Goal: Information Seeking & Learning: Learn about a topic

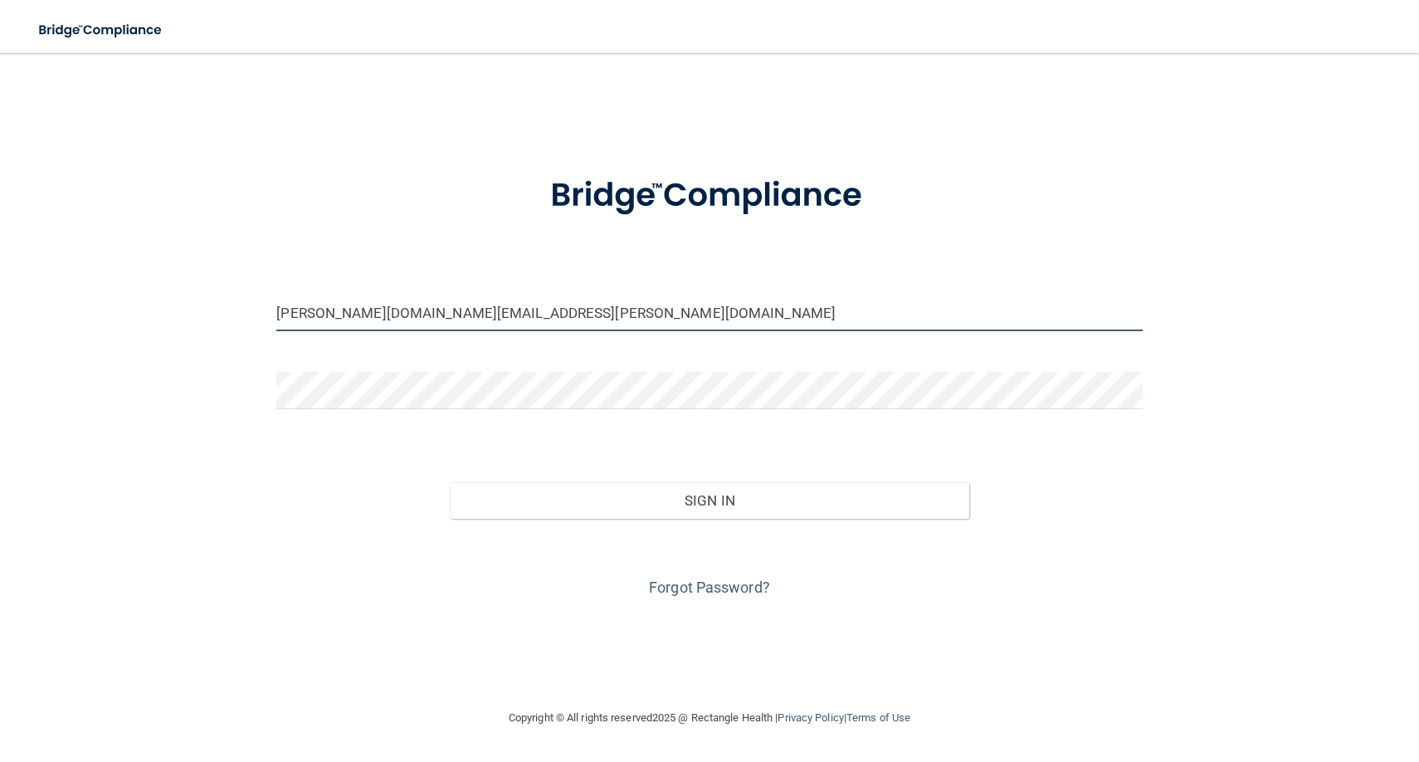
type input "[PERSON_NAME][DOMAIN_NAME][EMAIL_ADDRESS][PERSON_NAME][DOMAIN_NAME]"
click at [690, 586] on link "Forgot Password?" at bounding box center [709, 586] width 121 height 17
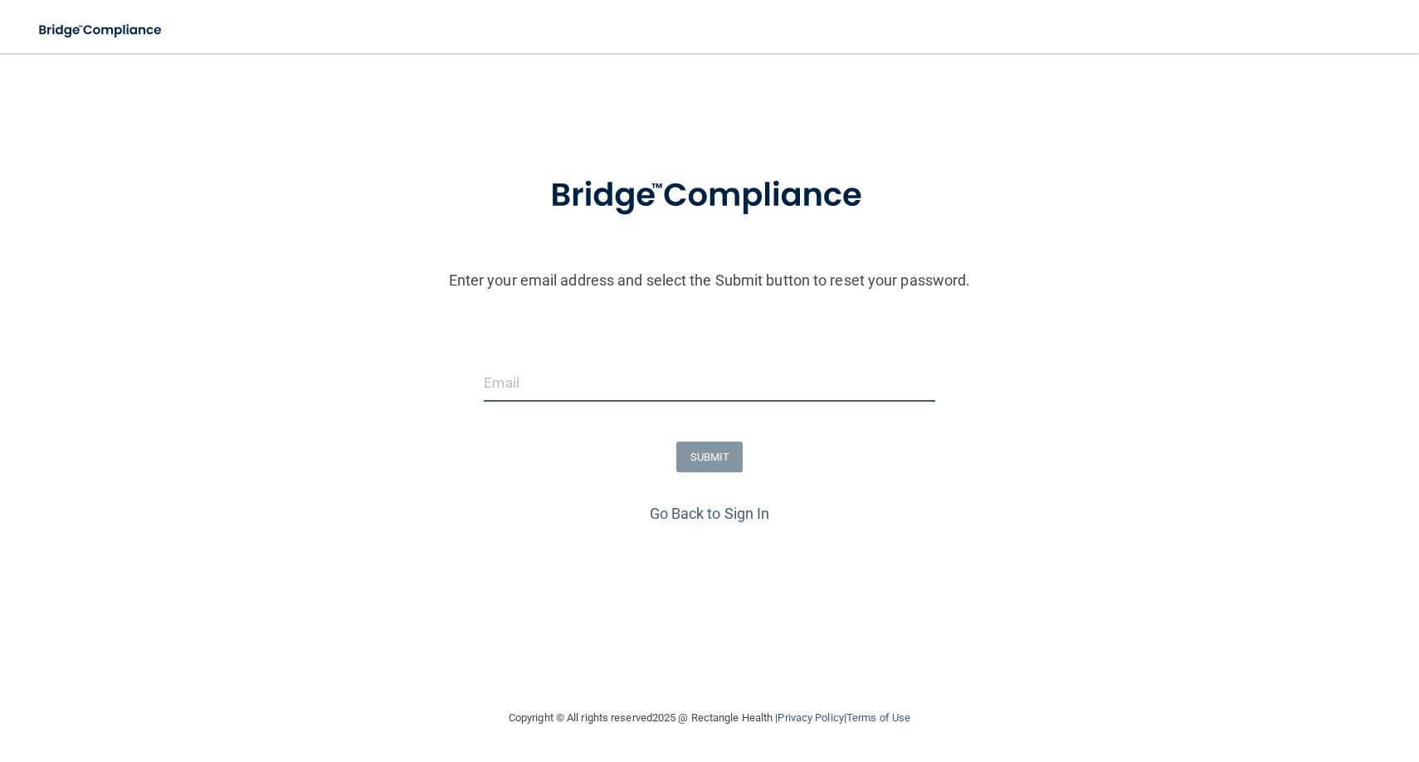
click at [552, 385] on input "email" at bounding box center [709, 382] width 451 height 37
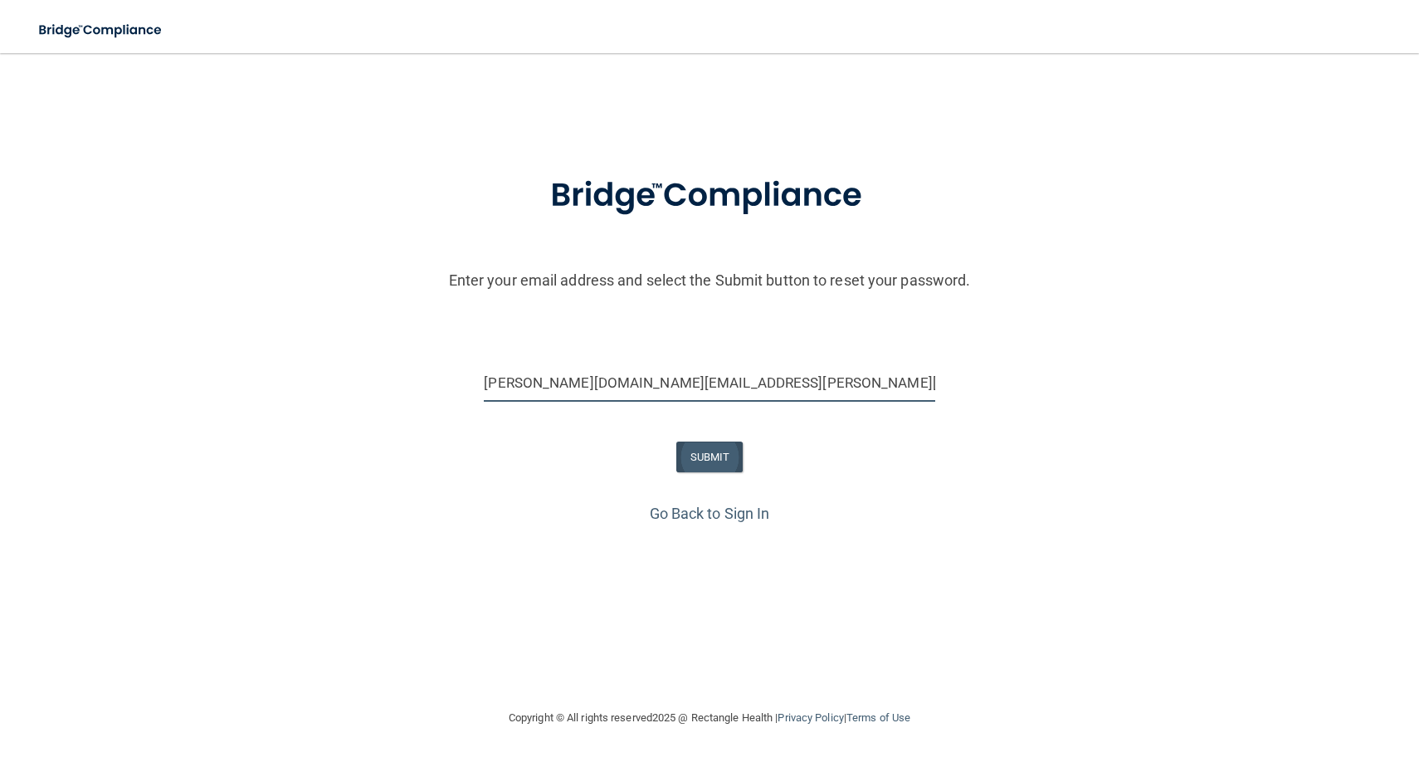
type input "[PERSON_NAME][DOMAIN_NAME][EMAIL_ADDRESS][PERSON_NAME][DOMAIN_NAME]"
click at [690, 461] on button "SUBMIT" at bounding box center [709, 456] width 67 height 31
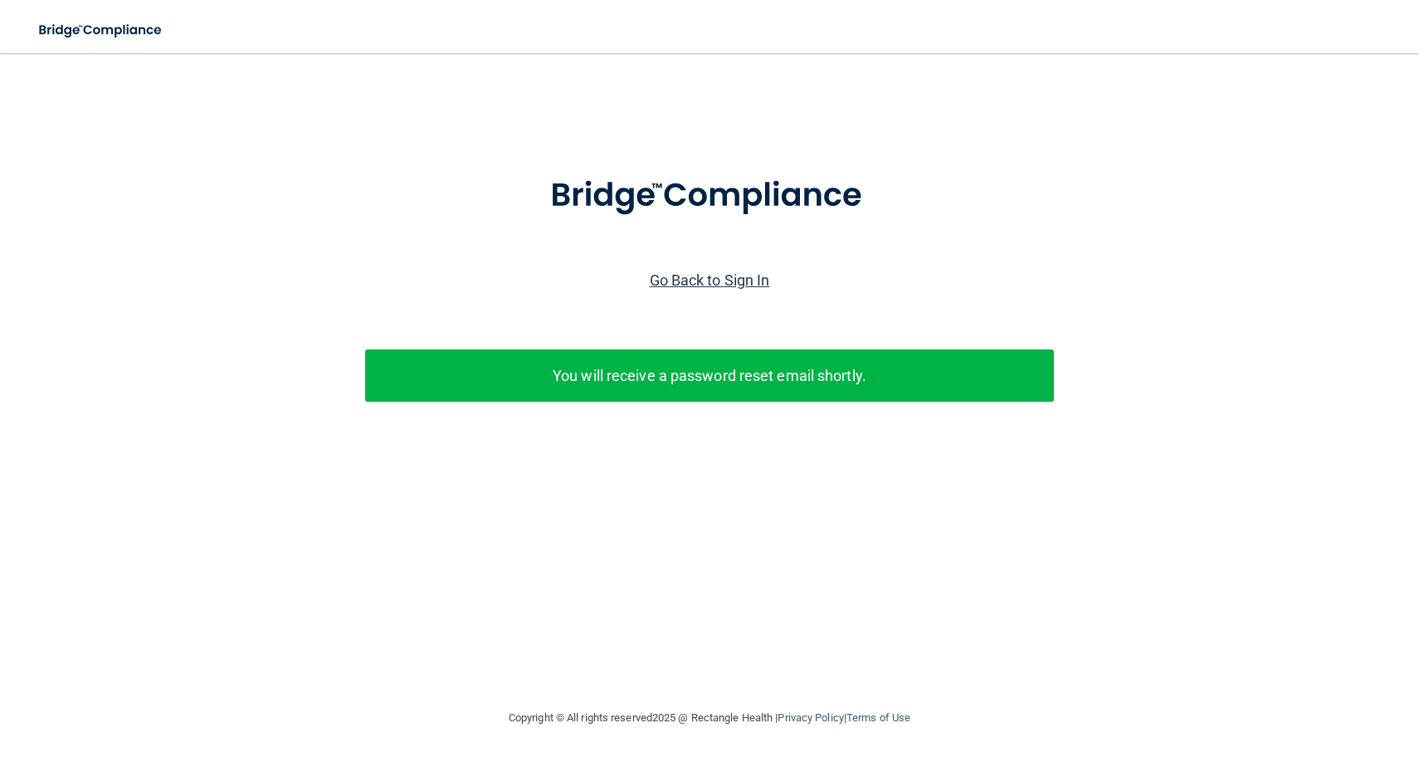
click at [701, 279] on link "Go Back to Sign In" at bounding box center [710, 279] width 120 height 17
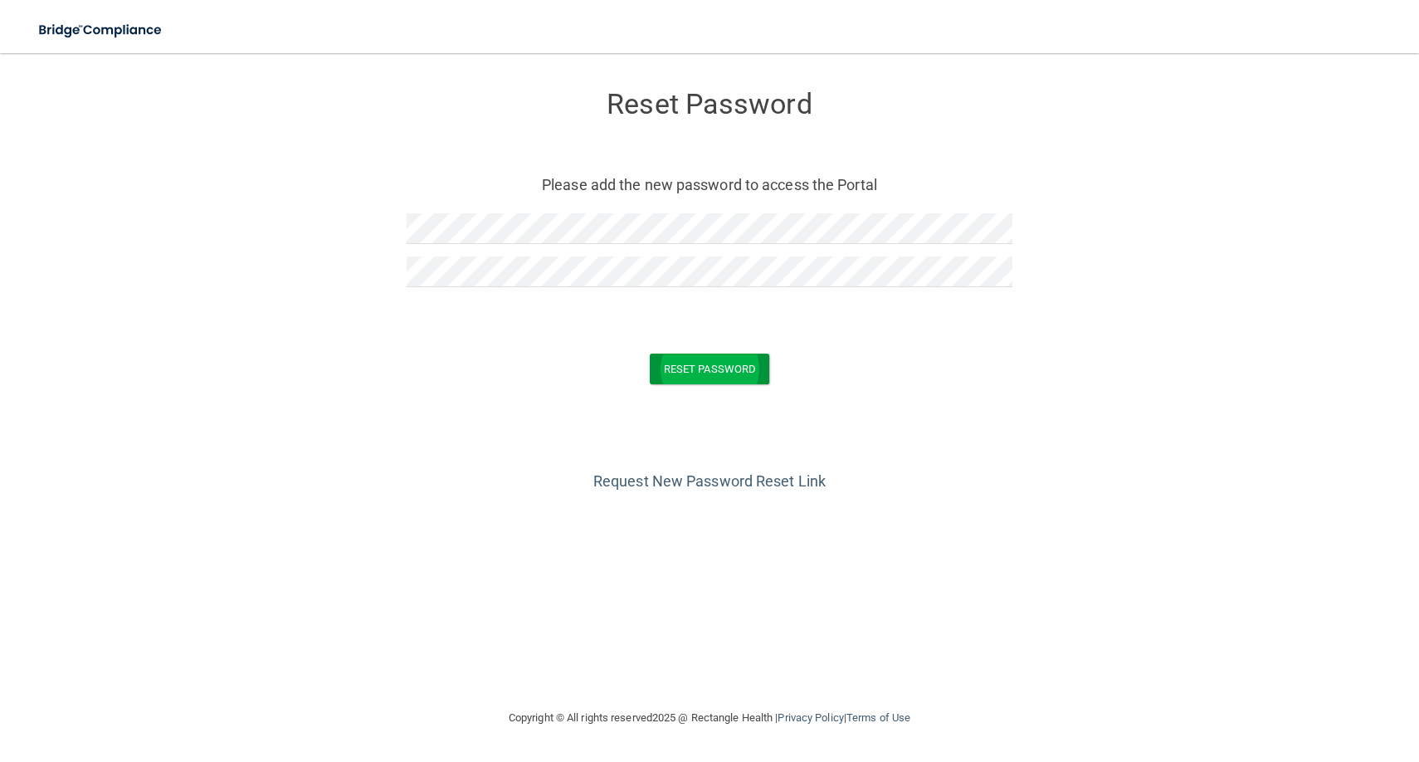
click at [709, 368] on button "Reset Password" at bounding box center [709, 368] width 119 height 31
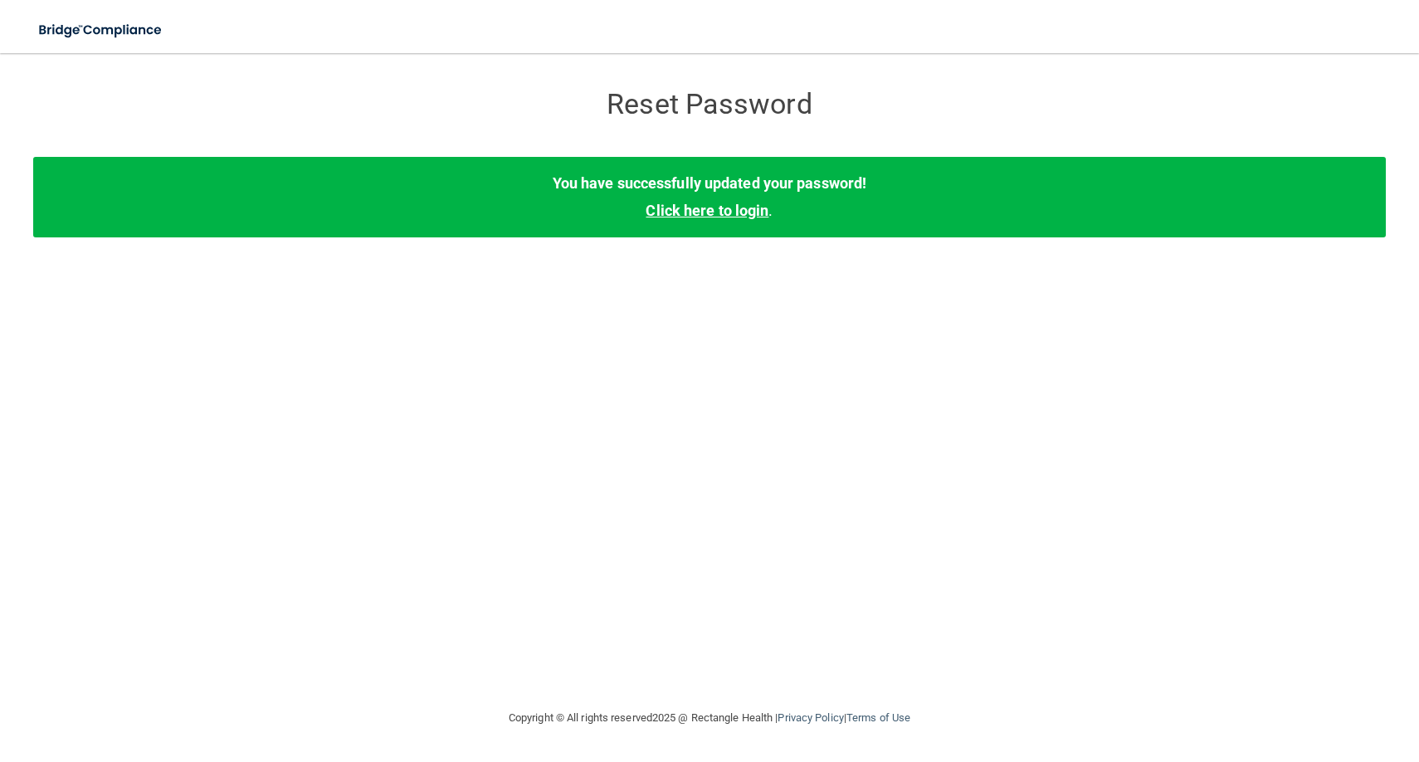
click at [697, 216] on link "Click here to login" at bounding box center [707, 210] width 123 height 17
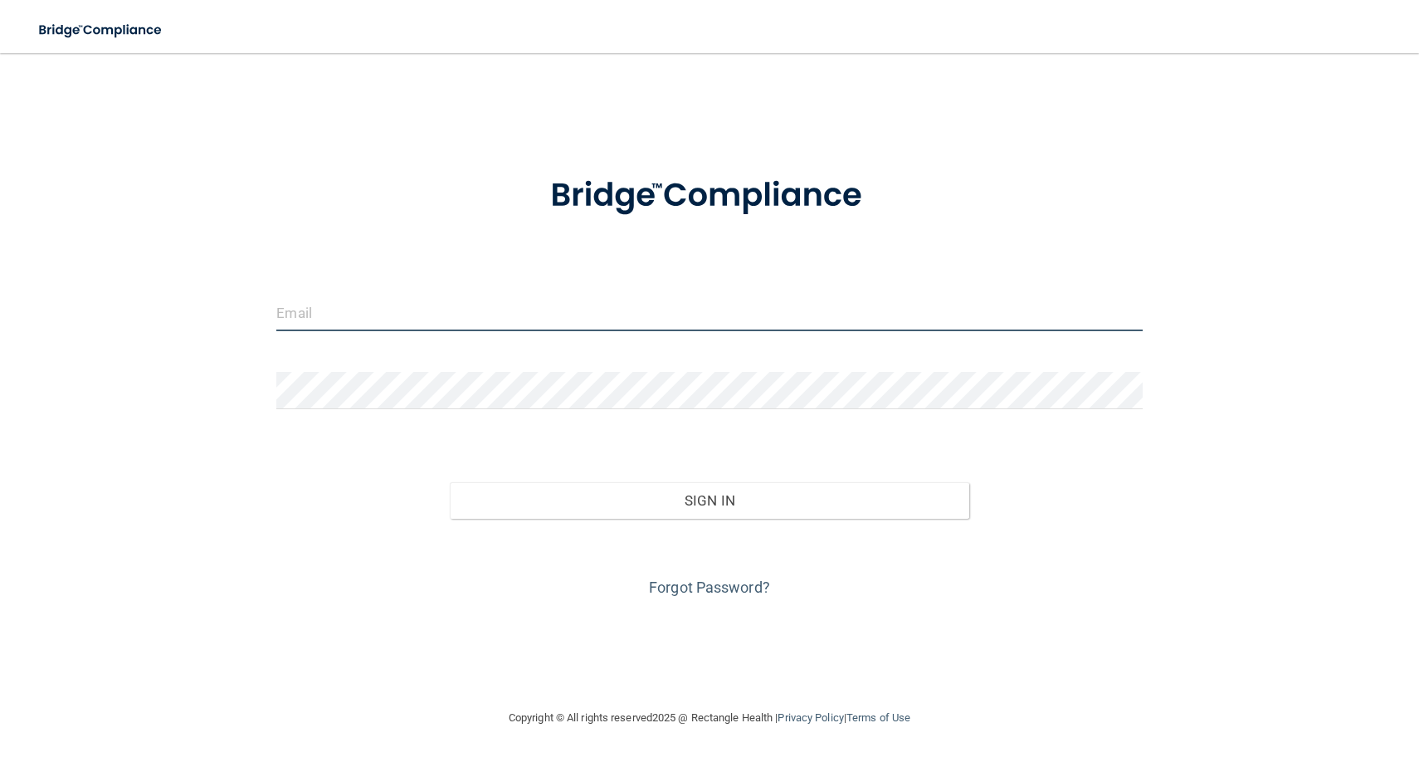
type input "[PERSON_NAME][DOMAIN_NAME][EMAIL_ADDRESS][PERSON_NAME][DOMAIN_NAME]"
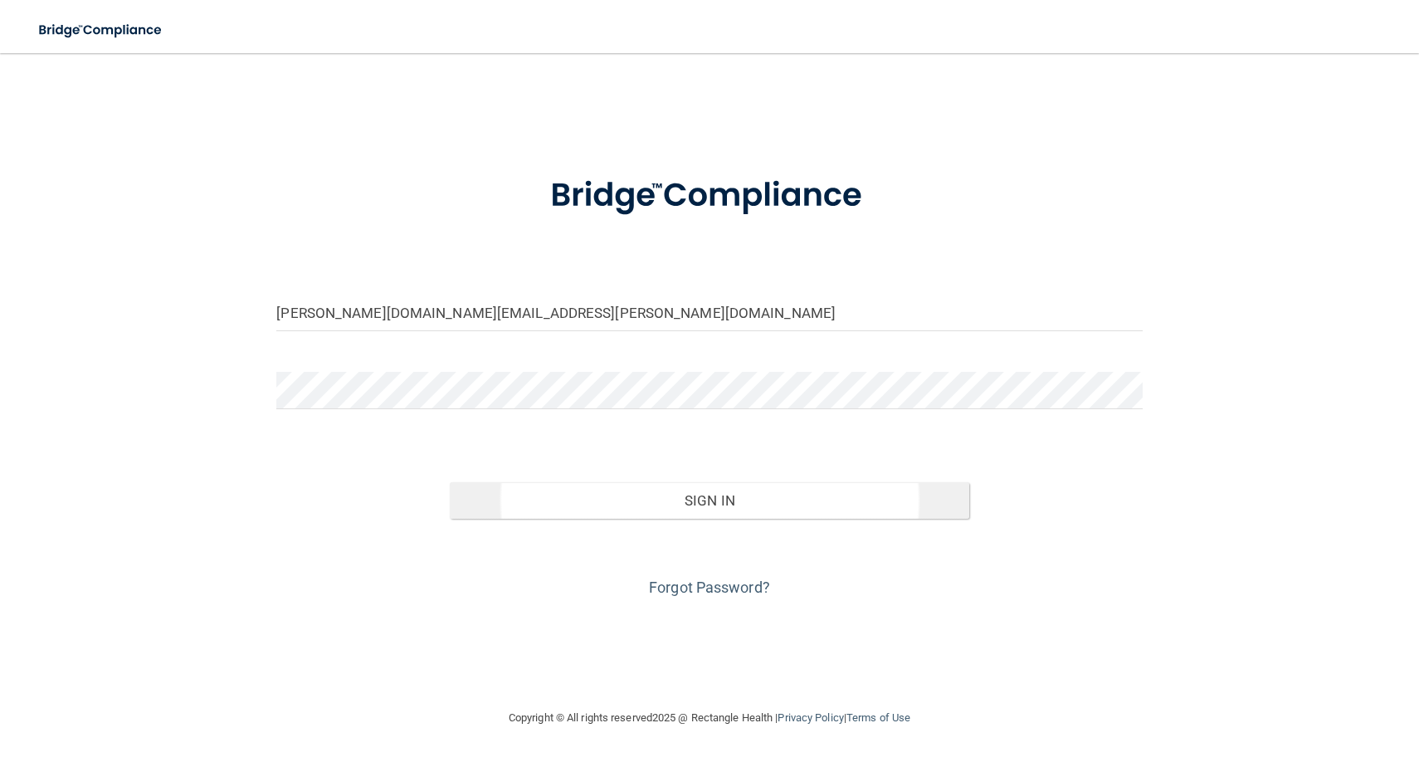
click at [660, 494] on button "Sign In" at bounding box center [709, 500] width 519 height 37
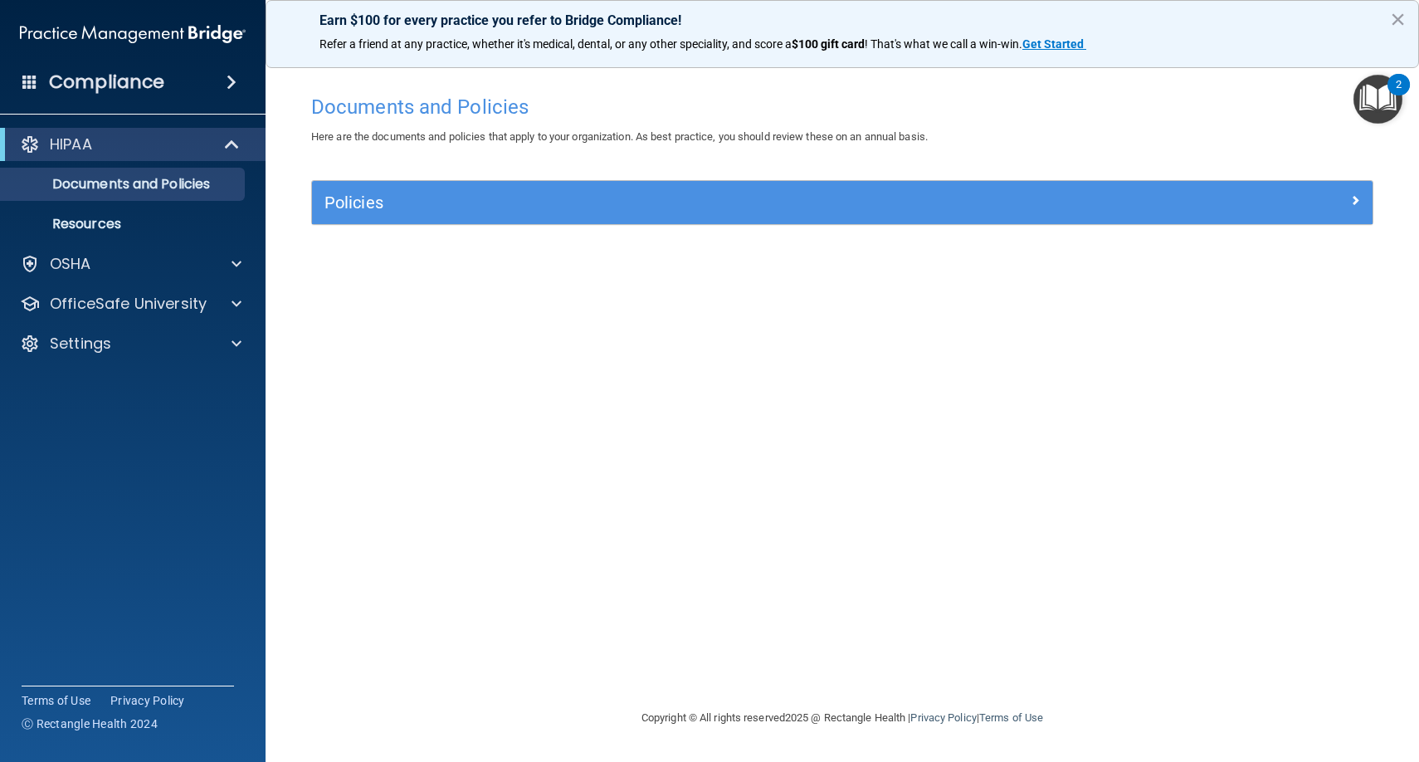
click at [172, 143] on div "HIPAA" at bounding box center [109, 144] width 205 height 20
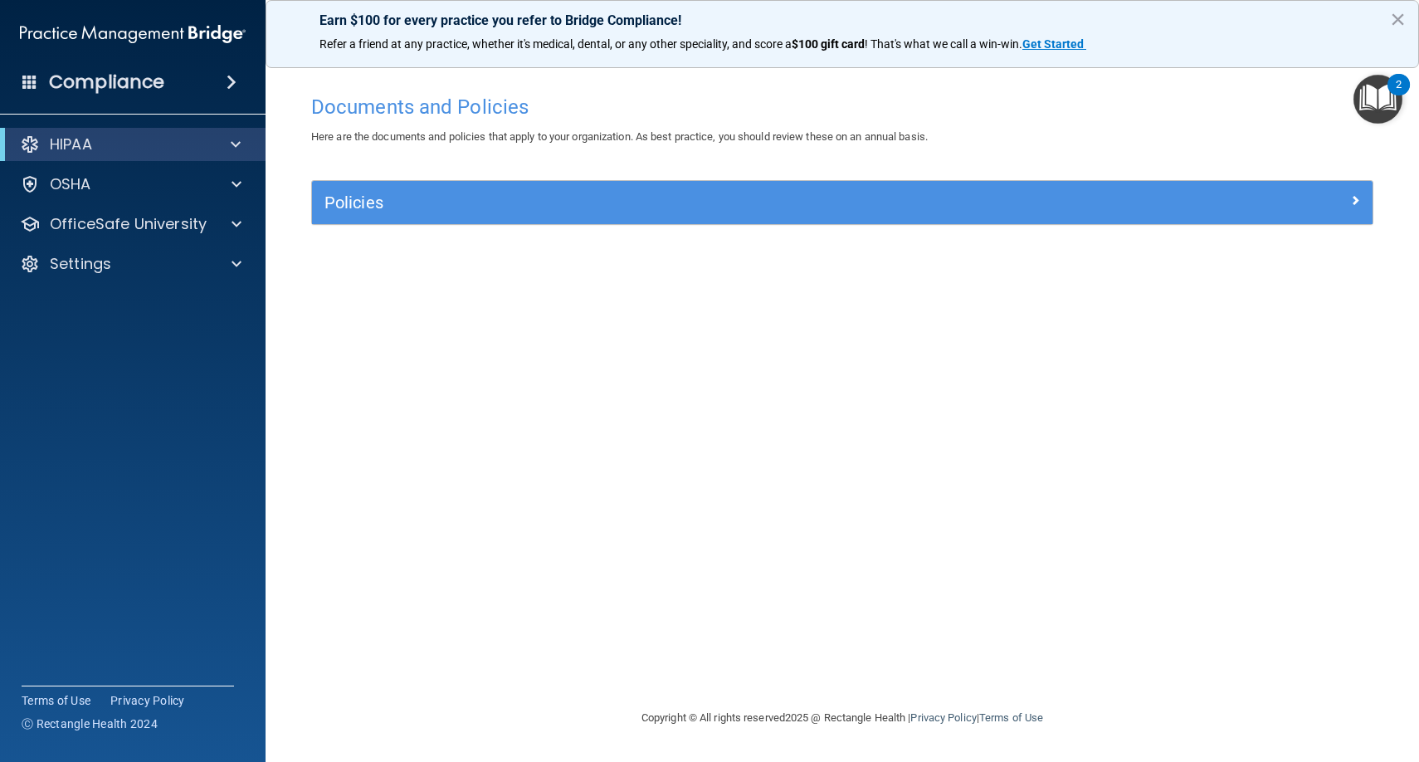
click at [172, 143] on div "HIPAA" at bounding box center [109, 144] width 205 height 20
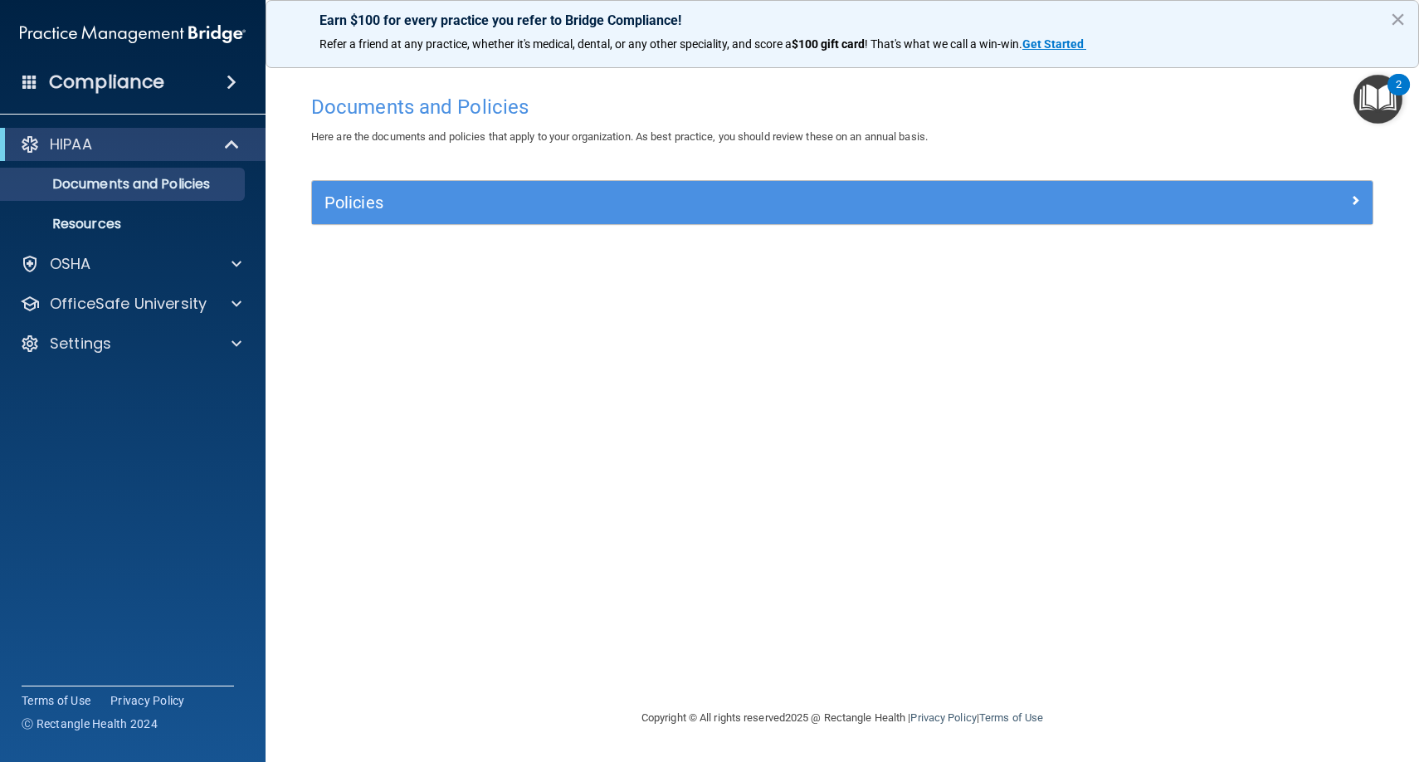
click at [29, 141] on div at bounding box center [30, 144] width 20 height 20
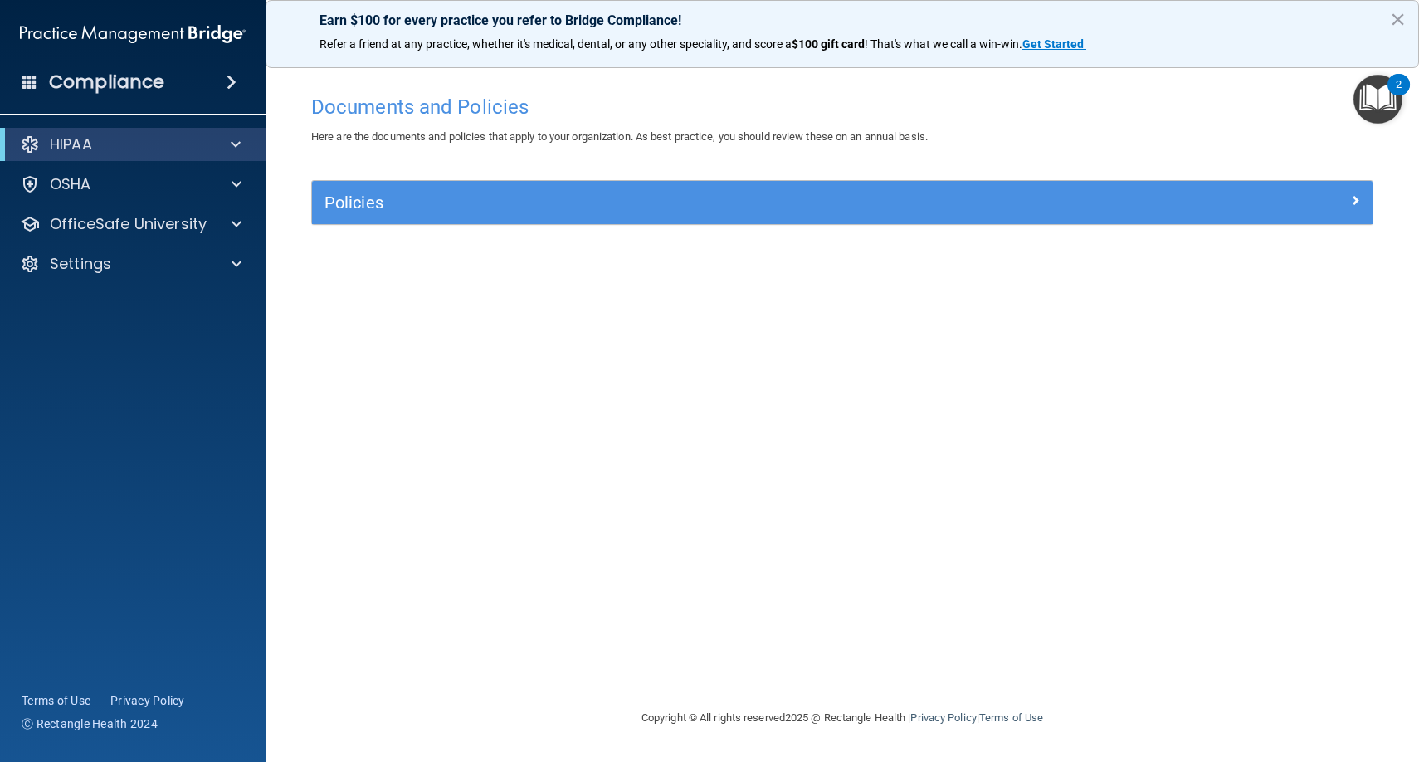
click at [29, 141] on div at bounding box center [30, 144] width 20 height 20
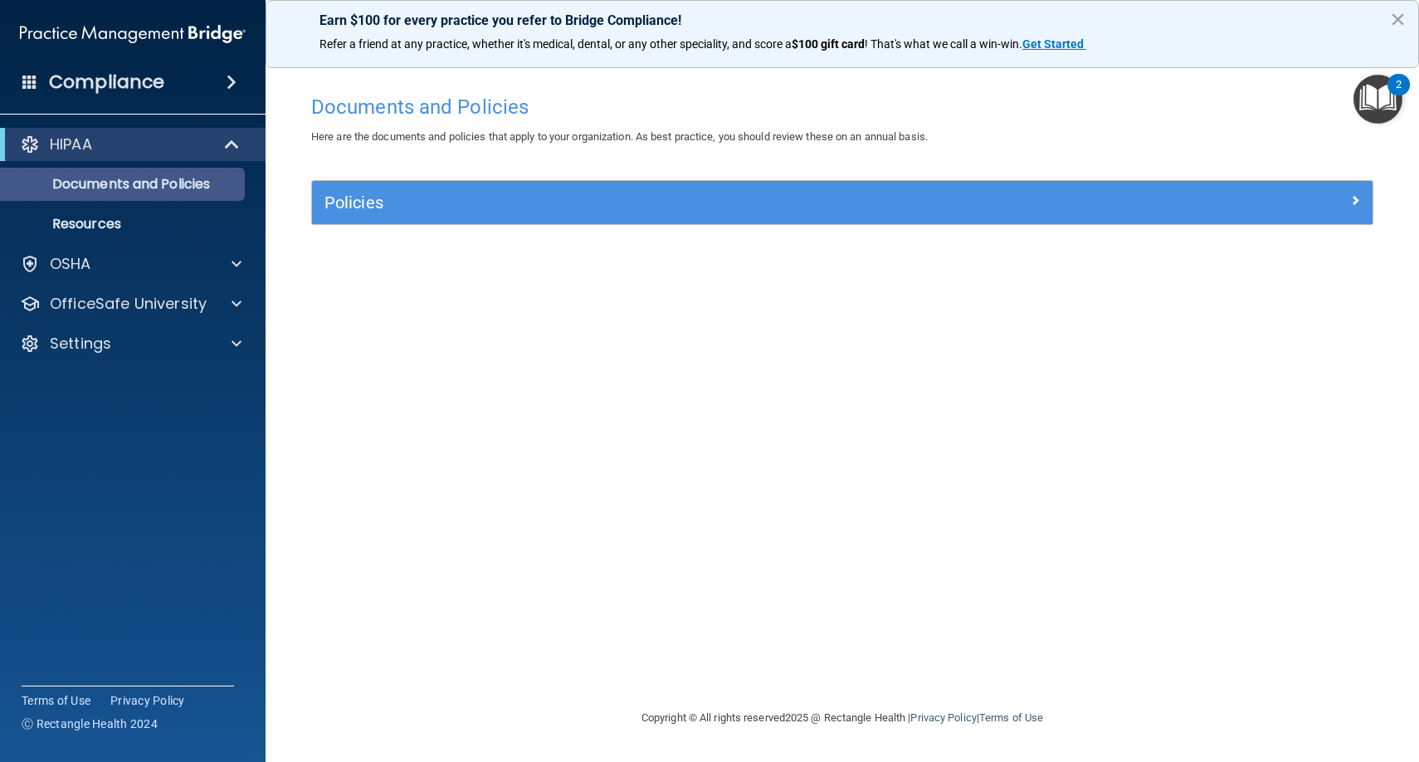
click at [142, 188] on p "Documents and Policies" at bounding box center [124, 184] width 227 height 17
click at [378, 205] on h5 "Policies" at bounding box center [709, 202] width 771 height 18
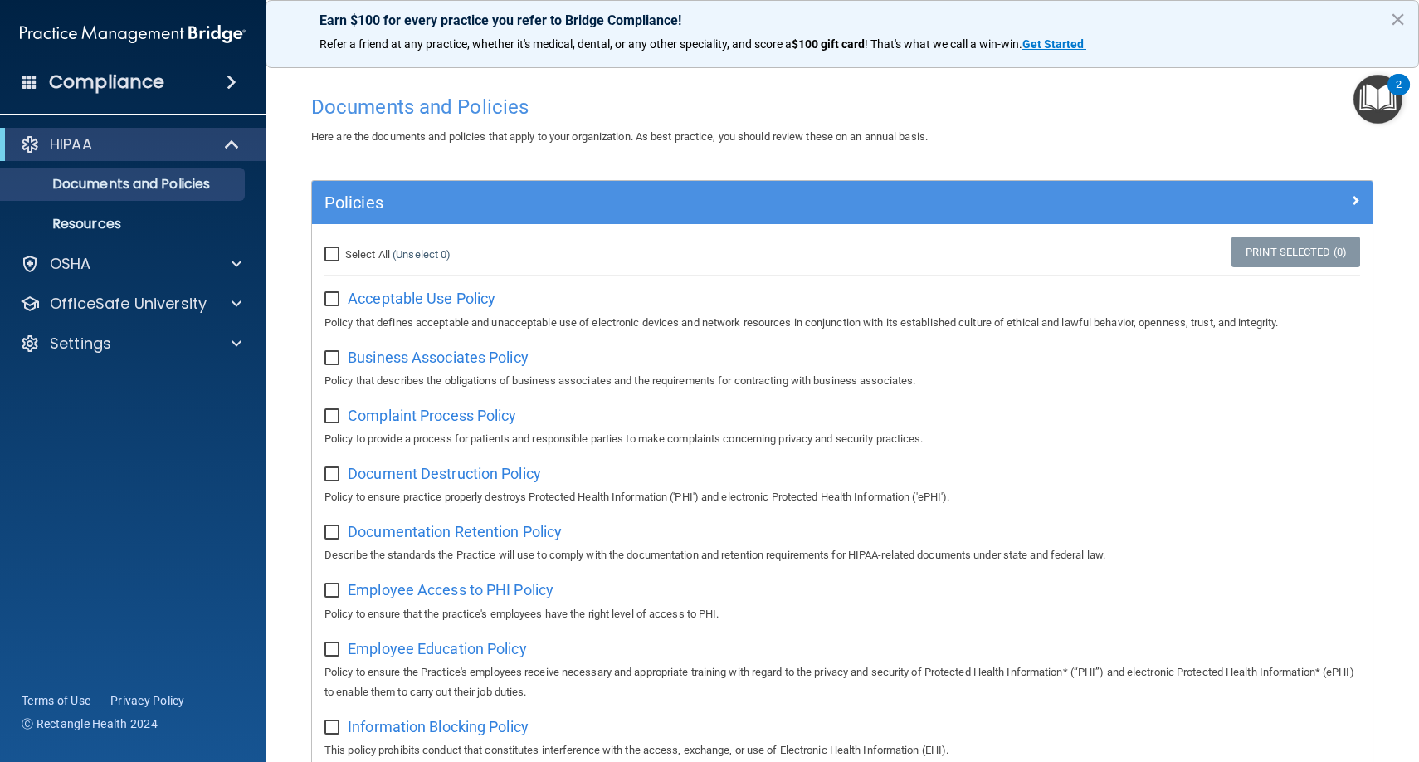
click at [329, 255] on input "Select All (Unselect 0) Unselect All" at bounding box center [333, 254] width 19 height 13
checkbox input "true"
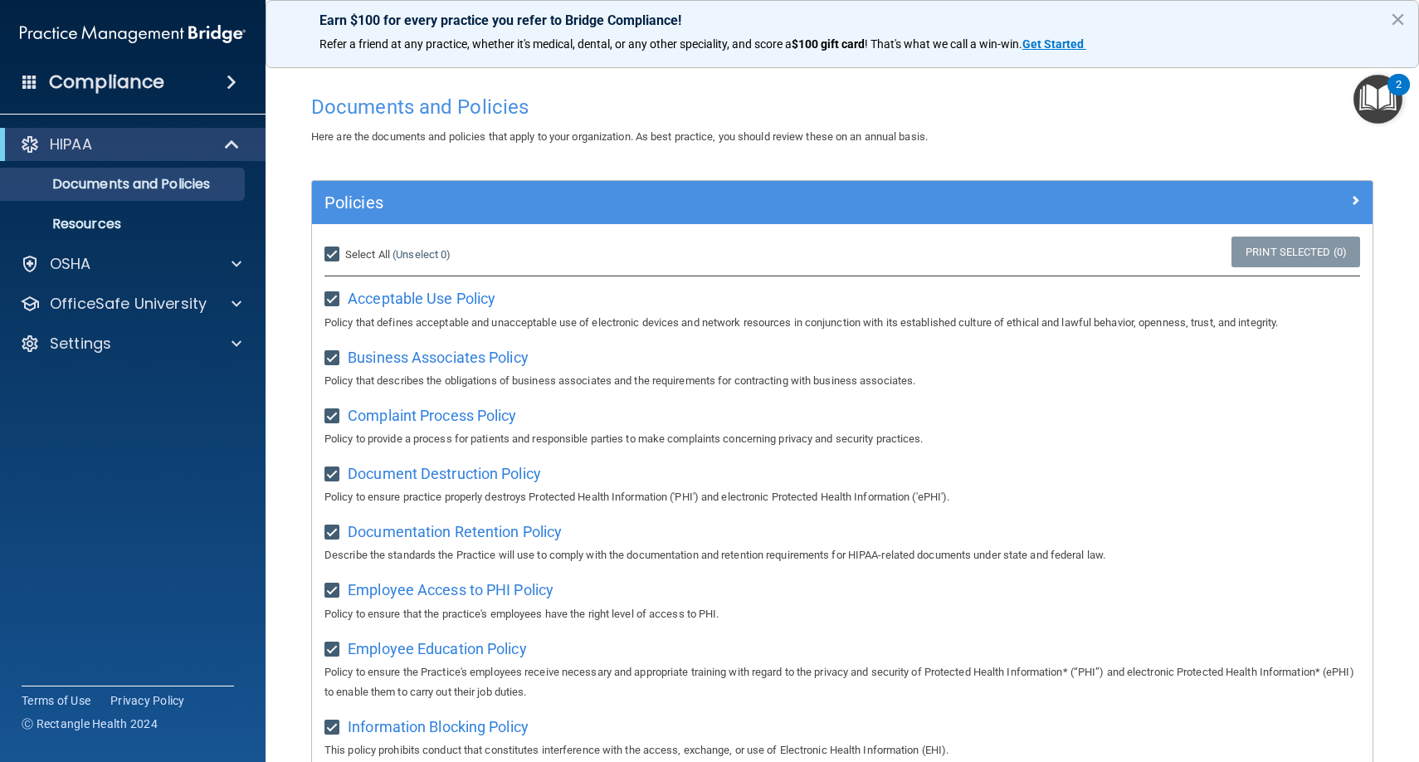
checkbox input "true"
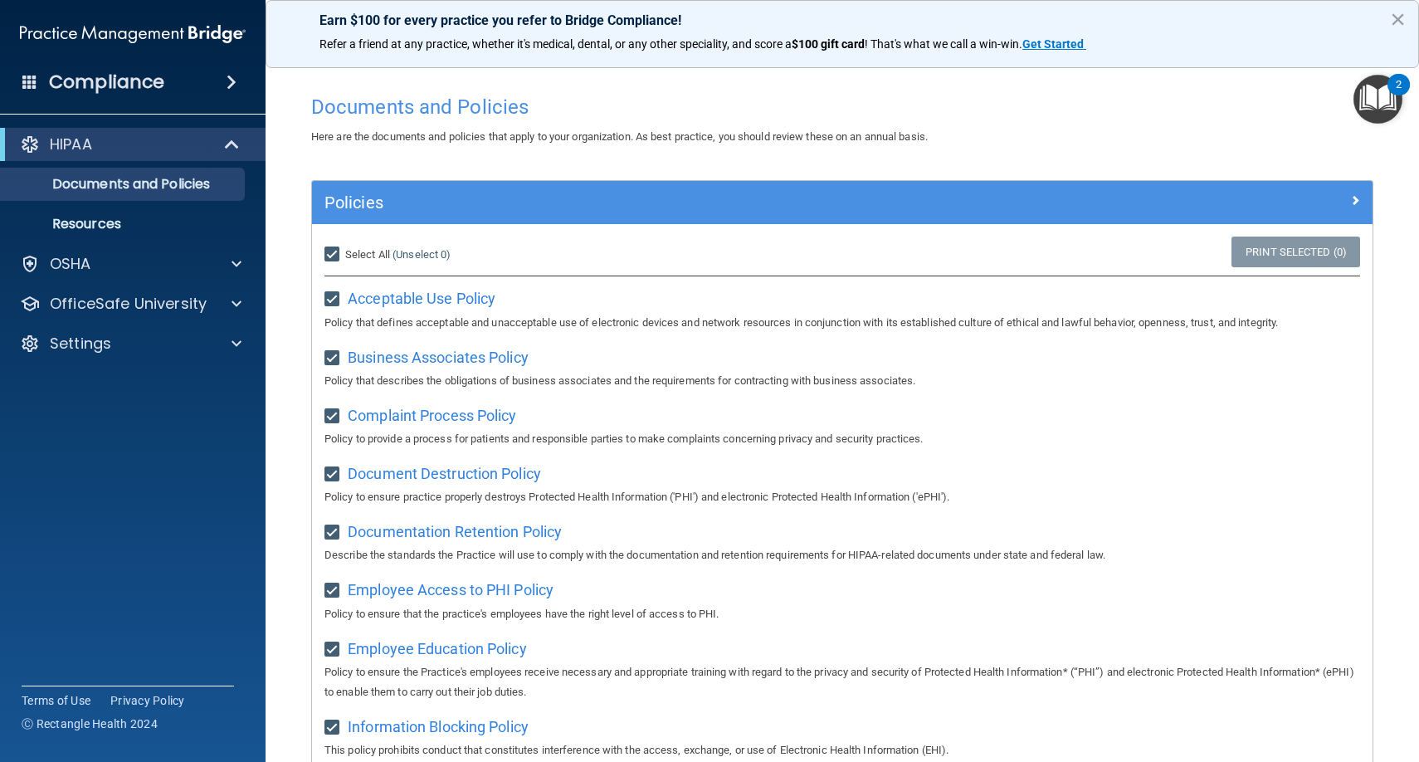
checkbox input "true"
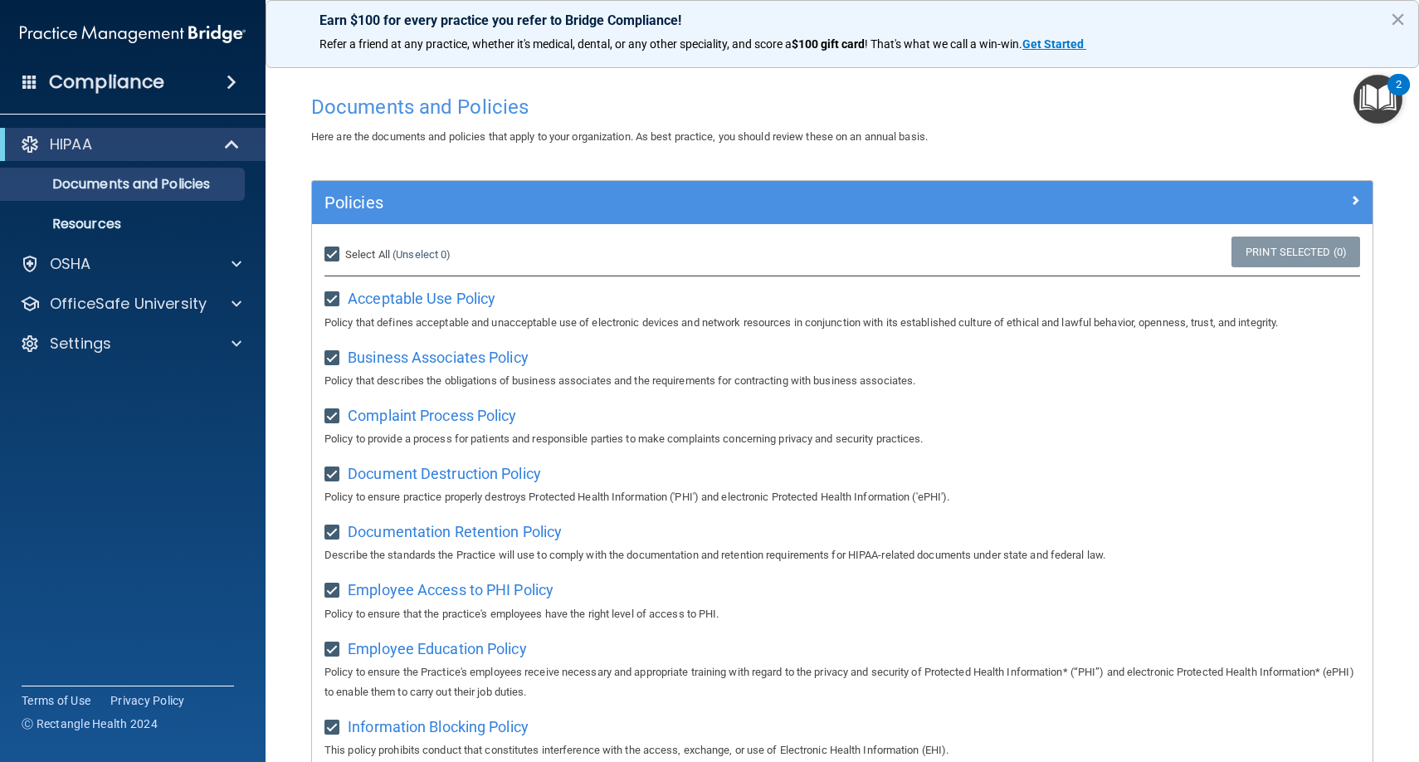
checkbox input "true"
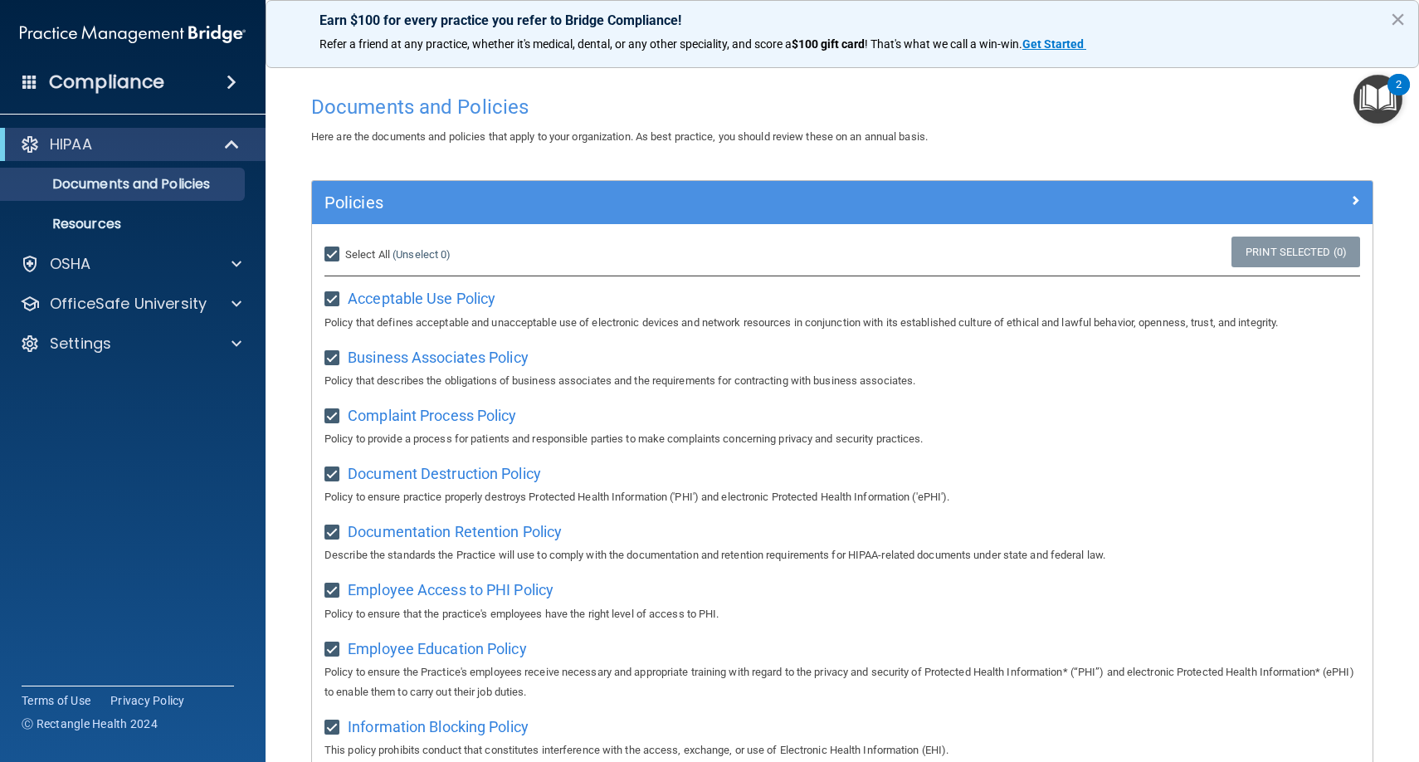
checkbox input "true"
click at [1353, 197] on span at bounding box center [1355, 200] width 10 height 20
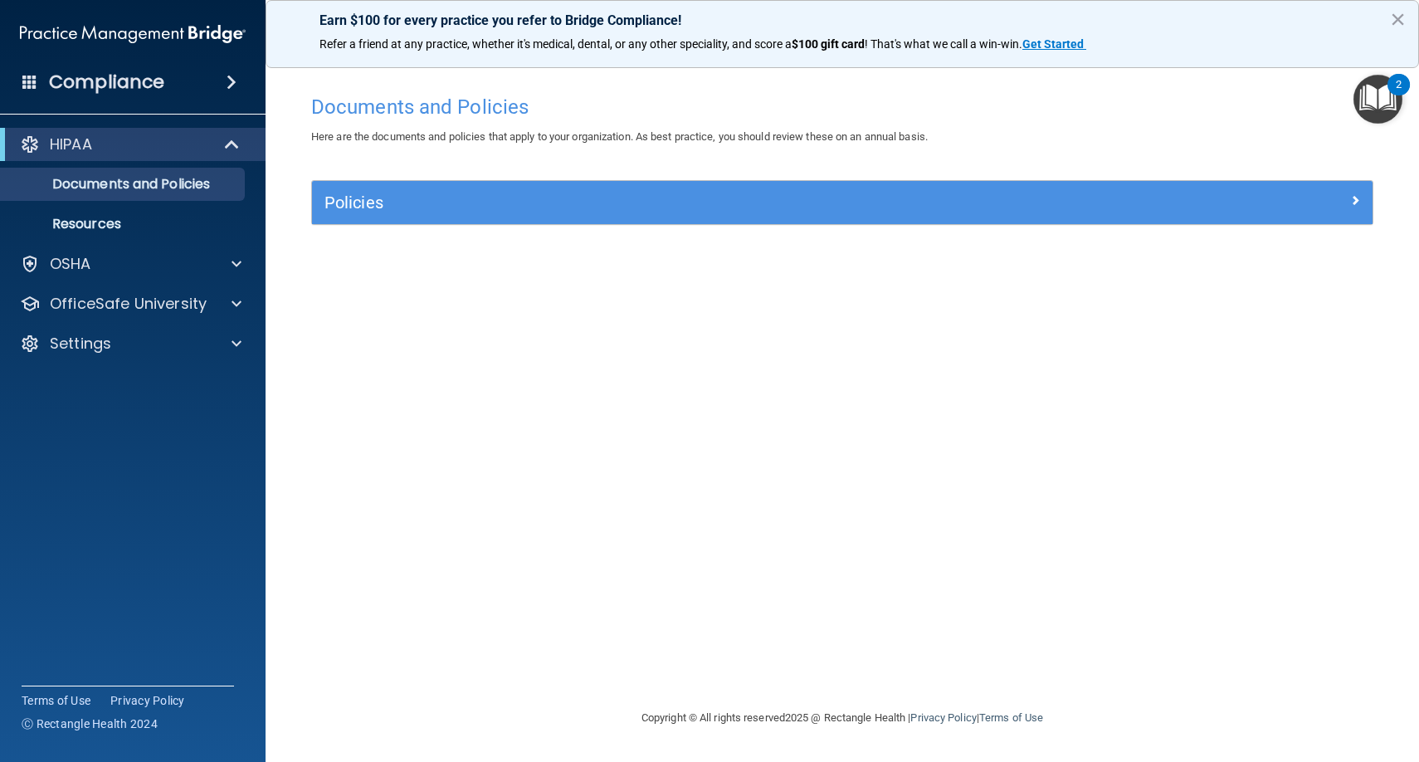
click at [1353, 197] on span at bounding box center [1355, 200] width 10 height 20
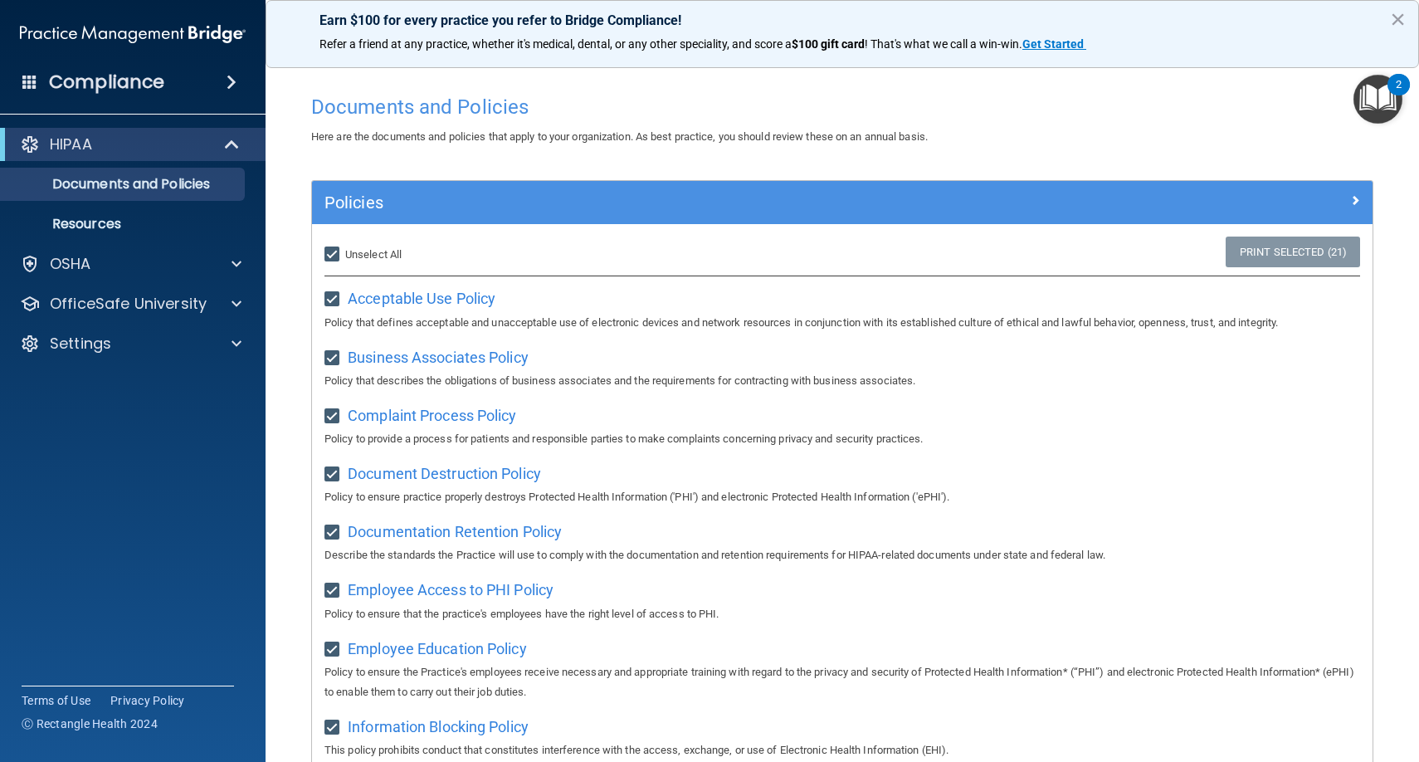
click at [1369, 101] on img "Open Resource Center, 2 new notifications" at bounding box center [1377, 99] width 49 height 49
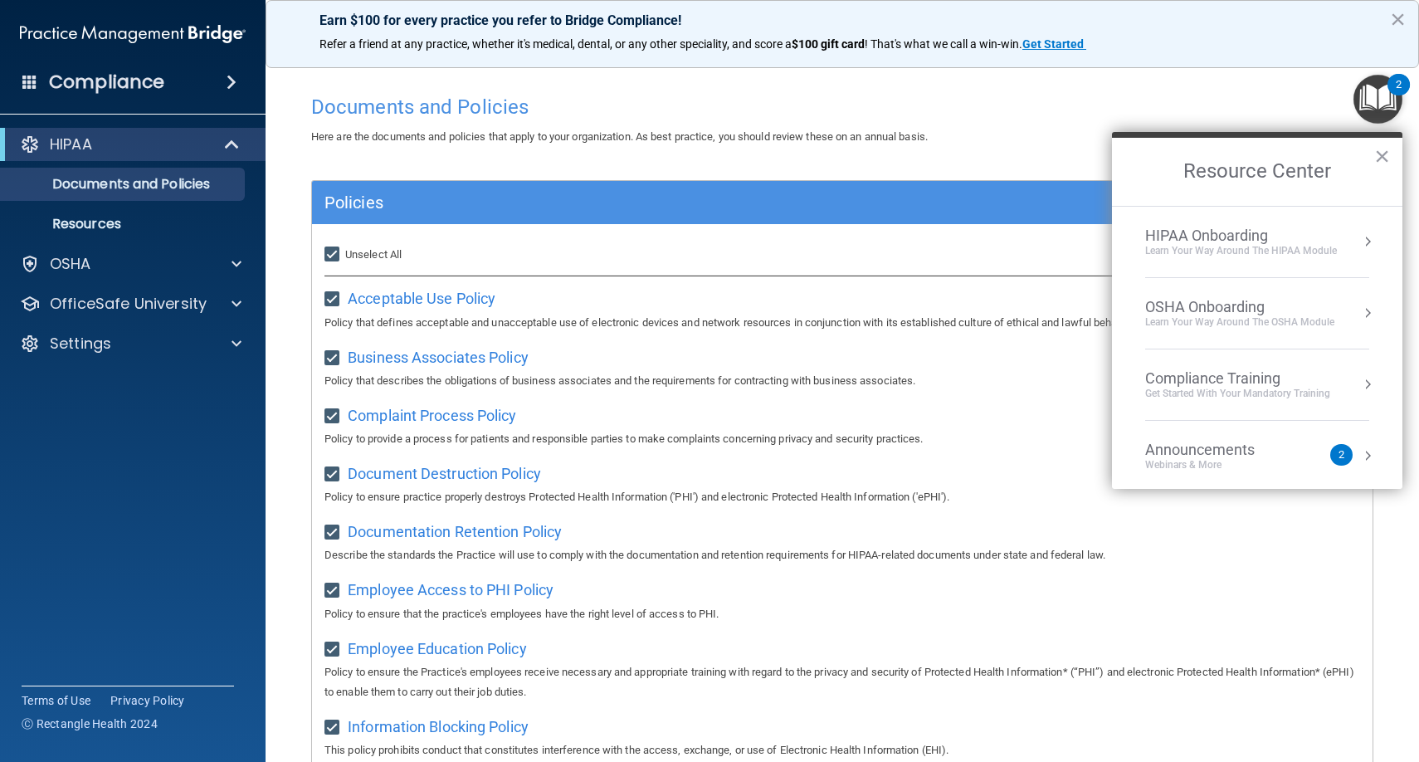
click at [1249, 381] on div "Compliance Training" at bounding box center [1237, 378] width 185 height 18
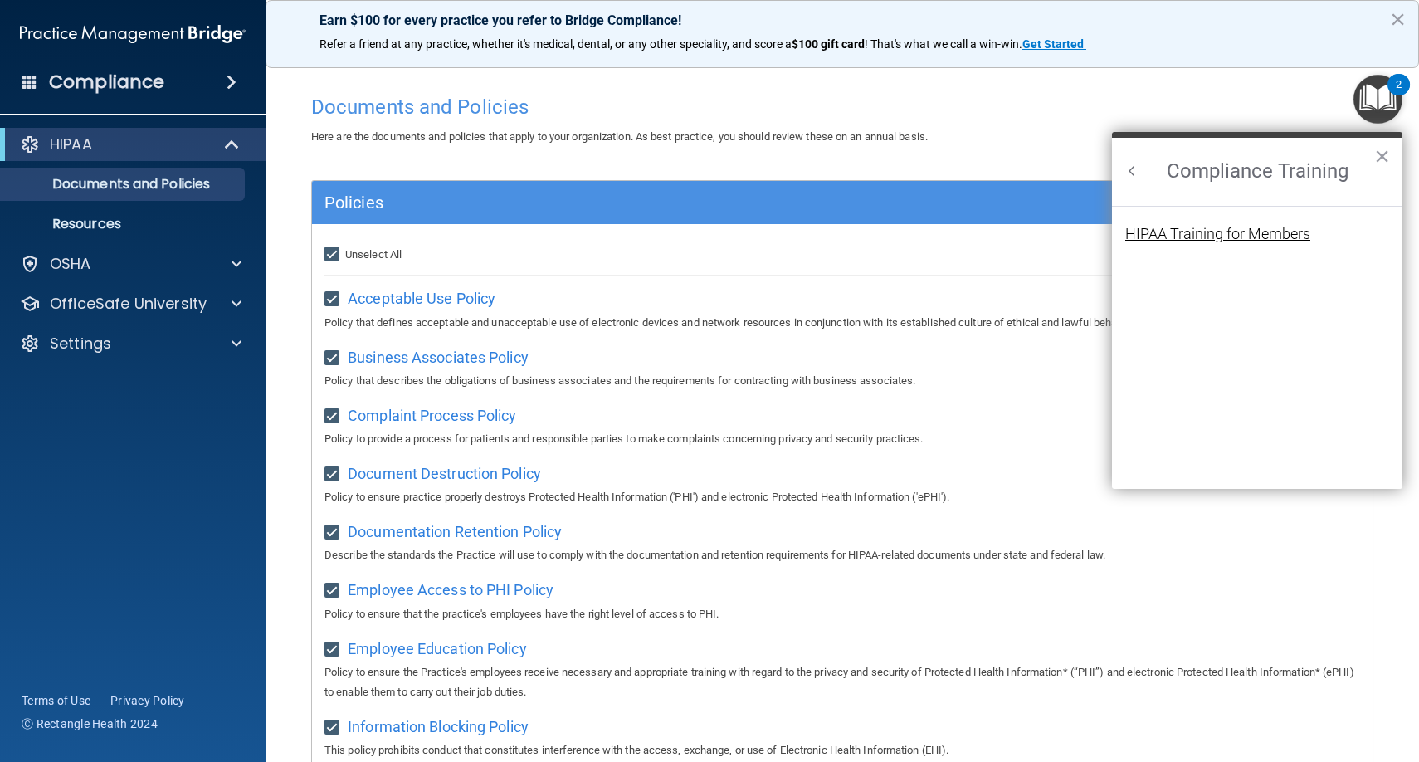
click at [1216, 239] on div "HIPAA Training for Members" at bounding box center [1217, 234] width 185 height 15
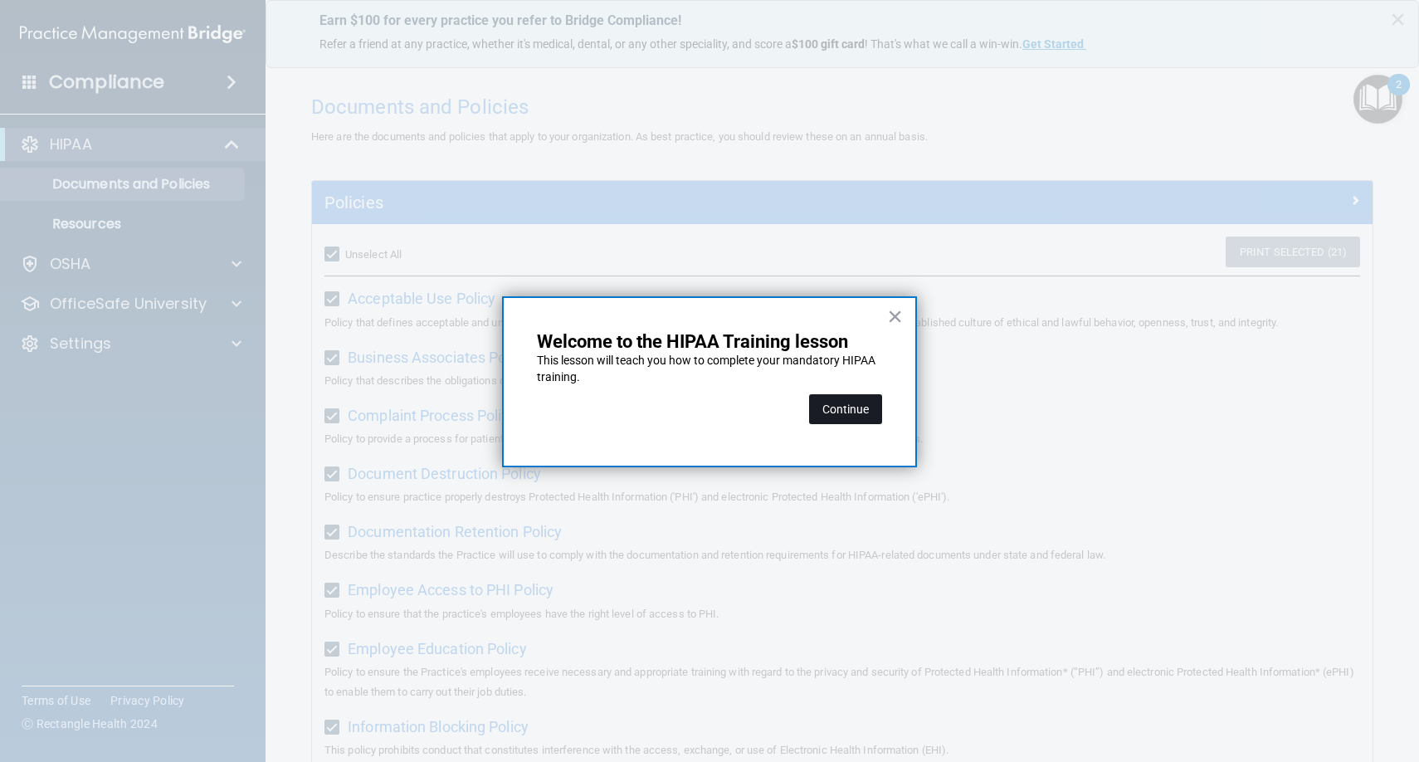
click at [851, 408] on button "Continue" at bounding box center [845, 409] width 73 height 30
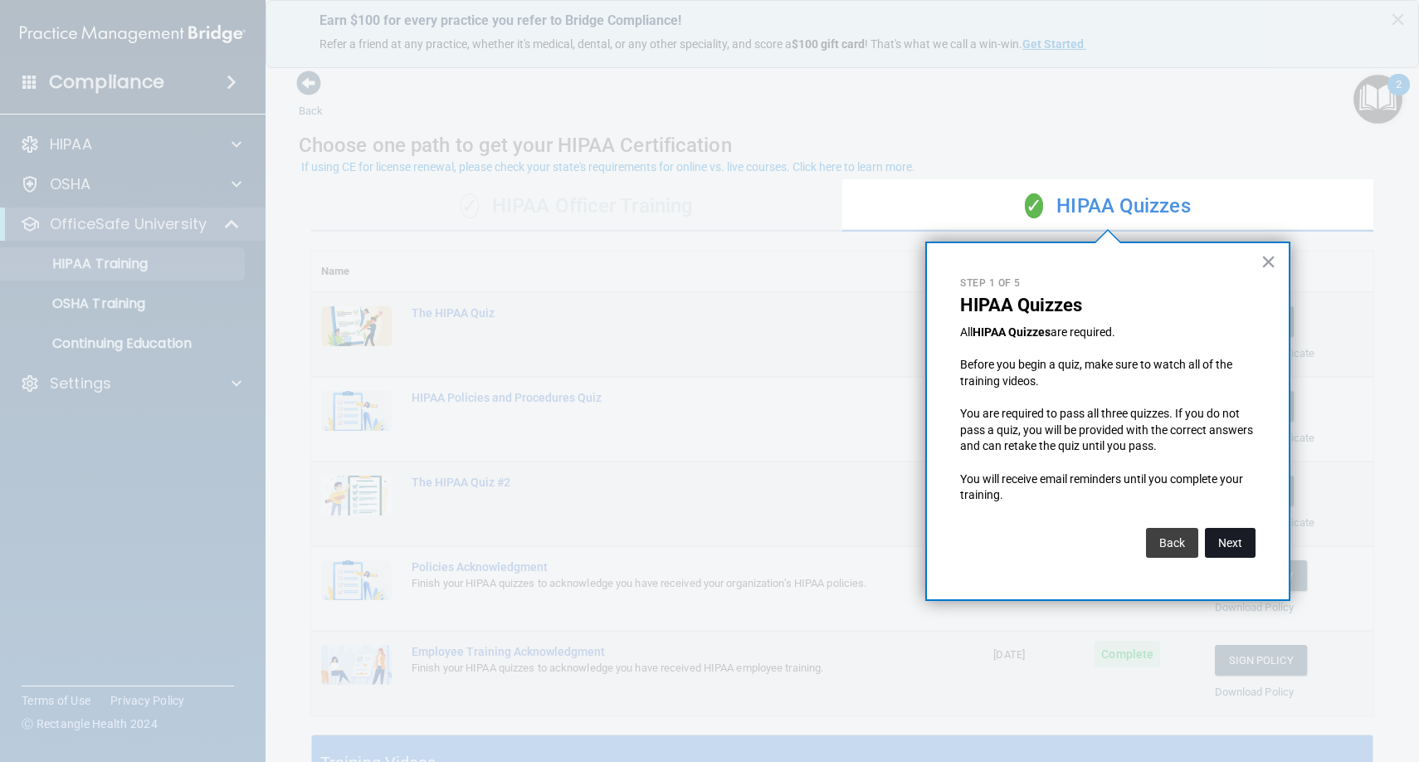
click at [1221, 536] on button "Next" at bounding box center [1230, 543] width 51 height 30
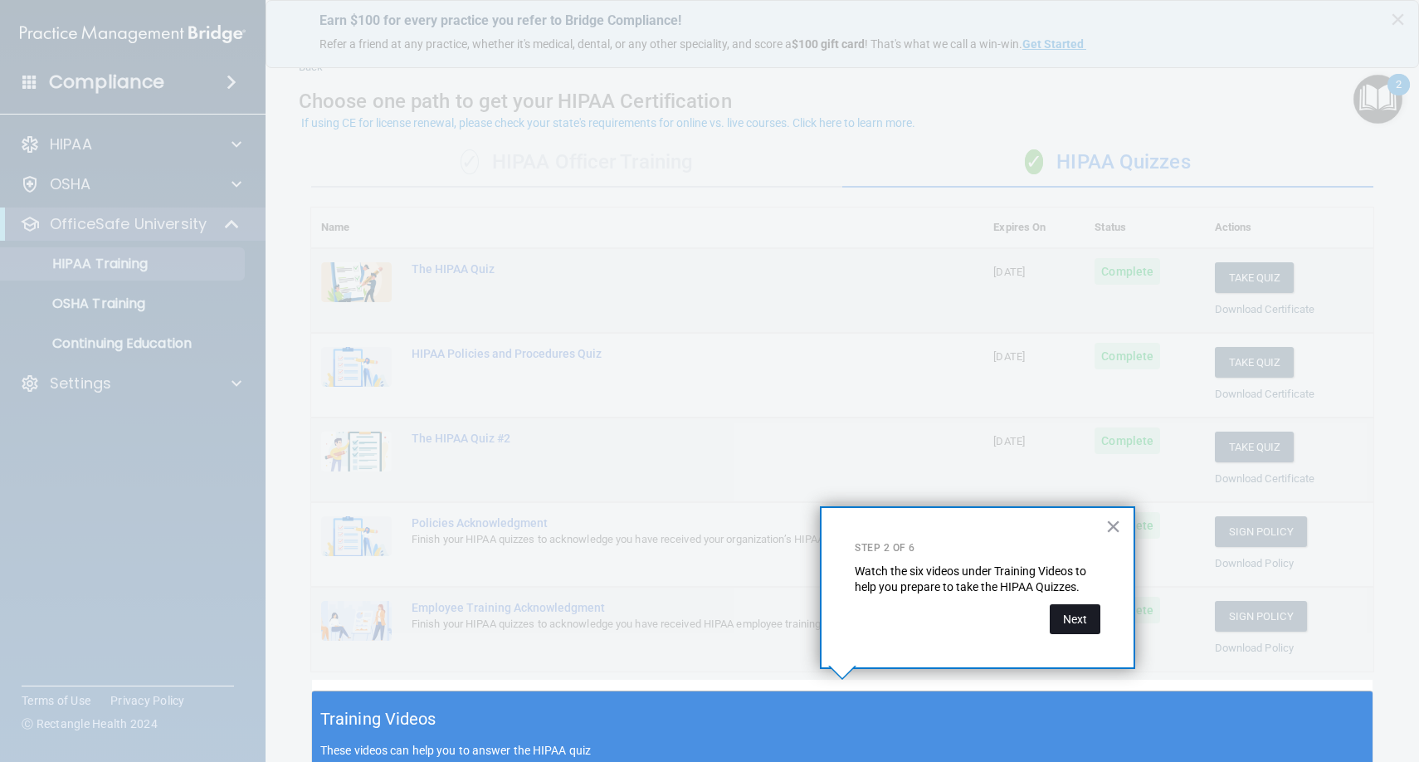
click at [1076, 620] on button "Next" at bounding box center [1075, 619] width 51 height 30
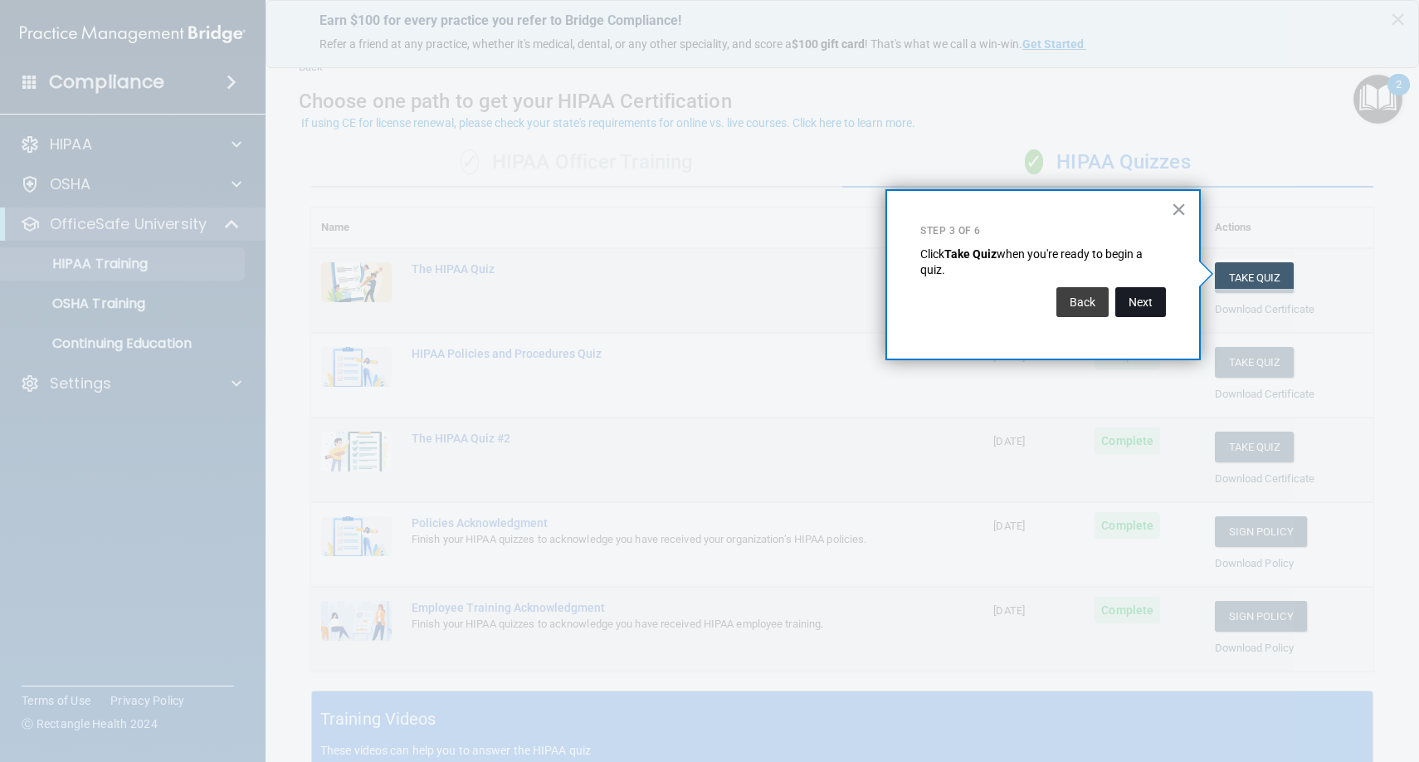
click at [1133, 298] on button "Next" at bounding box center [1140, 302] width 51 height 30
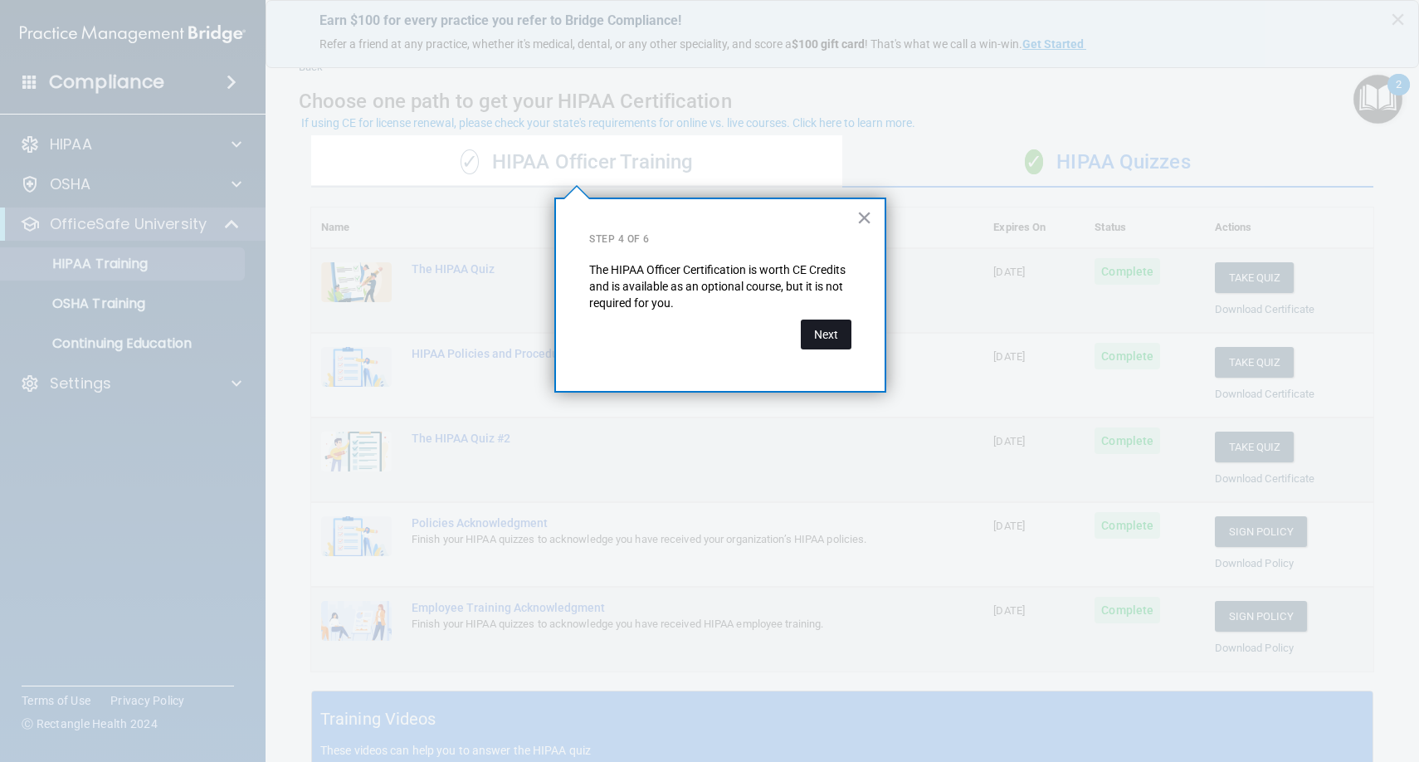
click at [825, 339] on button "Next" at bounding box center [826, 334] width 51 height 30
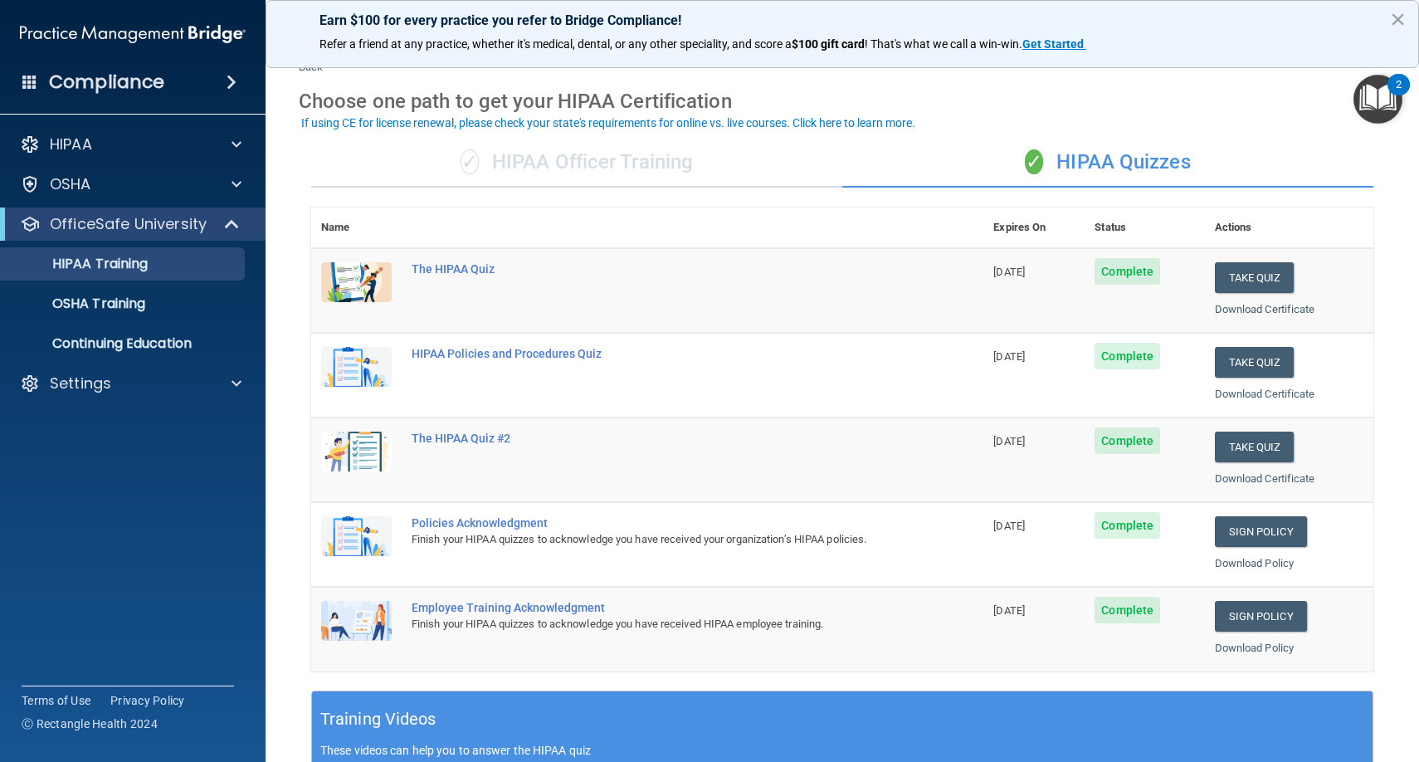
click at [539, 156] on div "✓ HIPAA Officer Training" at bounding box center [576, 163] width 531 height 50
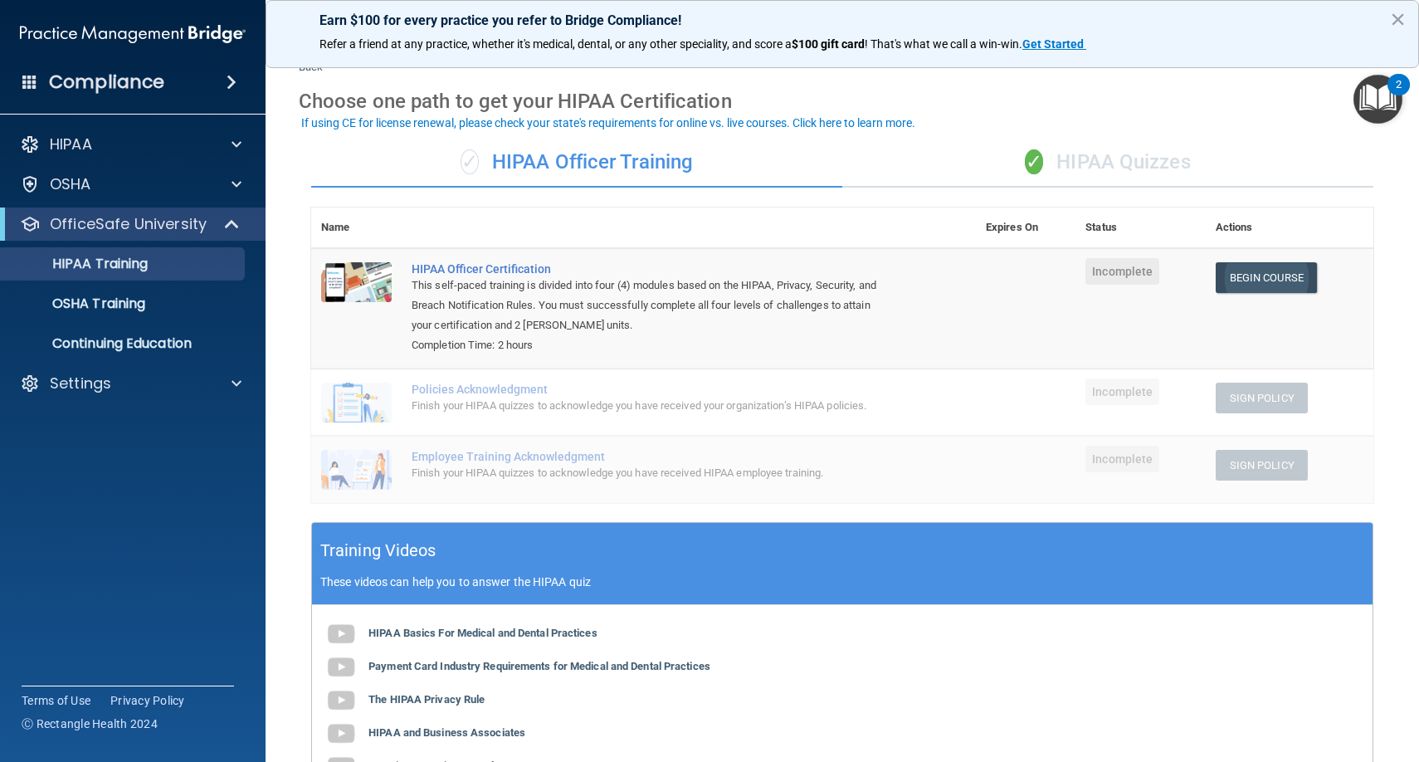
click at [1245, 273] on link "Begin Course" at bounding box center [1266, 277] width 101 height 31
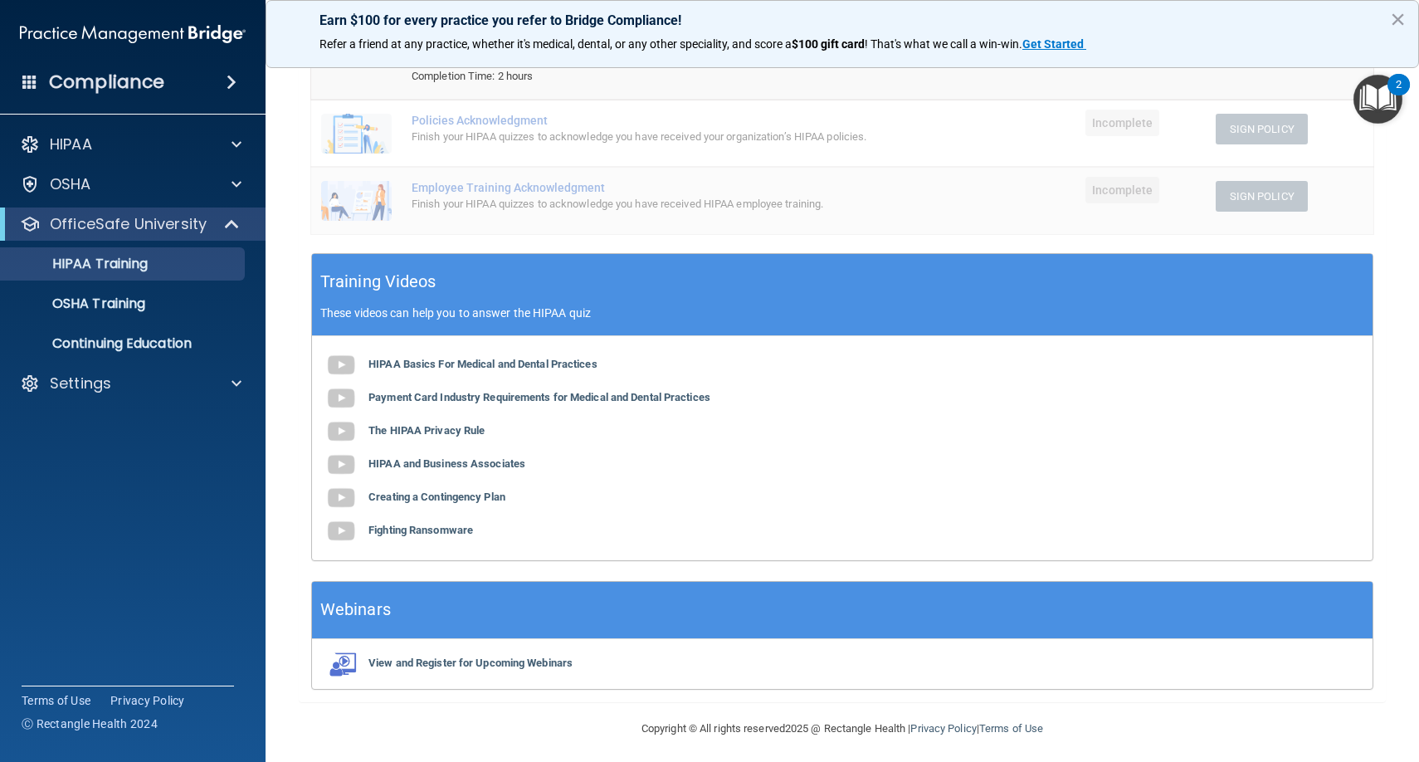
scroll to position [312, 0]
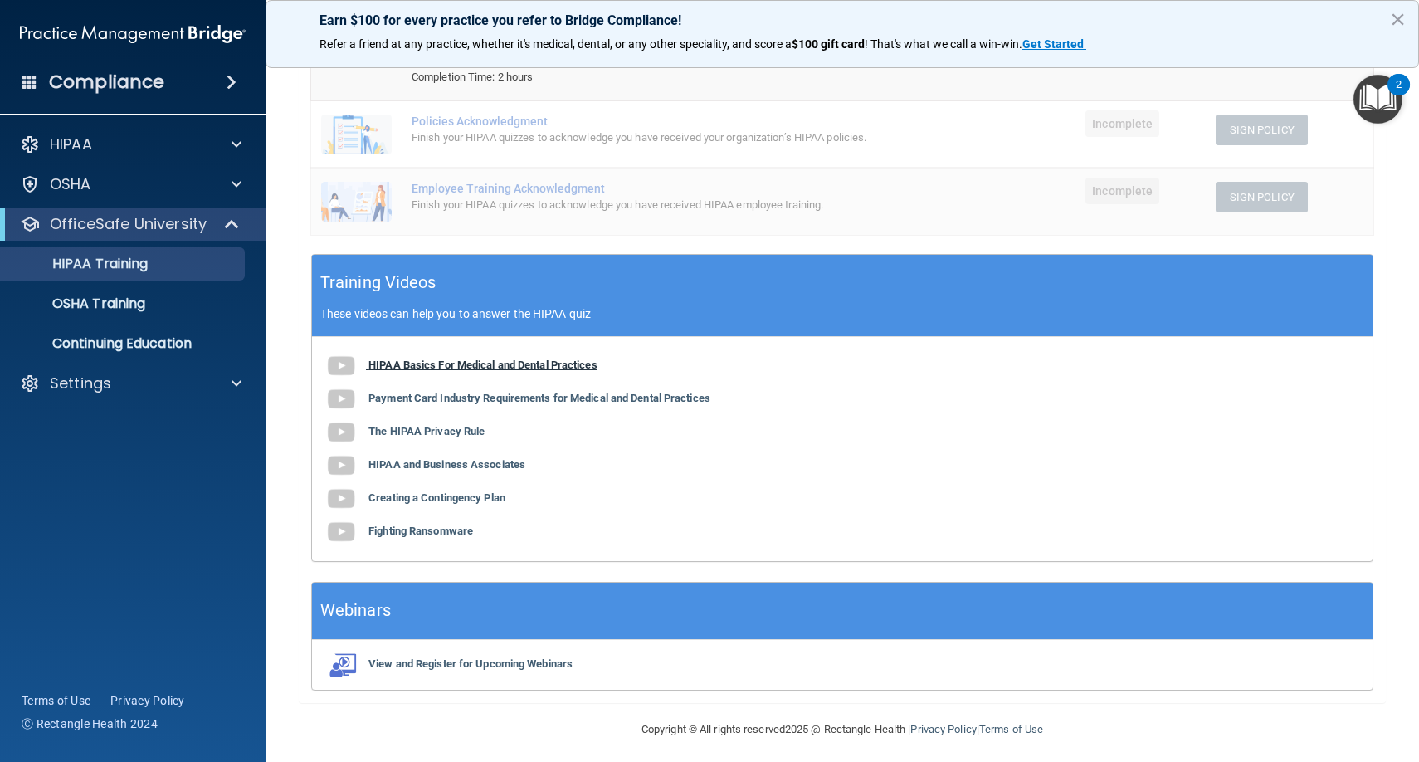
click at [426, 363] on b "HIPAA Basics For Medical and Dental Practices" at bounding box center [482, 364] width 229 height 12
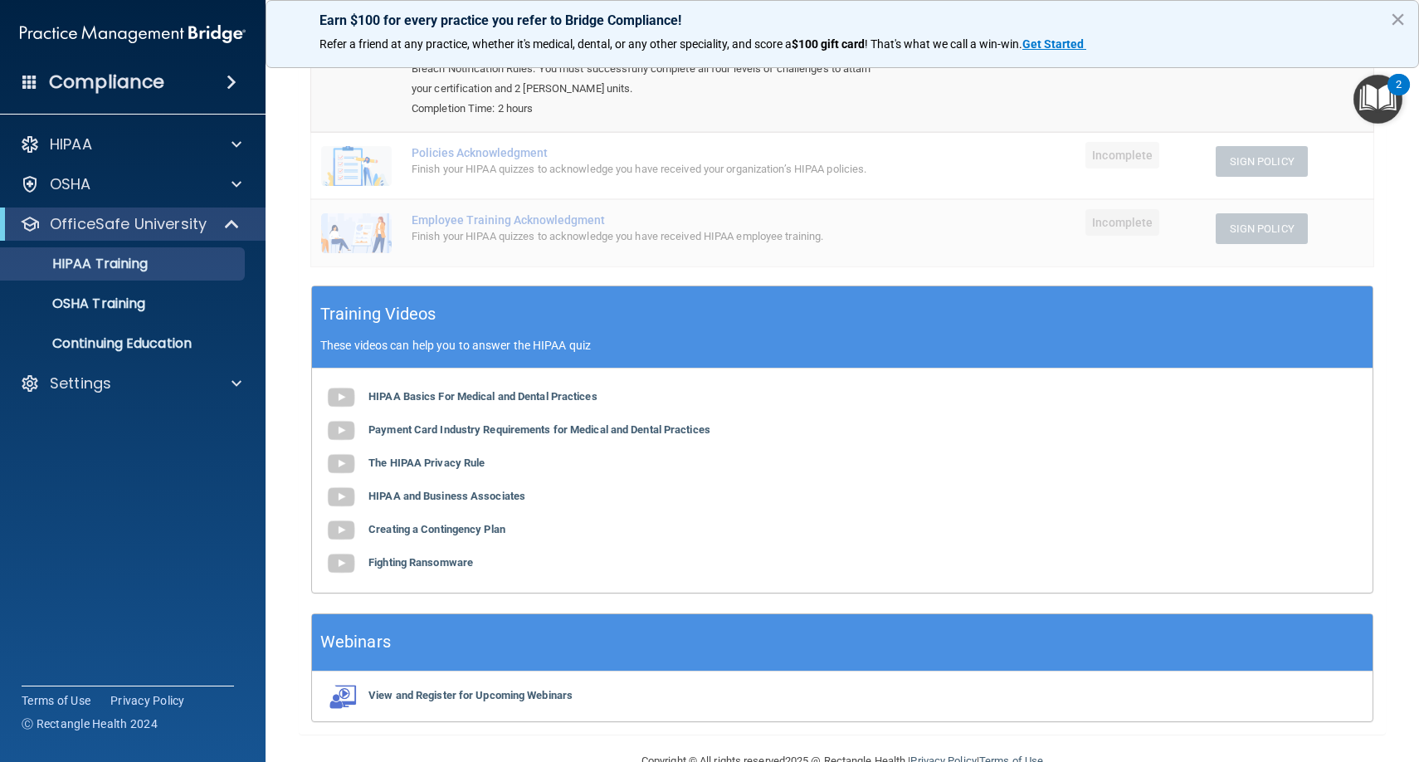
scroll to position [292, 0]
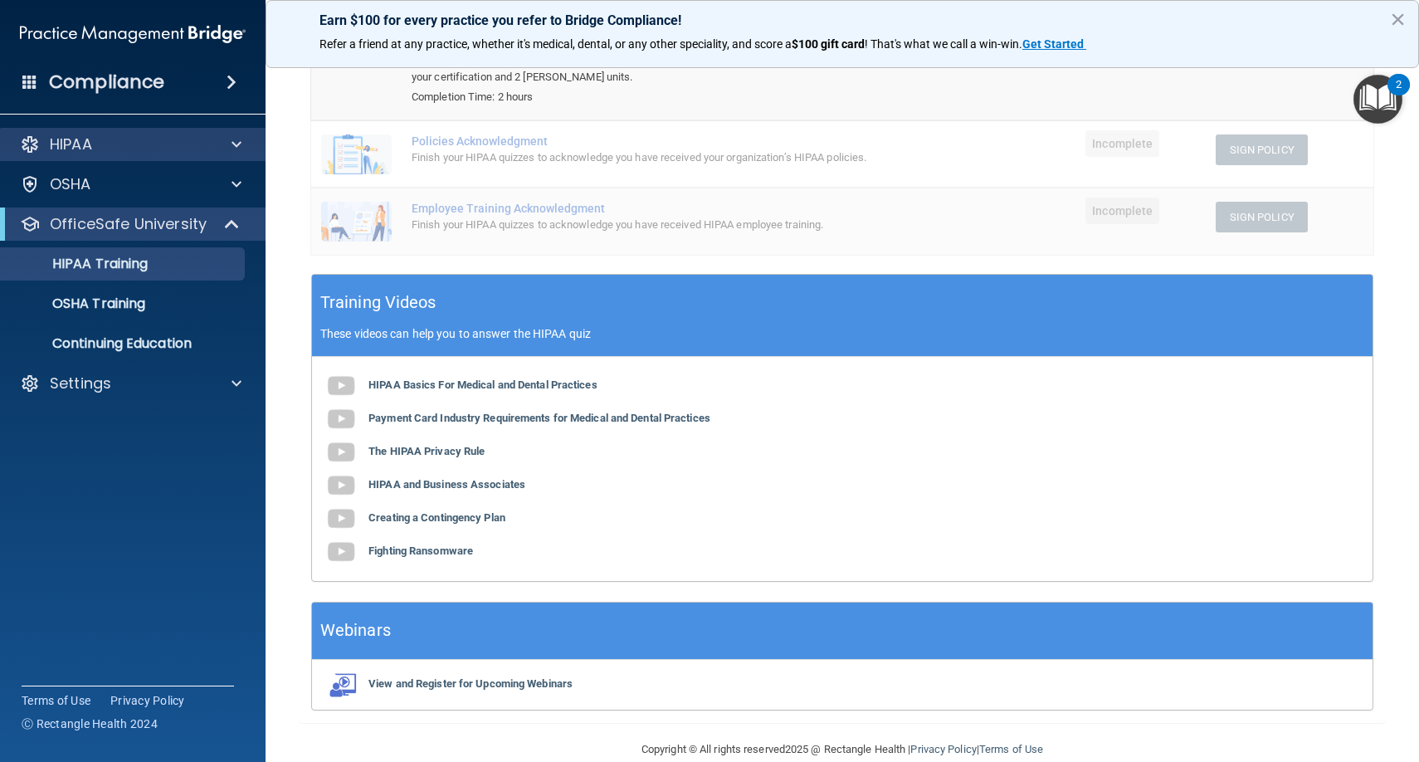
click at [241, 147] on span at bounding box center [237, 144] width 10 height 20
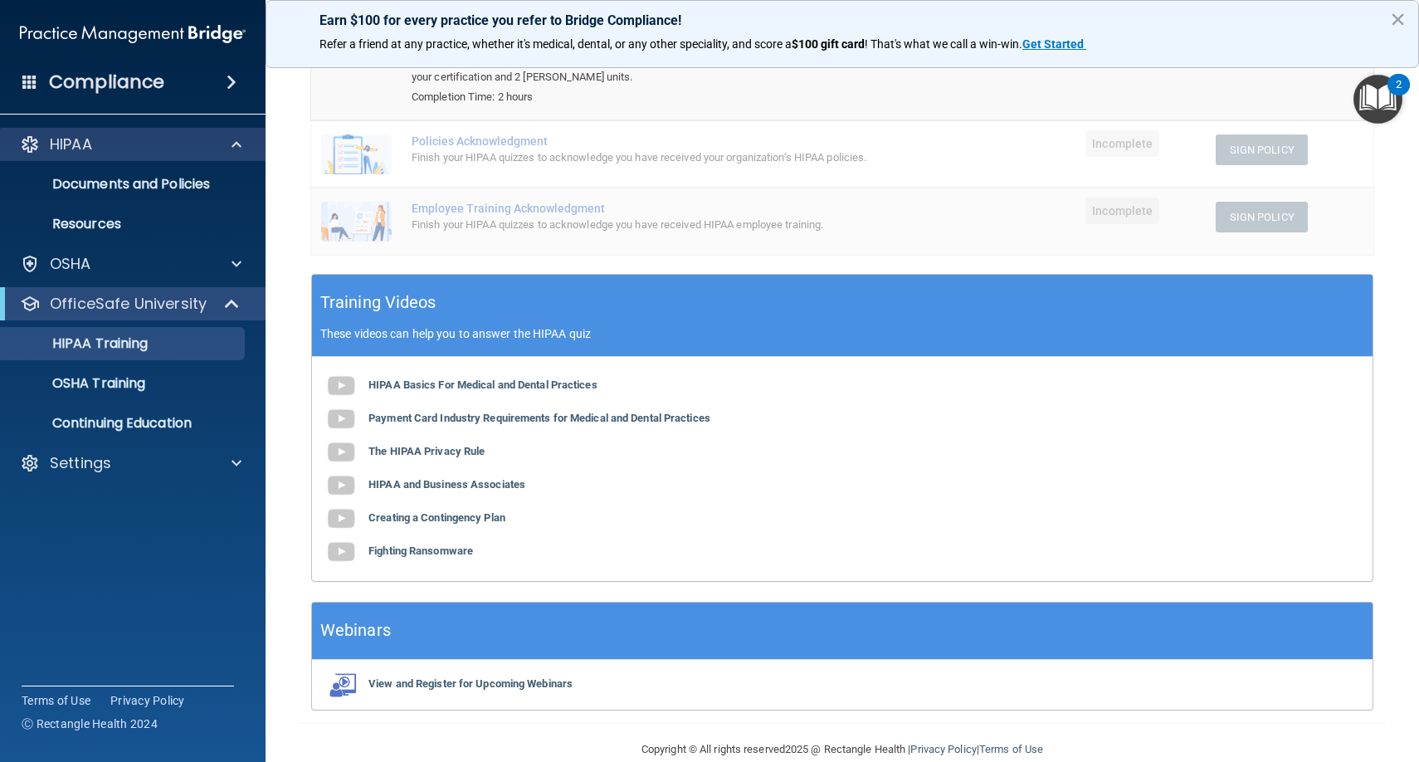
click at [238, 143] on span at bounding box center [237, 144] width 10 height 20
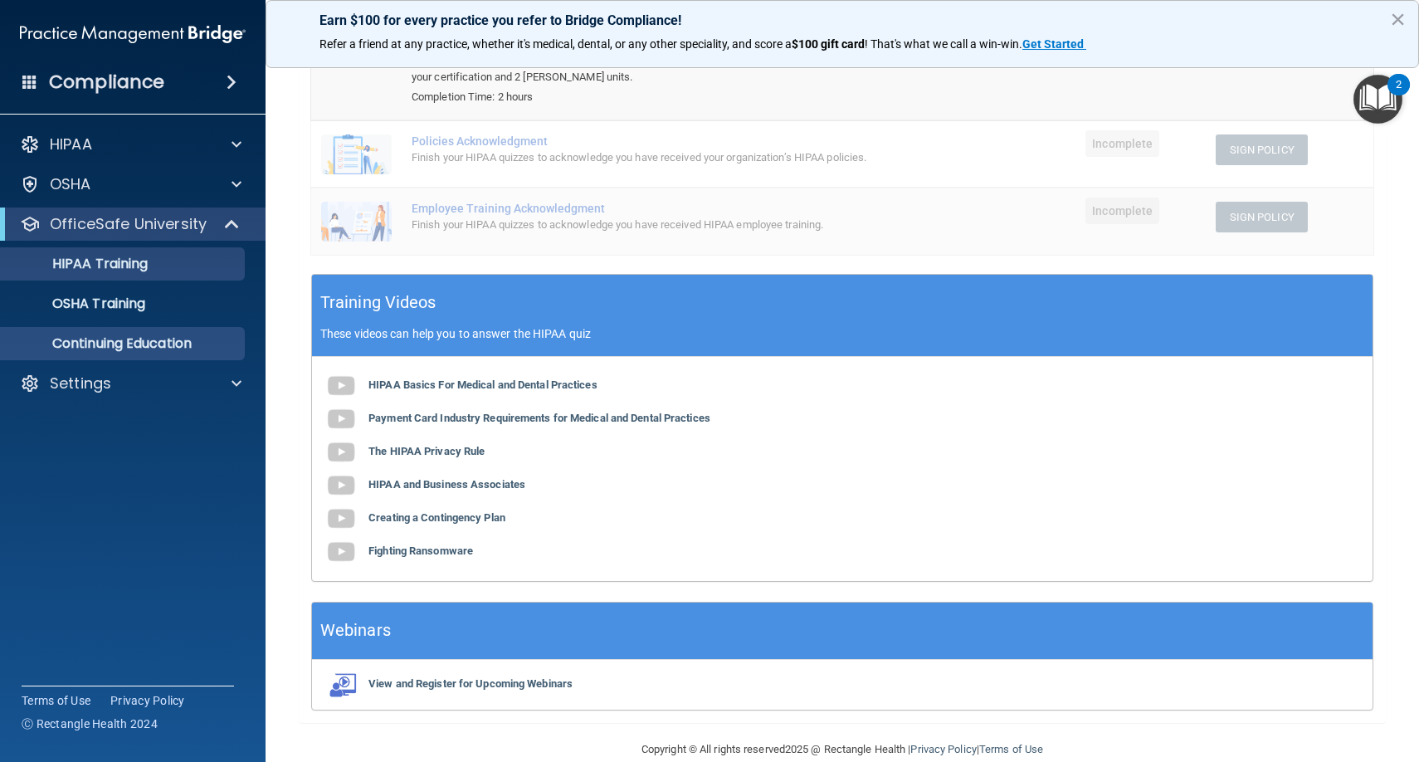
click at [178, 338] on p "Continuing Education" at bounding box center [124, 343] width 227 height 17
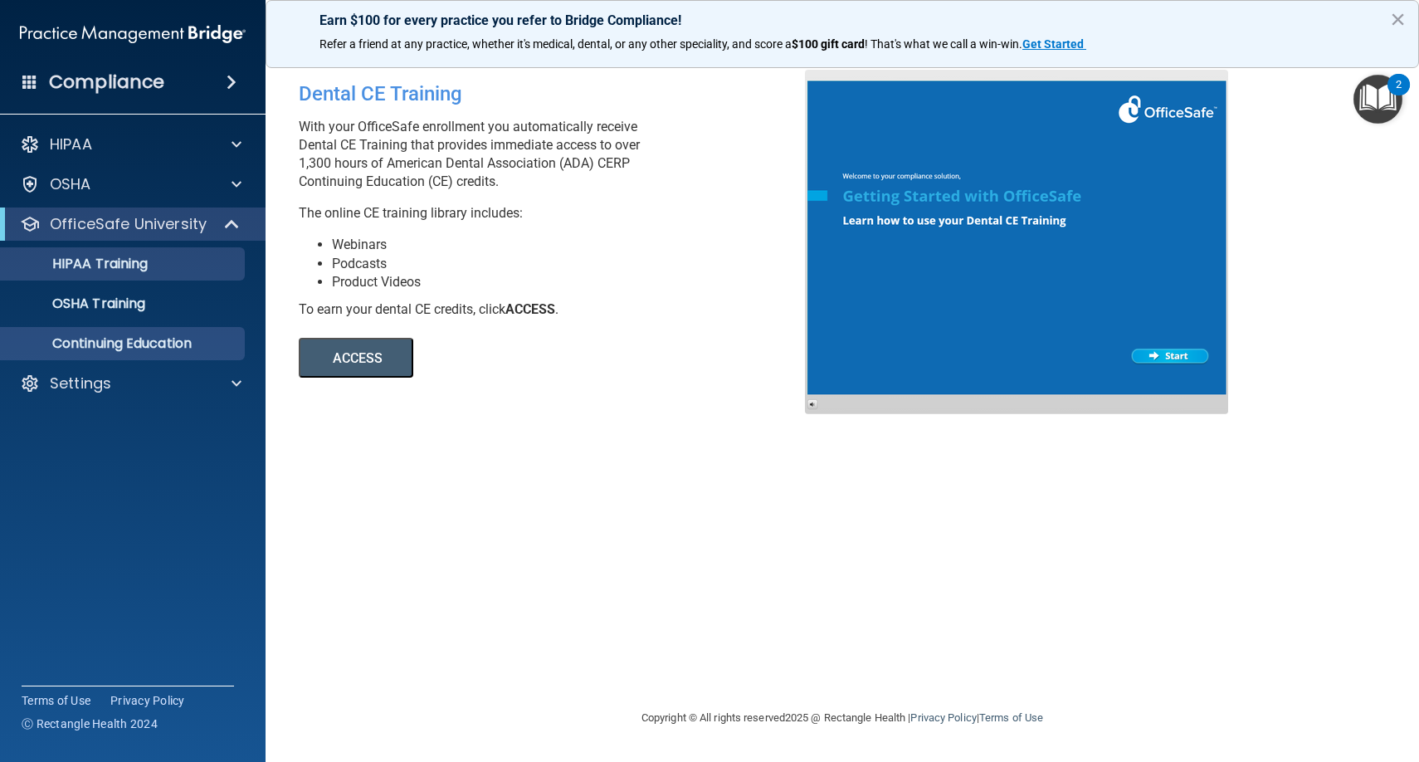
click at [185, 266] on div "HIPAA Training" at bounding box center [124, 264] width 227 height 17
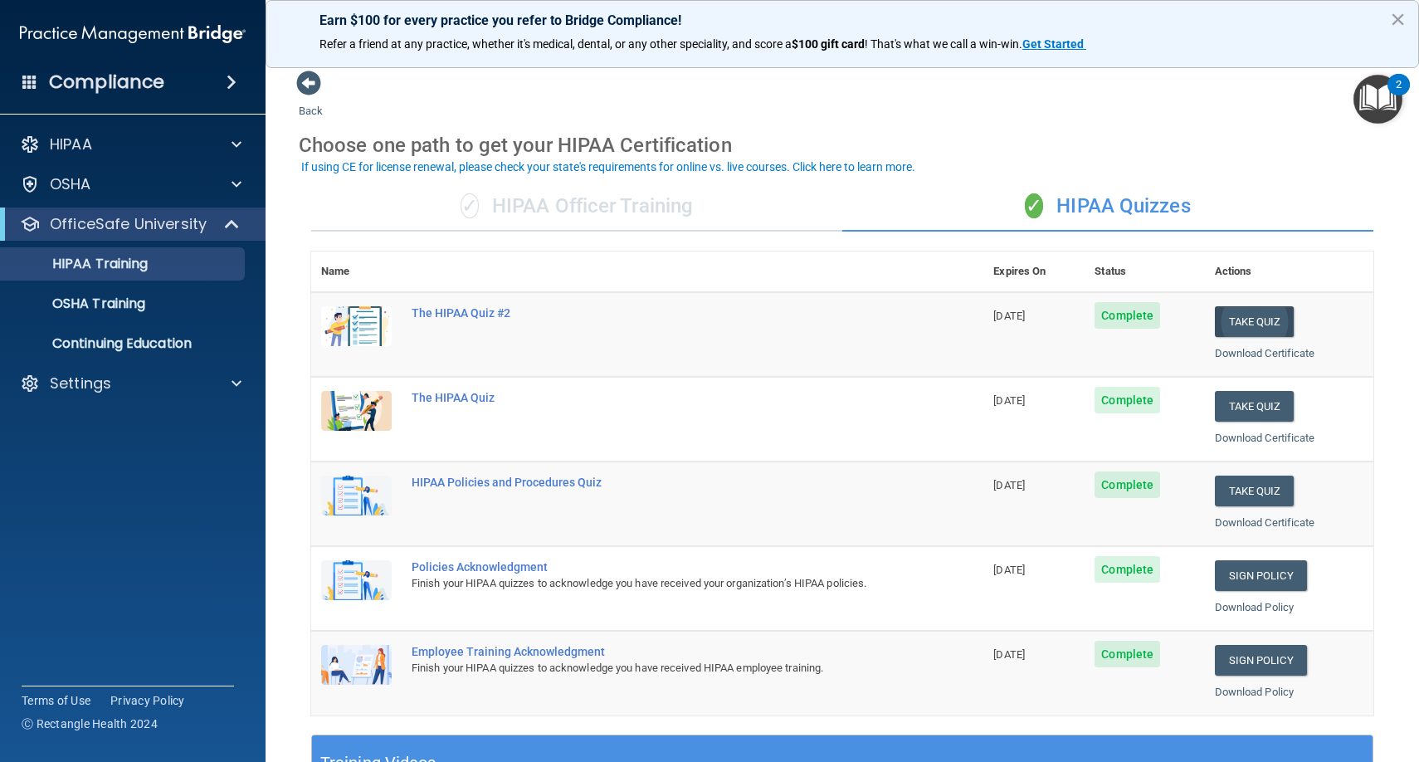
click at [1246, 312] on button "Take Quiz" at bounding box center [1255, 321] width 80 height 31
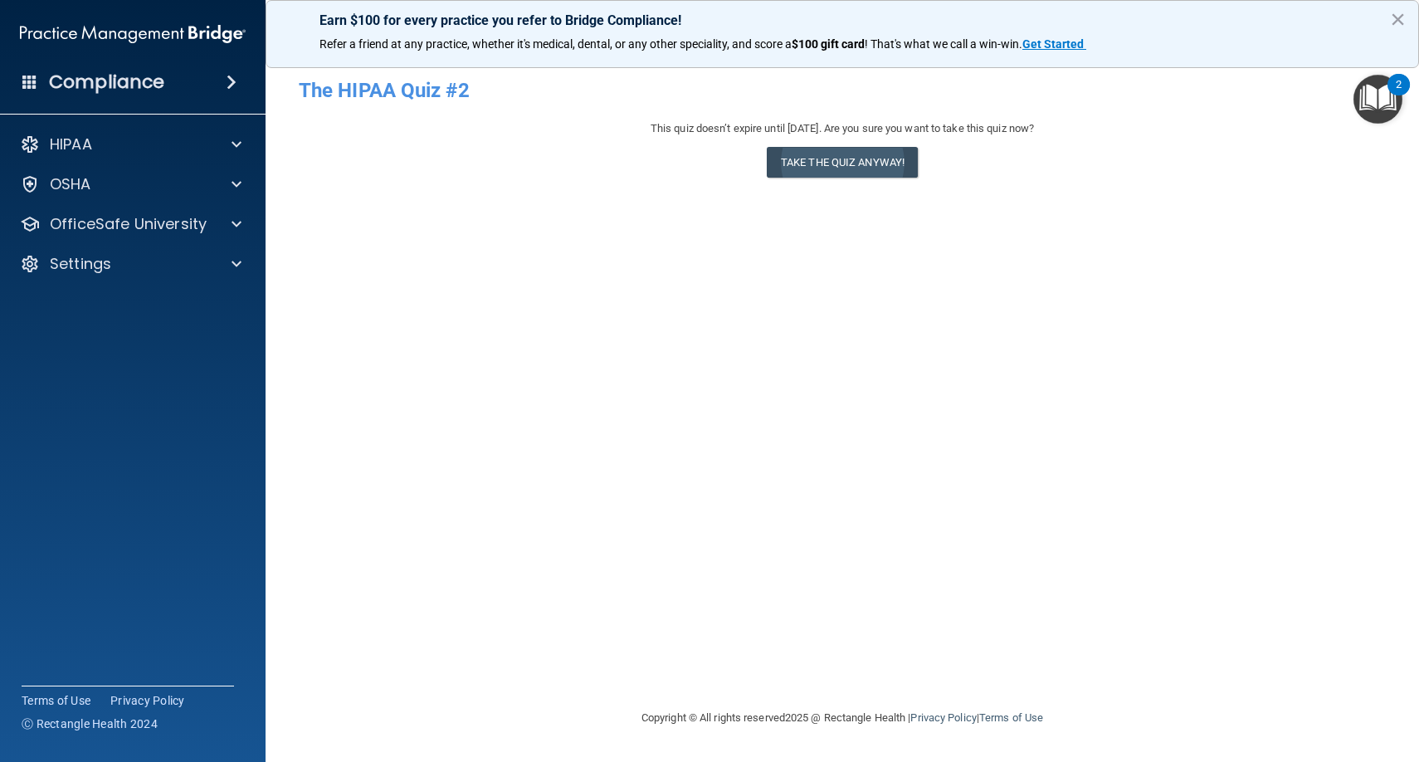
click at [831, 162] on button "Take the quiz anyway!" at bounding box center [842, 162] width 151 height 31
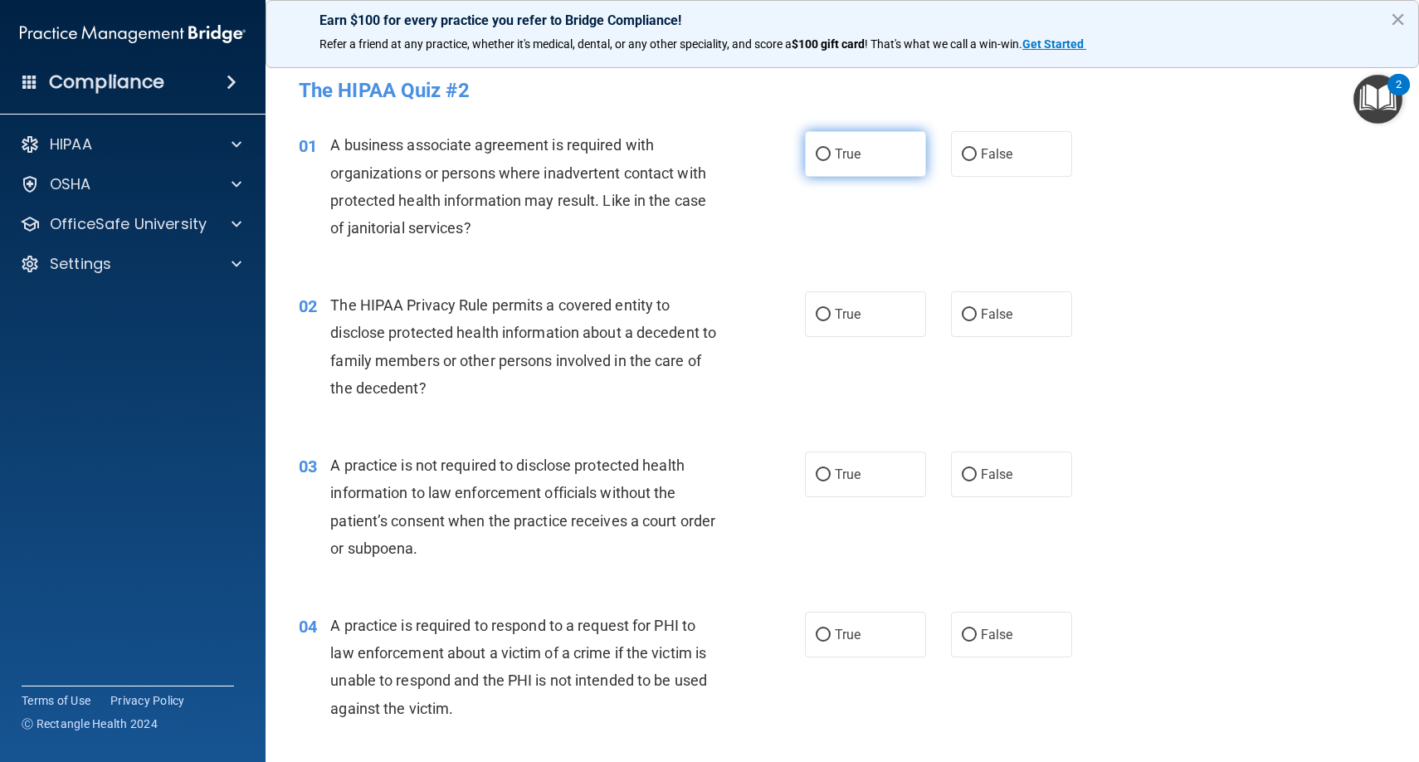
click at [829, 144] on label "True" at bounding box center [865, 154] width 121 height 46
click at [829, 149] on input "True" at bounding box center [823, 155] width 15 height 12
radio input "true"
click at [821, 316] on input "True" at bounding box center [823, 315] width 15 height 12
radio input "true"
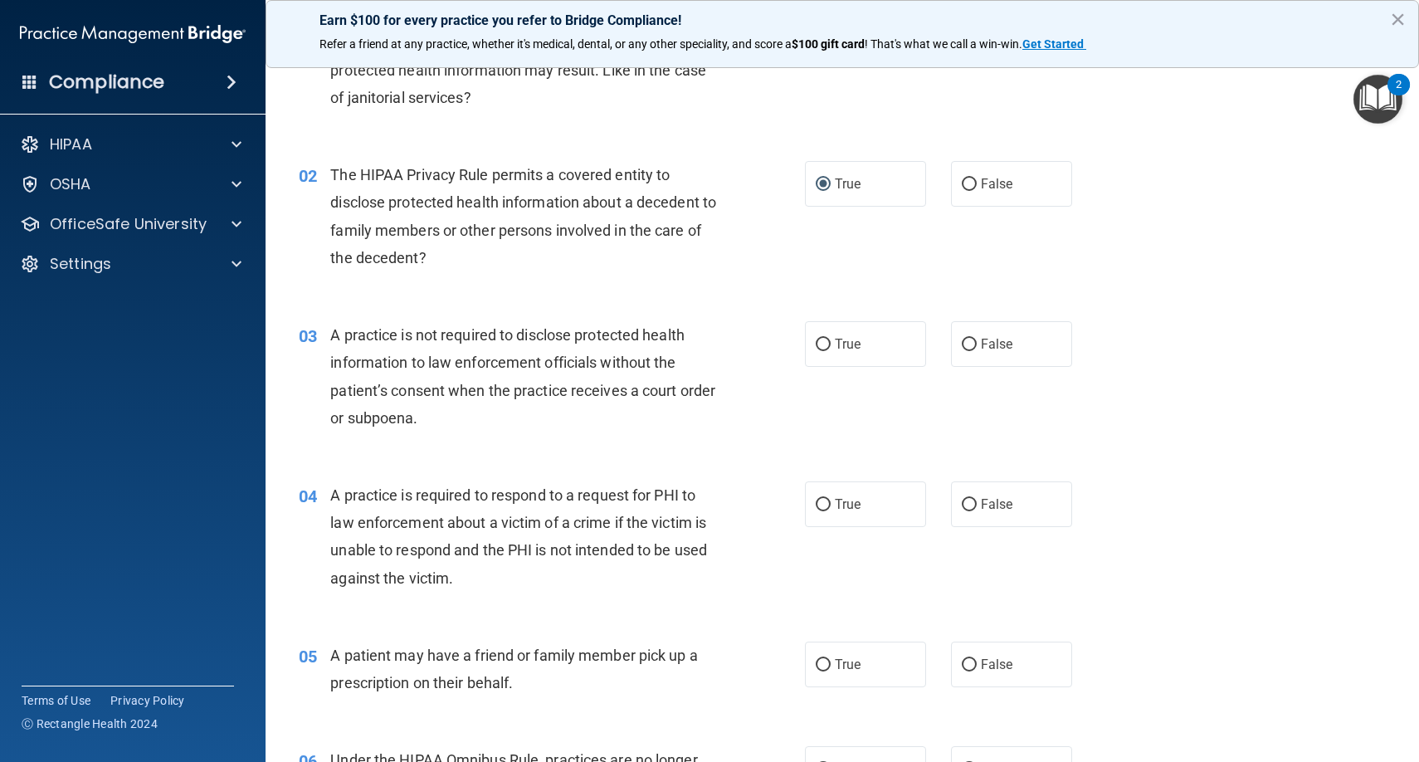
scroll to position [149, 0]
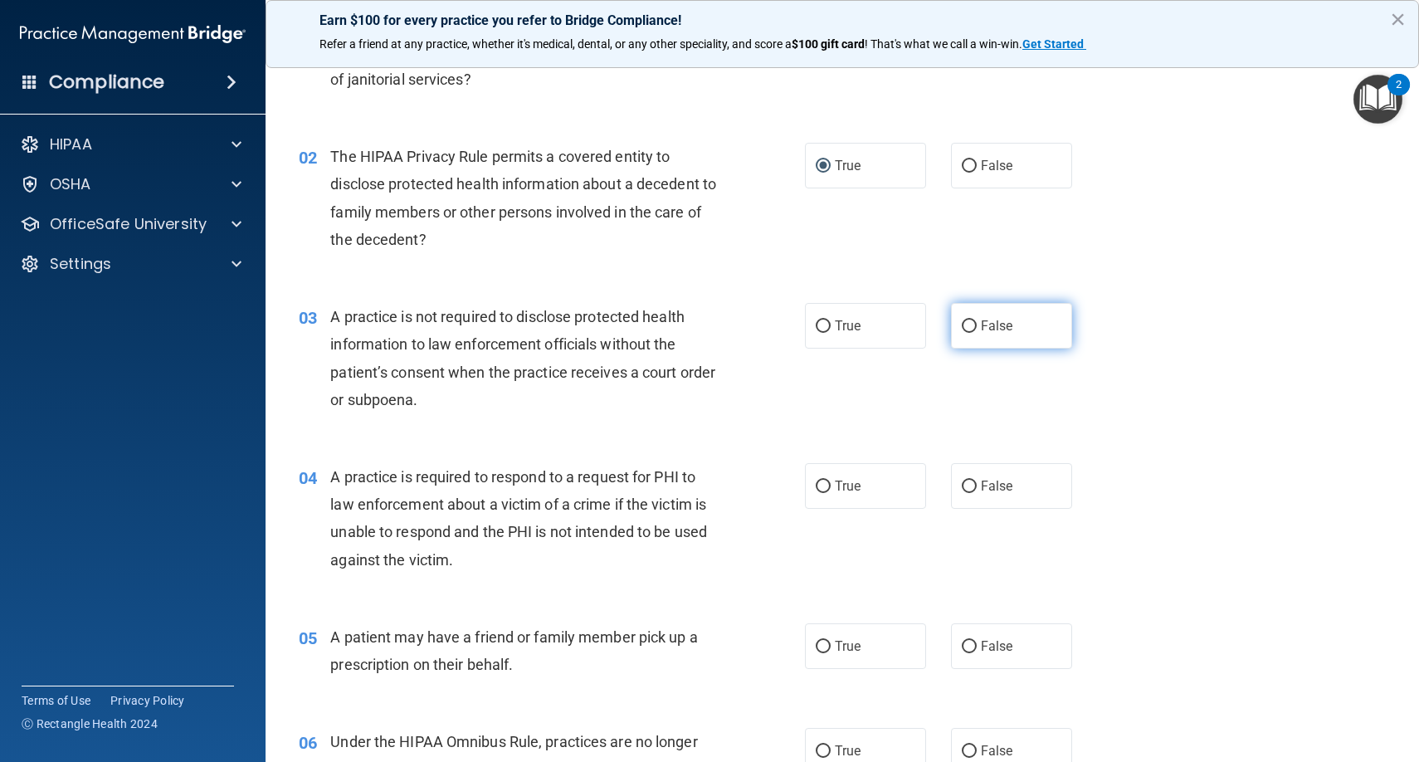
click at [976, 322] on input "False" at bounding box center [969, 326] width 15 height 12
radio input "true"
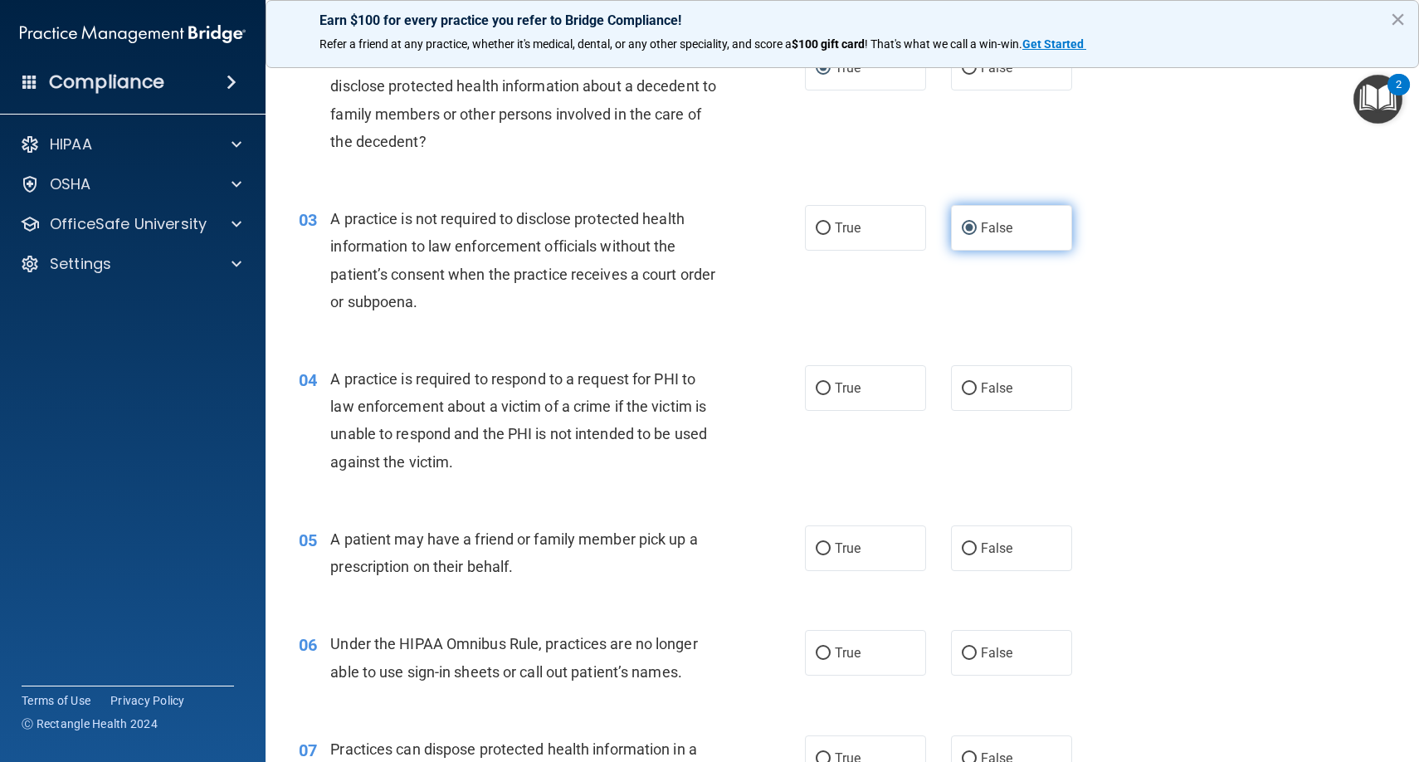
scroll to position [259, 0]
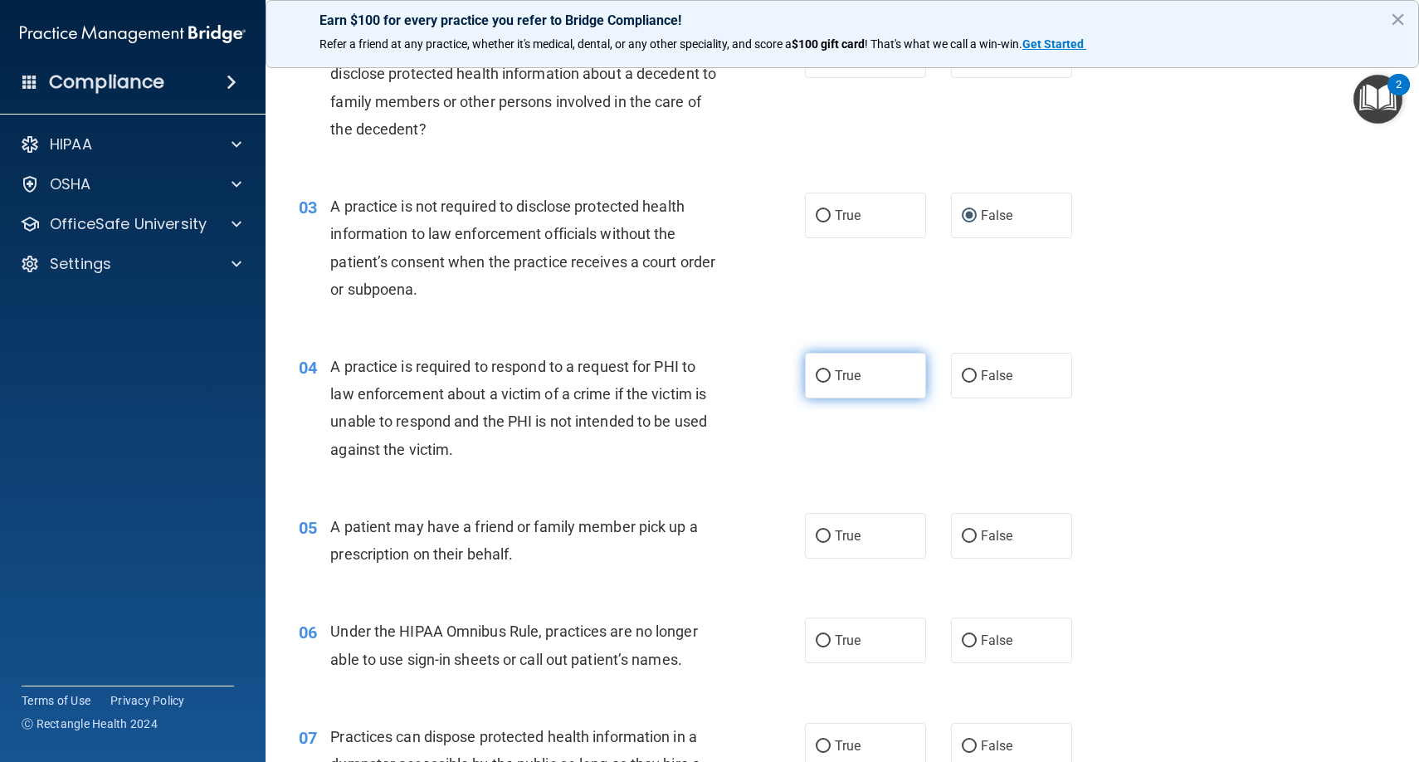
click at [816, 372] on input "True" at bounding box center [823, 376] width 15 height 12
radio input "true"
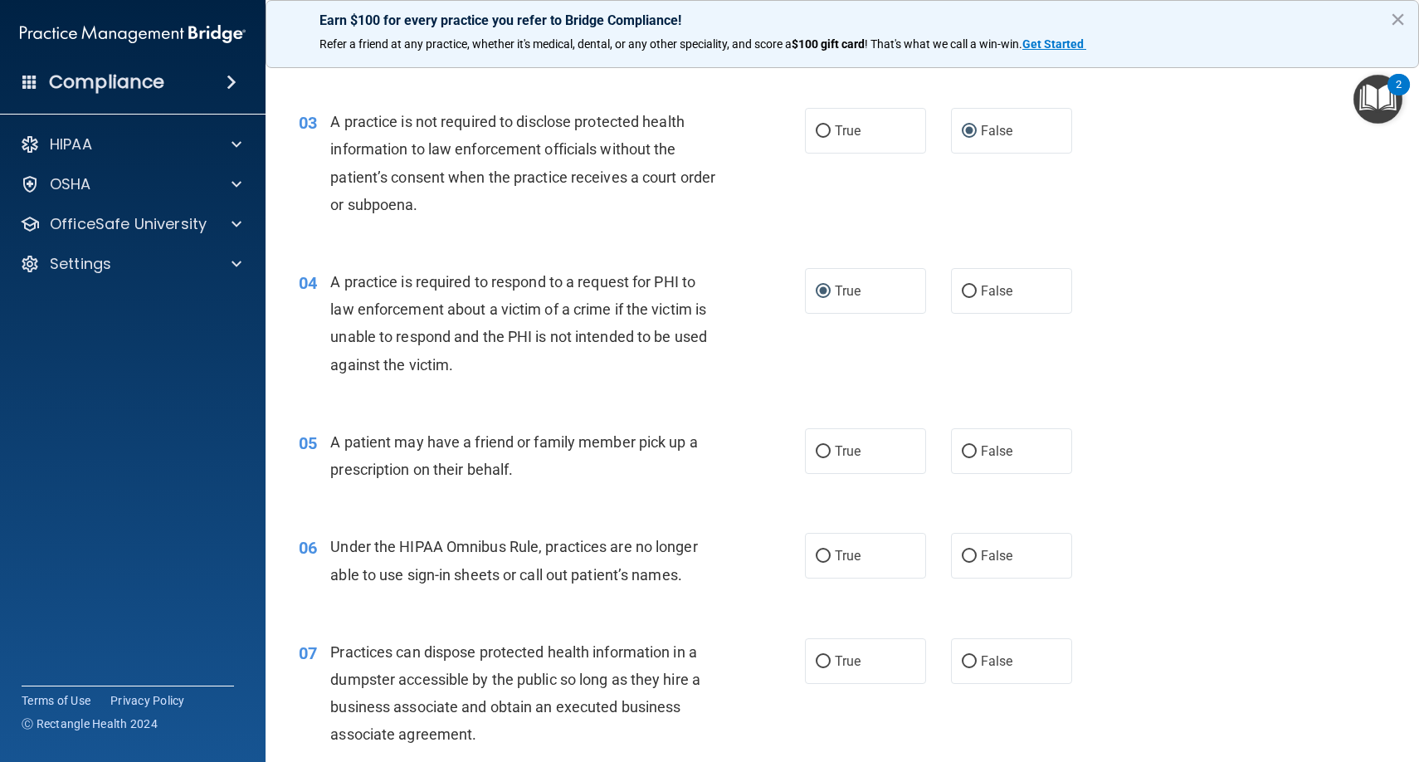
scroll to position [349, 0]
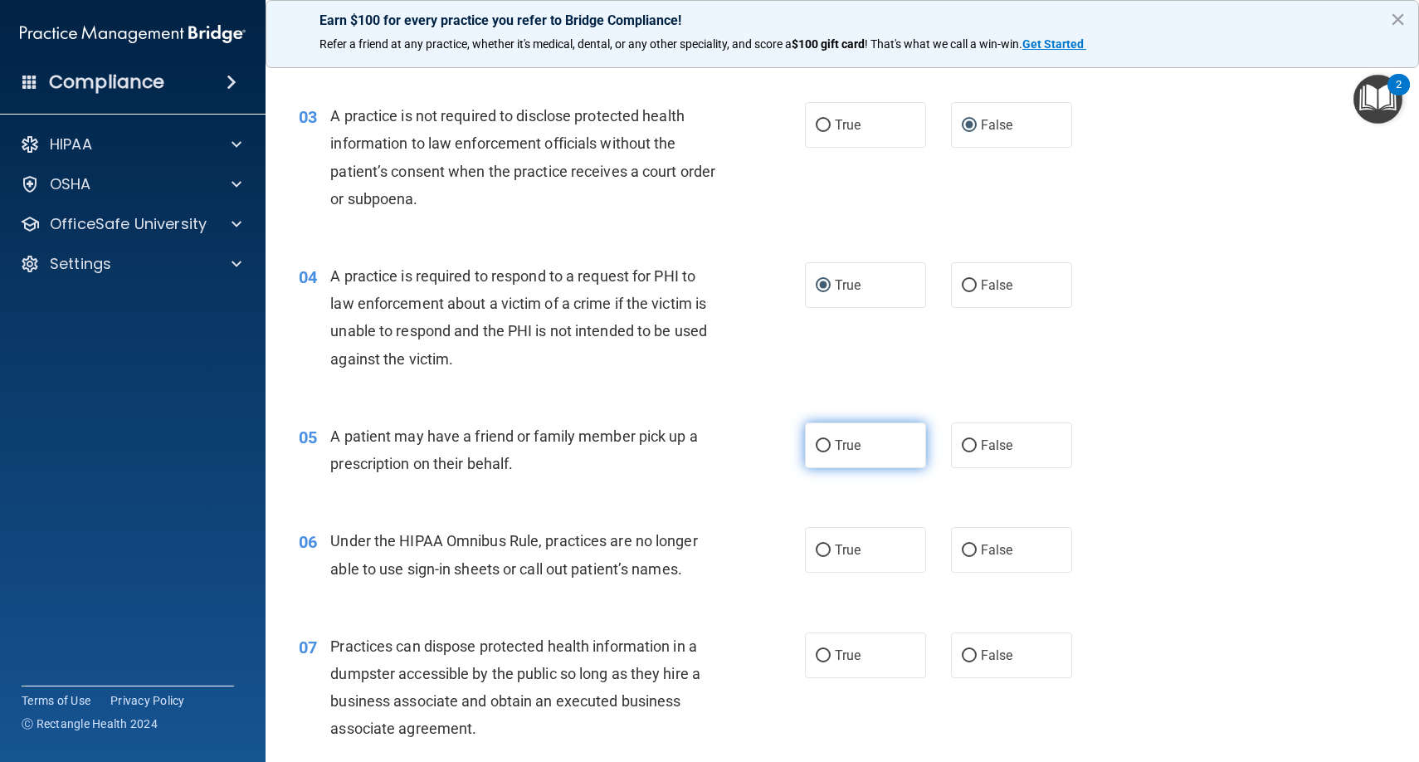
click at [831, 441] on label "True" at bounding box center [865, 445] width 121 height 46
click at [831, 441] on input "True" at bounding box center [823, 446] width 15 height 12
radio input "true"
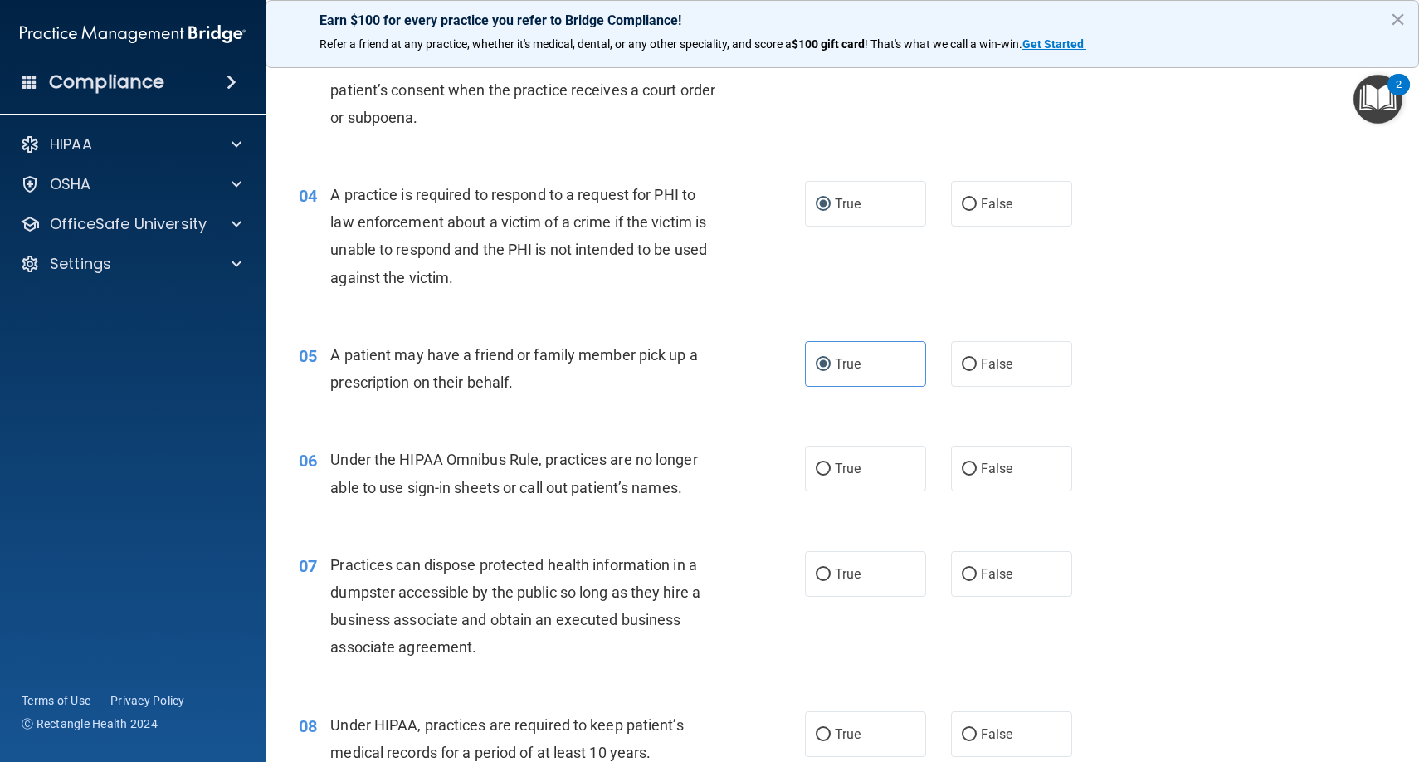
scroll to position [431, 0]
click at [971, 465] on input "False" at bounding box center [969, 468] width 15 height 12
radio input "true"
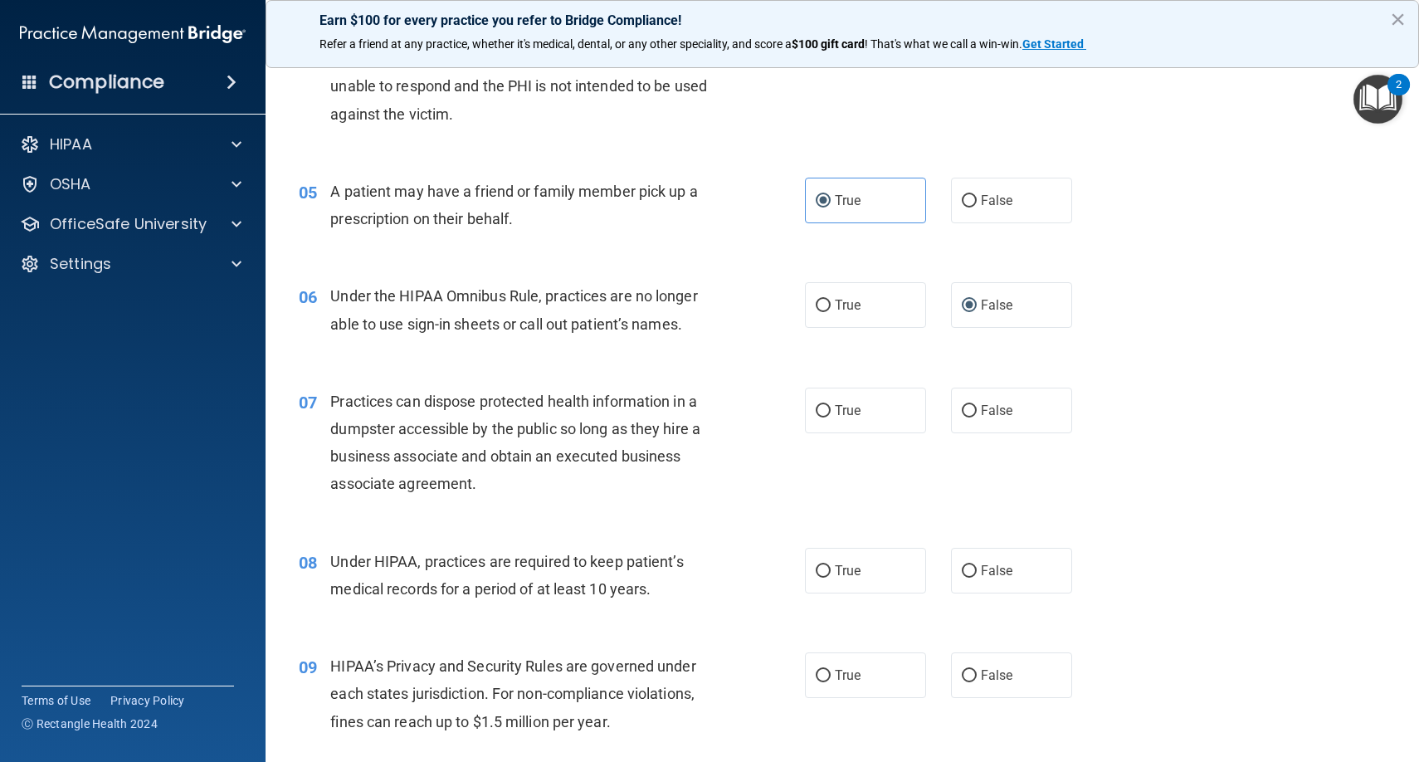
scroll to position [605, 0]
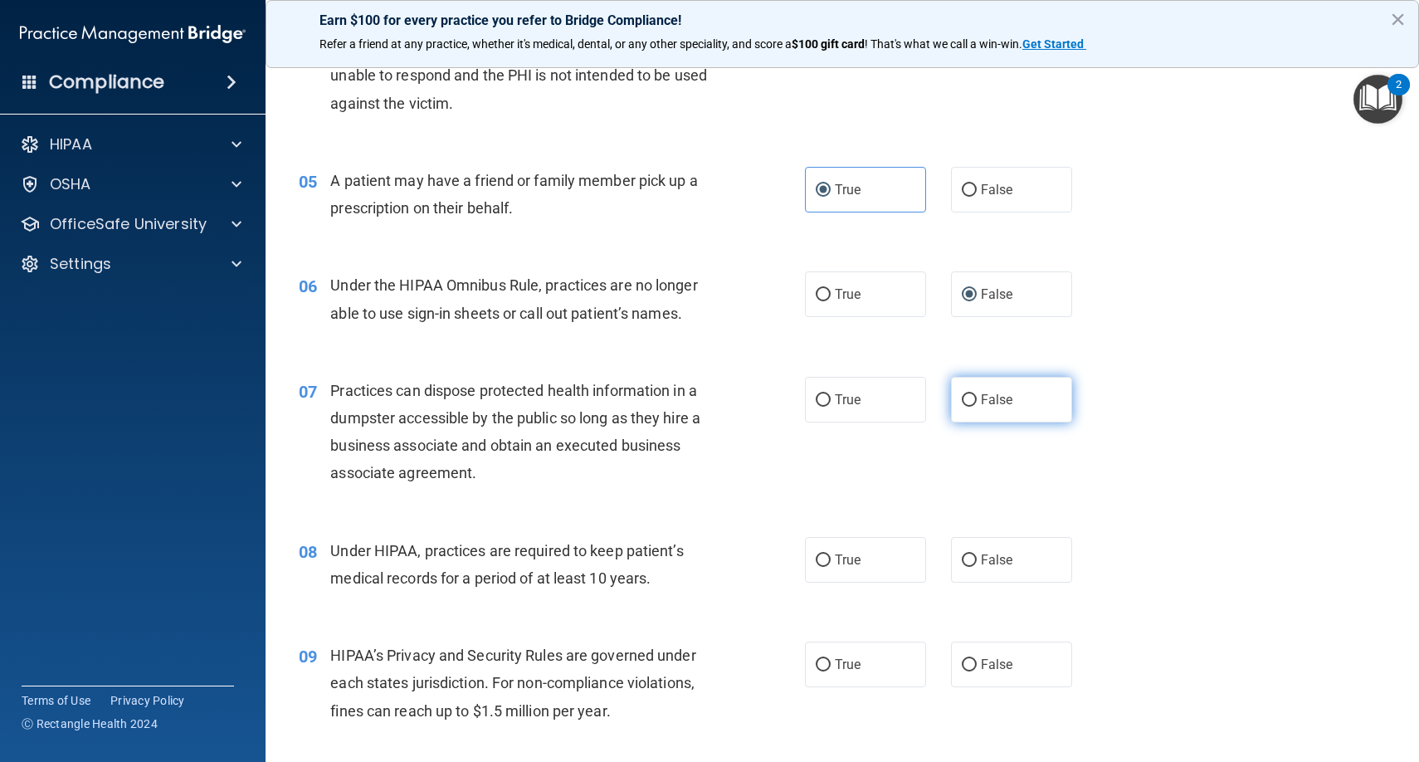
click at [975, 394] on input "False" at bounding box center [969, 400] width 15 height 12
radio input "true"
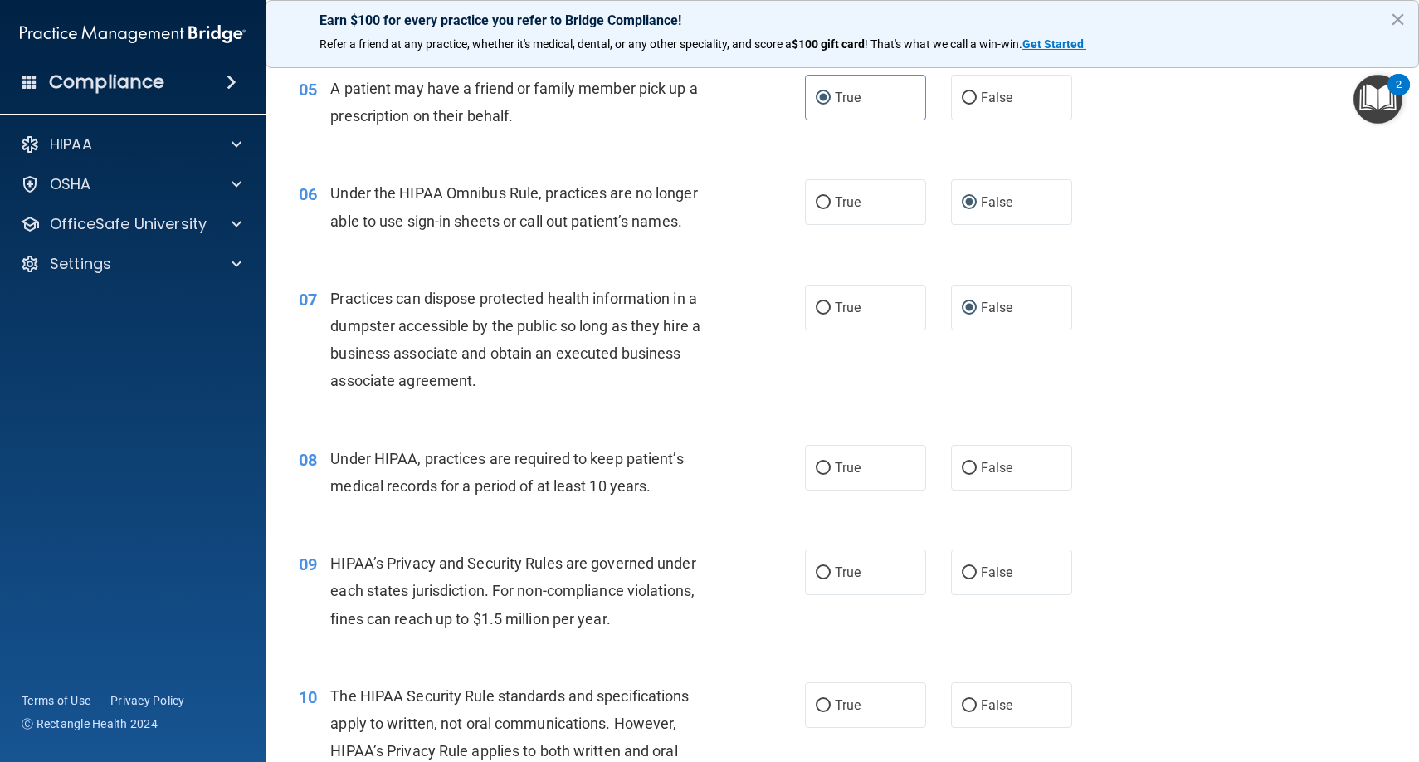
scroll to position [704, 0]
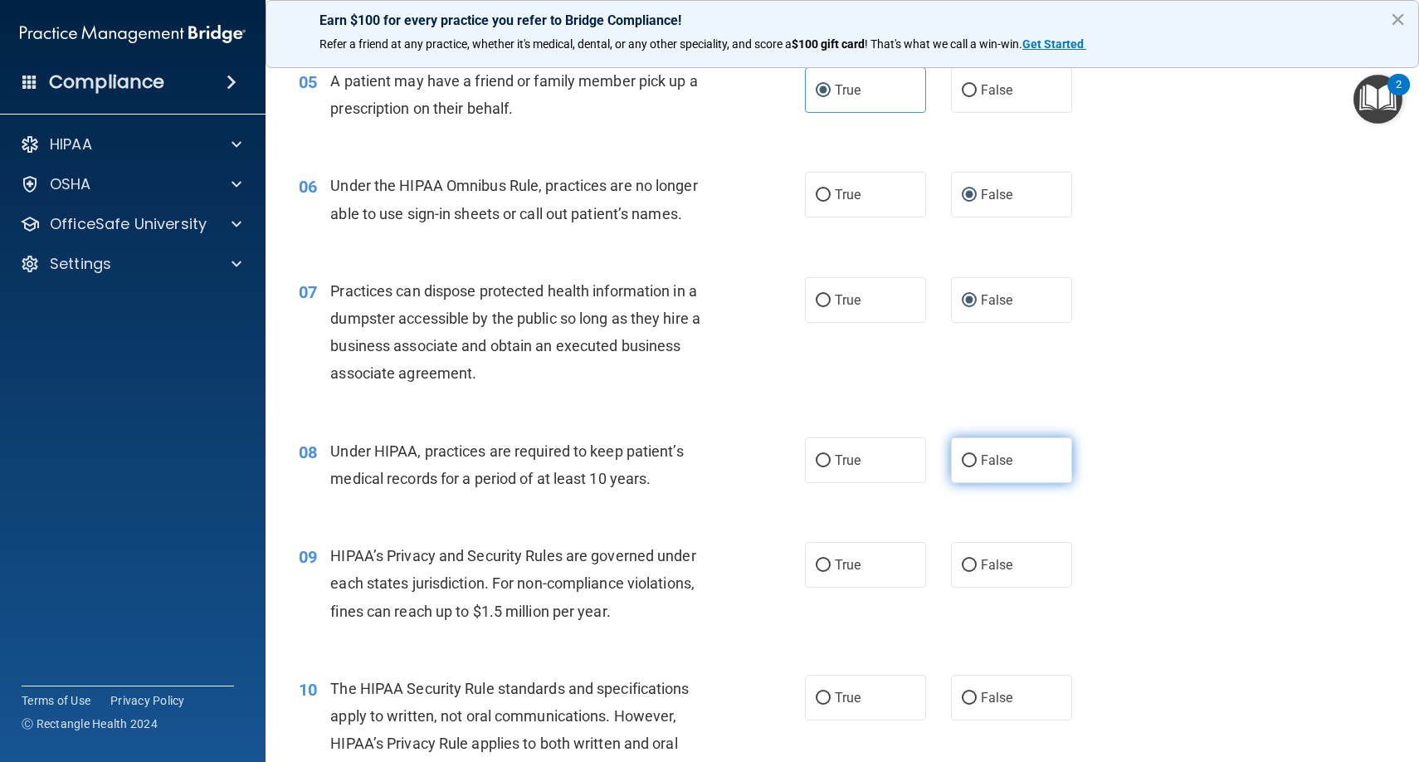
click at [963, 455] on input "False" at bounding box center [969, 461] width 15 height 12
radio input "true"
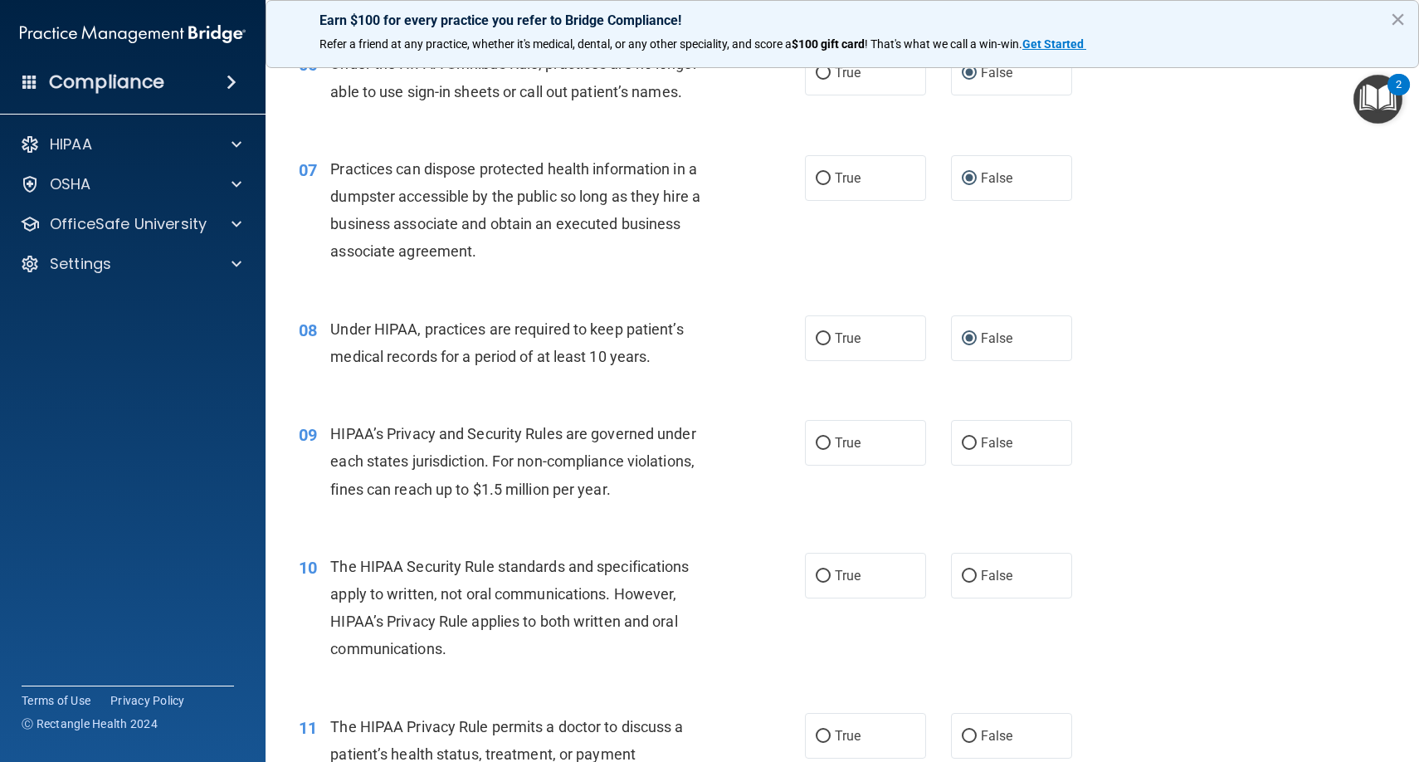
scroll to position [839, 0]
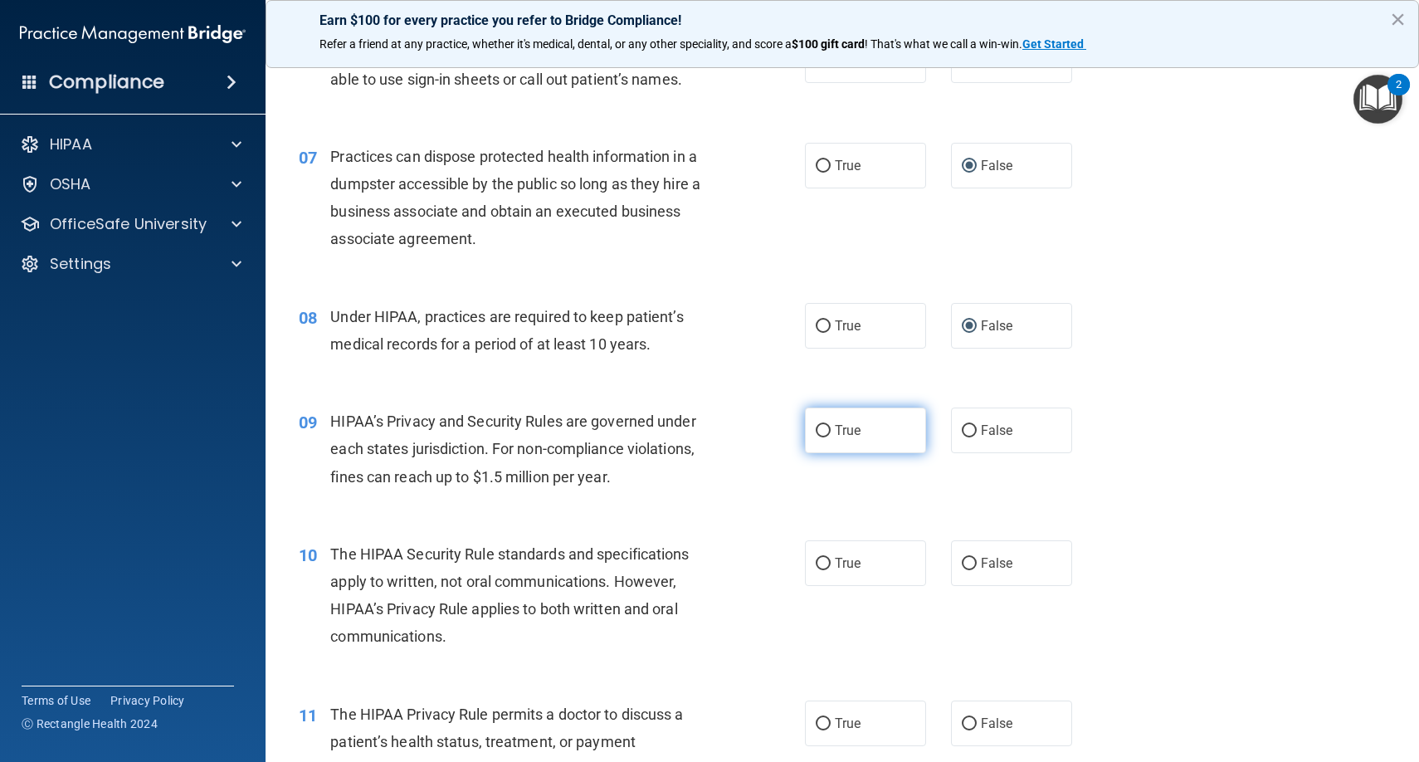
click at [824, 425] on input "True" at bounding box center [823, 431] width 15 height 12
radio input "true"
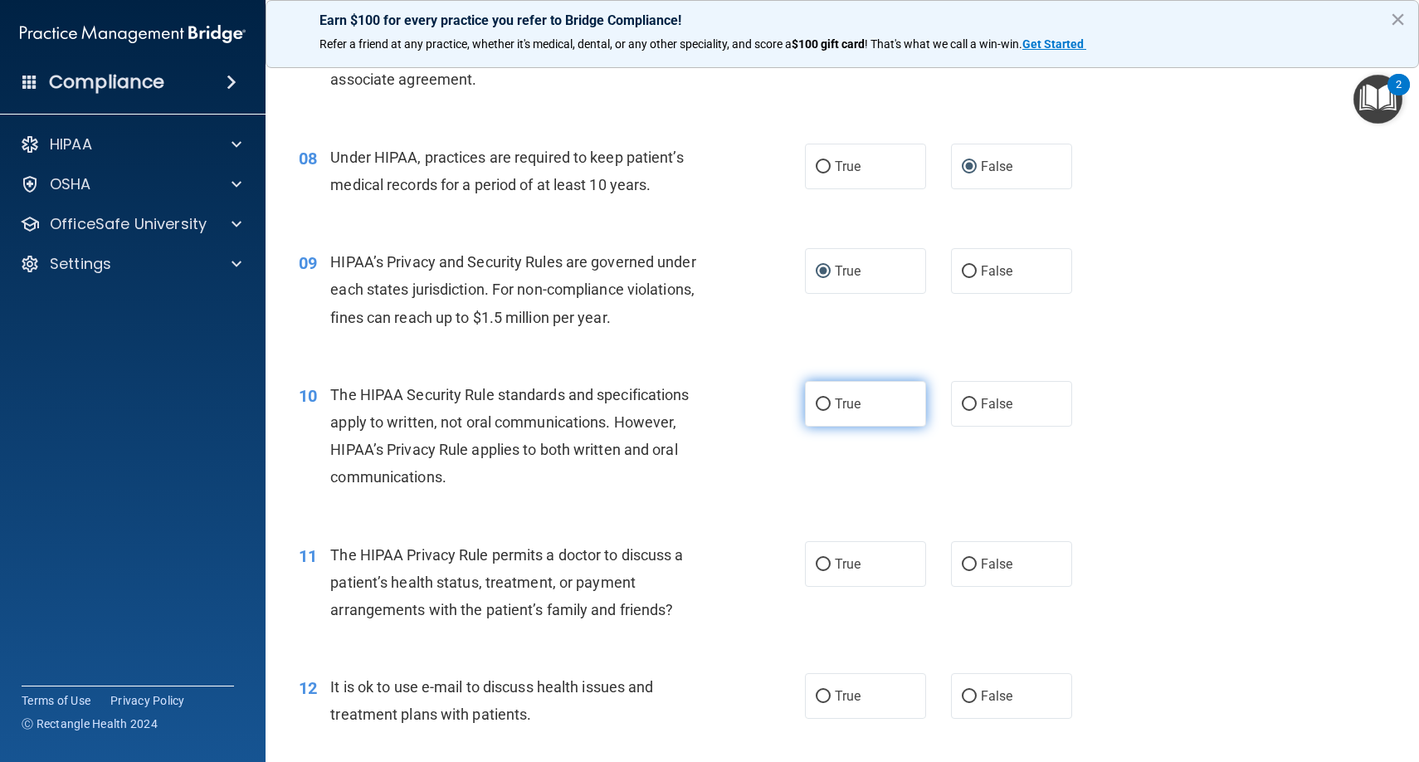
scroll to position [1001, 0]
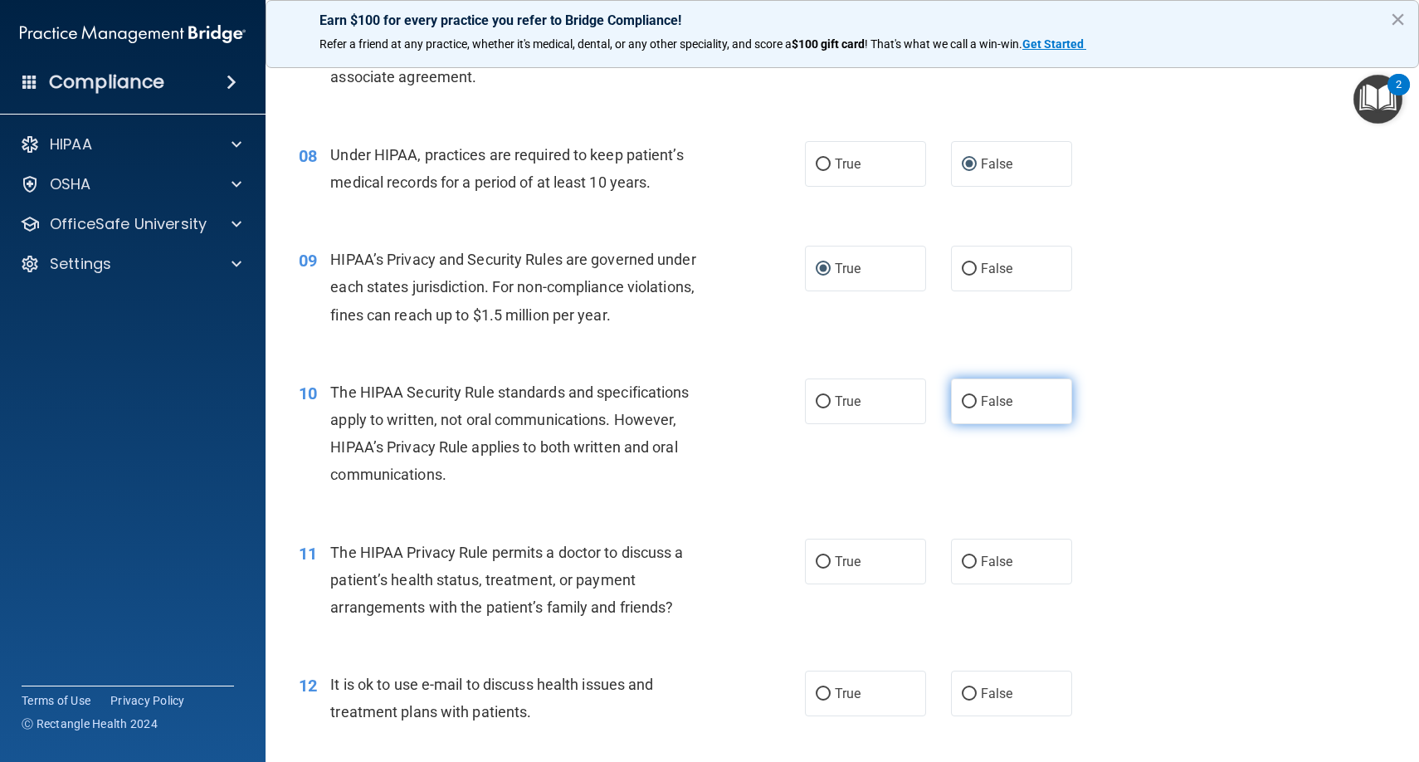
click at [967, 396] on input "False" at bounding box center [969, 402] width 15 height 12
radio input "true"
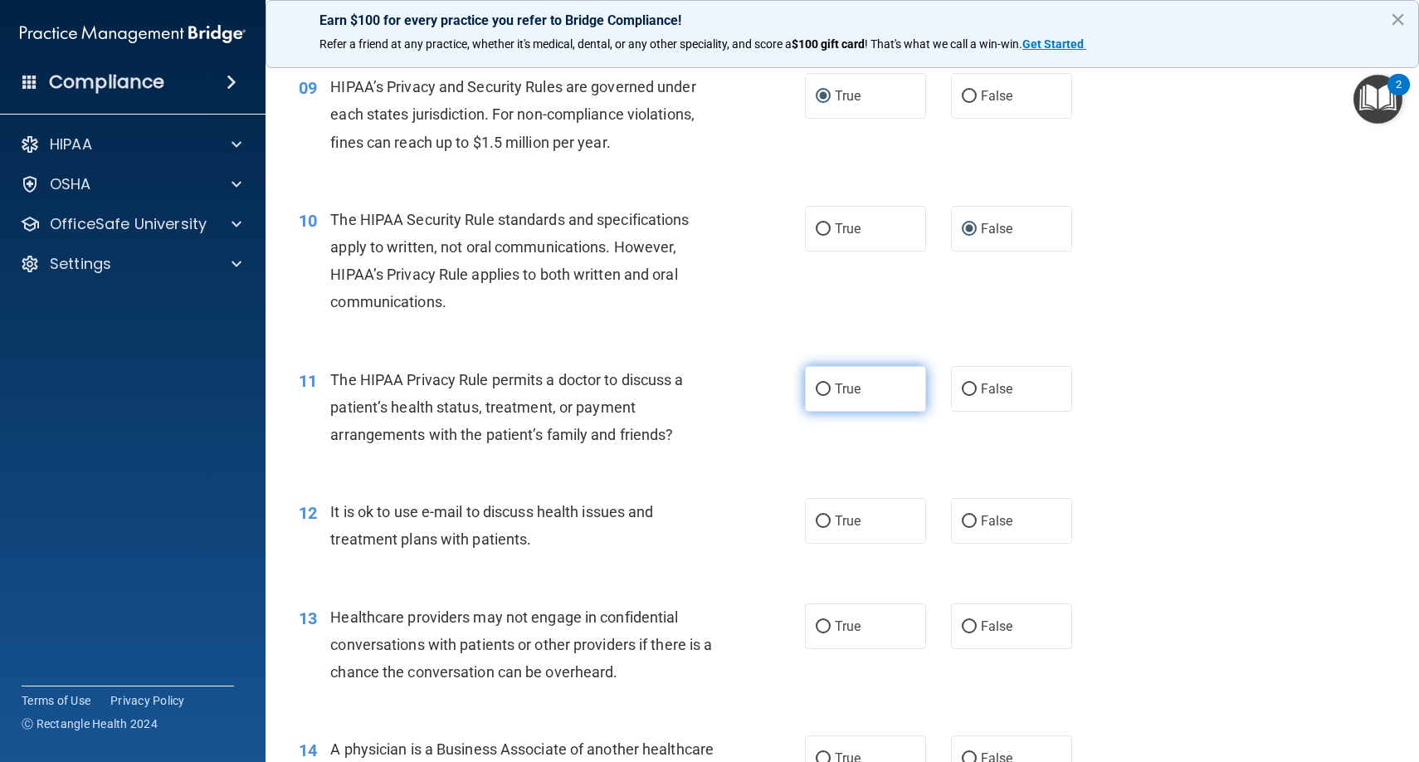
scroll to position [1179, 0]
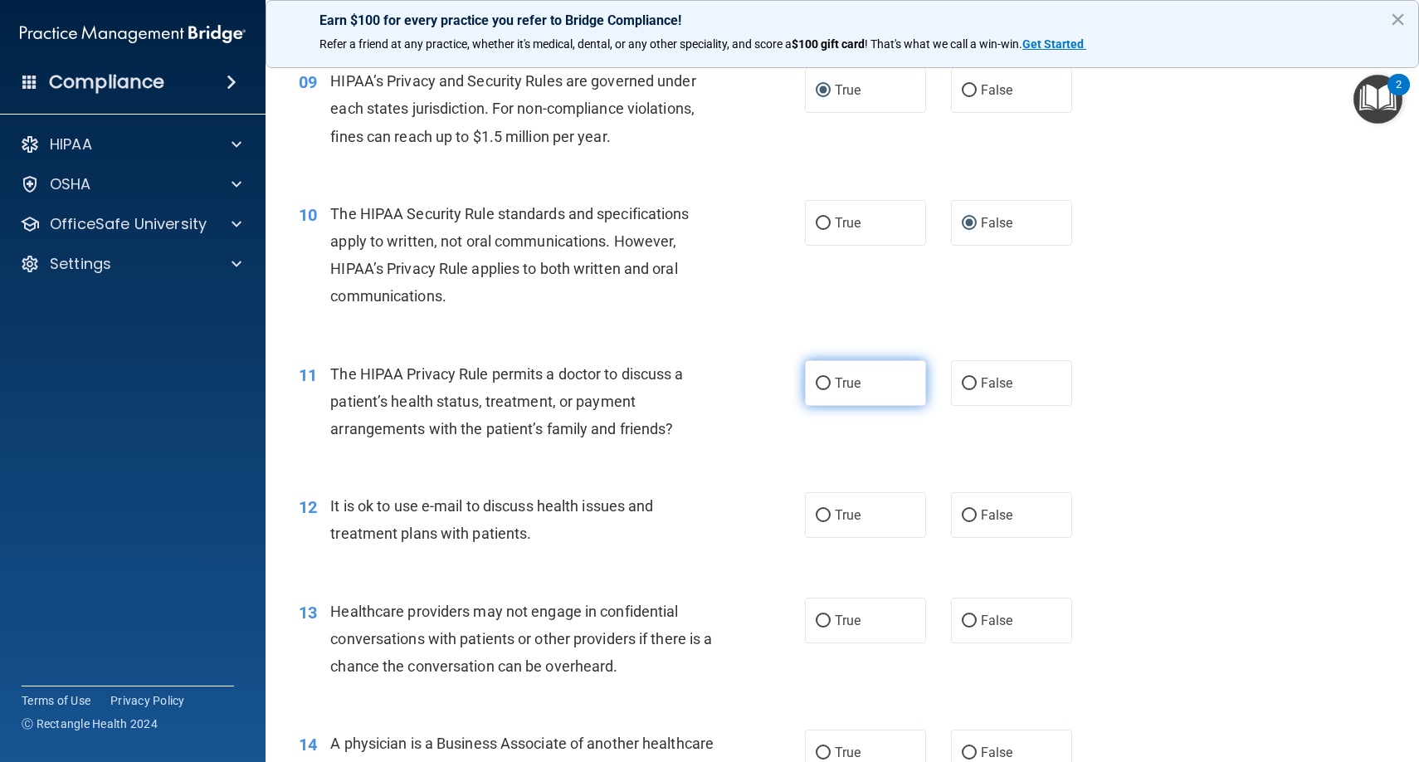
click at [824, 378] on input "True" at bounding box center [823, 384] width 15 height 12
radio input "true"
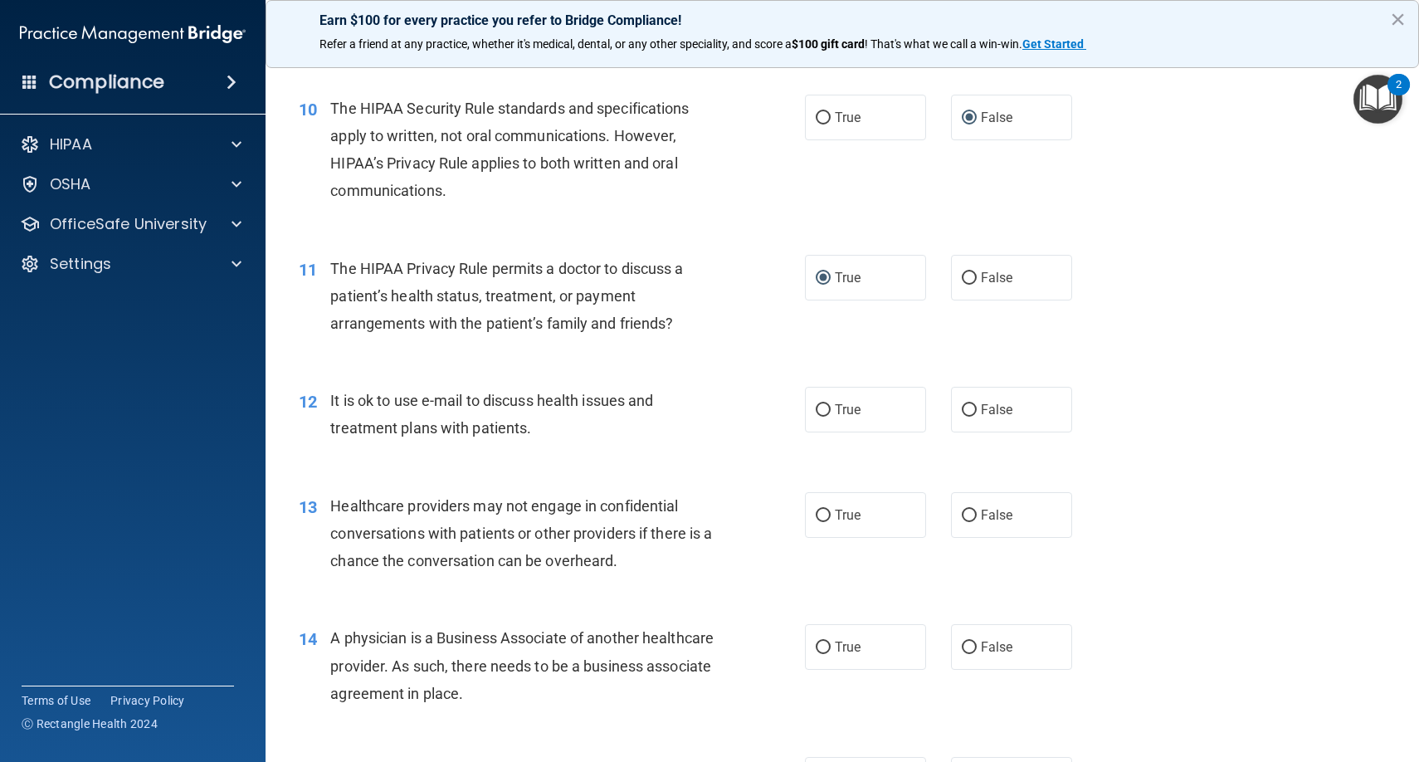
scroll to position [1285, 0]
click at [824, 403] on input "True" at bounding box center [823, 409] width 15 height 12
radio input "true"
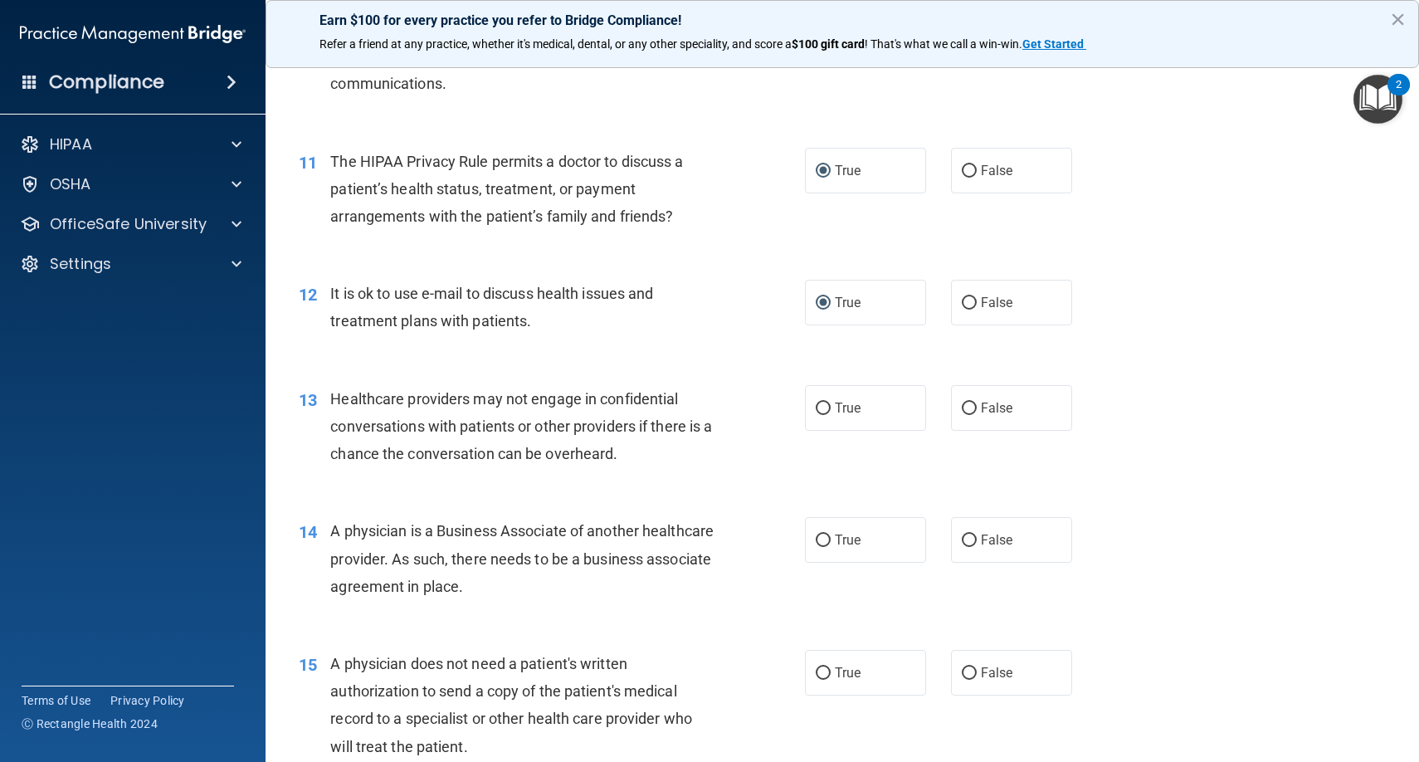
scroll to position [1392, 0]
click at [826, 402] on input "True" at bounding box center [823, 408] width 15 height 12
radio input "true"
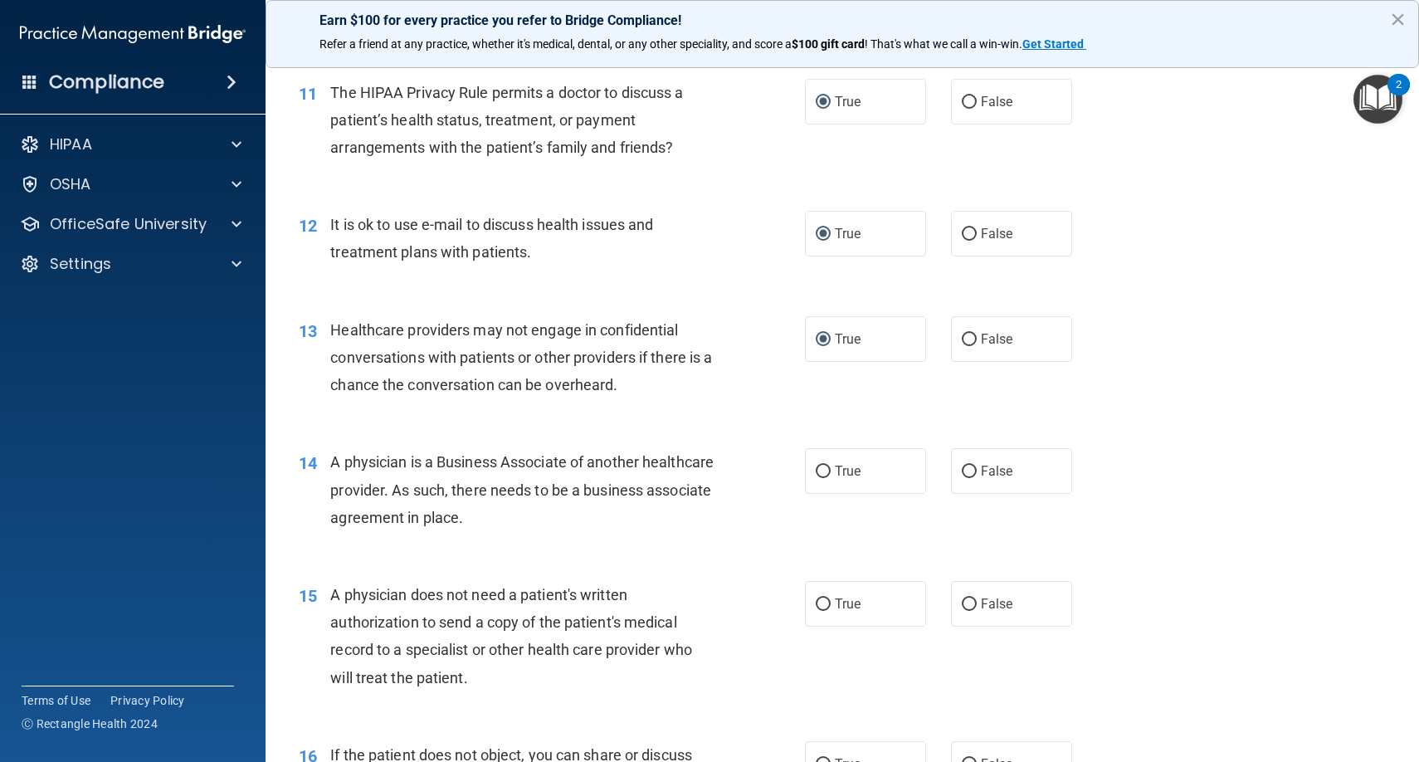
scroll to position [1465, 0]
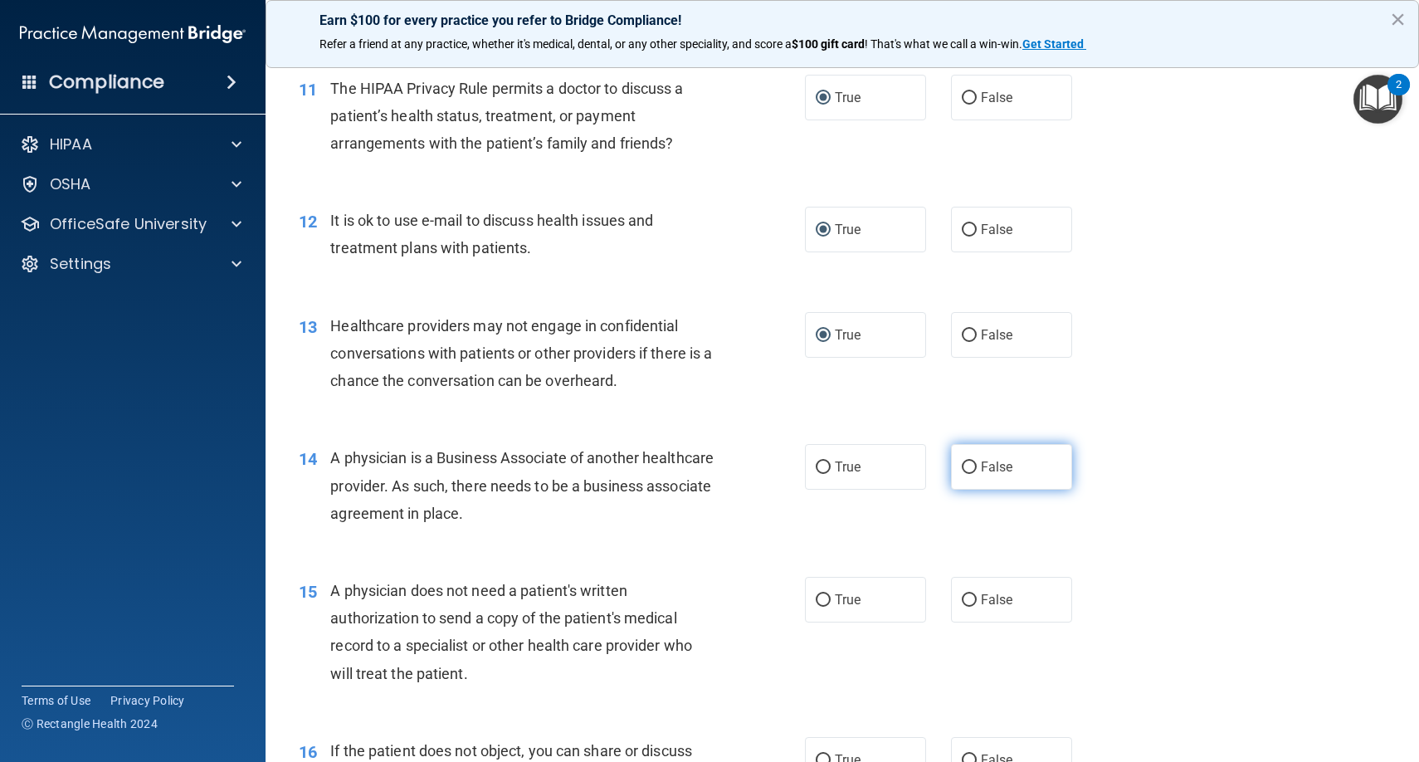
click at [967, 461] on input "False" at bounding box center [969, 467] width 15 height 12
radio input "true"
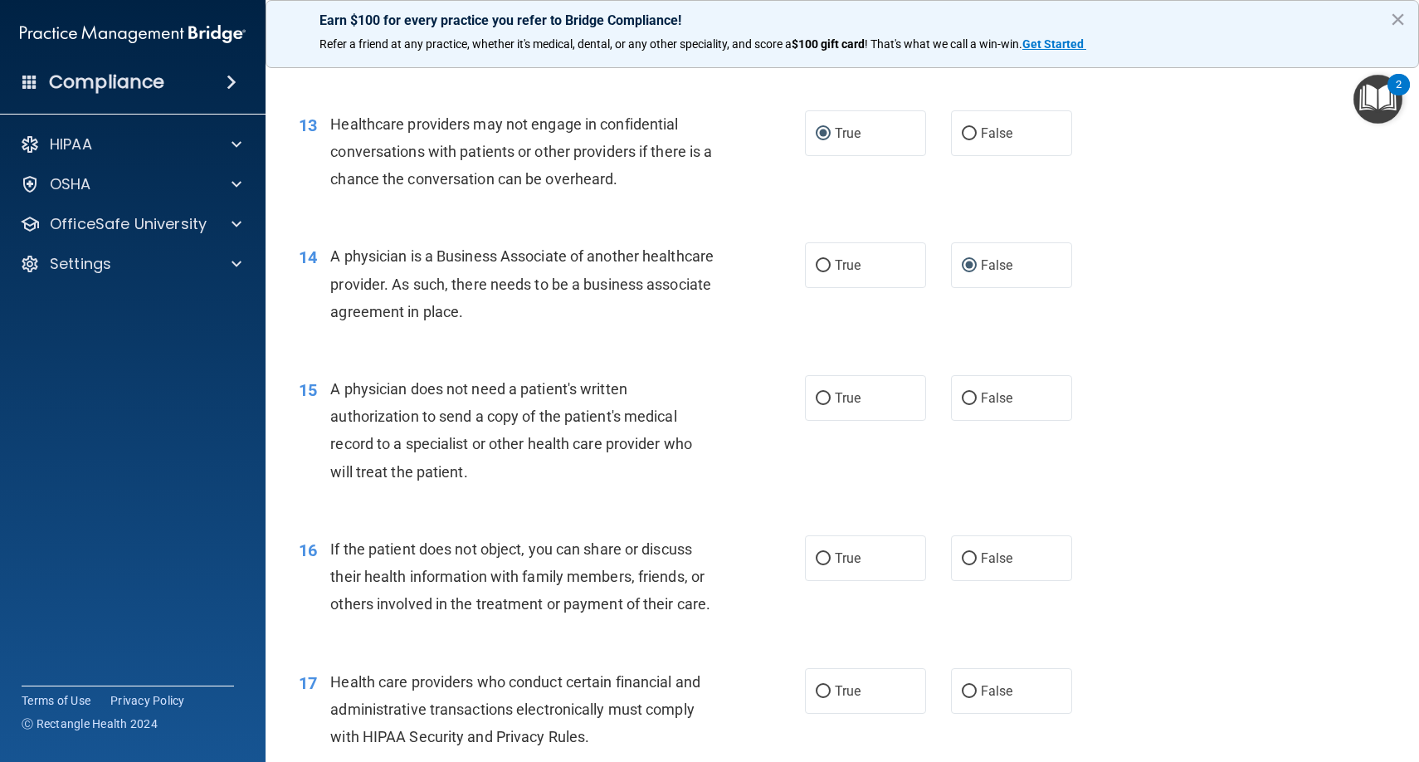
scroll to position [1687, 0]
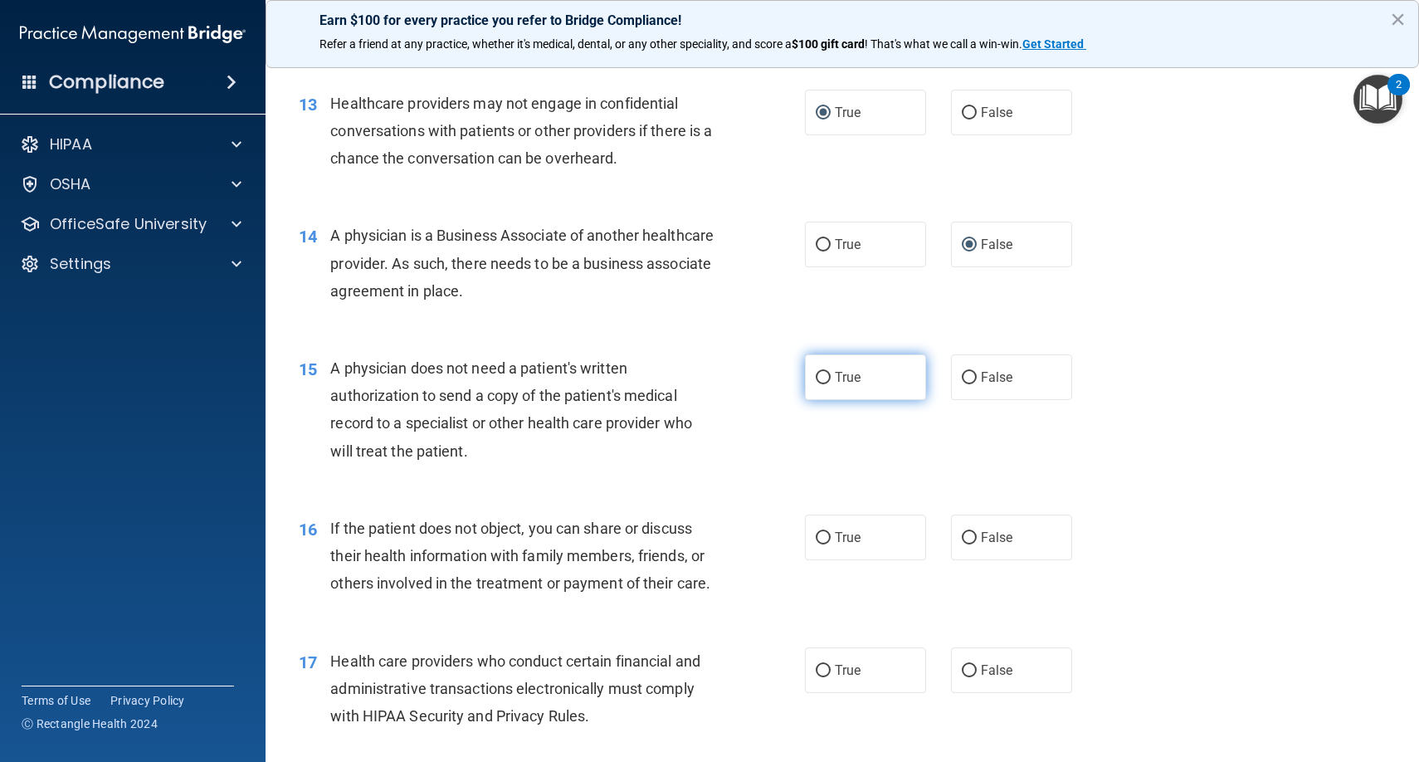
click at [827, 372] on input "True" at bounding box center [823, 378] width 15 height 12
radio input "true"
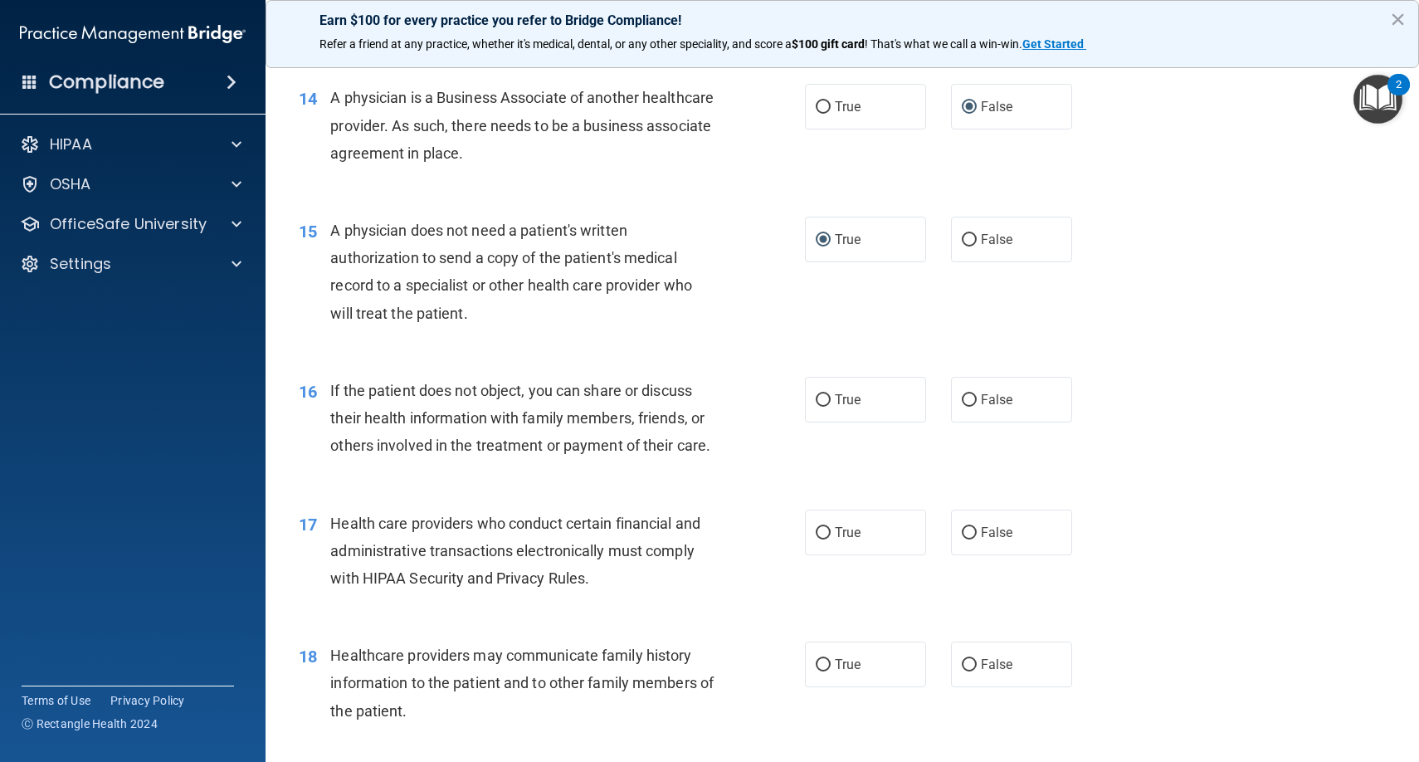
scroll to position [1827, 0]
click at [819, 392] on input "True" at bounding box center [823, 398] width 15 height 12
radio input "true"
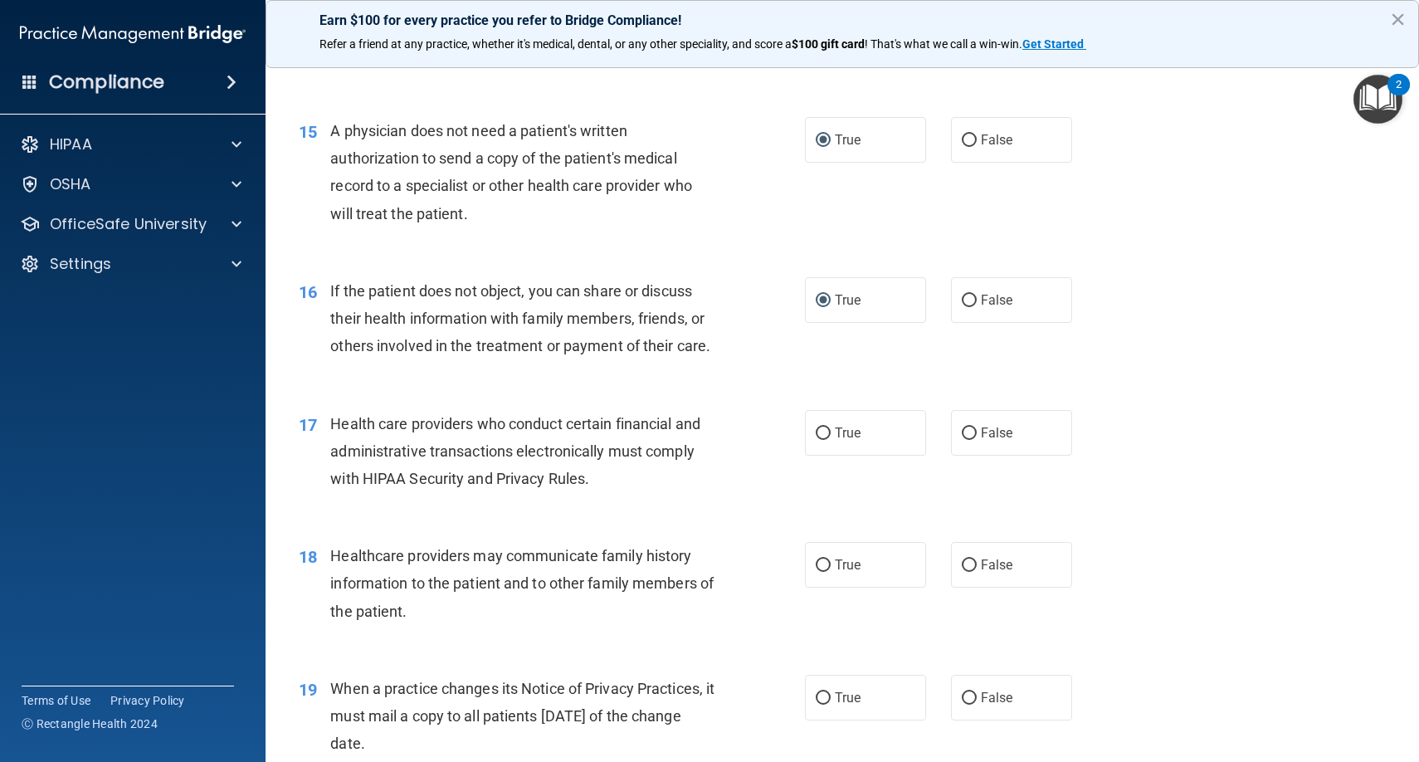
scroll to position [1927, 0]
click at [821, 425] on input "True" at bounding box center [823, 431] width 15 height 12
radio input "true"
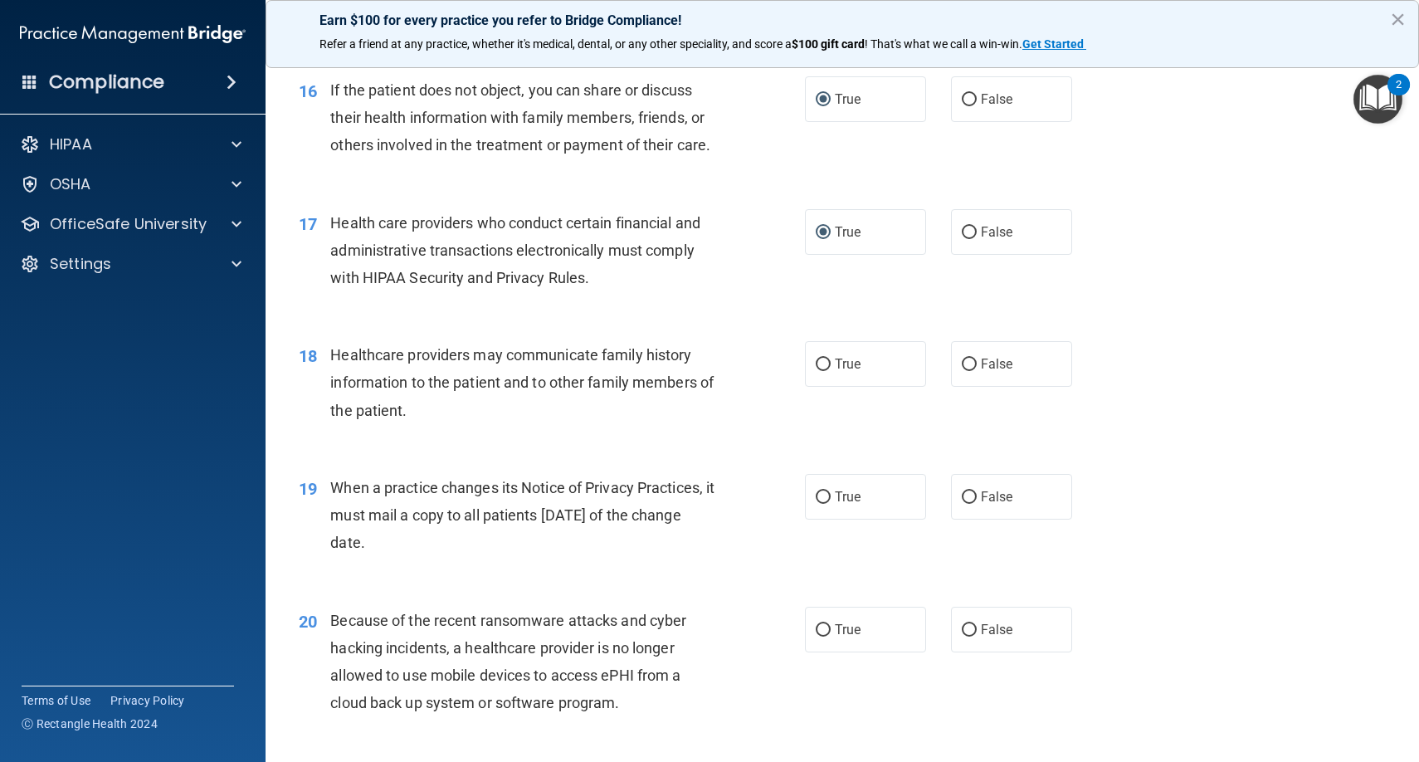
scroll to position [2130, 0]
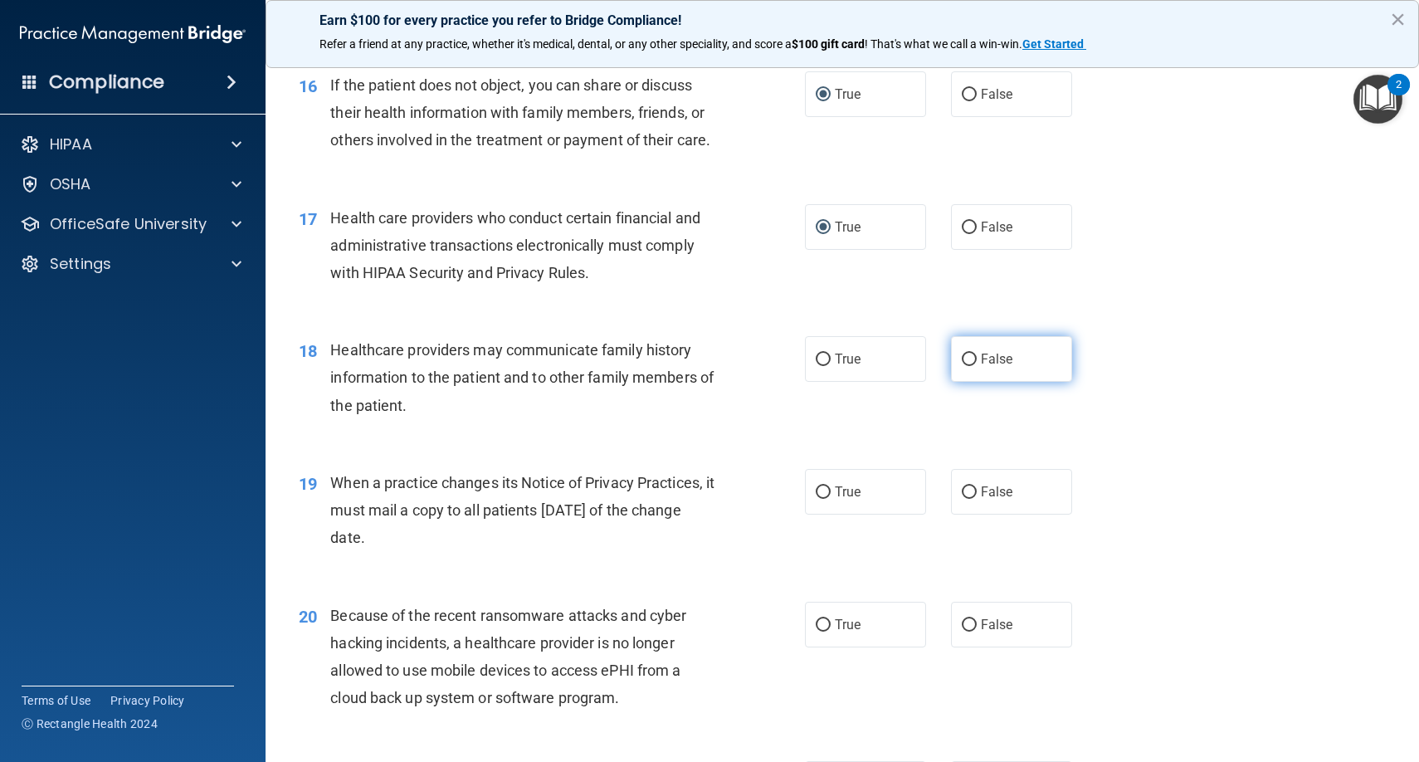
click at [968, 353] on input "False" at bounding box center [969, 359] width 15 height 12
radio input "true"
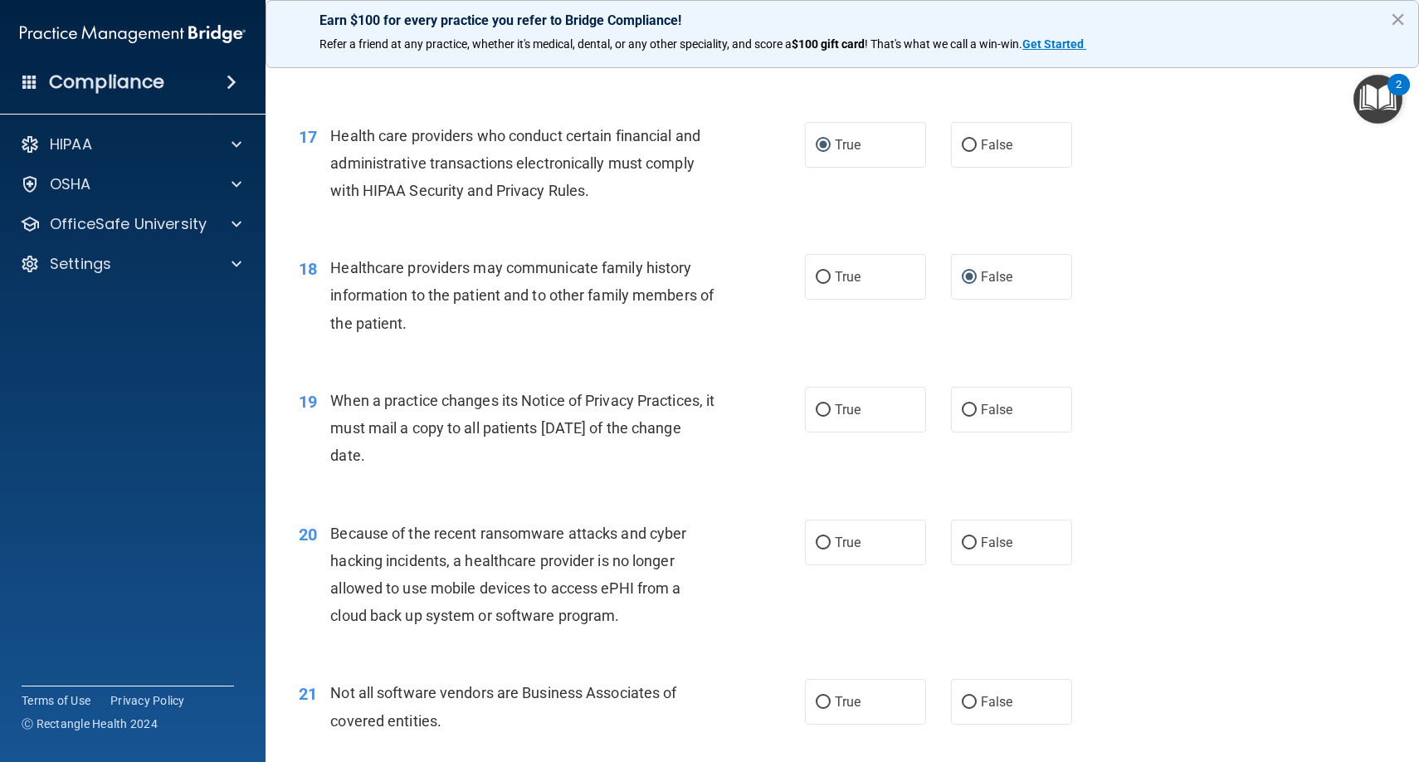
scroll to position [2220, 0]
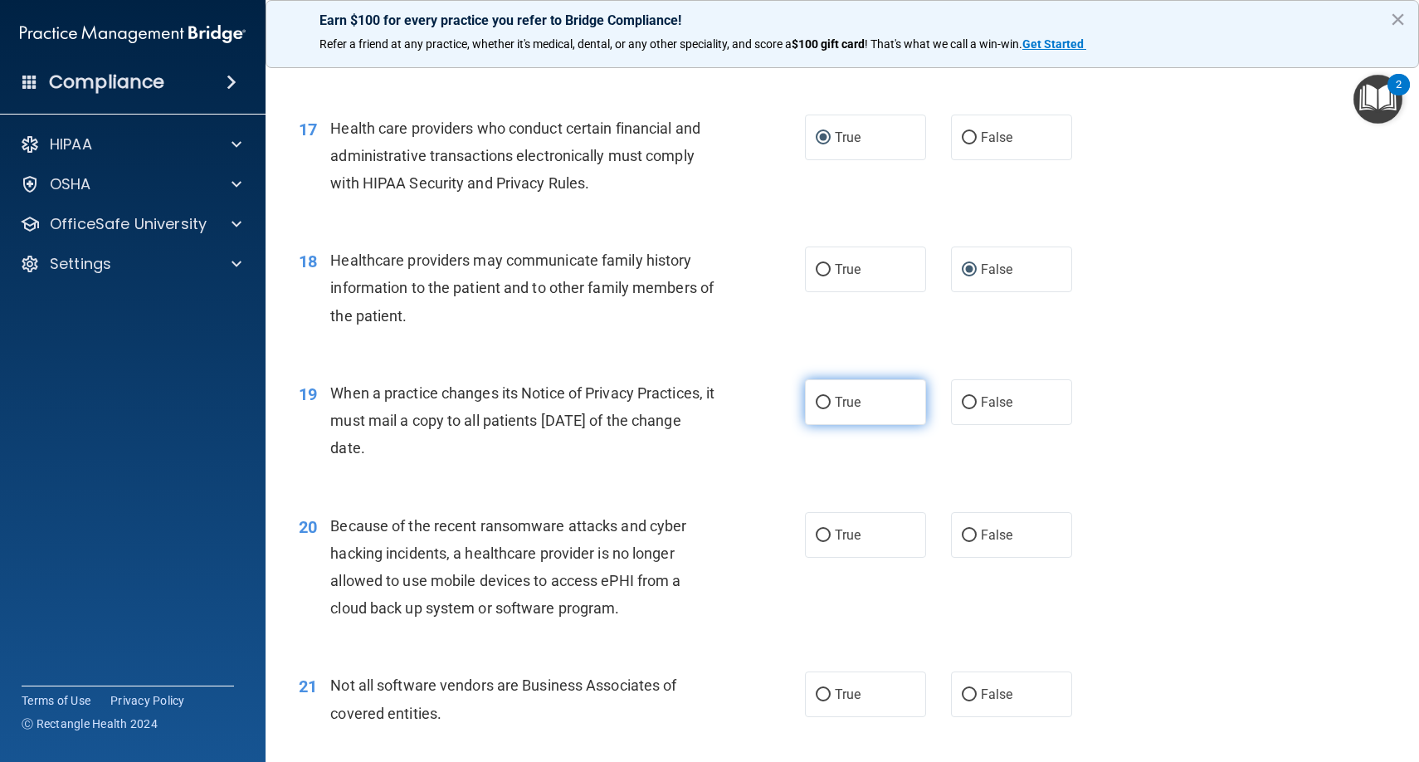
click at [826, 397] on input "True" at bounding box center [823, 403] width 15 height 12
radio input "true"
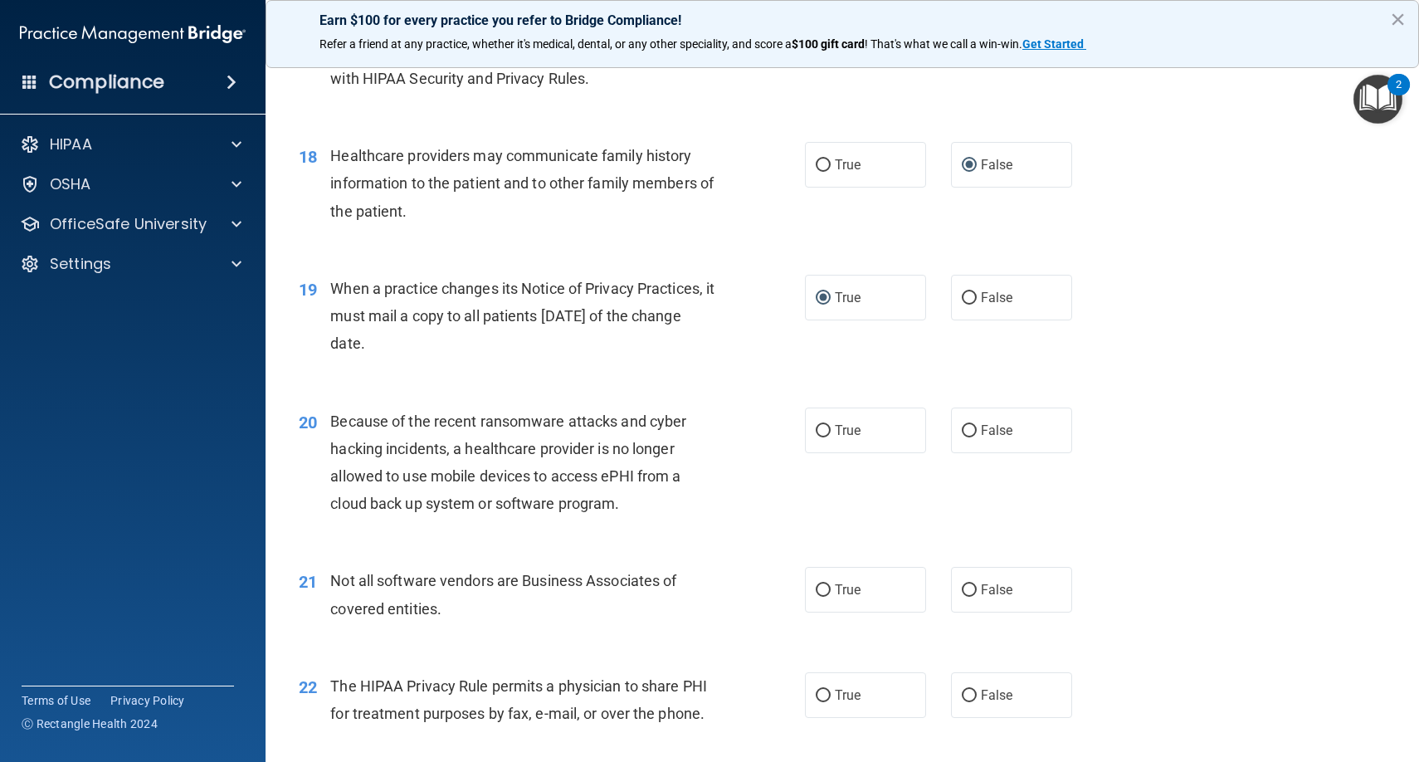
scroll to position [2328, 0]
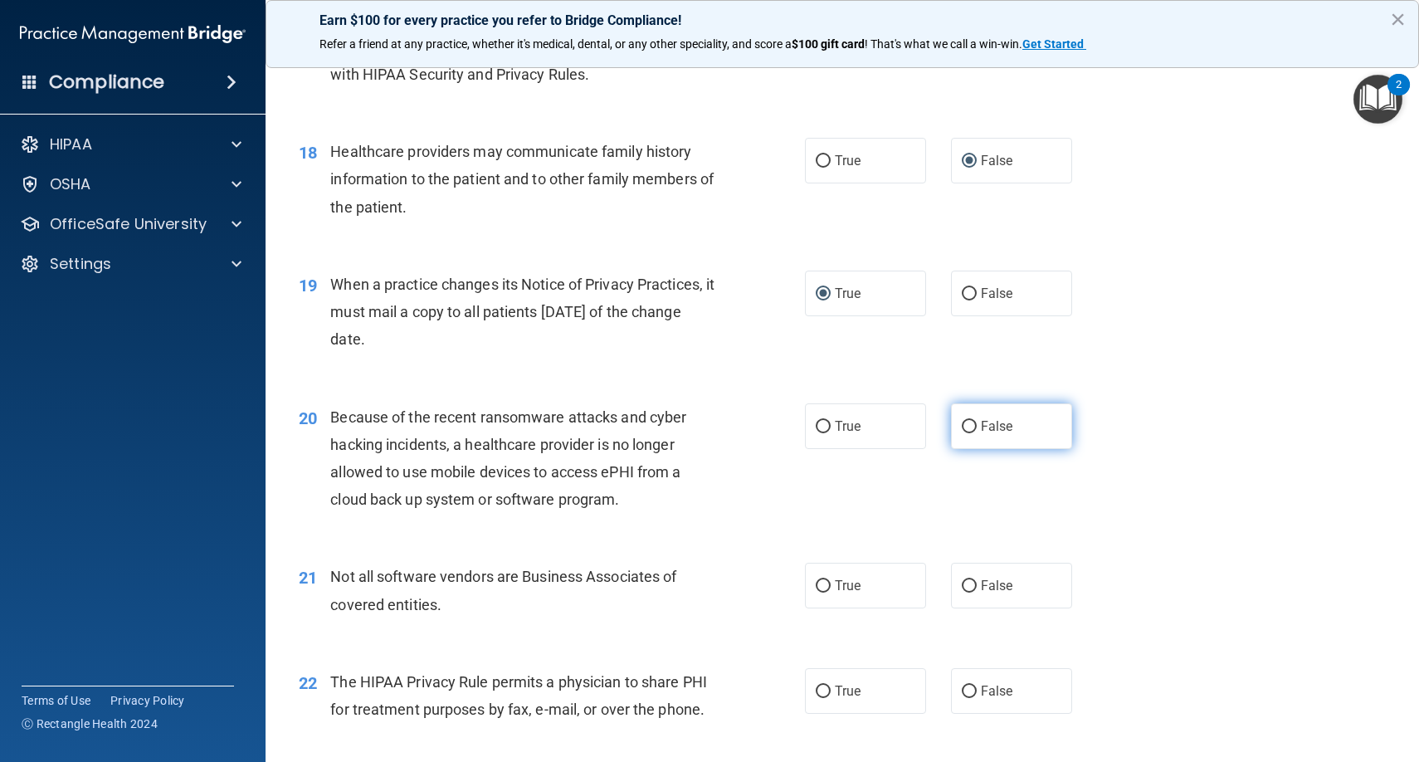
click at [967, 421] on input "False" at bounding box center [969, 427] width 15 height 12
radio input "true"
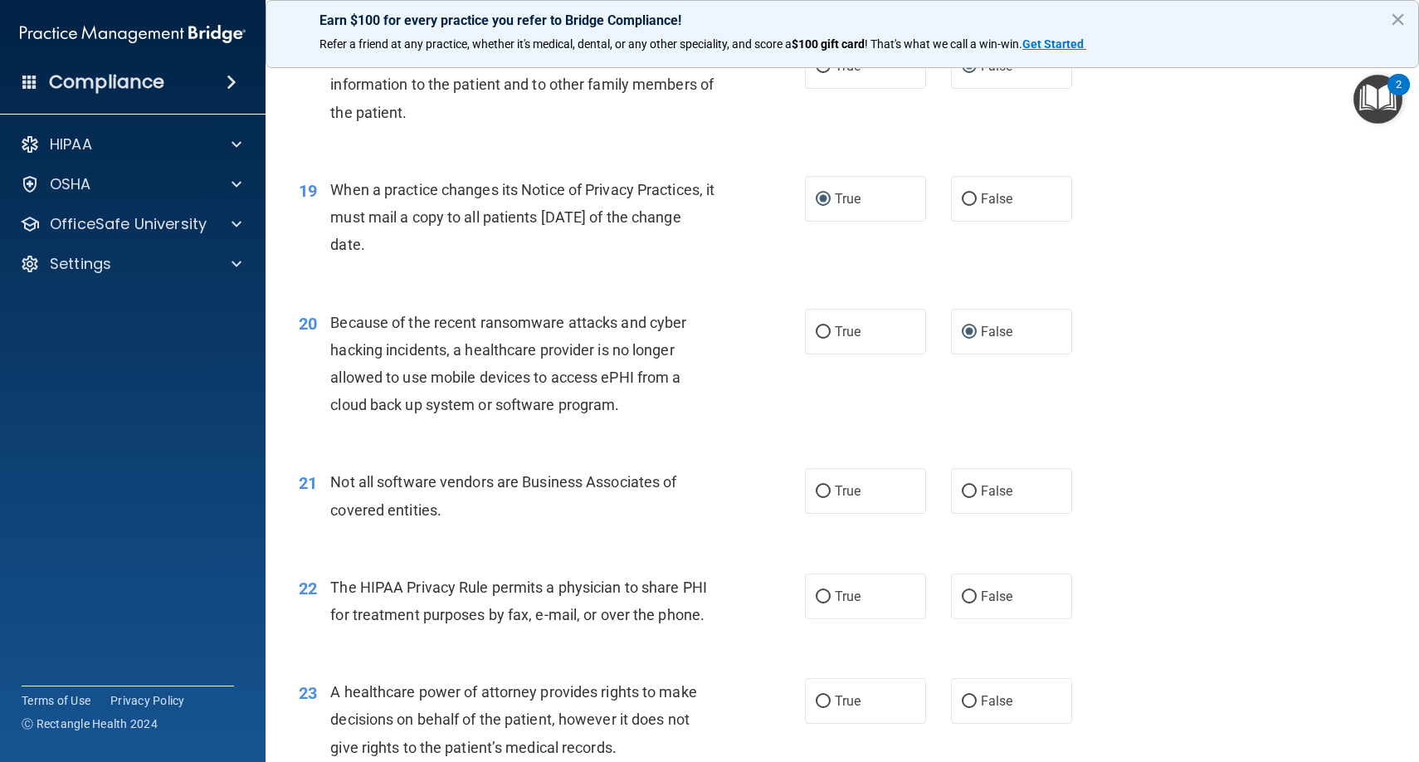
scroll to position [2428, 0]
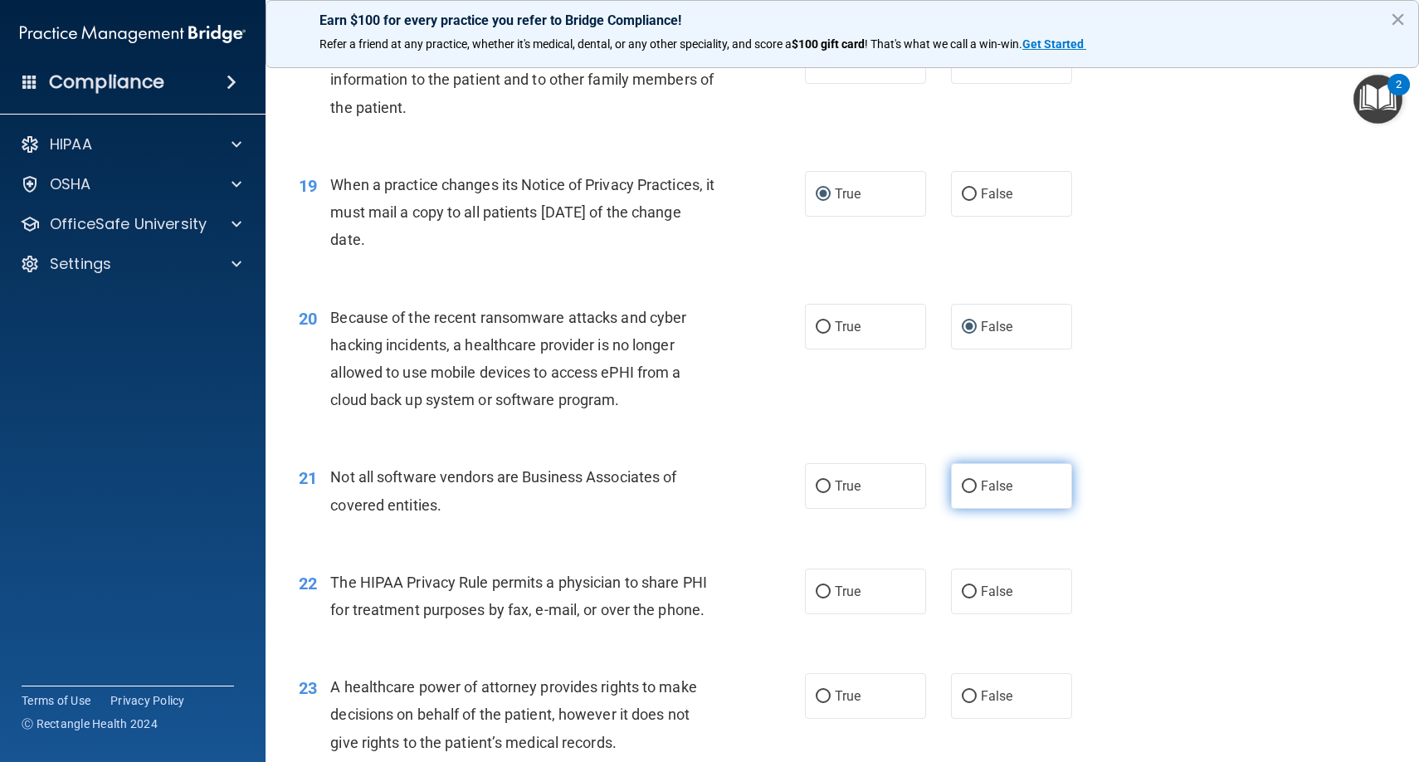
click at [967, 480] on input "False" at bounding box center [969, 486] width 15 height 12
radio input "true"
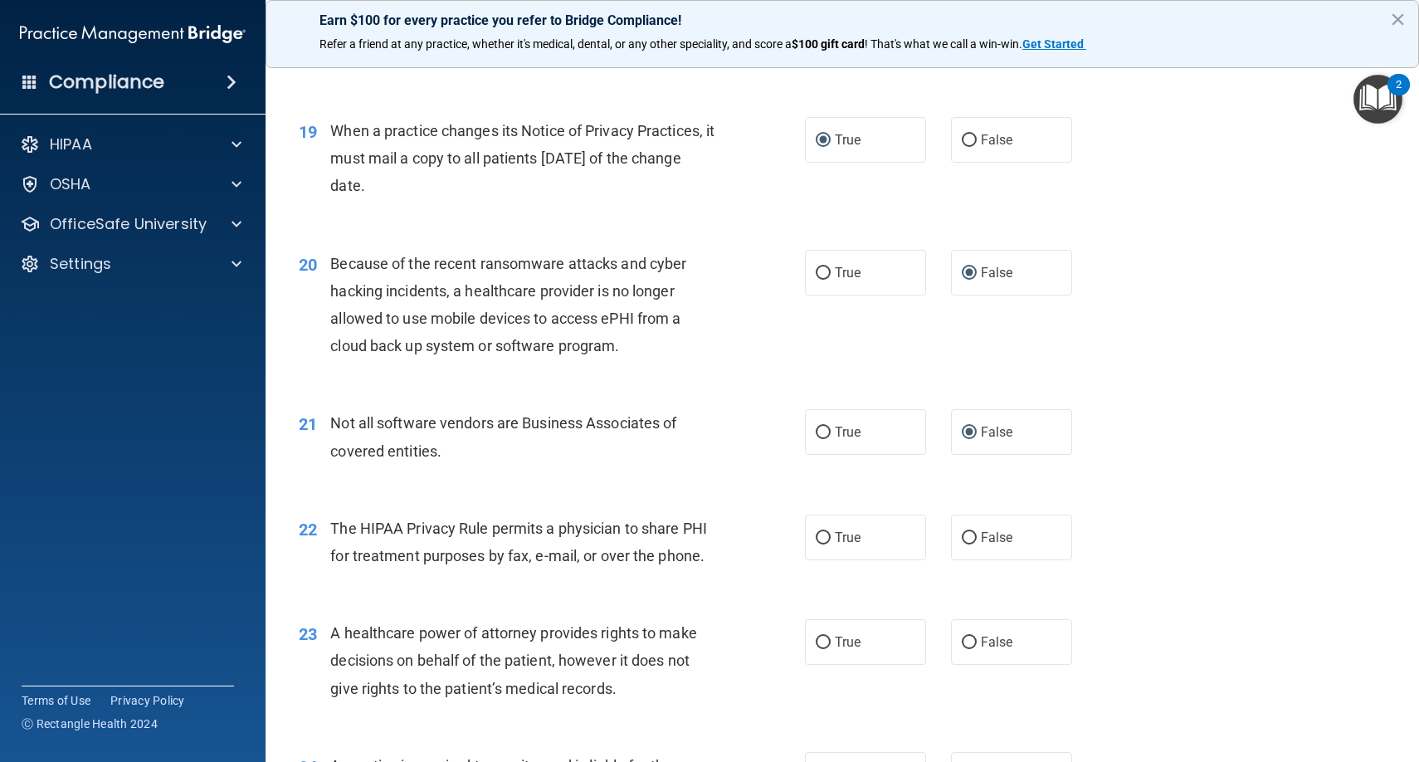
scroll to position [2522, 0]
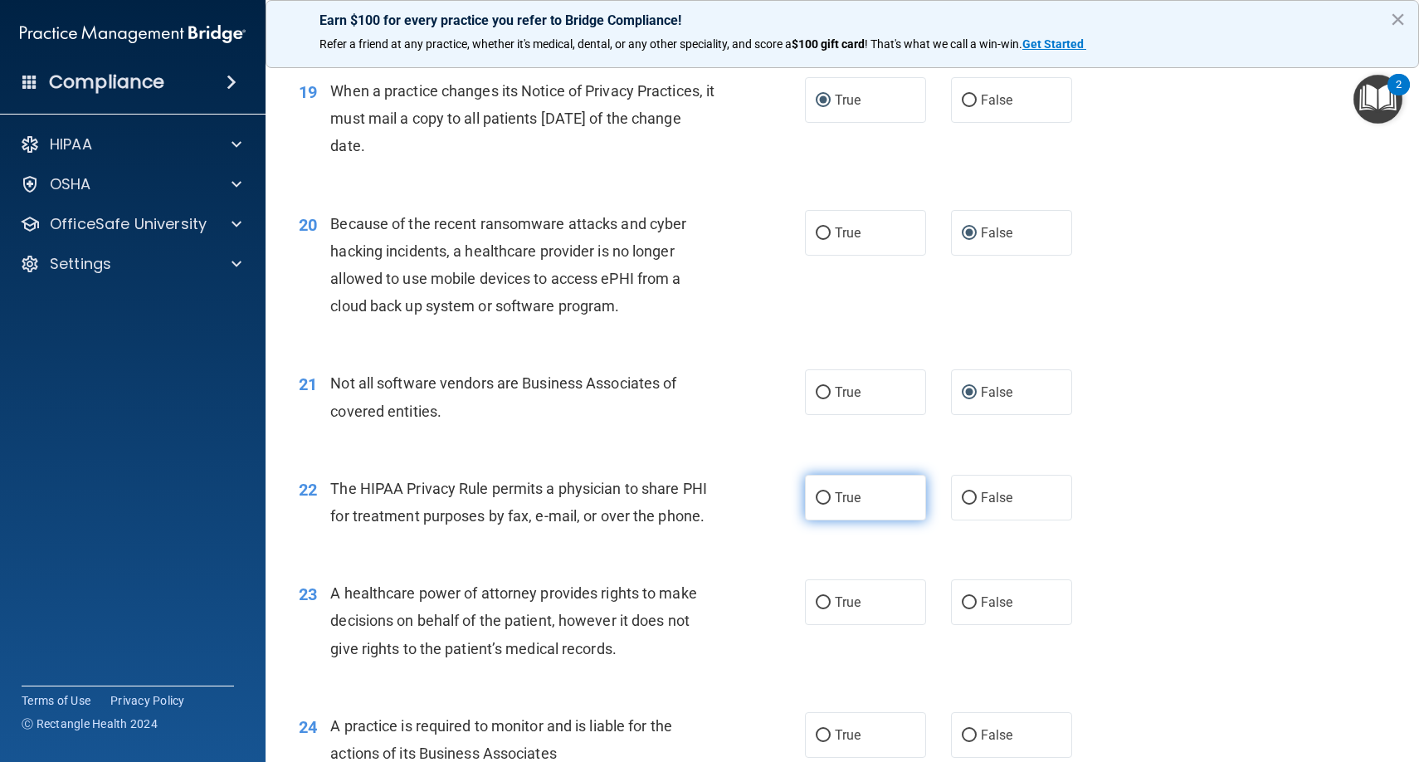
click at [819, 492] on input "True" at bounding box center [823, 498] width 15 height 12
radio input "true"
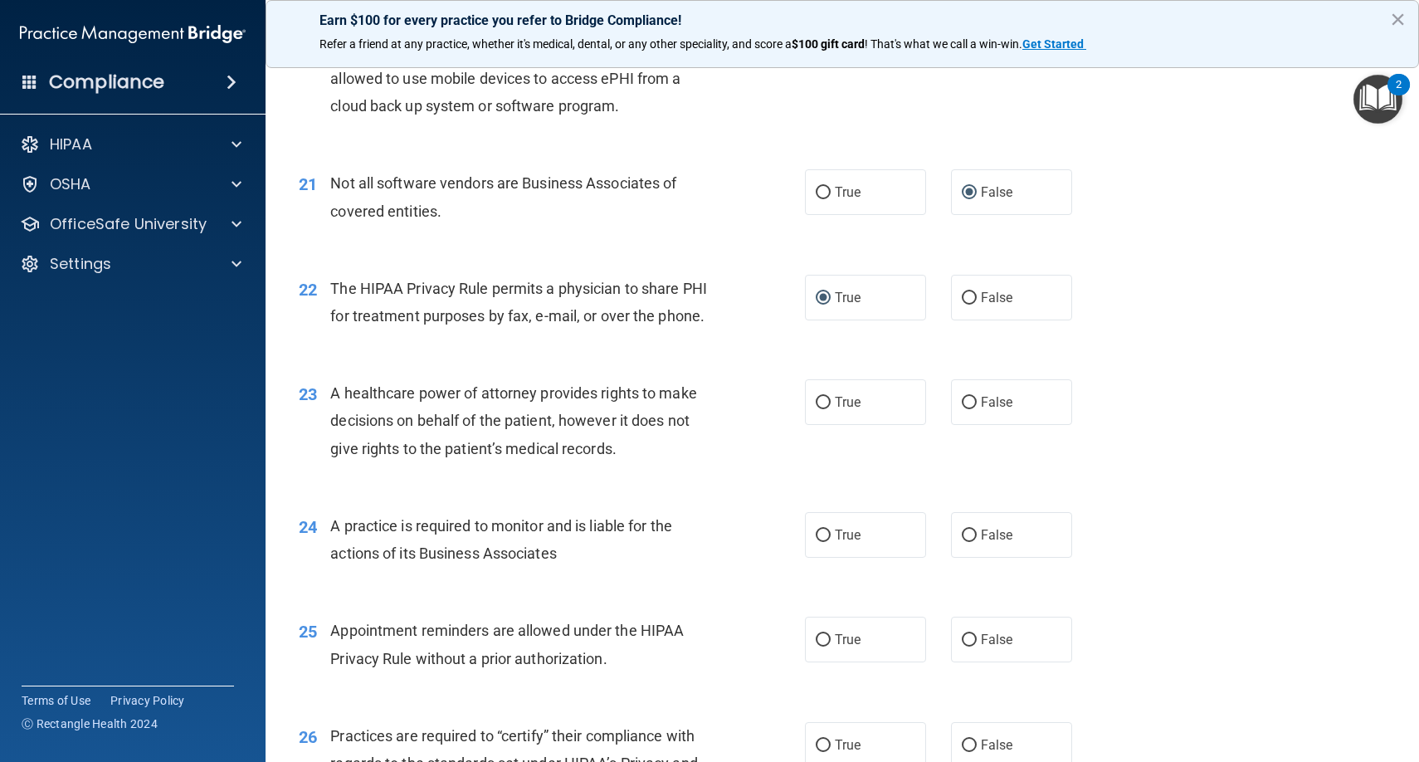
scroll to position [2732, 0]
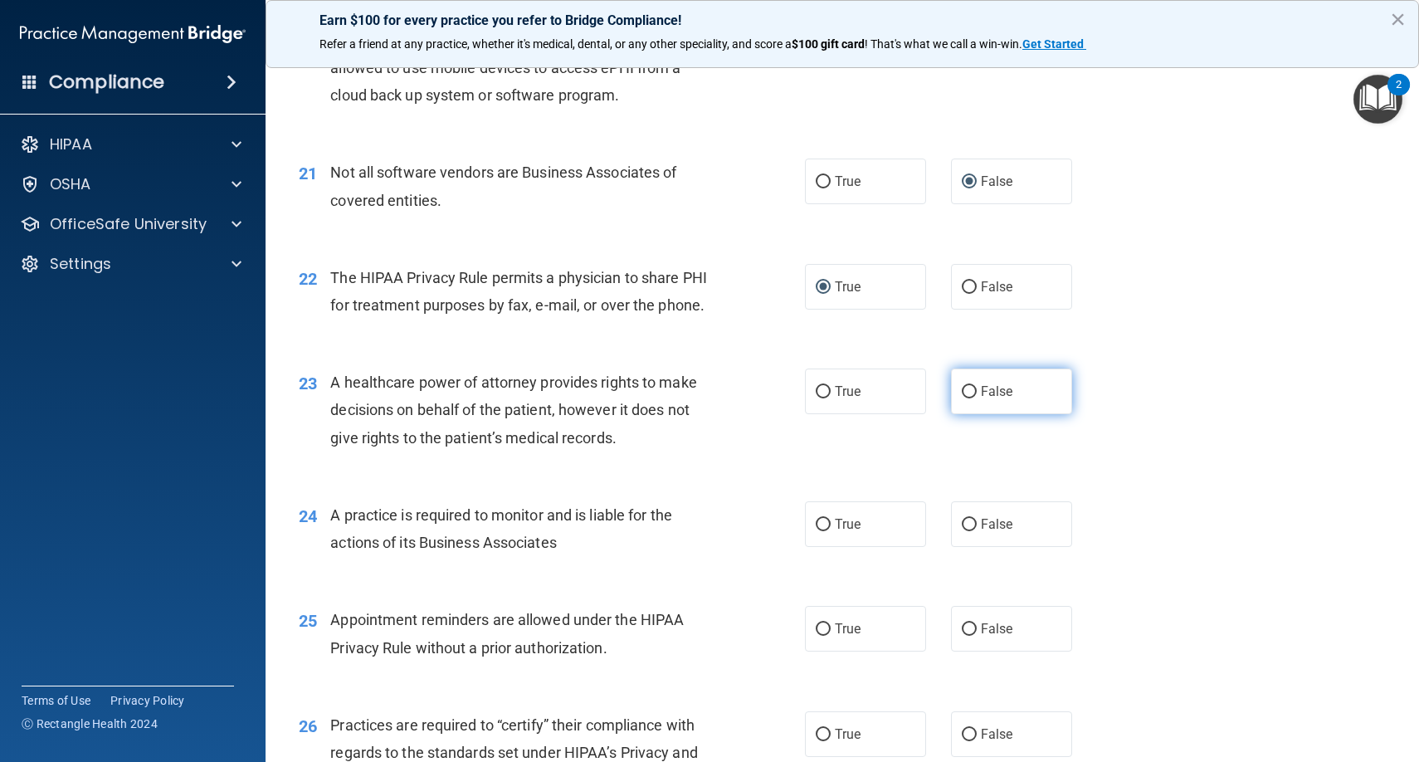
click at [966, 386] on input "False" at bounding box center [969, 392] width 15 height 12
radio input "true"
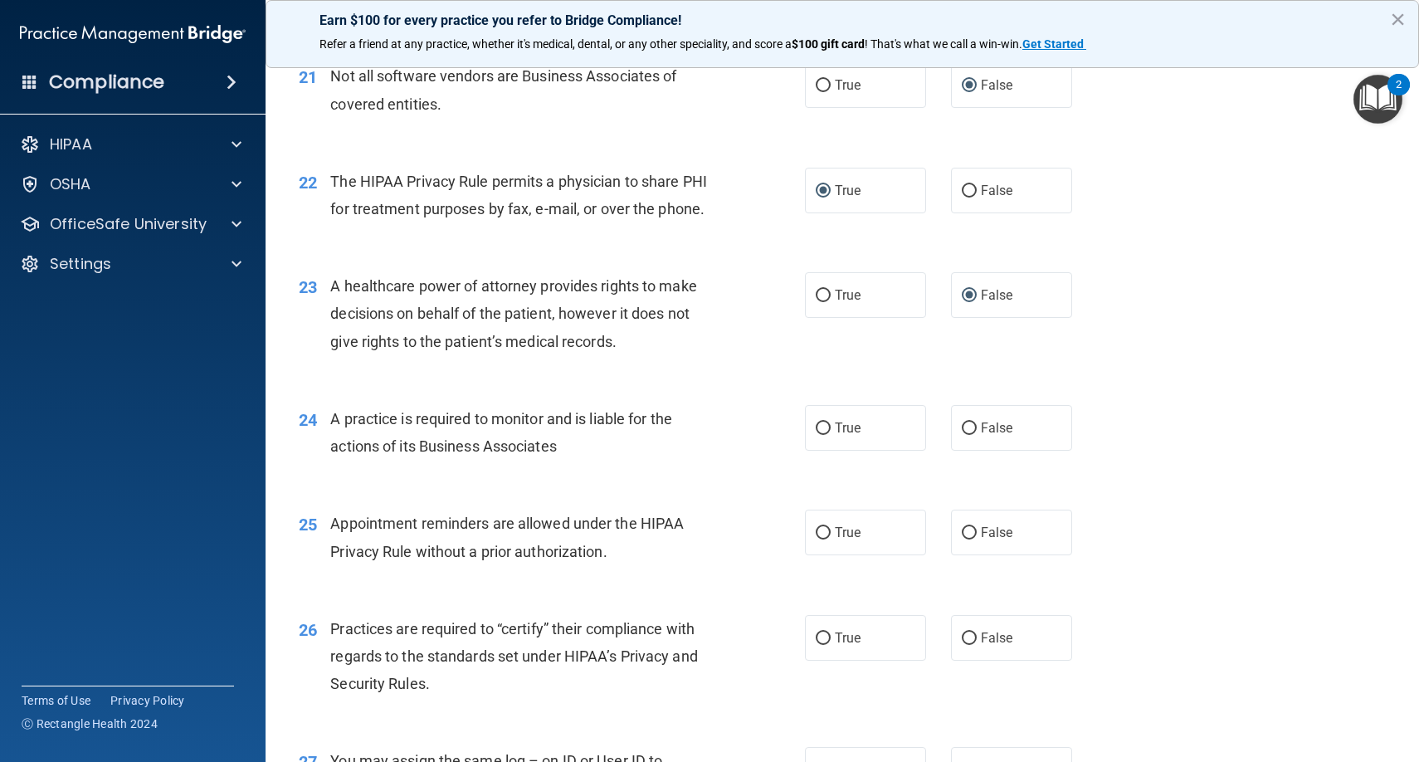
scroll to position [2831, 0]
click at [821, 420] on input "True" at bounding box center [823, 426] width 15 height 12
radio input "true"
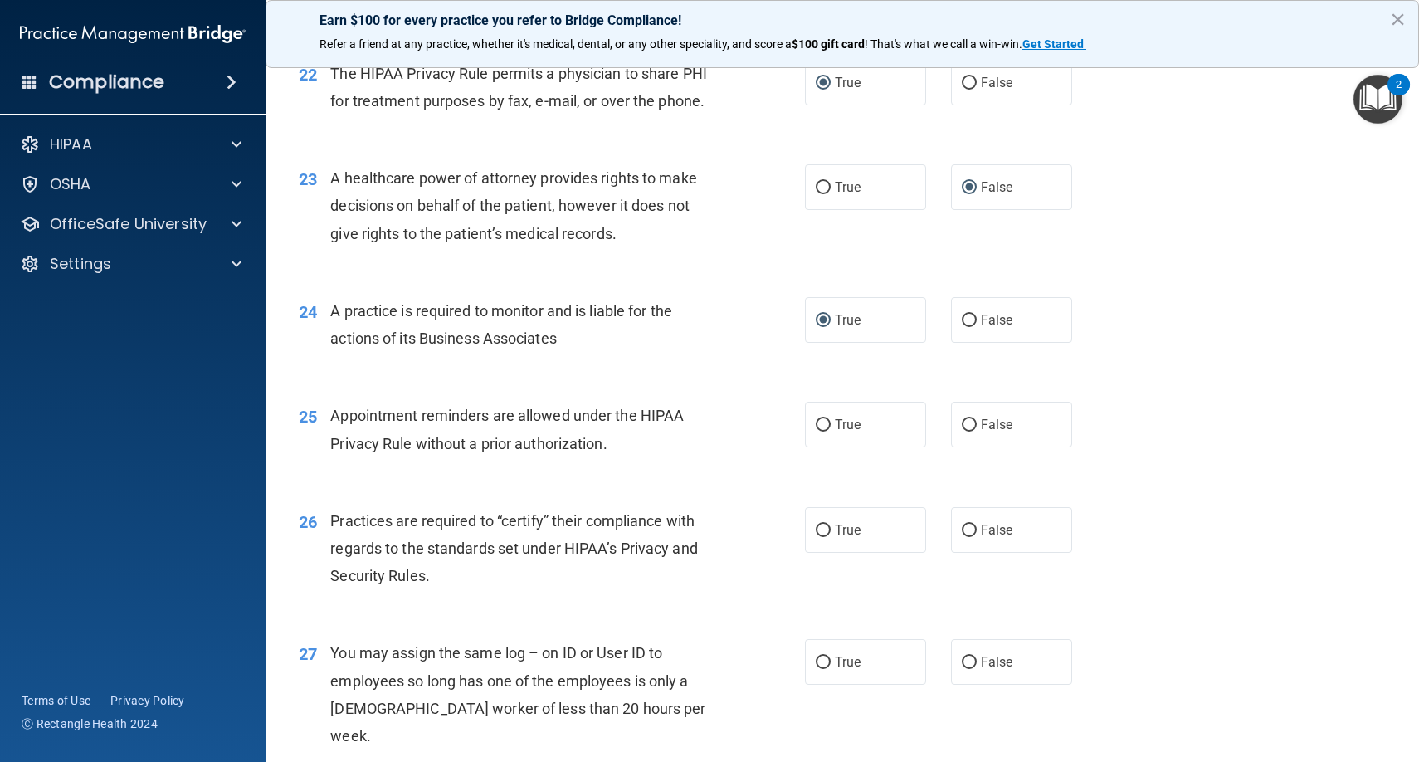
scroll to position [2941, 0]
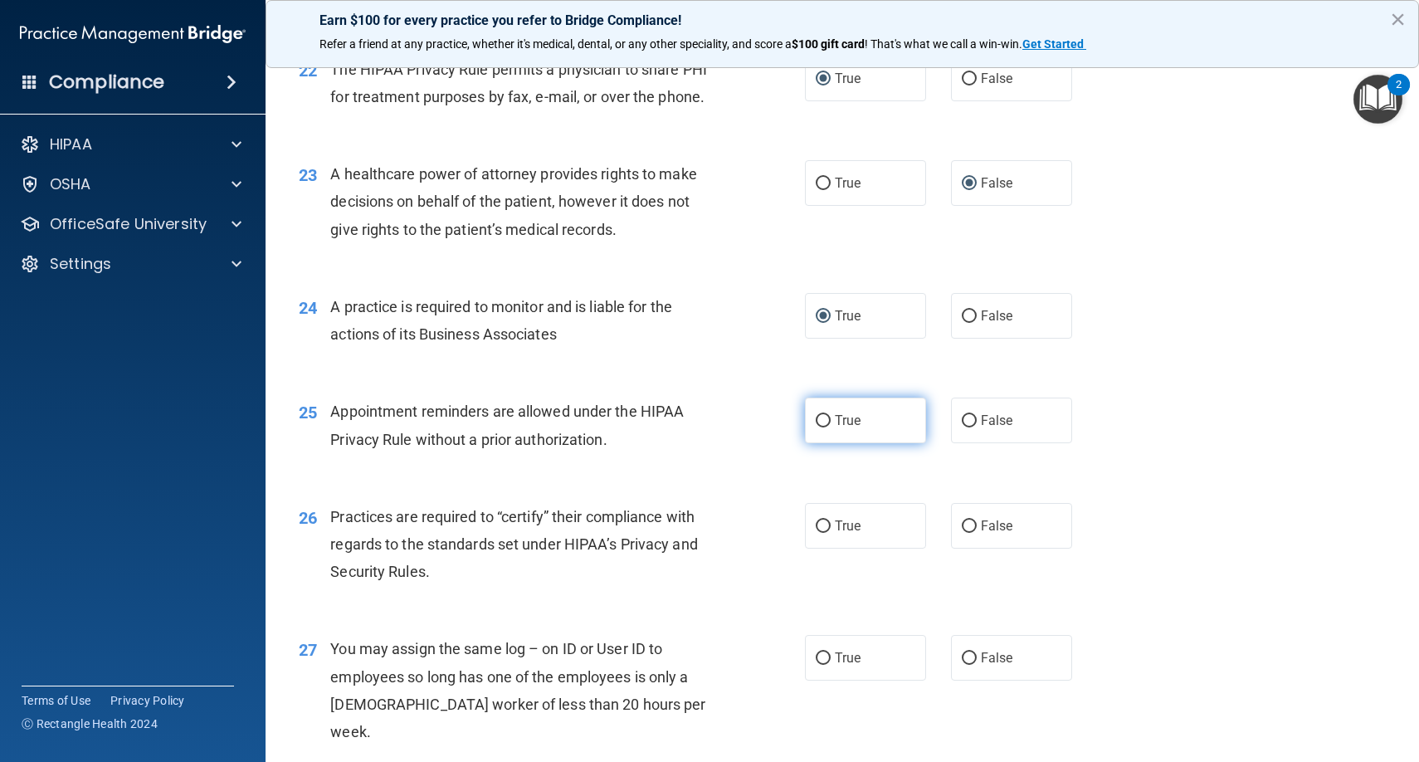
click at [825, 415] on input "True" at bounding box center [823, 421] width 15 height 12
radio input "true"
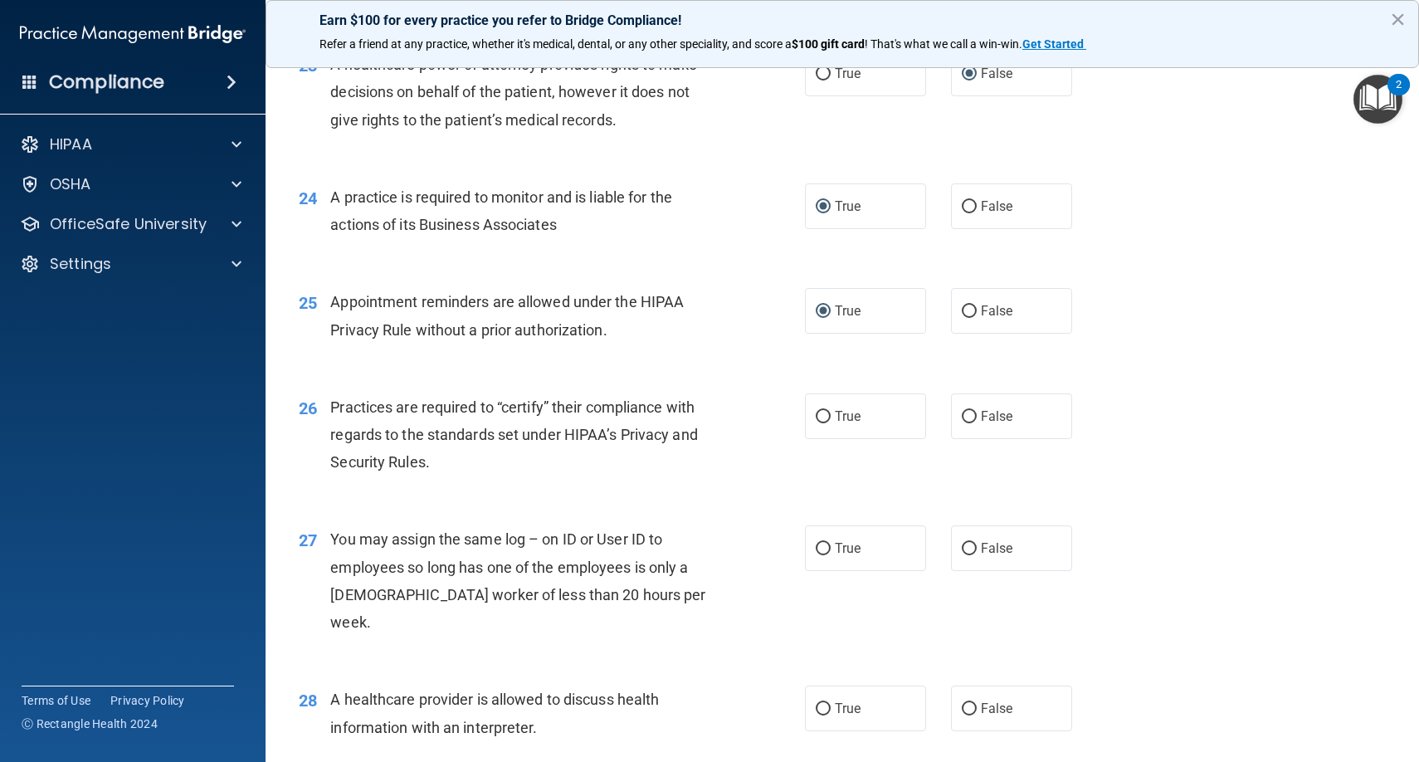
scroll to position [3060, 0]
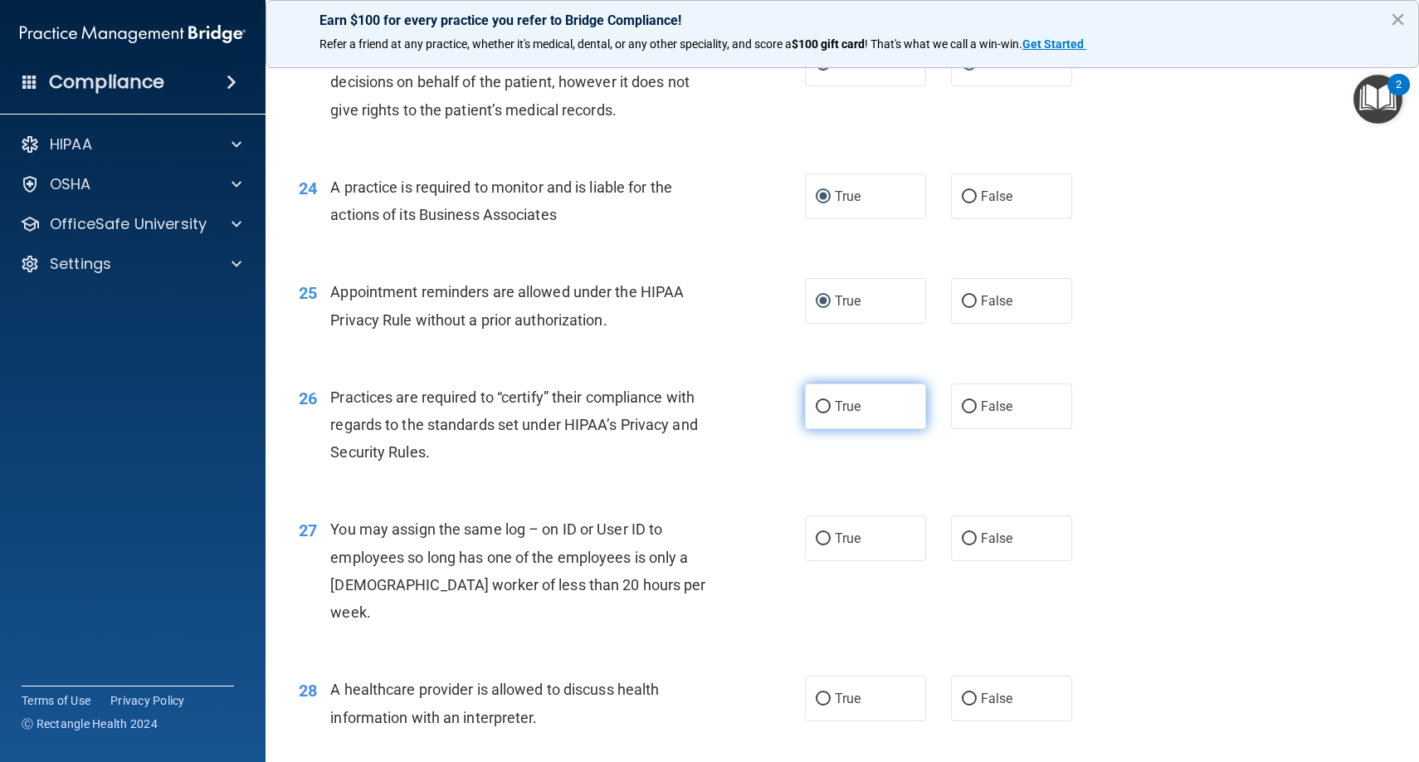
click at [822, 401] on input "True" at bounding box center [823, 407] width 15 height 12
radio input "true"
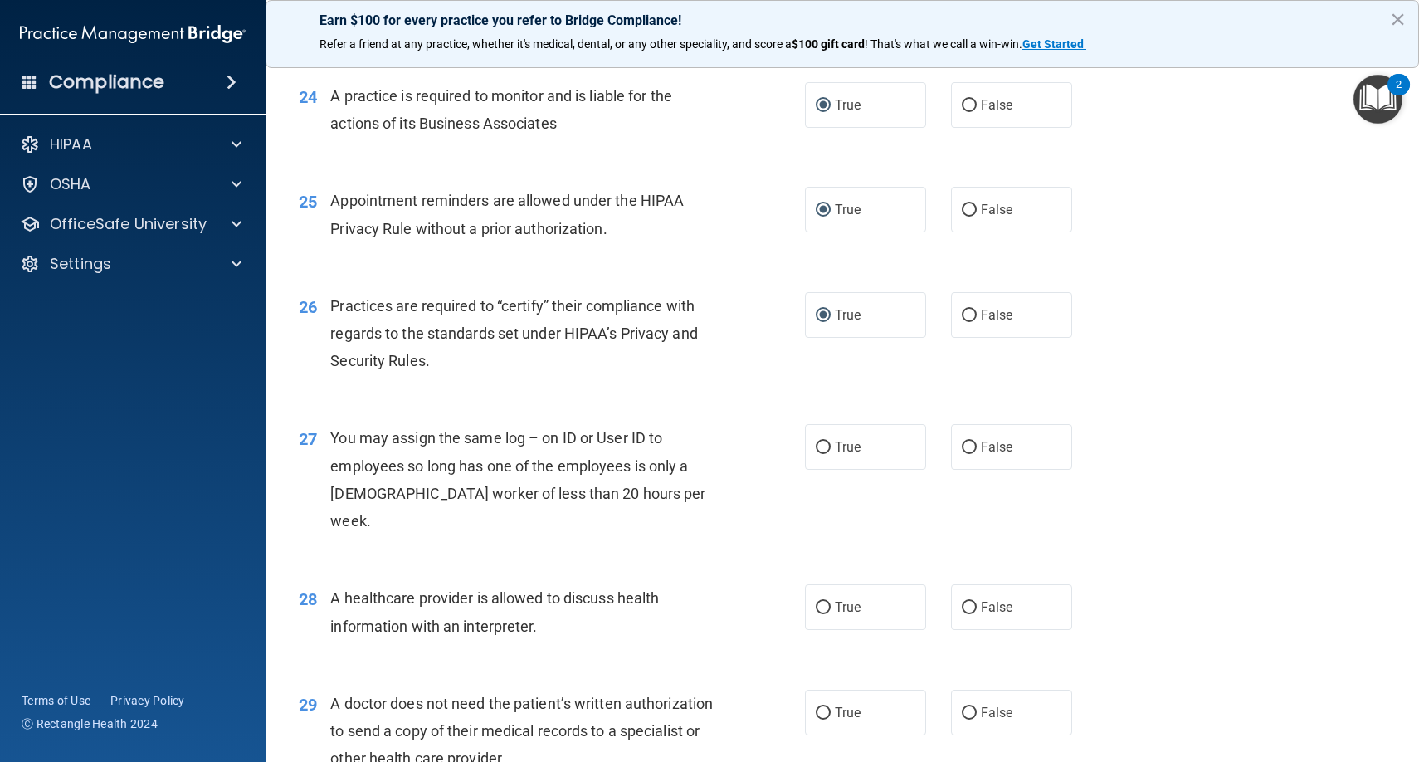
scroll to position [3160, 0]
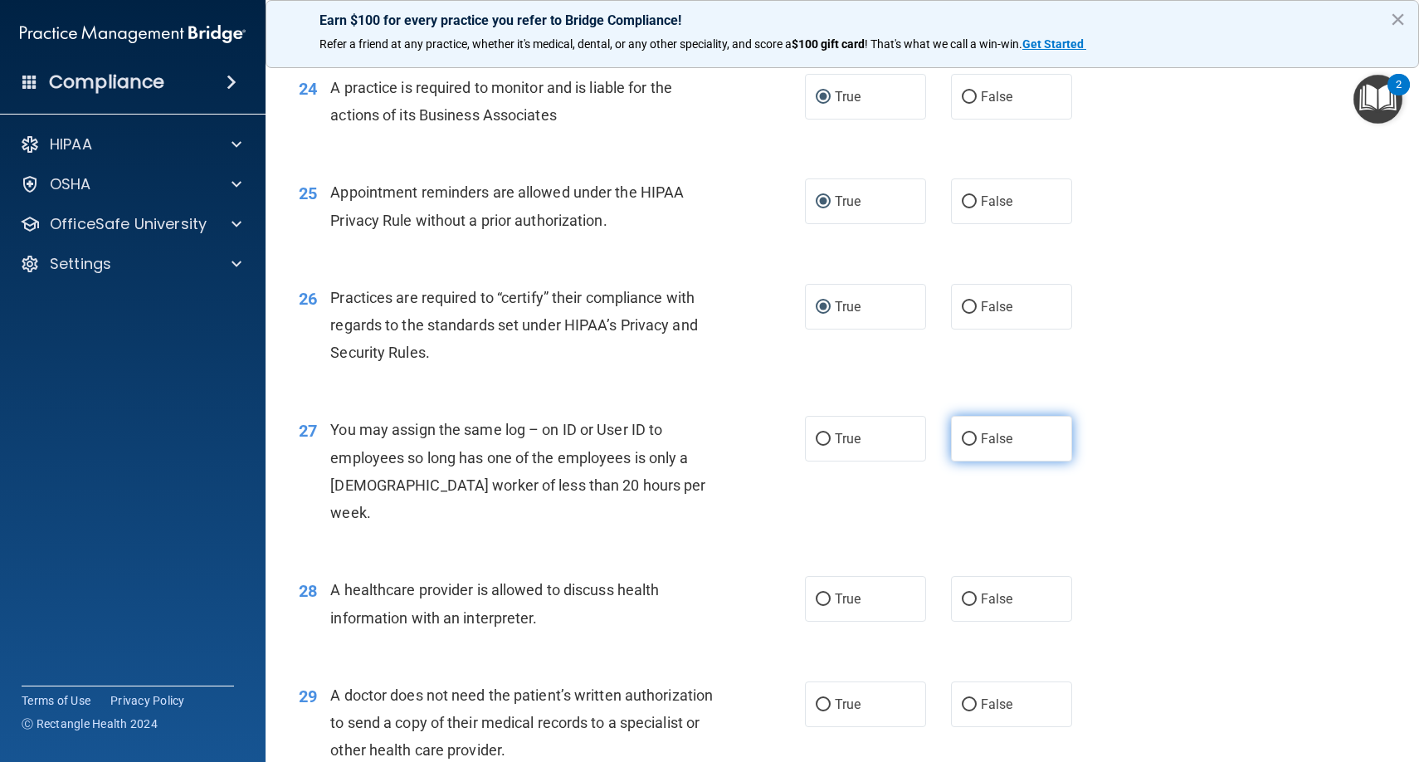
click at [964, 433] on input "False" at bounding box center [969, 439] width 15 height 12
radio input "true"
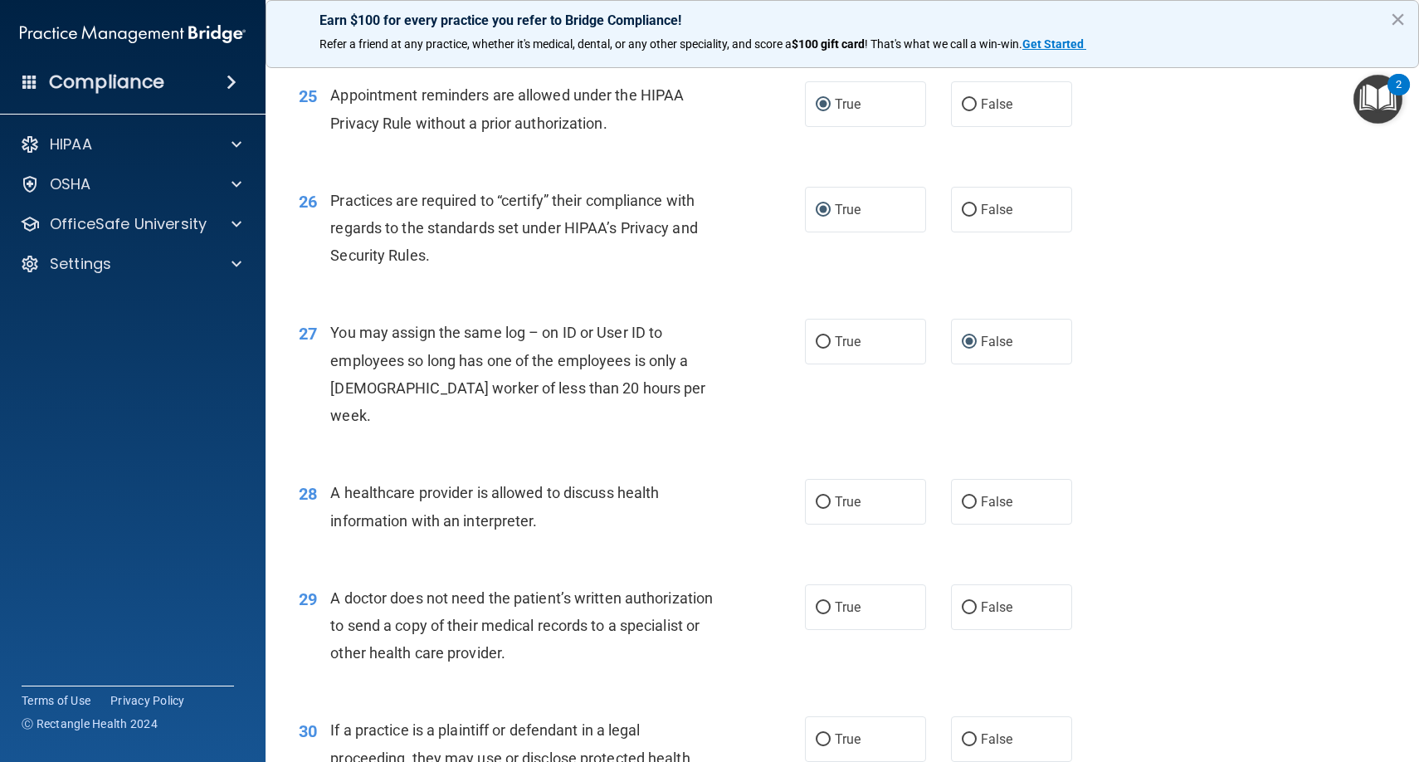
scroll to position [3261, 0]
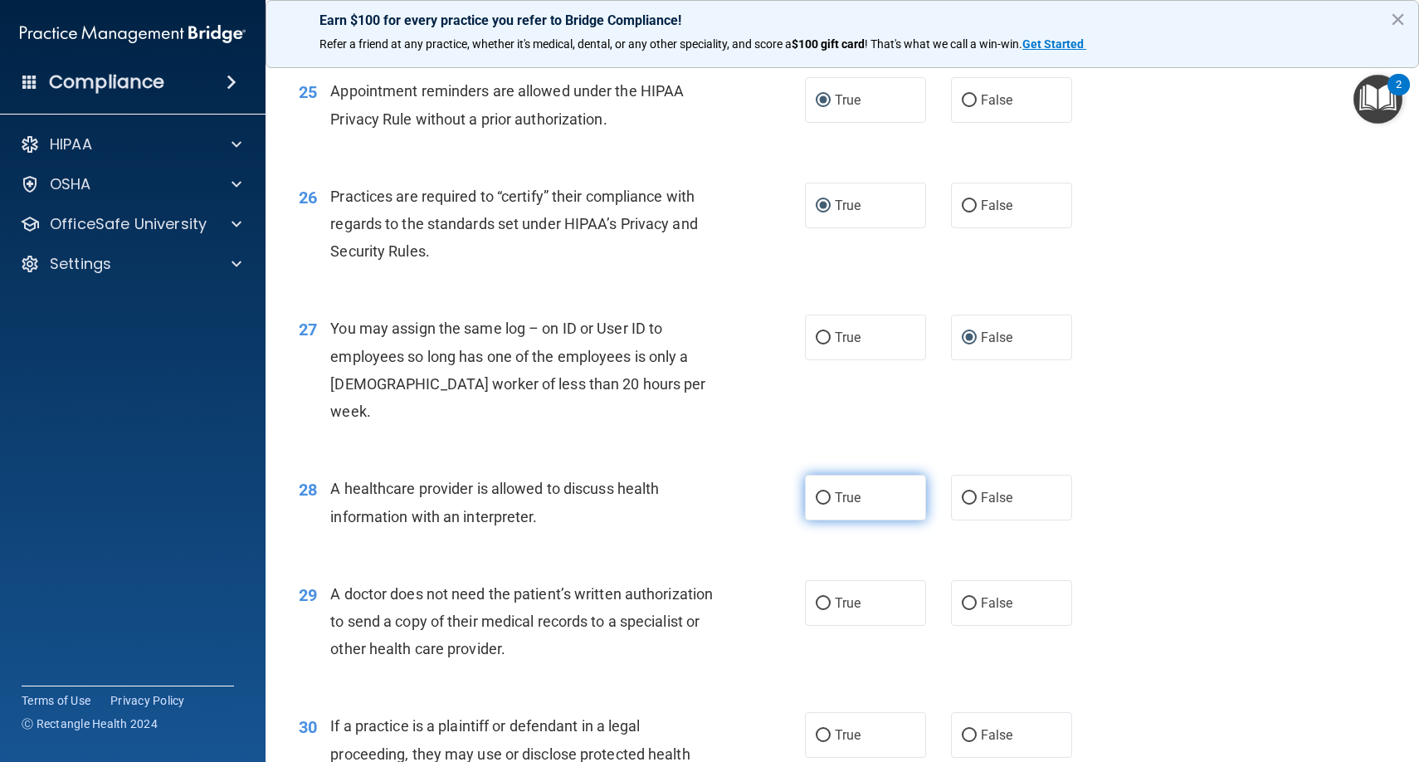
click at [820, 492] on input "True" at bounding box center [823, 498] width 15 height 12
radio input "true"
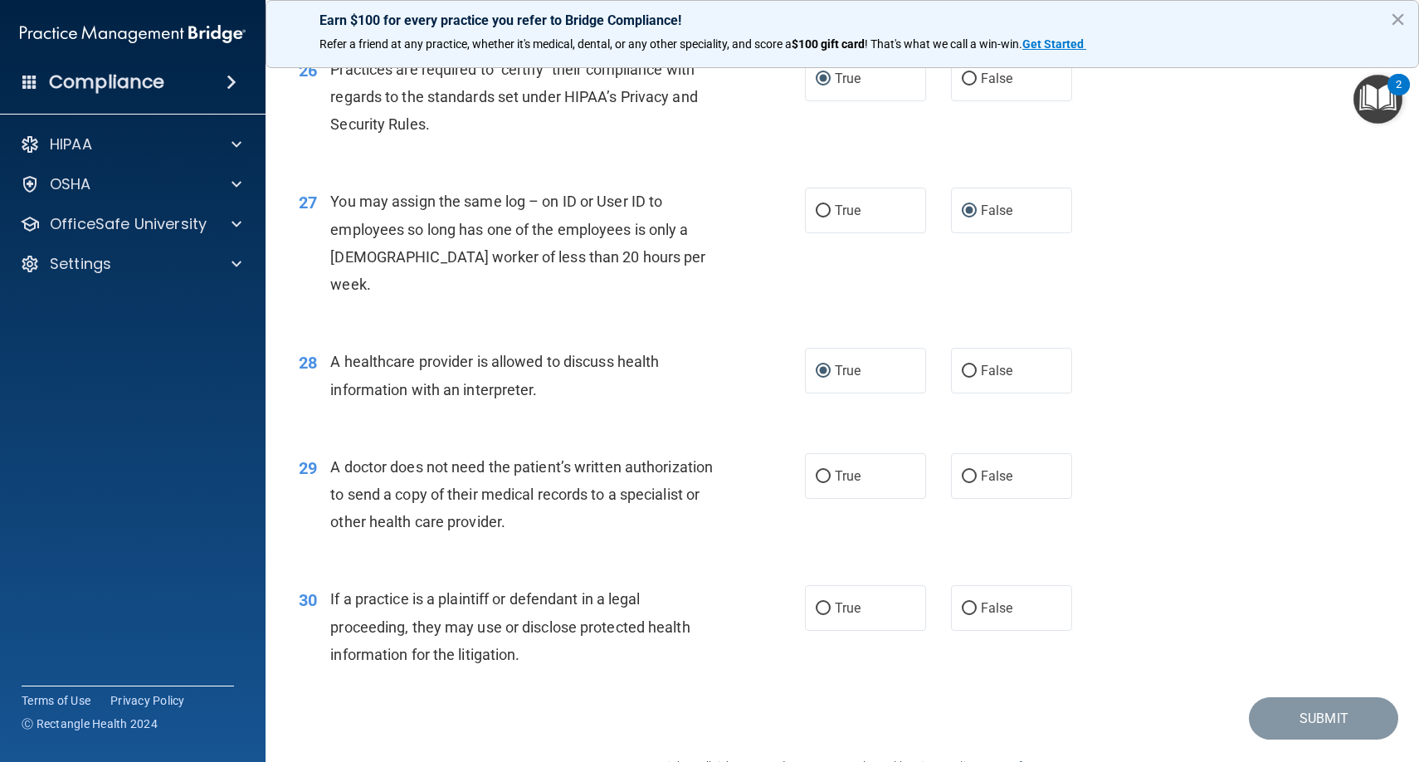
scroll to position [3387, 0]
click at [816, 471] on input "True" at bounding box center [823, 477] width 15 height 12
radio input "true"
click at [974, 603] on input "False" at bounding box center [969, 609] width 15 height 12
radio input "true"
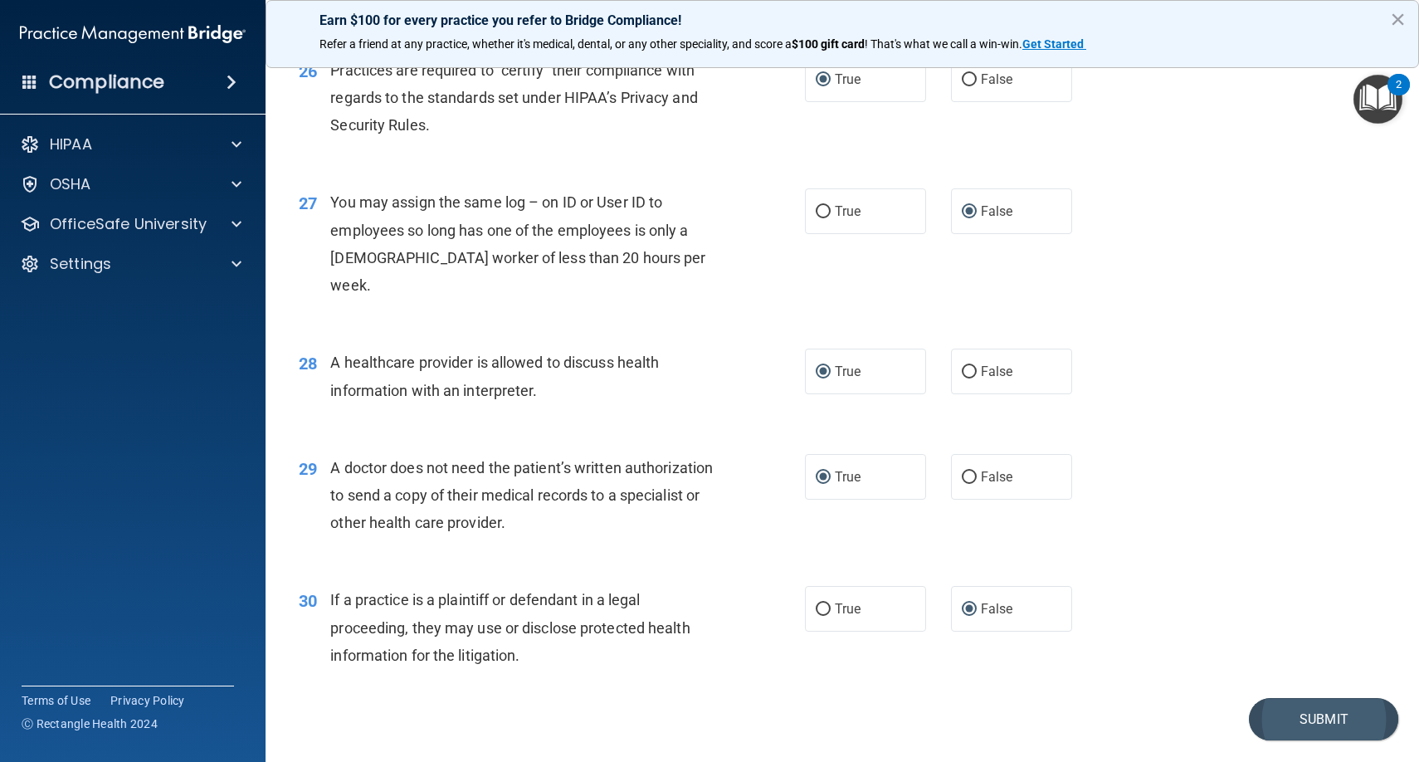
click at [1300, 698] on button "Submit" at bounding box center [1323, 719] width 149 height 42
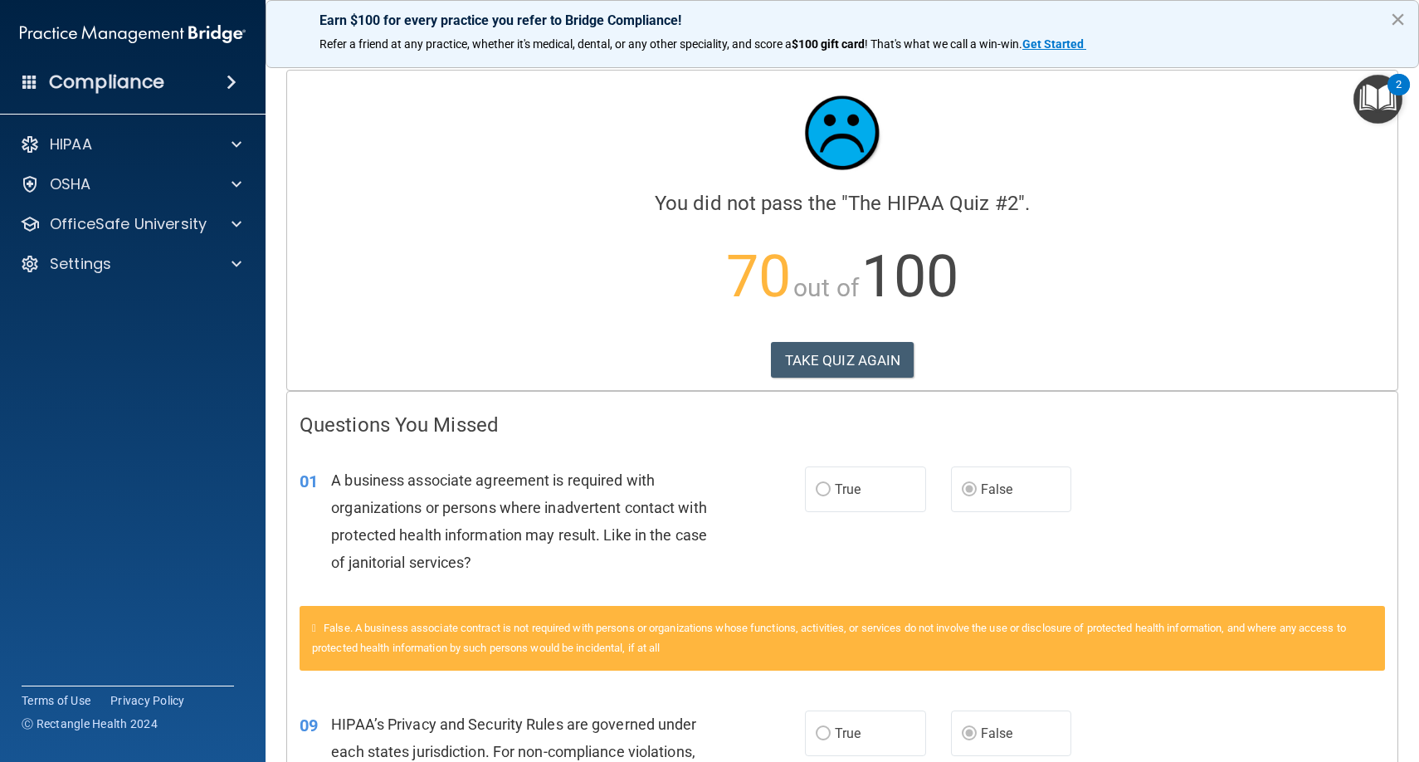
click at [1396, 17] on button "×" at bounding box center [1398, 19] width 16 height 27
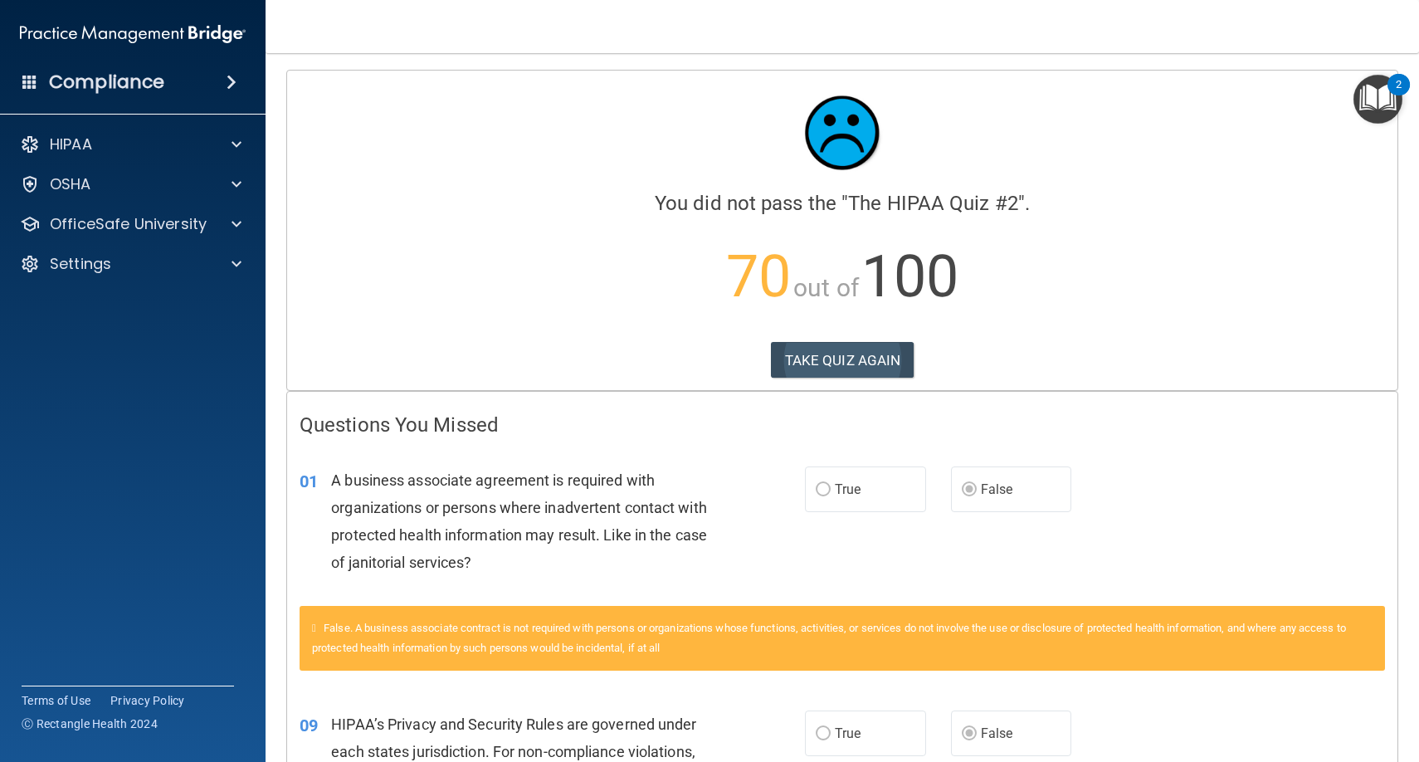
click at [826, 362] on button "TAKE QUIZ AGAIN" at bounding box center [843, 360] width 144 height 37
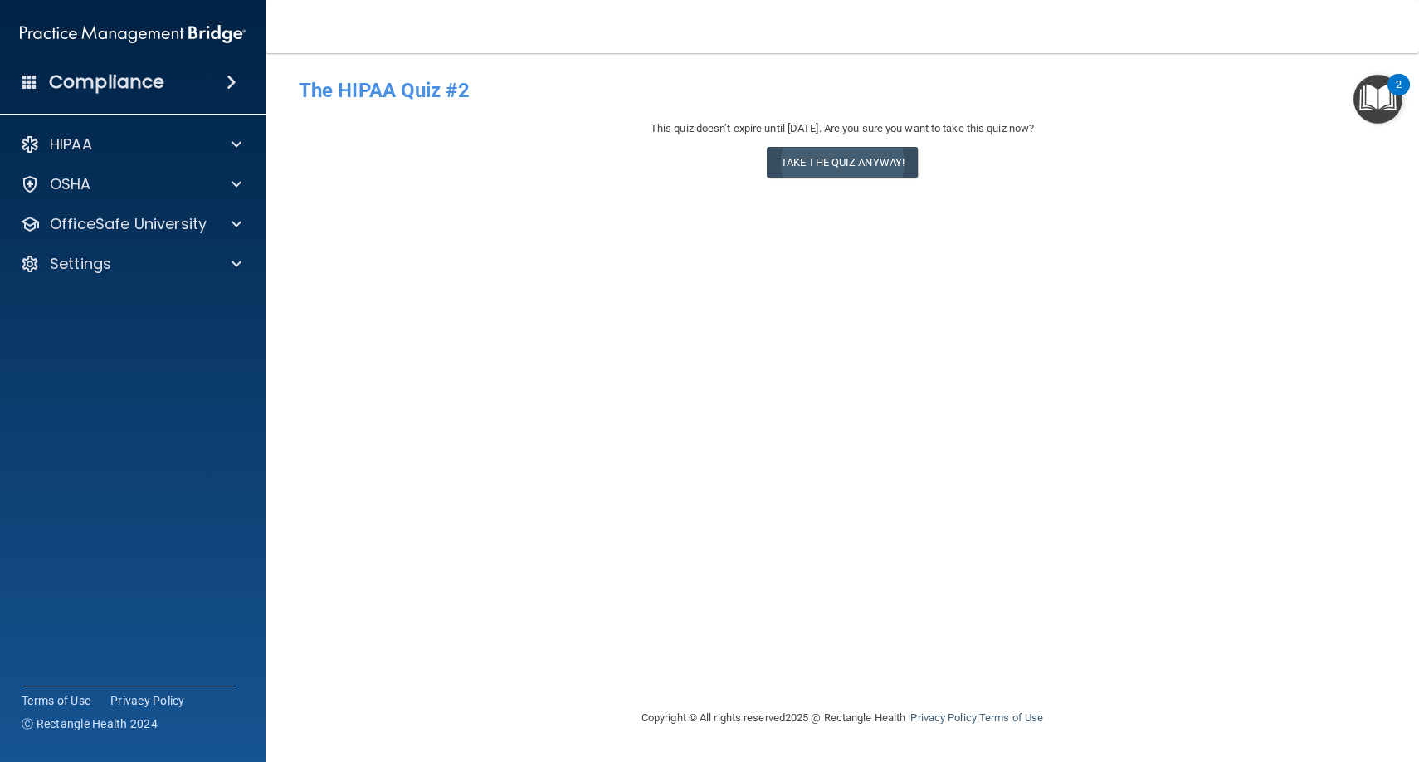
click at [831, 163] on button "Take the quiz anyway!" at bounding box center [842, 162] width 151 height 31
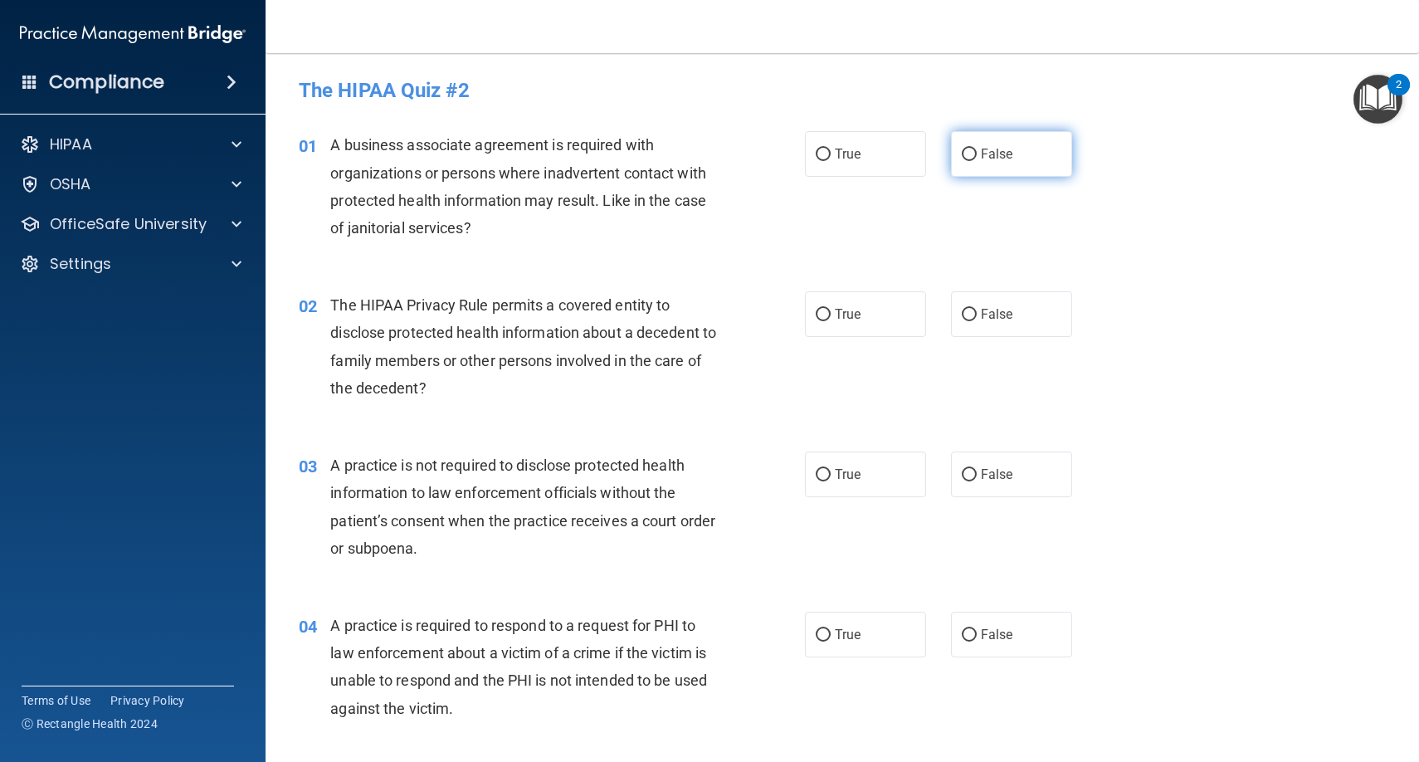
click at [972, 155] on input "False" at bounding box center [969, 155] width 15 height 12
radio input "true"
click at [821, 309] on input "True" at bounding box center [823, 315] width 15 height 12
radio input "true"
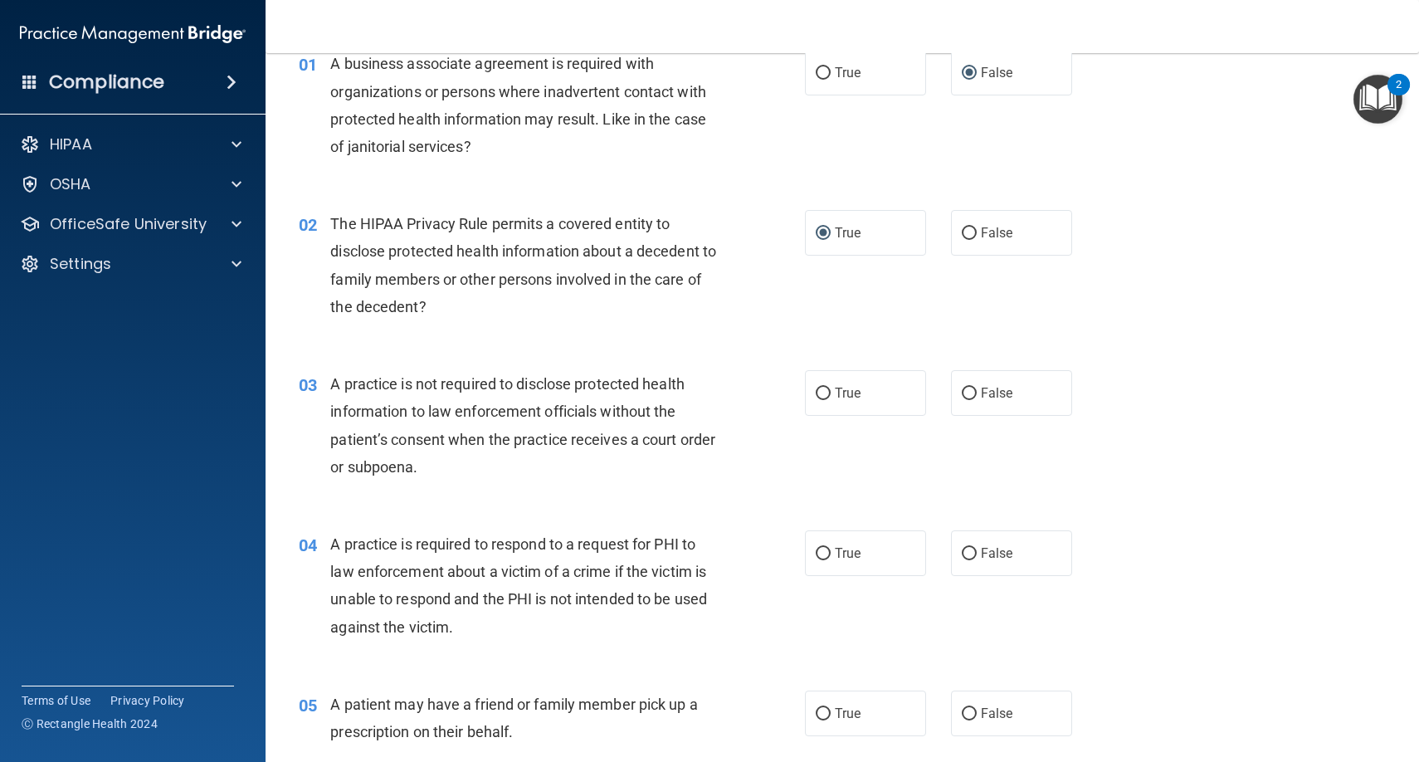
scroll to position [87, 0]
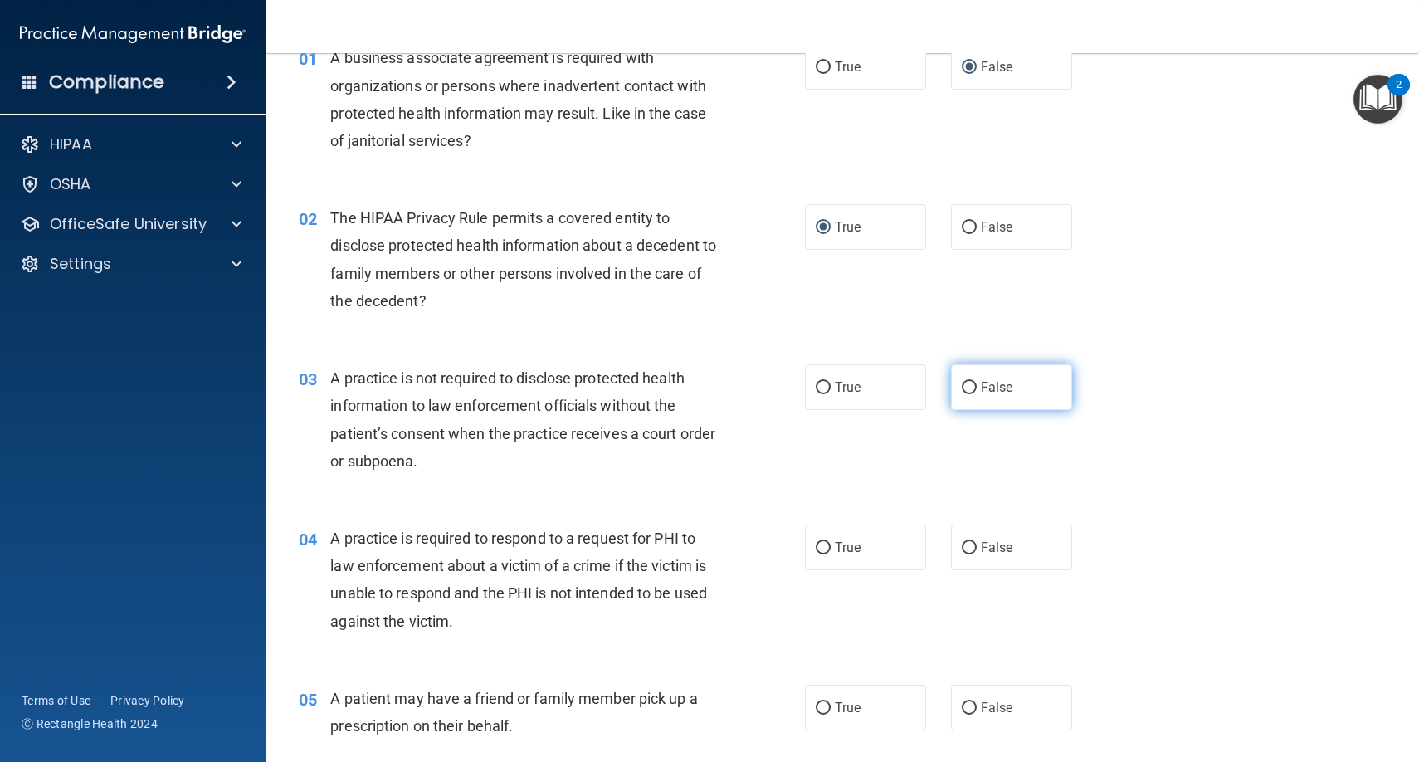
click at [967, 387] on input "False" at bounding box center [969, 388] width 15 height 12
radio input "true"
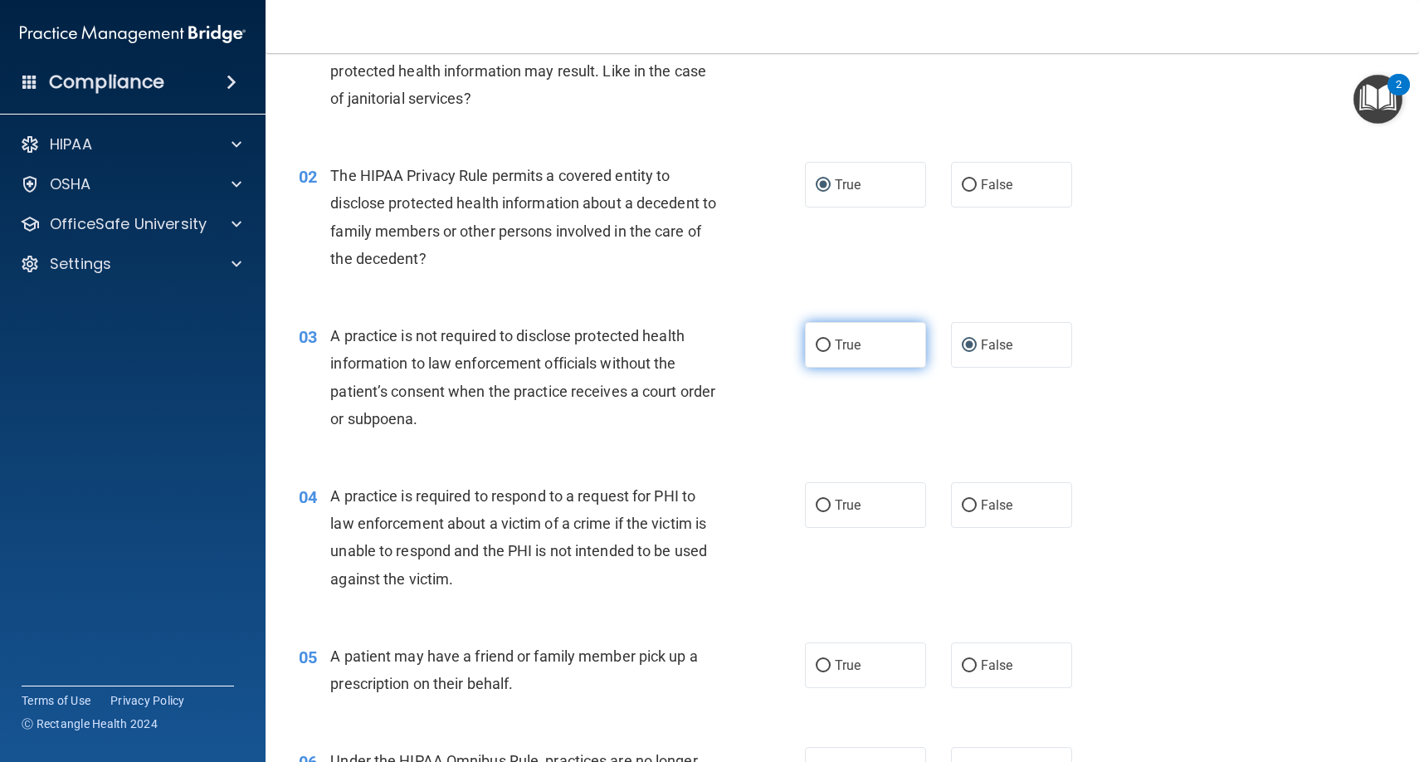
scroll to position [138, 0]
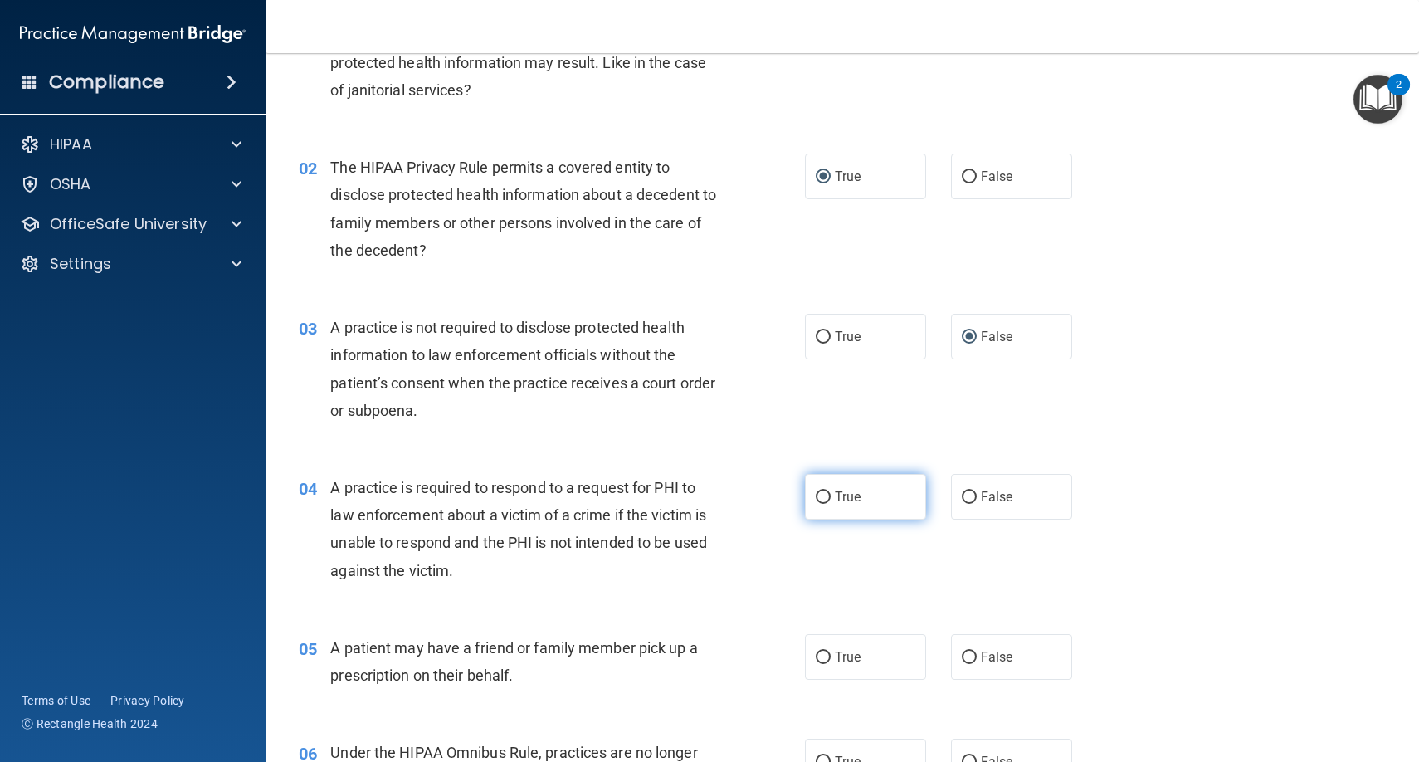
click at [823, 495] on input "True" at bounding box center [823, 497] width 15 height 12
radio input "true"
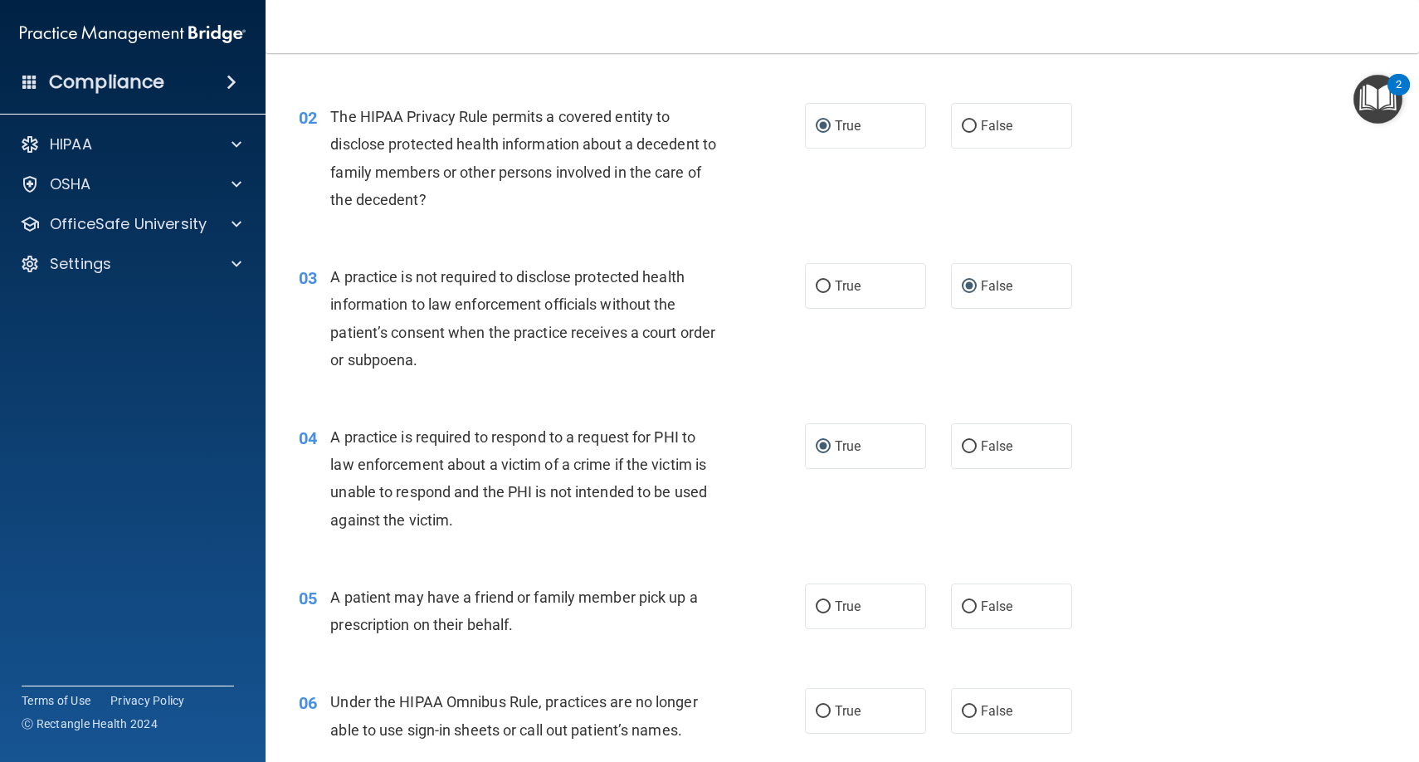
scroll to position [223, 0]
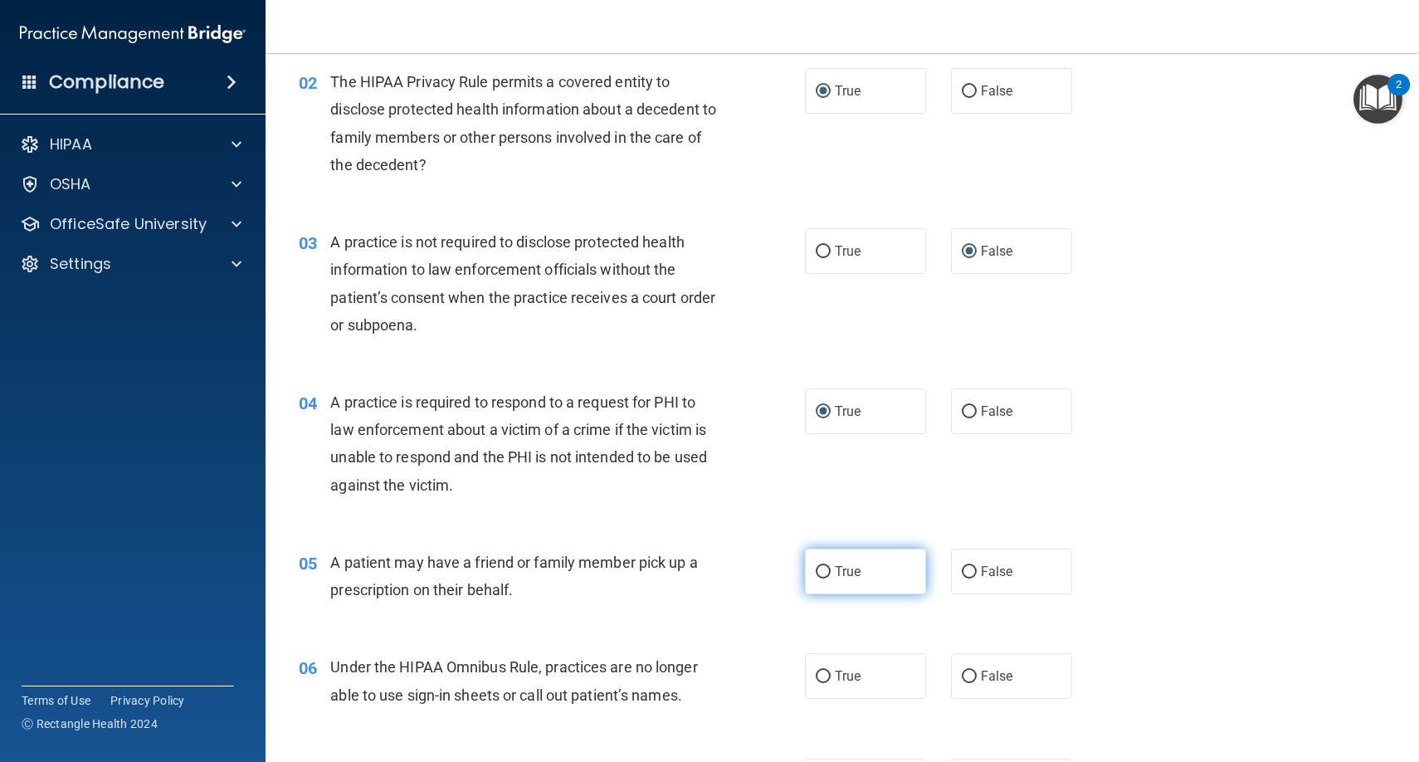
click at [827, 573] on input "True" at bounding box center [823, 572] width 15 height 12
radio input "true"
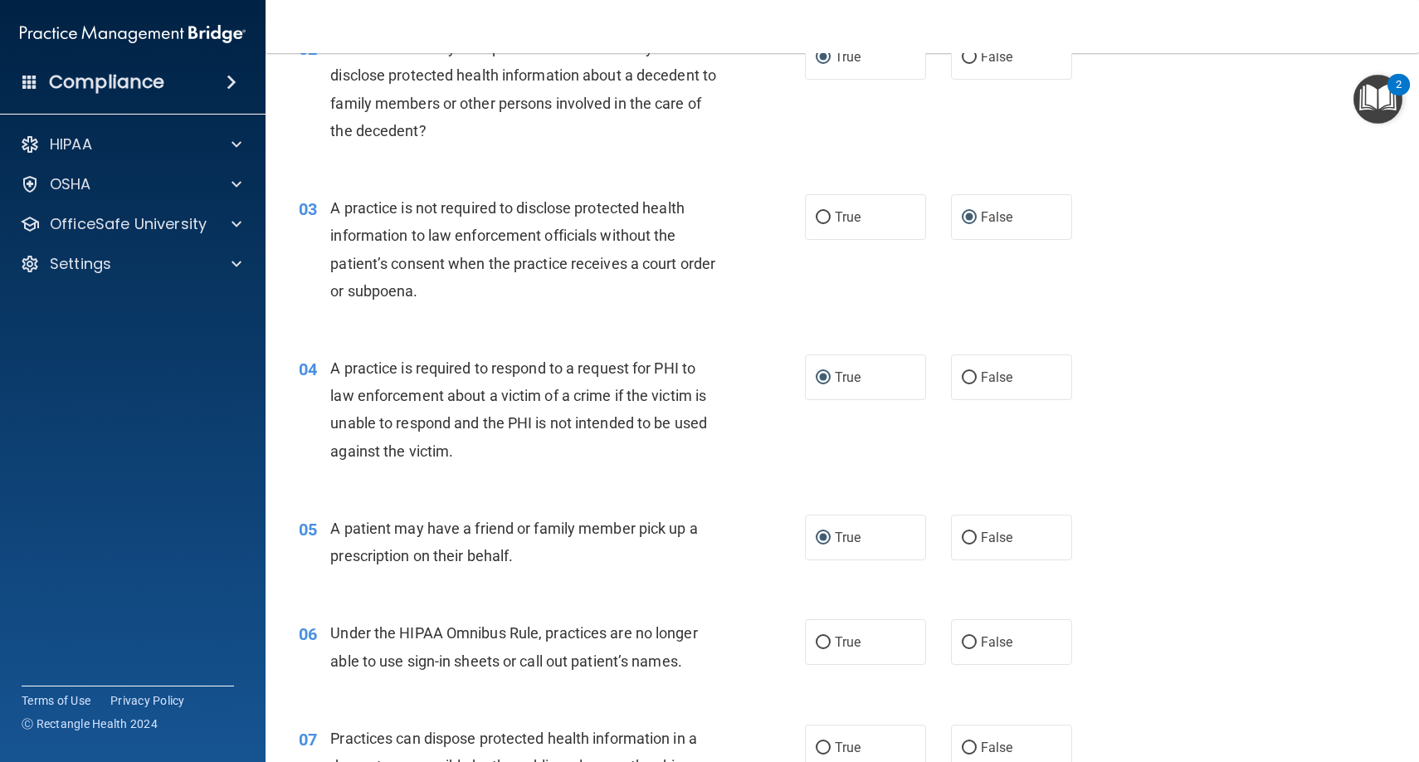
scroll to position [290, 0]
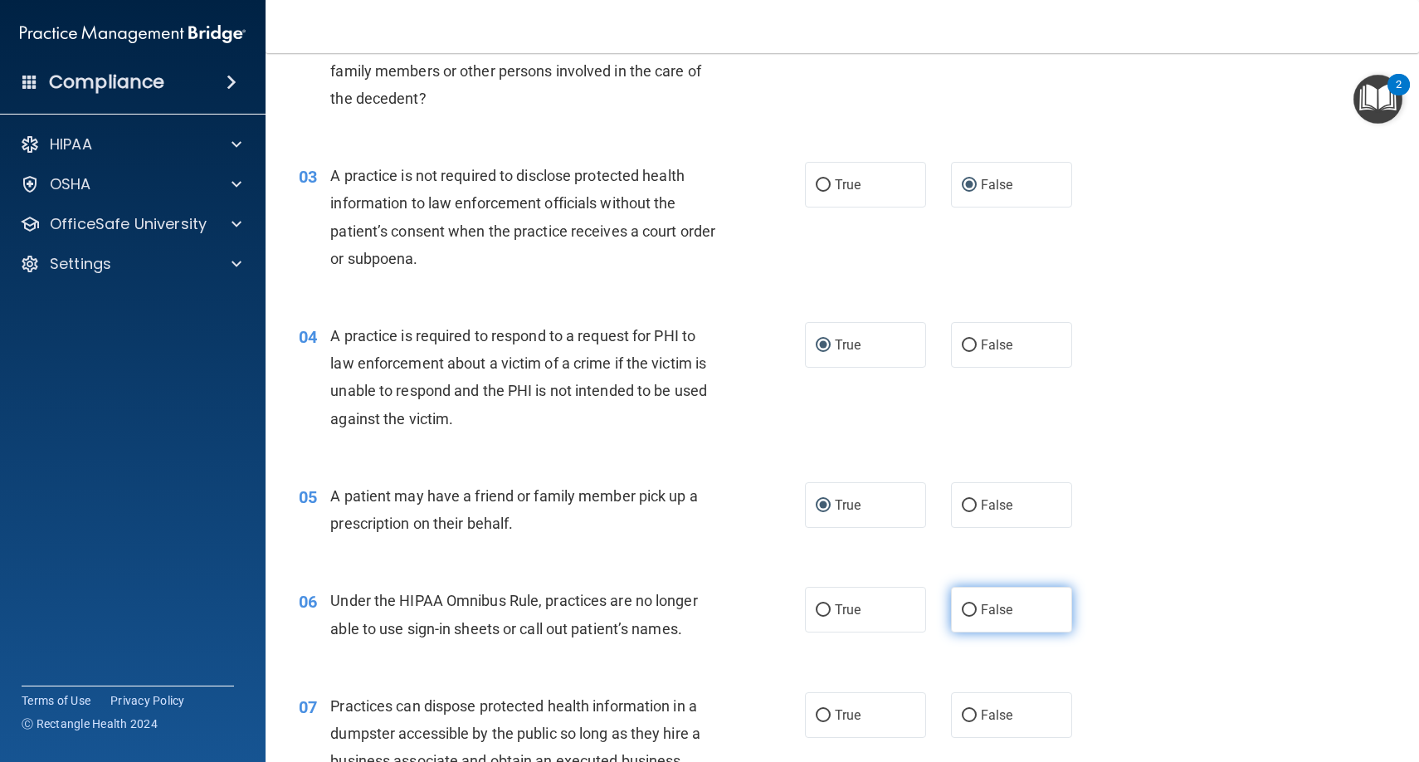
click at [965, 604] on input "False" at bounding box center [969, 610] width 15 height 12
radio input "true"
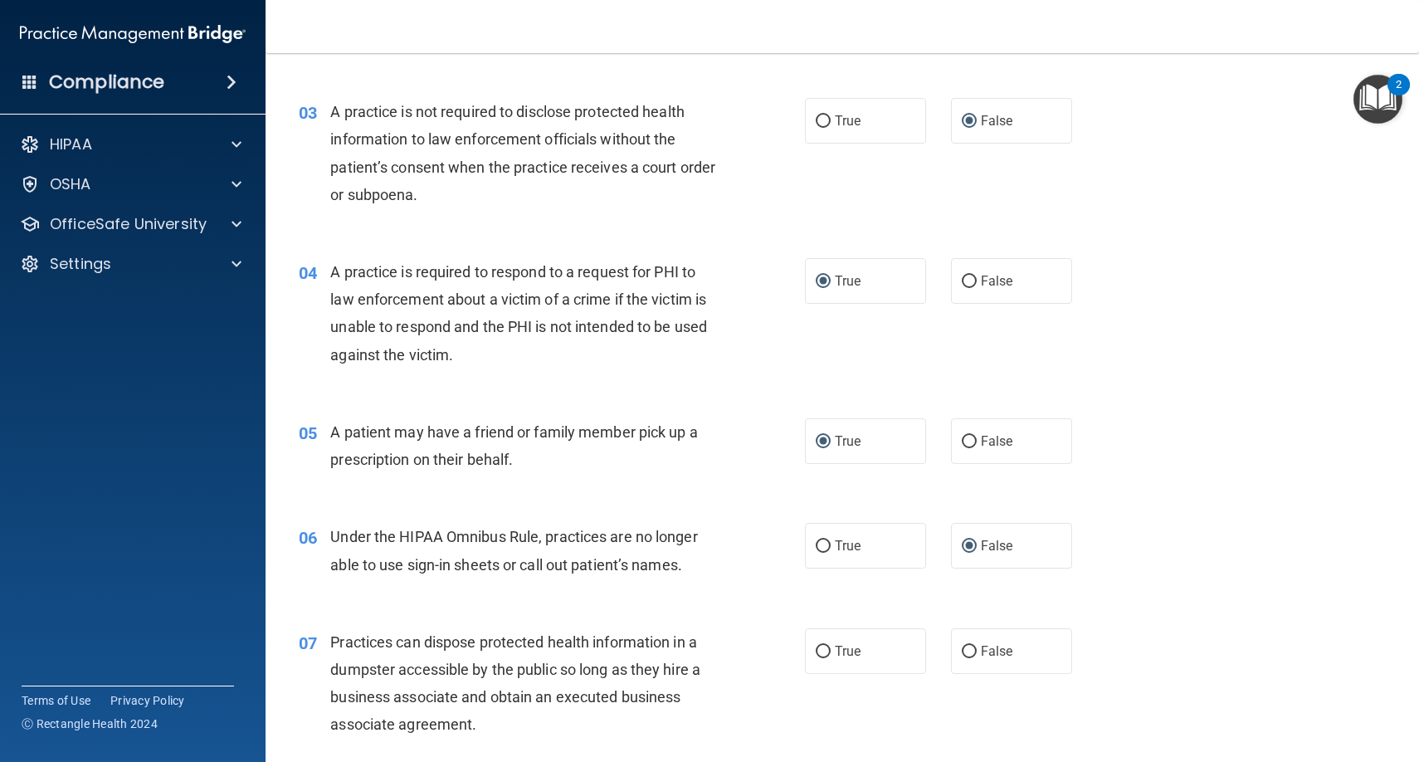
scroll to position [373, 0]
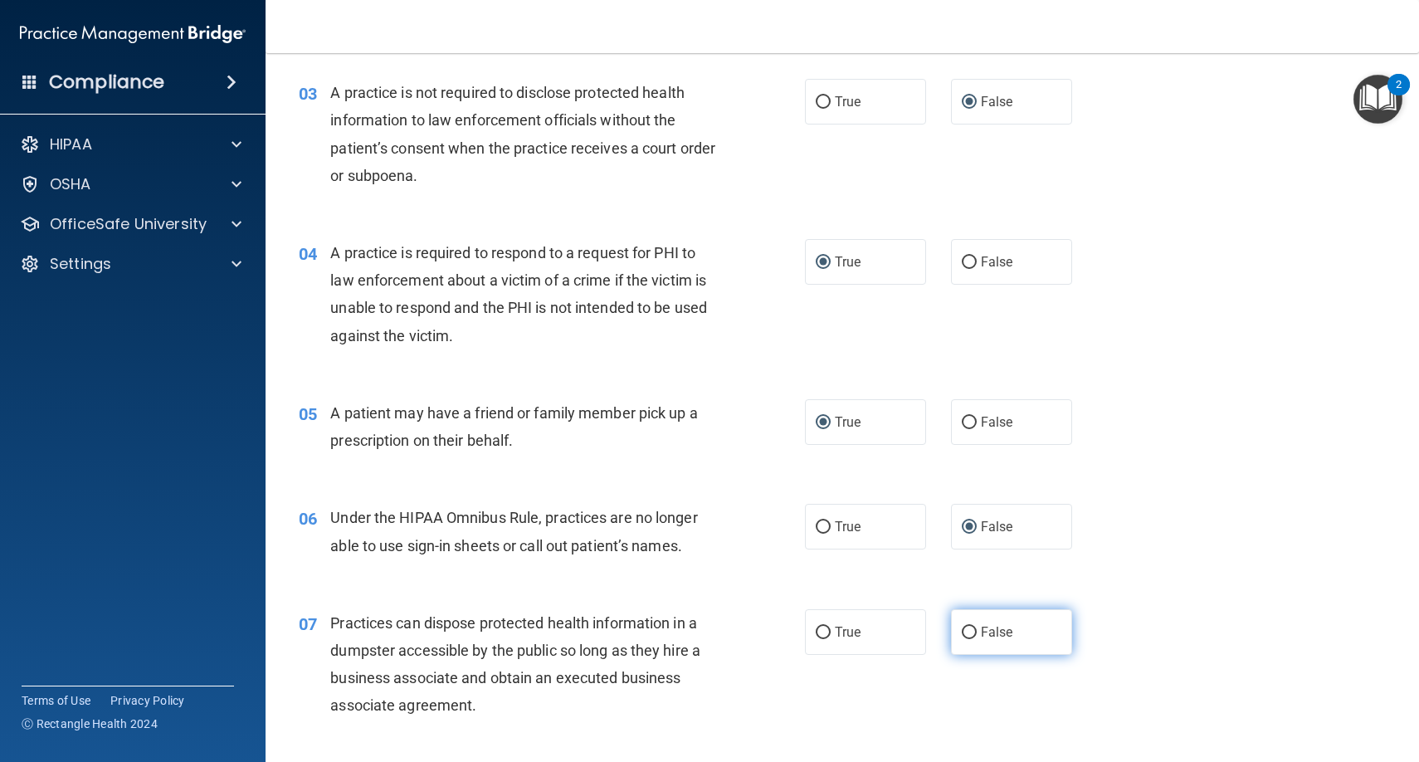
click at [972, 626] on input "False" at bounding box center [969, 632] width 15 height 12
radio input "true"
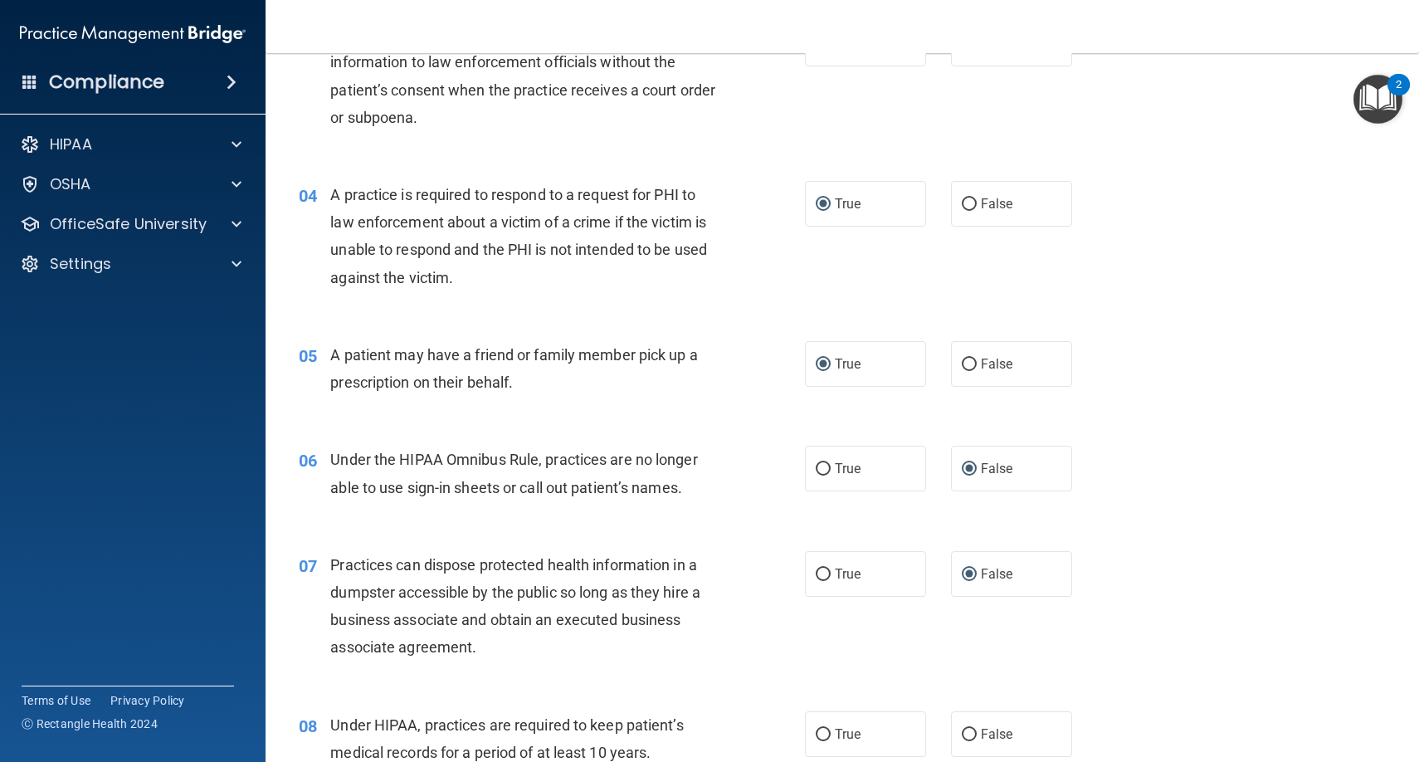
scroll to position [436, 0]
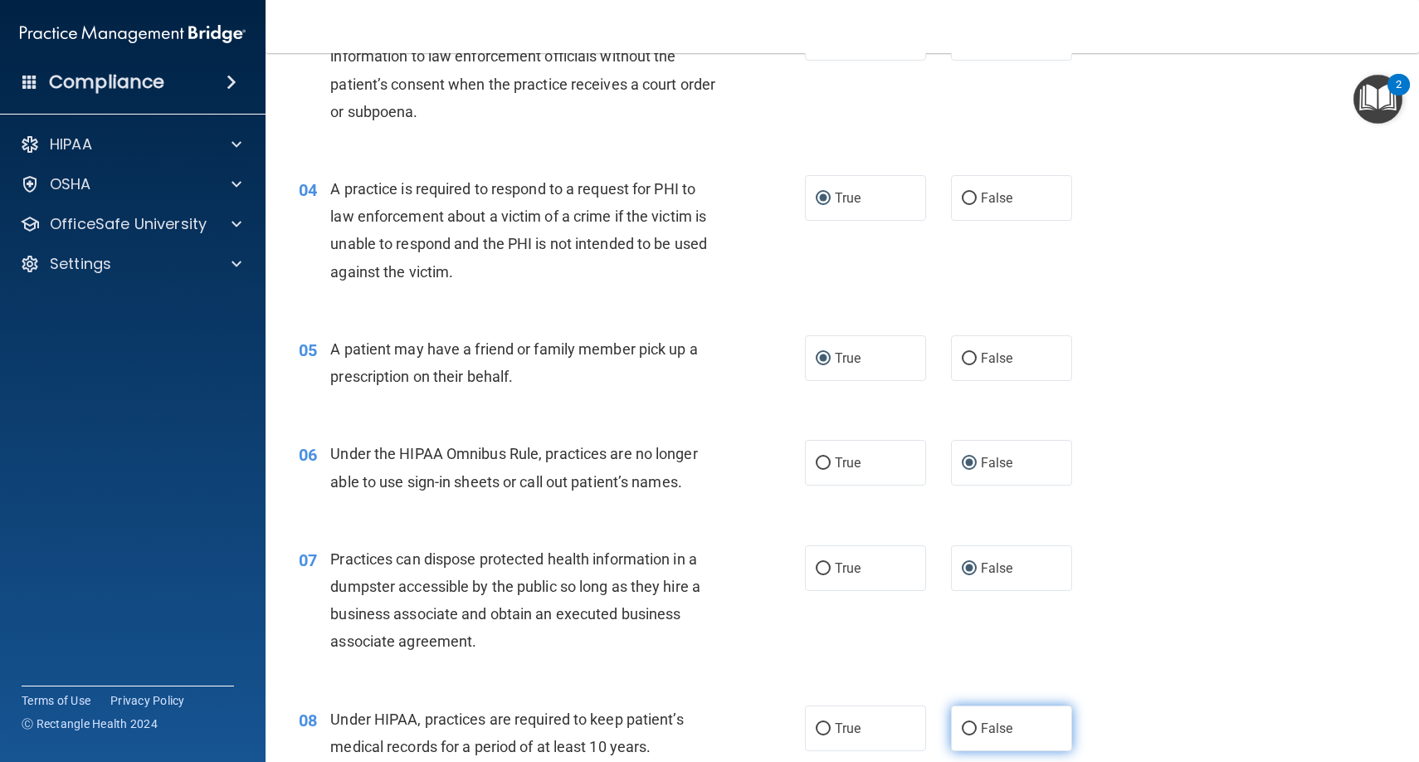
click at [967, 723] on input "False" at bounding box center [969, 729] width 15 height 12
radio input "true"
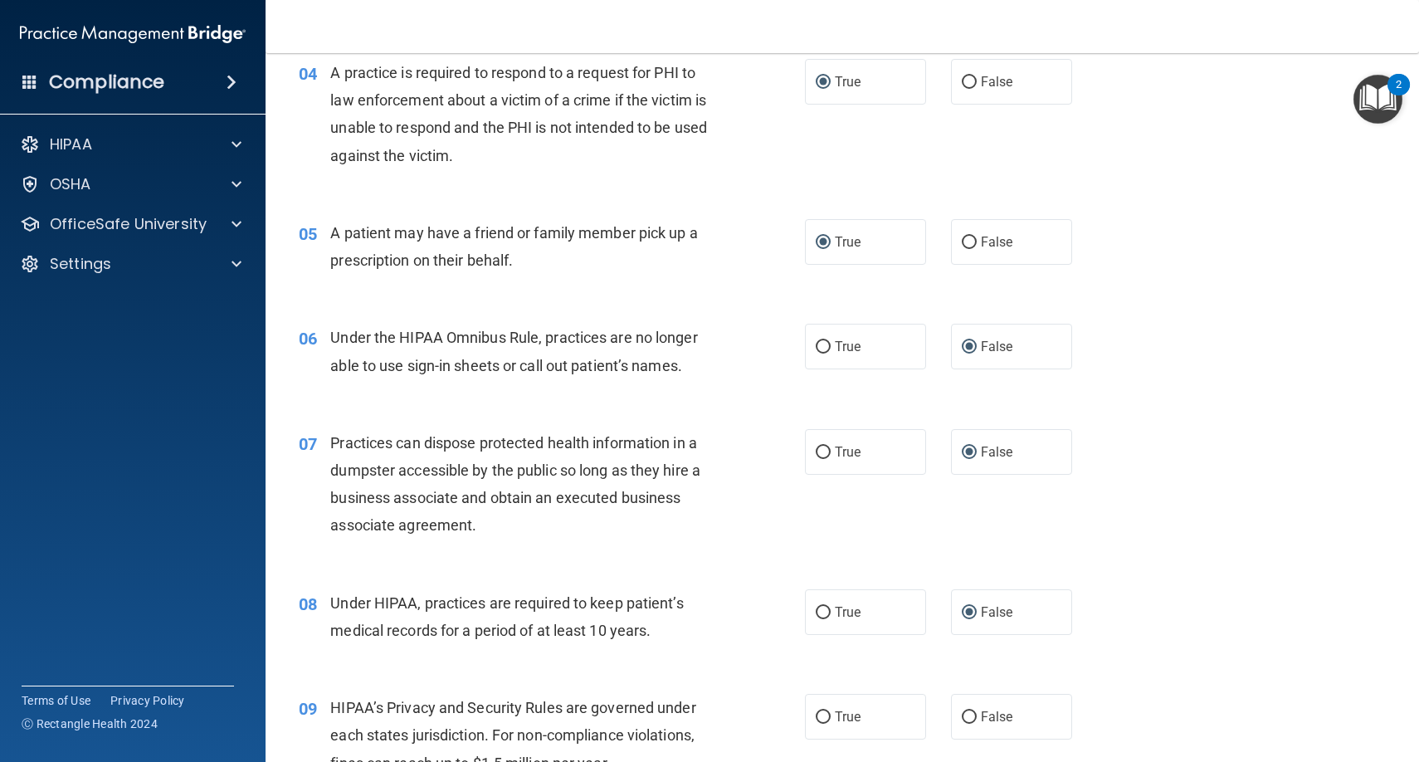
scroll to position [561, 0]
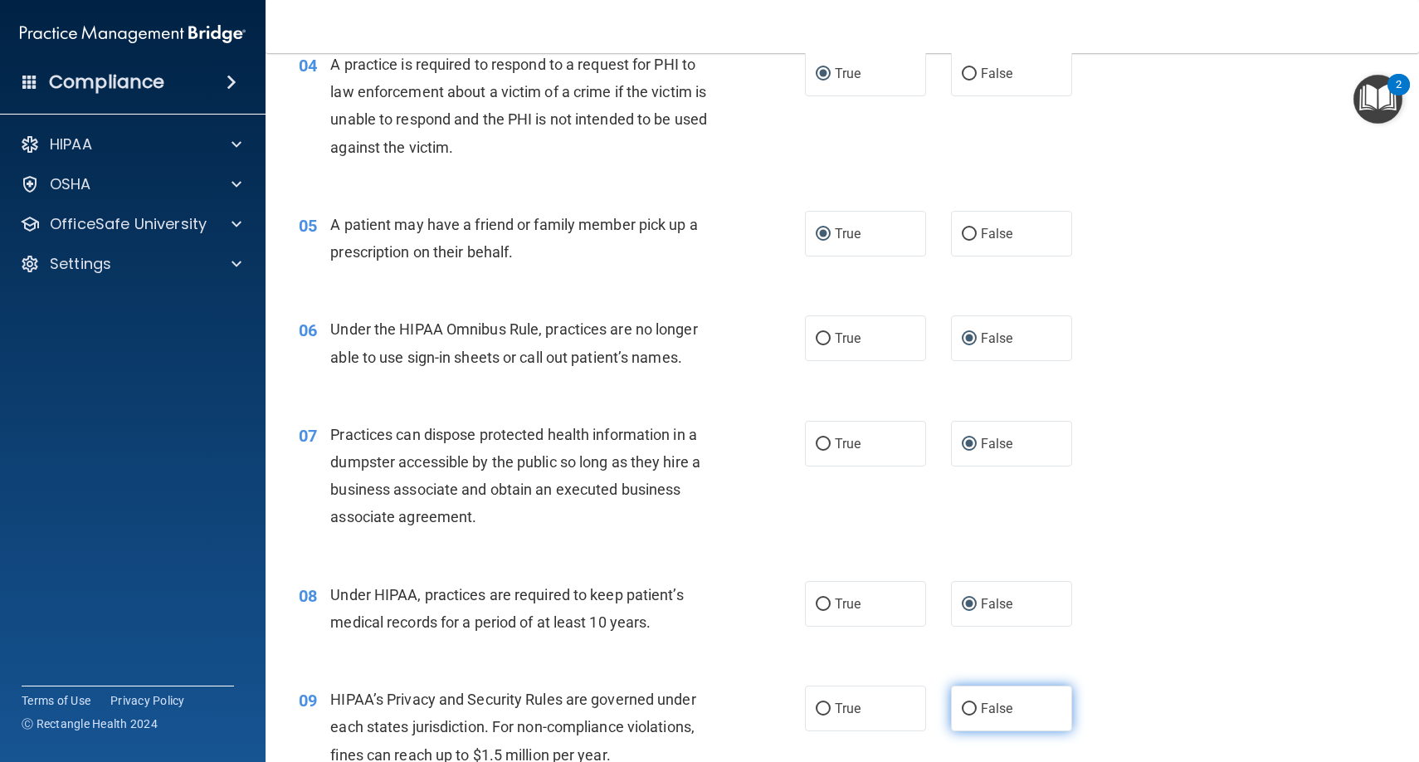
click at [965, 704] on input "False" at bounding box center [969, 709] width 15 height 12
radio input "true"
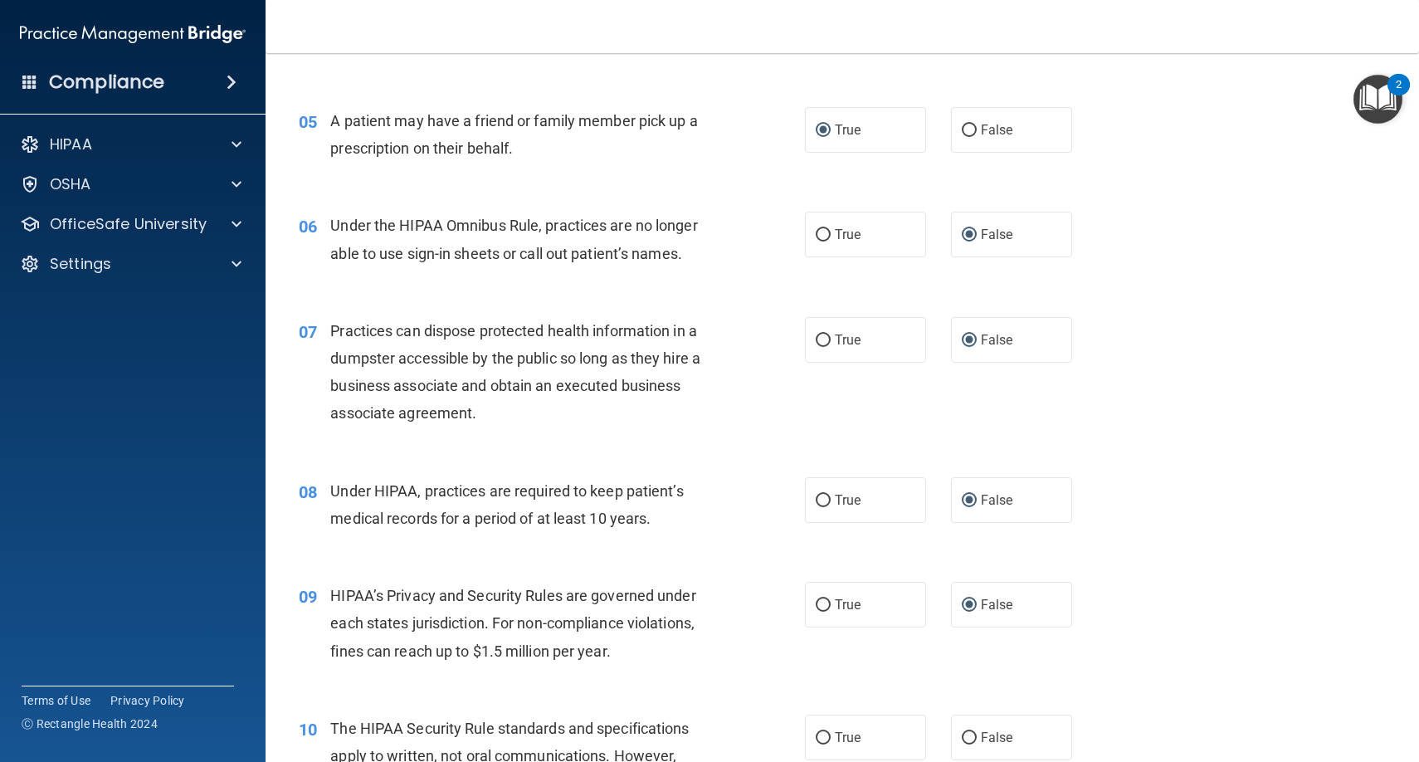
scroll to position [664, 0]
click at [826, 733] on input "True" at bounding box center [823, 739] width 15 height 12
radio input "true"
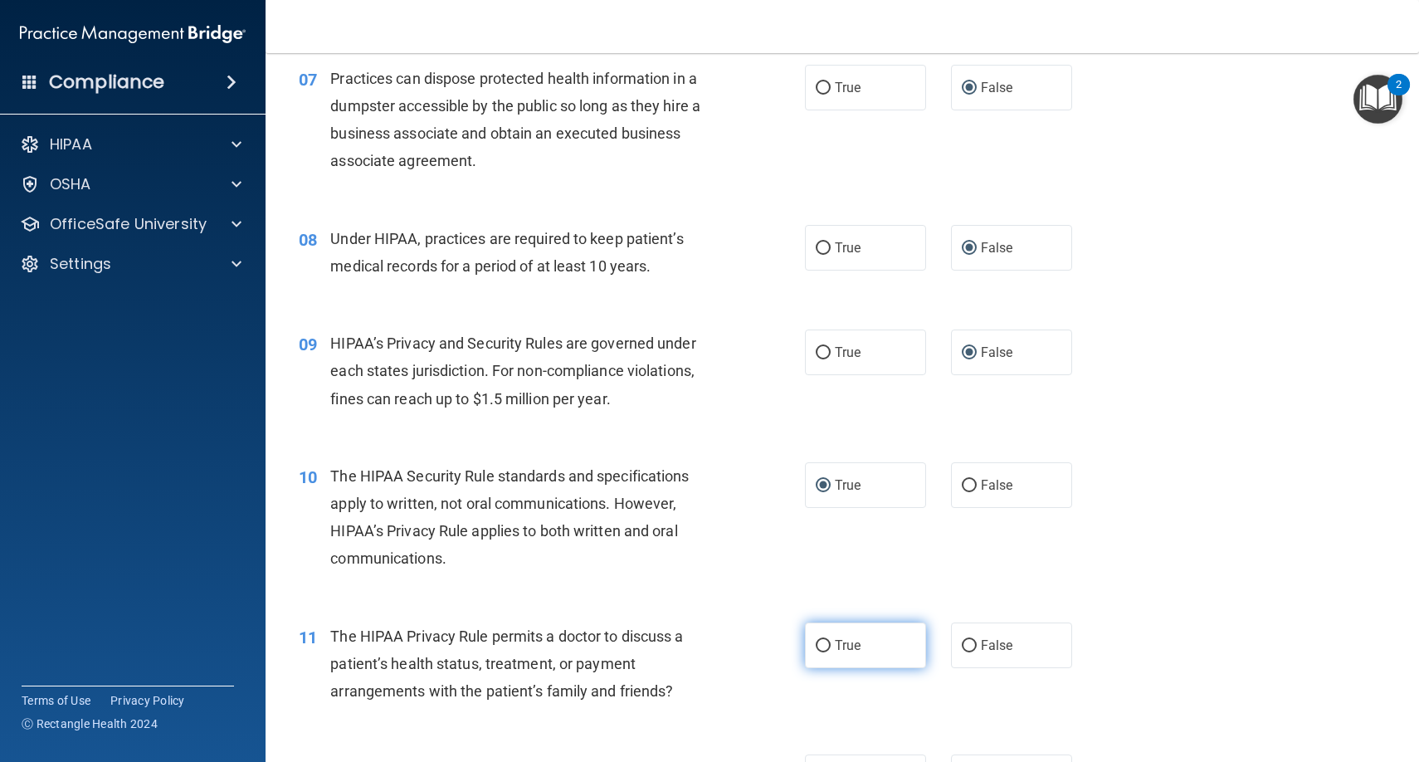
click at [827, 641] on input "True" at bounding box center [823, 646] width 15 height 12
radio input "true"
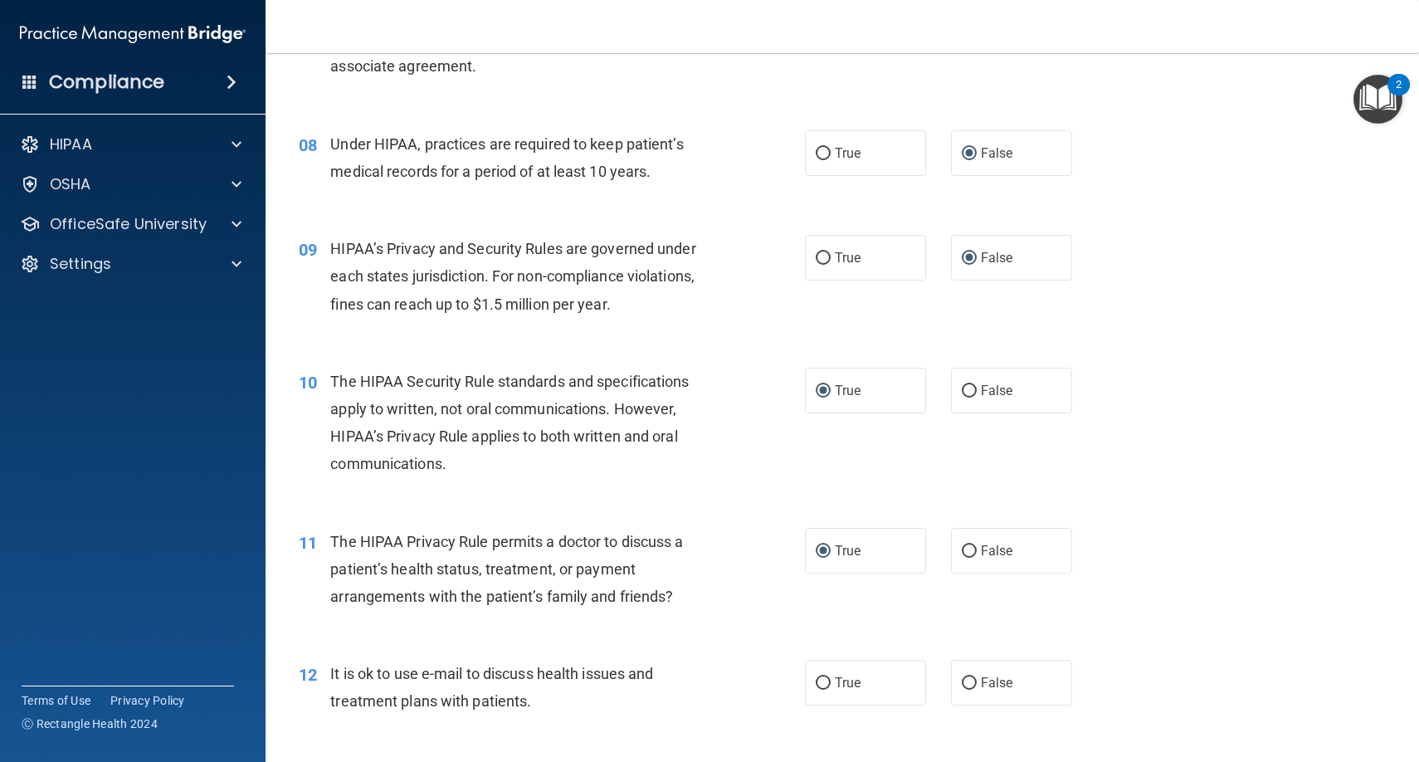
scroll to position [1017, 0]
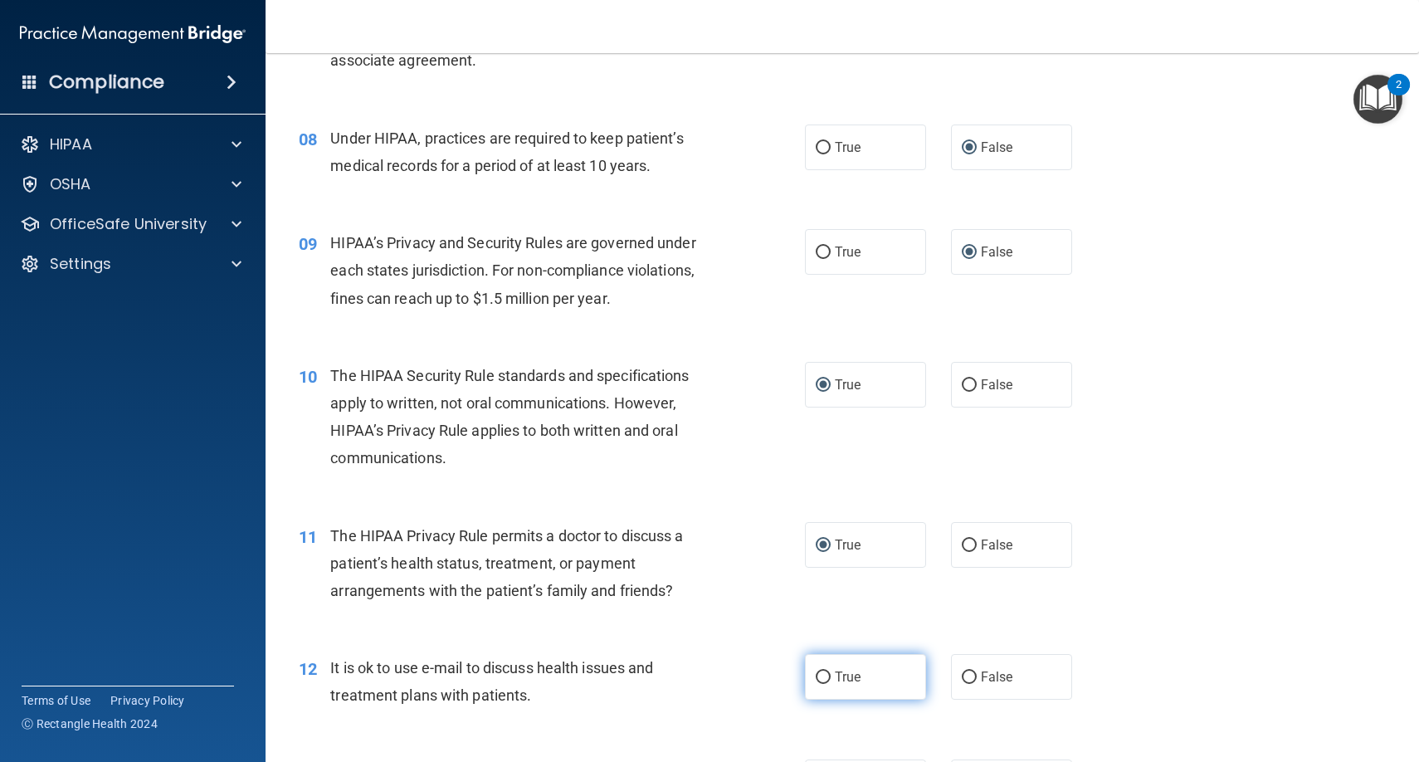
click at [827, 676] on input "True" at bounding box center [823, 677] width 15 height 12
radio input "true"
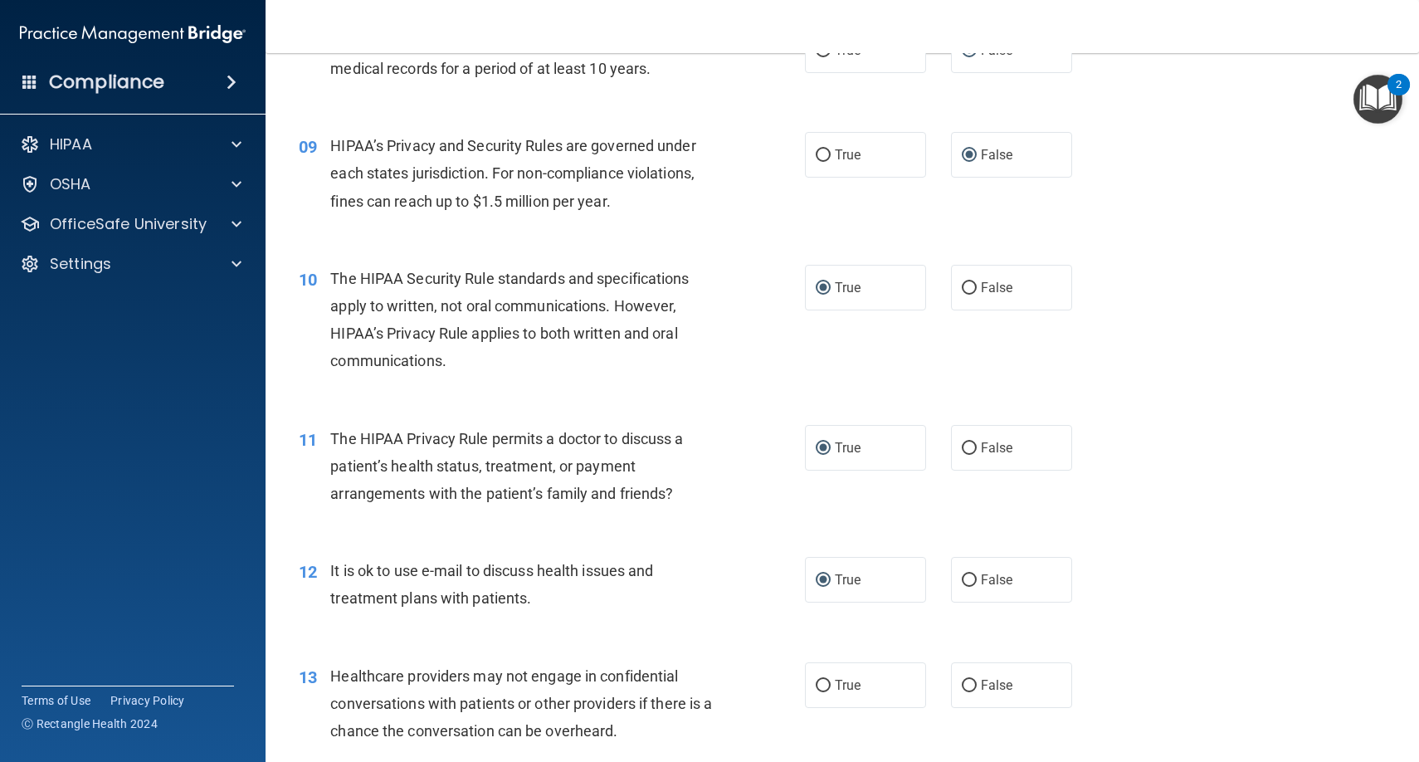
scroll to position [1119, 0]
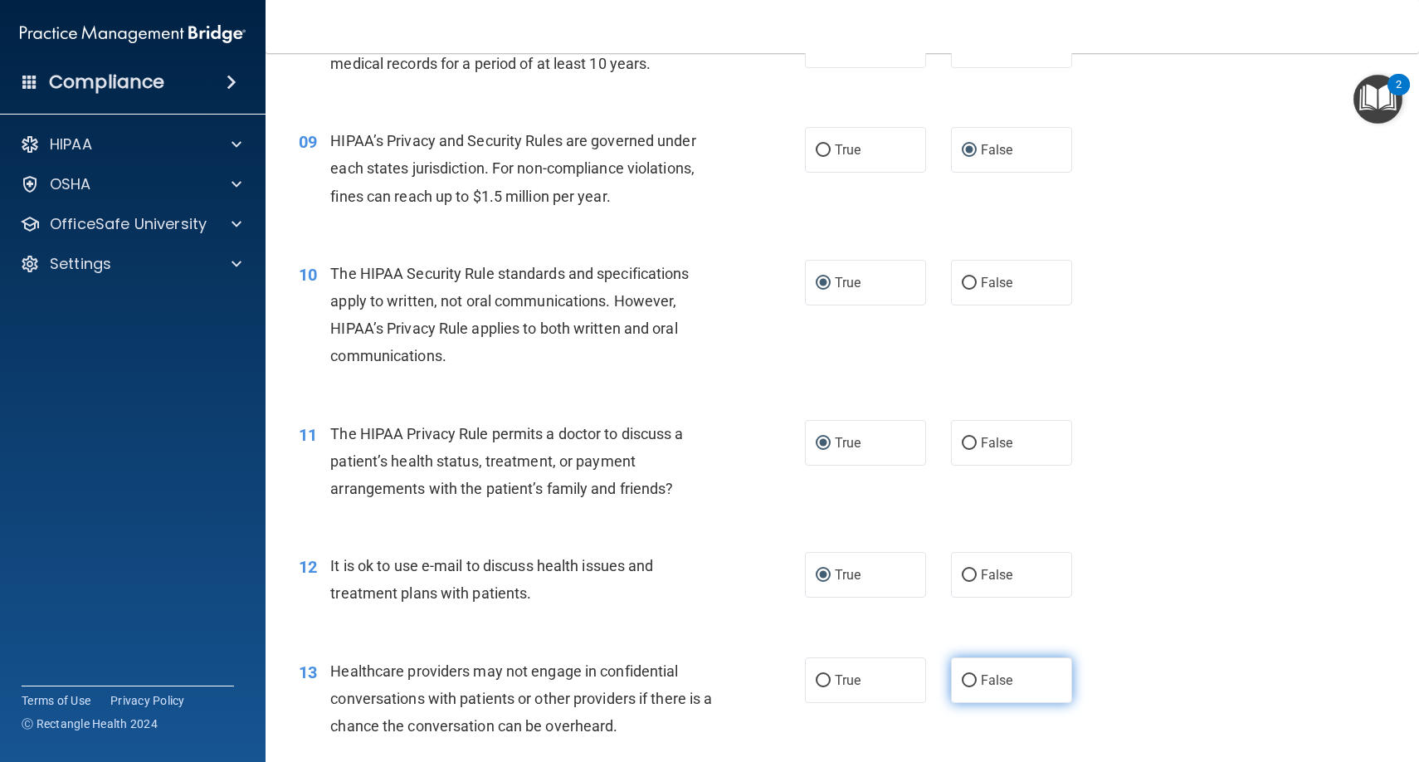
click at [970, 675] on input "False" at bounding box center [969, 681] width 15 height 12
radio input "true"
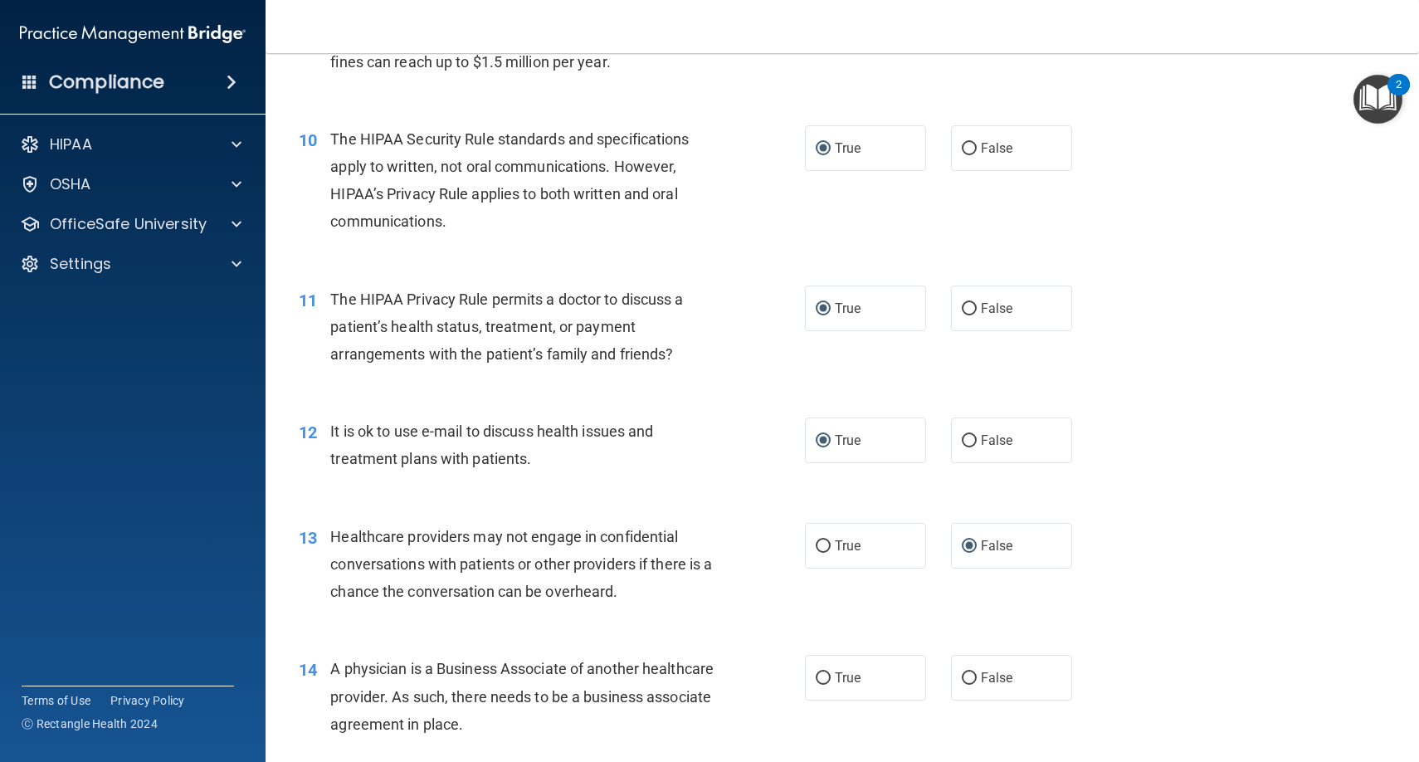
scroll to position [1279, 0]
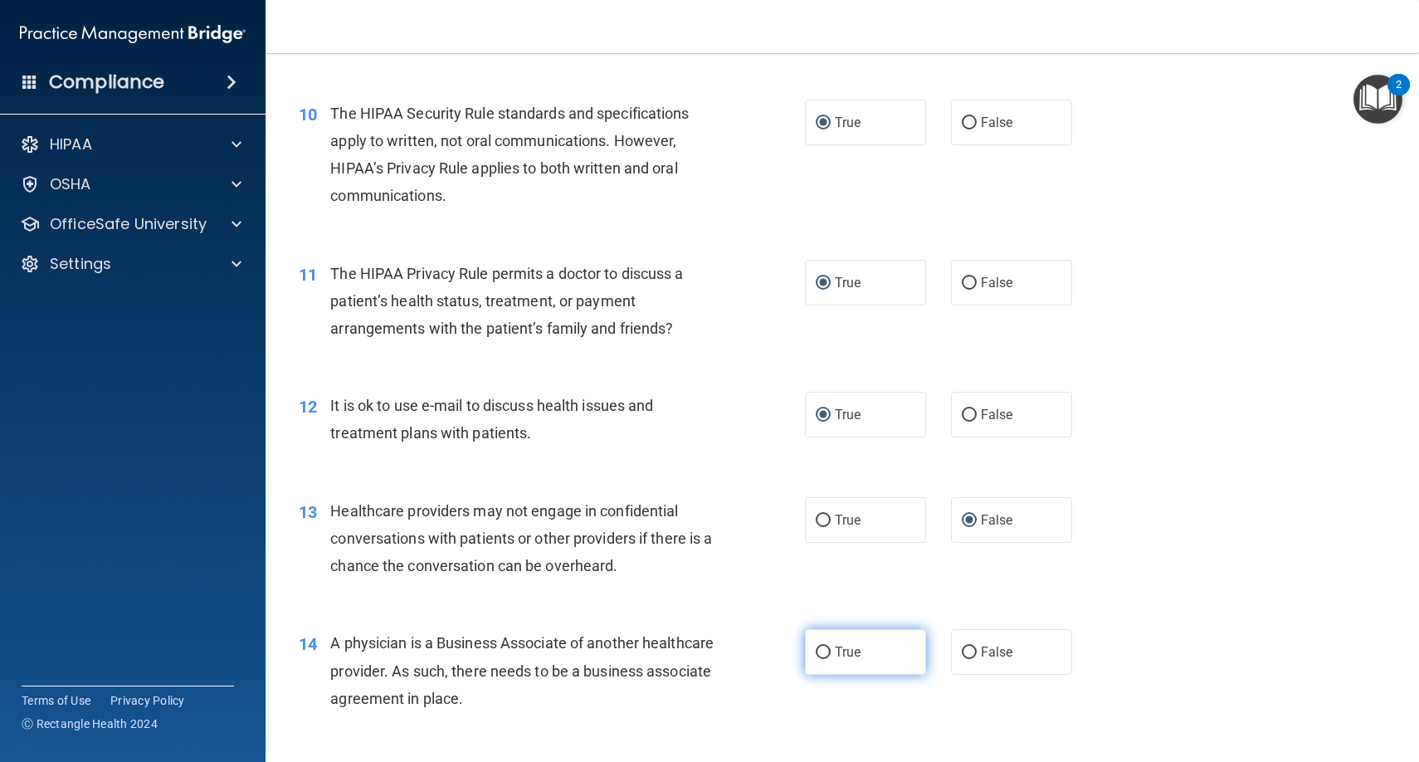
click at [828, 649] on input "True" at bounding box center [823, 652] width 15 height 12
radio input "true"
click at [970, 646] on input "False" at bounding box center [969, 652] width 15 height 12
radio input "true"
radio input "false"
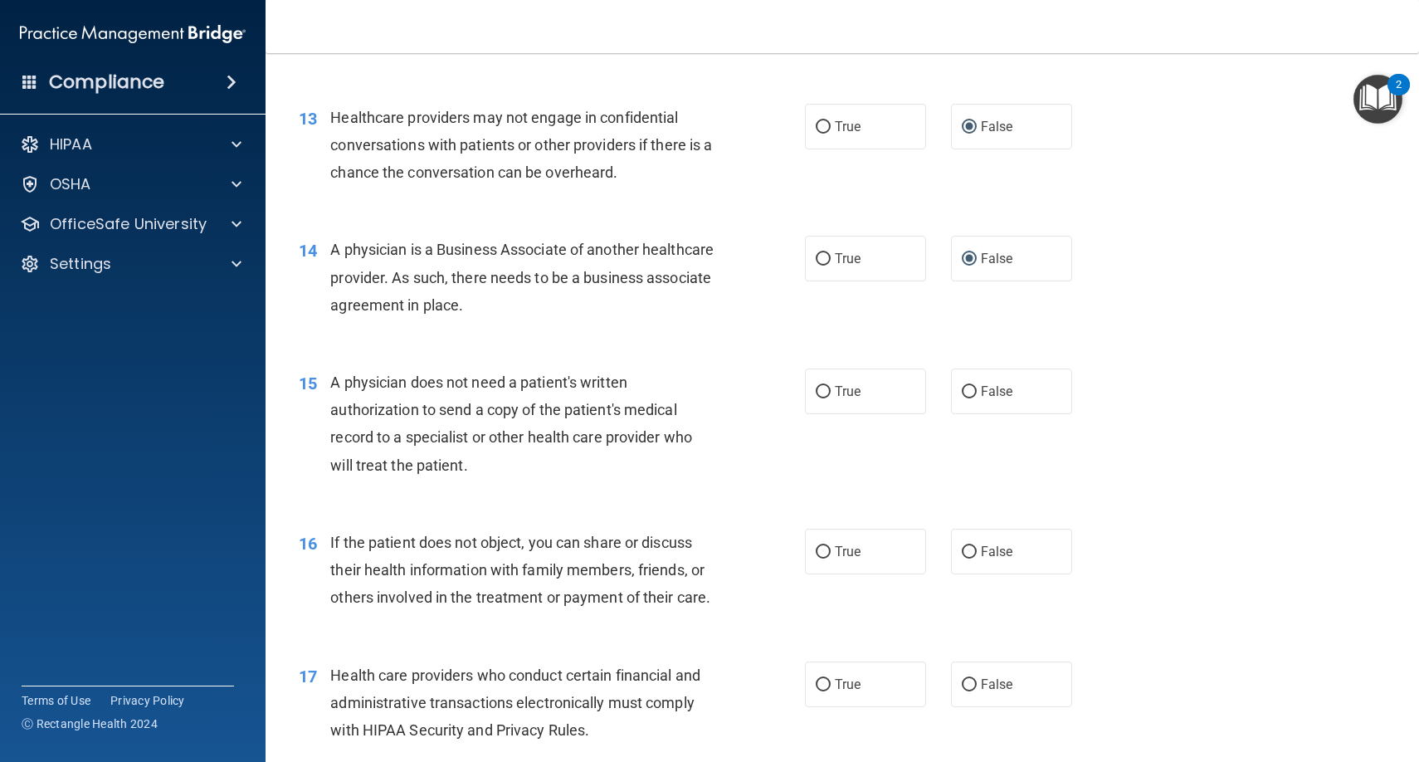
scroll to position [1680, 0]
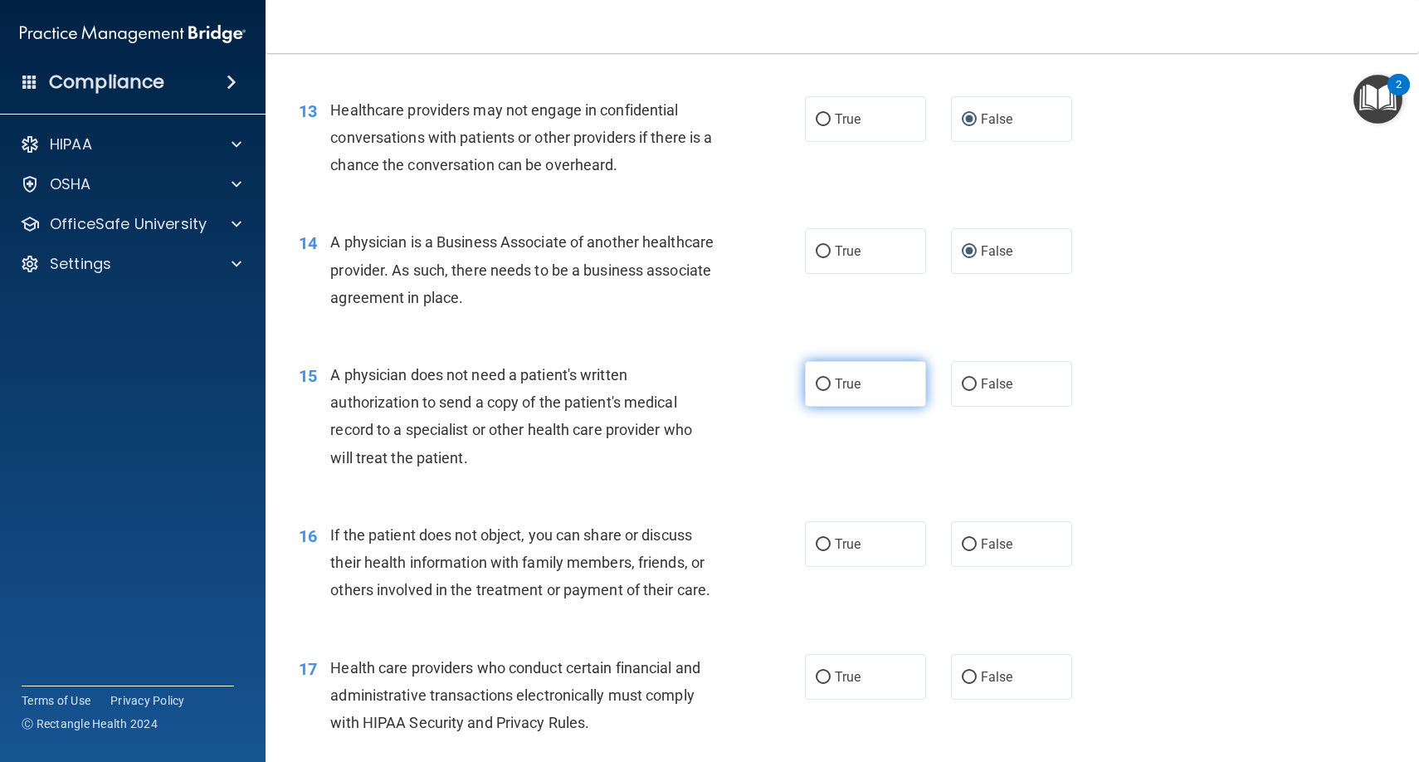
click at [818, 382] on input "True" at bounding box center [823, 384] width 15 height 12
radio input "true"
click at [824, 525] on label "True" at bounding box center [865, 544] width 121 height 46
click at [824, 539] on input "True" at bounding box center [823, 545] width 15 height 12
radio input "true"
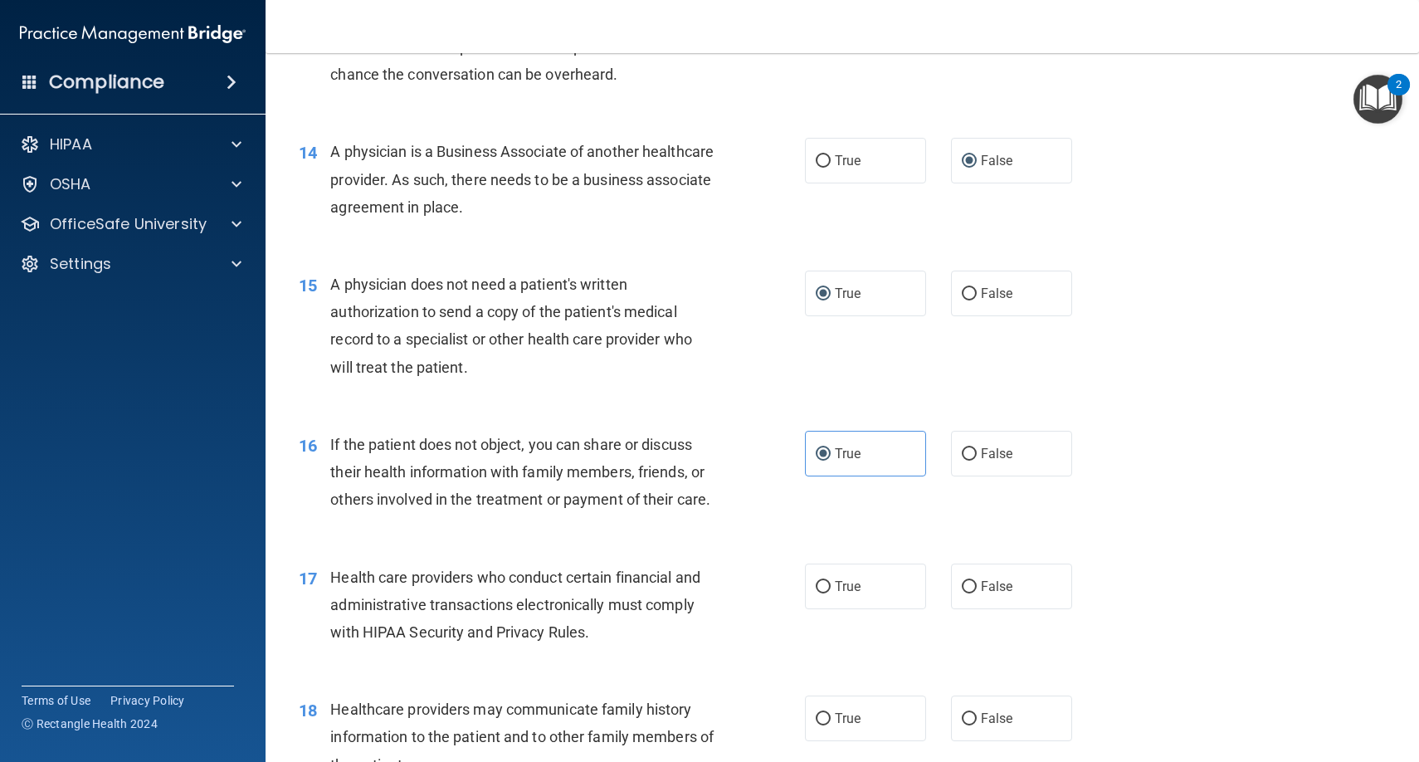
scroll to position [1772, 0]
click at [827, 582] on label "True" at bounding box center [865, 586] width 121 height 46
click at [827, 582] on input "True" at bounding box center [823, 586] width 15 height 12
radio input "true"
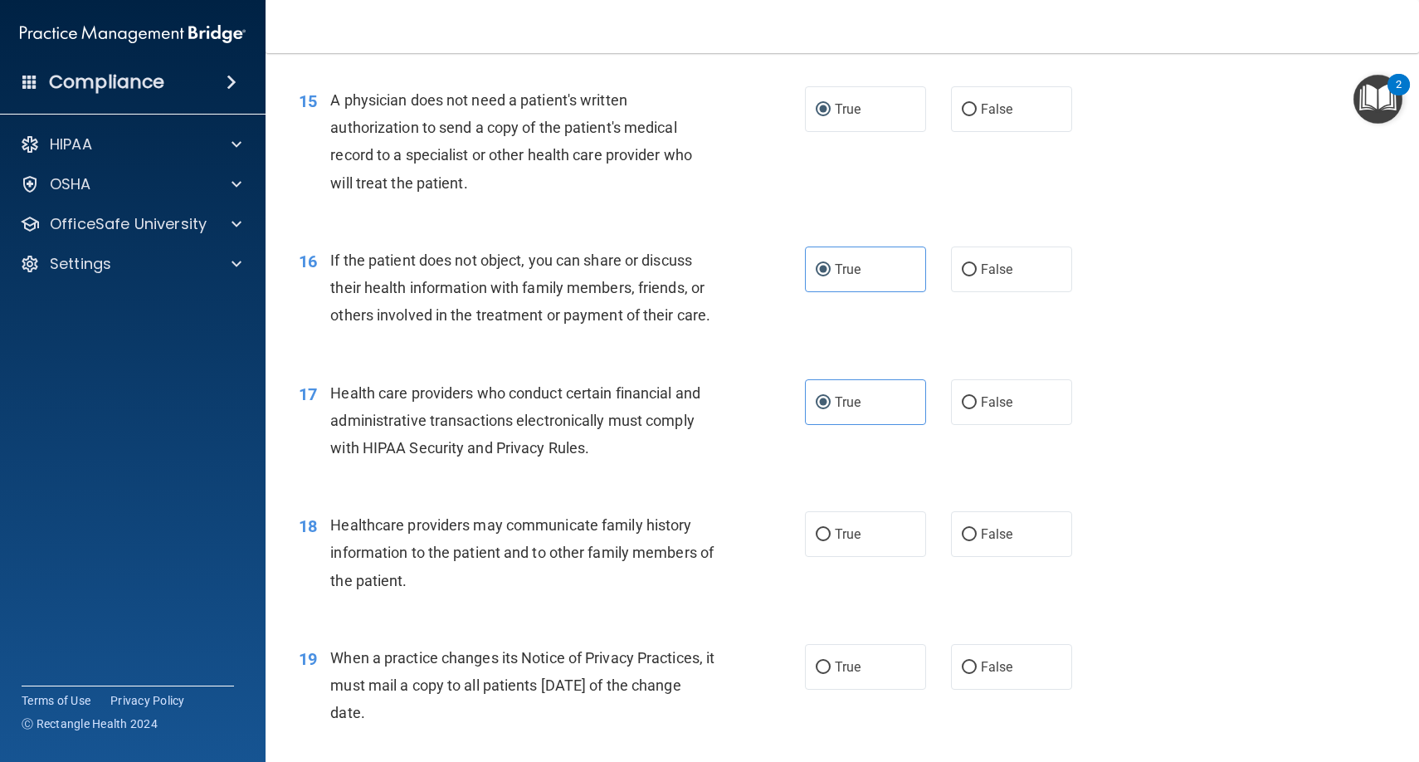
scroll to position [1959, 0]
click at [978, 521] on label "False" at bounding box center [1011, 530] width 121 height 46
click at [977, 524] on input "False" at bounding box center [969, 530] width 15 height 12
radio input "true"
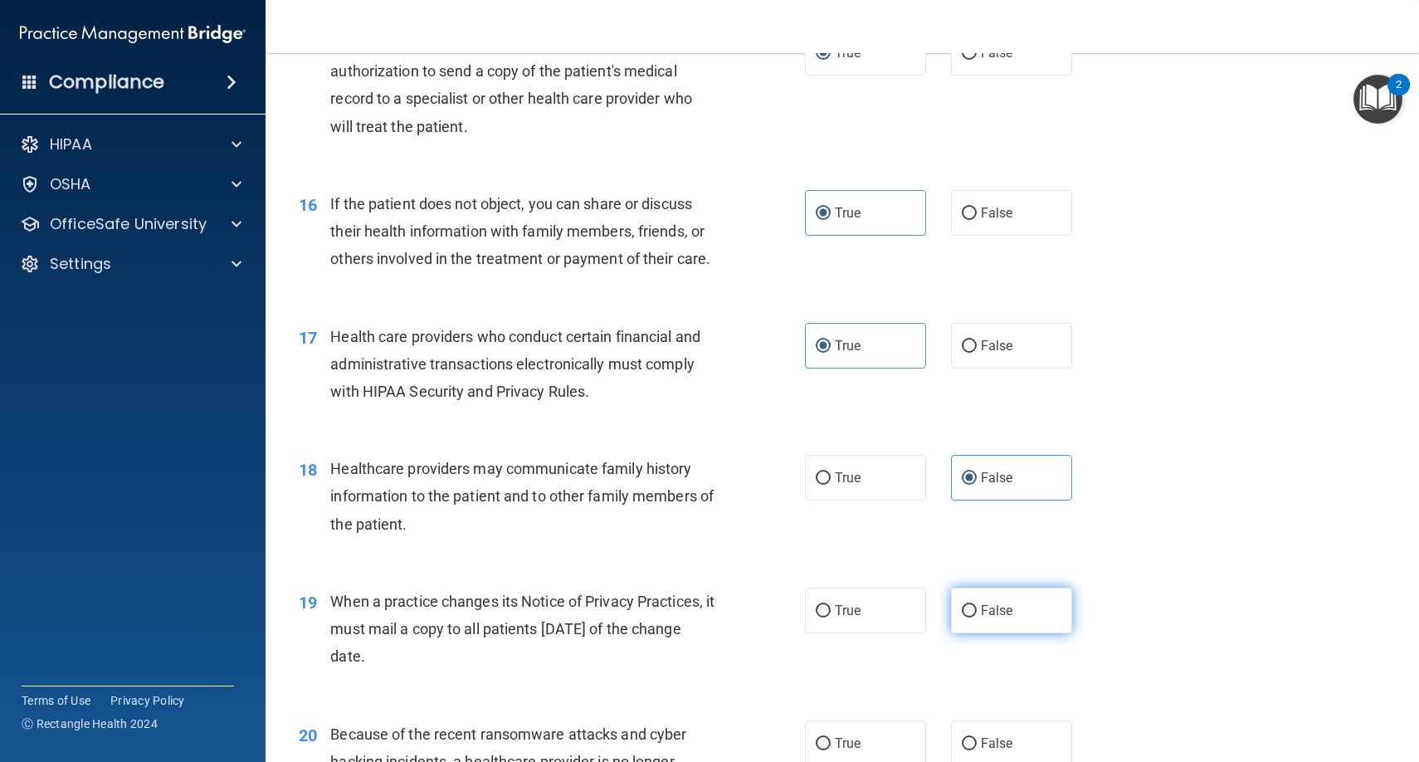
click at [970, 605] on input "False" at bounding box center [969, 611] width 15 height 12
radio input "true"
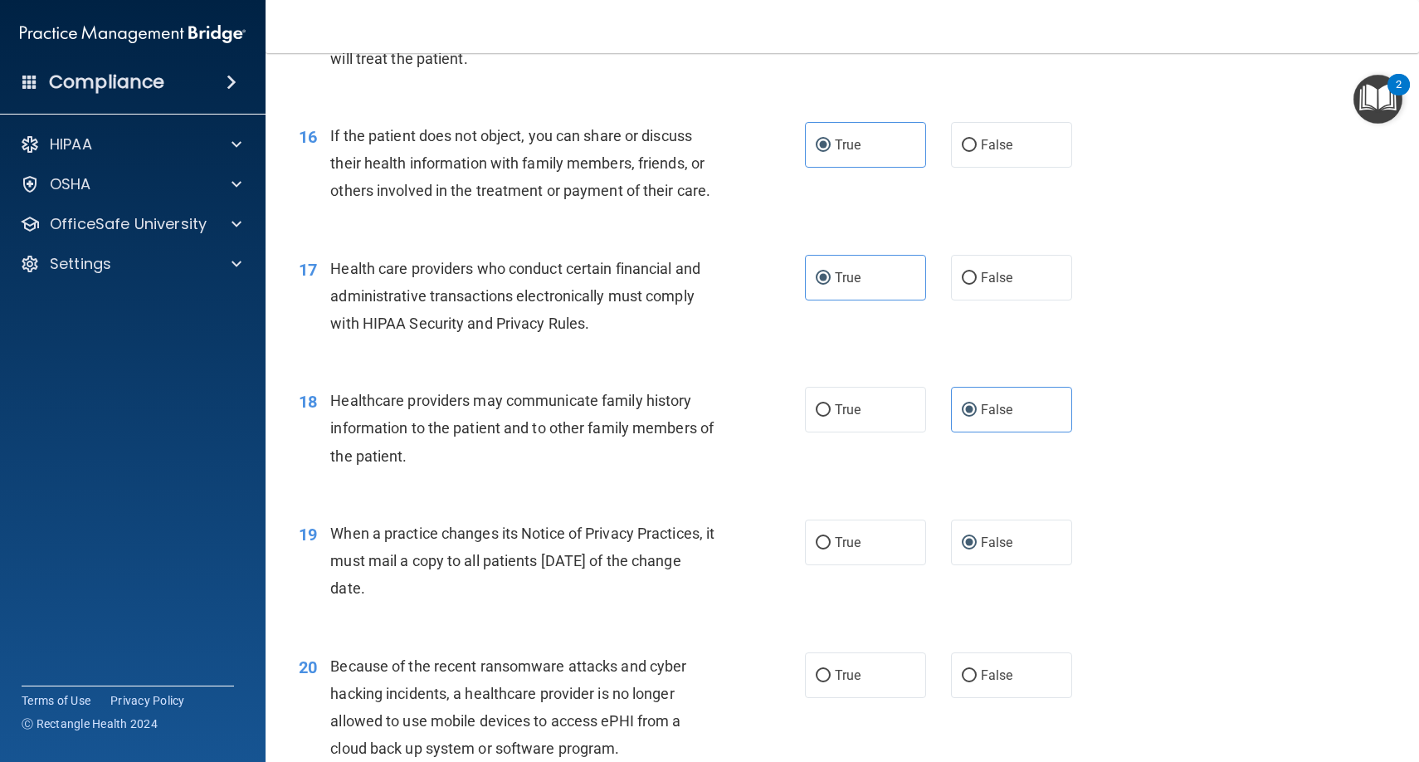
scroll to position [2083, 0]
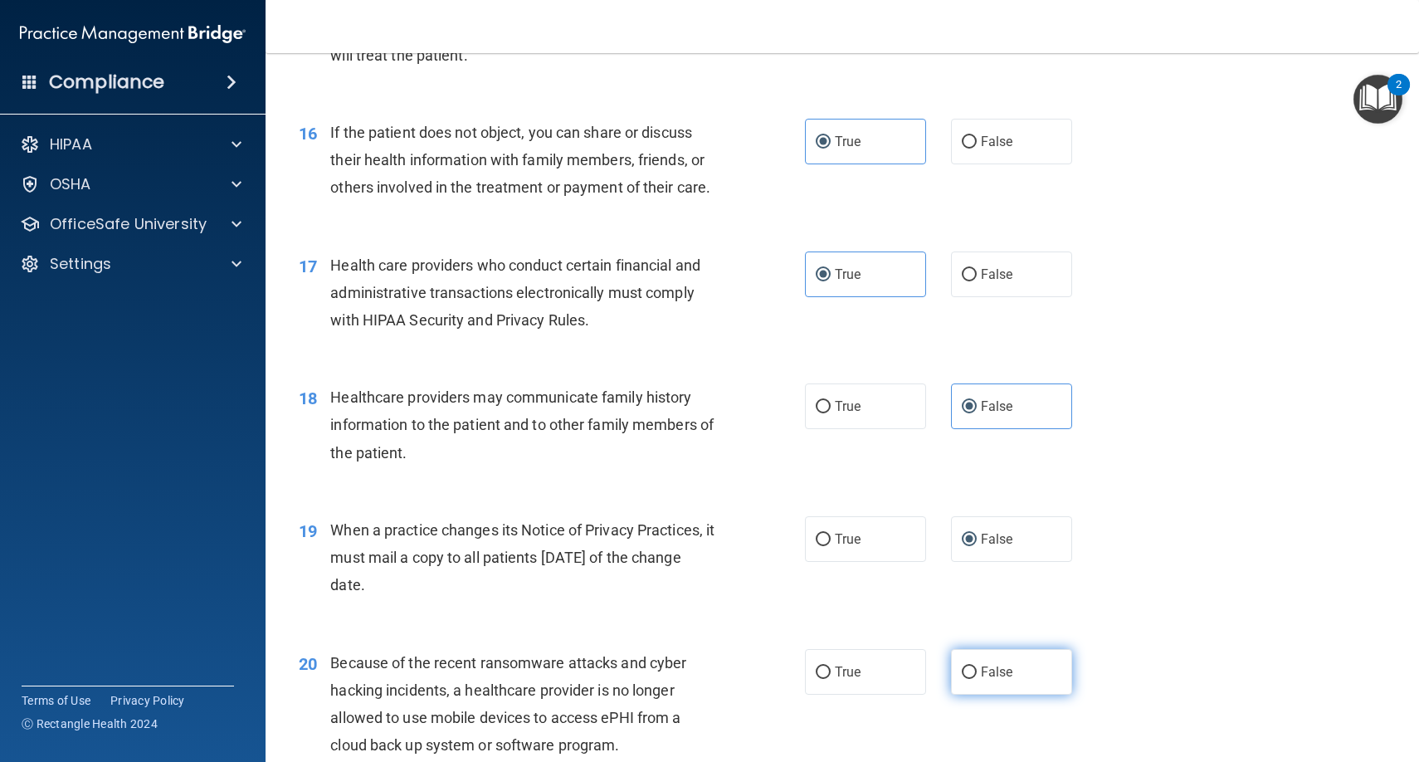
click at [971, 666] on input "False" at bounding box center [969, 672] width 15 height 12
radio input "true"
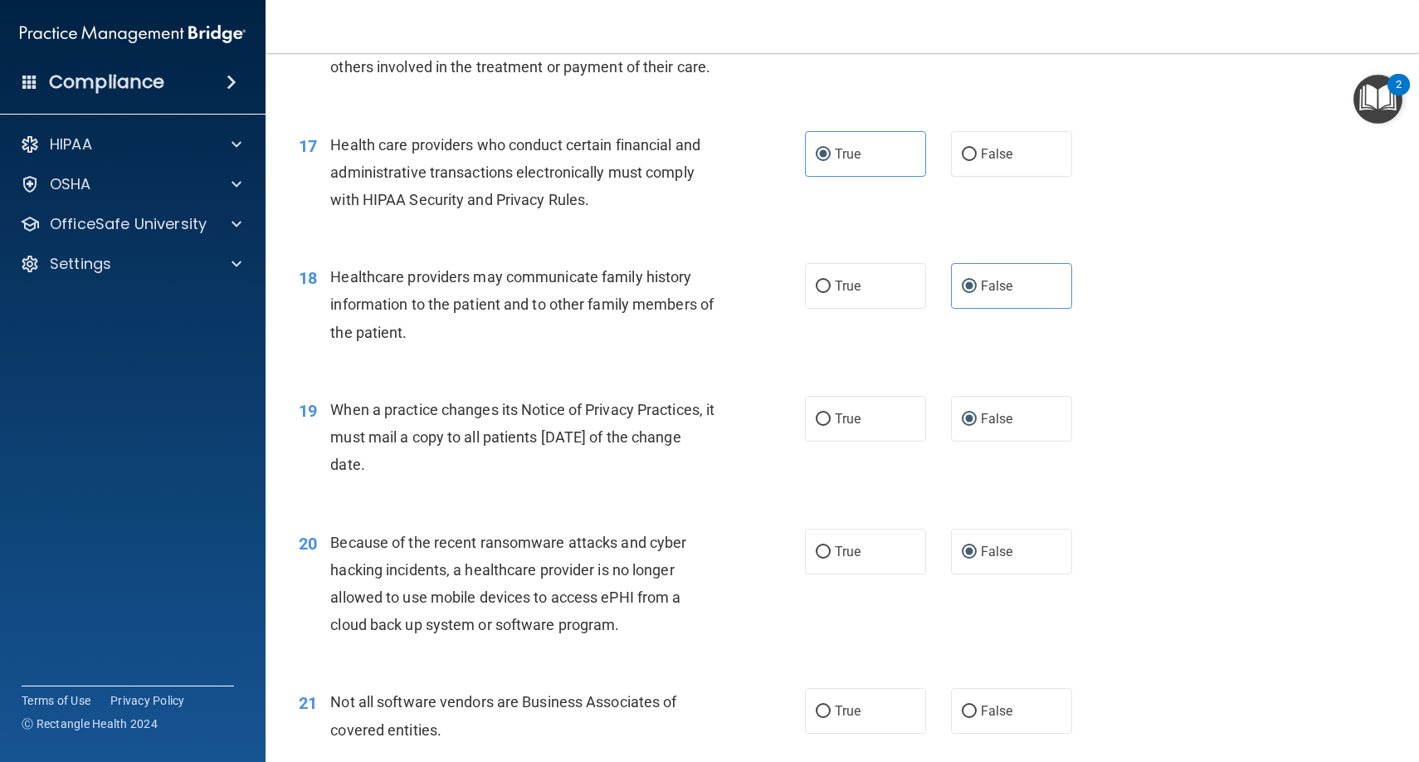
scroll to position [2204, 0]
click at [830, 704] on input "True" at bounding box center [823, 710] width 15 height 12
radio input "true"
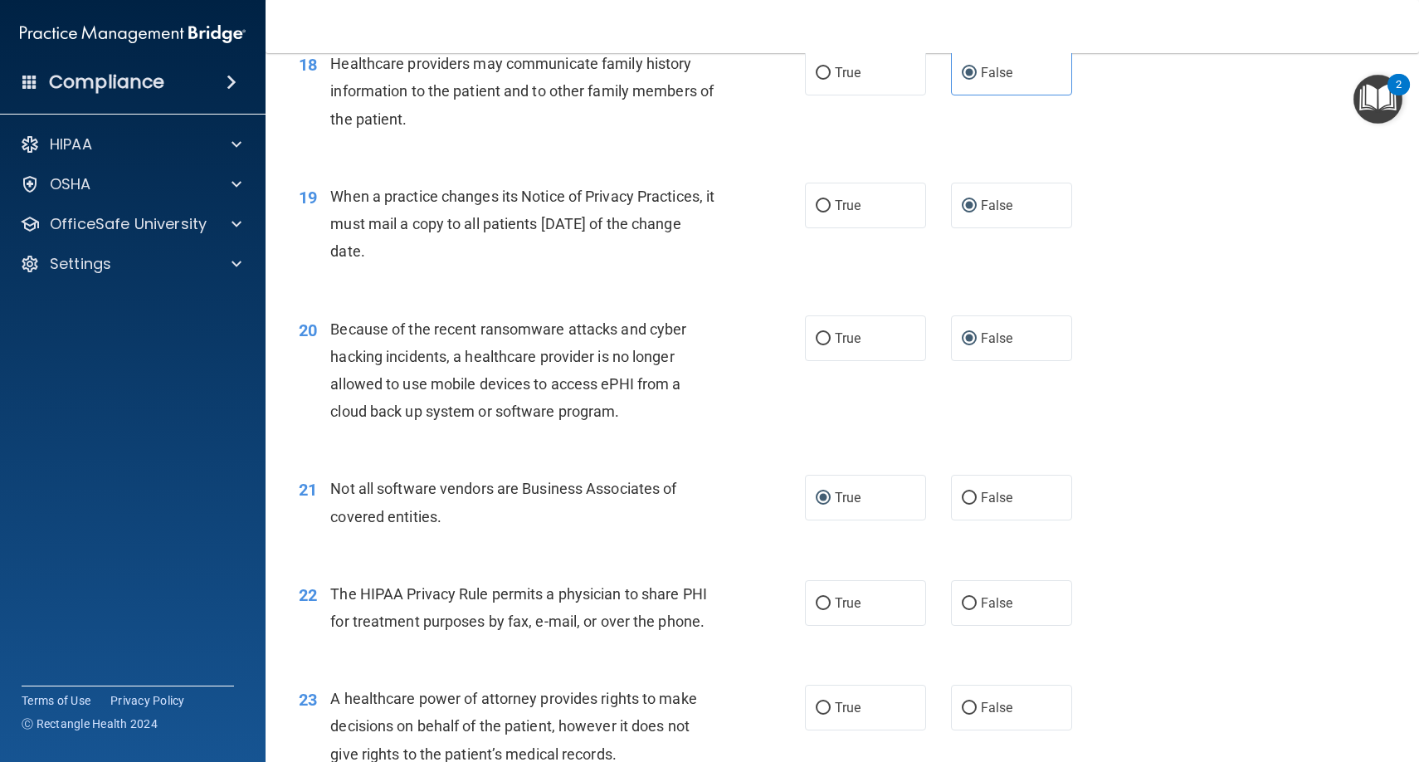
scroll to position [2425, 0]
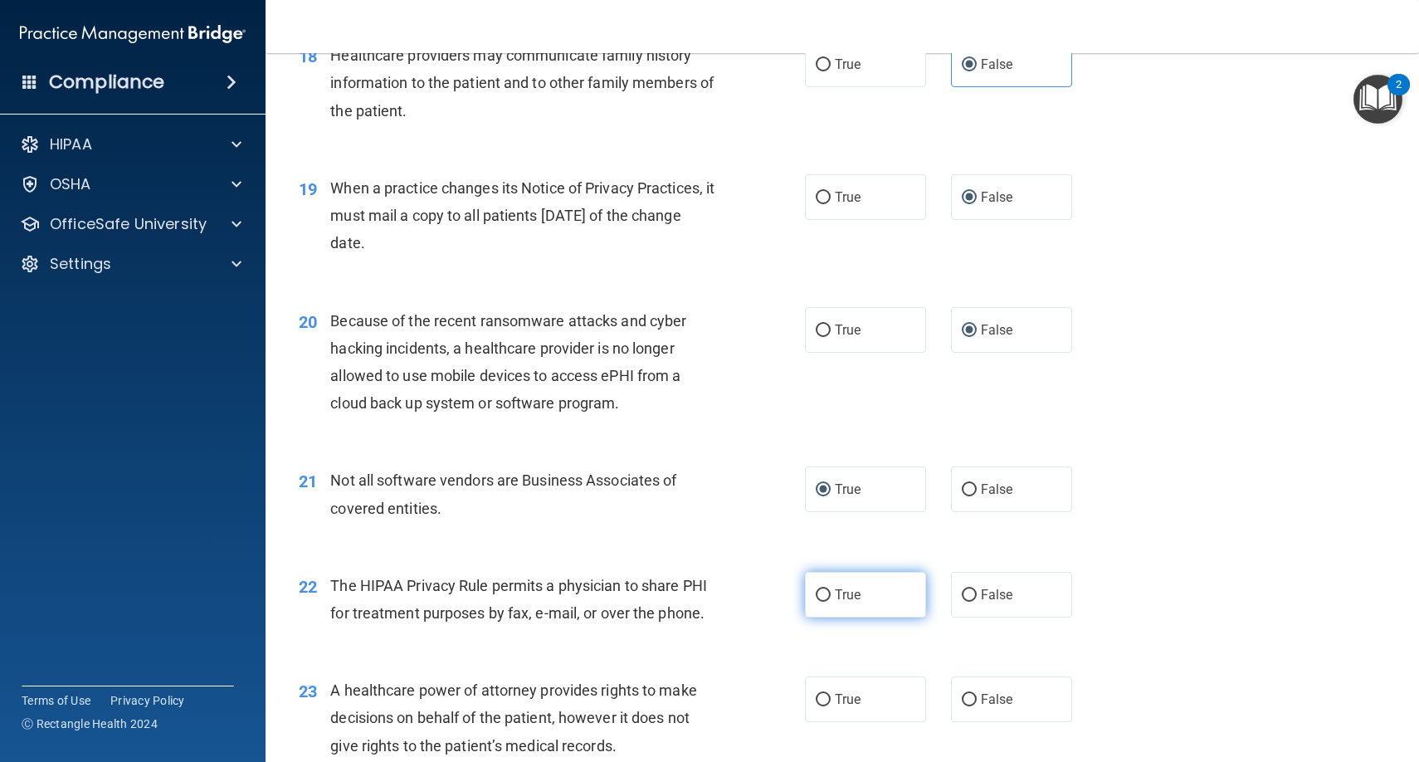
click at [822, 589] on input "True" at bounding box center [823, 595] width 15 height 12
radio input "true"
click at [974, 694] on input "False" at bounding box center [969, 700] width 15 height 12
radio input "true"
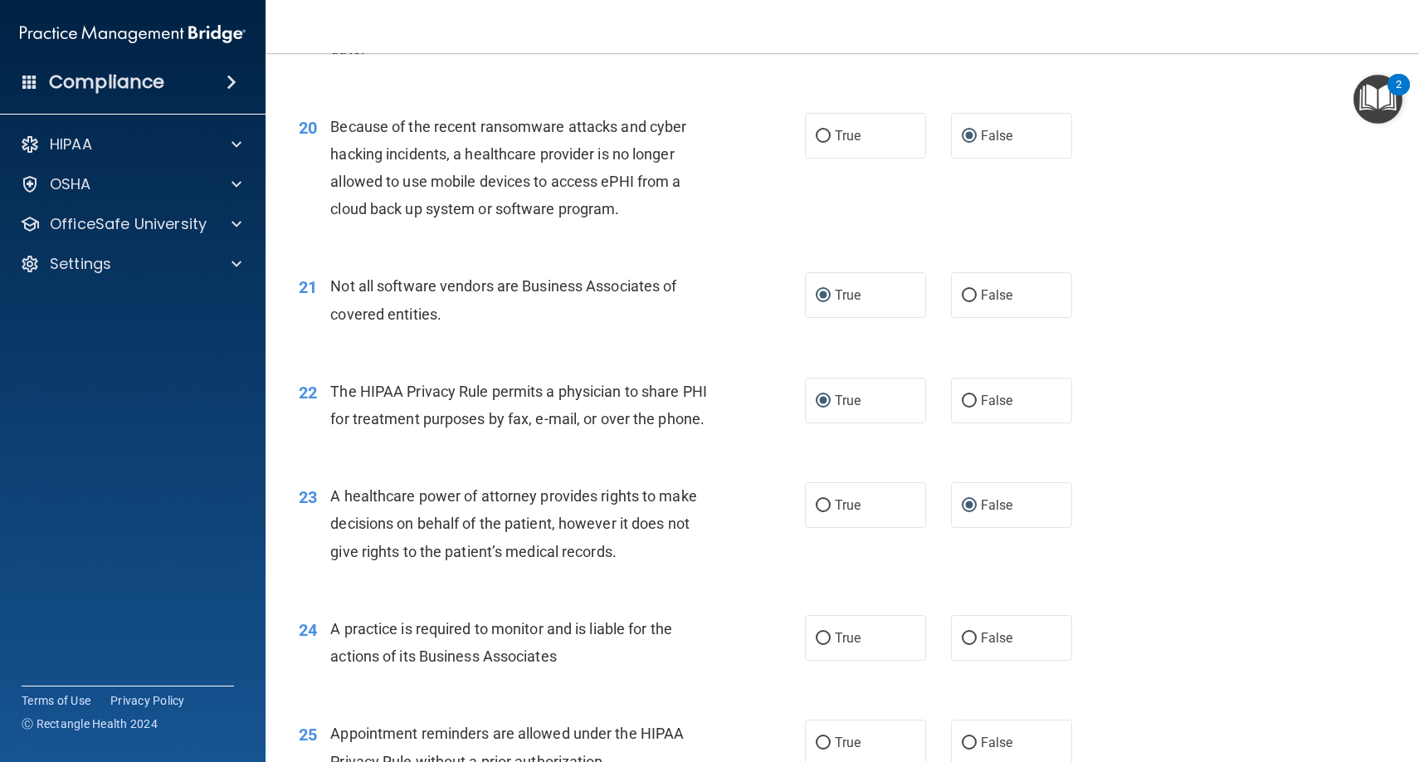
scroll to position [2625, 0]
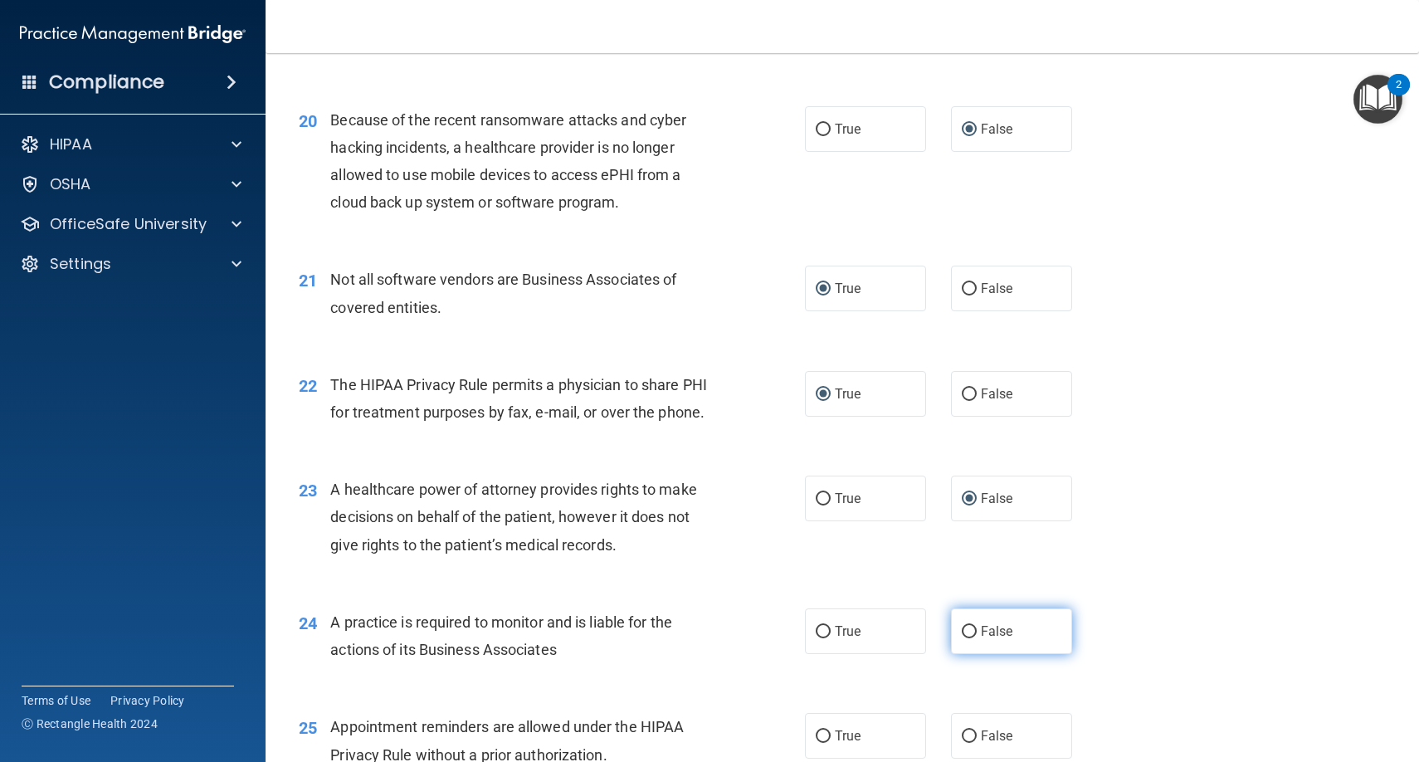
click at [966, 626] on input "False" at bounding box center [969, 632] width 15 height 12
radio input "true"
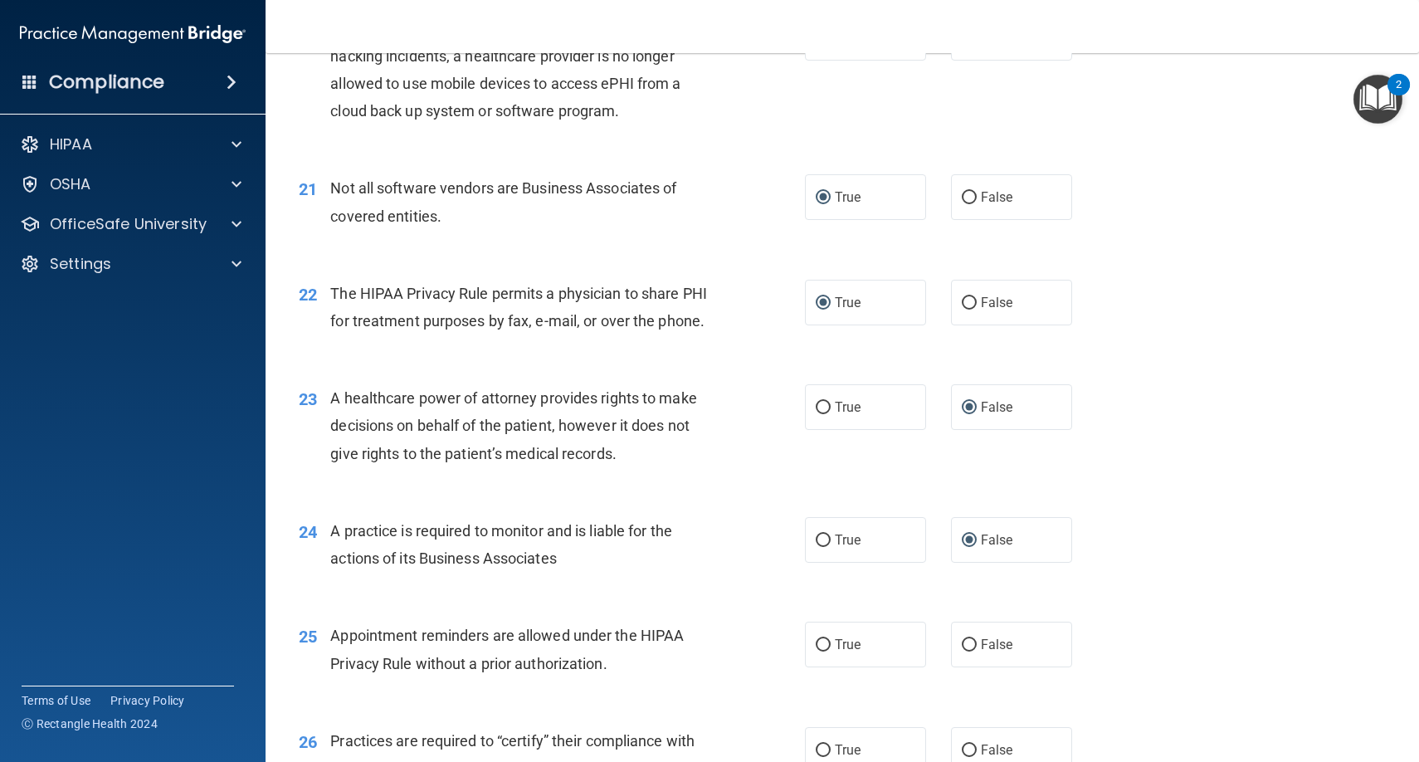
scroll to position [2722, 0]
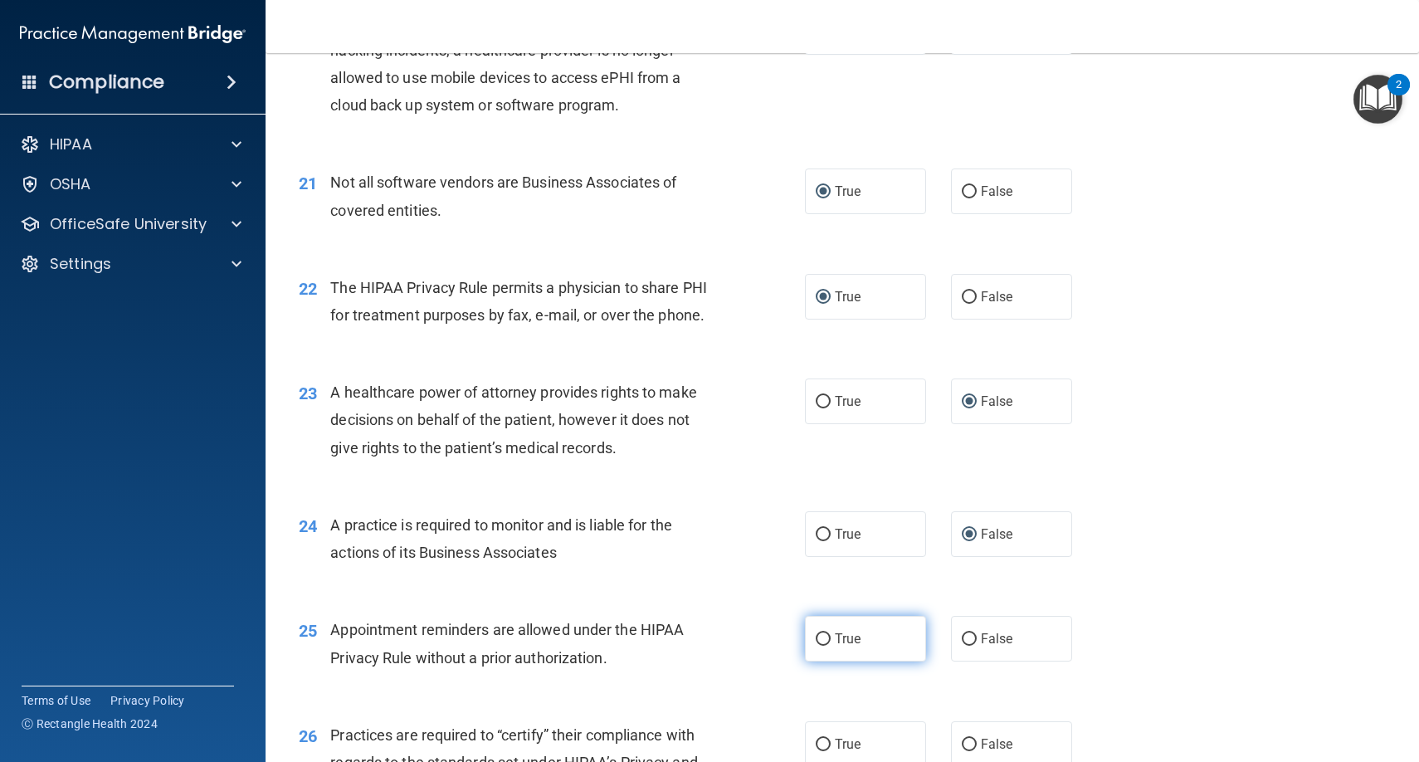
click at [822, 633] on input "True" at bounding box center [823, 639] width 15 height 12
radio input "true"
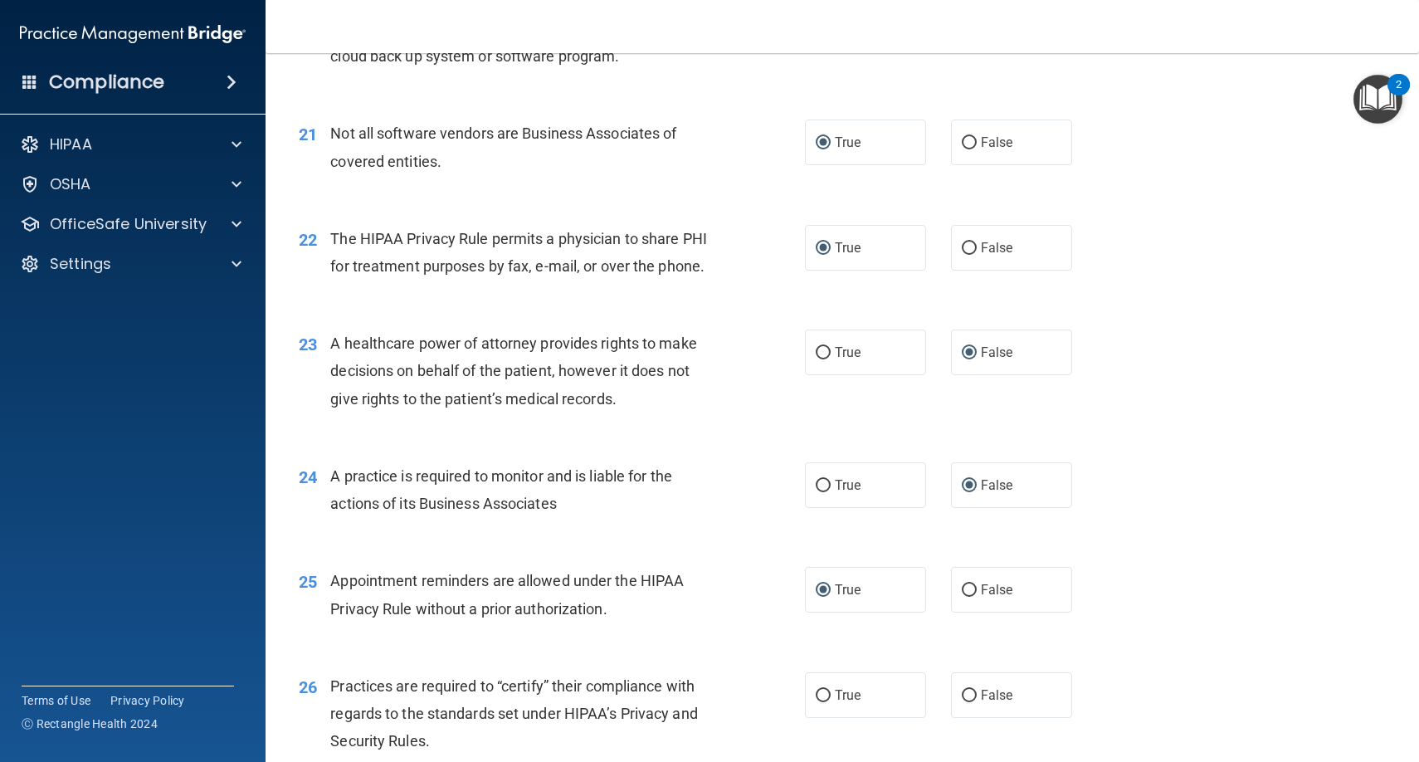
scroll to position [2810, 0]
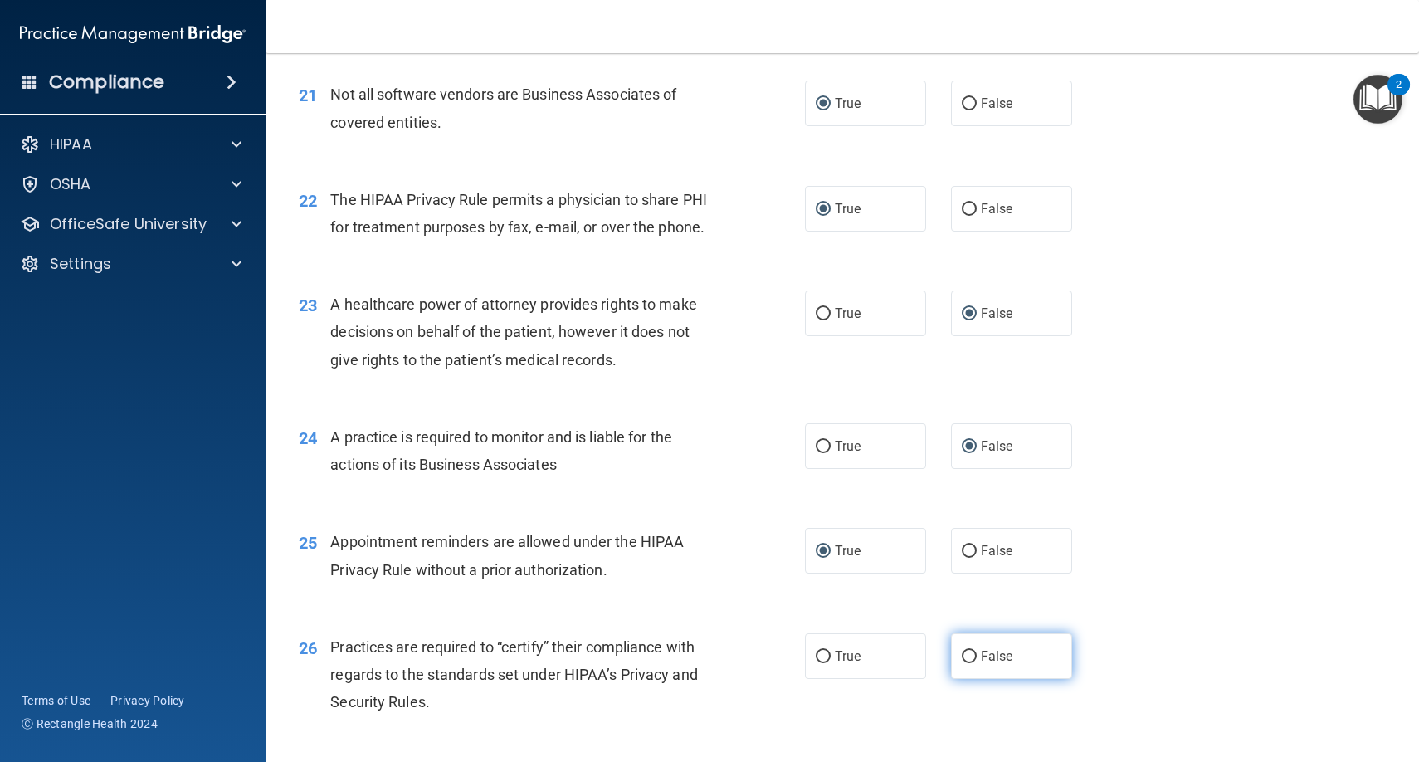
click at [968, 651] on input "False" at bounding box center [969, 657] width 15 height 12
radio input "true"
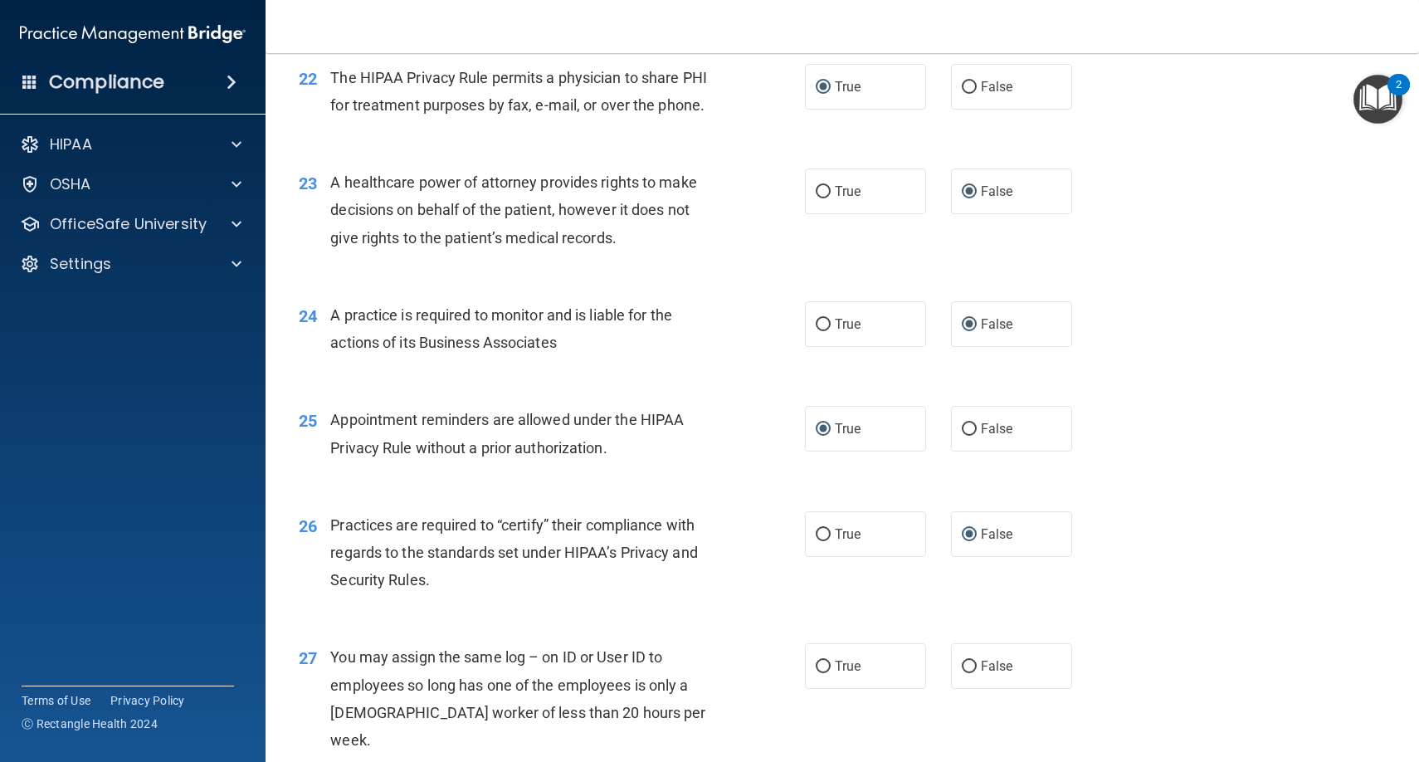
scroll to position [2940, 0]
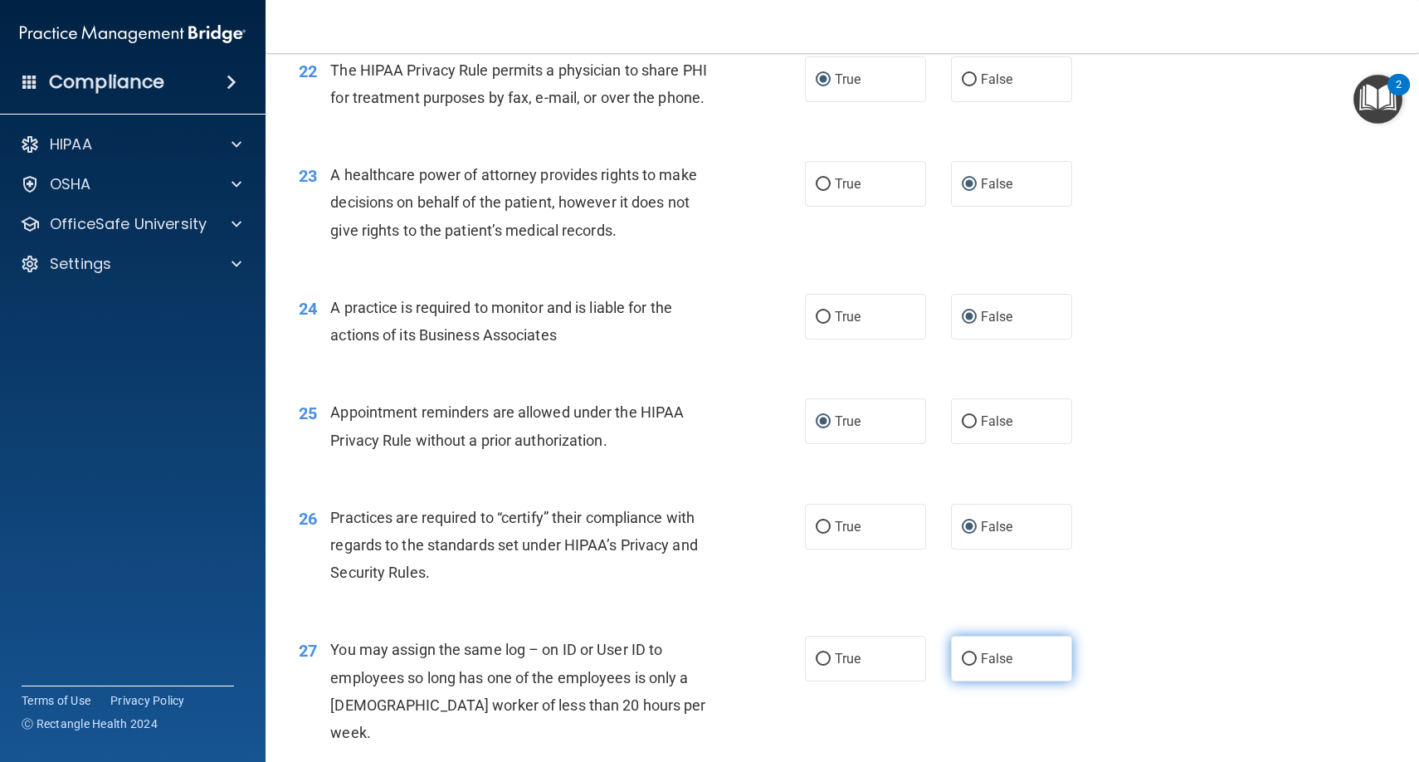
click at [967, 653] on input "False" at bounding box center [969, 659] width 15 height 12
radio input "true"
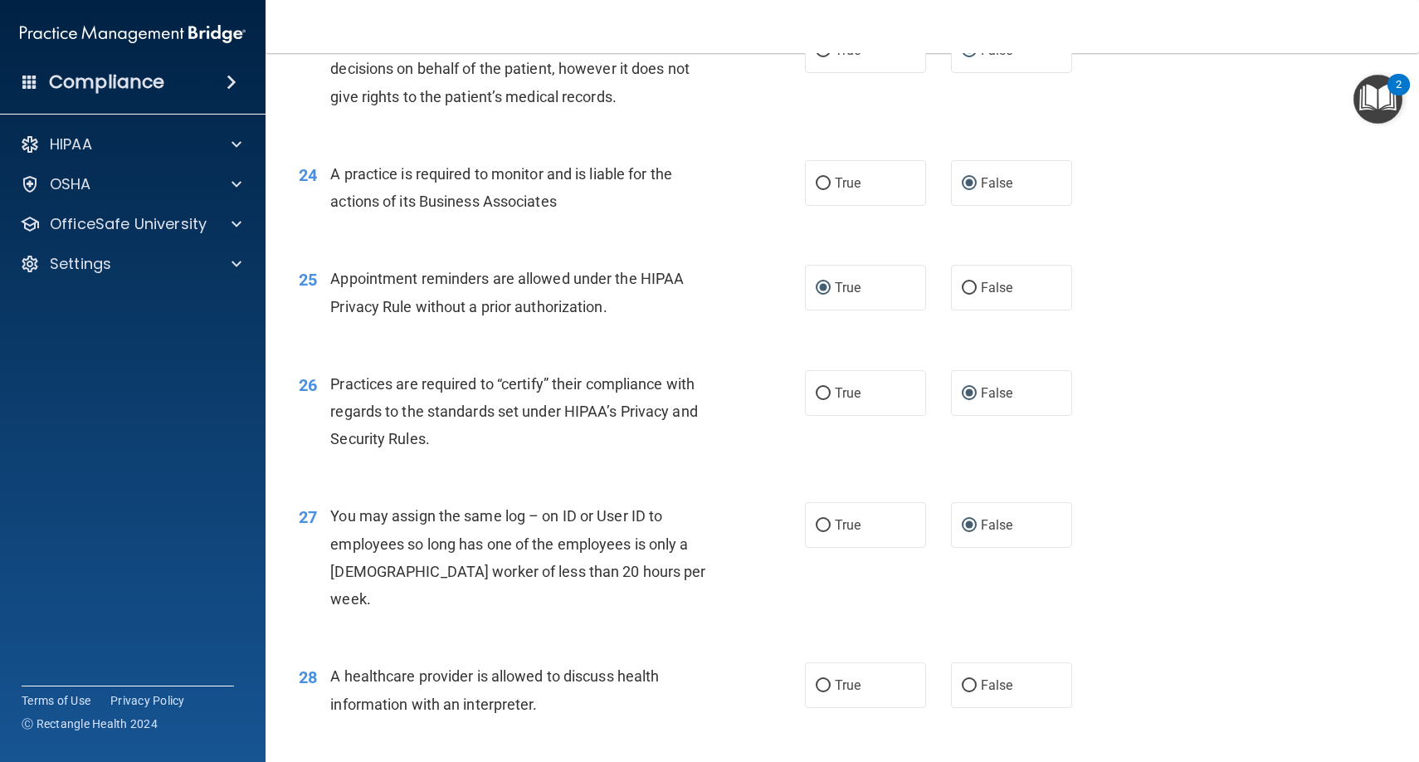
scroll to position [3096, 0]
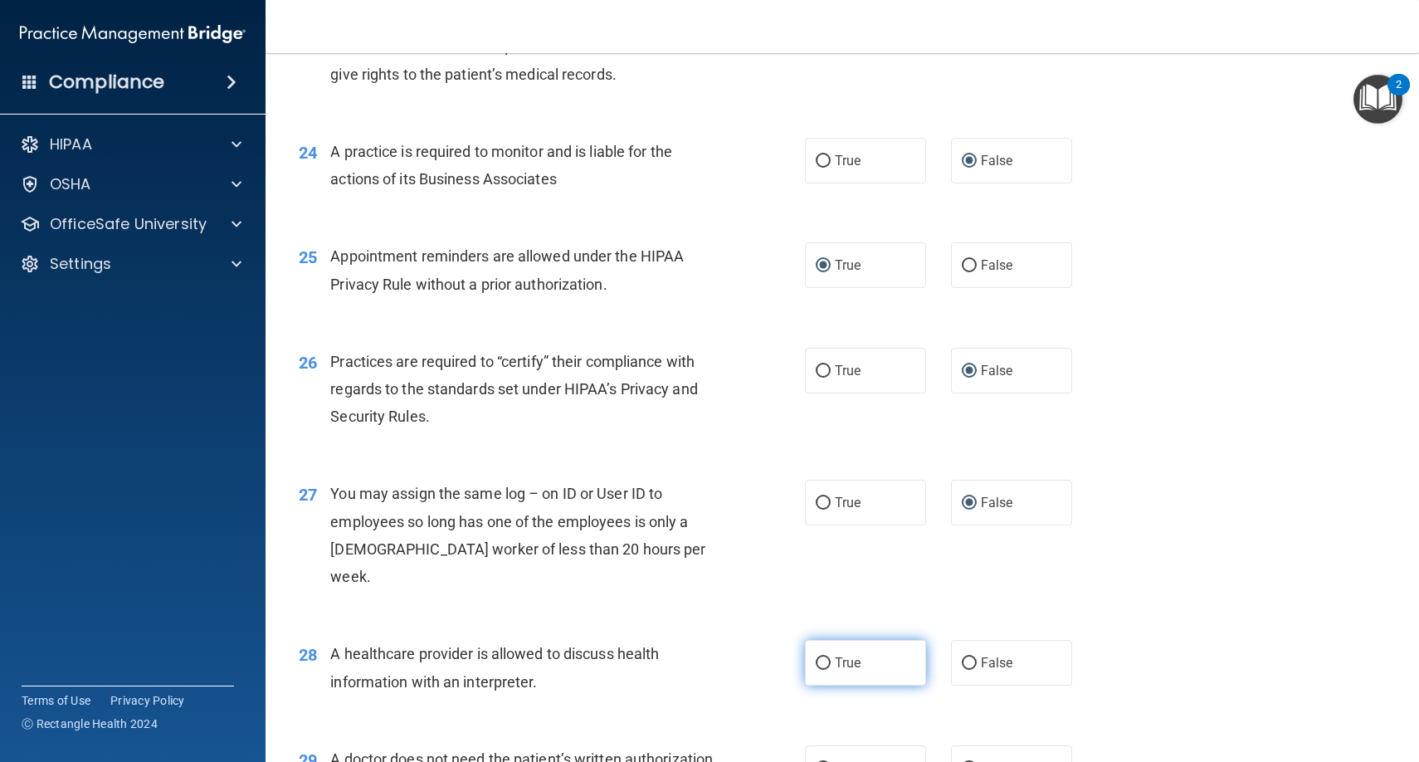
click at [831, 640] on label "True" at bounding box center [865, 663] width 121 height 46
click at [831, 657] on input "True" at bounding box center [823, 663] width 15 height 12
radio input "true"
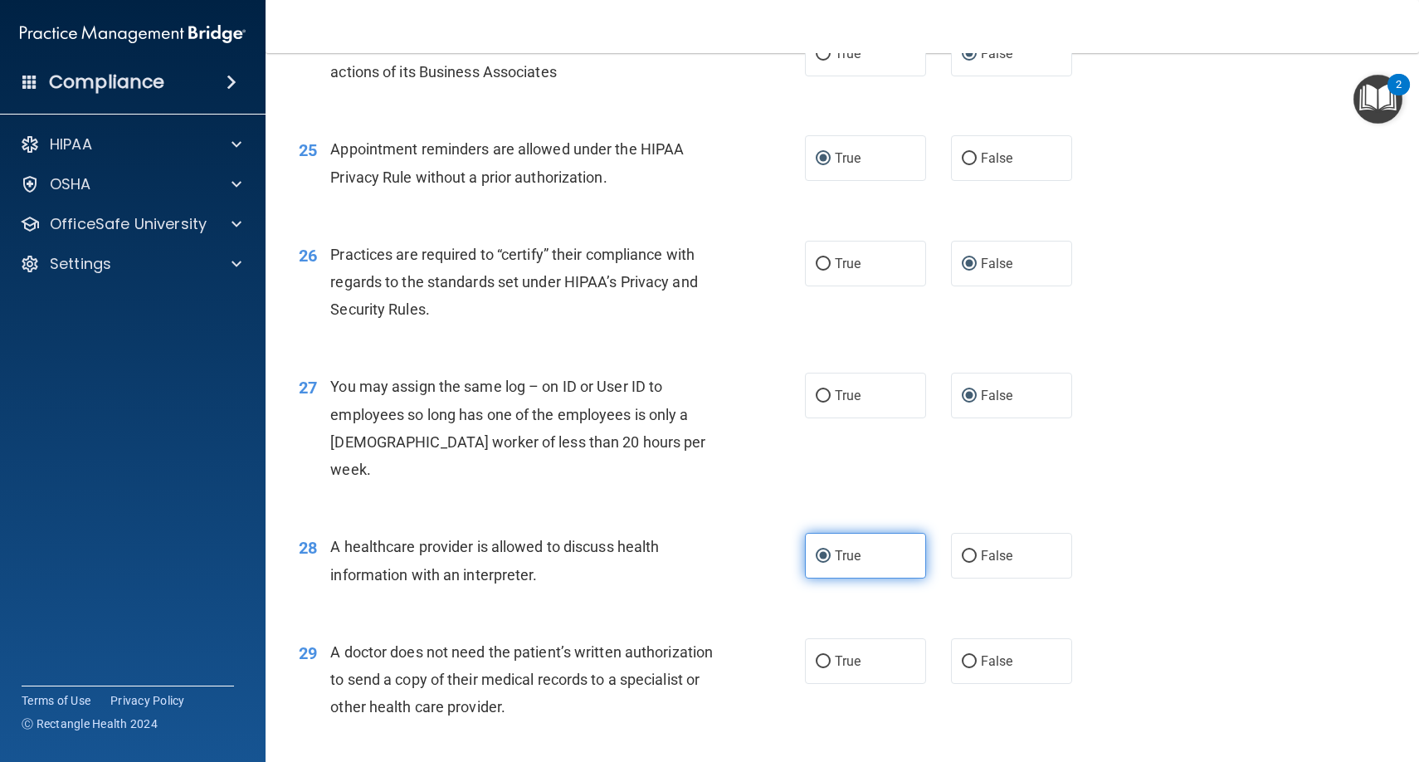
click at [831, 638] on label "True" at bounding box center [865, 661] width 121 height 46
click at [831, 656] on input "True" at bounding box center [823, 662] width 15 height 12
radio input "true"
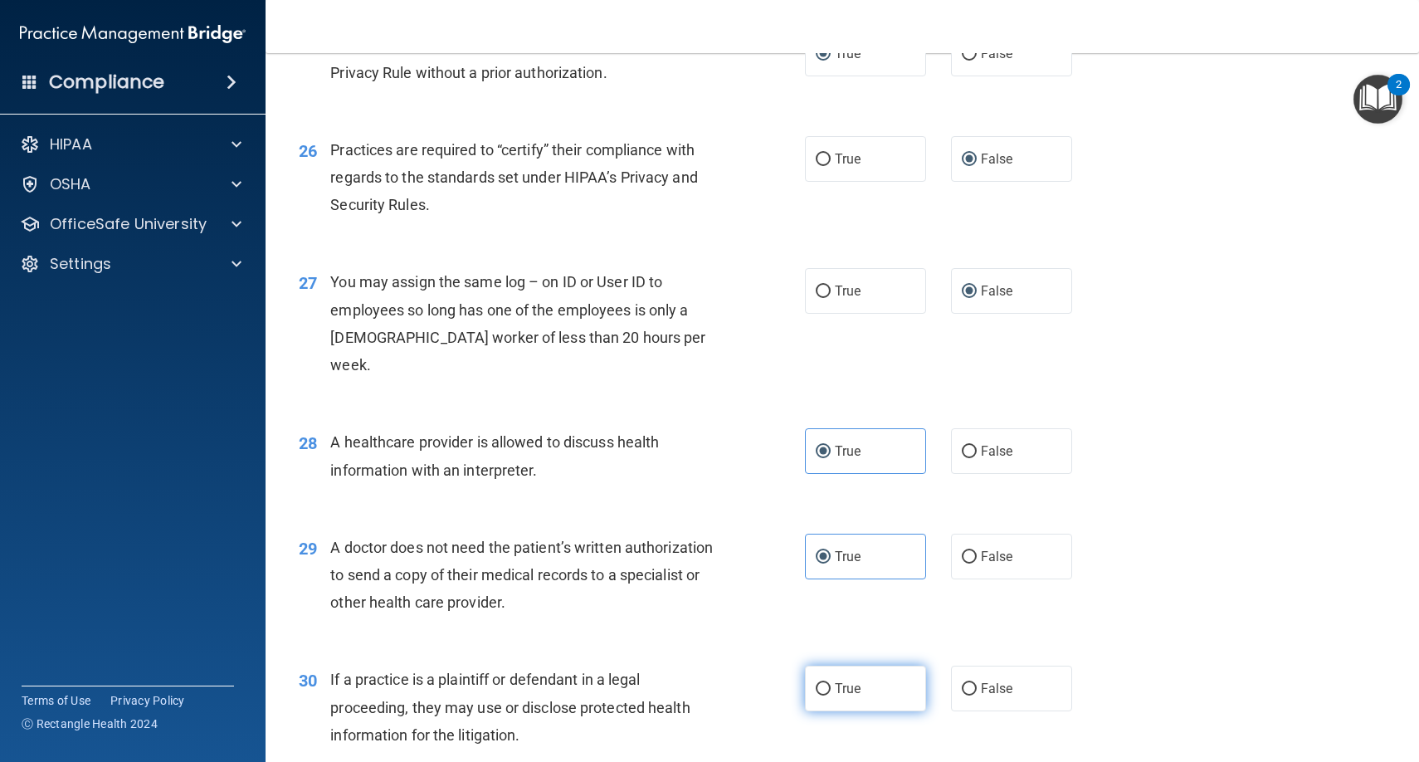
click at [833, 665] on label "True" at bounding box center [865, 688] width 121 height 46
click at [831, 683] on input "True" at bounding box center [823, 689] width 15 height 12
radio input "true"
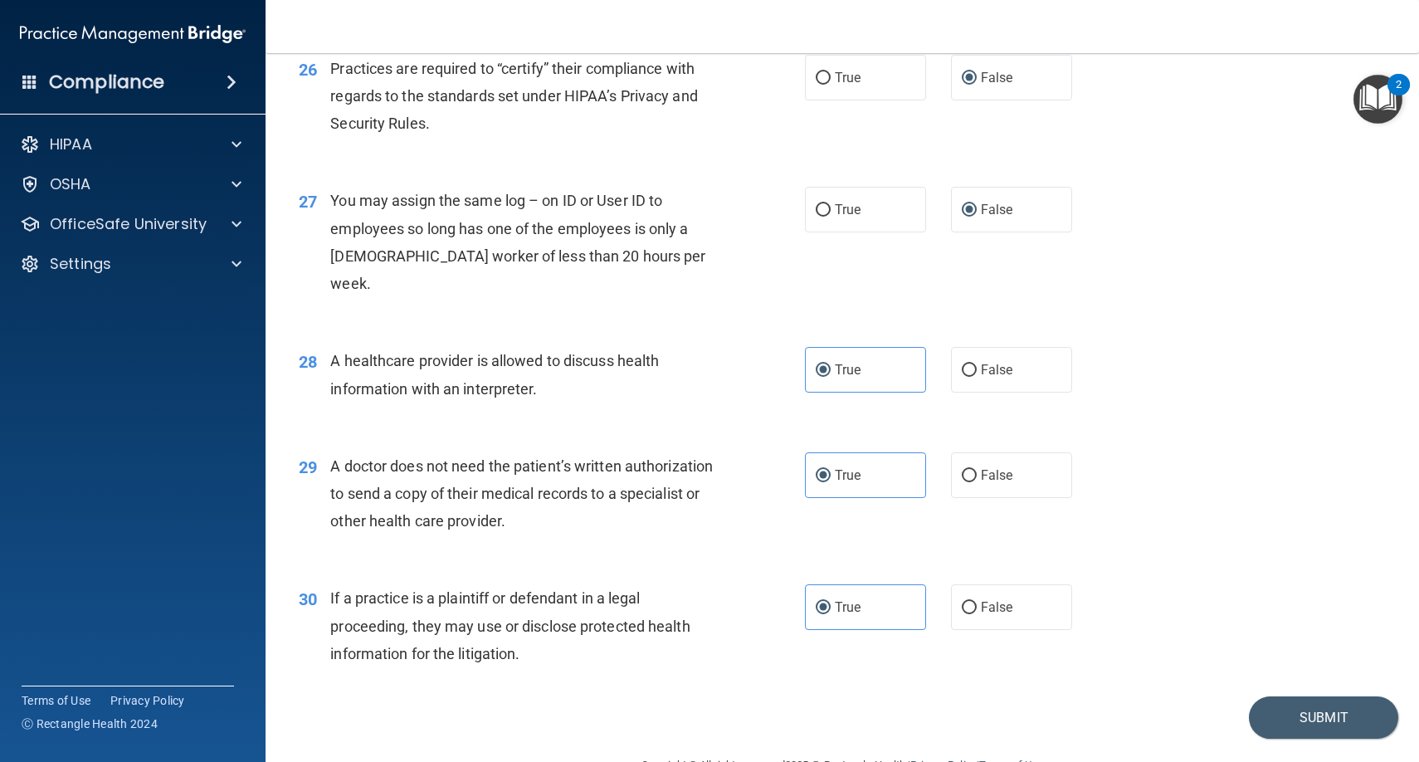
scroll to position [3387, 0]
click at [1293, 698] on button "Submit" at bounding box center [1323, 719] width 149 height 42
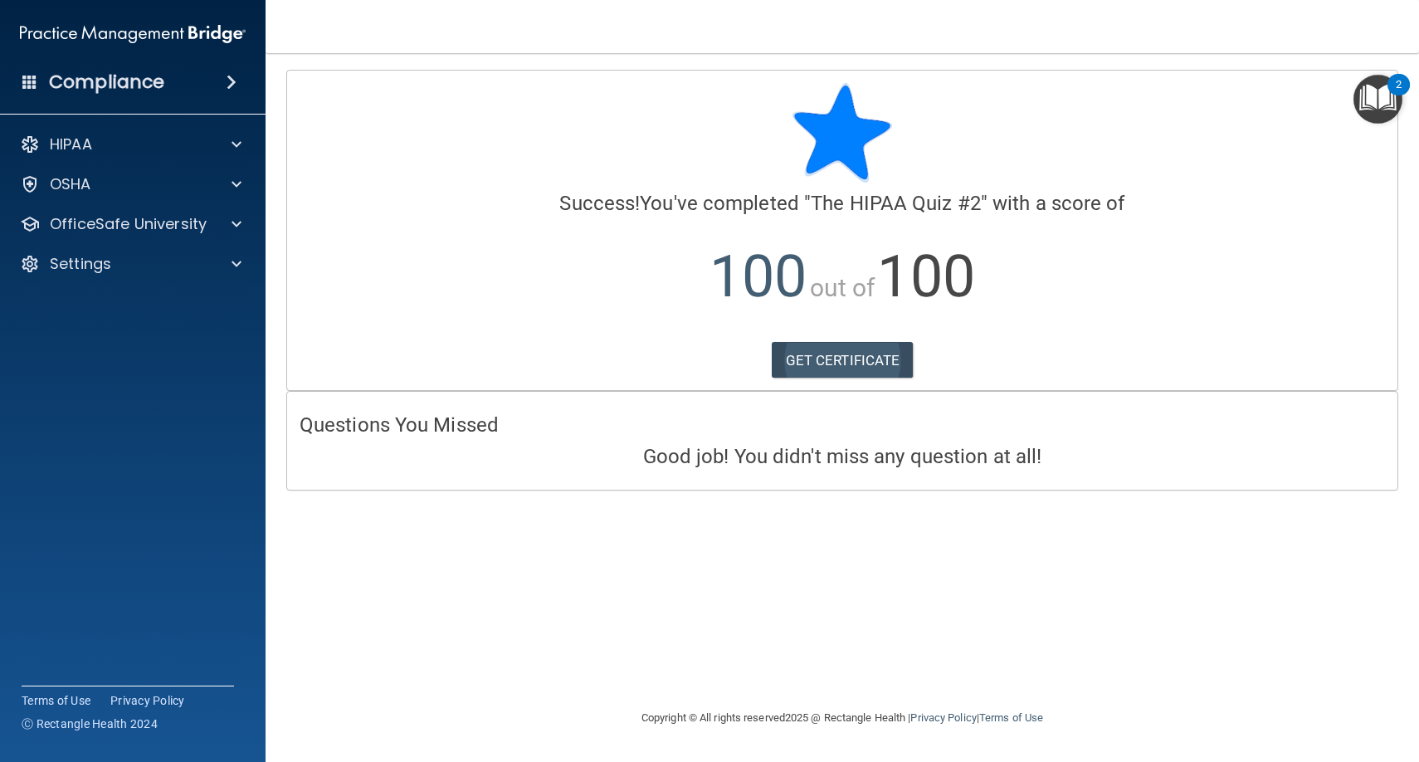
click at [833, 358] on link "GET CERTIFICATE" at bounding box center [843, 360] width 142 height 37
click at [230, 226] on div at bounding box center [233, 224] width 41 height 20
click at [129, 261] on p "HIPAA Training" at bounding box center [79, 264] width 137 height 17
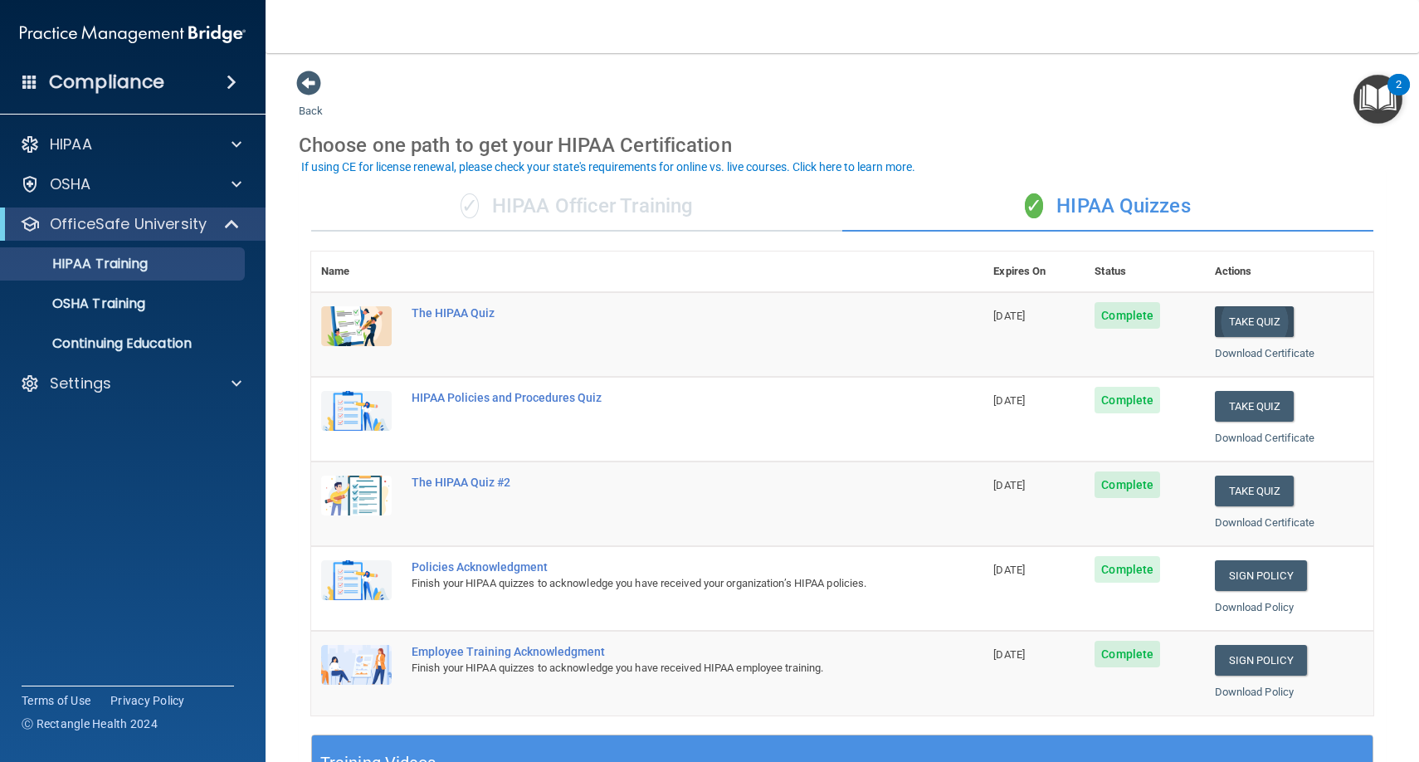
click at [1244, 314] on button "Take Quiz" at bounding box center [1255, 321] width 80 height 31
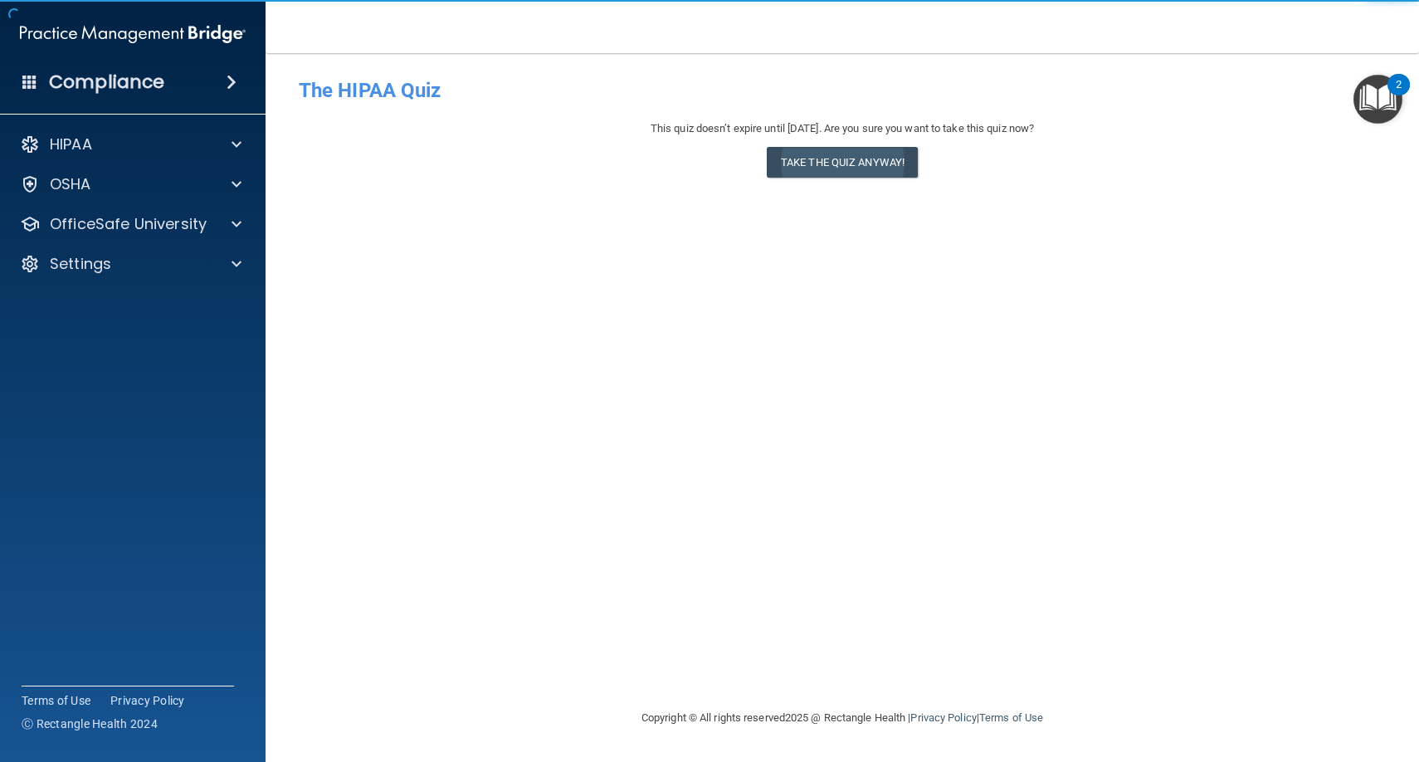
click at [846, 159] on button "Take the quiz anyway!" at bounding box center [842, 162] width 151 height 31
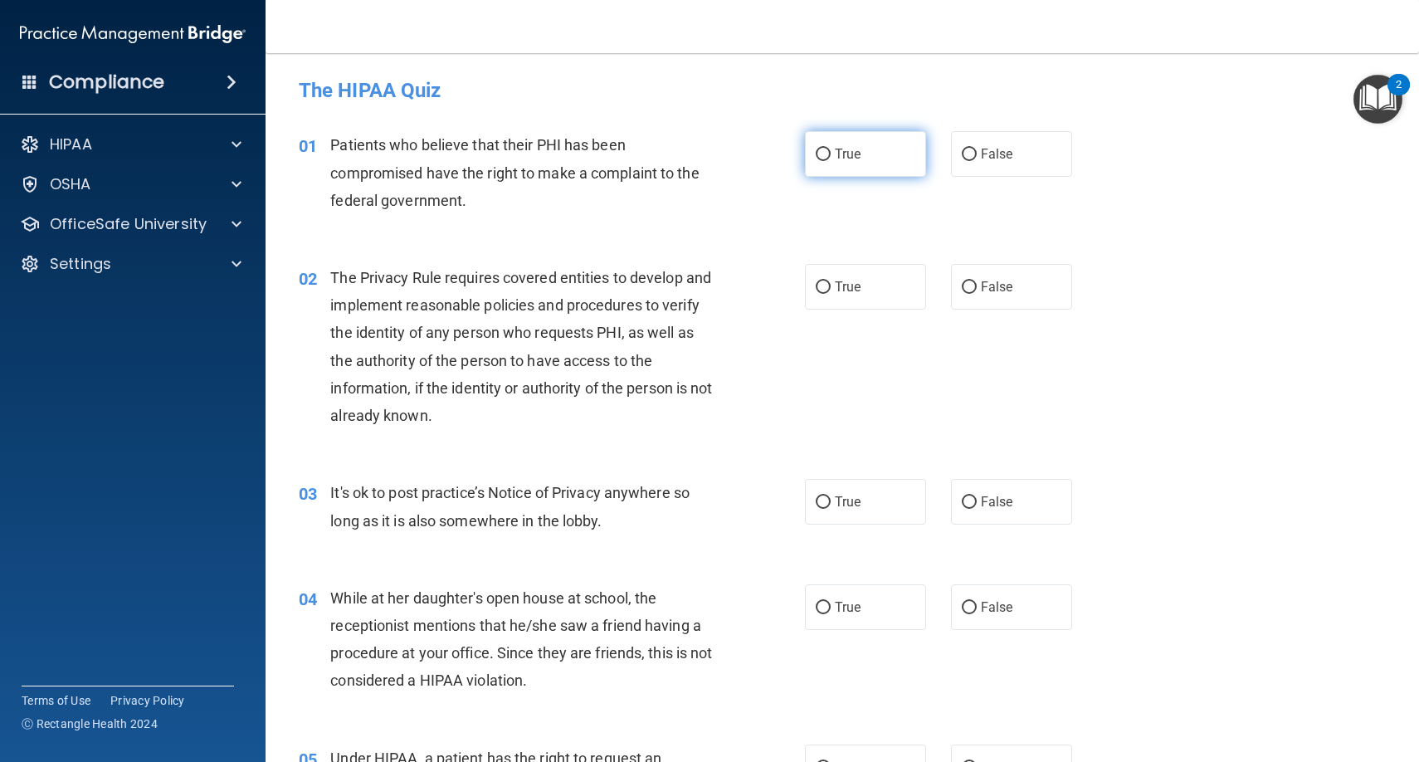
click at [821, 156] on input "True" at bounding box center [823, 155] width 15 height 12
radio input "true"
click at [821, 286] on input "True" at bounding box center [823, 287] width 15 height 12
radio input "true"
click at [826, 501] on input "True" at bounding box center [823, 502] width 15 height 12
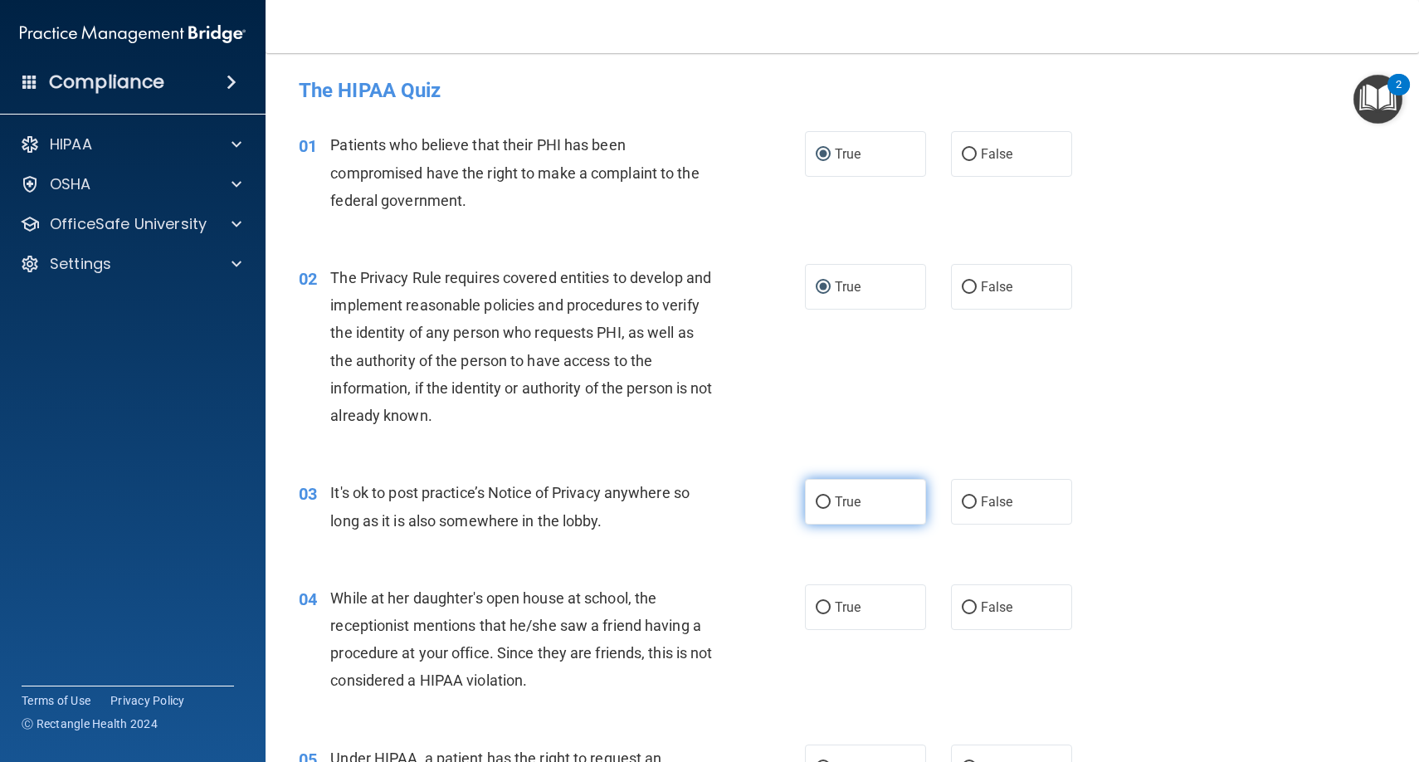
radio input "true"
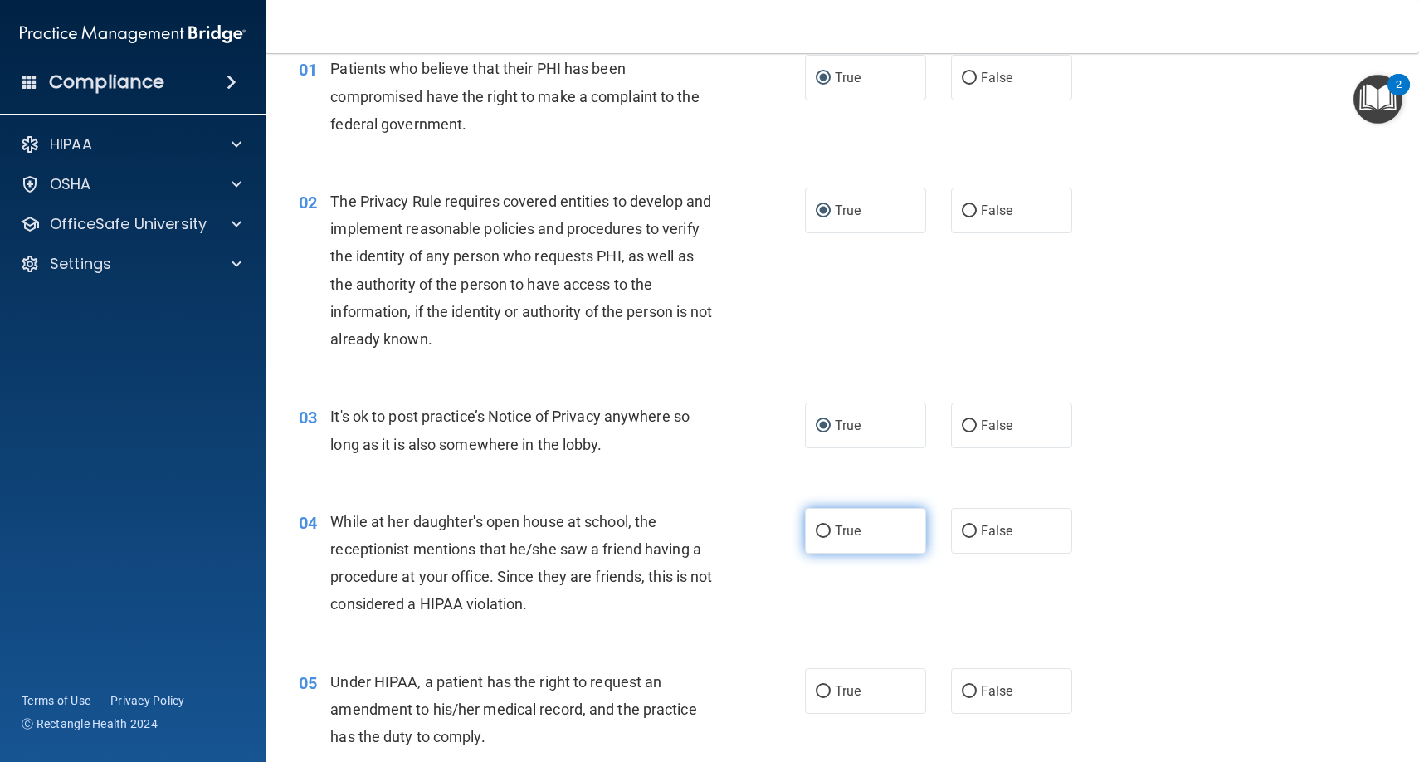
click at [821, 529] on input "True" at bounding box center [823, 531] width 15 height 12
radio input "true"
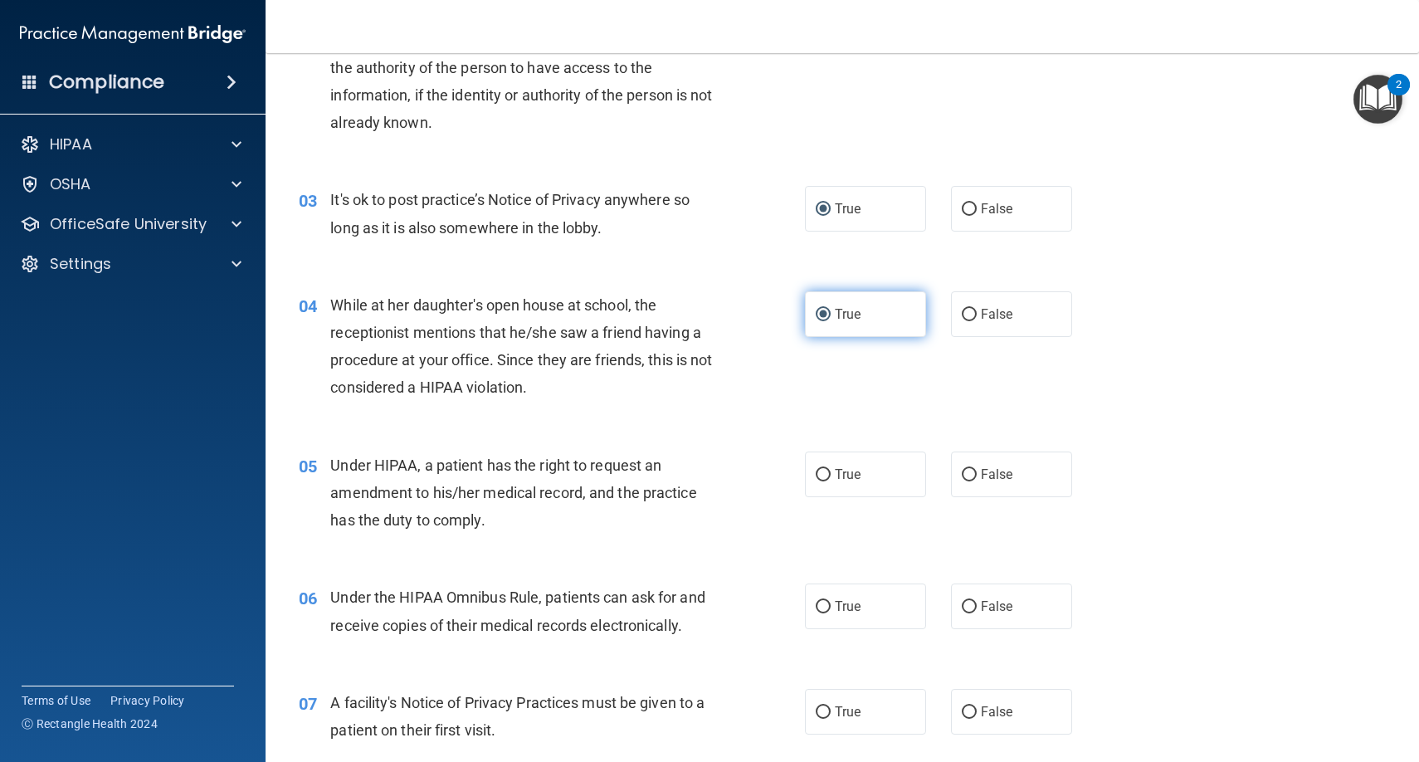
scroll to position [309, 0]
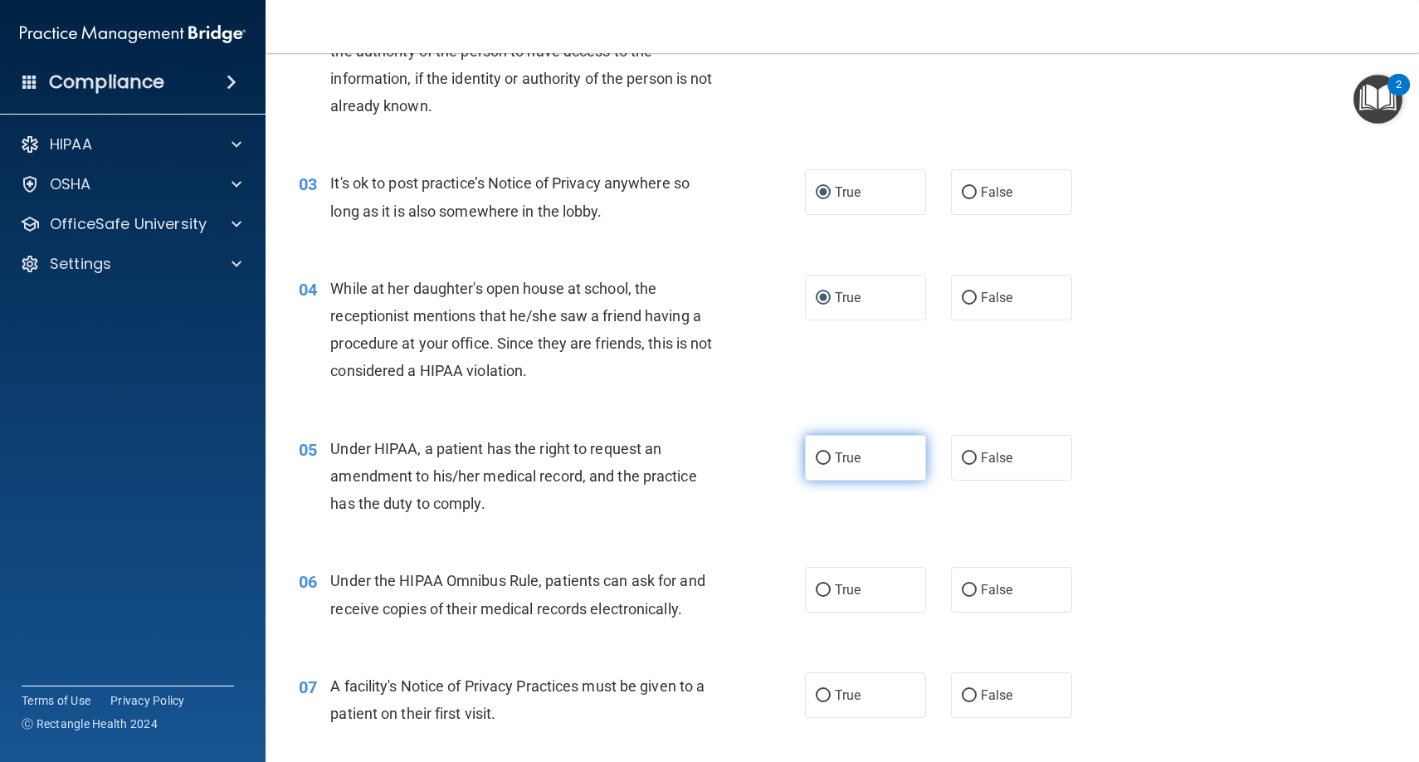
click at [825, 454] on input "True" at bounding box center [823, 458] width 15 height 12
radio input "true"
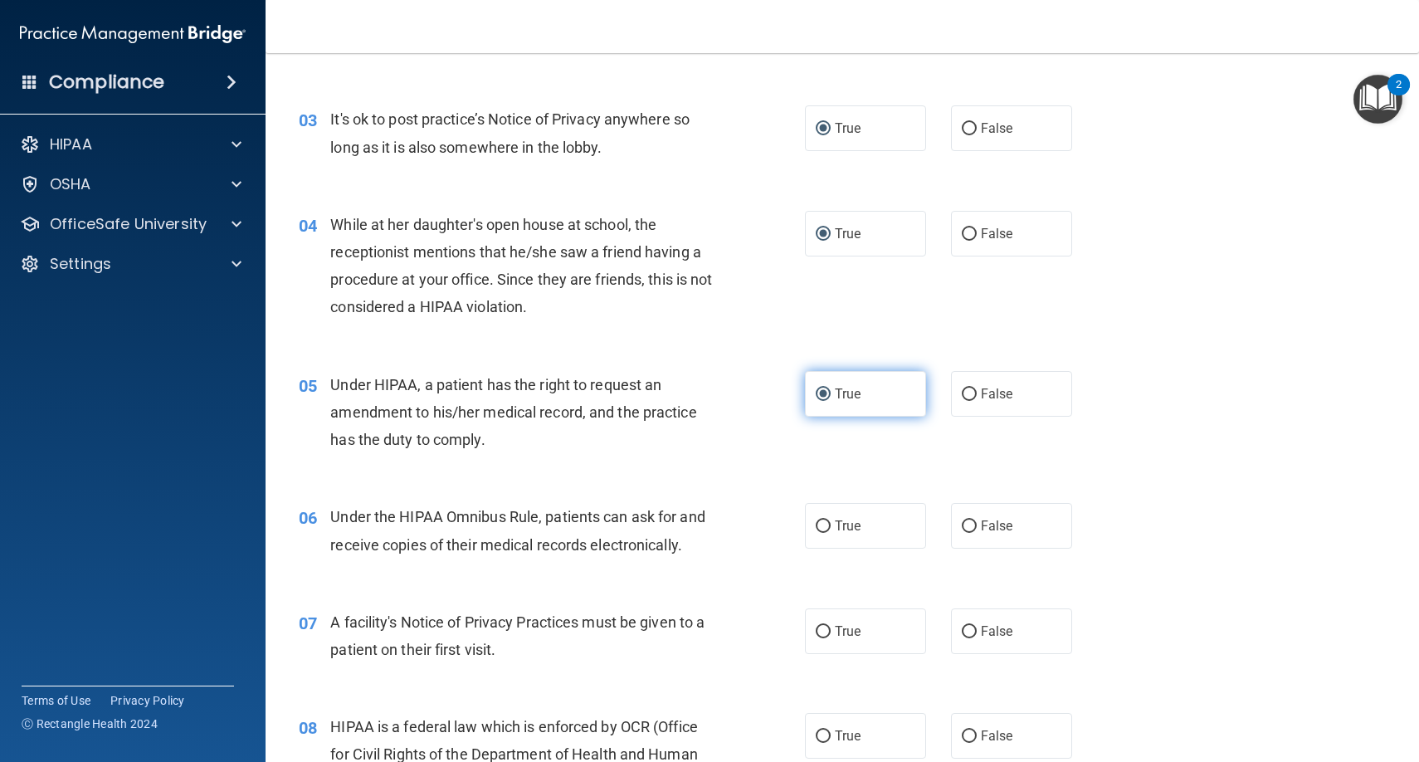
scroll to position [419, 0]
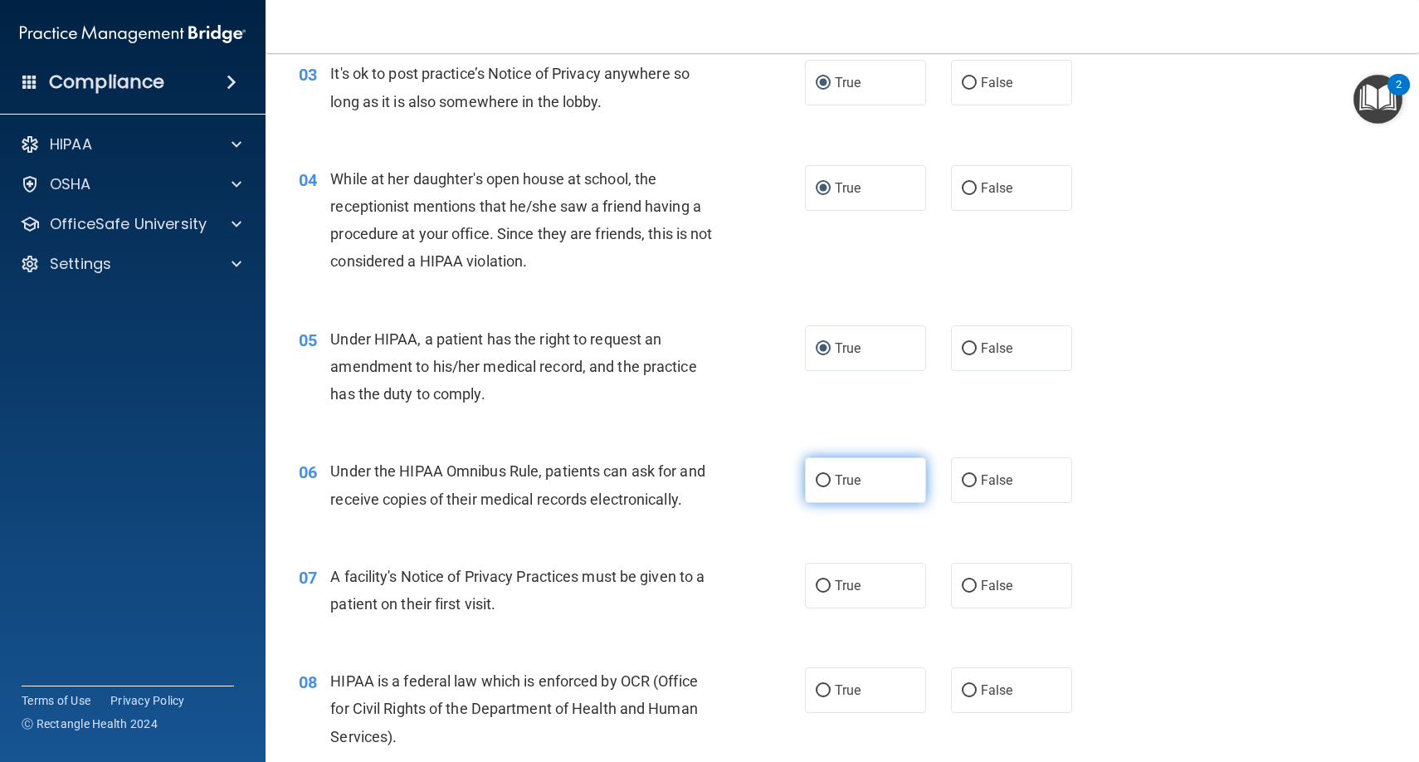
click at [821, 475] on input "True" at bounding box center [823, 481] width 15 height 12
radio input "true"
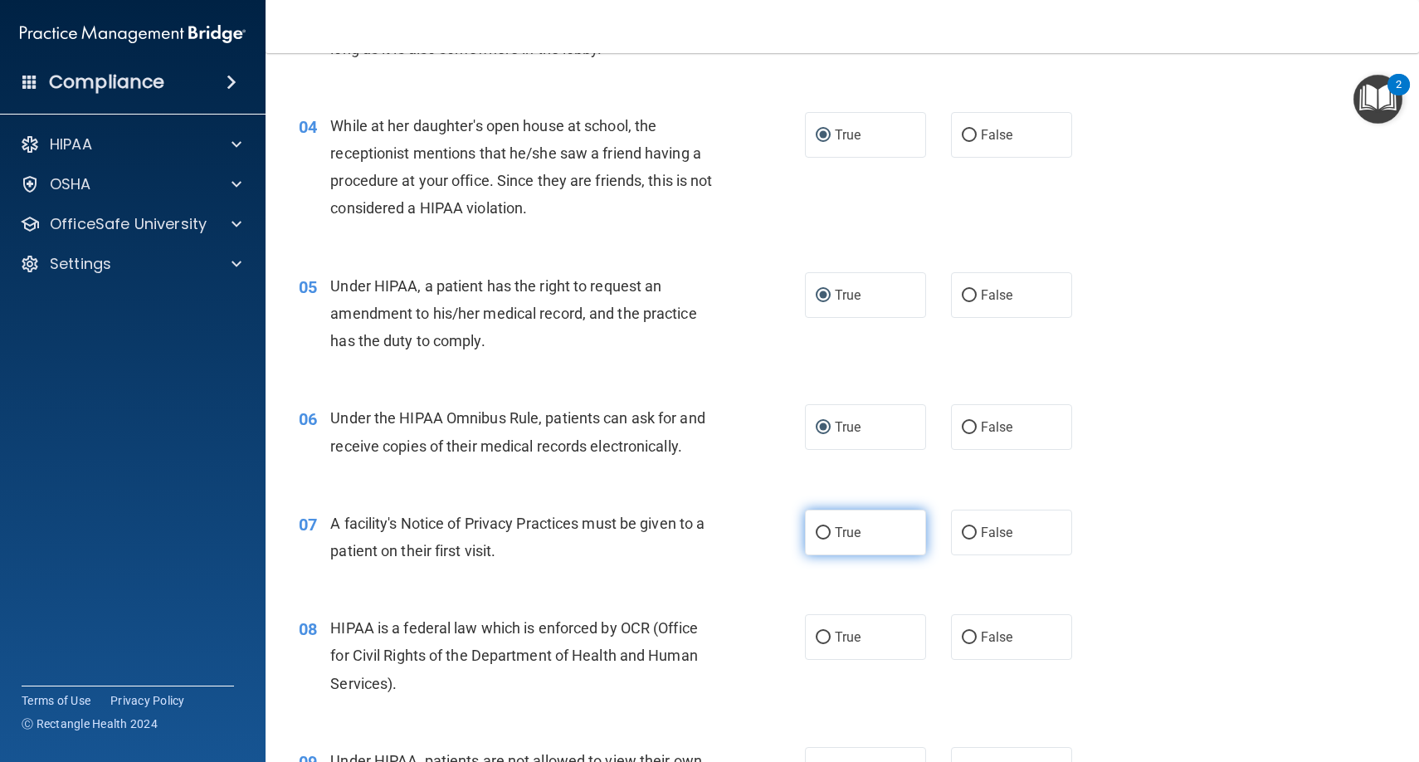
click at [826, 529] on input "True" at bounding box center [823, 533] width 15 height 12
radio input "true"
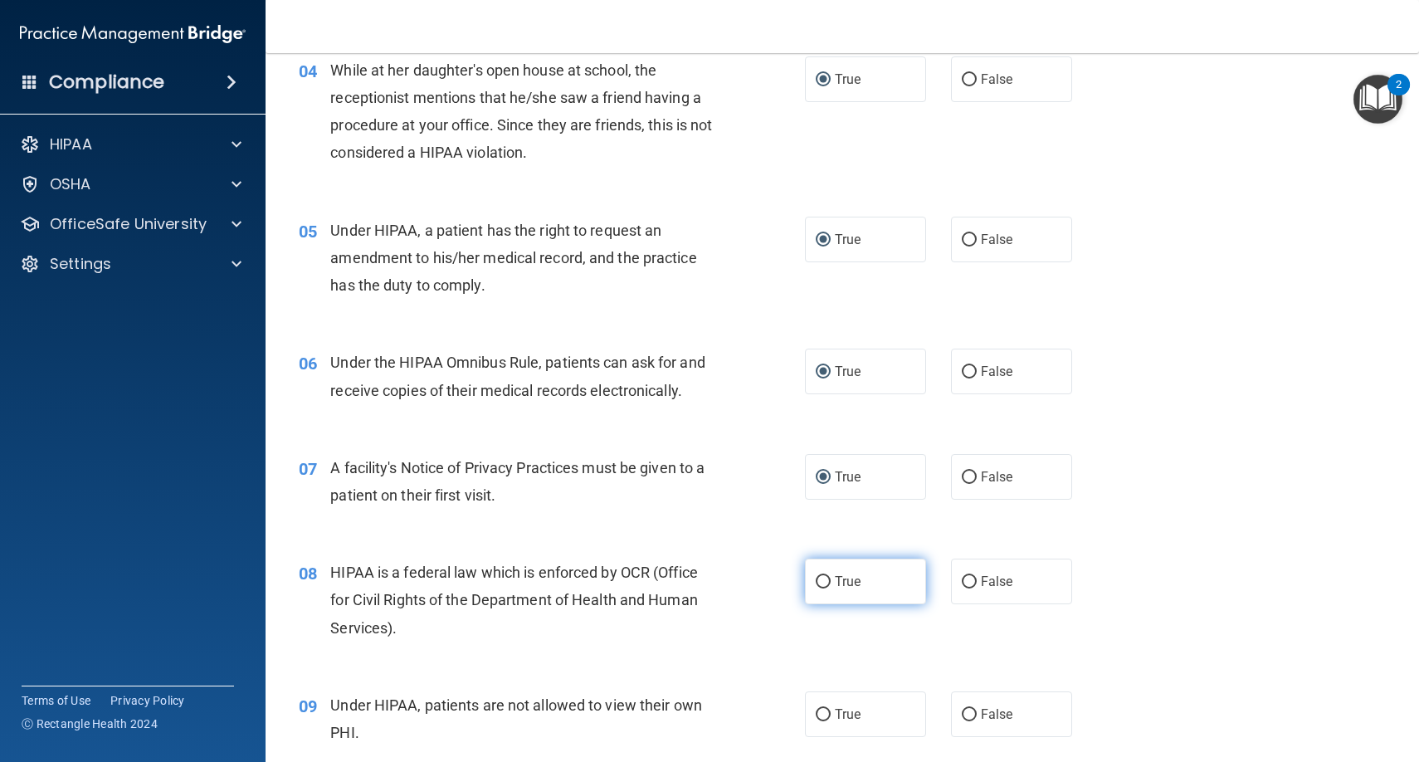
scroll to position [563, 0]
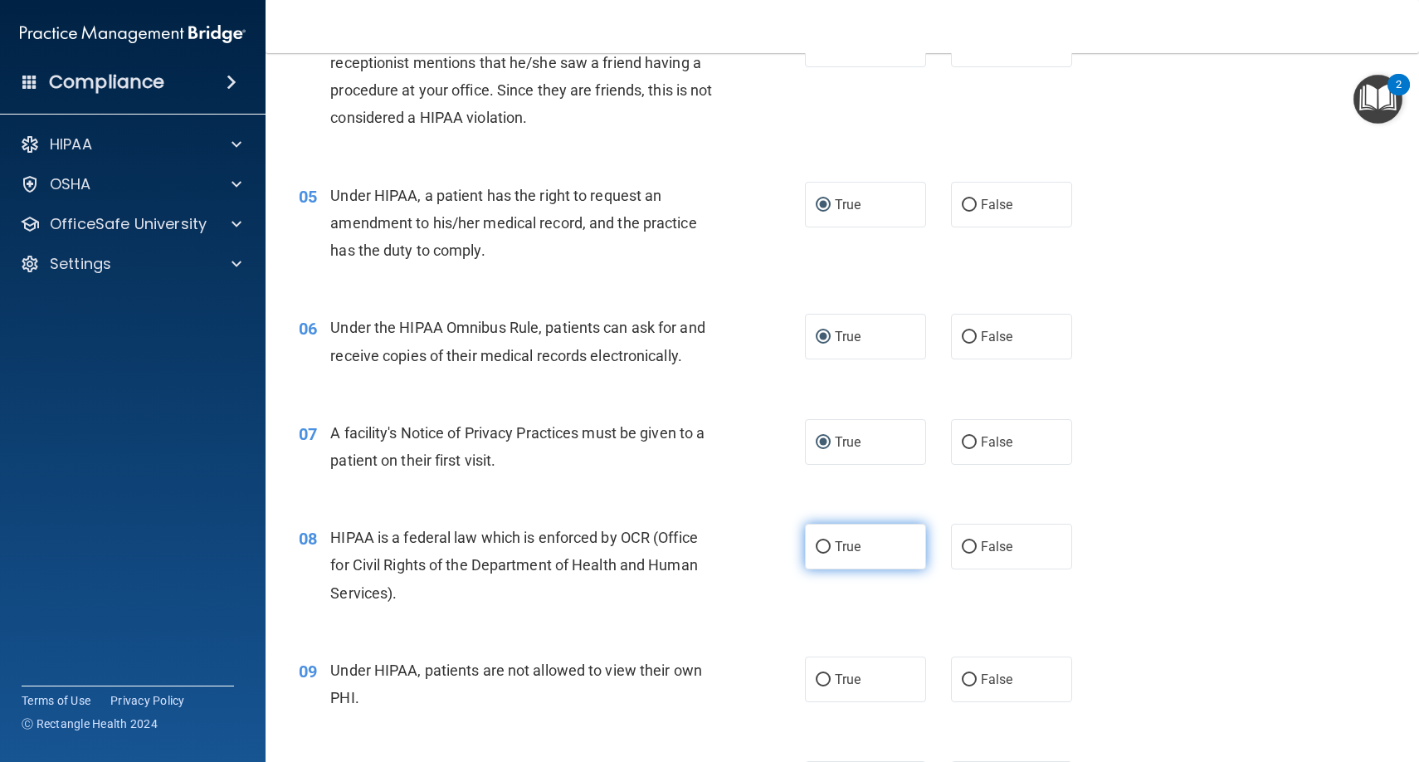
click at [826, 541] on input "True" at bounding box center [823, 547] width 15 height 12
radio input "true"
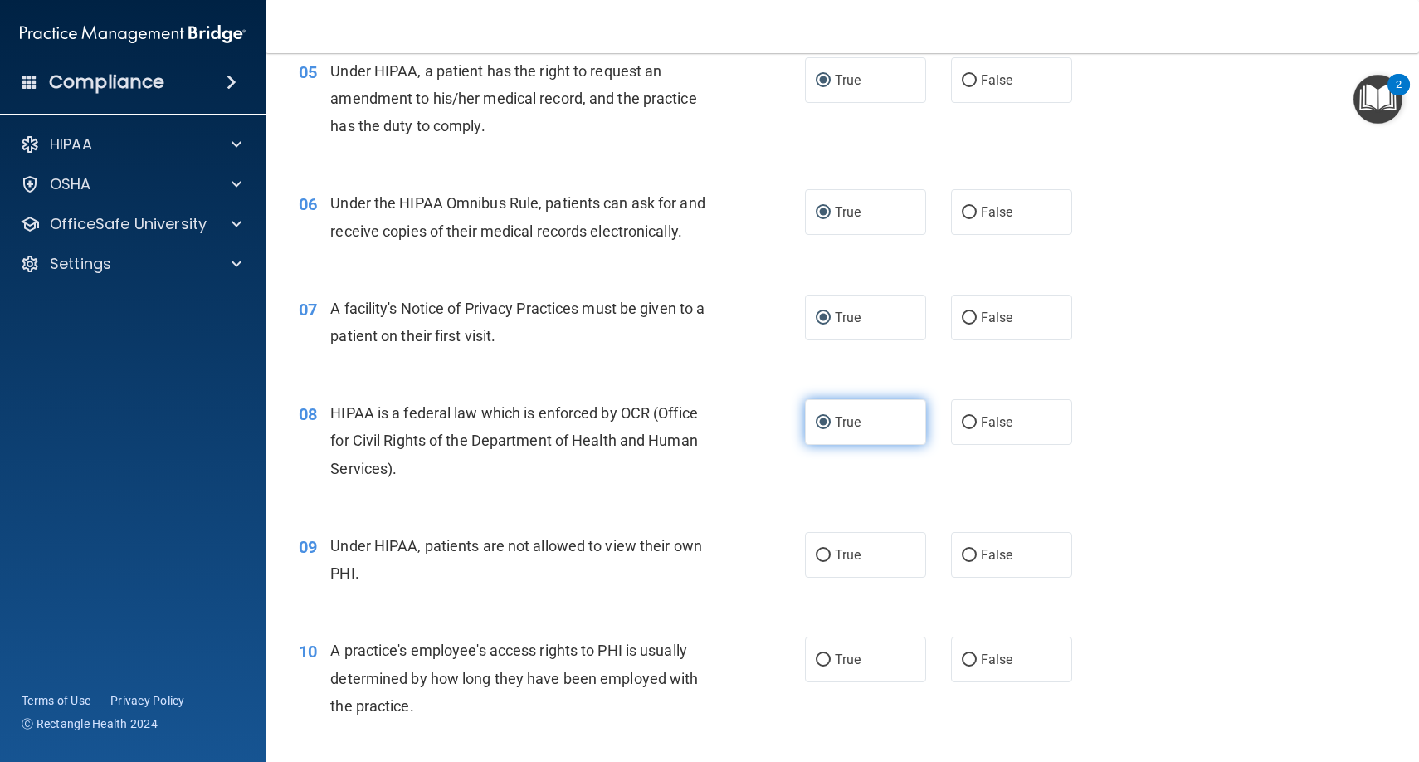
scroll to position [751, 0]
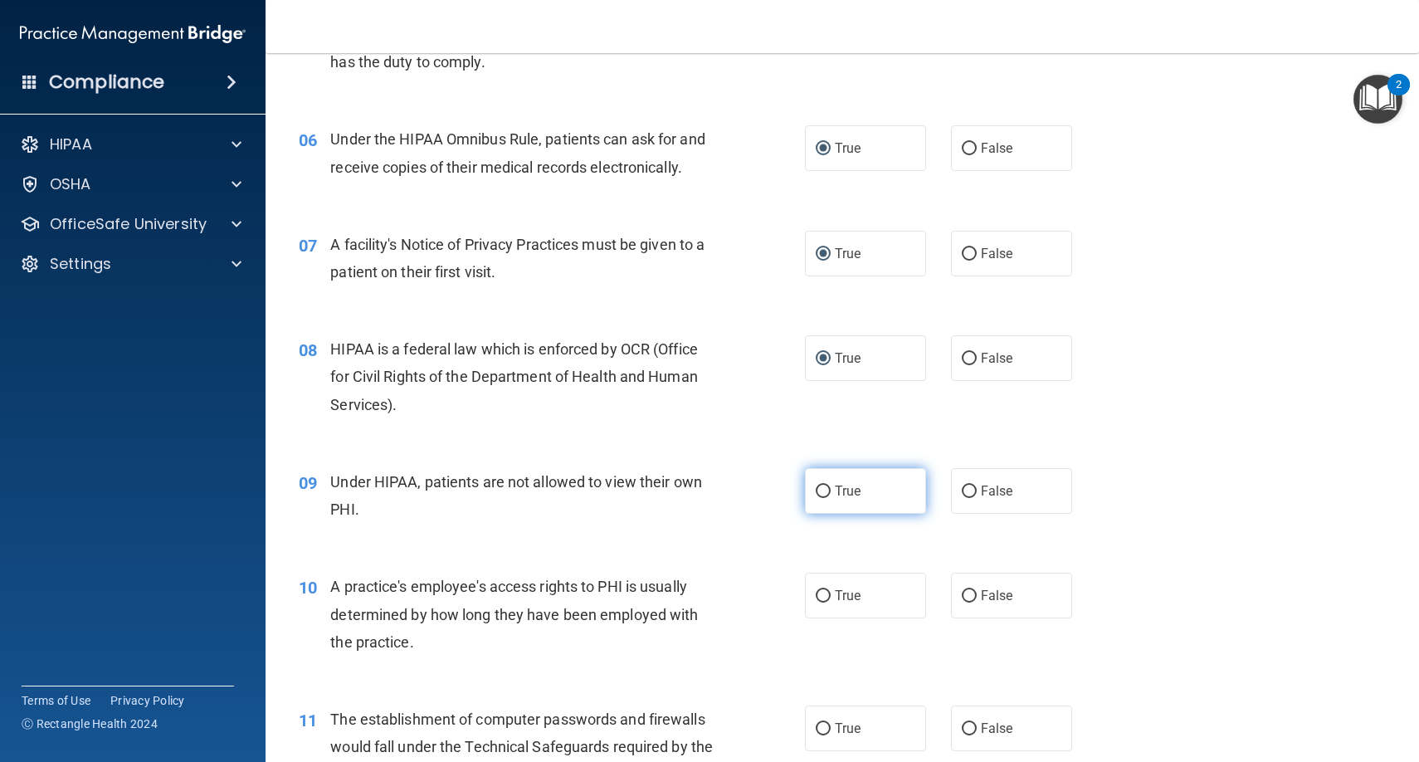
click at [824, 485] on input "True" at bounding box center [823, 491] width 15 height 12
radio input "true"
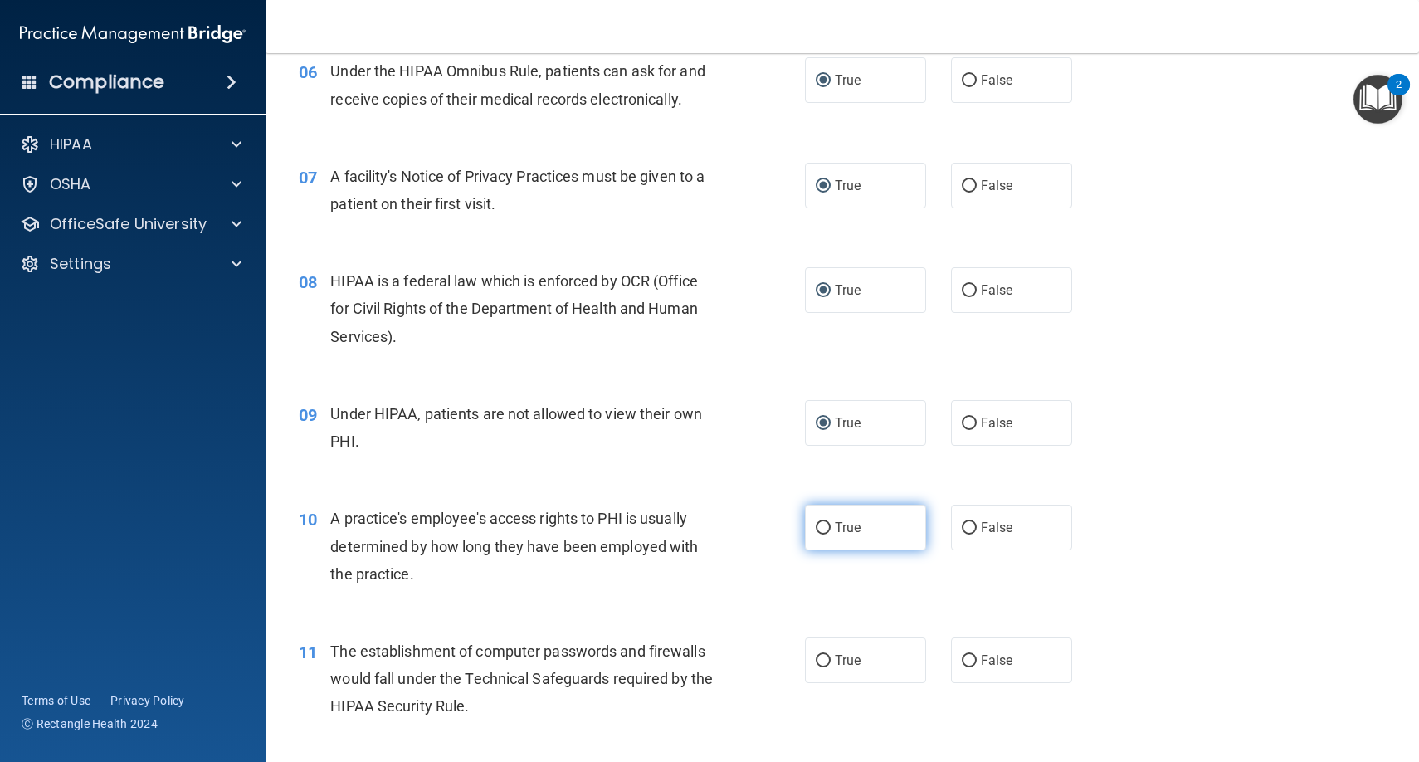
click at [820, 524] on input "True" at bounding box center [823, 528] width 15 height 12
radio input "true"
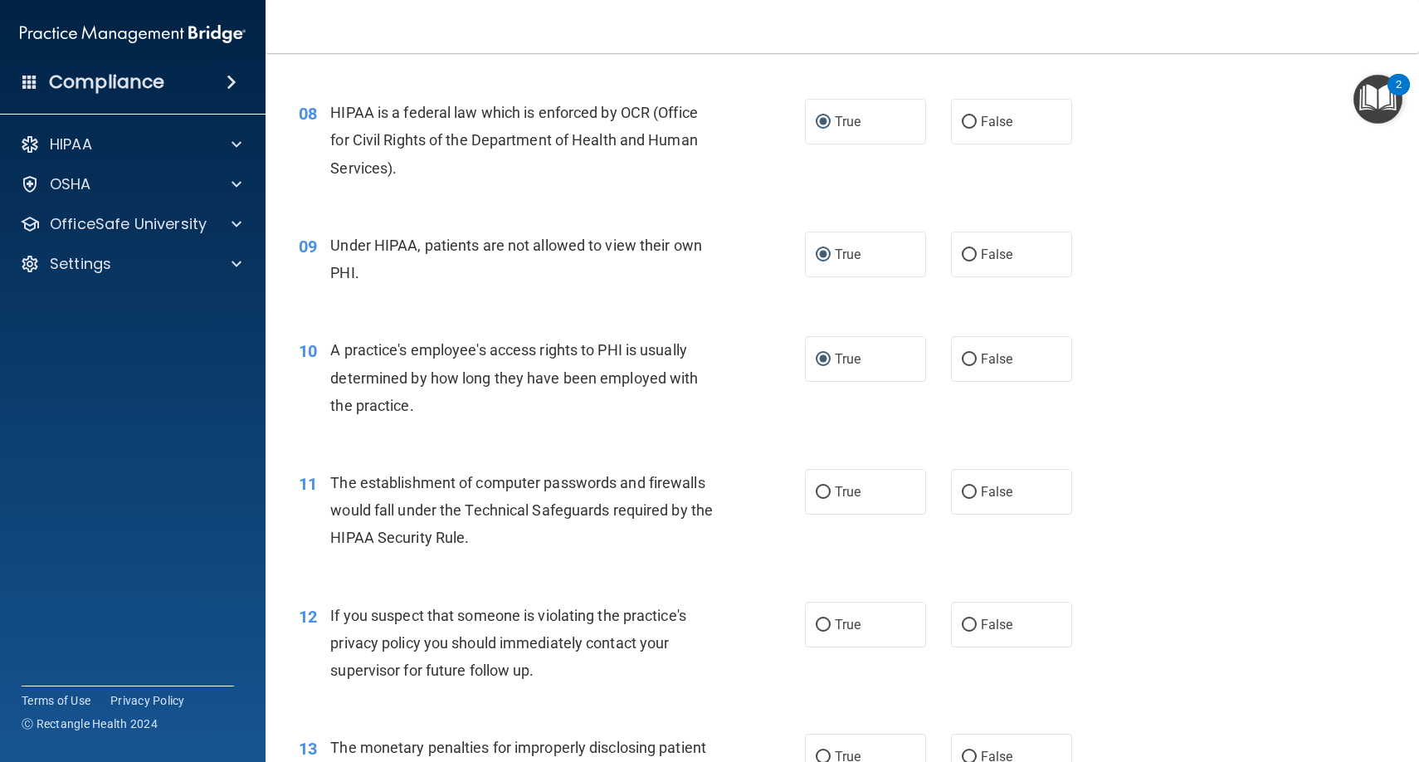
scroll to position [992, 0]
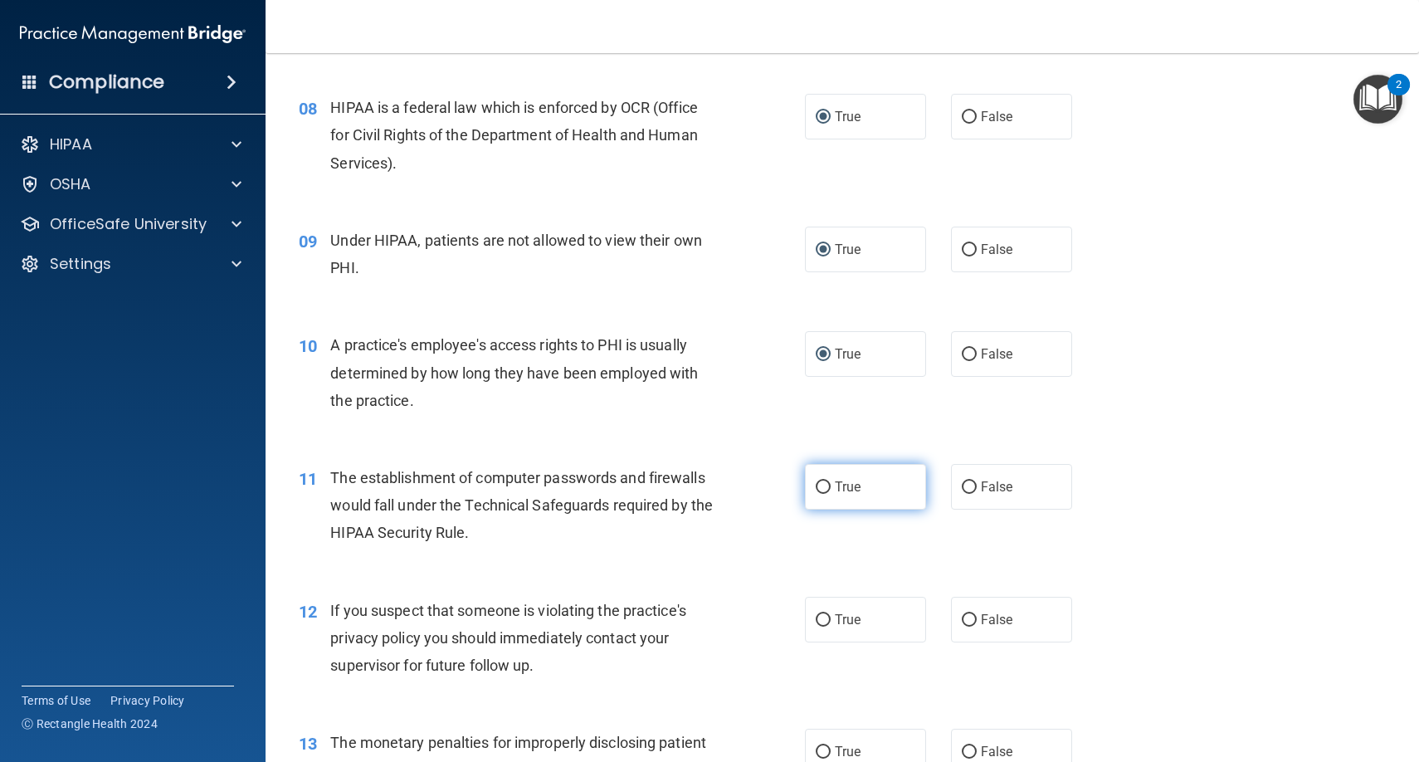
click at [824, 483] on input "True" at bounding box center [823, 487] width 15 height 12
radio input "true"
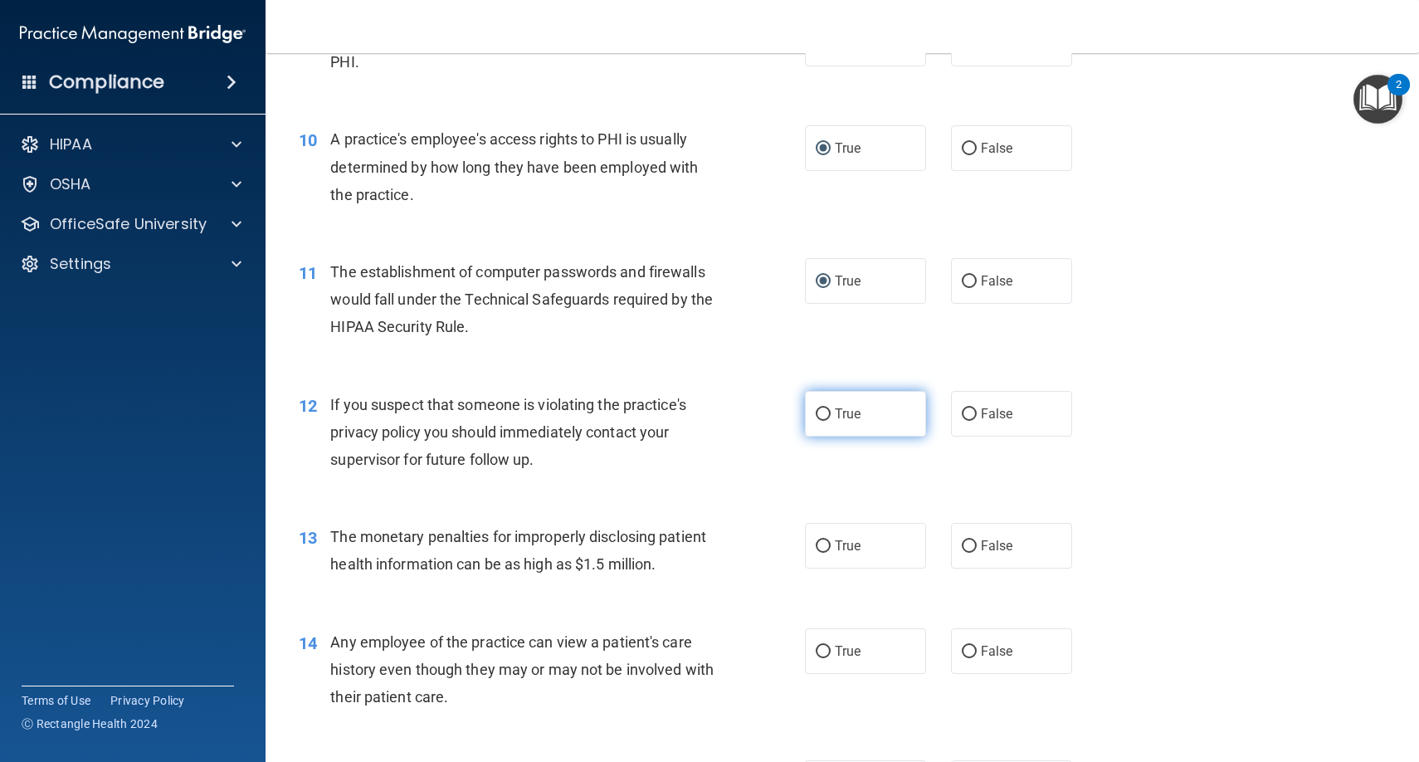
scroll to position [1199, 0]
click at [819, 407] on input "True" at bounding box center [823, 413] width 15 height 12
radio input "true"
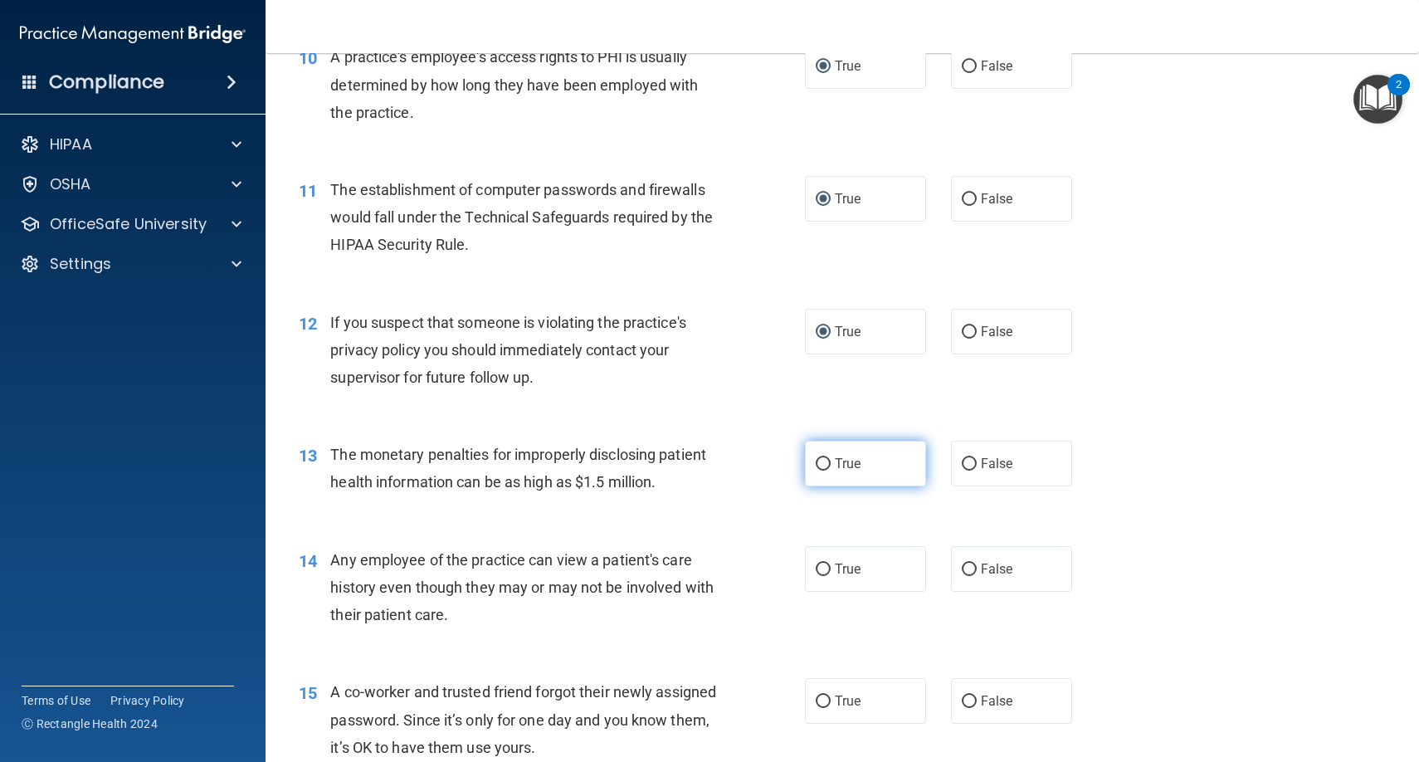
scroll to position [1314, 0]
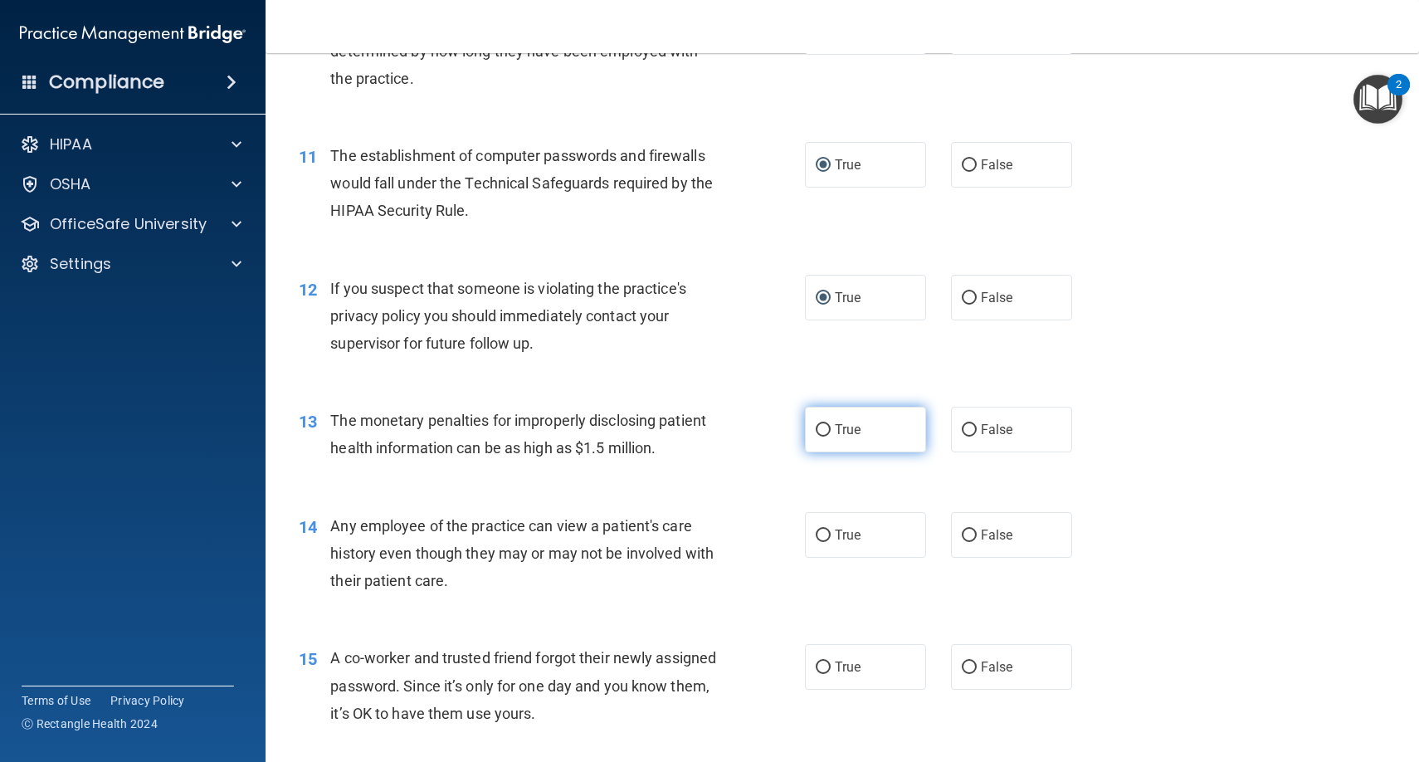
click at [822, 411] on label "True" at bounding box center [865, 430] width 121 height 46
click at [822, 424] on input "True" at bounding box center [823, 430] width 15 height 12
radio input "true"
click at [823, 529] on input "True" at bounding box center [823, 535] width 15 height 12
radio input "true"
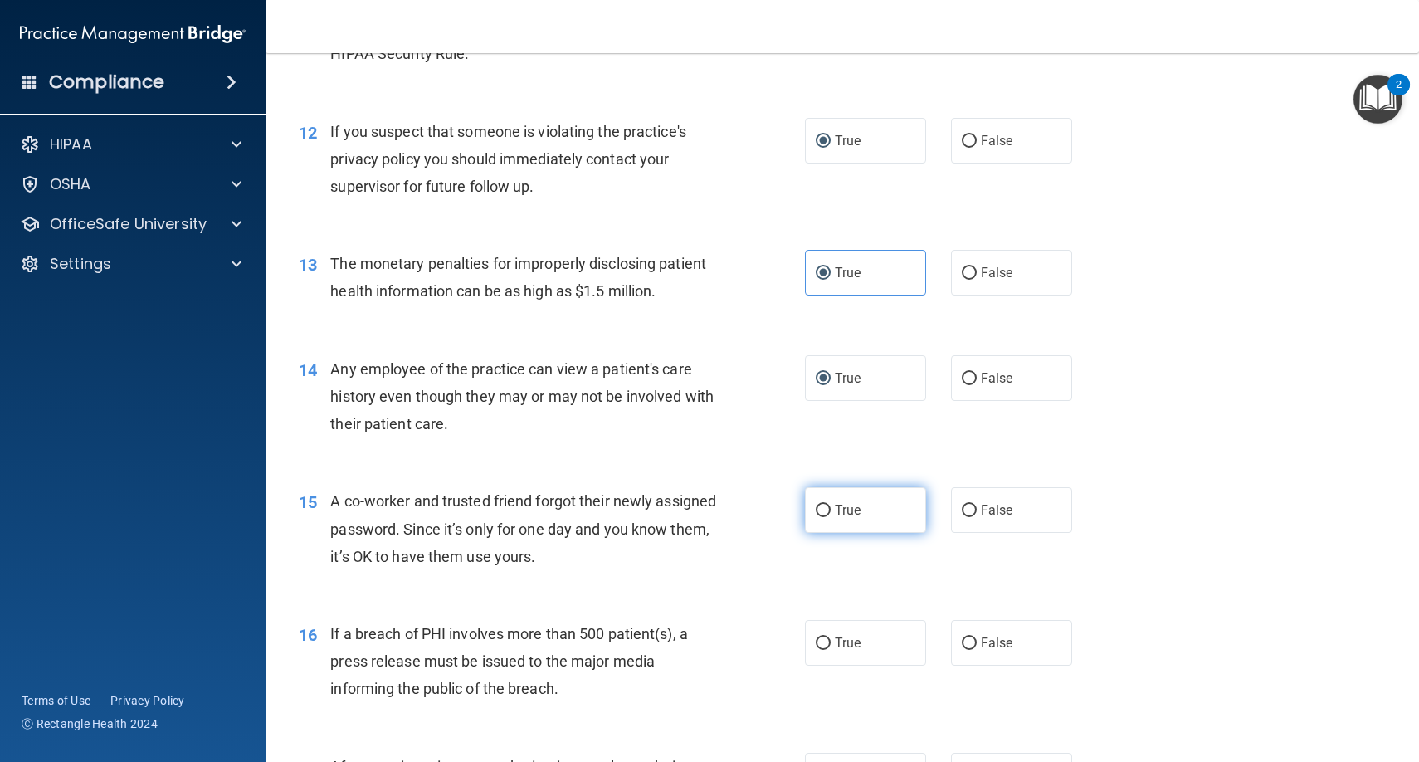
click at [821, 505] on input "True" at bounding box center [823, 510] width 15 height 12
radio input "true"
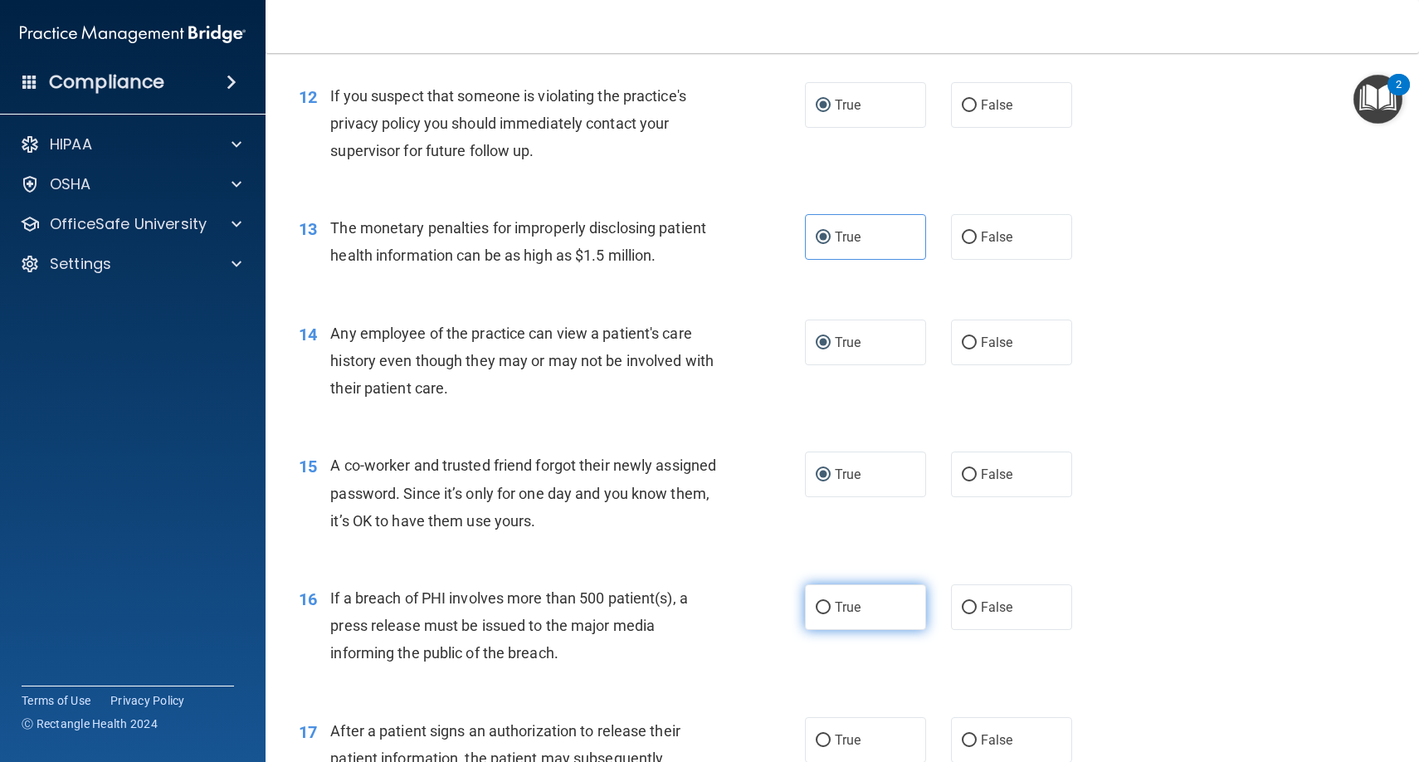
click at [824, 602] on input "True" at bounding box center [823, 608] width 15 height 12
radio input "true"
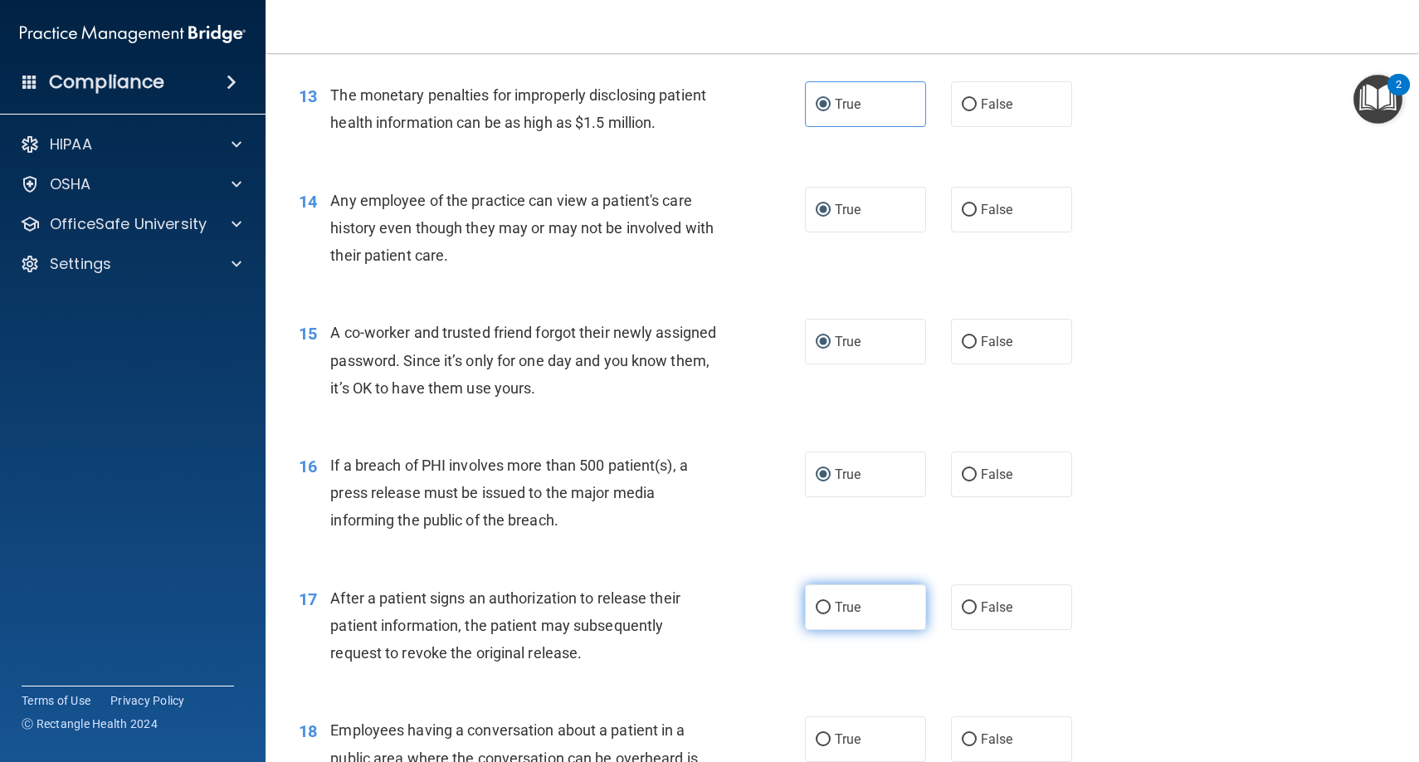
click at [822, 602] on input "True" at bounding box center [823, 608] width 15 height 12
radio input "true"
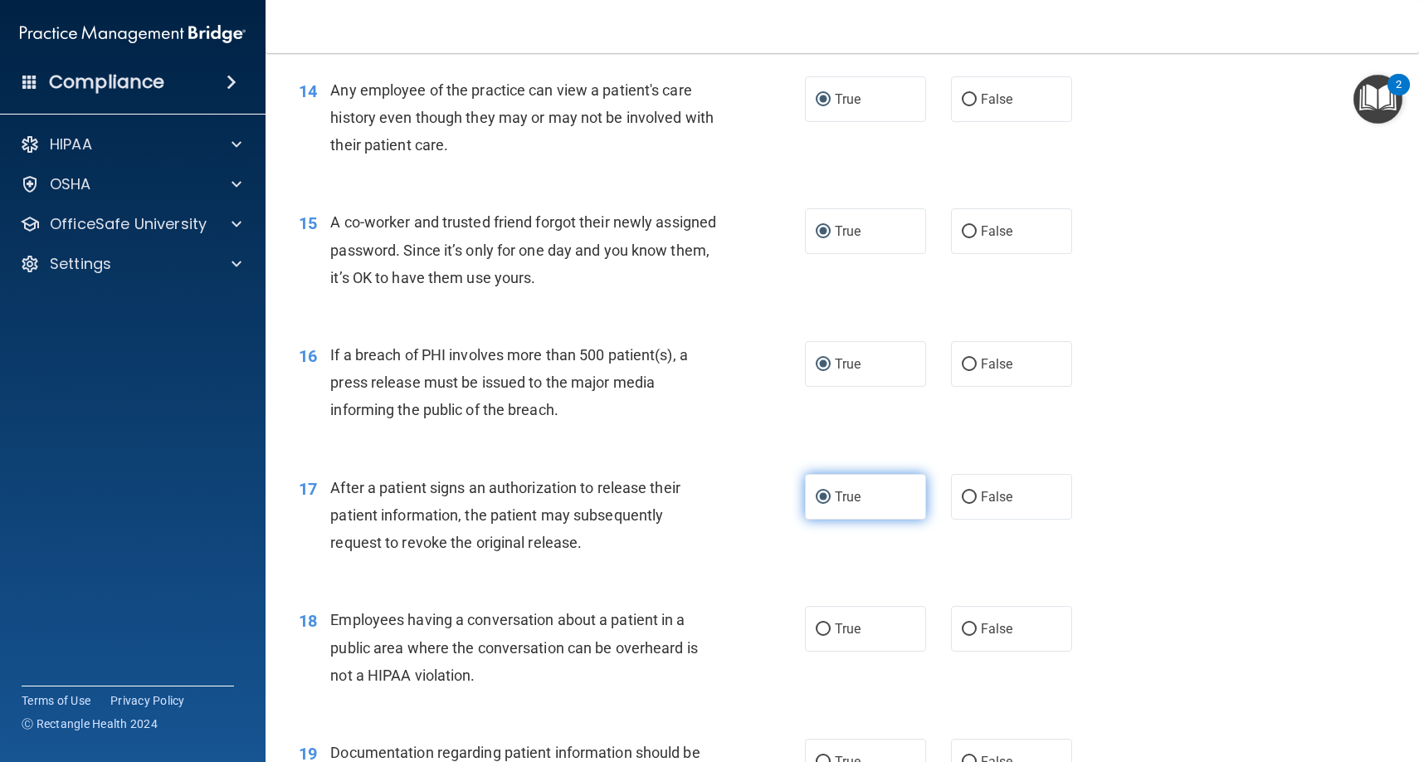
scroll to position [1757, 0]
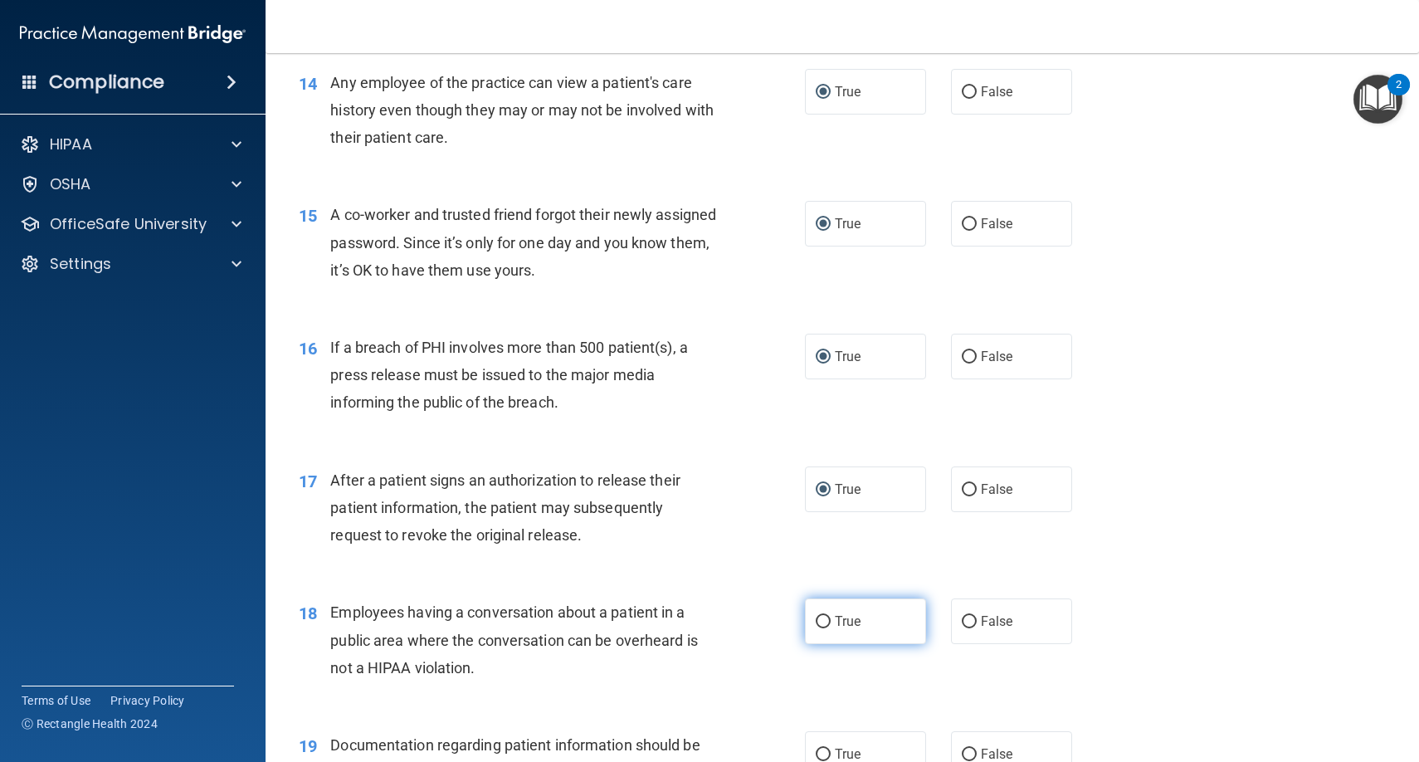
click at [824, 616] on input "True" at bounding box center [823, 622] width 15 height 12
radio input "true"
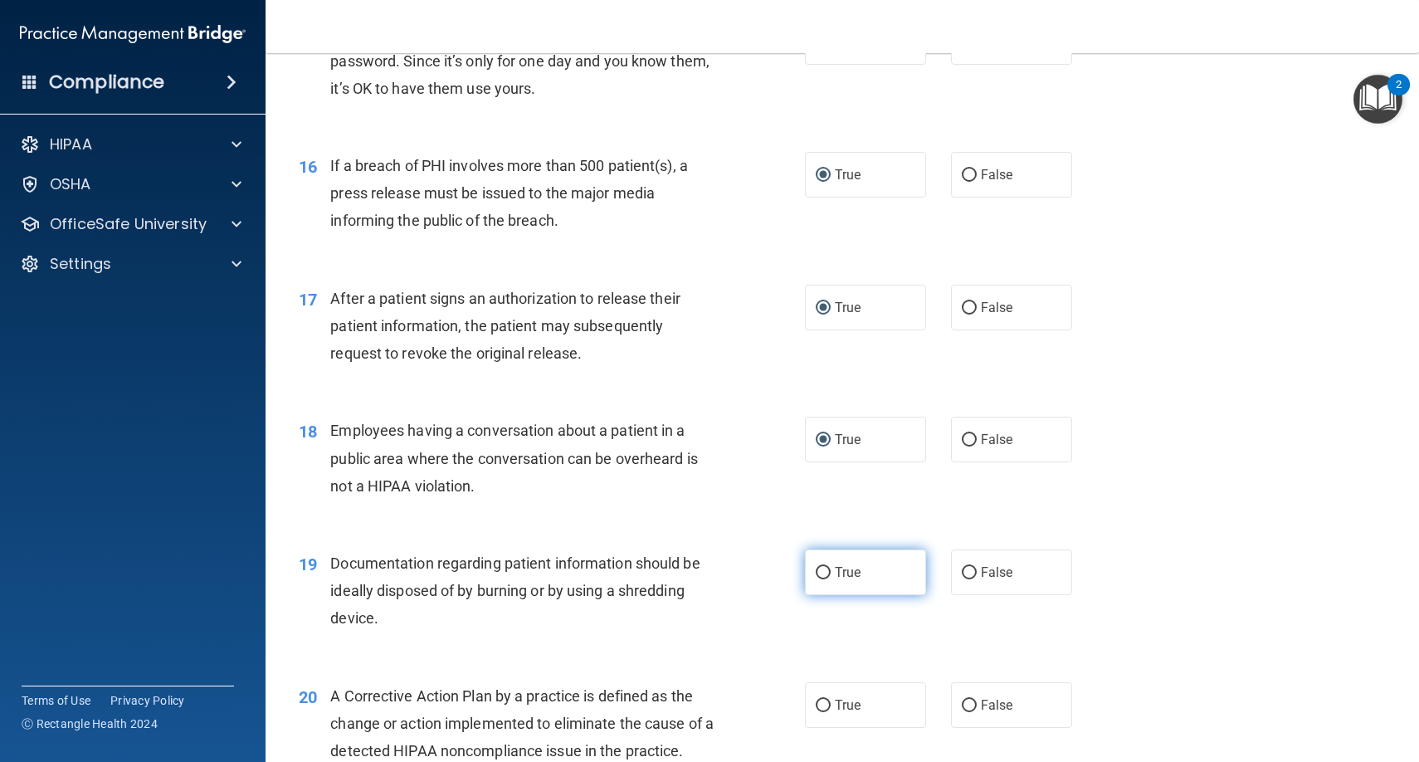
click at [820, 567] on input "True" at bounding box center [823, 573] width 15 height 12
radio input "true"
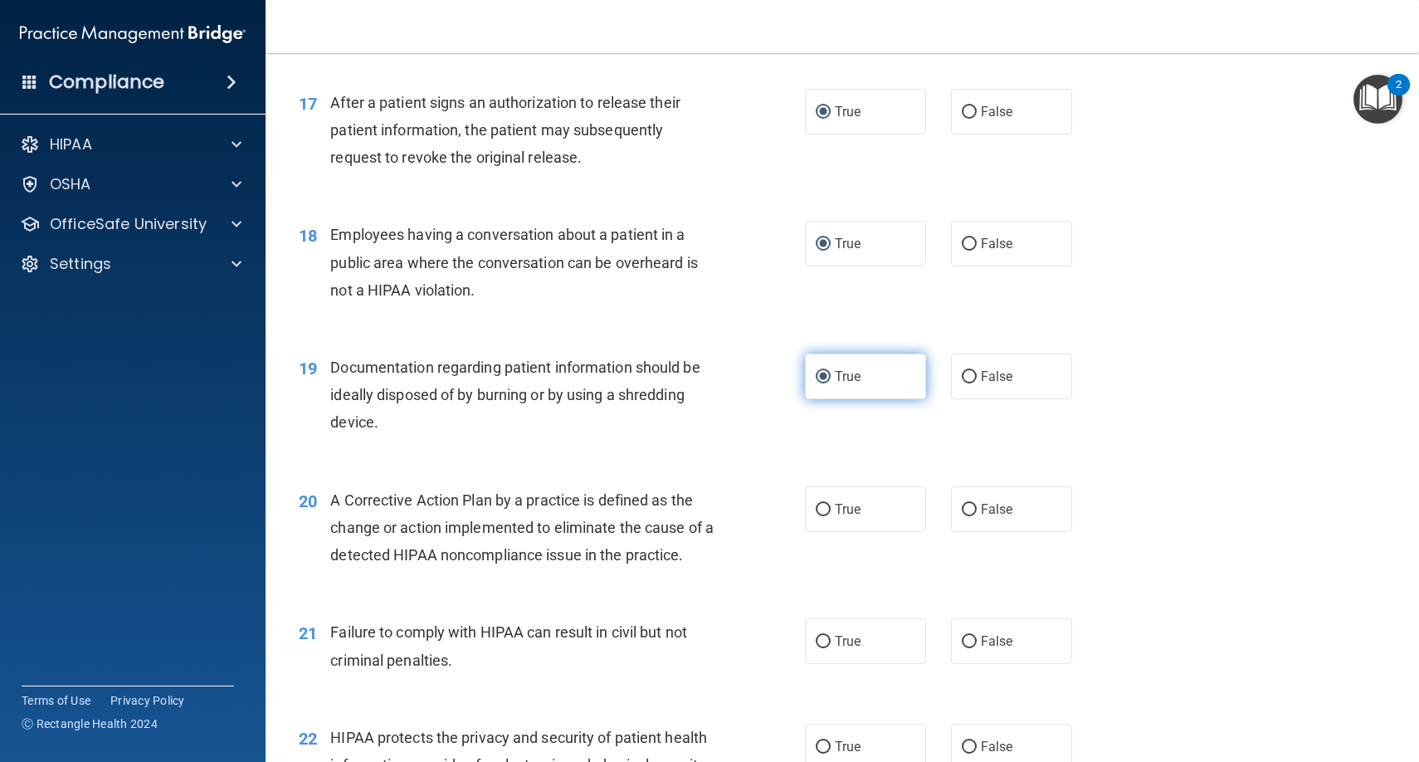
scroll to position [2163, 0]
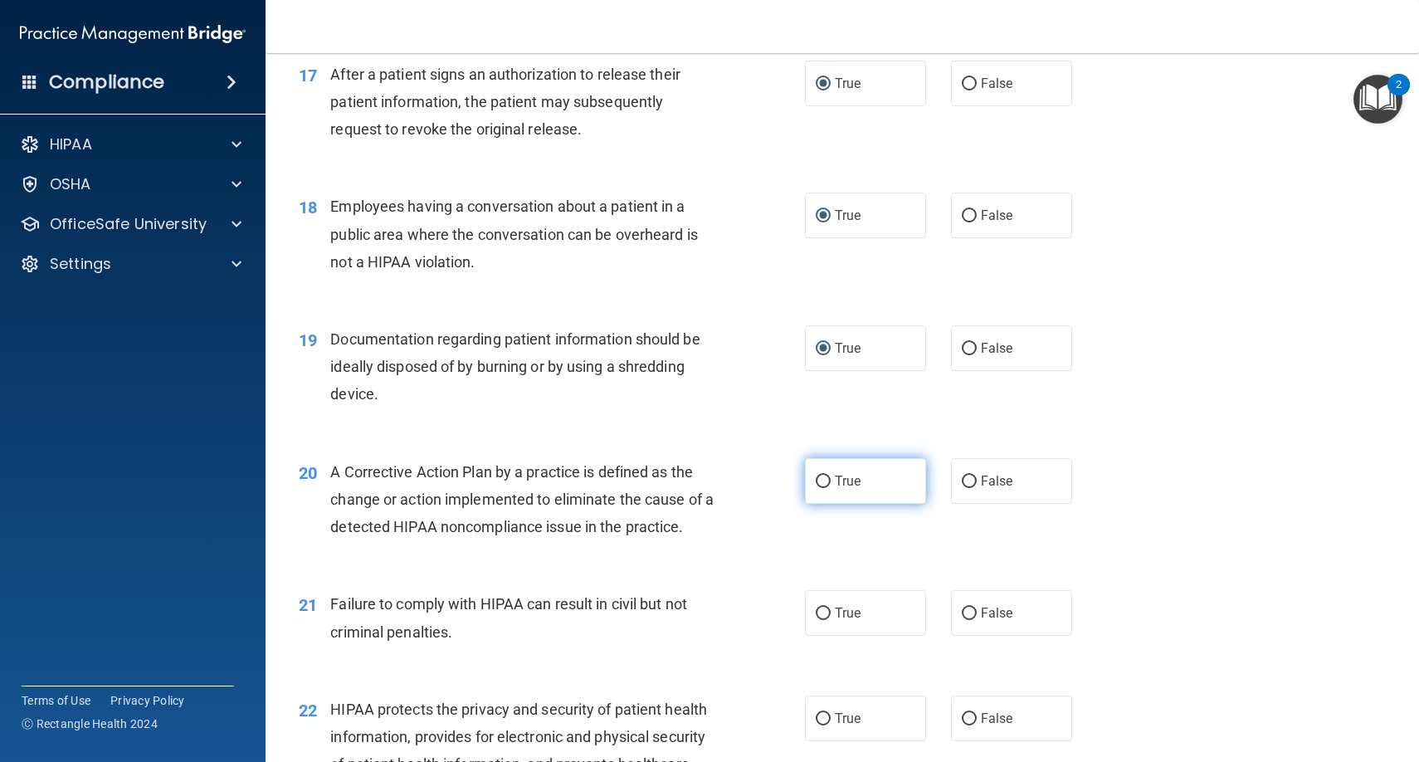
click at [823, 475] on input "True" at bounding box center [823, 481] width 15 height 12
radio input "true"
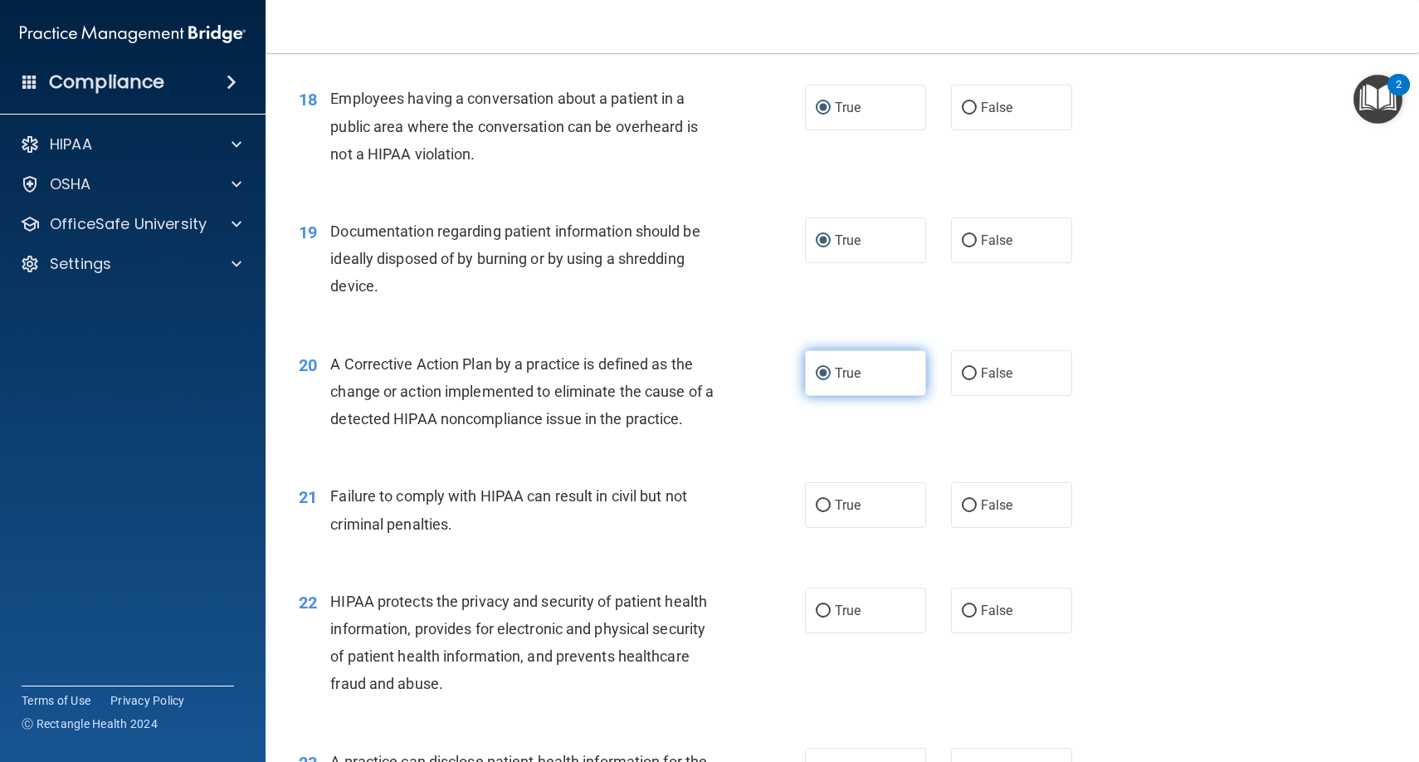
scroll to position [2329, 0]
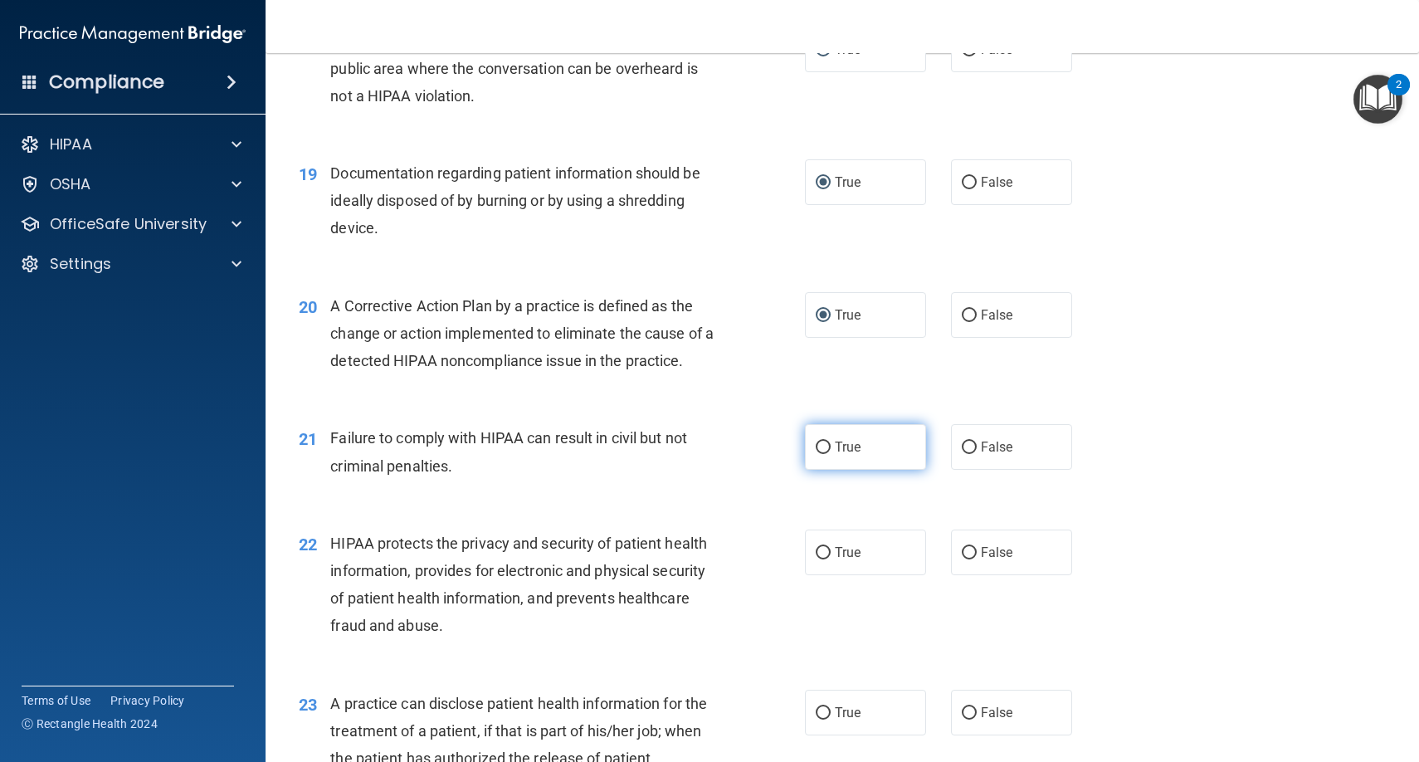
click at [821, 441] on input "True" at bounding box center [823, 447] width 15 height 12
radio input "true"
click at [821, 547] on input "True" at bounding box center [823, 553] width 15 height 12
radio input "true"
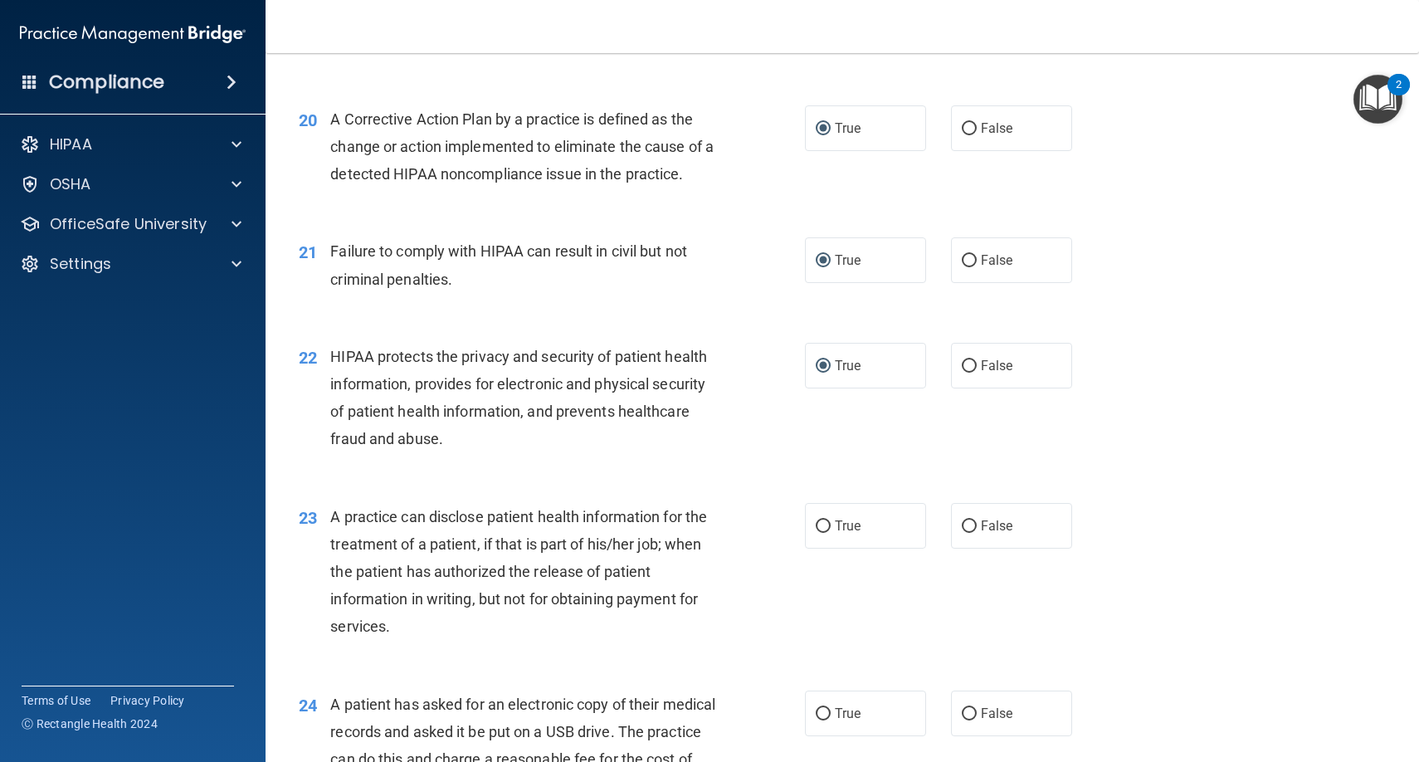
scroll to position [2683, 0]
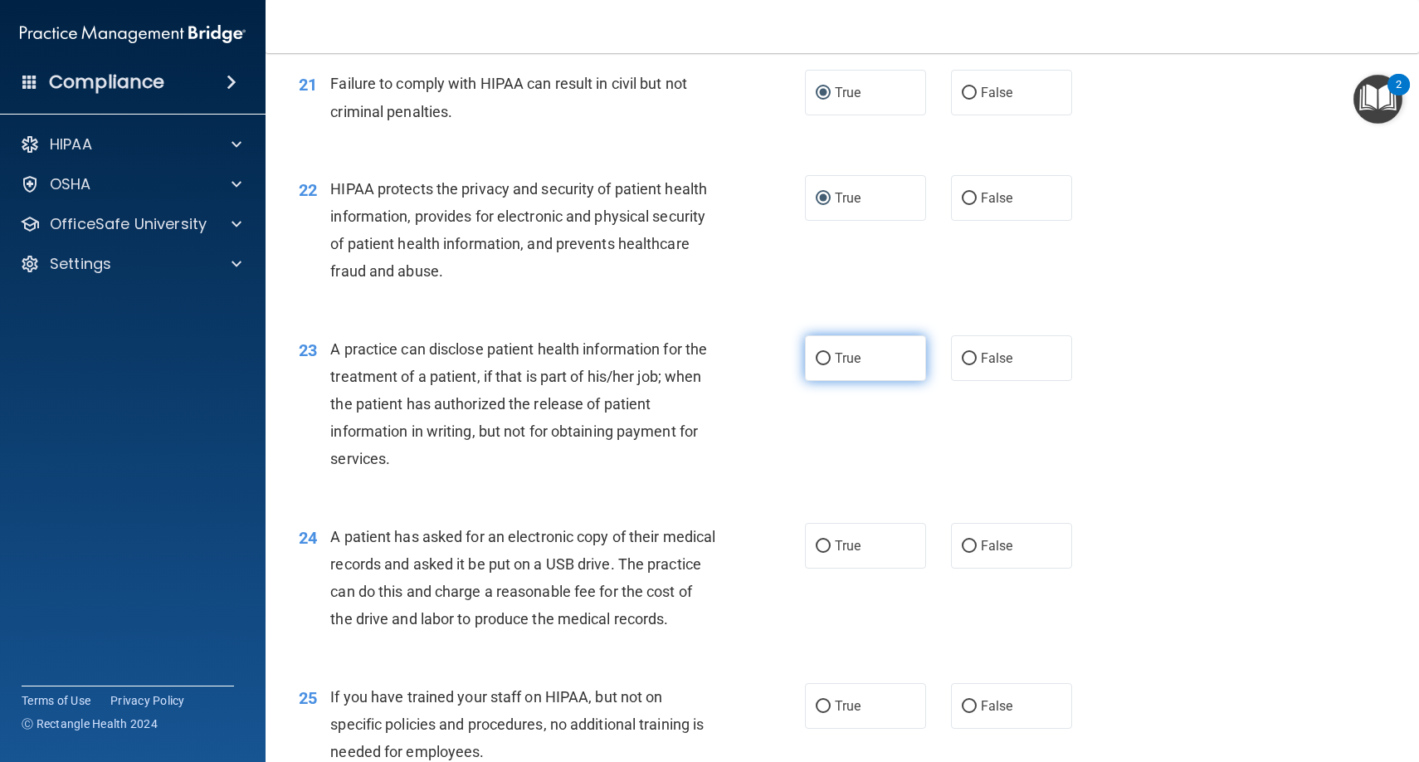
click at [822, 353] on input "True" at bounding box center [823, 359] width 15 height 12
radio input "true"
click at [823, 540] on input "True" at bounding box center [823, 546] width 15 height 12
radio input "true"
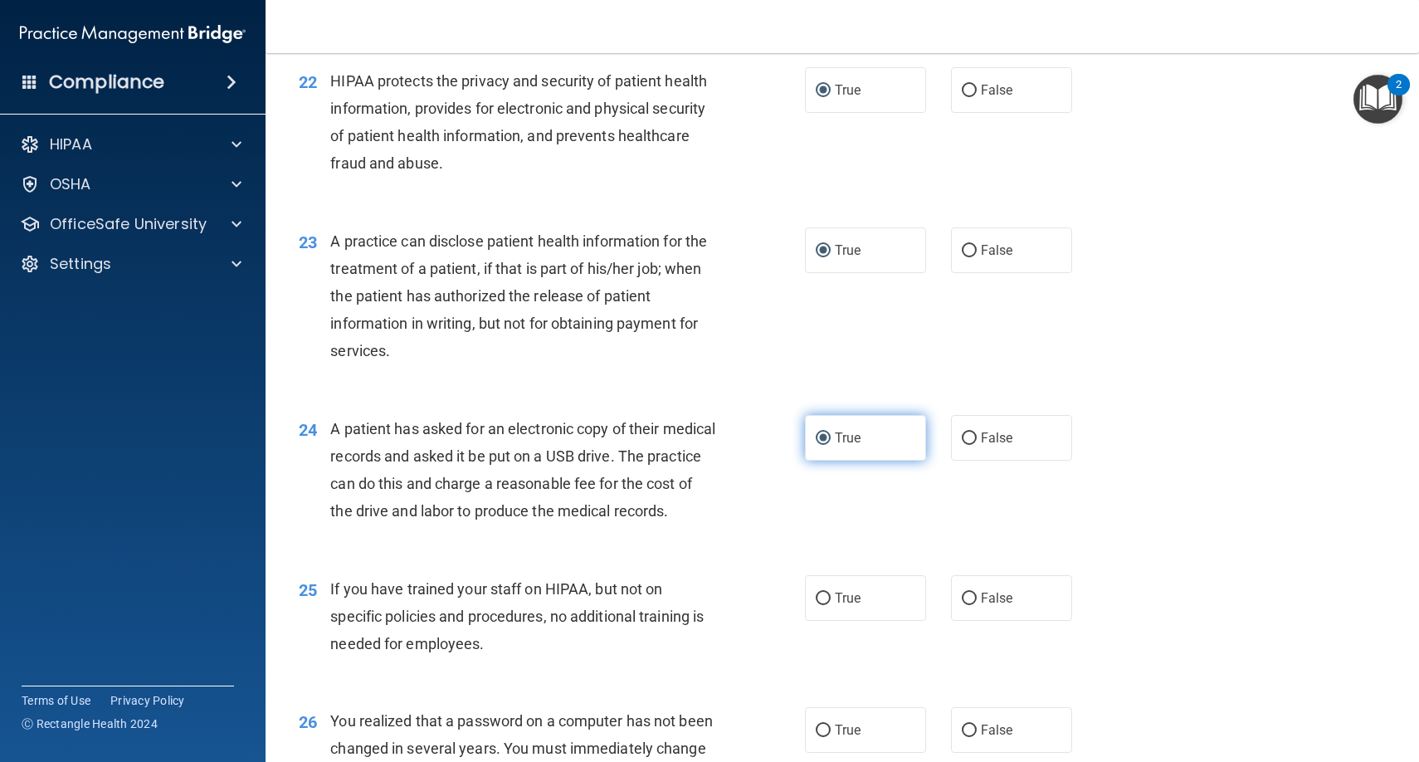
scroll to position [2888, 0]
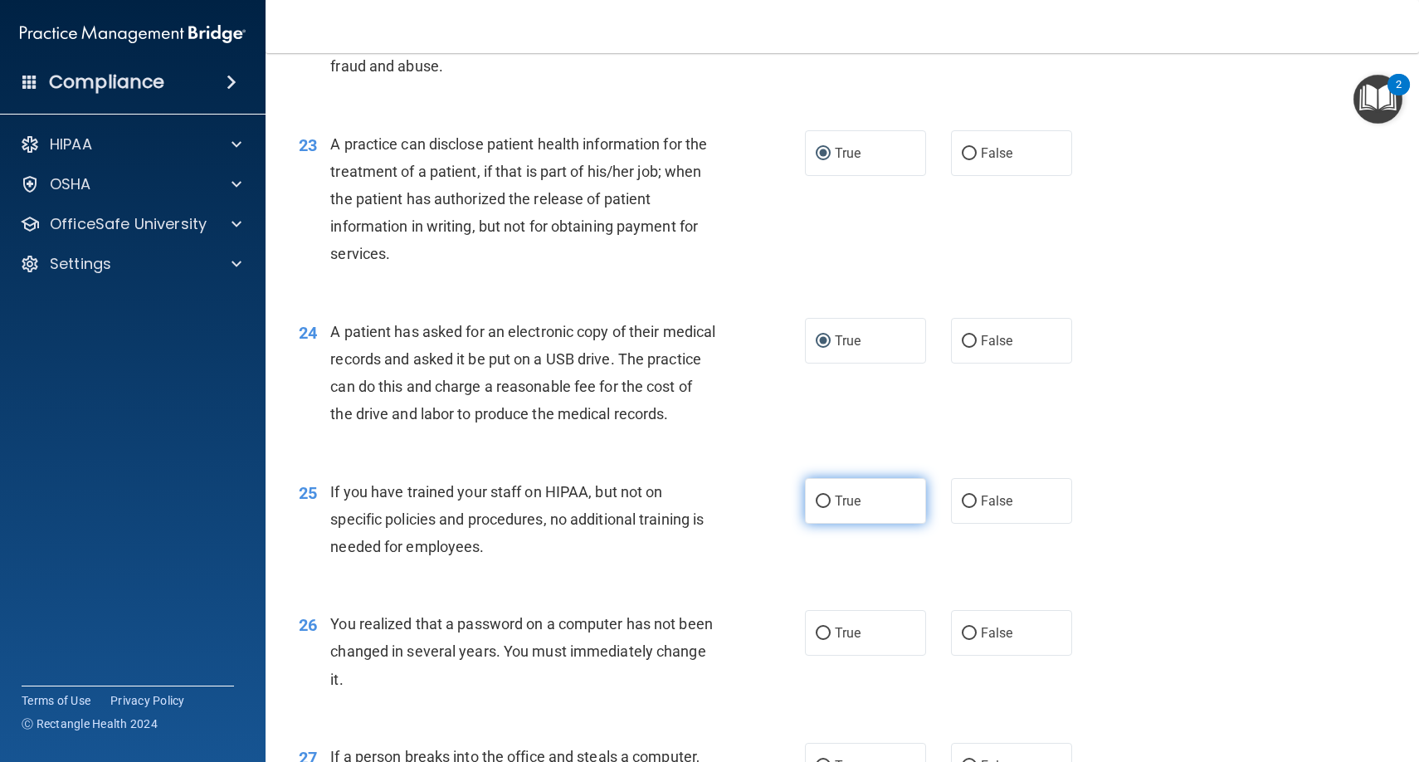
click at [823, 522] on label "True" at bounding box center [865, 501] width 121 height 46
click at [823, 508] on input "True" at bounding box center [823, 501] width 15 height 12
radio input "true"
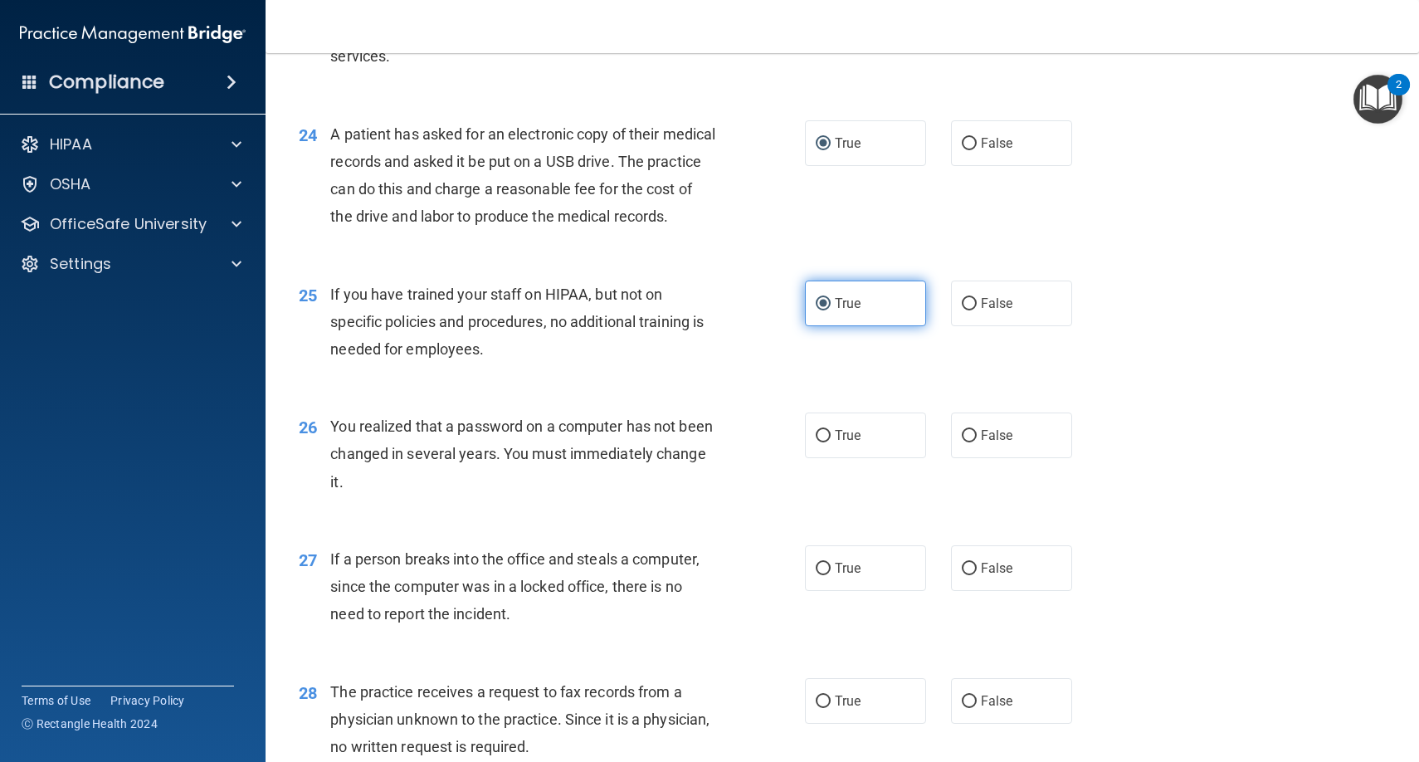
scroll to position [3096, 0]
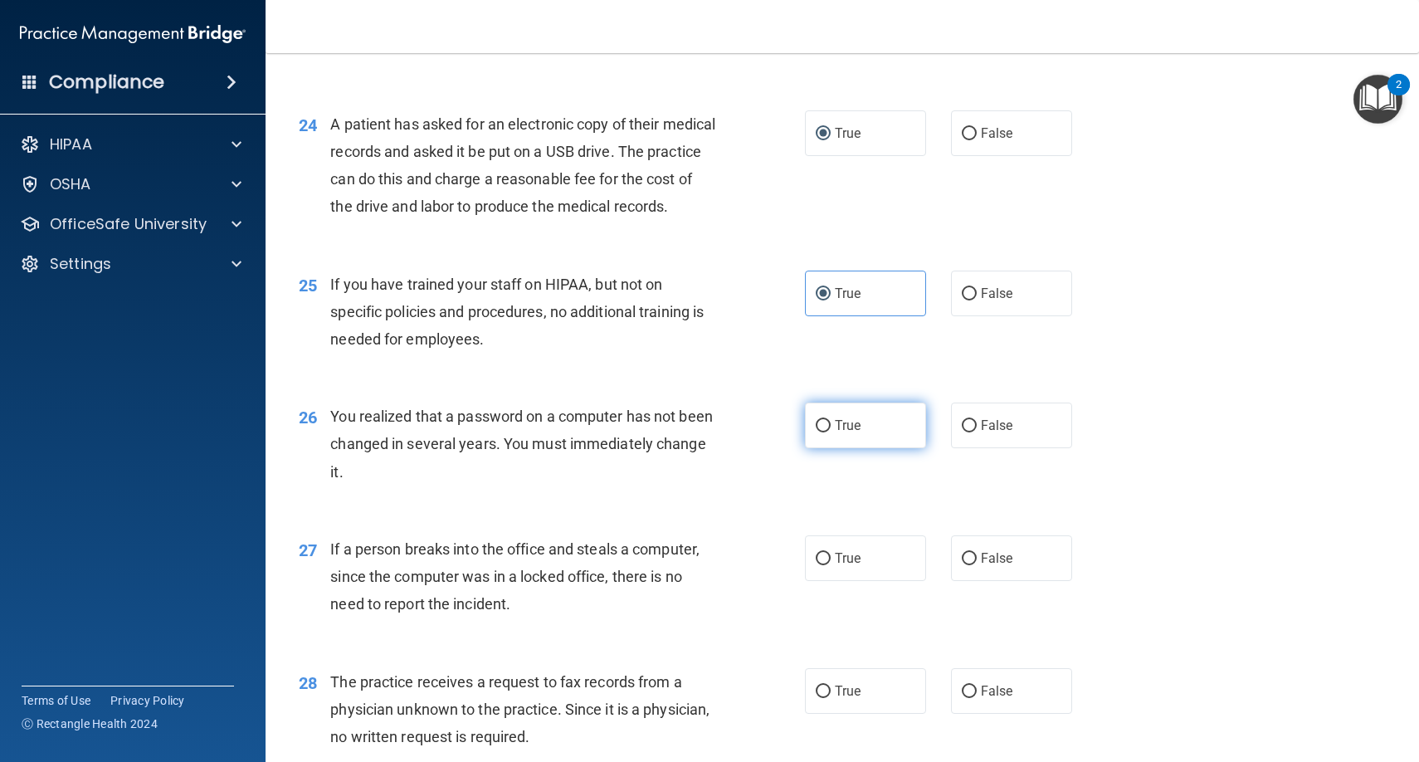
click at [823, 432] on input "True" at bounding box center [823, 426] width 15 height 12
radio input "true"
click at [826, 565] on input "True" at bounding box center [823, 559] width 15 height 12
radio input "true"
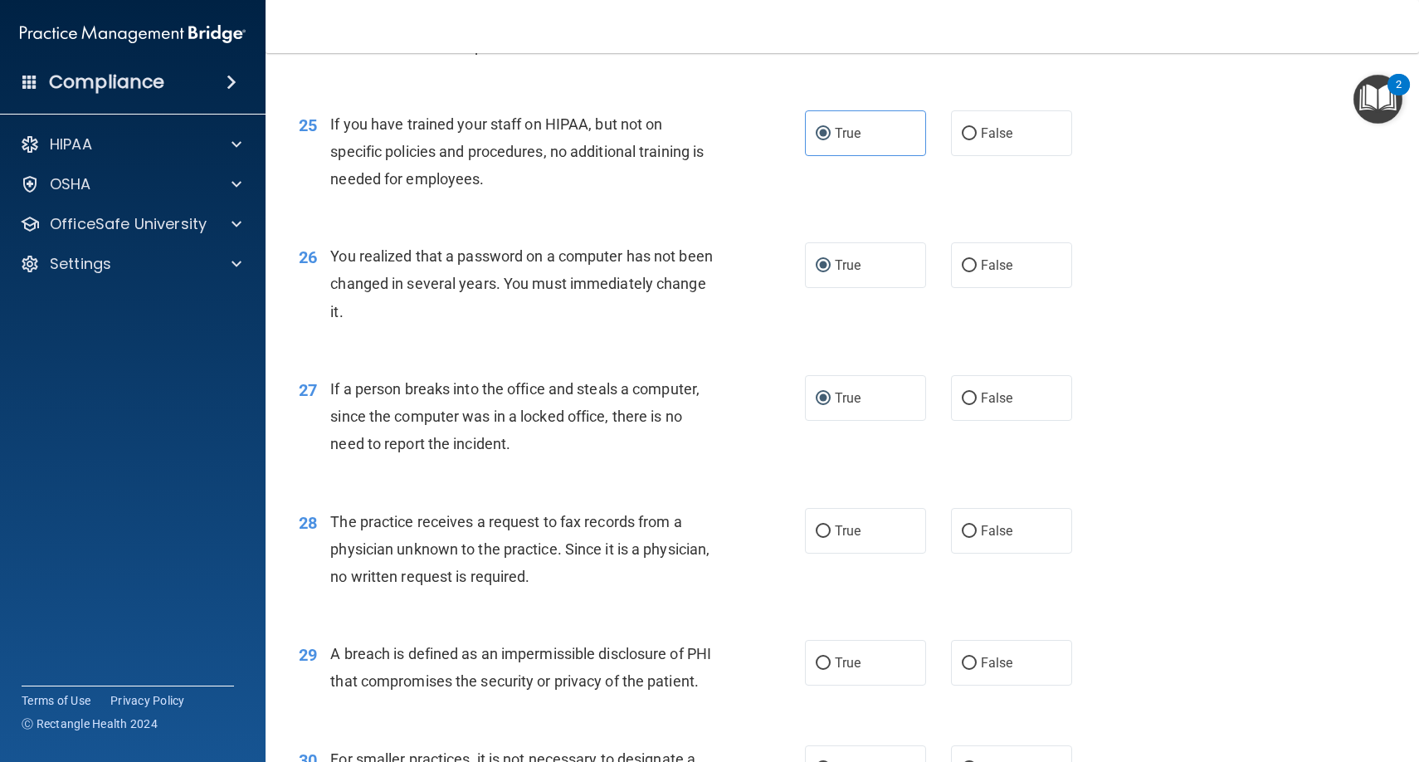
scroll to position [3296, 0]
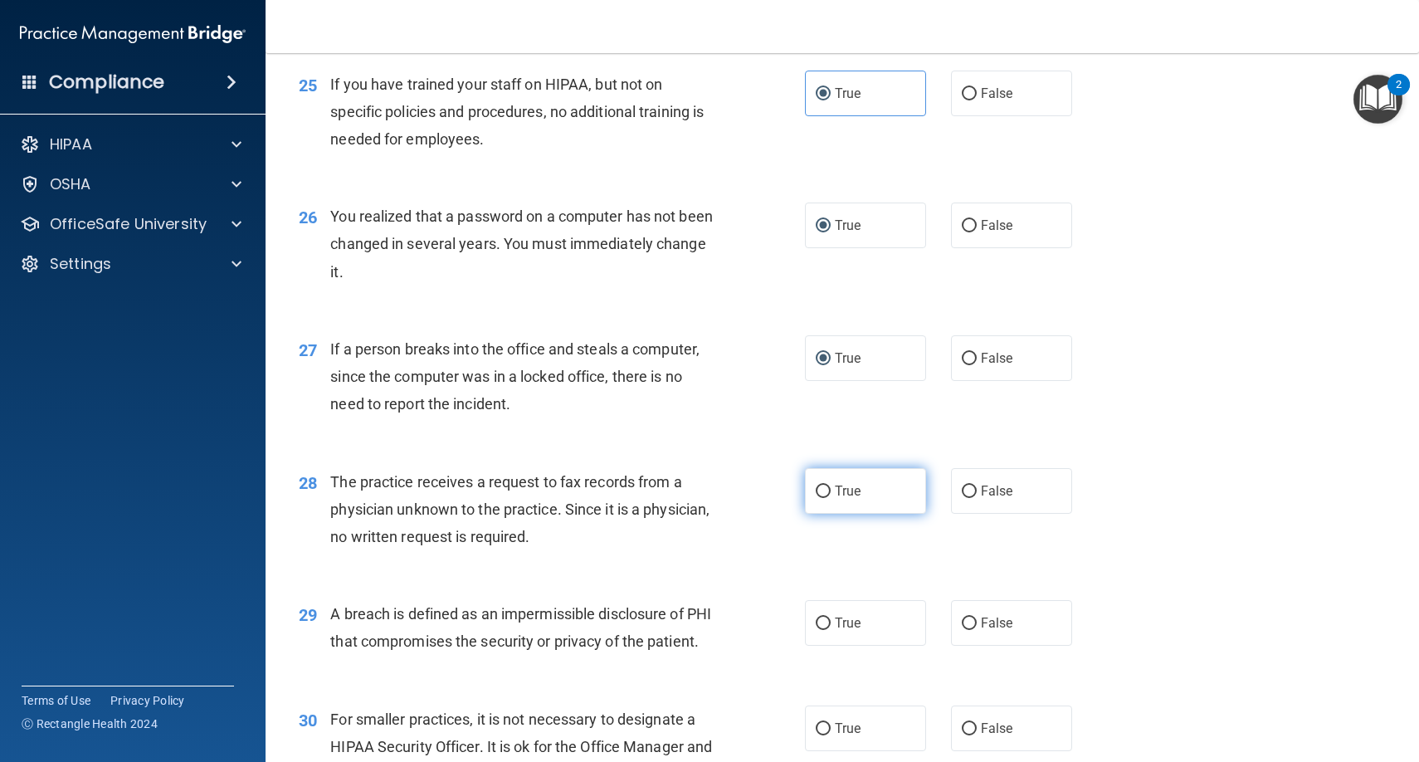
click at [825, 498] on input "True" at bounding box center [823, 491] width 15 height 12
radio input "true"
click at [824, 627] on input "True" at bounding box center [823, 623] width 15 height 12
radio input "true"
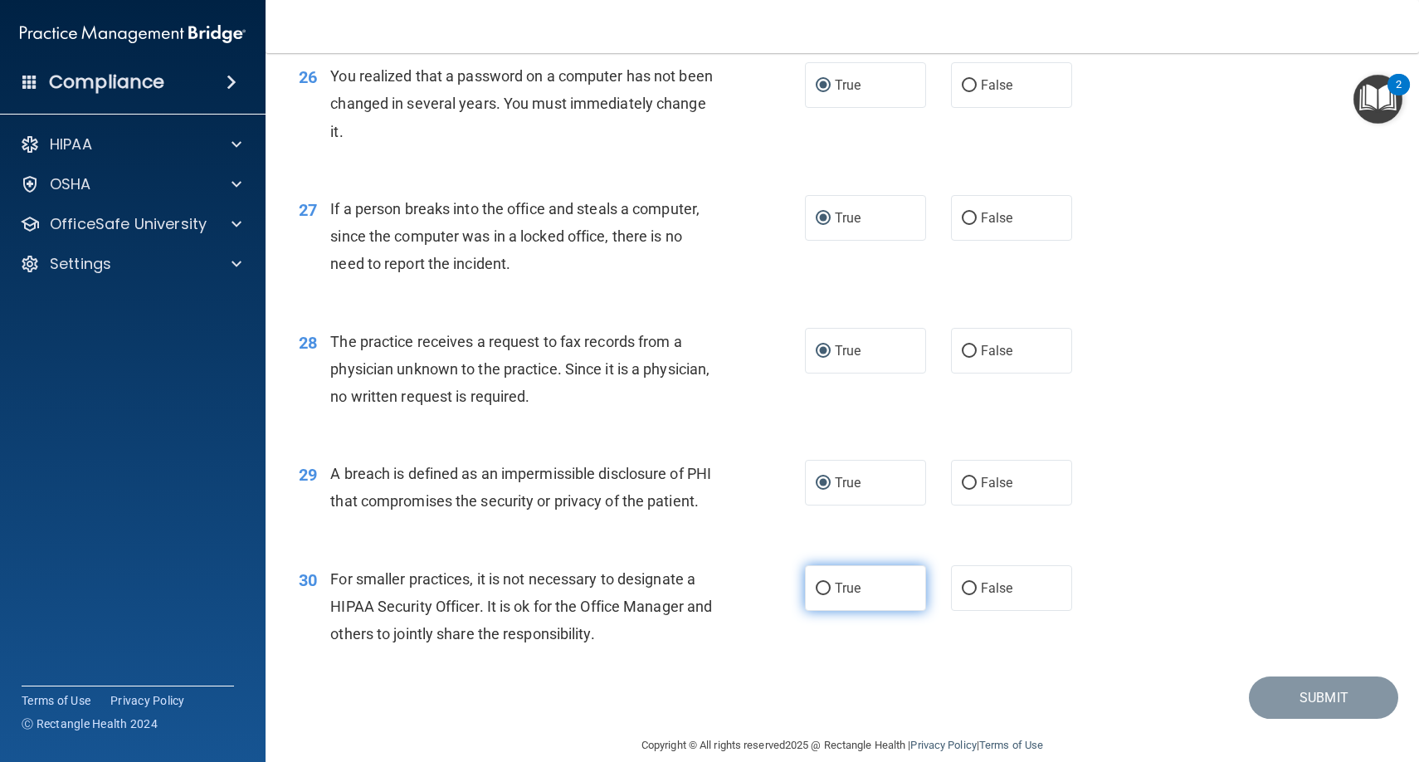
click at [824, 595] on input "True" at bounding box center [823, 588] width 15 height 12
radio input "true"
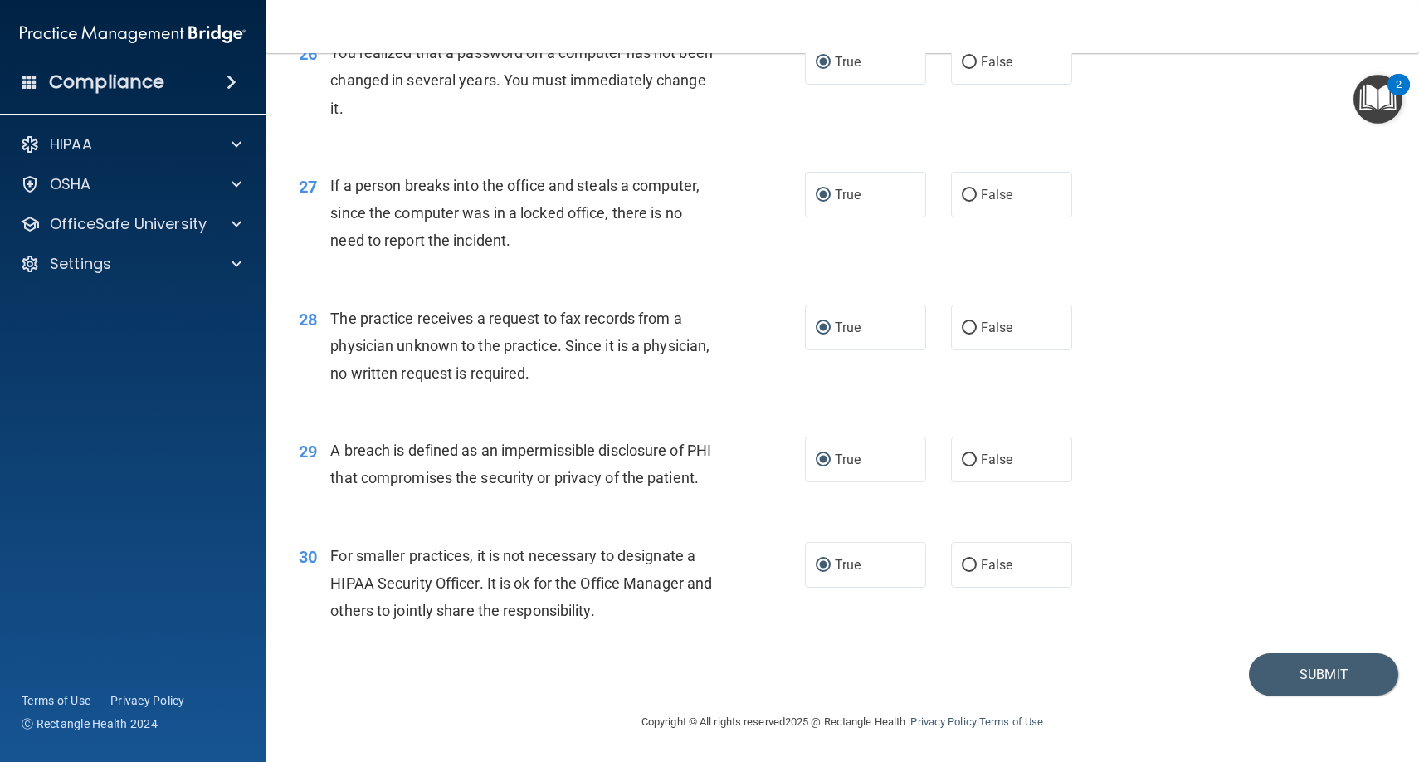
scroll to position [3497, 0]
click at [1291, 659] on button "Submit" at bounding box center [1323, 674] width 149 height 42
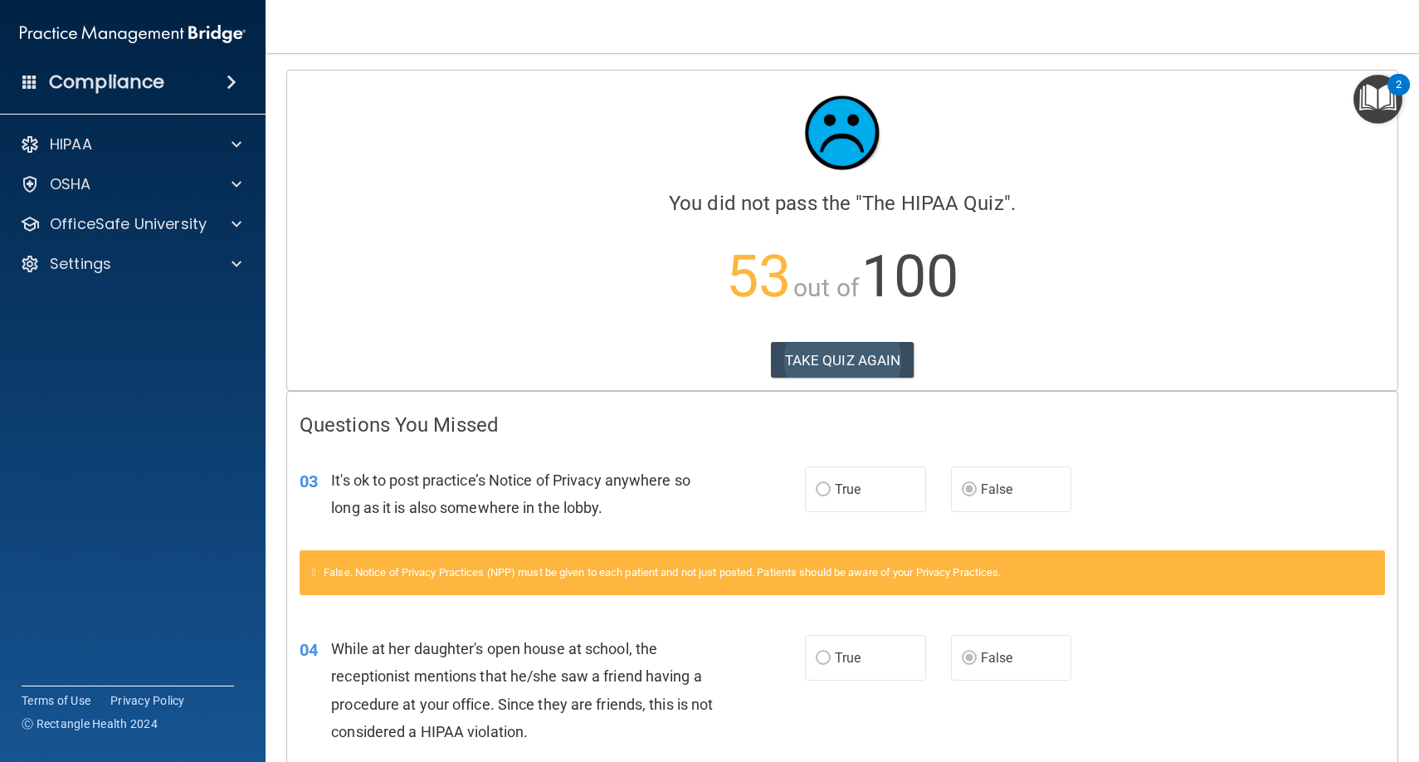
click at [861, 358] on button "TAKE QUIZ AGAIN" at bounding box center [843, 360] width 144 height 37
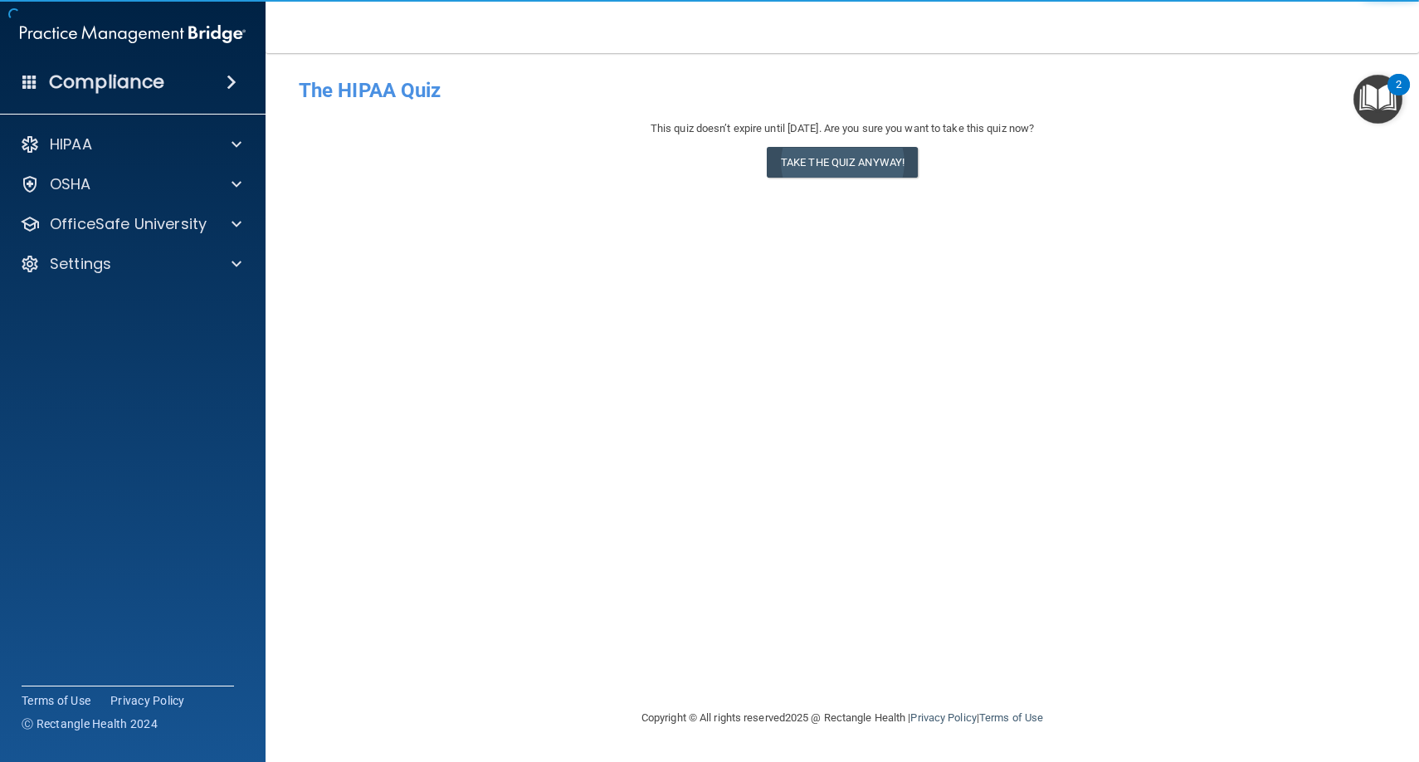
click at [829, 165] on button "Take the quiz anyway!" at bounding box center [842, 162] width 151 height 31
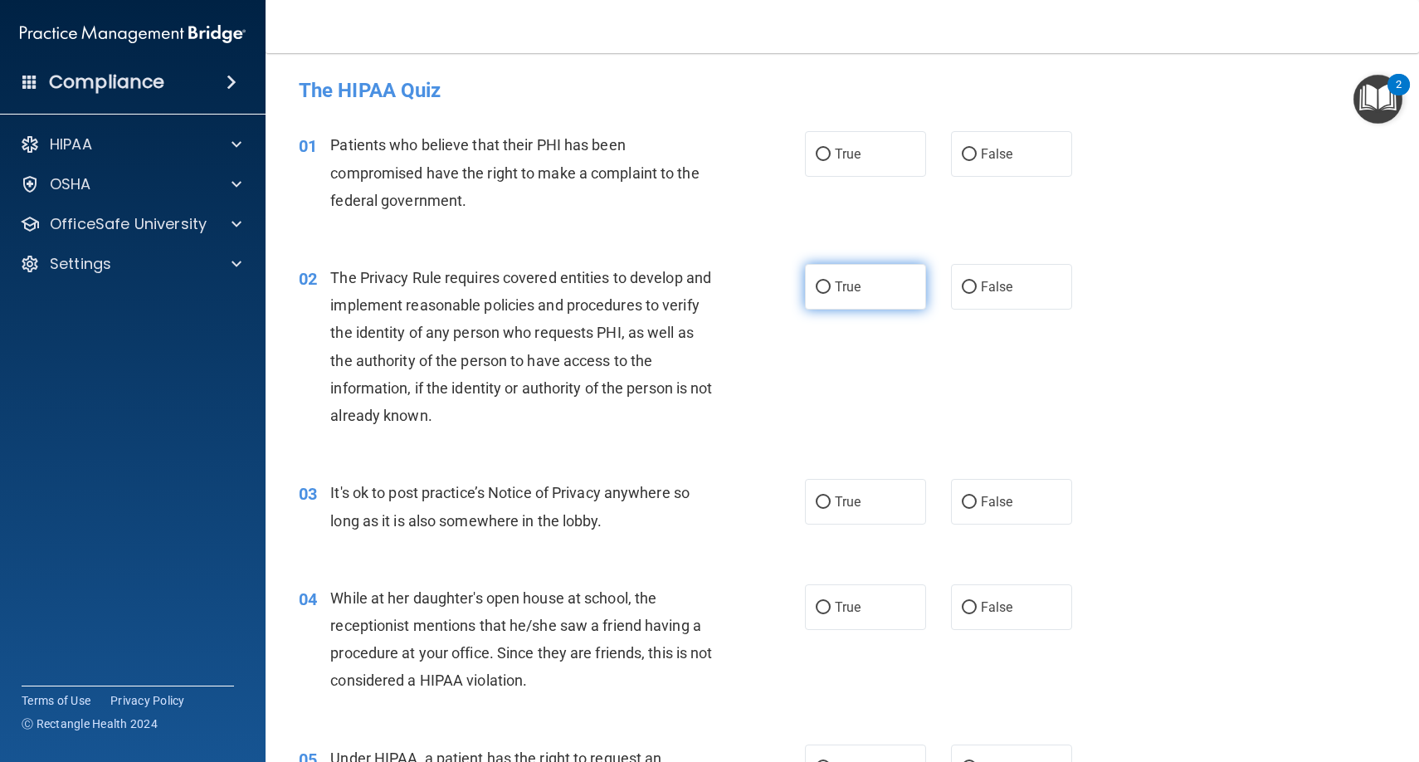
click at [821, 286] on input "True" at bounding box center [823, 287] width 15 height 12
radio input "true"
click at [964, 502] on input "False" at bounding box center [969, 502] width 15 height 12
radio input "true"
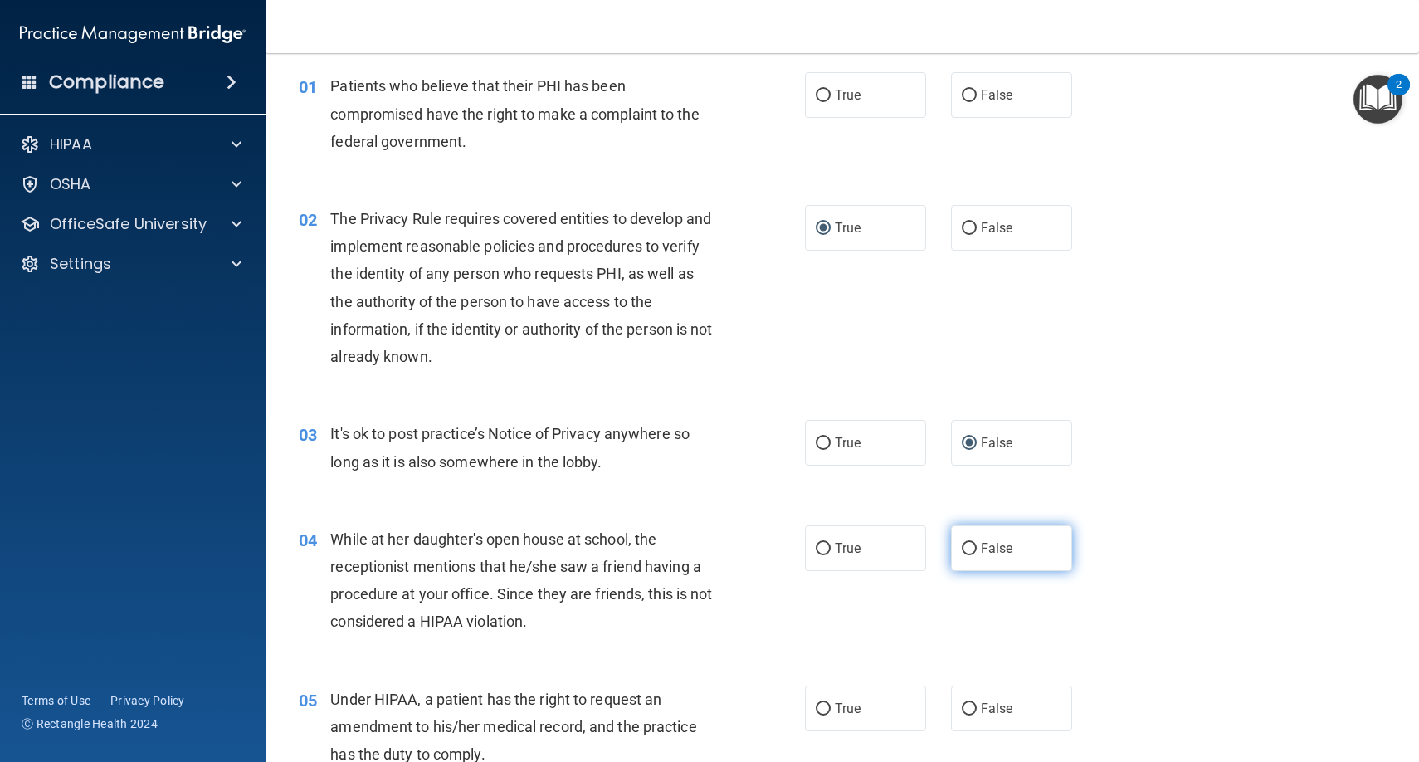
click at [972, 543] on input "False" at bounding box center [969, 549] width 15 height 12
radio input "true"
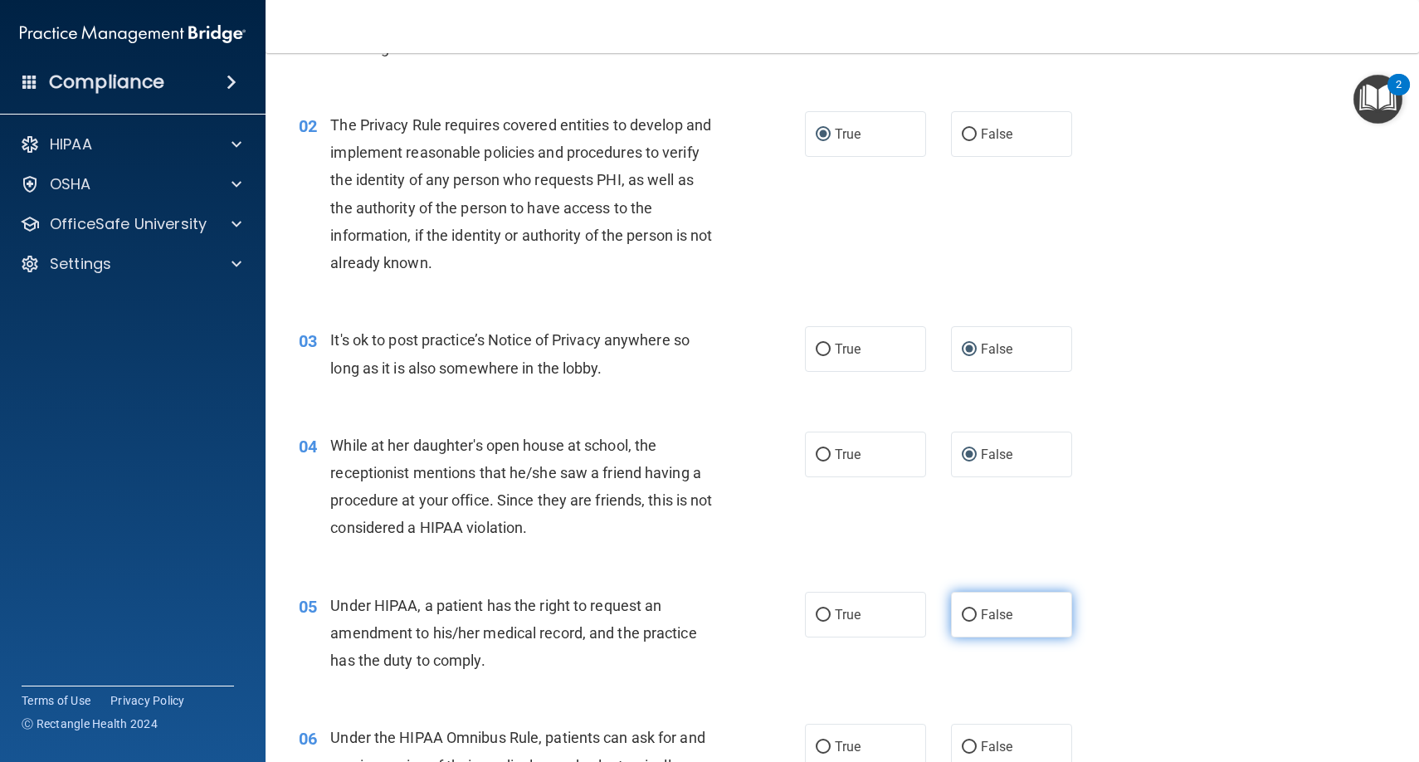
click at [967, 609] on input "False" at bounding box center [969, 615] width 15 height 12
radio input "true"
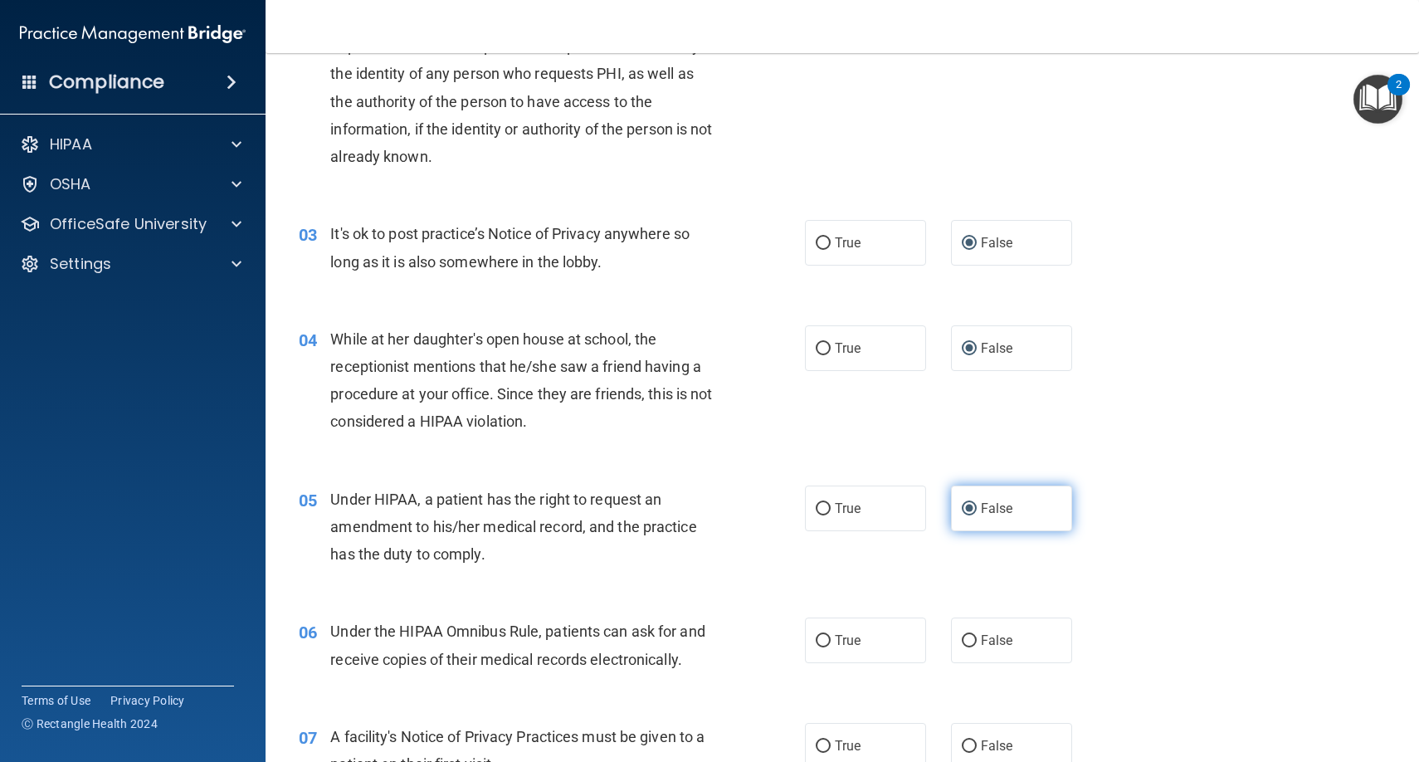
scroll to position [261, 0]
click at [828, 641] on input "True" at bounding box center [823, 639] width 15 height 12
radio input "true"
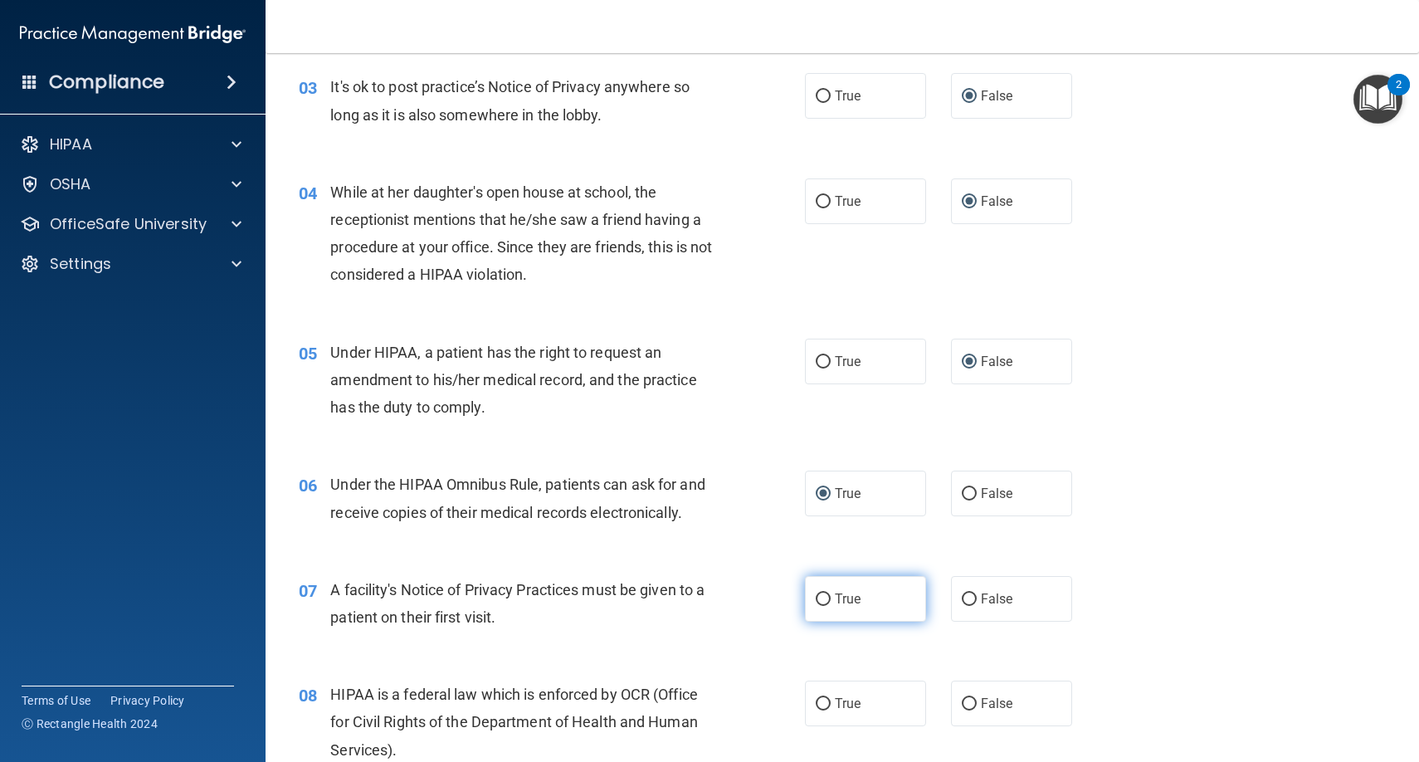
click at [823, 596] on input "True" at bounding box center [823, 599] width 15 height 12
radio input "true"
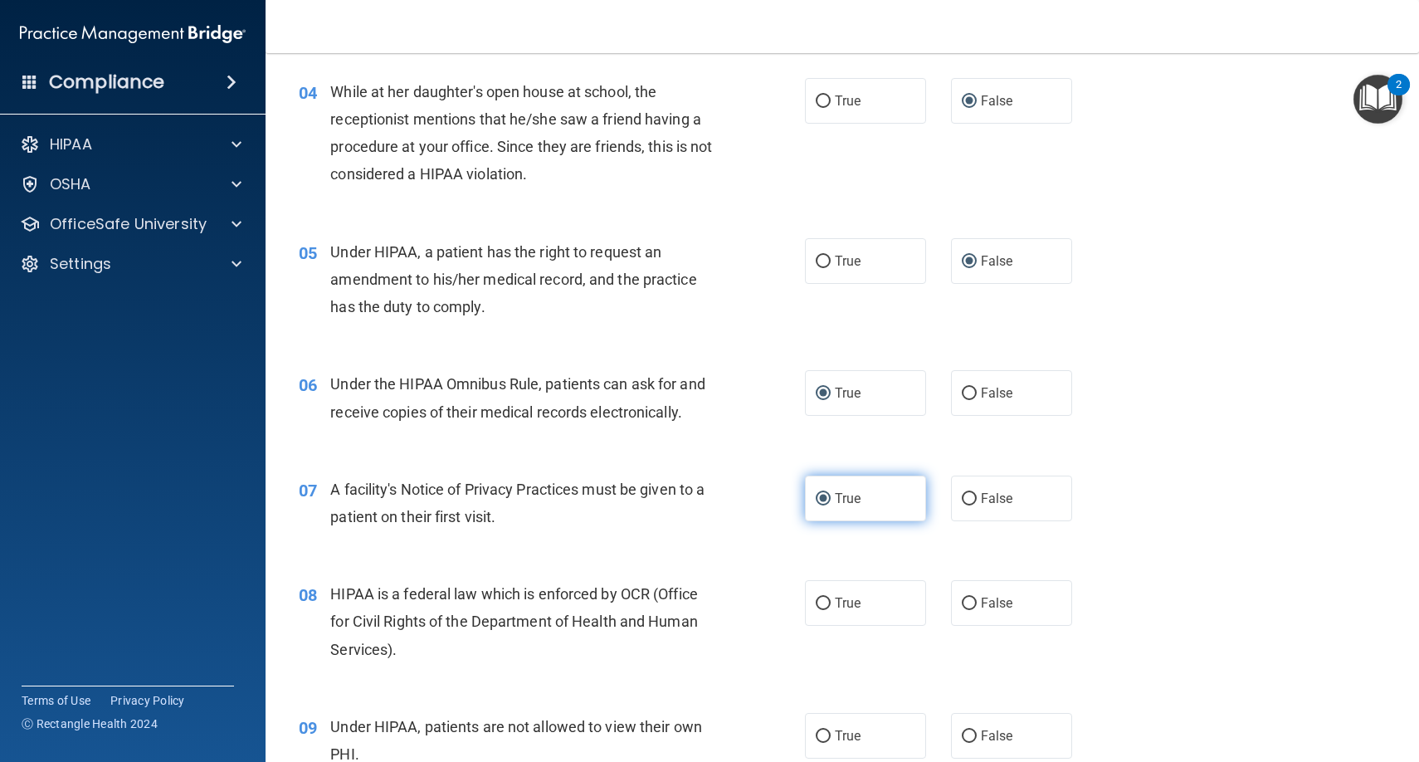
click at [827, 615] on label "True" at bounding box center [865, 603] width 121 height 46
click at [827, 610] on input "True" at bounding box center [823, 603] width 15 height 12
radio input "true"
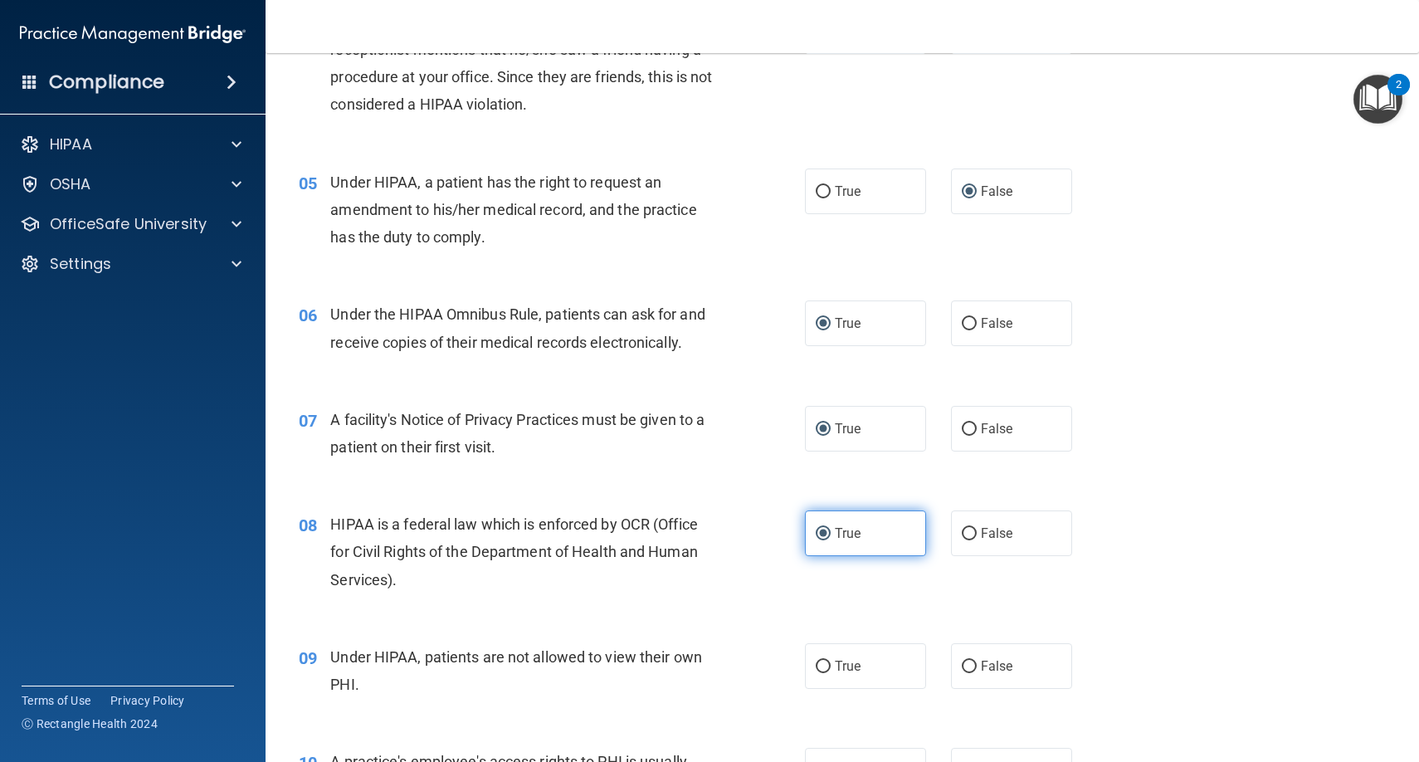
scroll to position [577, 0]
click at [967, 660] on input "False" at bounding box center [969, 666] width 15 height 12
radio input "true"
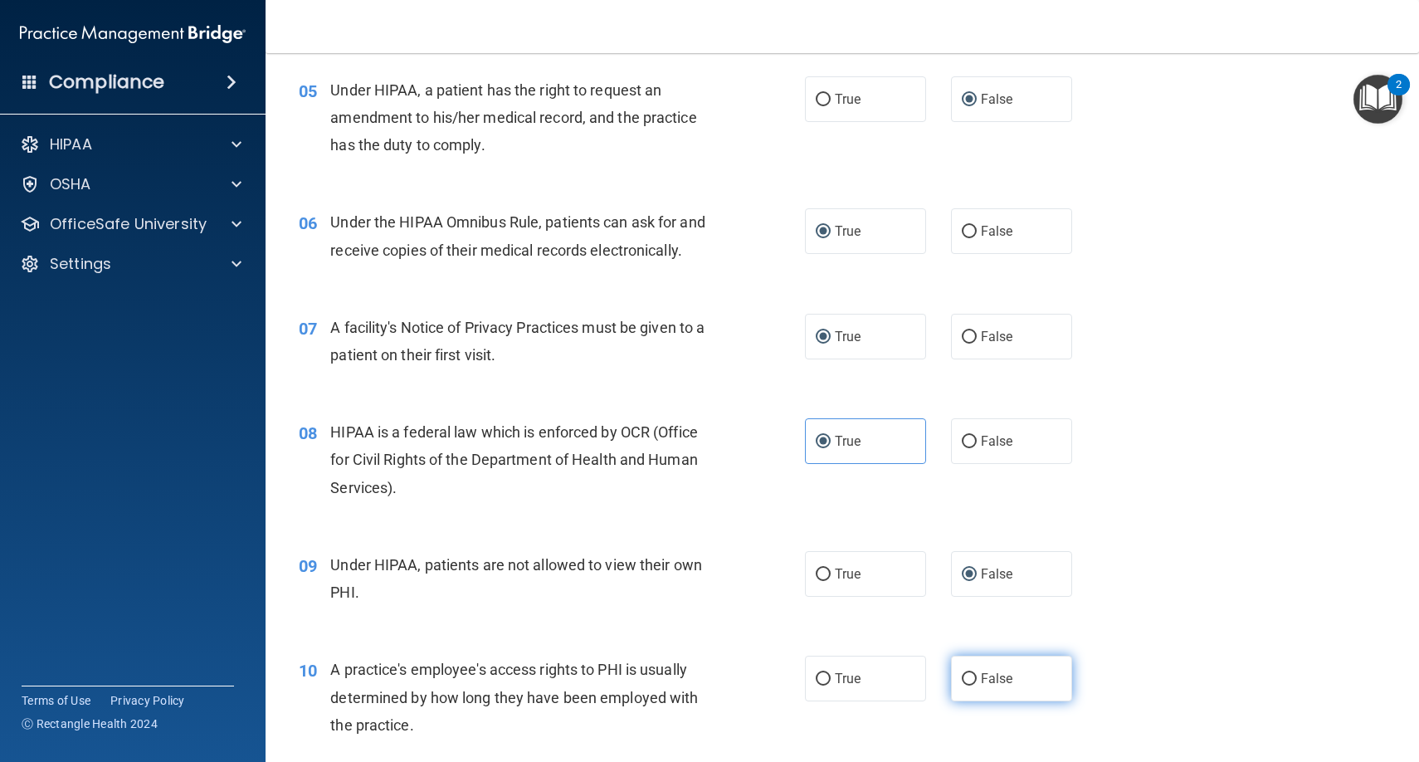
click at [968, 673] on input "False" at bounding box center [969, 679] width 15 height 12
radio input "true"
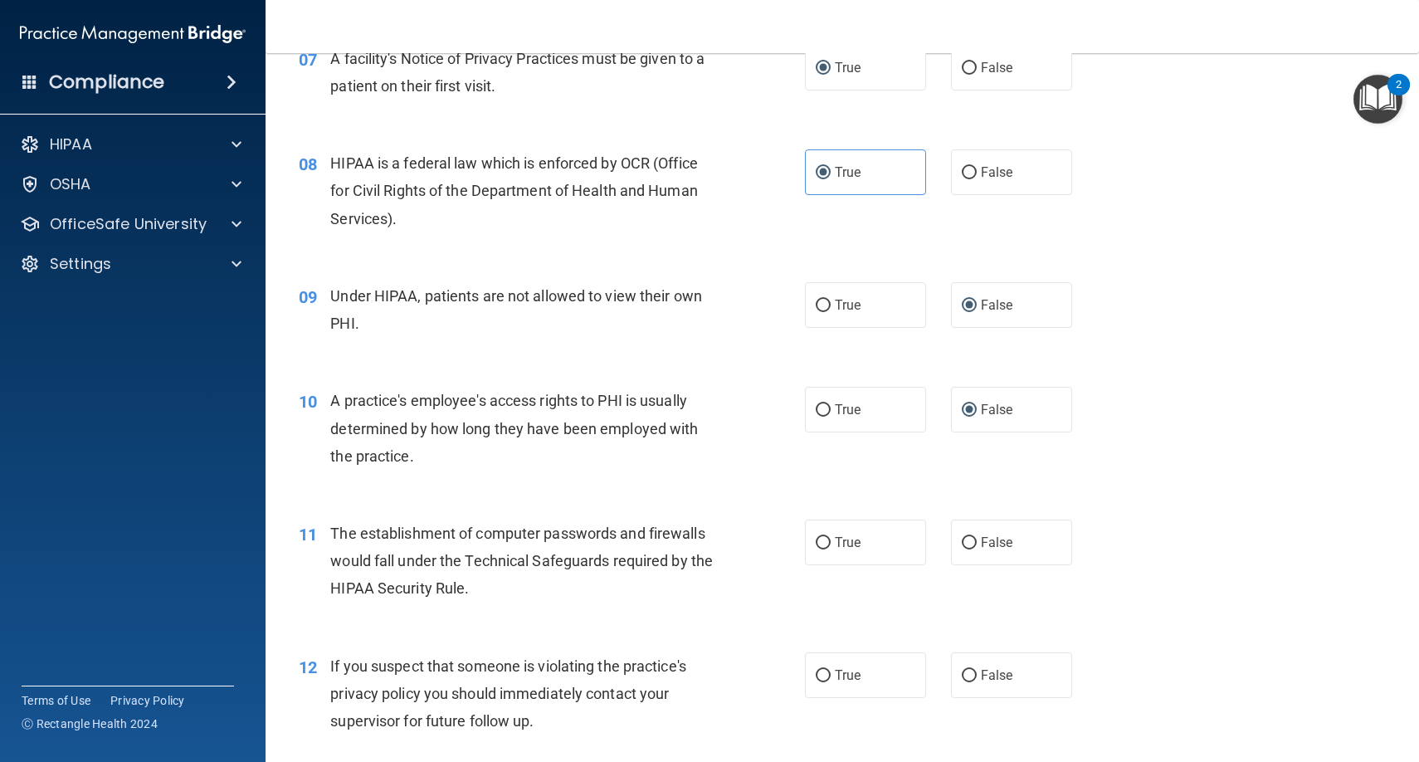
scroll to position [948, 0]
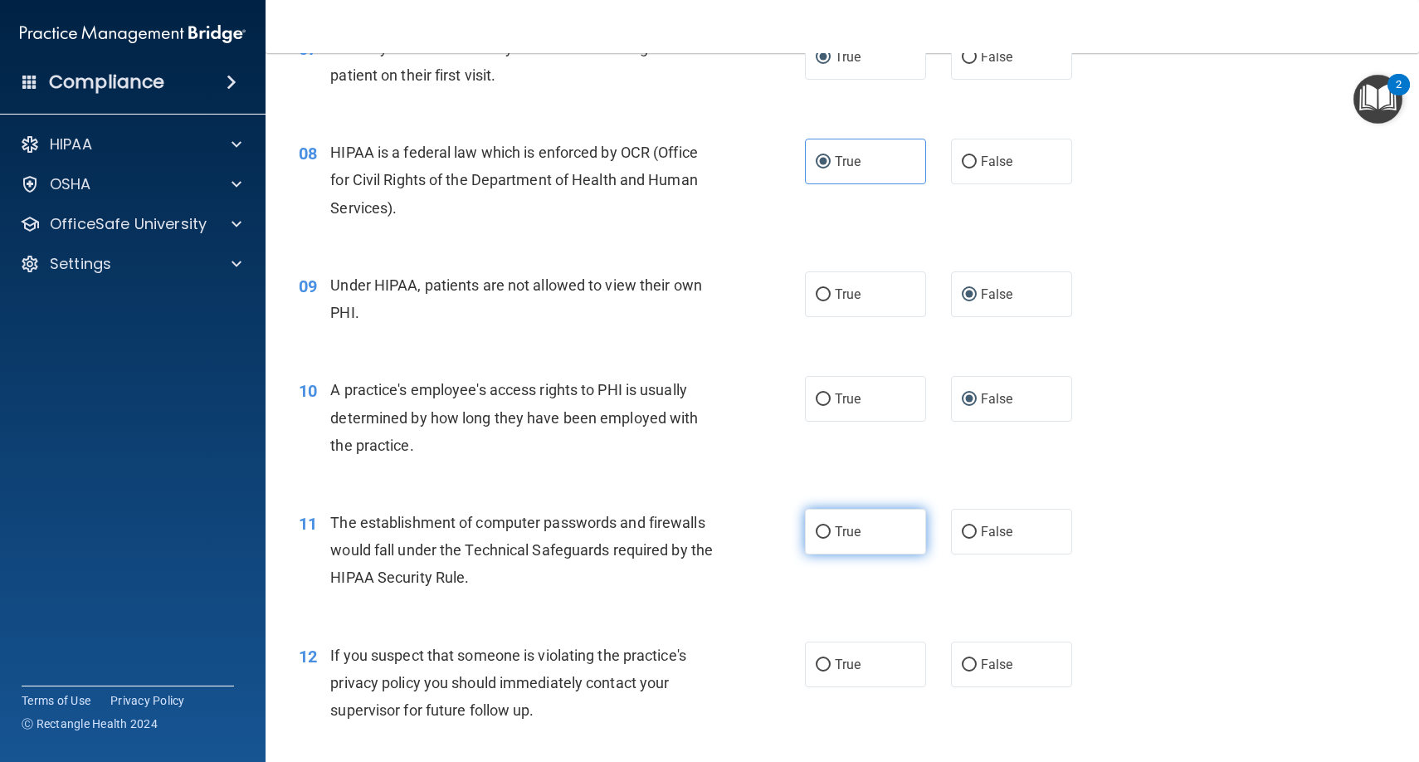
click at [830, 535] on label "True" at bounding box center [865, 532] width 121 height 46
click at [830, 535] on input "True" at bounding box center [823, 532] width 15 height 12
radio input "true"
click at [840, 648] on label "True" at bounding box center [865, 664] width 121 height 46
click at [831, 659] on input "True" at bounding box center [823, 665] width 15 height 12
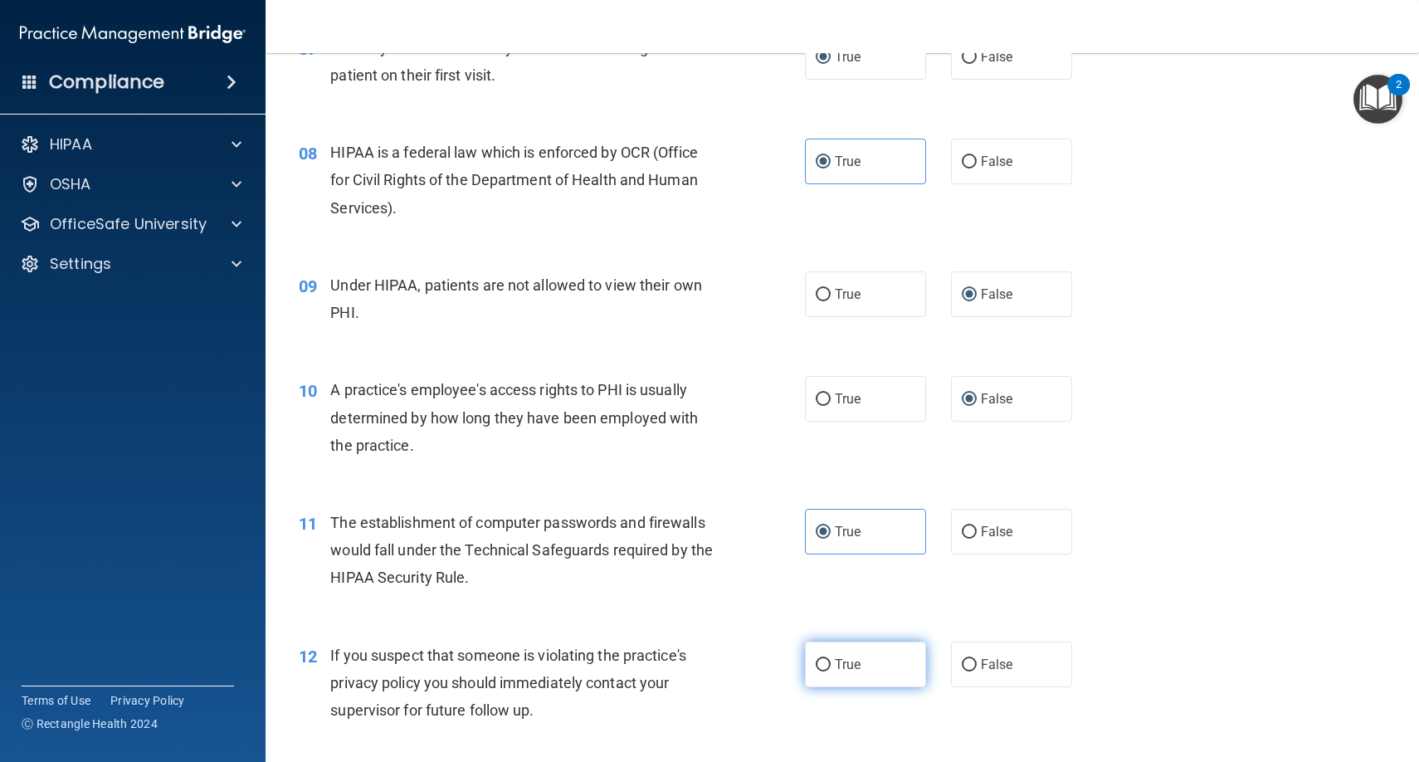
radio input "true"
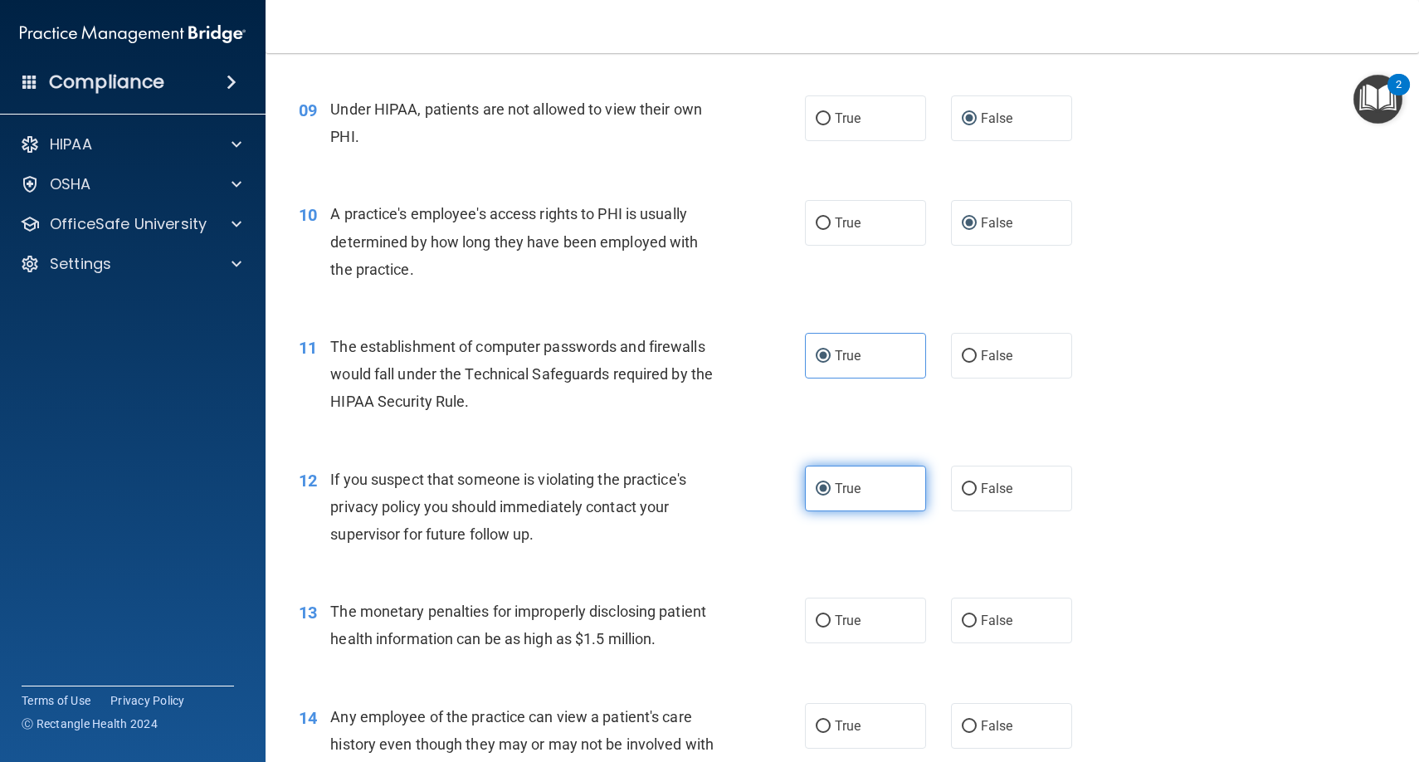
scroll to position [1143, 0]
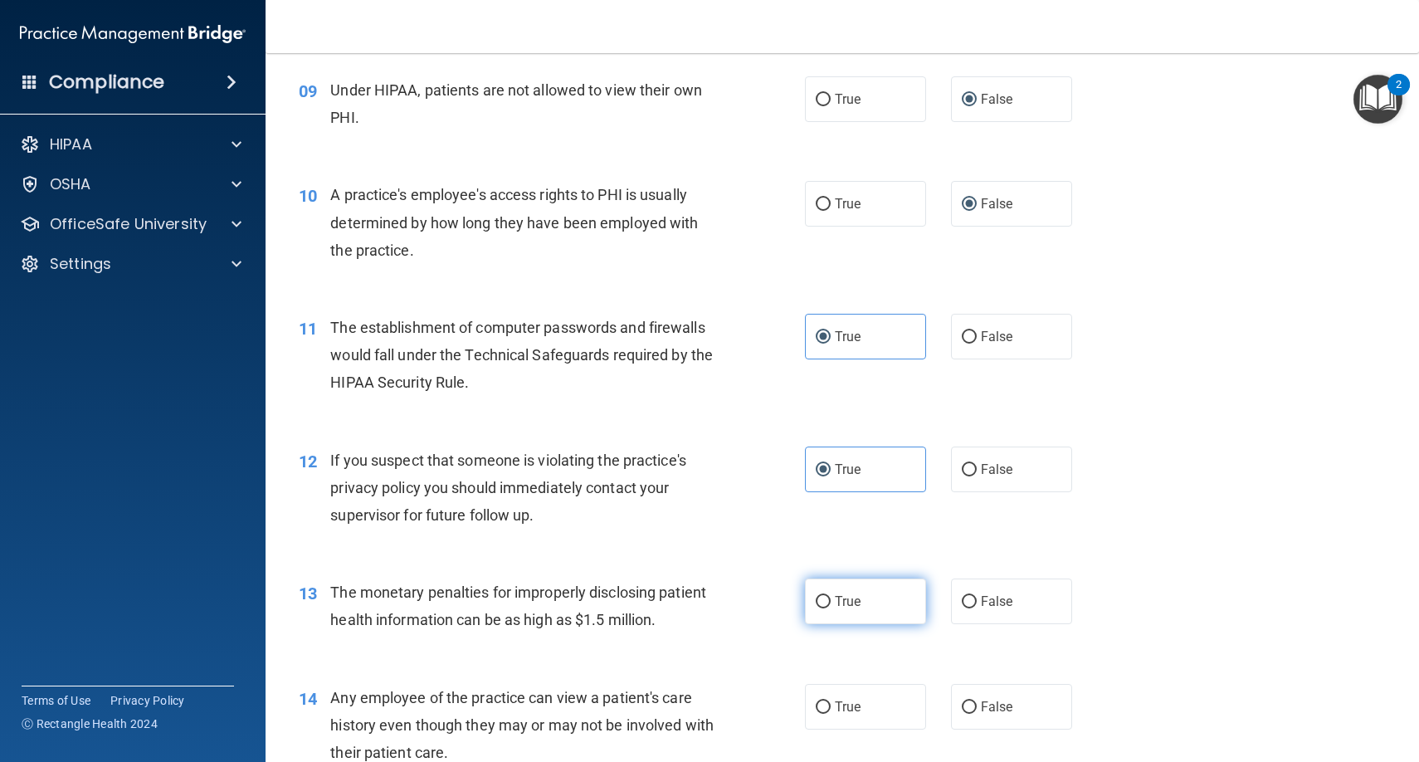
click at [832, 583] on label "True" at bounding box center [865, 601] width 121 height 46
click at [831, 596] on input "True" at bounding box center [823, 602] width 15 height 12
radio input "true"
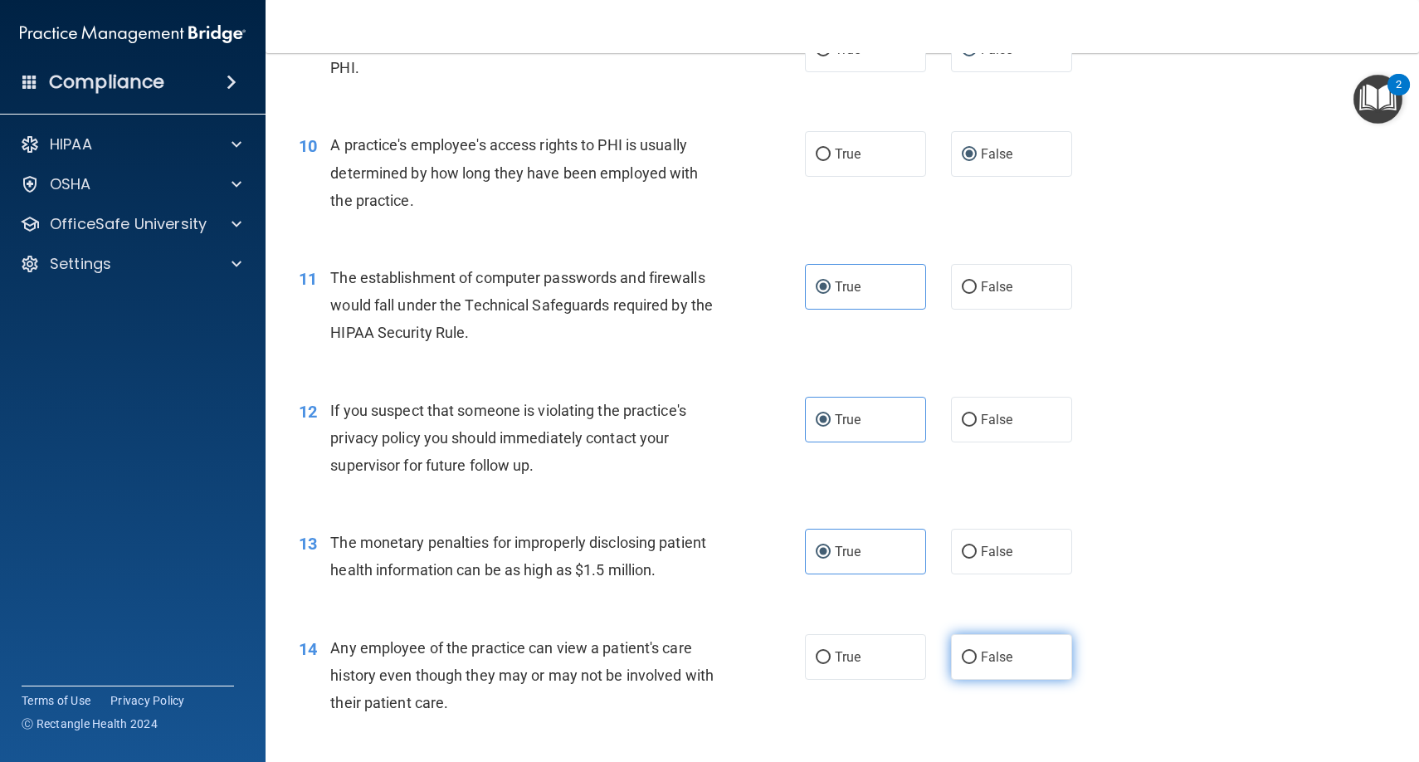
click at [974, 651] on input "False" at bounding box center [969, 657] width 15 height 12
radio input "true"
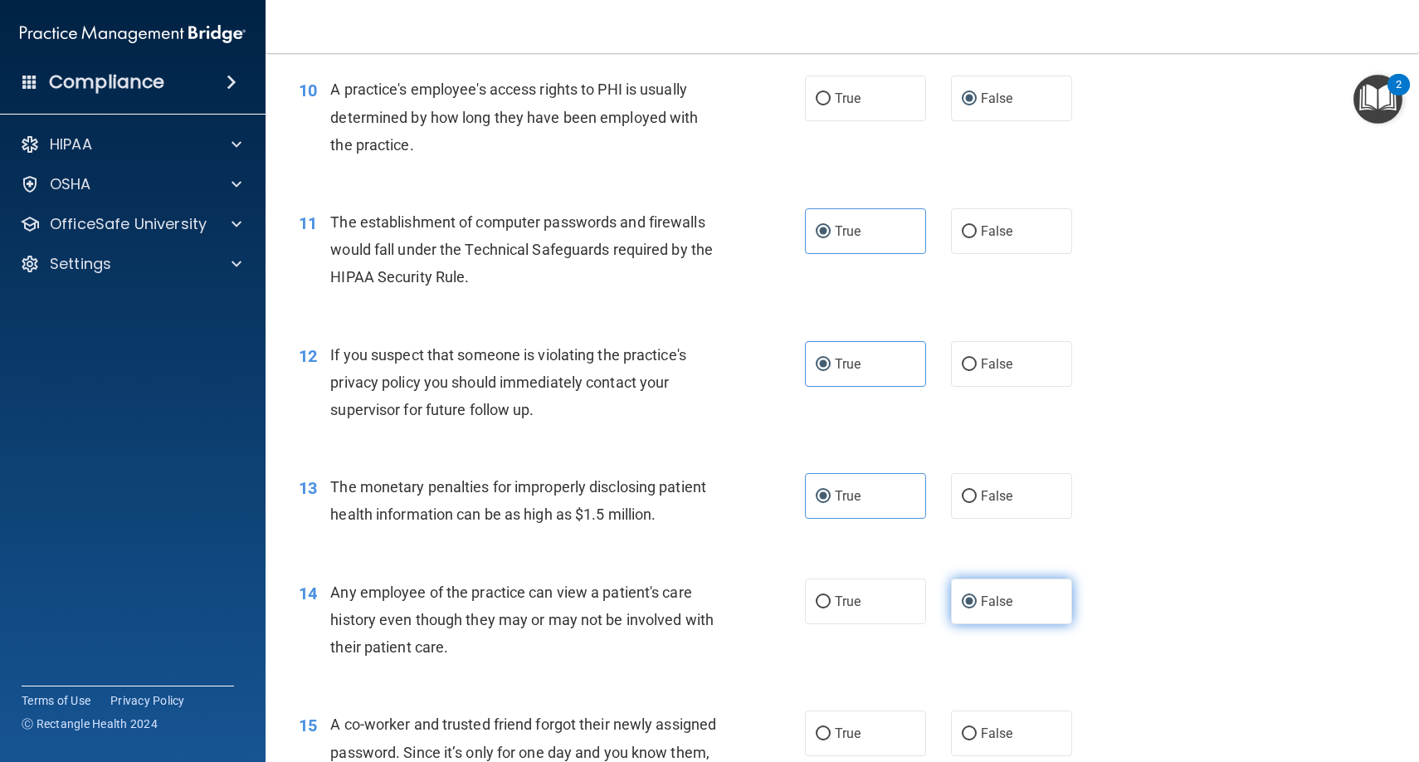
scroll to position [1270, 0]
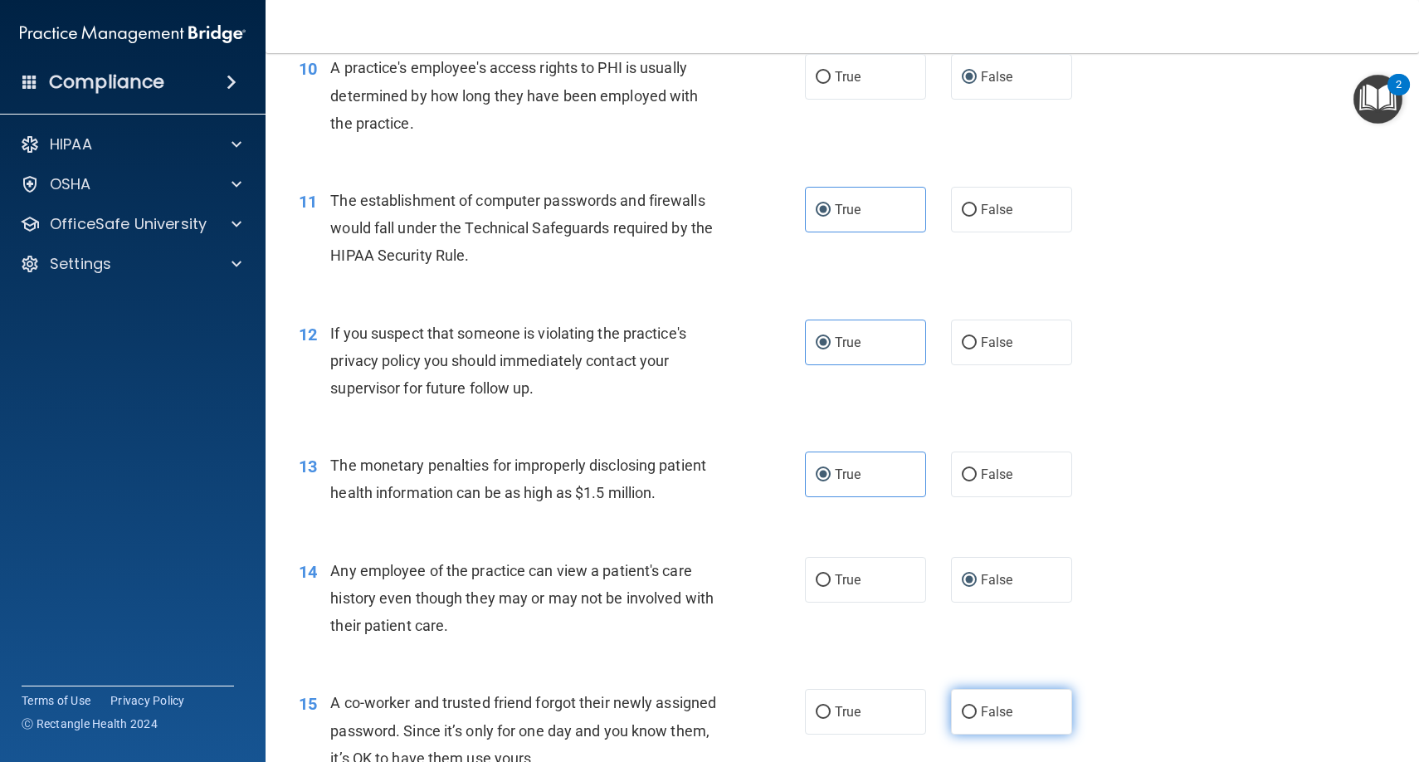
click at [984, 708] on span "False" at bounding box center [997, 712] width 32 height 16
click at [977, 708] on input "False" at bounding box center [969, 712] width 15 height 12
radio input "true"
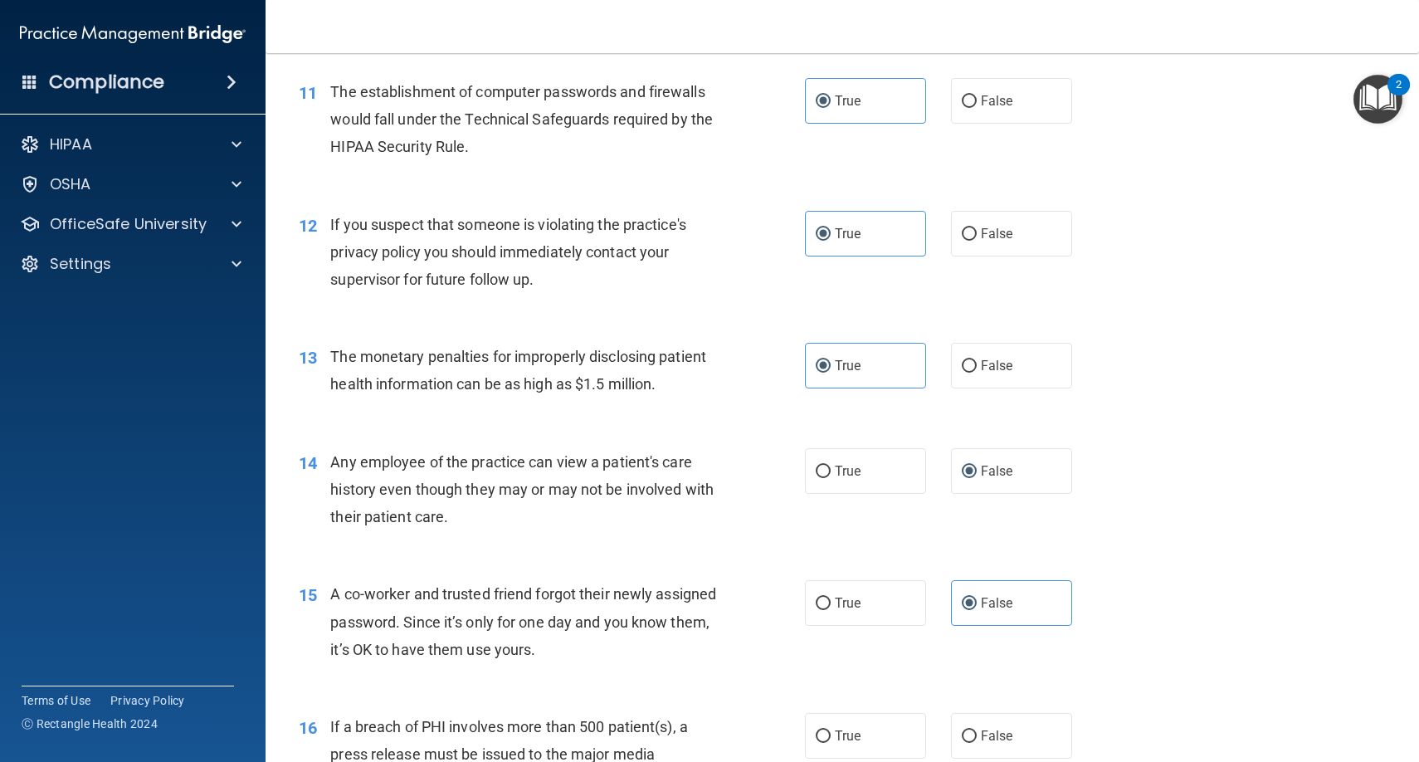
scroll to position [1400, 0]
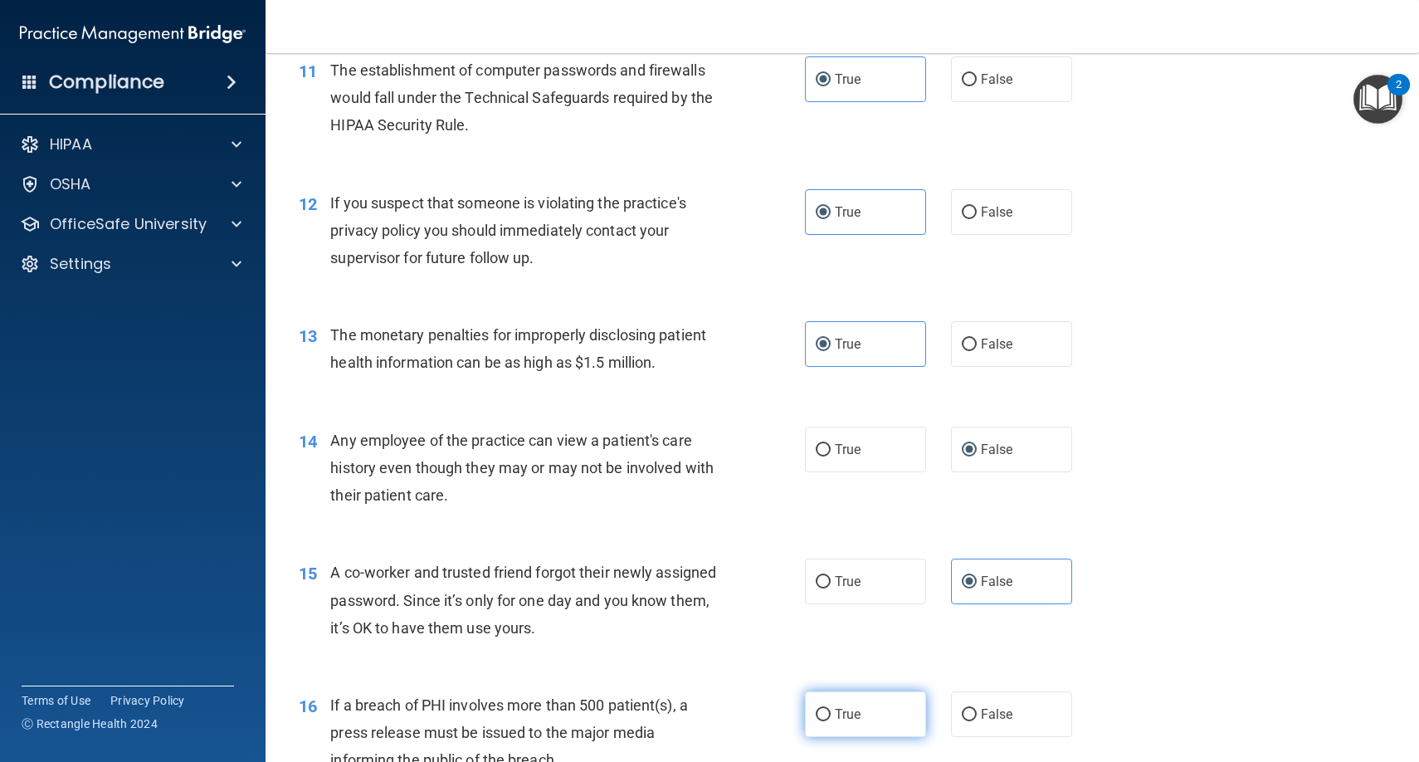
click at [866, 696] on label "True" at bounding box center [865, 714] width 121 height 46
click at [831, 709] on input "True" at bounding box center [823, 715] width 15 height 12
radio input "true"
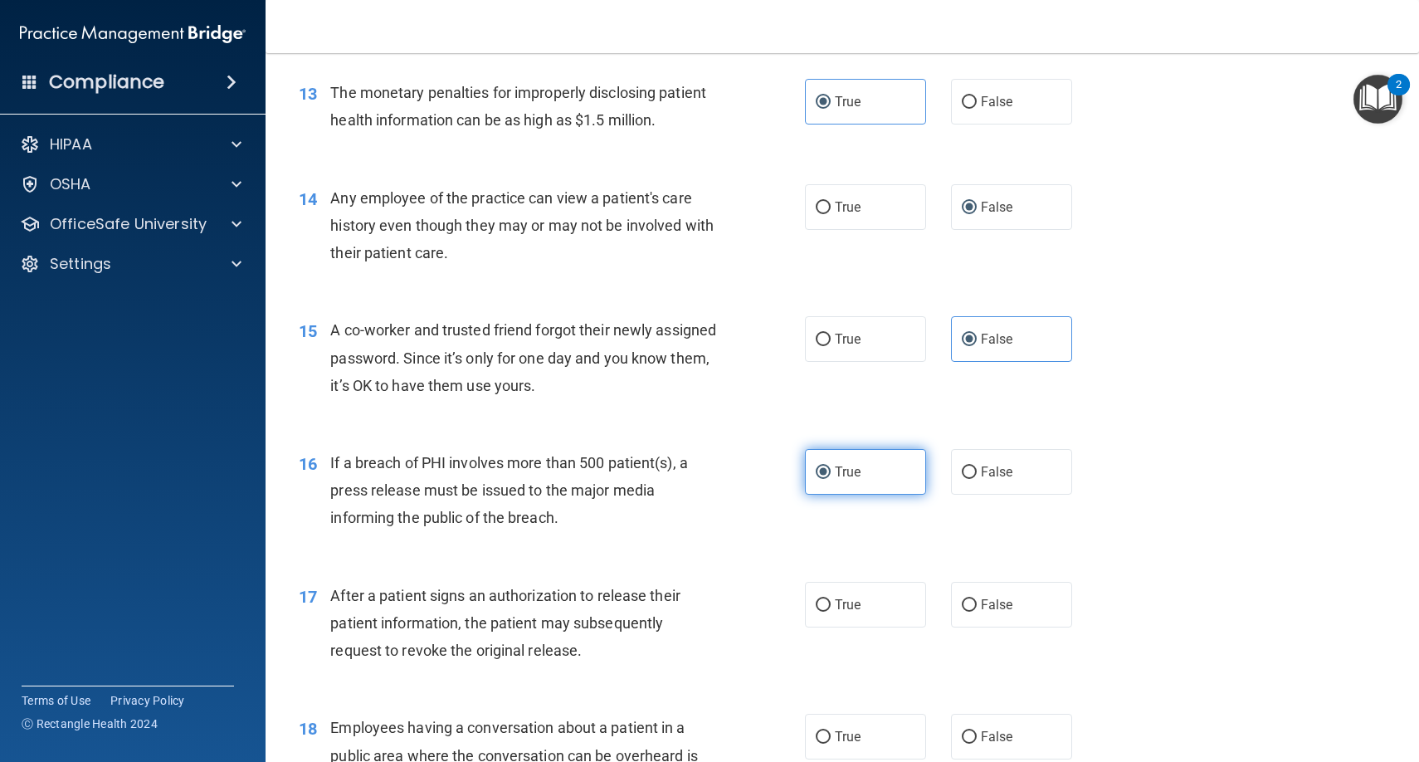
scroll to position [1729, 0]
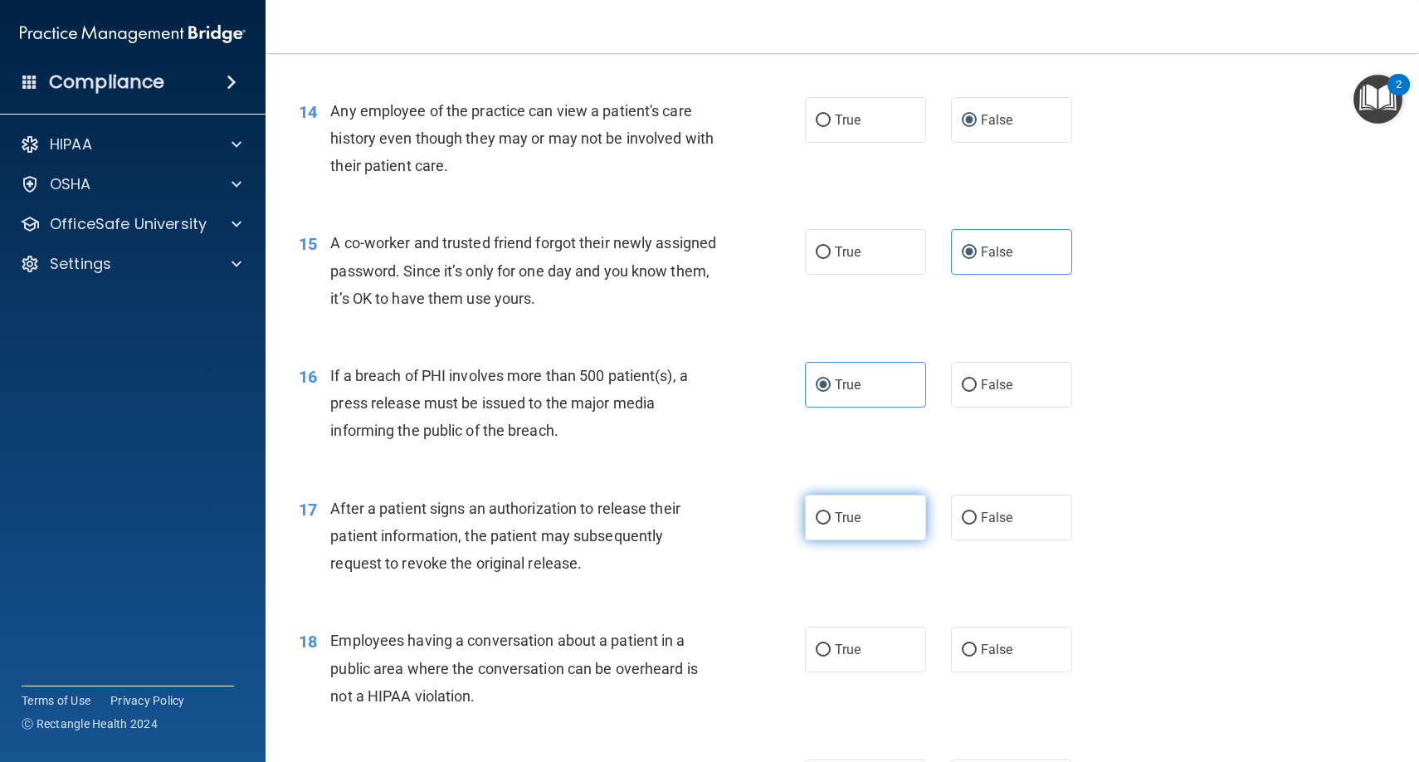
click at [848, 516] on label "True" at bounding box center [865, 518] width 121 height 46
click at [831, 516] on input "True" at bounding box center [823, 518] width 15 height 12
radio input "true"
click at [976, 644] on input "False" at bounding box center [969, 650] width 15 height 12
radio input "true"
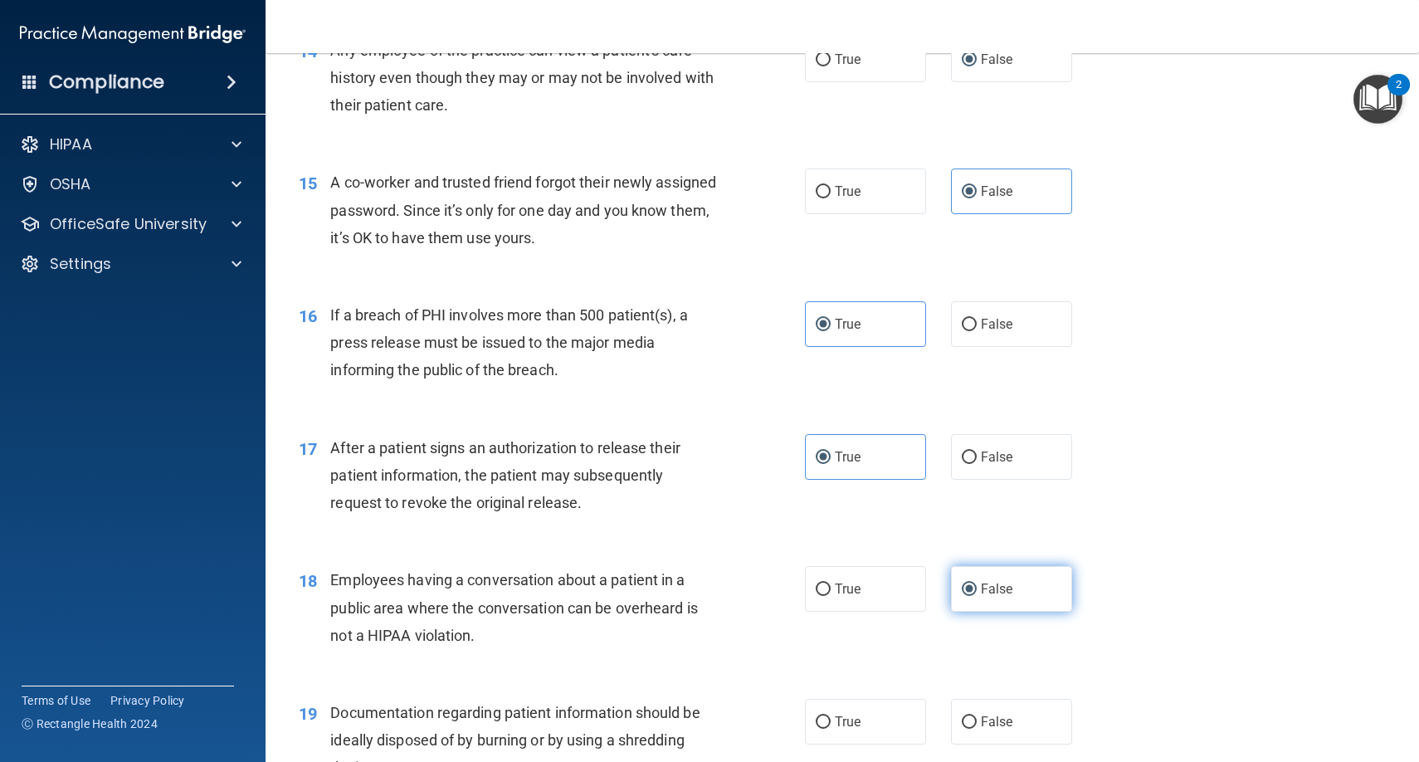
scroll to position [1825, 0]
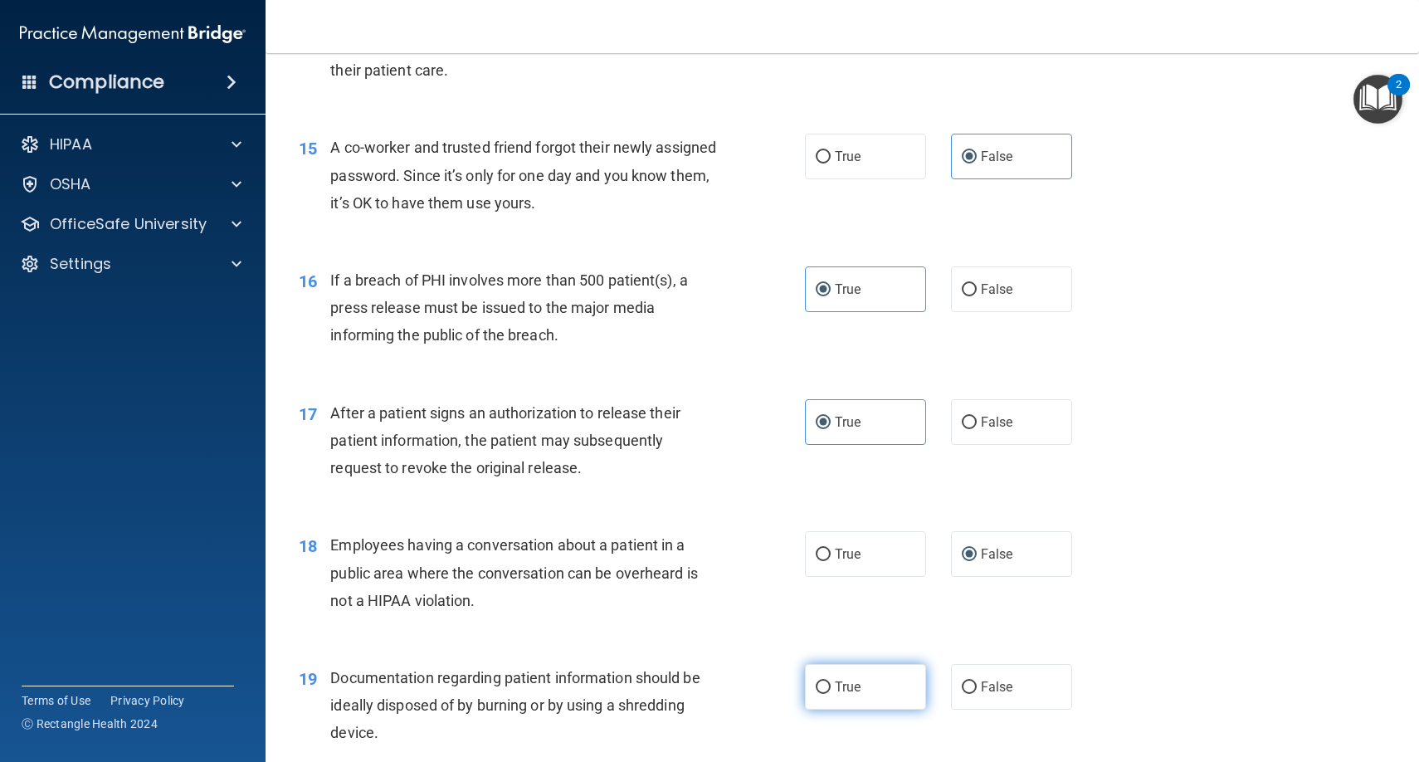
click at [890, 670] on label "True" at bounding box center [865, 687] width 121 height 46
click at [831, 681] on input "True" at bounding box center [823, 687] width 15 height 12
radio input "true"
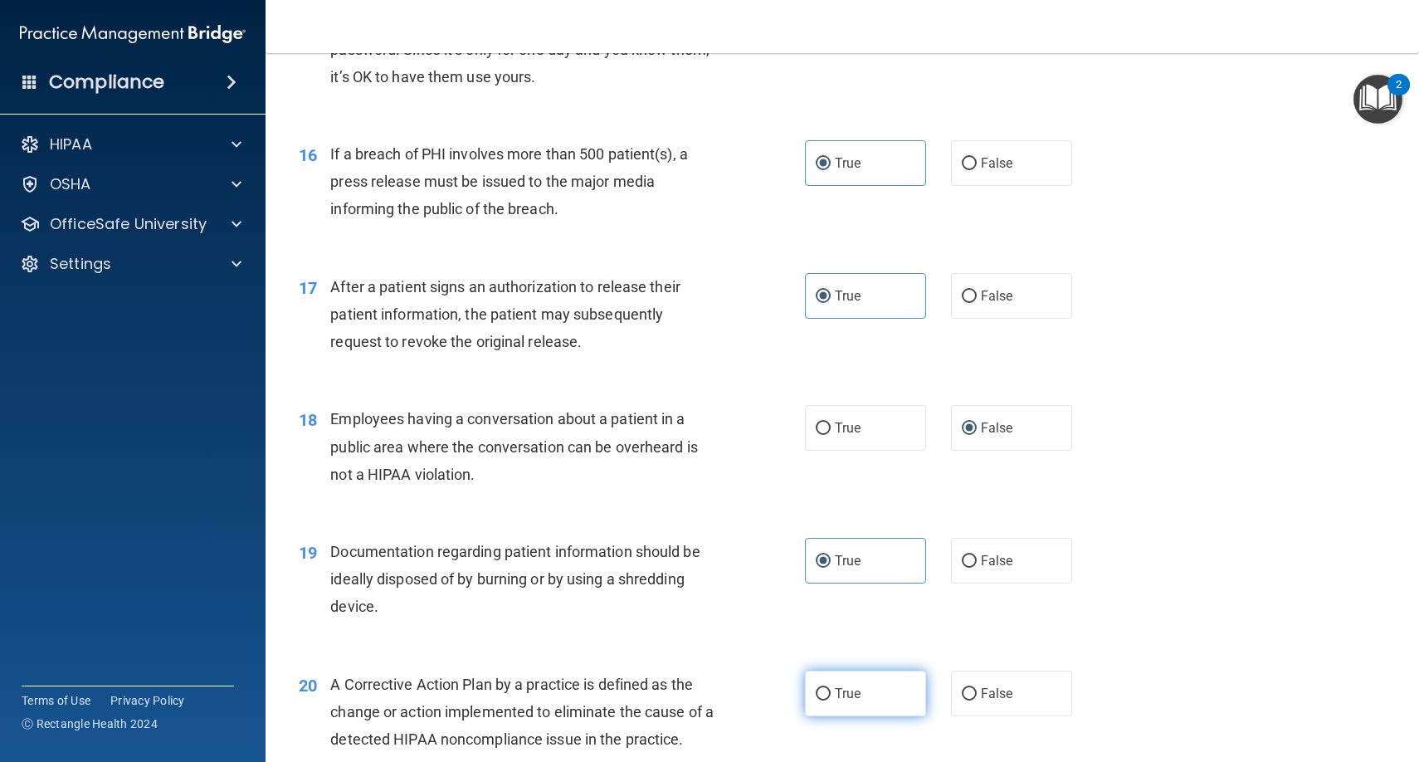
click at [865, 675] on label "True" at bounding box center [865, 693] width 121 height 46
click at [831, 688] on input "True" at bounding box center [823, 694] width 15 height 12
radio input "true"
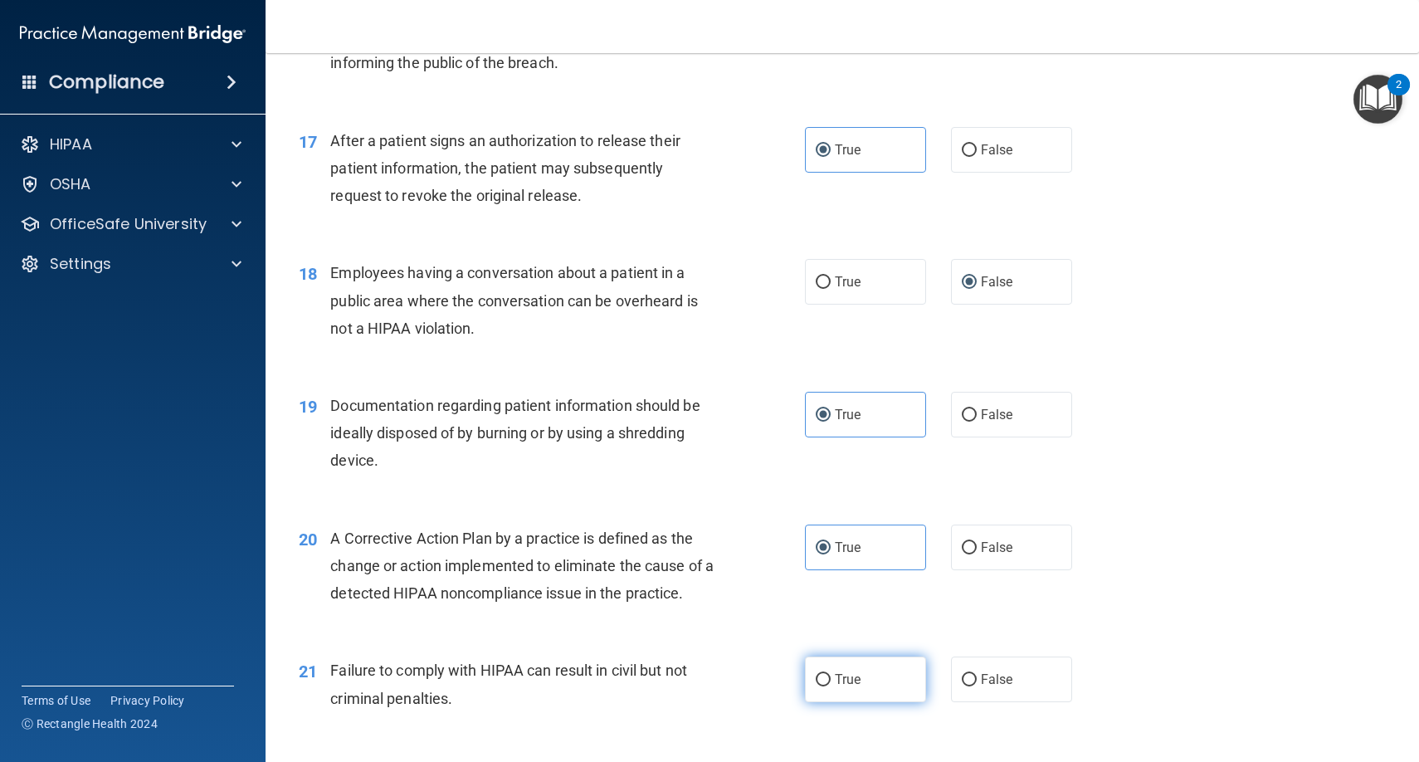
scroll to position [2106, 0]
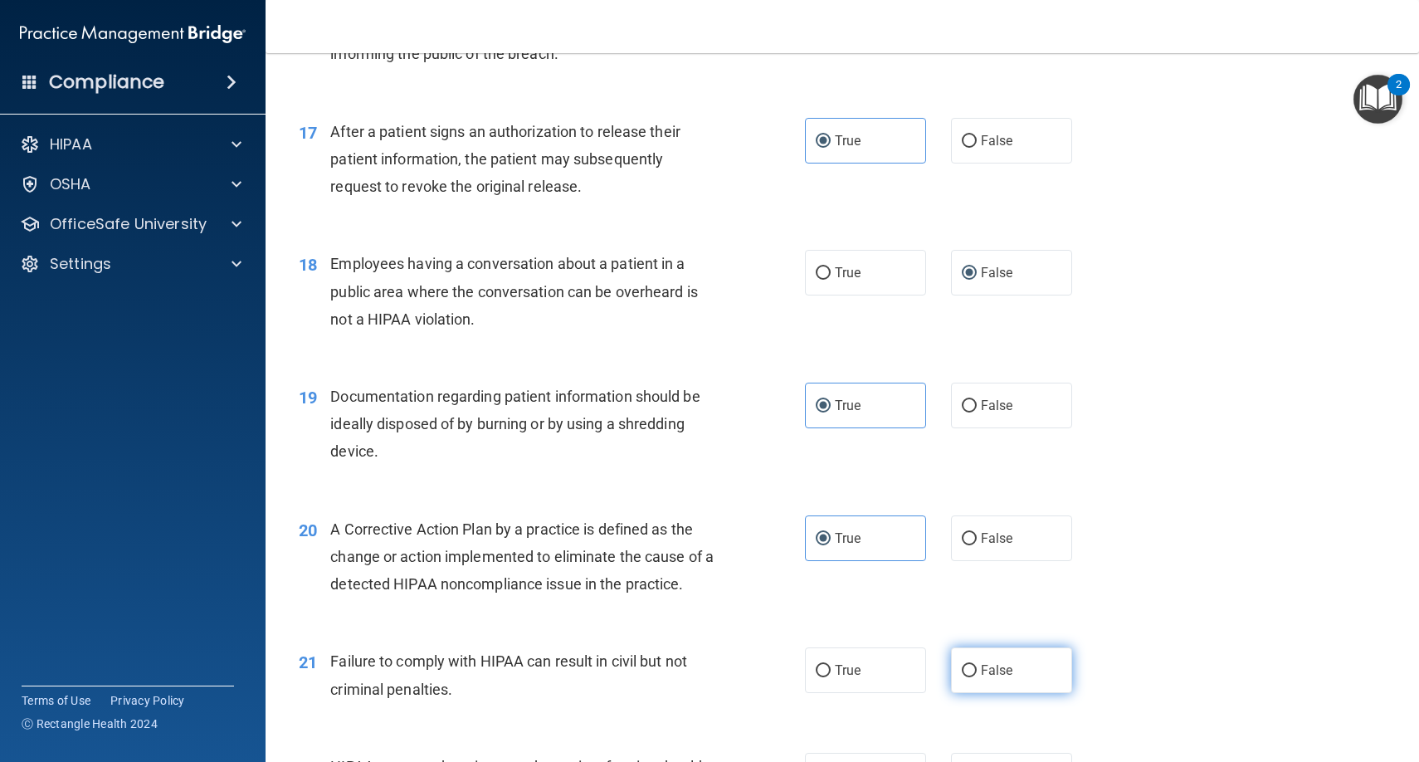
click at [972, 665] on input "False" at bounding box center [969, 671] width 15 height 12
radio input "true"
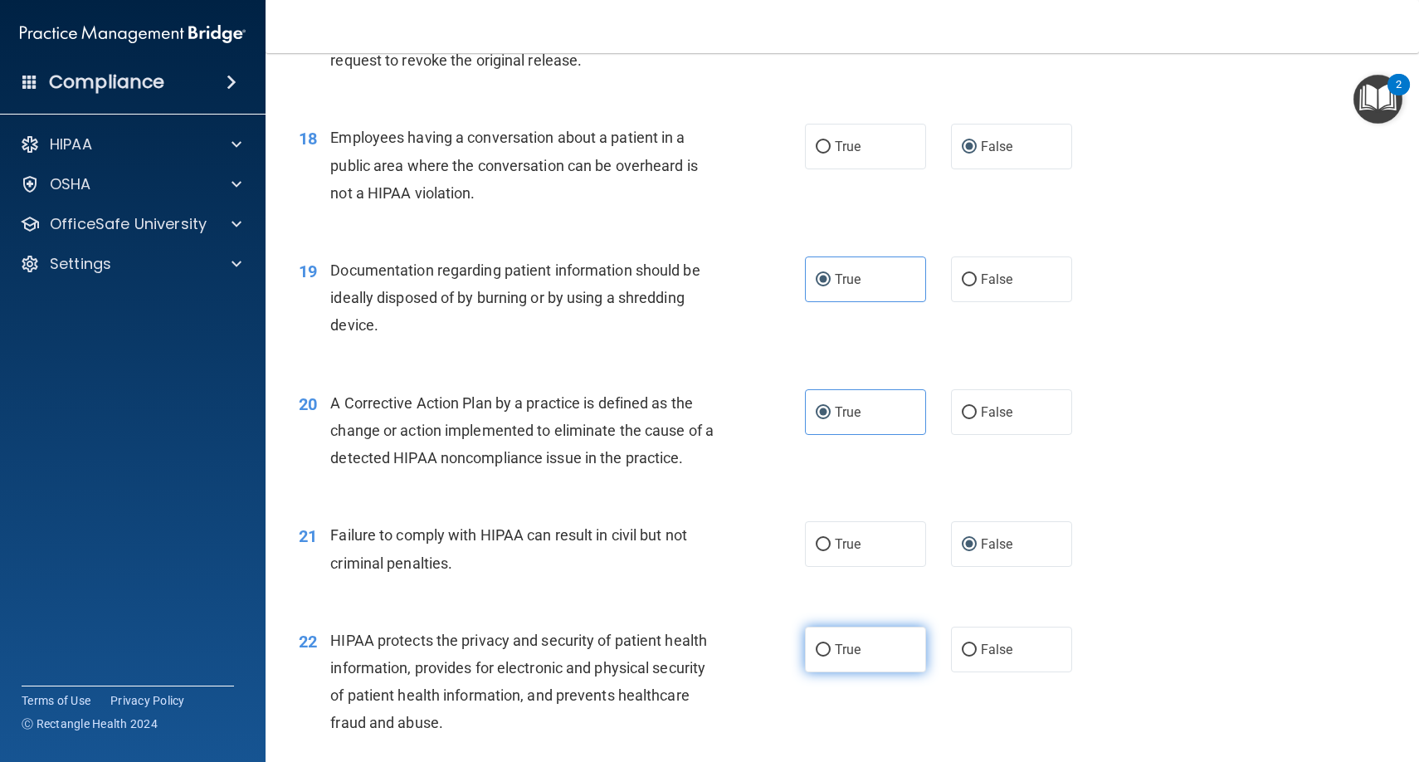
click at [875, 653] on label "True" at bounding box center [865, 649] width 121 height 46
click at [831, 653] on input "True" at bounding box center [823, 650] width 15 height 12
radio input "true"
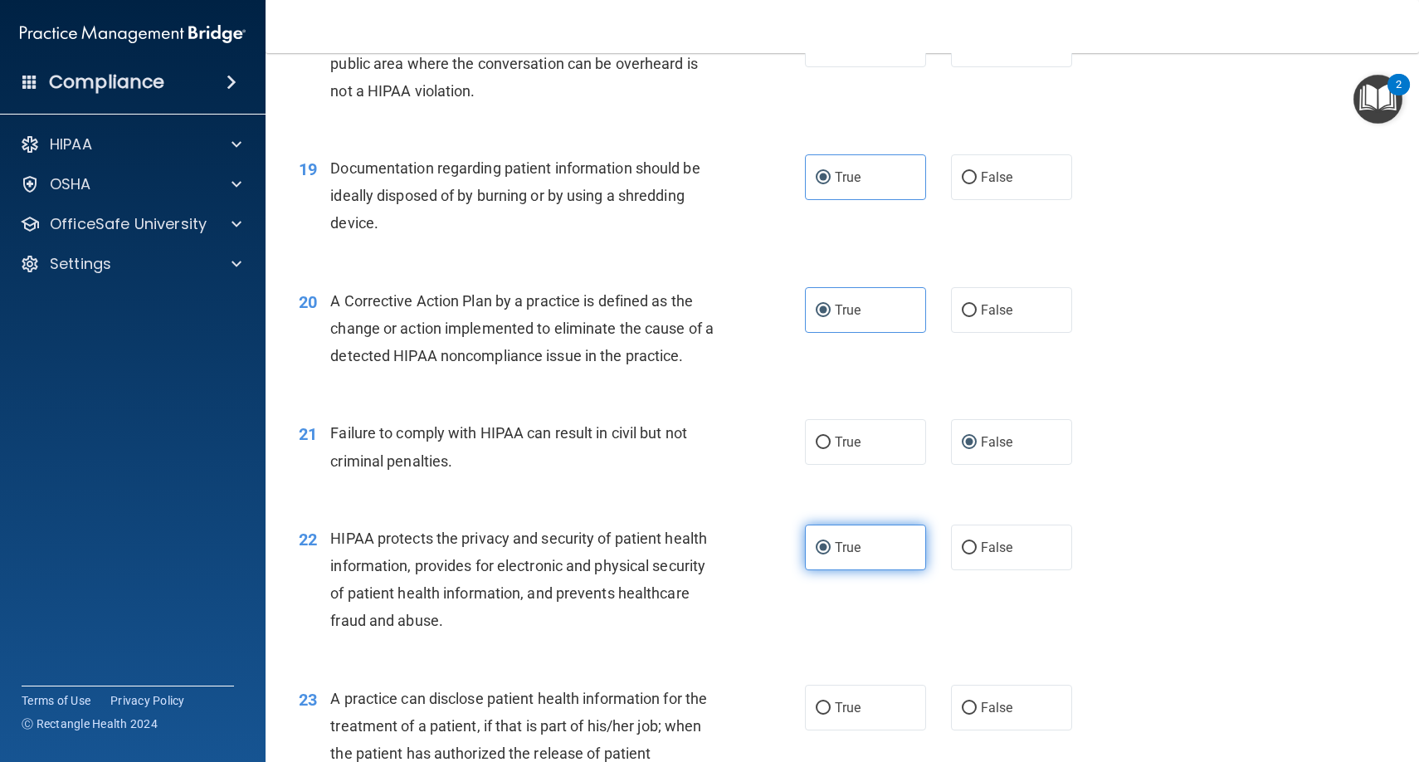
scroll to position [2367, 0]
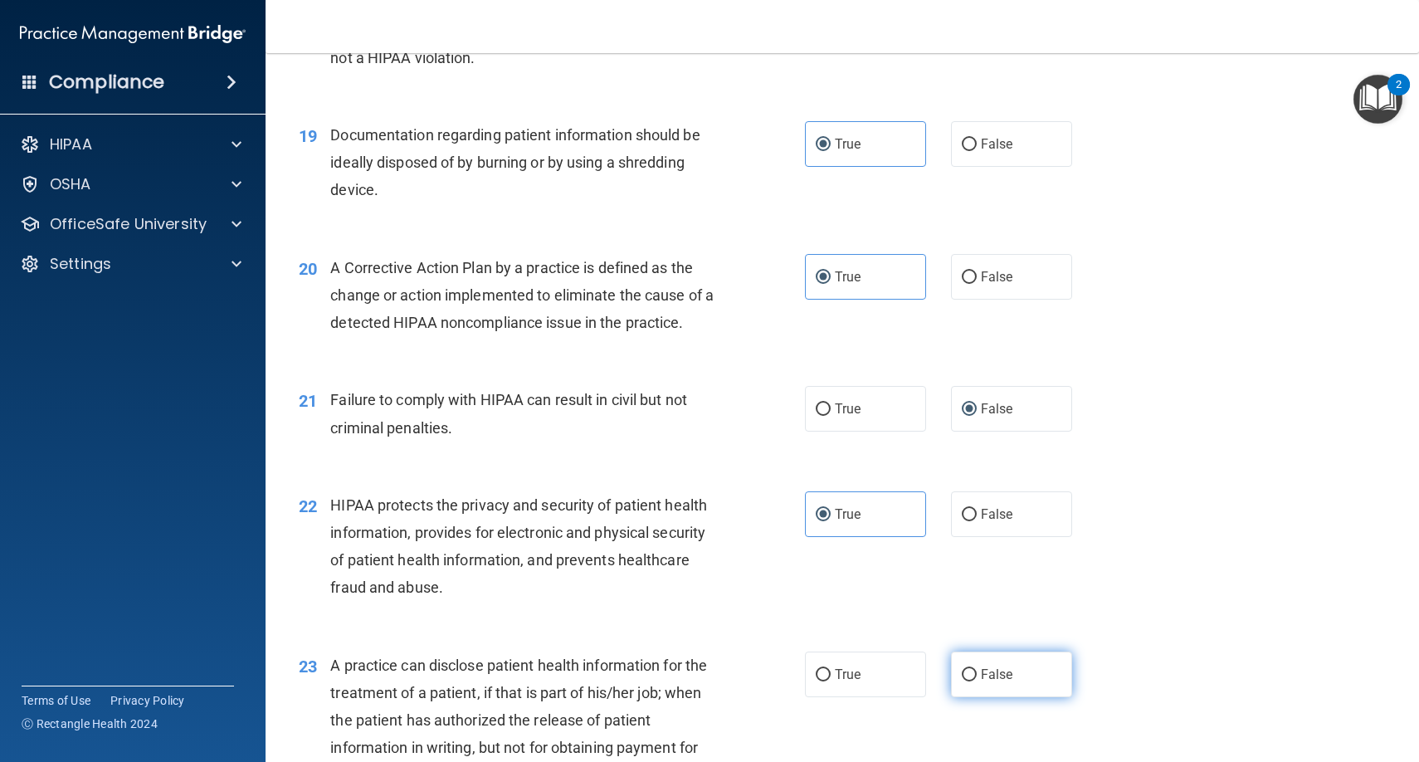
click at [976, 670] on label "False" at bounding box center [1011, 674] width 121 height 46
click at [976, 670] on input "False" at bounding box center [969, 675] width 15 height 12
radio input "true"
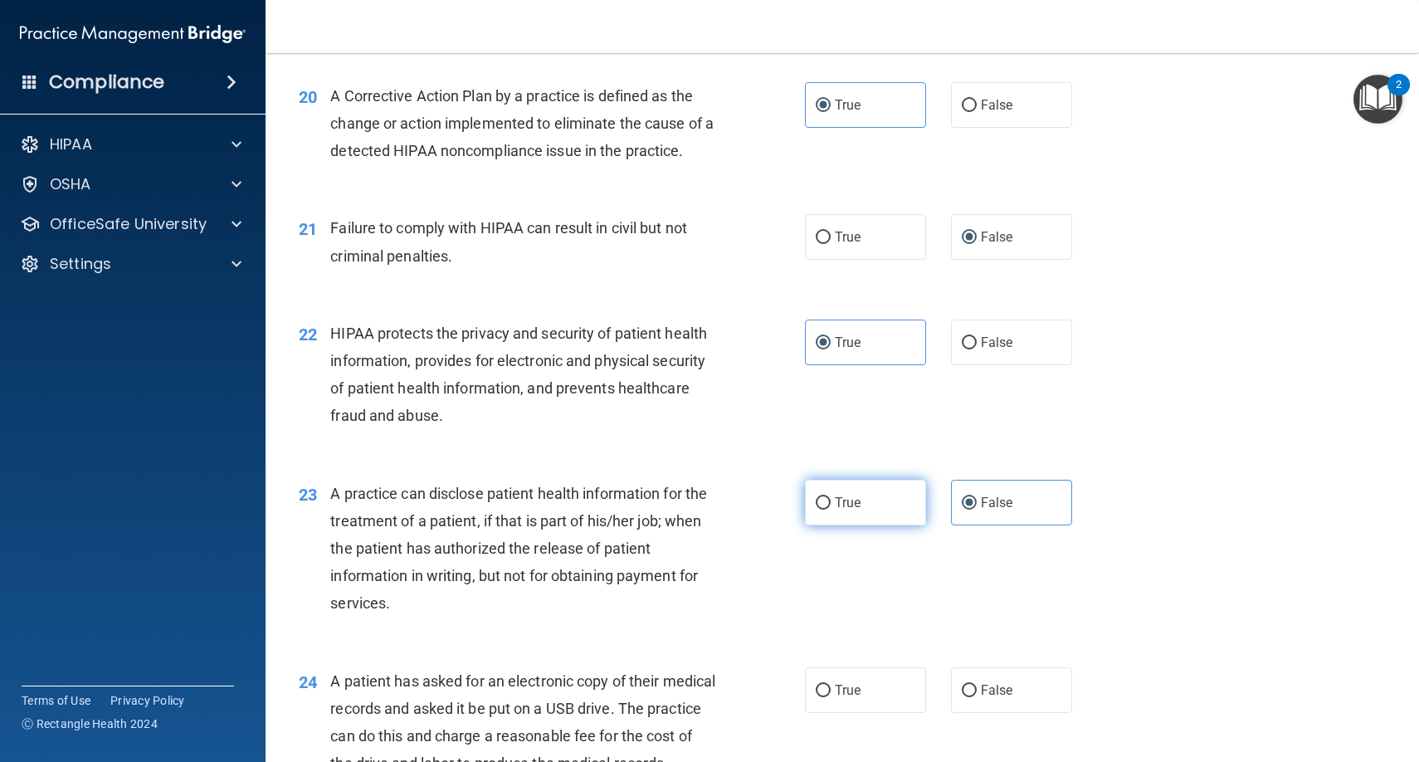
scroll to position [2541, 0]
click at [862, 665] on label "True" at bounding box center [865, 688] width 121 height 46
click at [831, 683] on input "True" at bounding box center [823, 689] width 15 height 12
radio input "true"
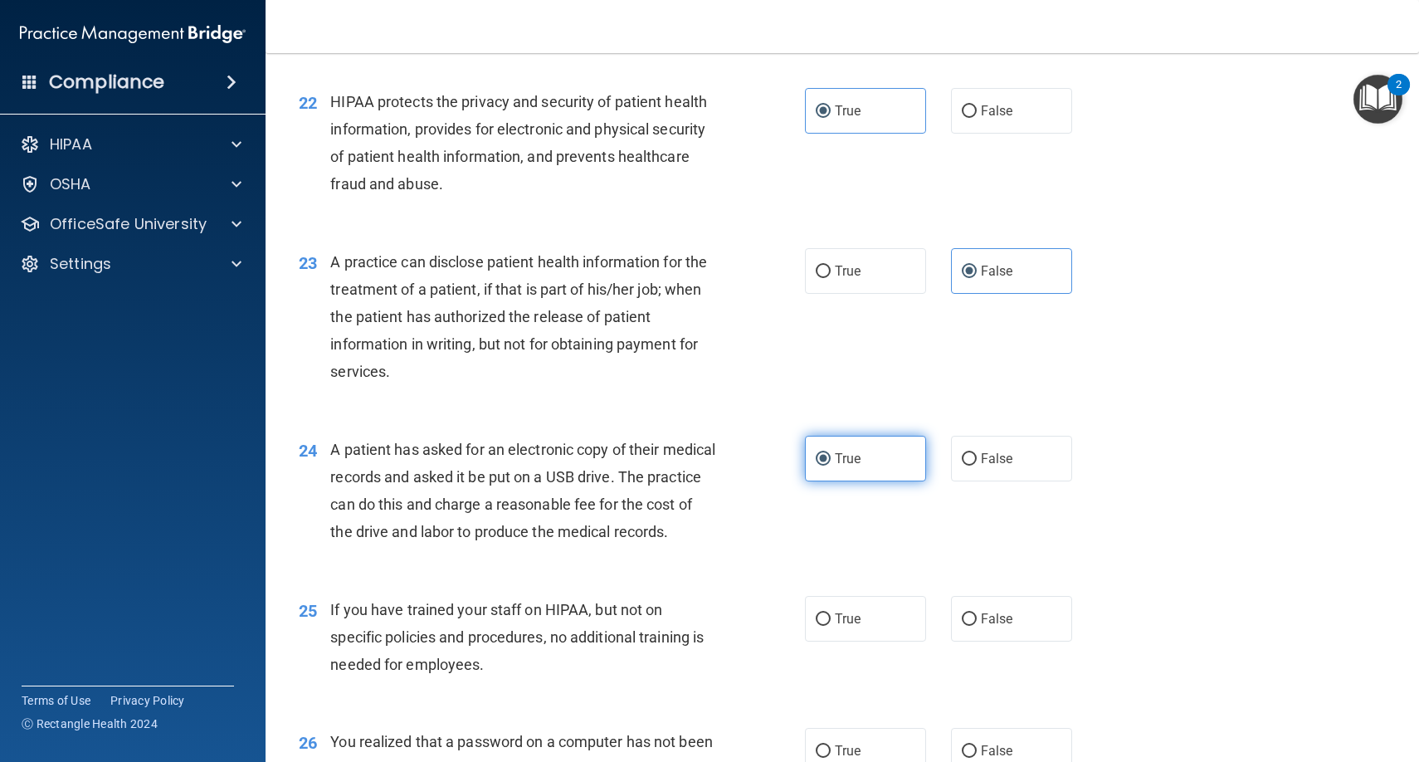
scroll to position [2781, 0]
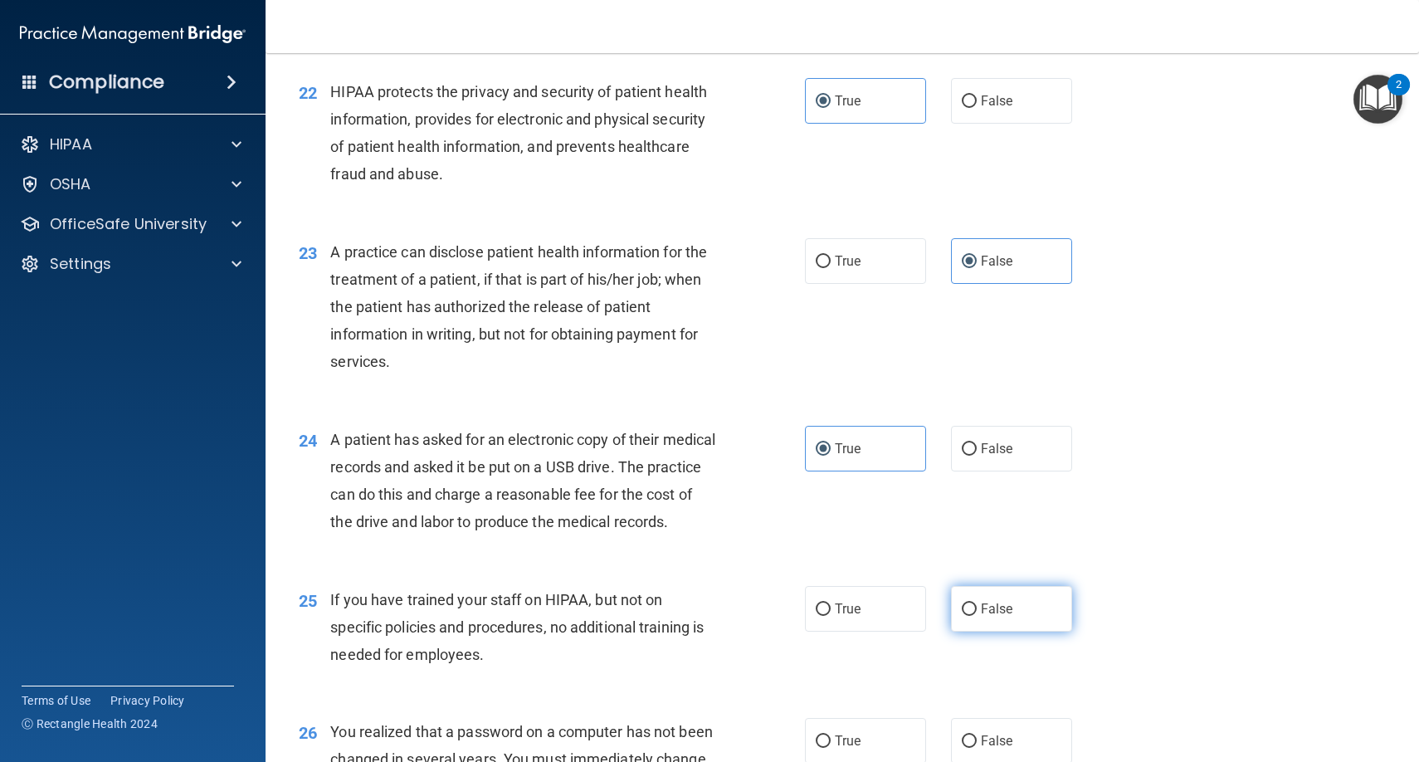
click at [978, 617] on label "False" at bounding box center [1011, 609] width 121 height 46
click at [977, 616] on input "False" at bounding box center [969, 609] width 15 height 12
radio input "true"
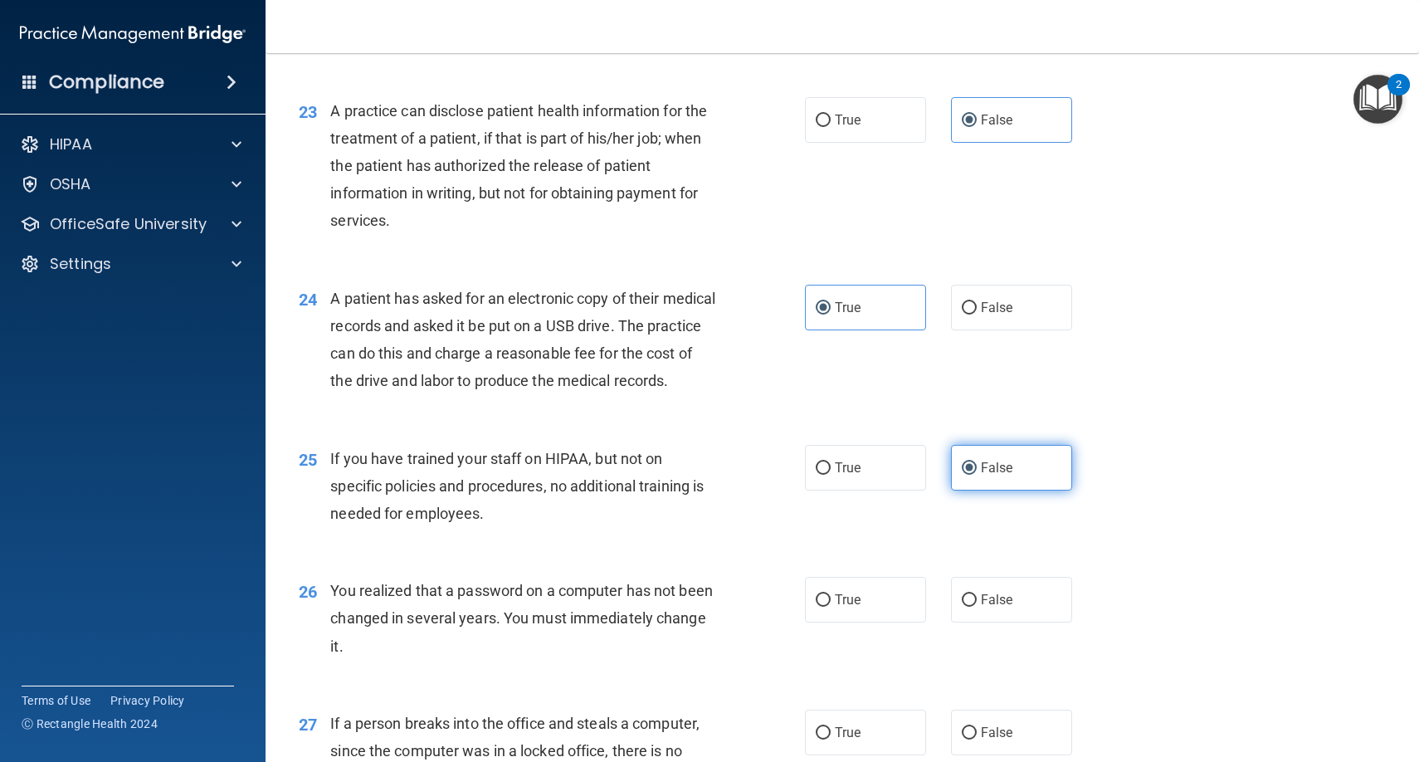
scroll to position [2993, 0]
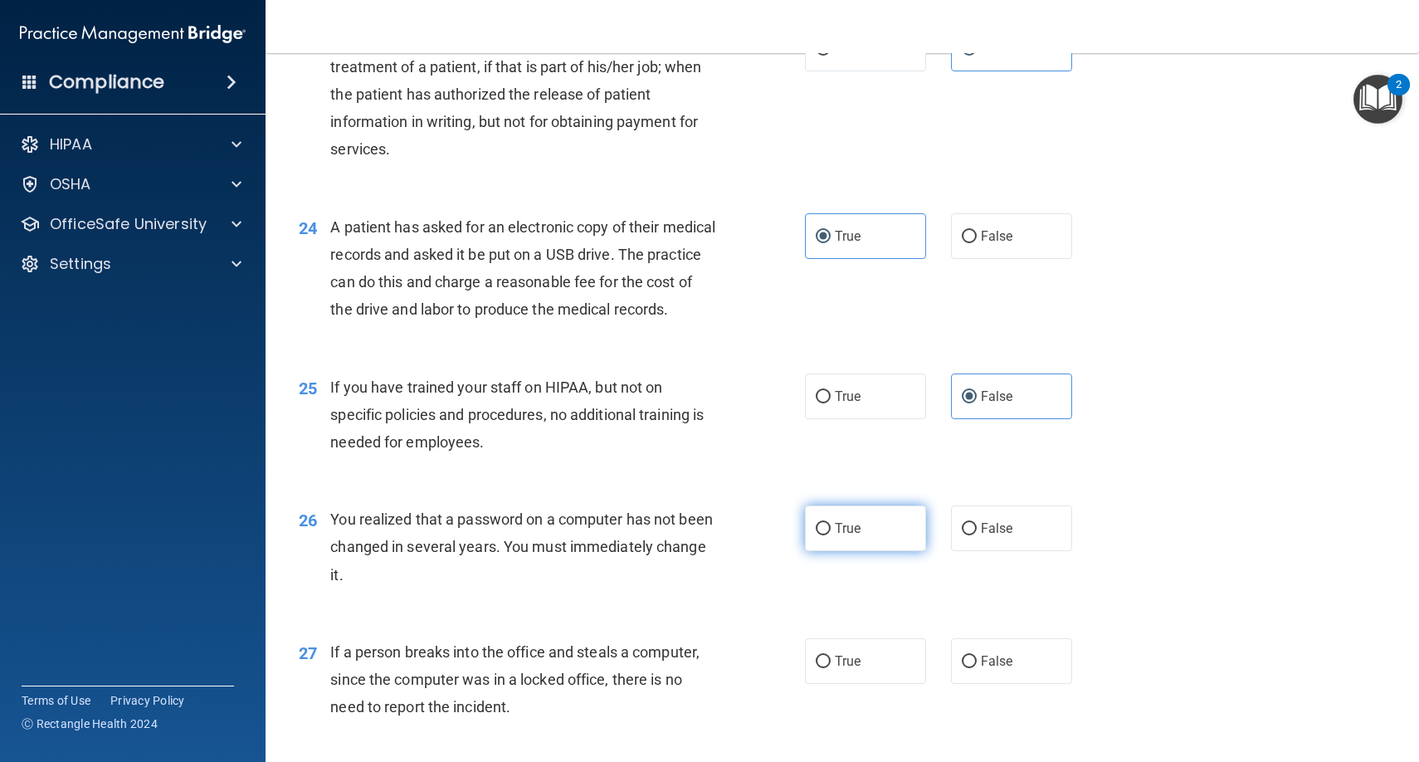
click at [870, 551] on label "True" at bounding box center [865, 528] width 121 height 46
click at [831, 535] on input "True" at bounding box center [823, 529] width 15 height 12
radio input "true"
click at [982, 669] on span "False" at bounding box center [997, 661] width 32 height 16
click at [977, 668] on input "False" at bounding box center [969, 662] width 15 height 12
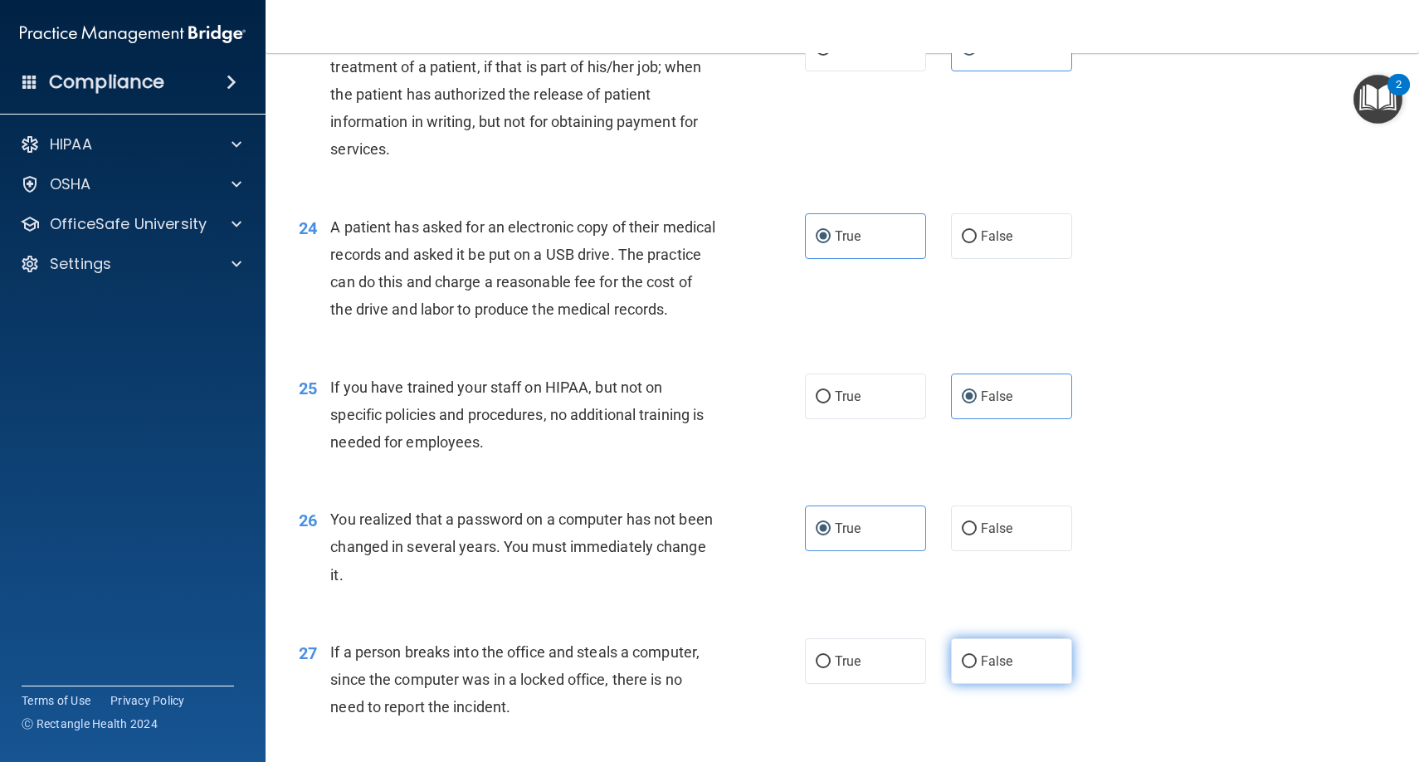
radio input "true"
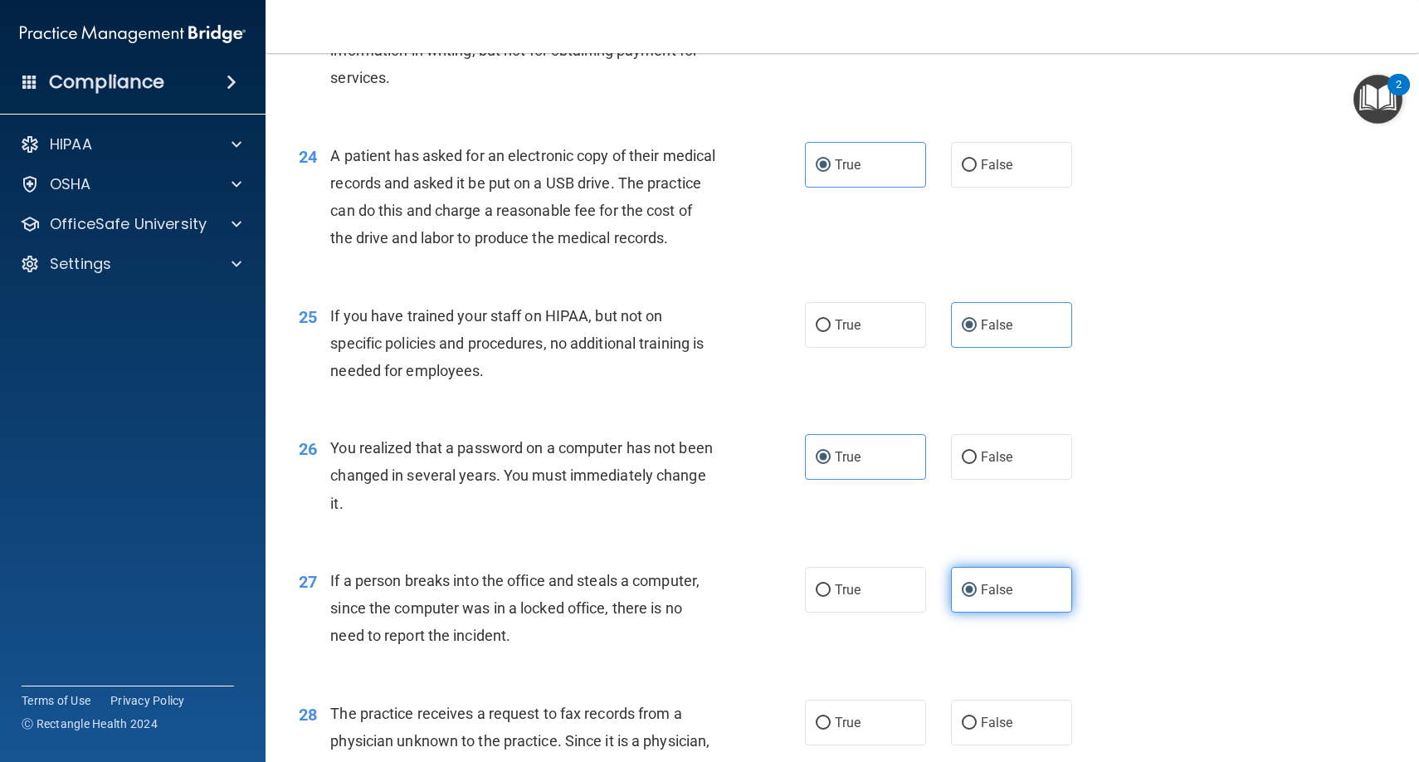
scroll to position [3089, 0]
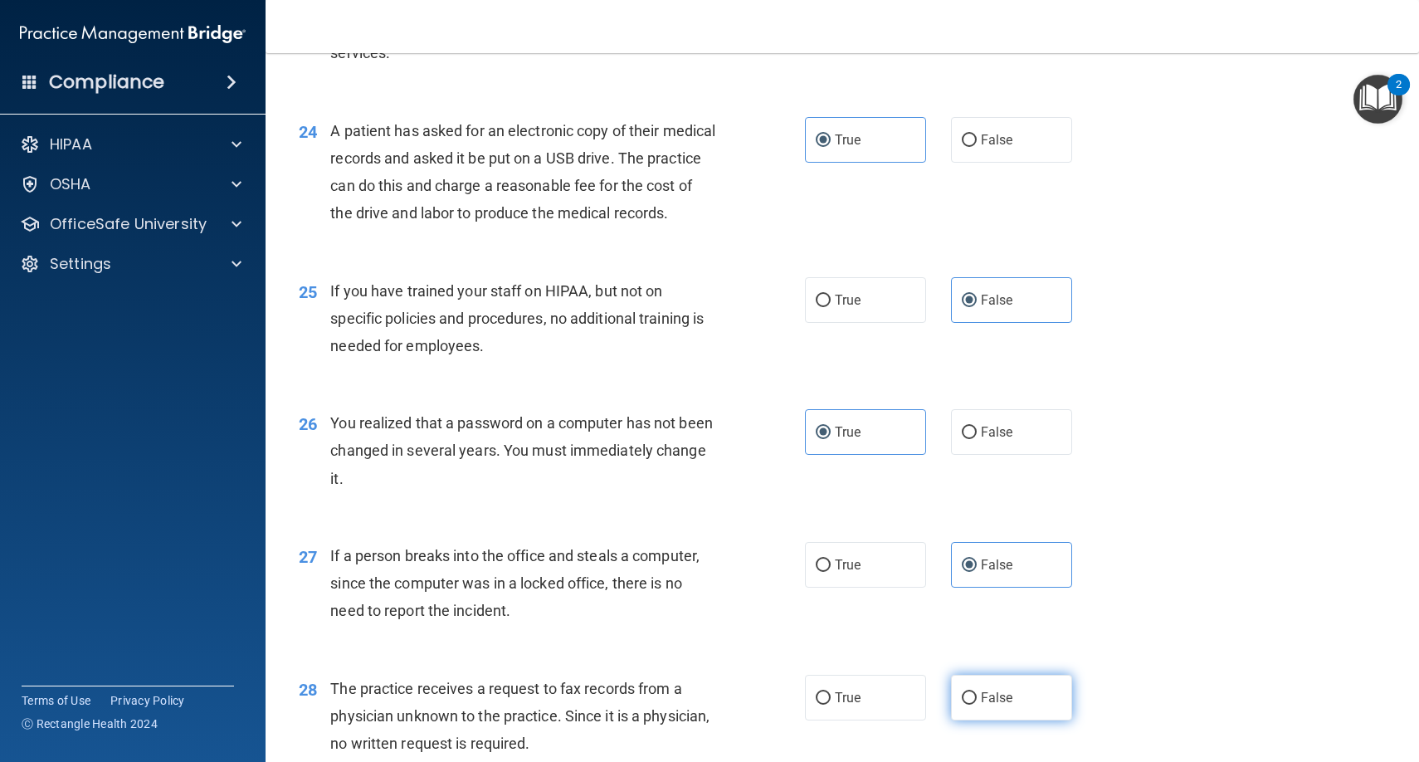
click at [987, 703] on span "False" at bounding box center [997, 698] width 32 height 16
click at [977, 703] on input "False" at bounding box center [969, 698] width 15 height 12
radio input "true"
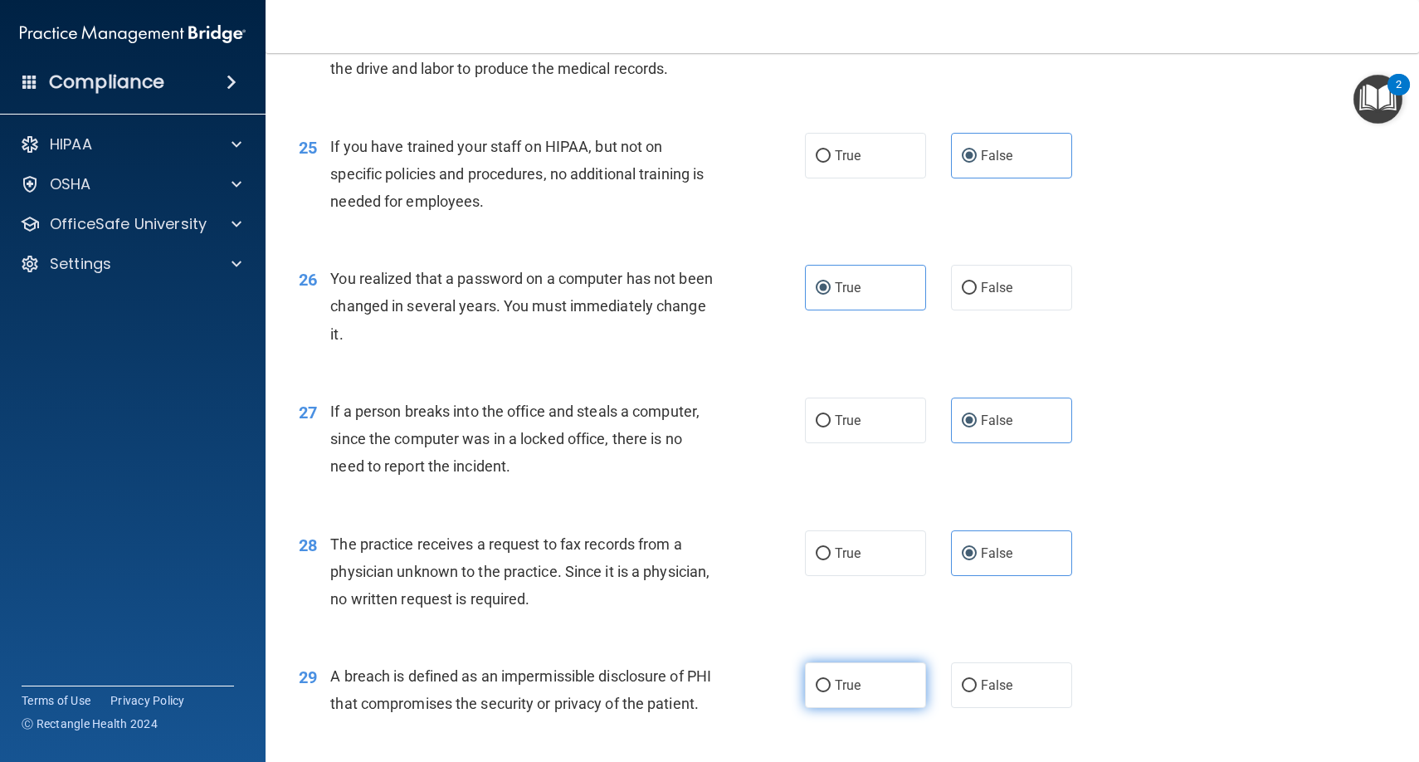
click at [883, 685] on label "True" at bounding box center [865, 685] width 121 height 46
click at [831, 685] on input "True" at bounding box center [823, 686] width 15 height 12
radio input "true"
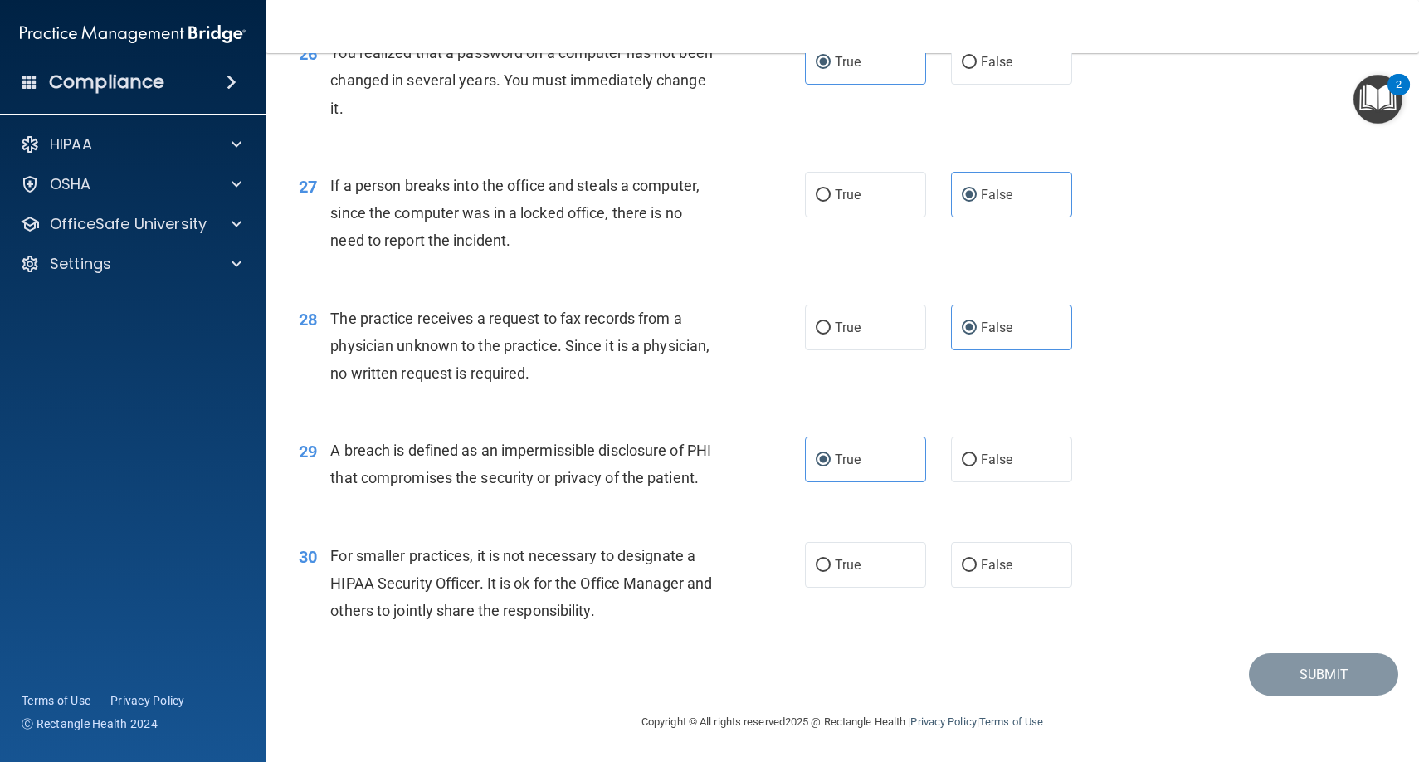
scroll to position [3497, 0]
click at [975, 571] on input "False" at bounding box center [969, 565] width 15 height 12
radio input "true"
click at [238, 143] on span at bounding box center [237, 144] width 10 height 20
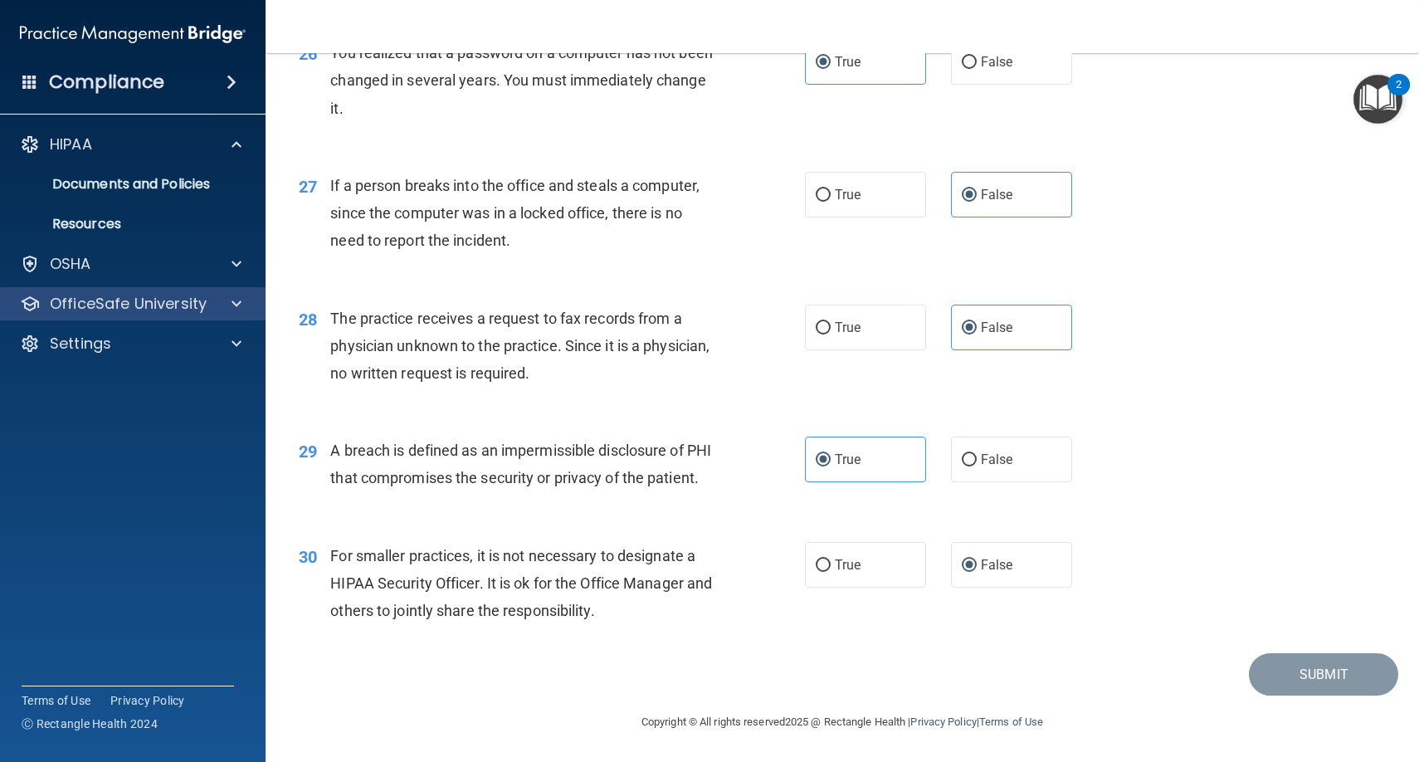
click at [232, 305] on span at bounding box center [237, 304] width 10 height 20
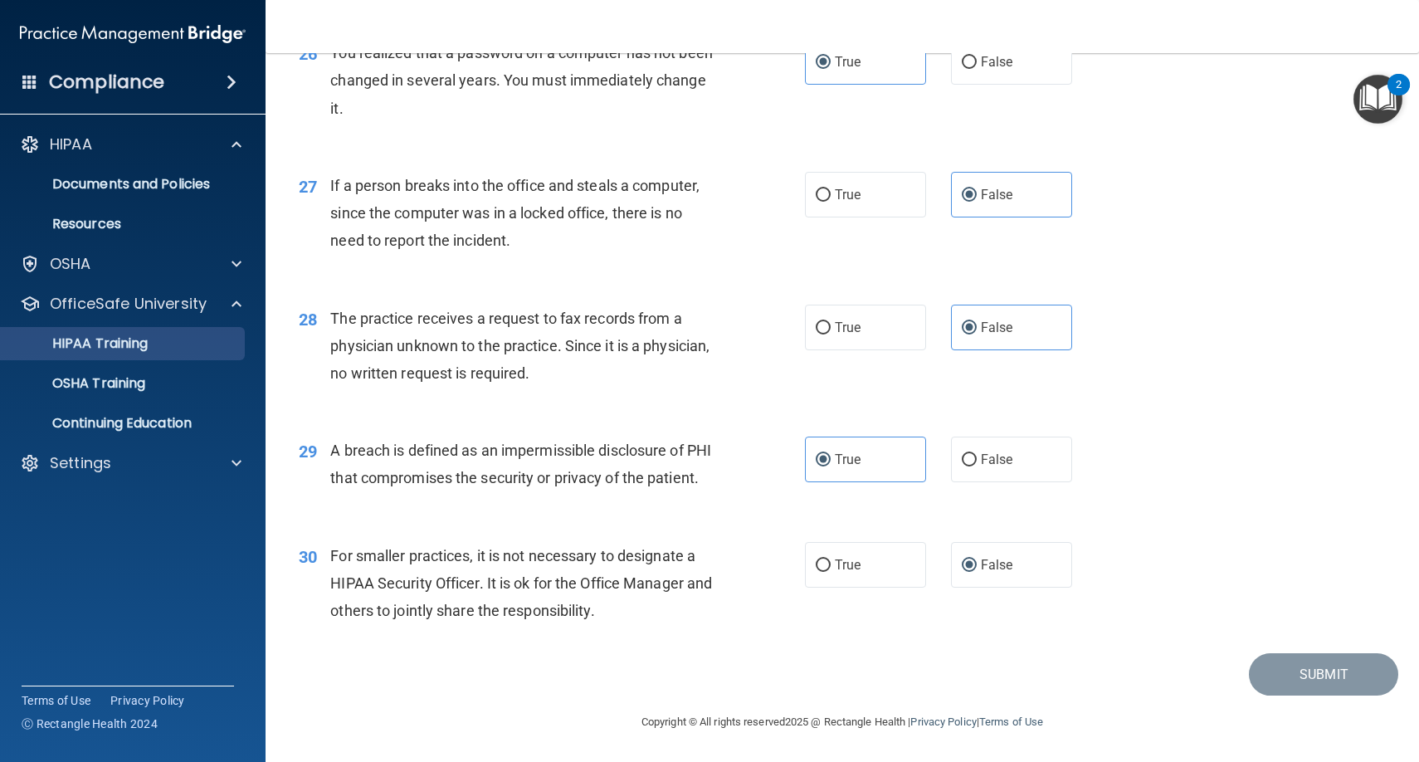
click at [229, 344] on div "HIPAA Training" at bounding box center [124, 343] width 227 height 17
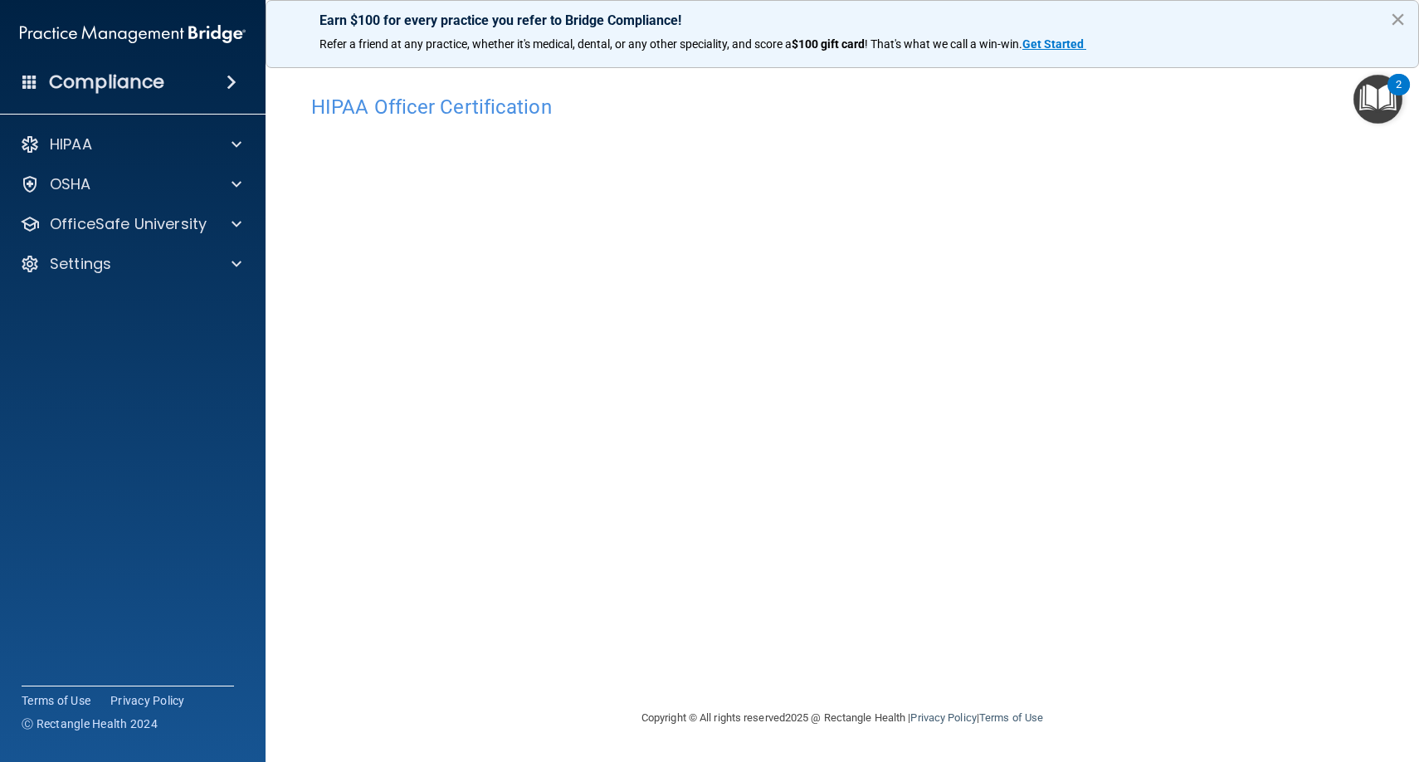
click at [1394, 19] on button "×" at bounding box center [1398, 19] width 16 height 27
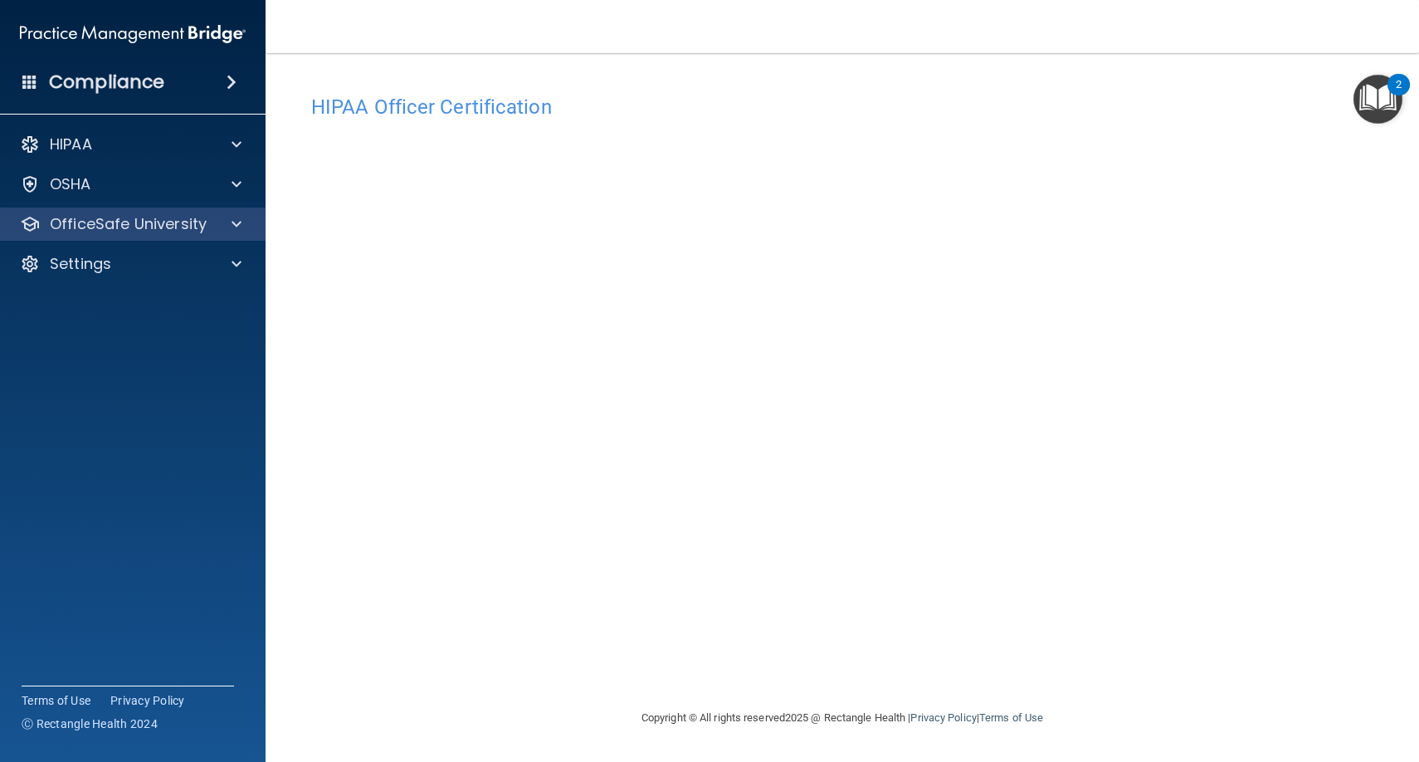
click at [238, 221] on span at bounding box center [237, 224] width 10 height 20
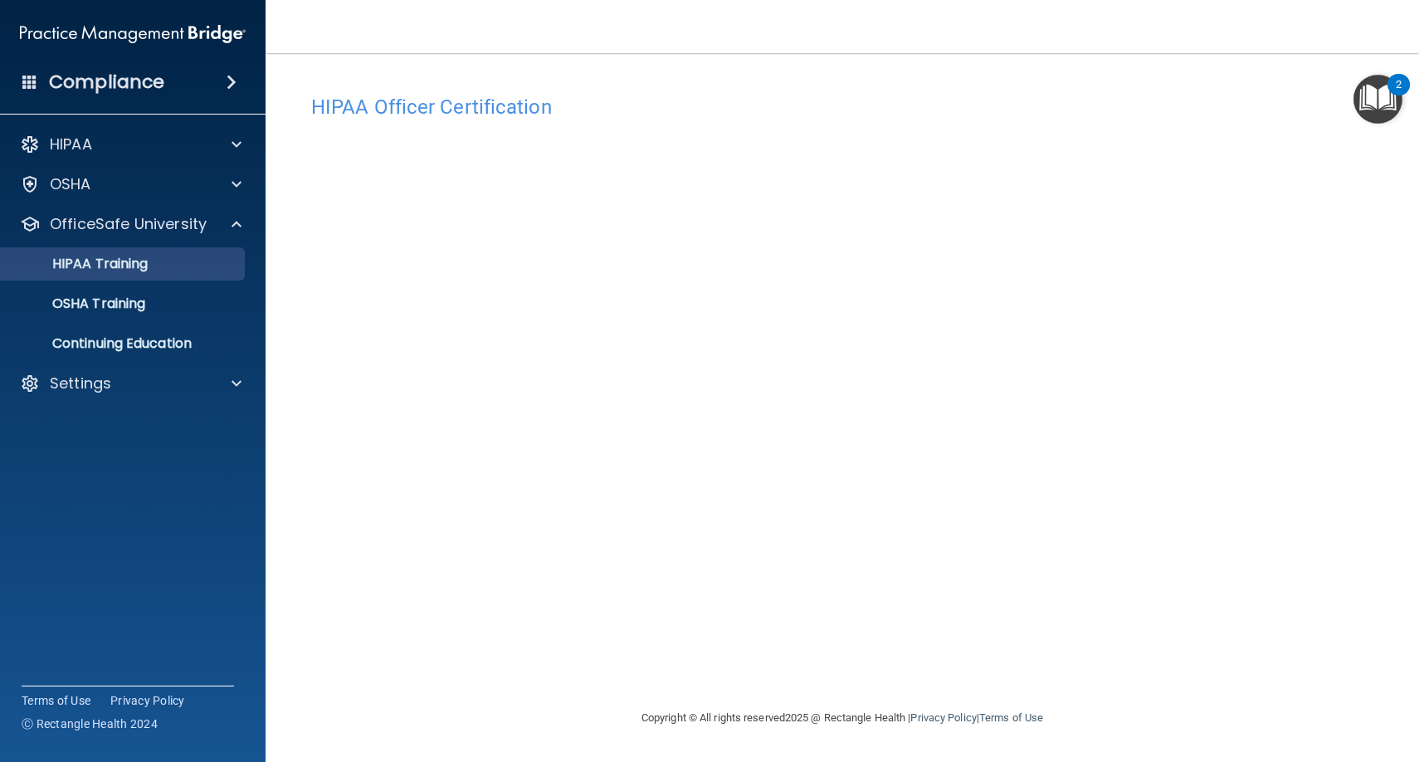
click at [154, 265] on div "HIPAA Training" at bounding box center [124, 264] width 227 height 17
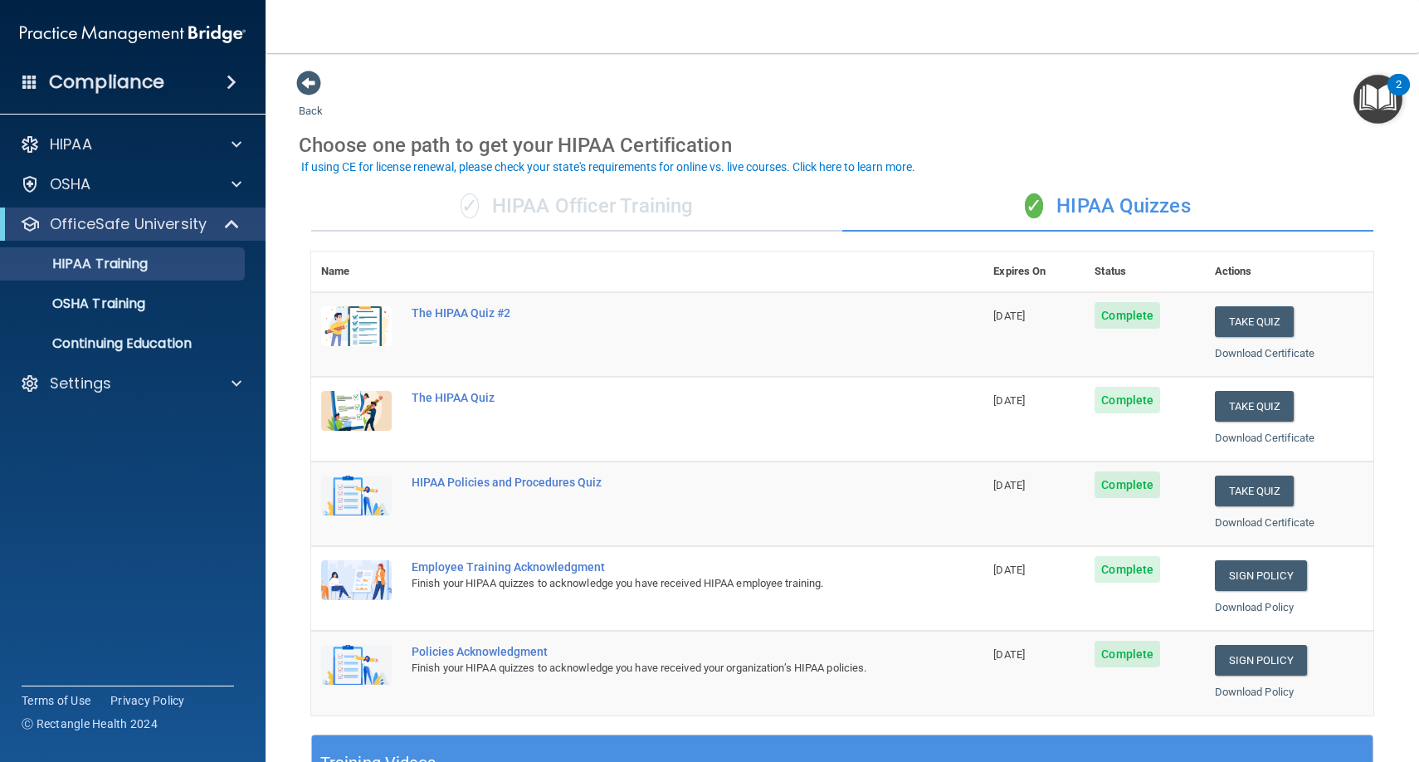
click at [563, 210] on div "✓ HIPAA Officer Training" at bounding box center [576, 207] width 531 height 50
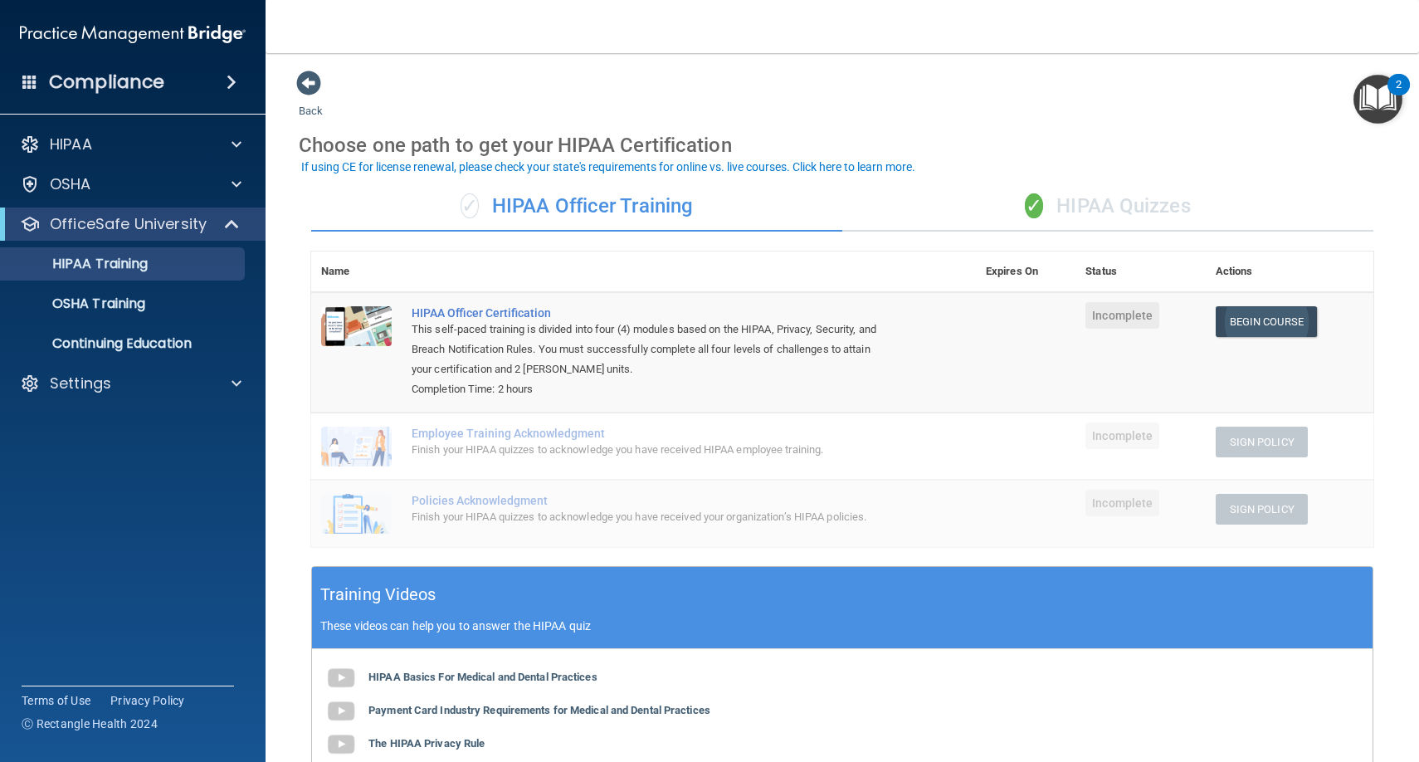
click at [1254, 327] on link "Begin Course" at bounding box center [1266, 321] width 101 height 31
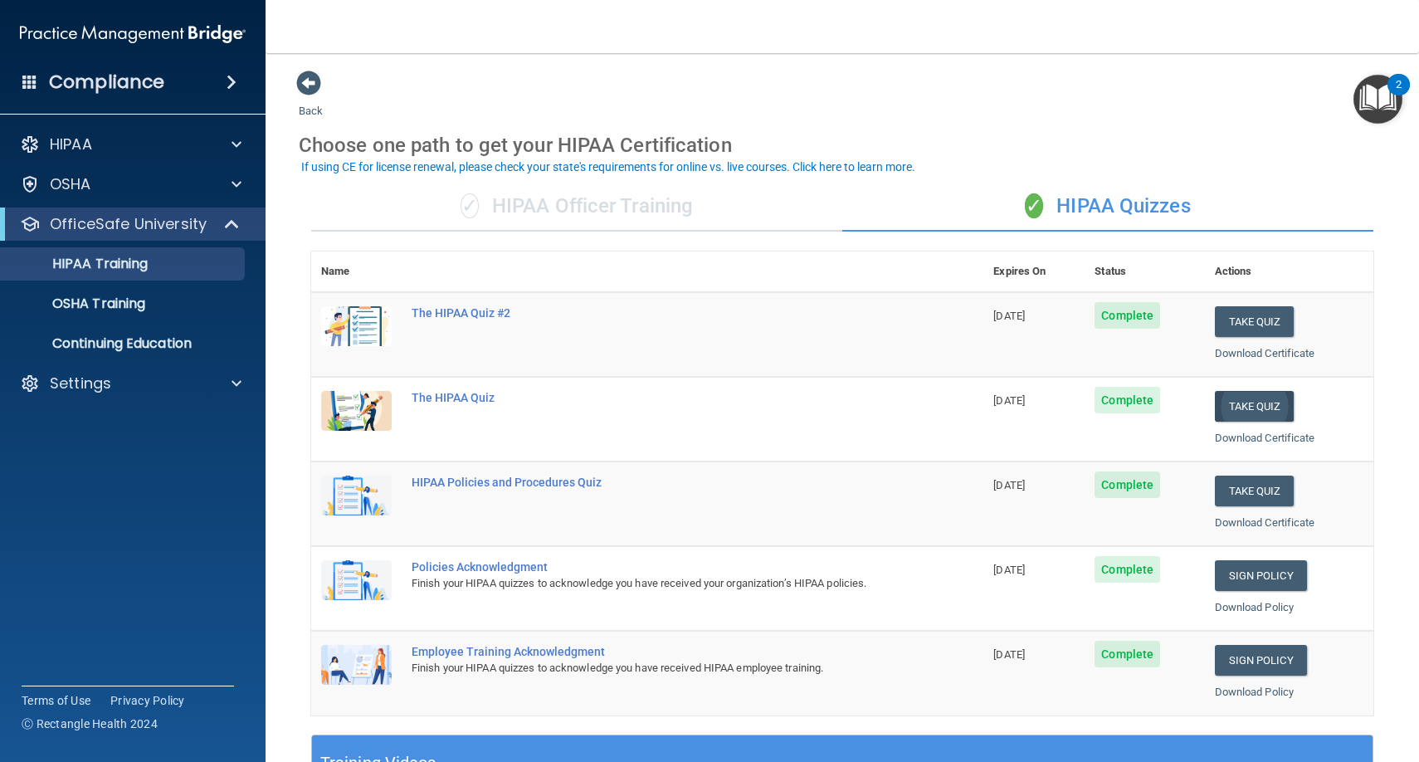
click at [1246, 400] on button "Take Quiz" at bounding box center [1255, 406] width 80 height 31
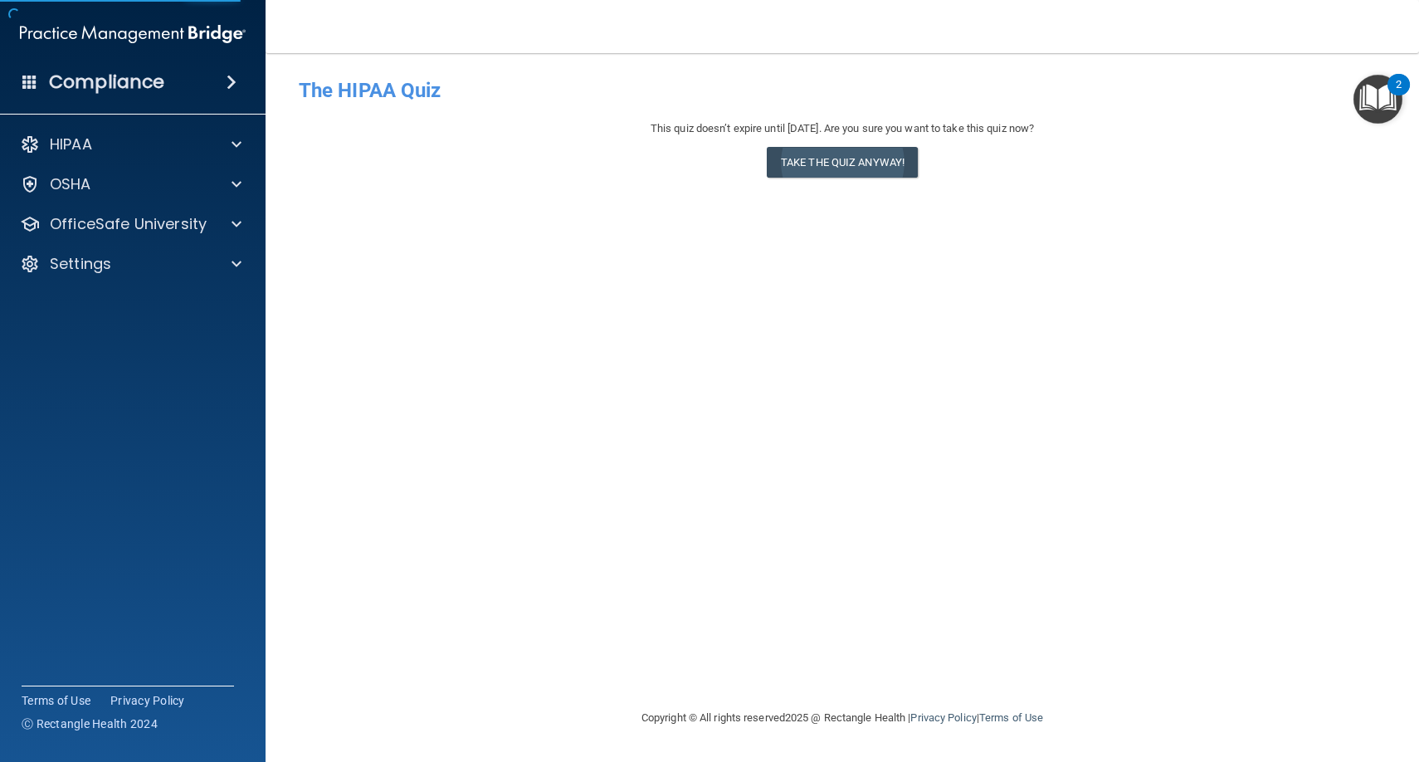
click at [817, 152] on button "Take the quiz anyway!" at bounding box center [842, 162] width 151 height 31
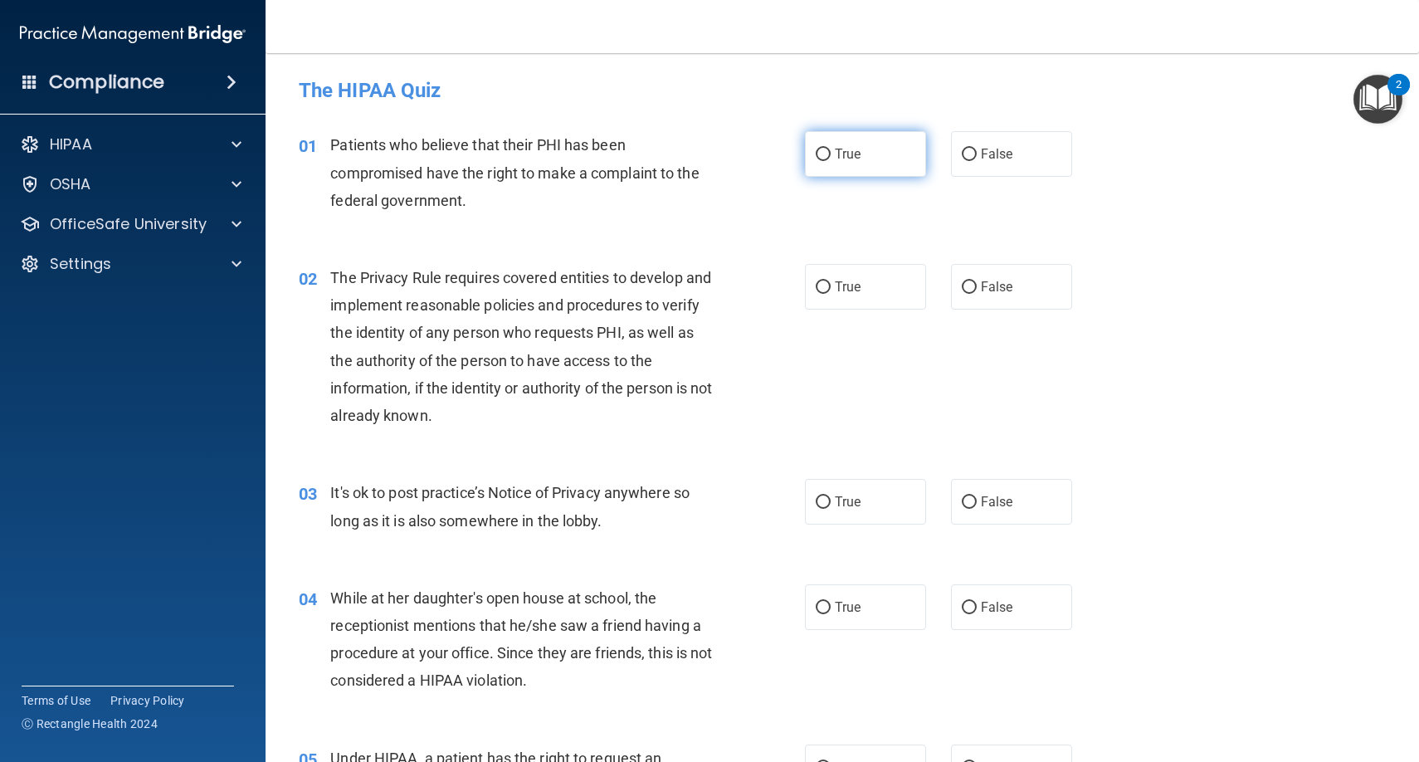
click at [813, 170] on label "True" at bounding box center [865, 154] width 121 height 46
click at [816, 161] on input "True" at bounding box center [823, 155] width 15 height 12
radio input "true"
click at [850, 285] on span "True" at bounding box center [848, 287] width 26 height 16
click at [831, 285] on input "True" at bounding box center [823, 287] width 15 height 12
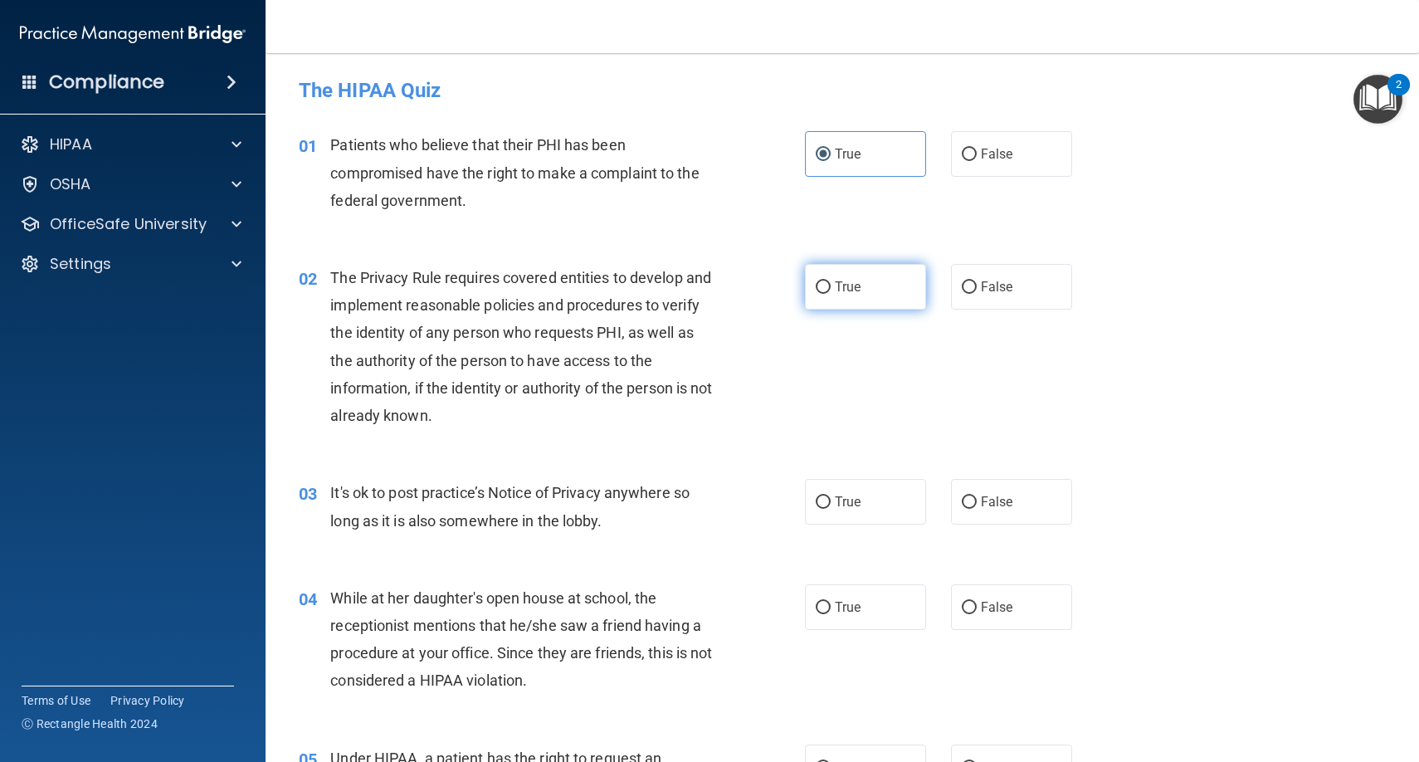
radio input "true"
click at [986, 494] on span "False" at bounding box center [997, 502] width 32 height 16
click at [977, 496] on input "False" at bounding box center [969, 502] width 15 height 12
radio input "true"
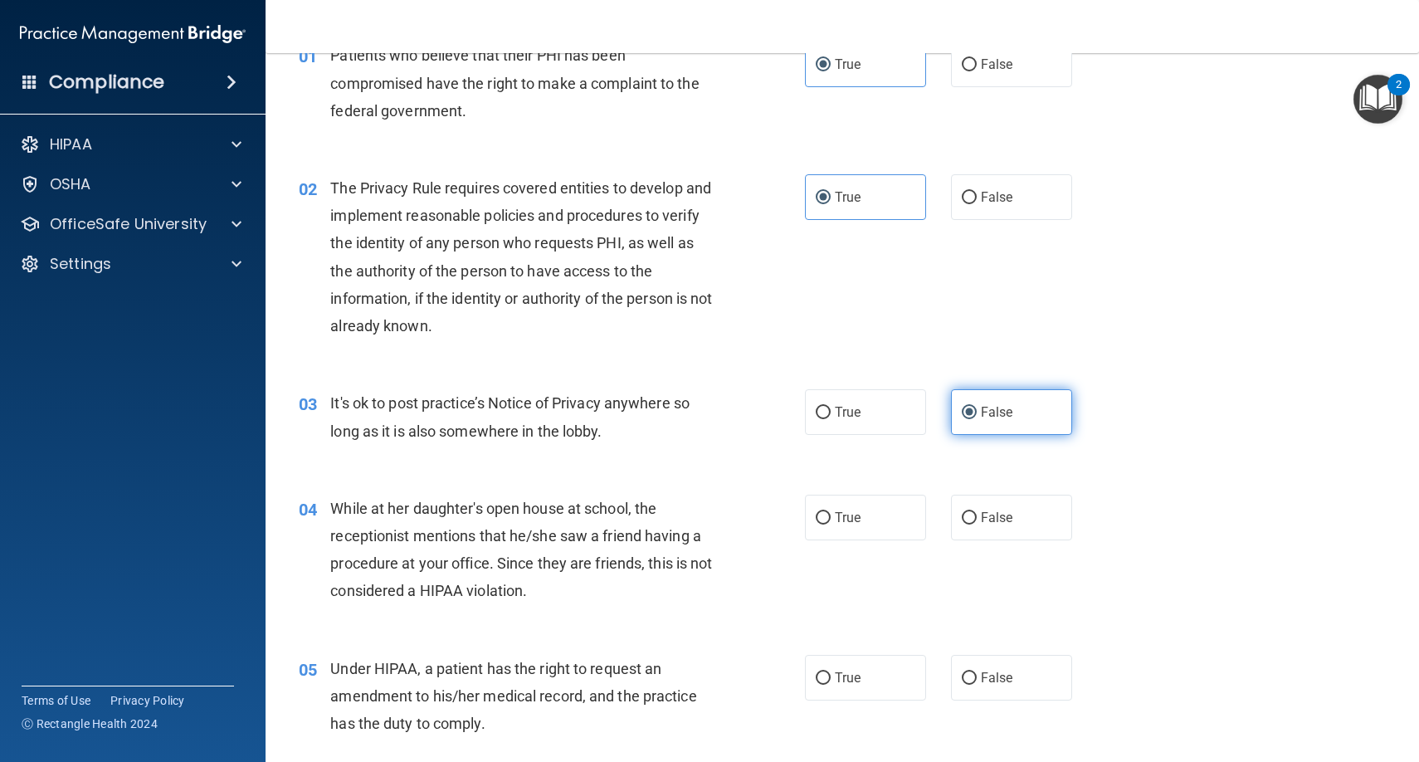
scroll to position [92, 0]
click at [993, 519] on span "False" at bounding box center [997, 515] width 32 height 16
click at [977, 519] on input "False" at bounding box center [969, 515] width 15 height 12
radio input "true"
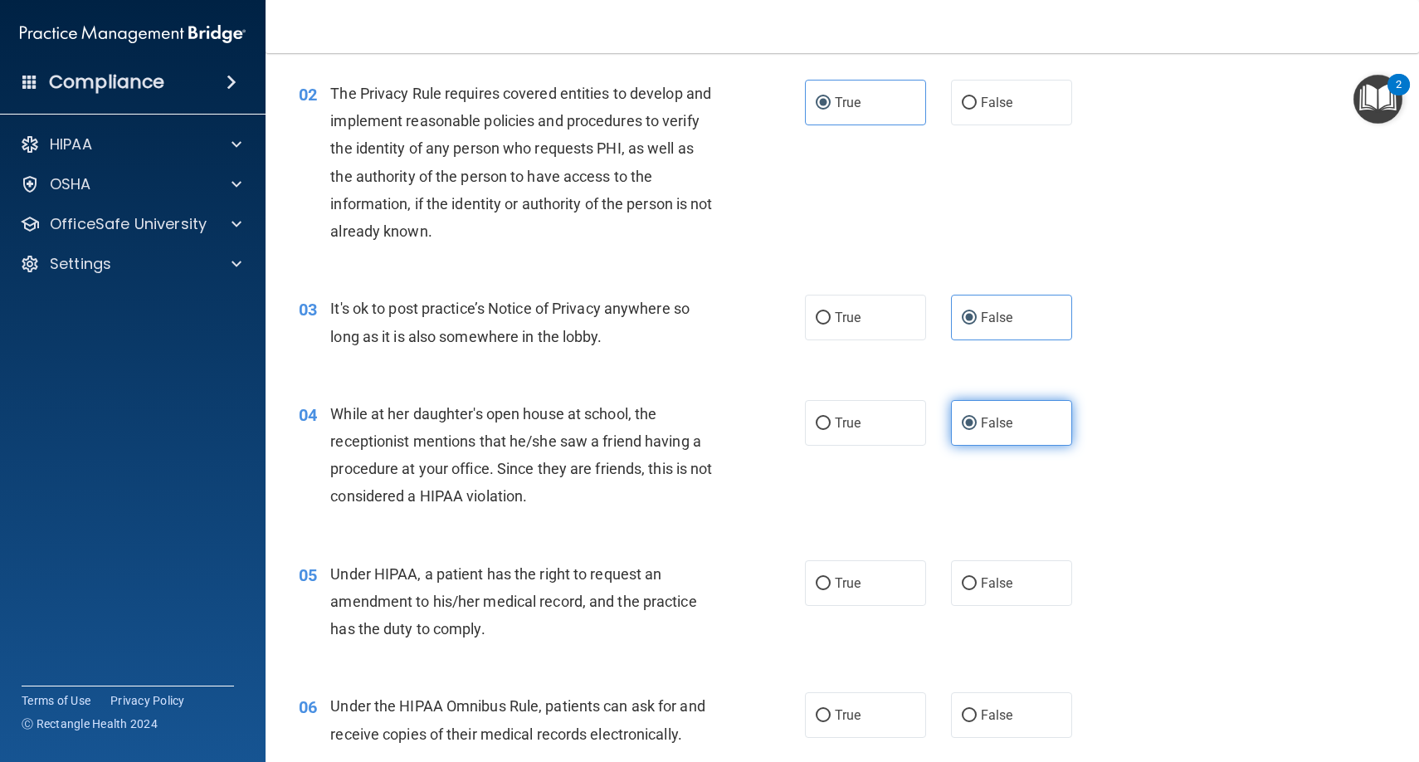
scroll to position [259, 0]
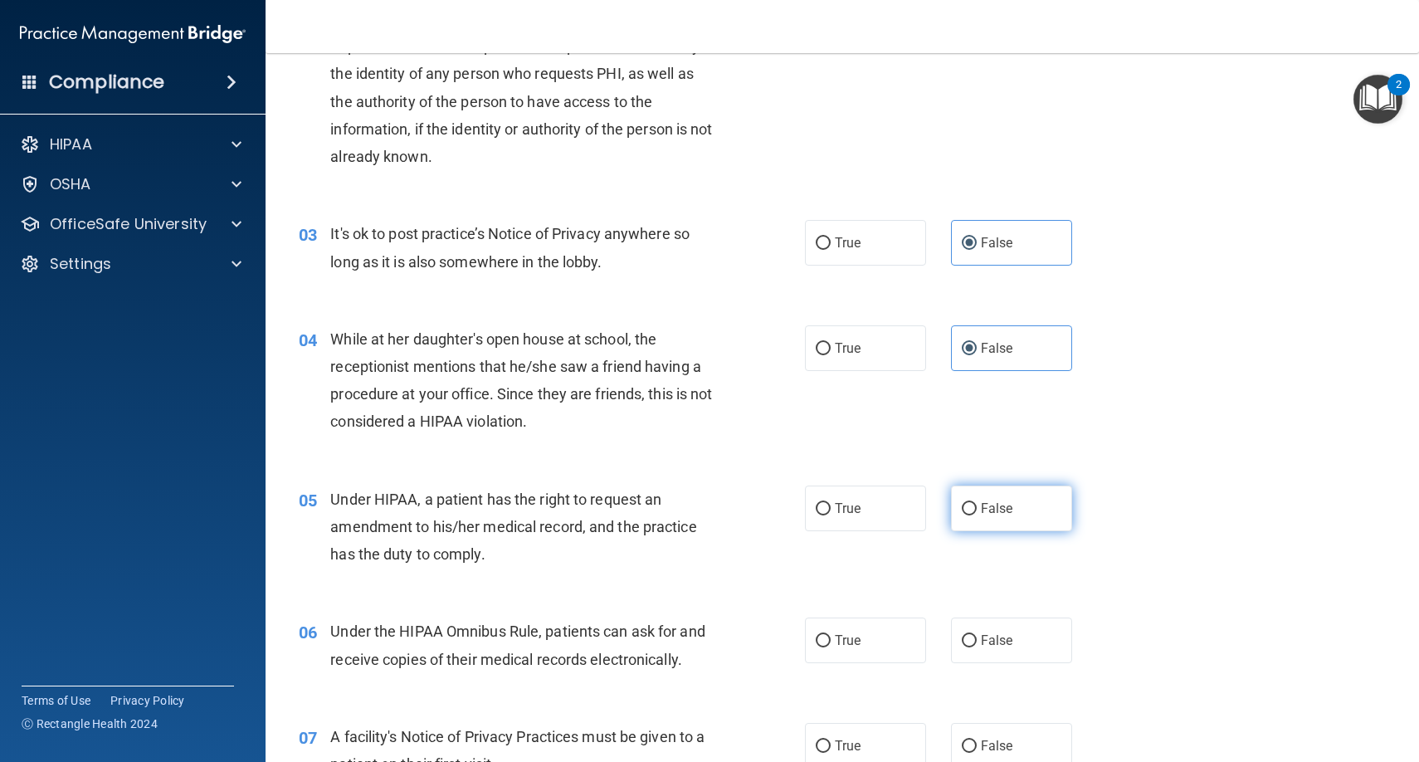
click at [977, 511] on label "False" at bounding box center [1011, 508] width 121 height 46
click at [977, 511] on input "False" at bounding box center [969, 509] width 15 height 12
radio input "true"
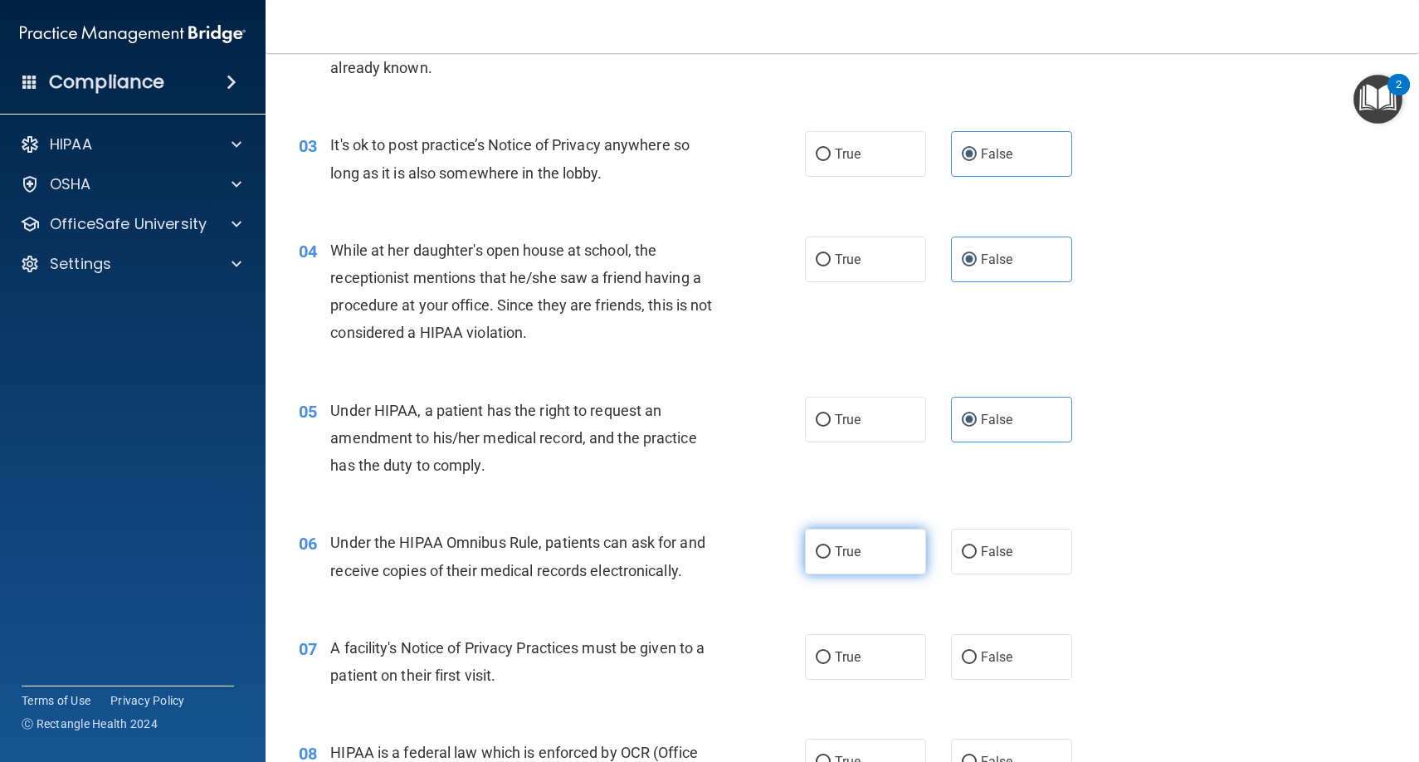
click at [899, 529] on label "True" at bounding box center [865, 552] width 121 height 46
click at [831, 546] on input "True" at bounding box center [823, 552] width 15 height 12
radio input "true"
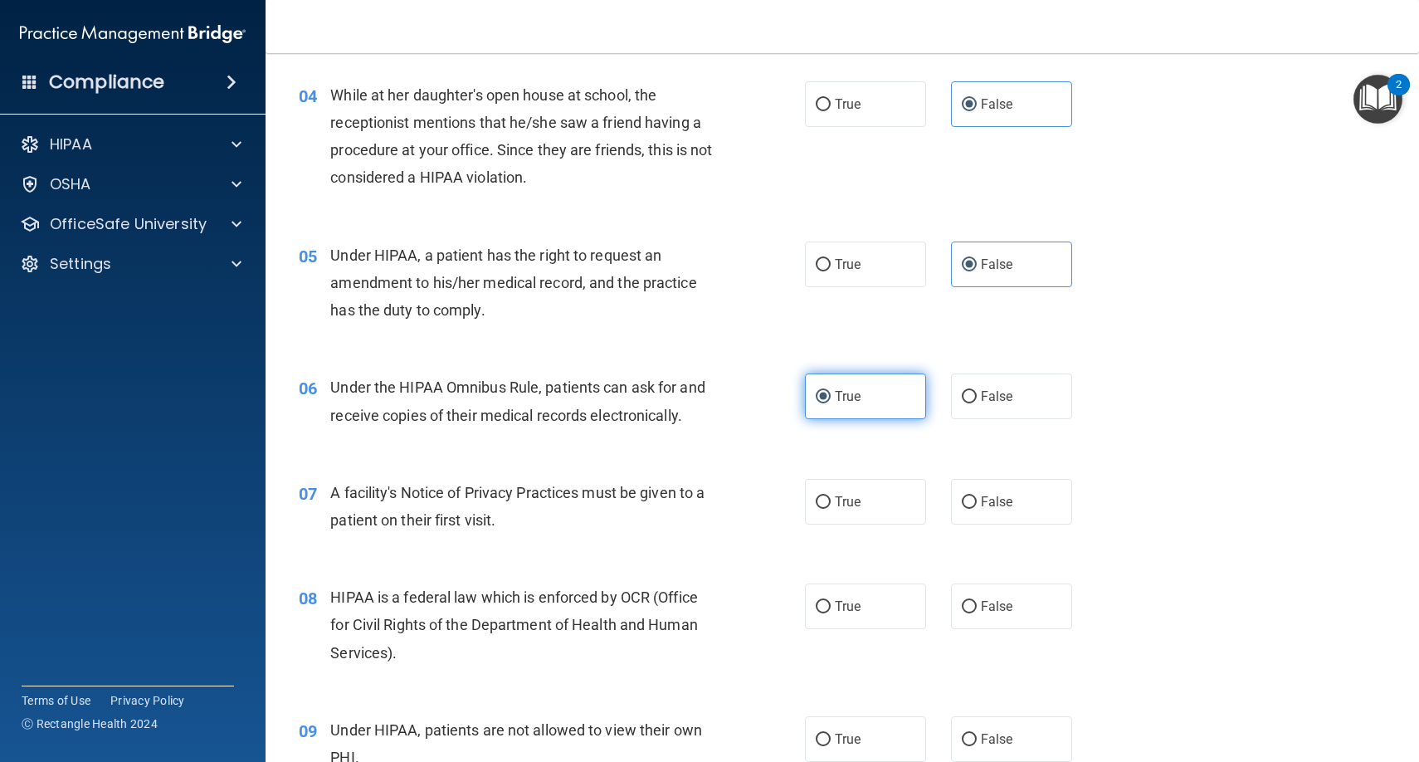
scroll to position [564, 0]
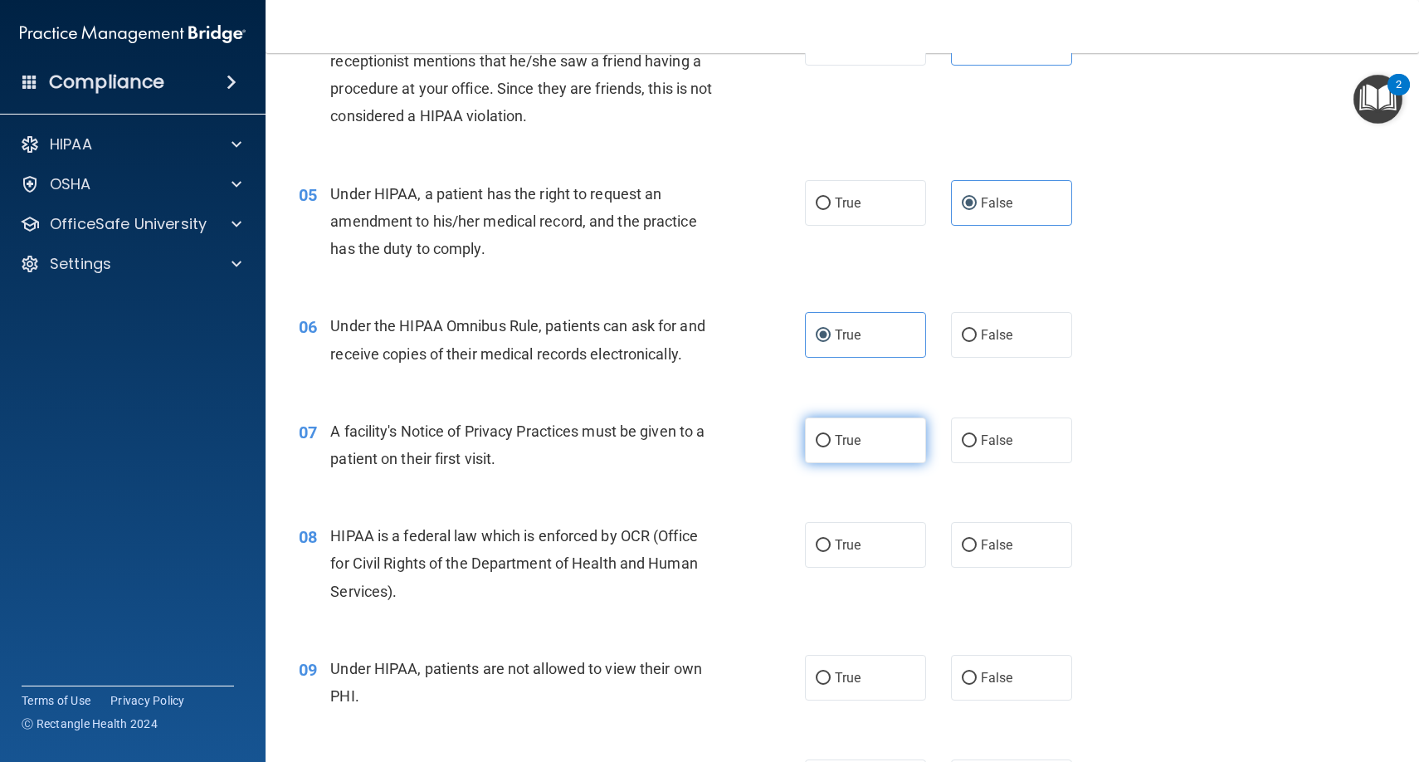
click at [858, 437] on span "True" at bounding box center [848, 440] width 26 height 16
click at [831, 437] on input "True" at bounding box center [823, 441] width 15 height 12
radio input "true"
click at [857, 537] on span "True" at bounding box center [848, 545] width 26 height 16
click at [831, 539] on input "True" at bounding box center [823, 545] width 15 height 12
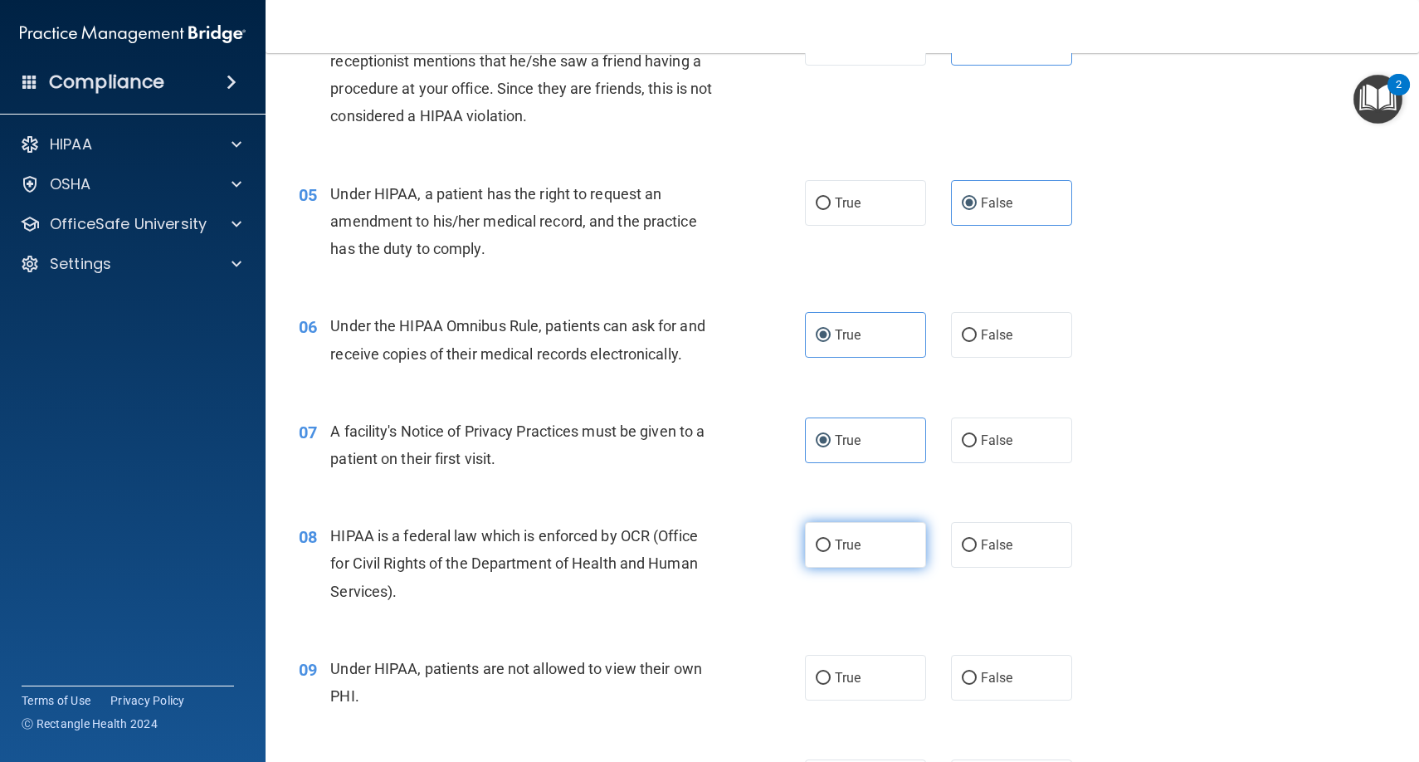
radio input "true"
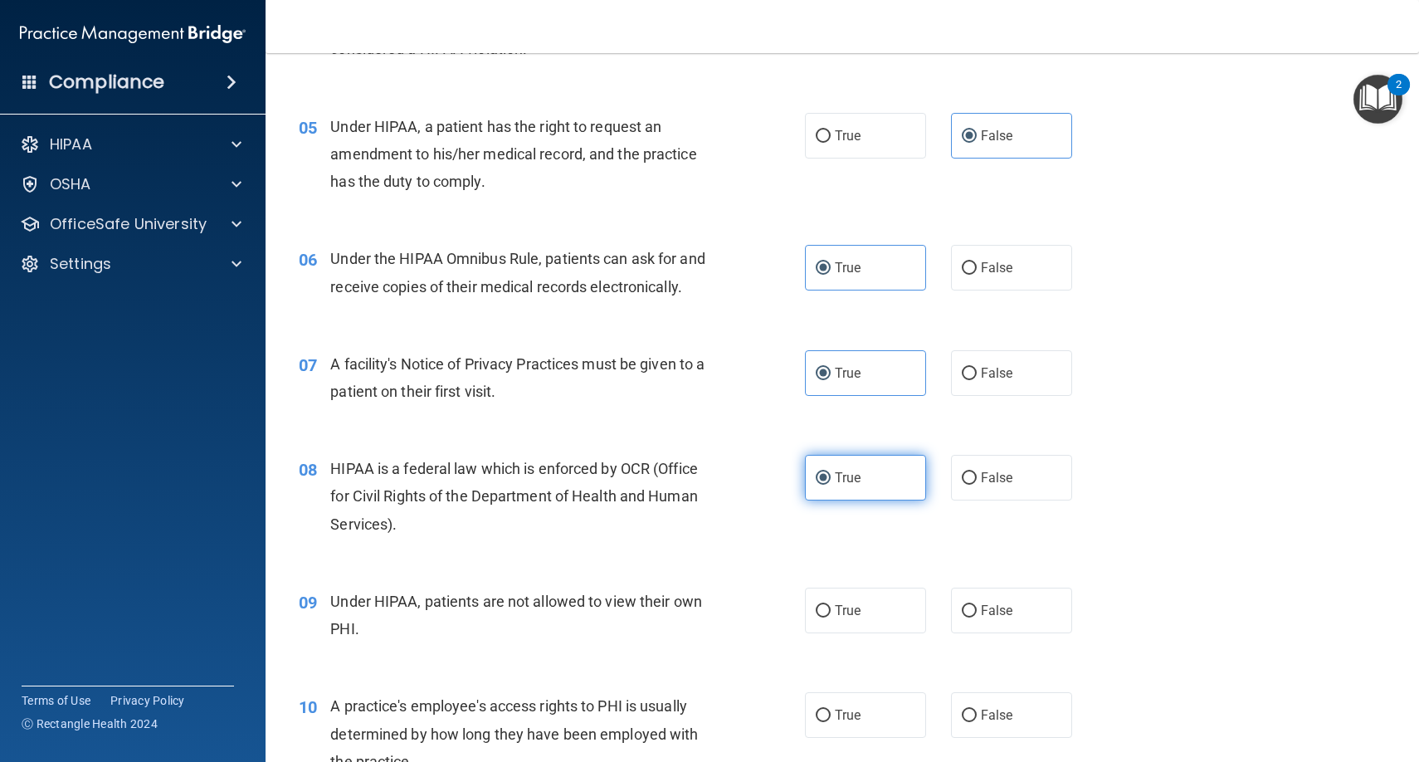
scroll to position [635, 0]
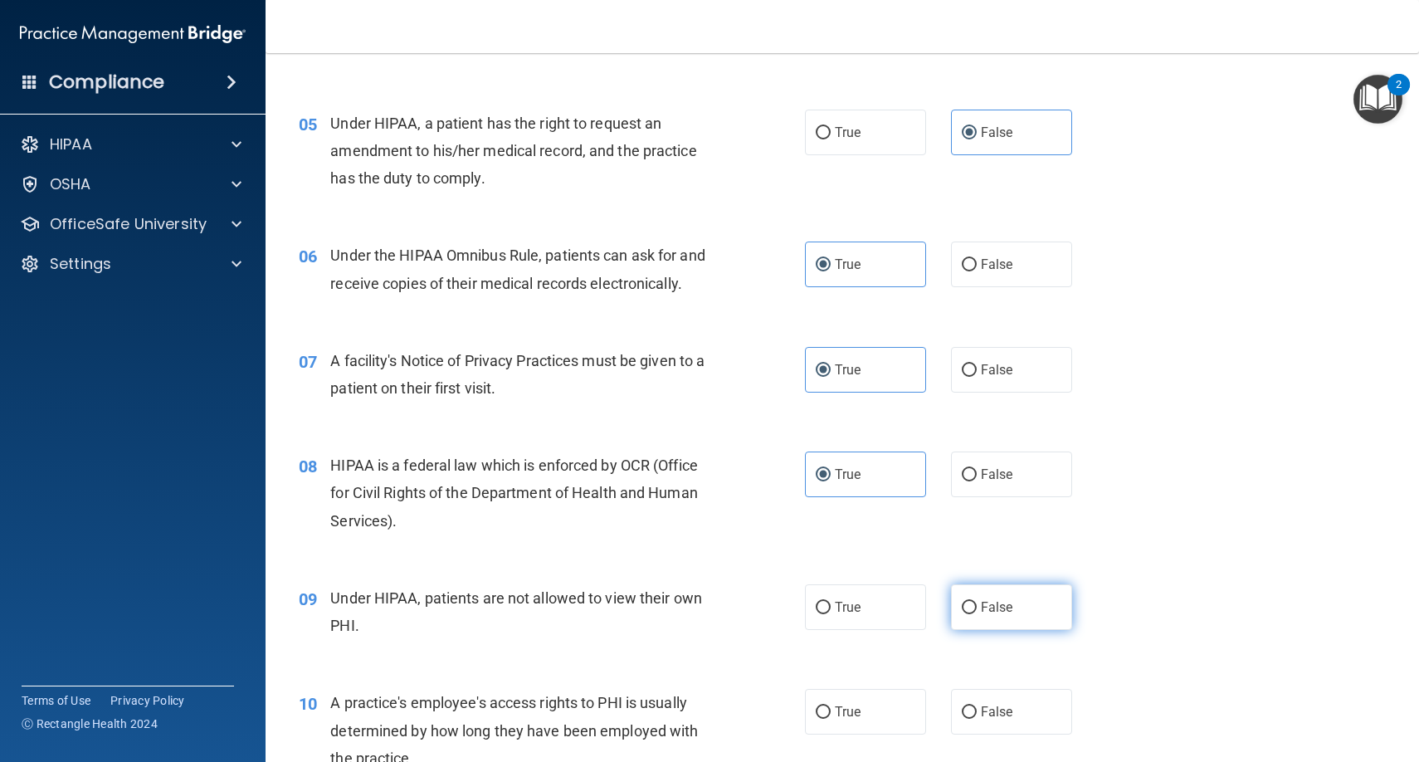
click at [981, 588] on label "False" at bounding box center [1011, 607] width 121 height 46
click at [977, 602] on input "False" at bounding box center [969, 608] width 15 height 12
radio input "true"
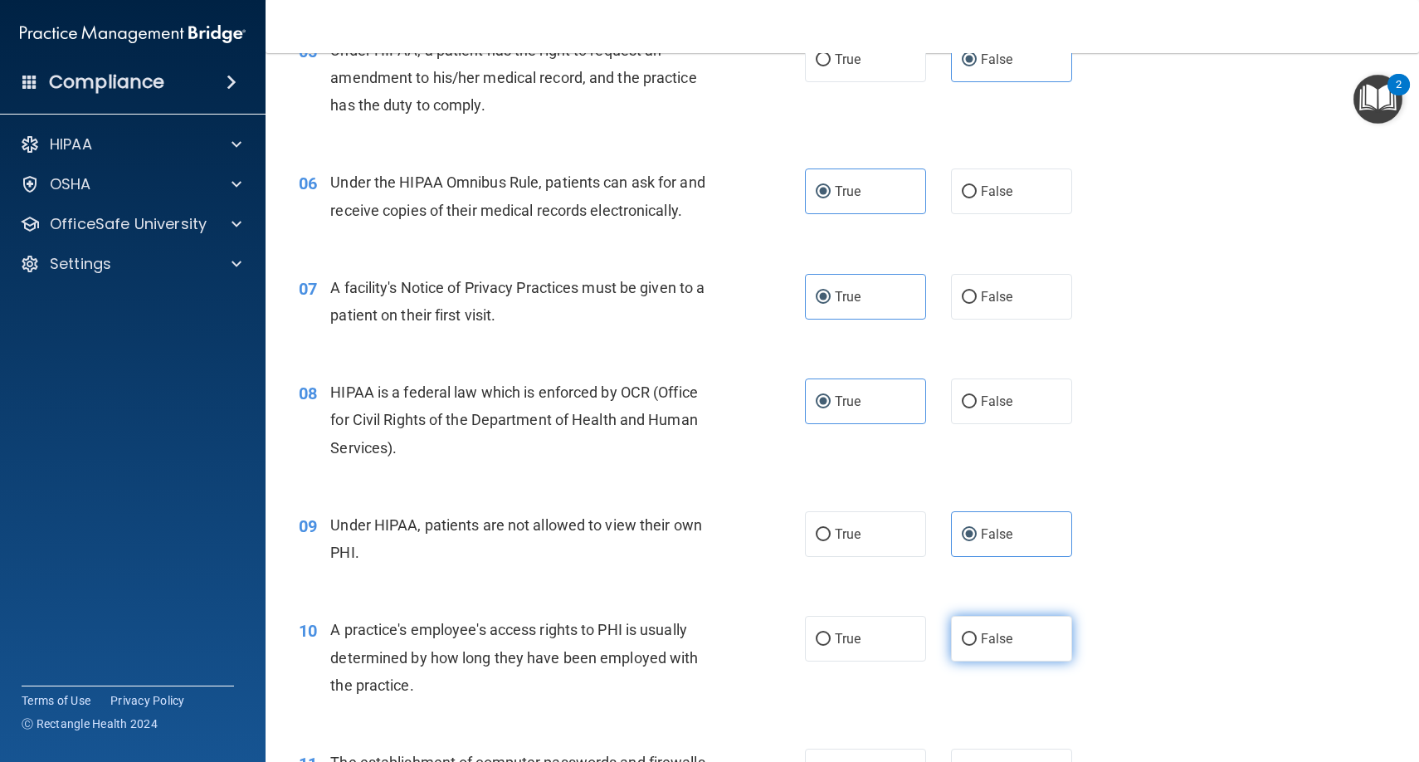
click at [992, 632] on span "False" at bounding box center [997, 639] width 32 height 16
click at [977, 633] on input "False" at bounding box center [969, 639] width 15 height 12
radio input "true"
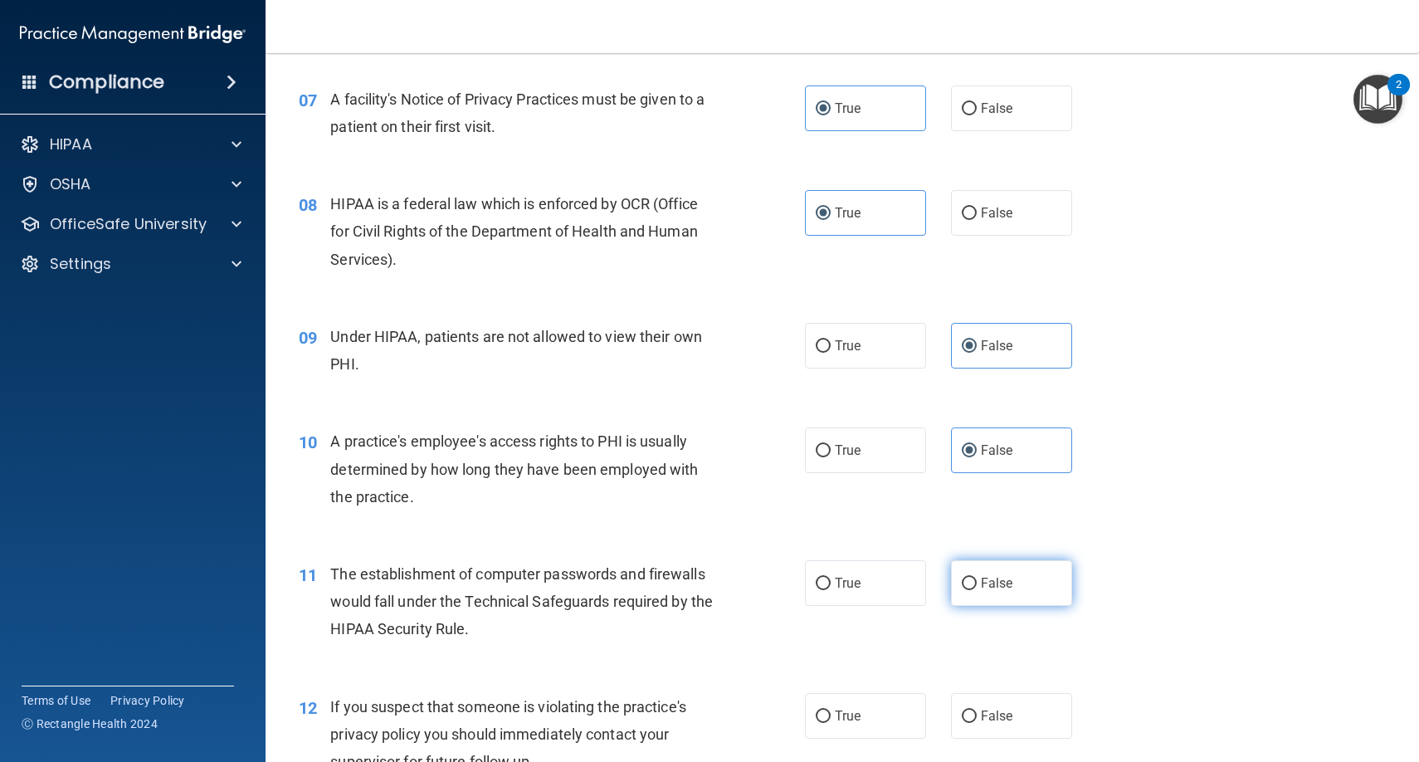
scroll to position [900, 0]
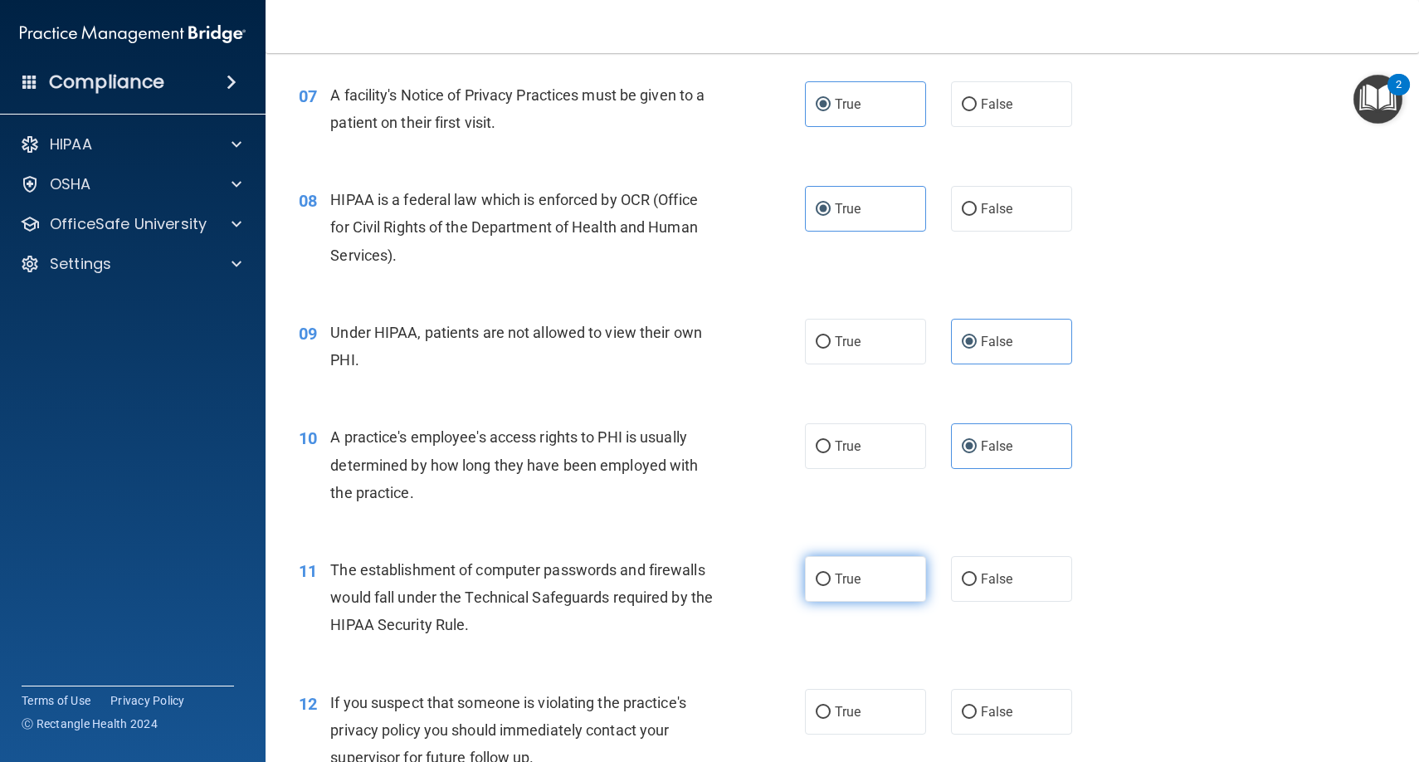
click at [850, 578] on span "True" at bounding box center [848, 579] width 26 height 16
click at [831, 578] on input "True" at bounding box center [823, 579] width 15 height 12
radio input "true"
click at [854, 714] on label "True" at bounding box center [865, 712] width 121 height 46
click at [831, 714] on input "True" at bounding box center [823, 712] width 15 height 12
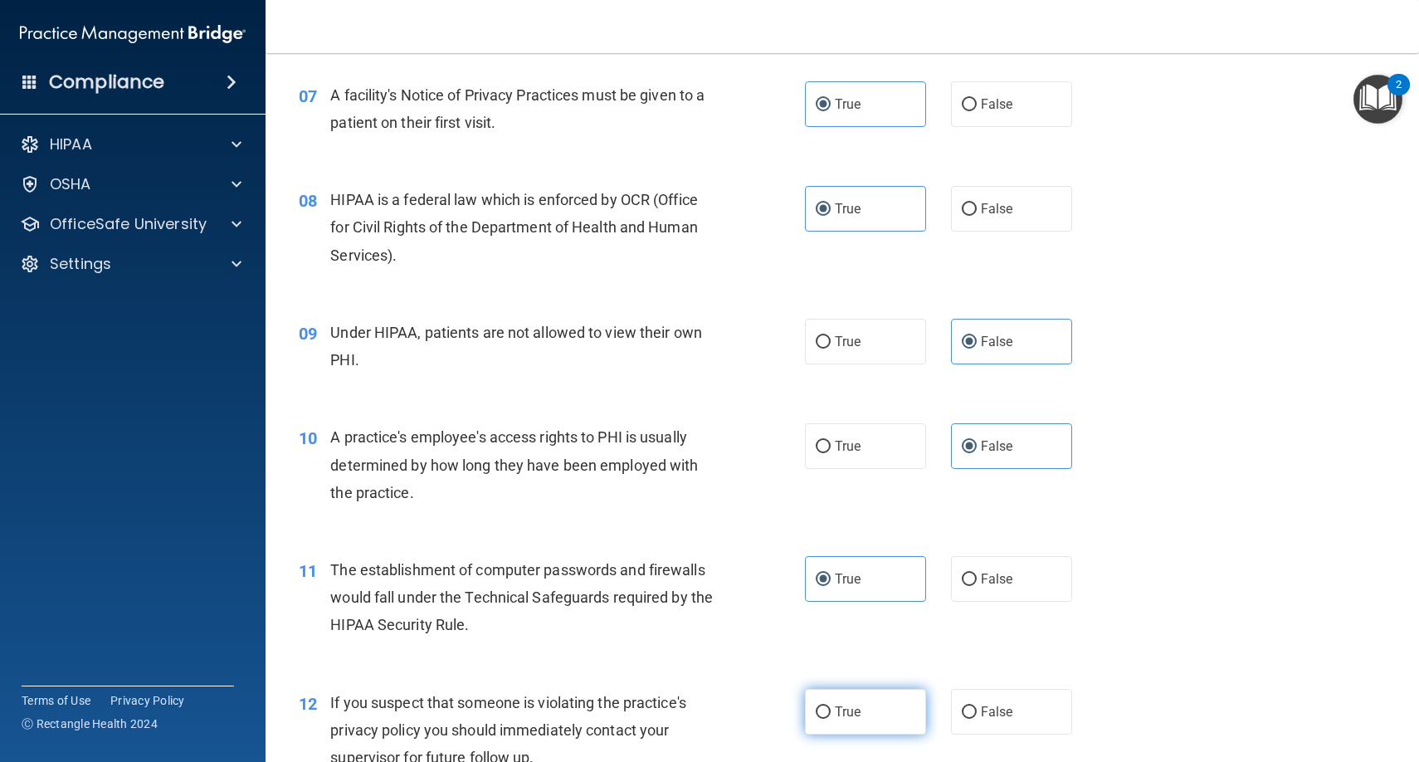
radio input "true"
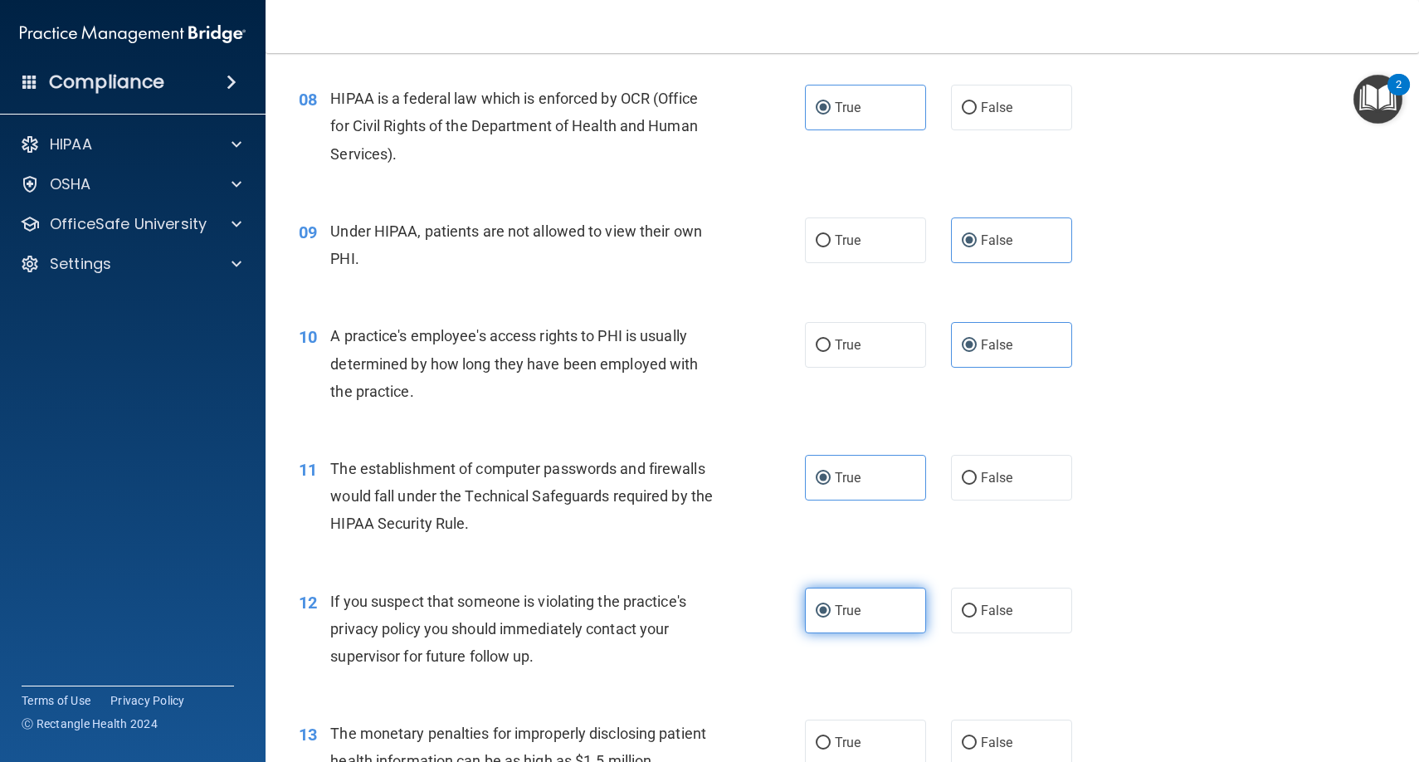
scroll to position [1085, 0]
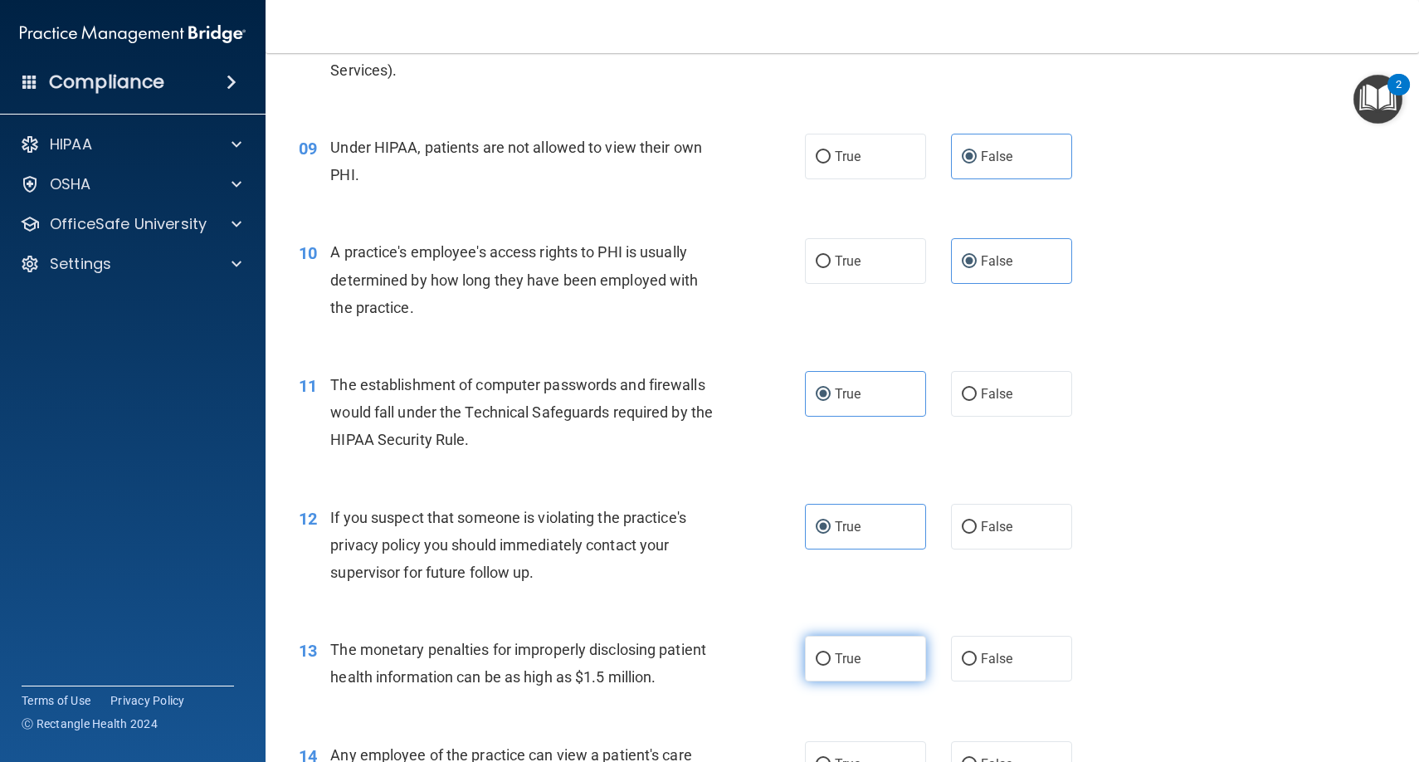
click at [849, 641] on label "True" at bounding box center [865, 659] width 121 height 46
click at [831, 653] on input "True" at bounding box center [823, 659] width 15 height 12
radio input "true"
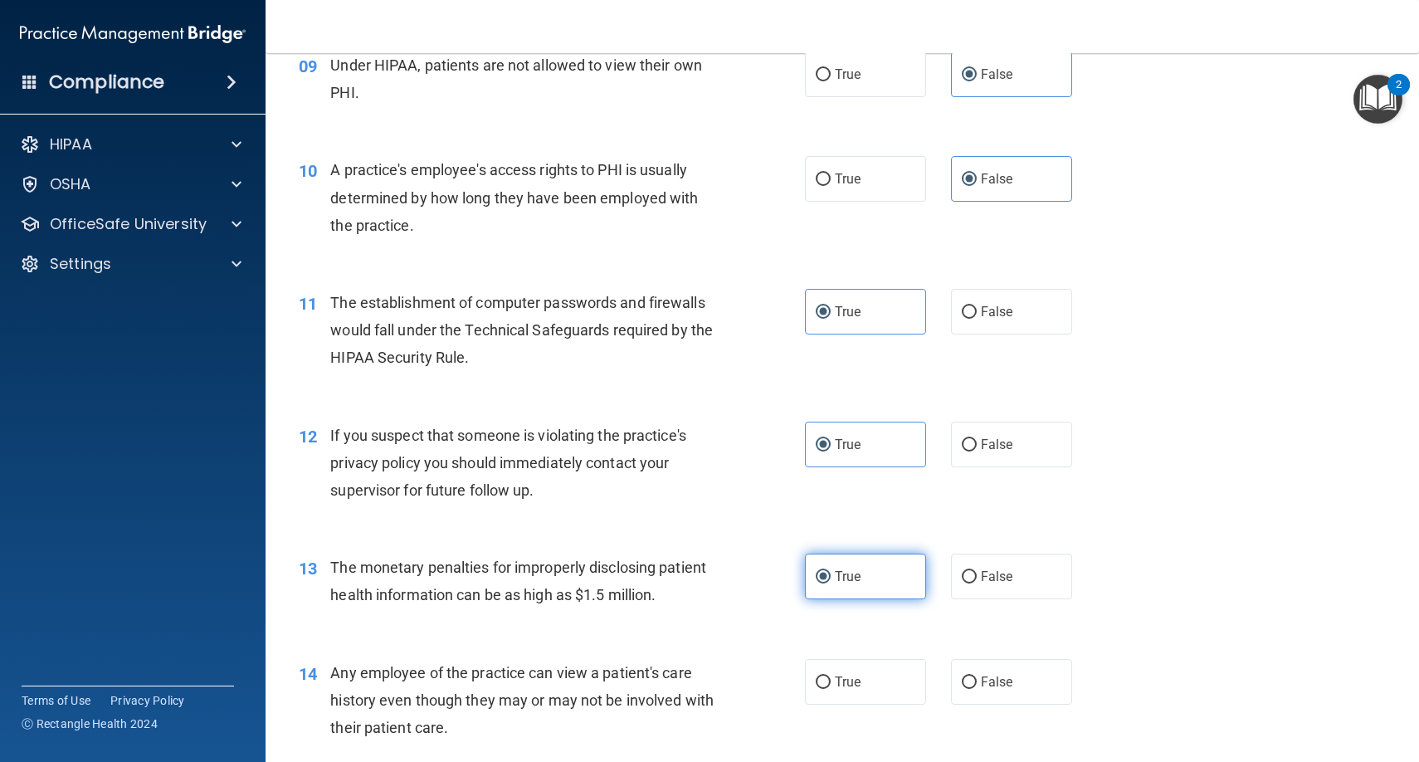
scroll to position [1172, 0]
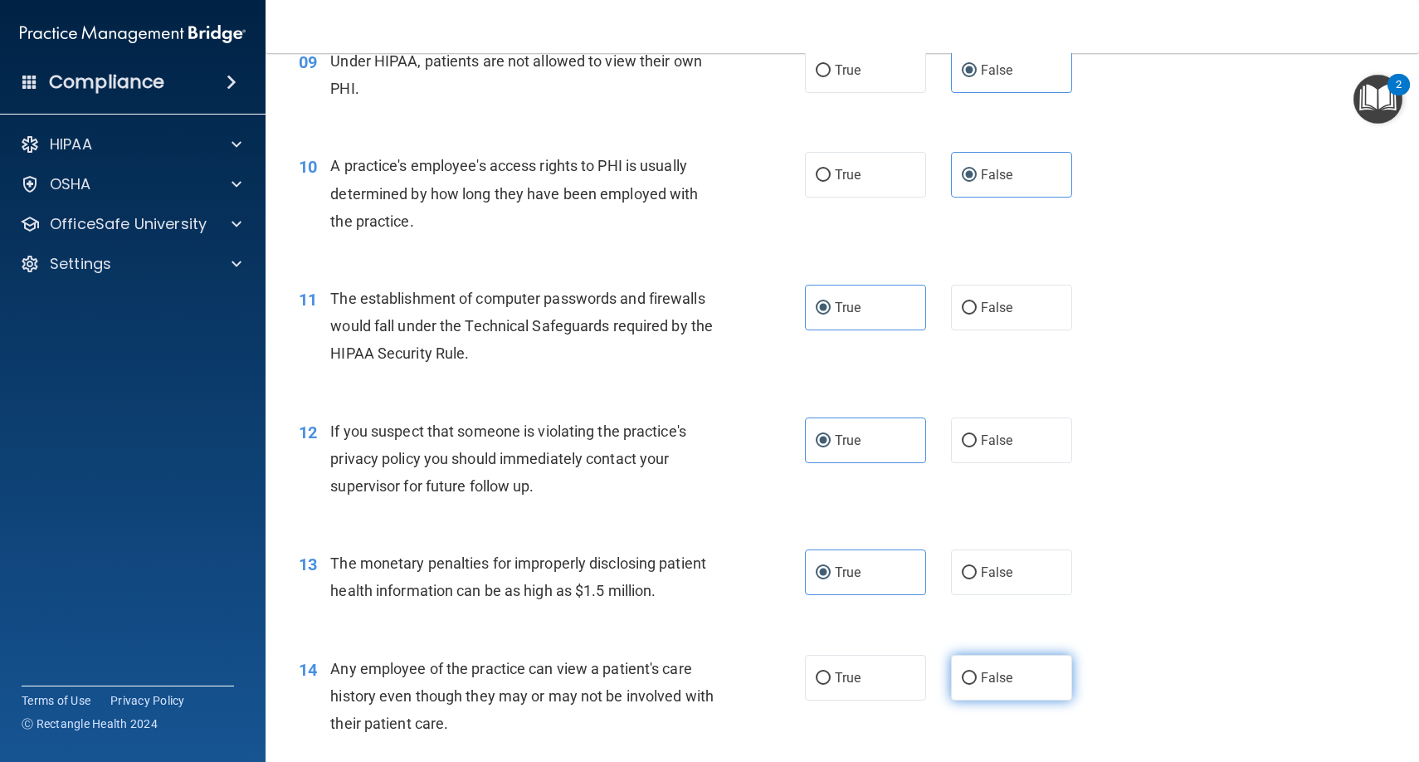
click at [961, 661] on label "False" at bounding box center [1011, 678] width 121 height 46
click at [962, 672] on input "False" at bounding box center [969, 678] width 15 height 12
radio input "true"
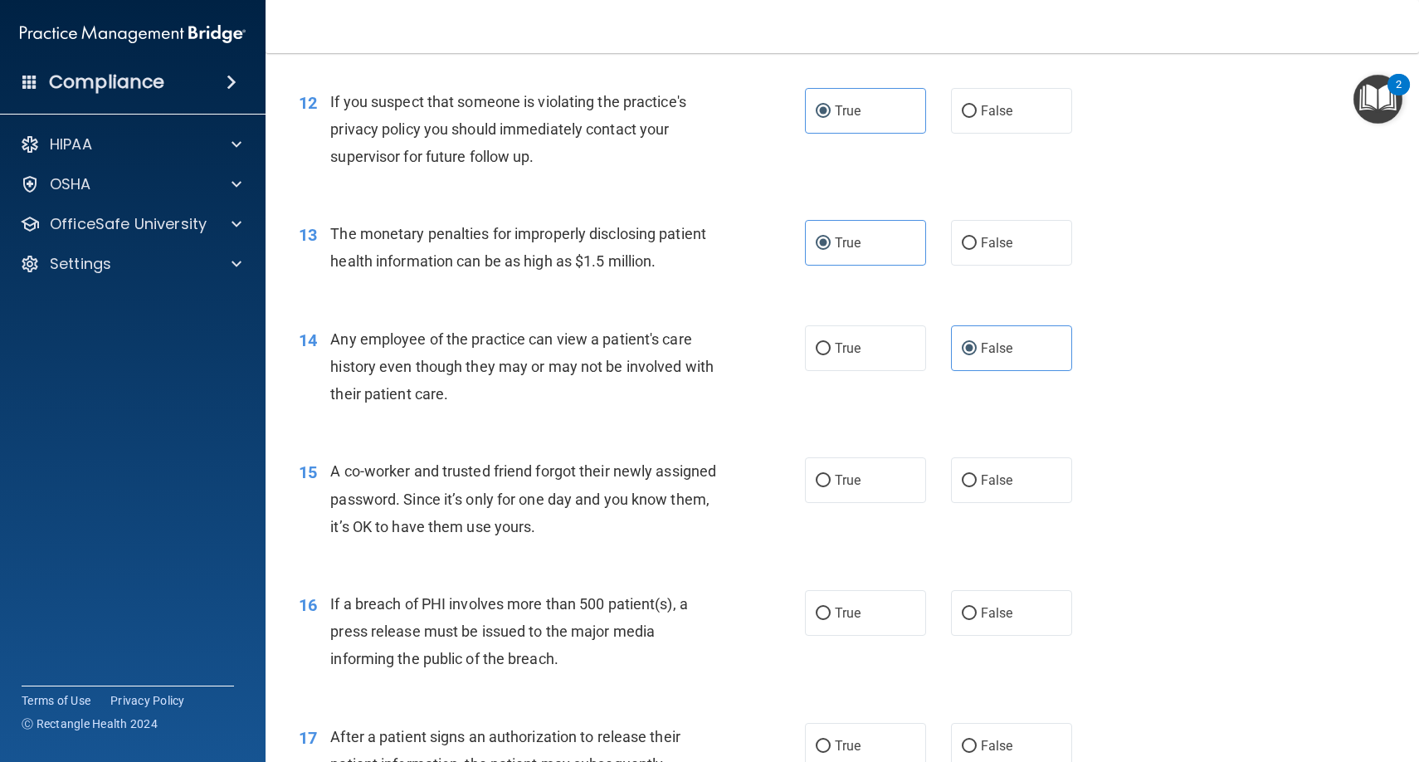
scroll to position [1502, 0]
click at [981, 485] on label "False" at bounding box center [1011, 479] width 121 height 46
click at [977, 485] on input "False" at bounding box center [969, 480] width 15 height 12
radio input "true"
drag, startPoint x: 889, startPoint y: 571, endPoint x: 888, endPoint y: 582, distance: 10.9
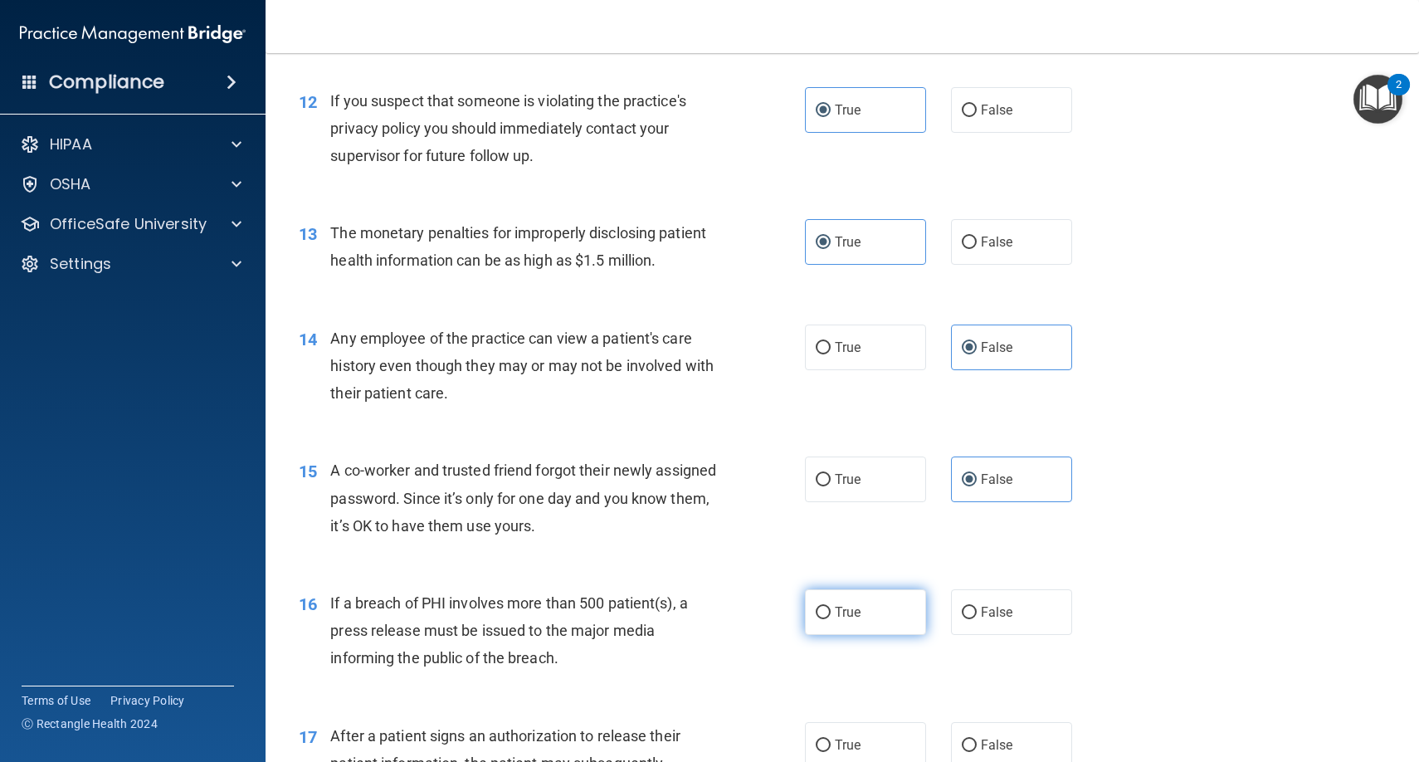
click at [888, 580] on div "16 If a breach of PHI involves more than 500 patient(s), a press release must b…" at bounding box center [842, 634] width 1112 height 133
click at [886, 589] on label "True" at bounding box center [865, 612] width 121 height 46
click at [831, 607] on input "True" at bounding box center [823, 613] width 15 height 12
radio input "true"
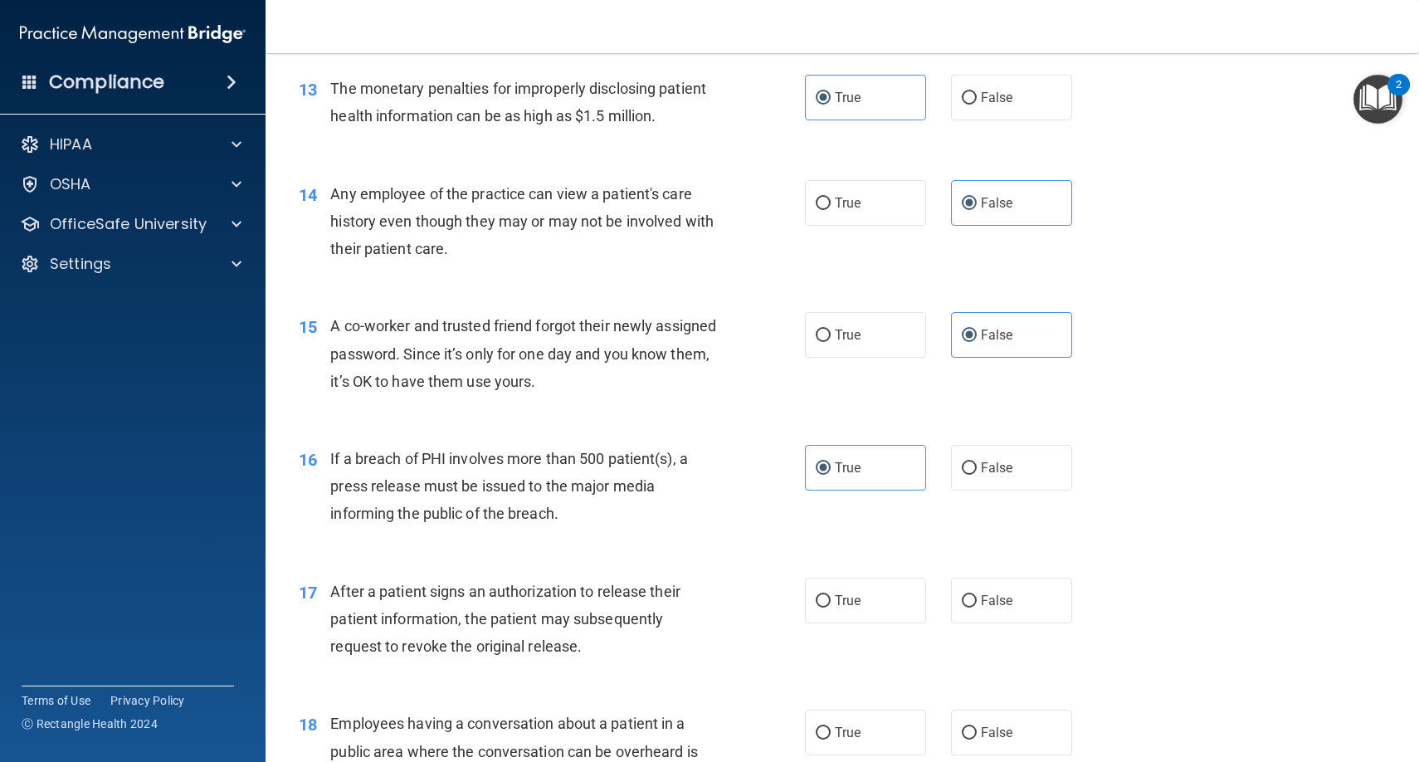
click at [880, 617] on div "17 After a patient signs an authorization to release their patient information,…" at bounding box center [842, 623] width 1112 height 133
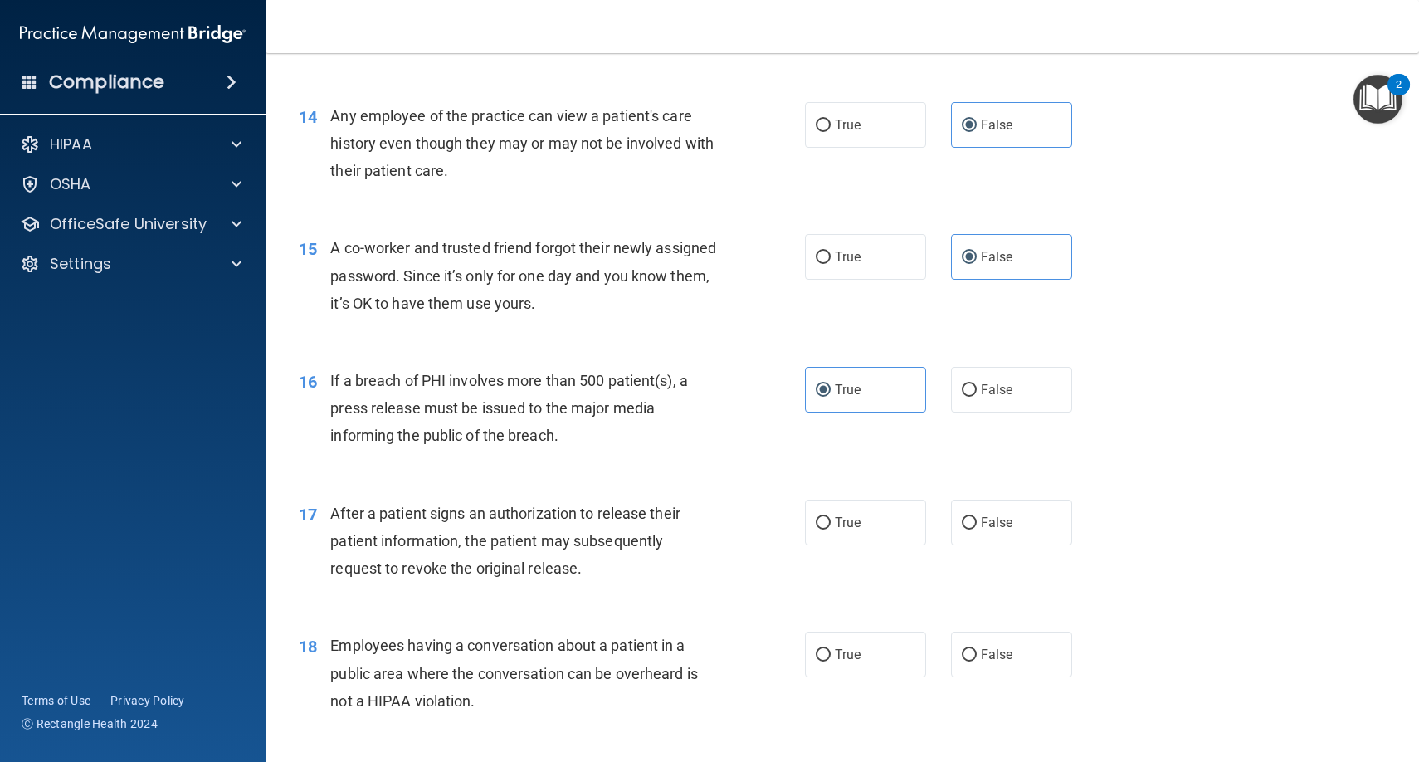
scroll to position [1757, 0]
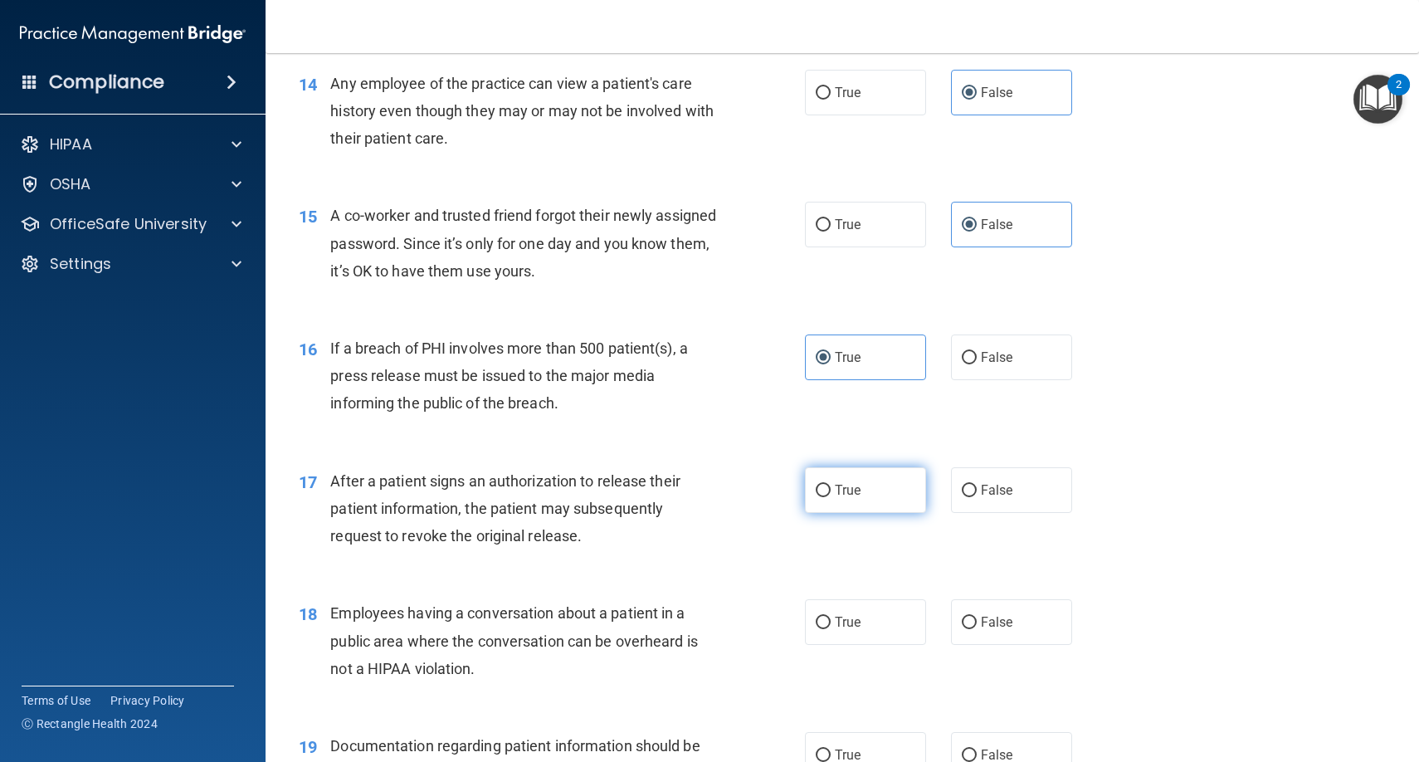
click at [851, 470] on label "True" at bounding box center [865, 490] width 121 height 46
click at [831, 485] on input "True" at bounding box center [823, 491] width 15 height 12
radio input "true"
click at [981, 631] on label "False" at bounding box center [1011, 622] width 121 height 46
click at [977, 629] on input "False" at bounding box center [969, 623] width 15 height 12
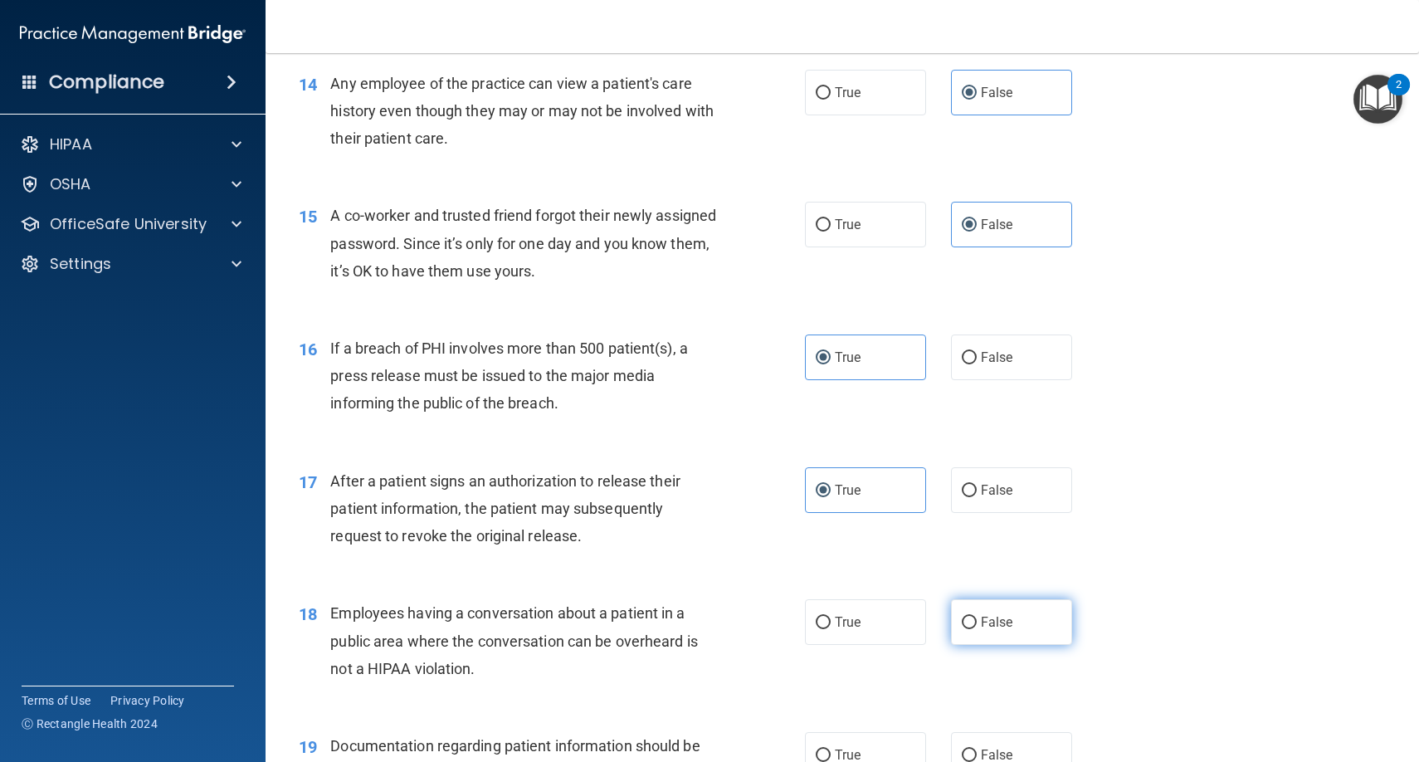
radio input "true"
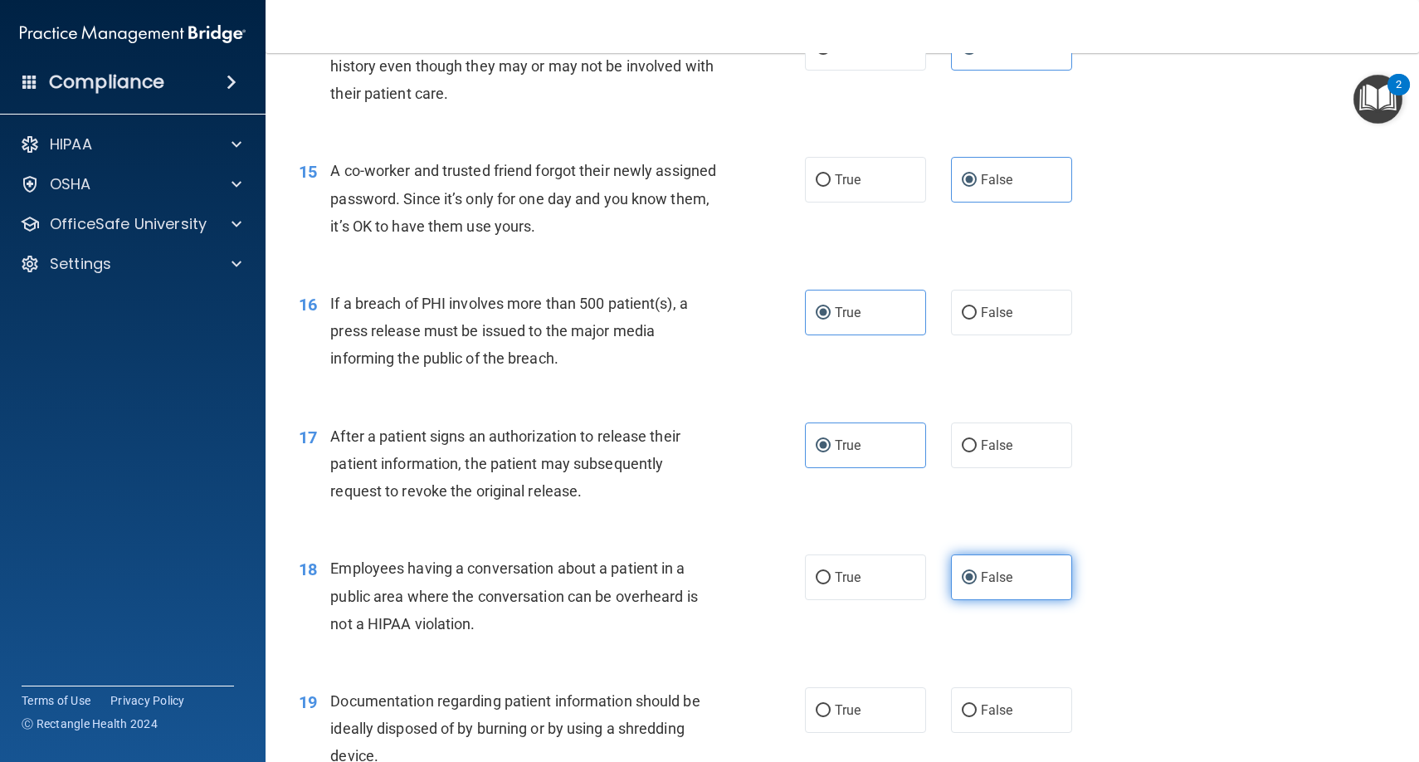
scroll to position [1842, 0]
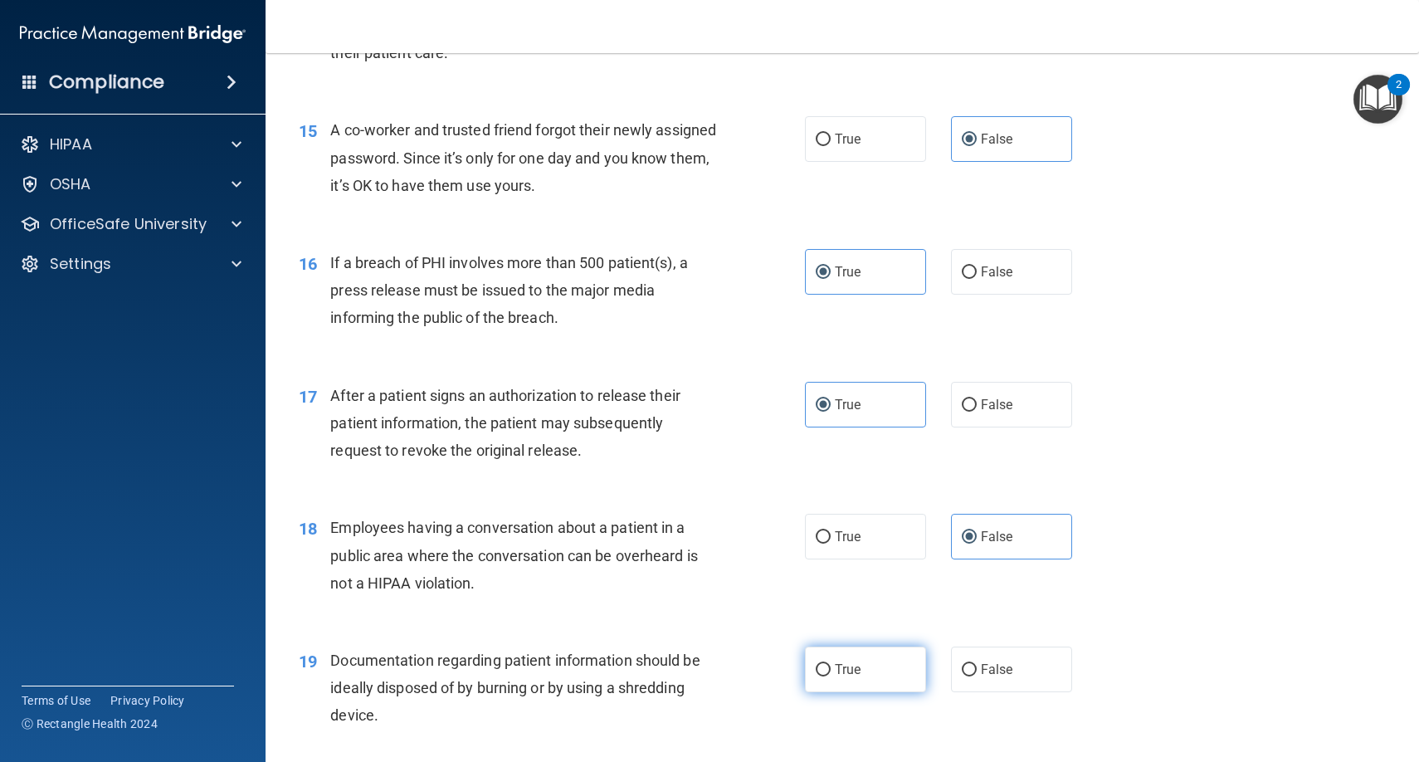
click at [888, 646] on label "True" at bounding box center [865, 669] width 121 height 46
click at [831, 664] on input "True" at bounding box center [823, 670] width 15 height 12
radio input "true"
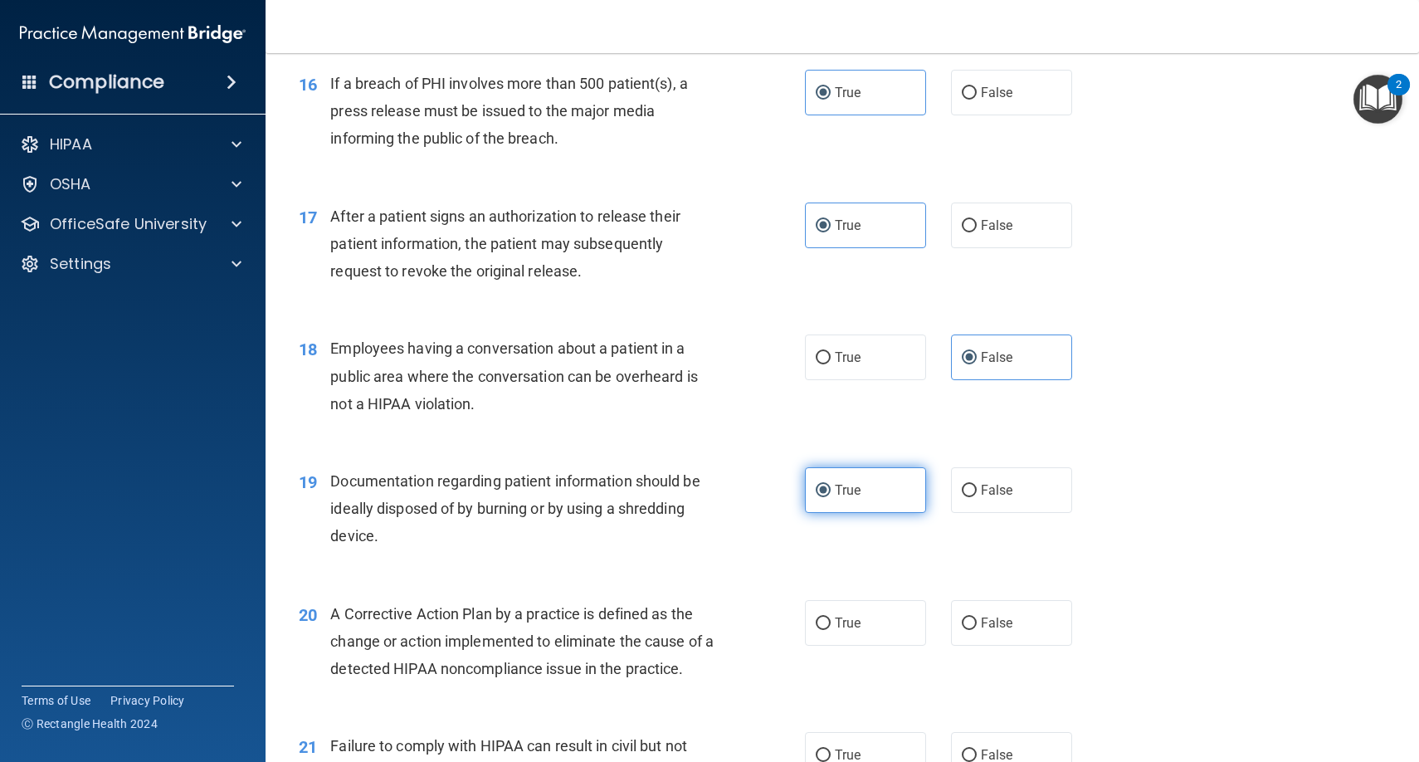
scroll to position [2089, 0]
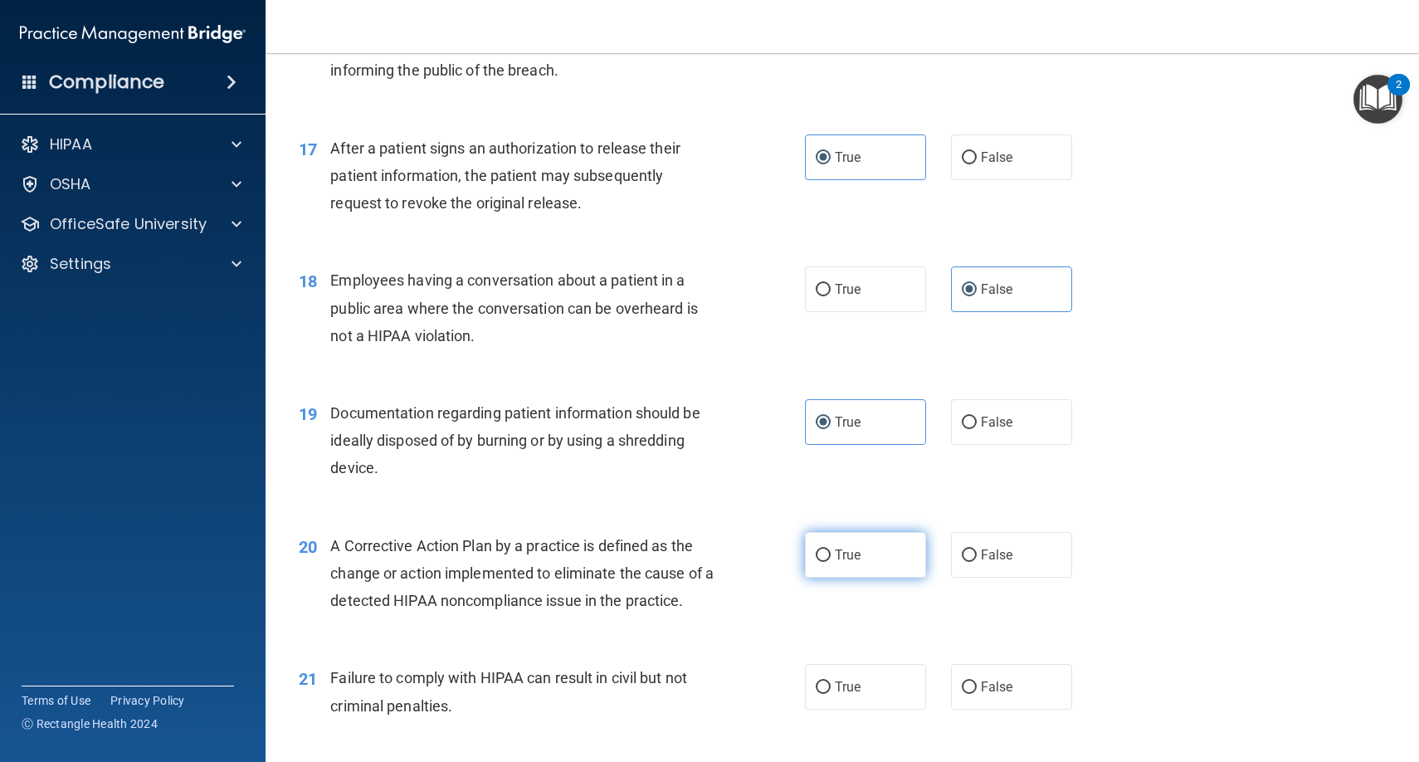
click at [863, 544] on label "True" at bounding box center [865, 555] width 121 height 46
click at [831, 549] on input "True" at bounding box center [823, 555] width 15 height 12
radio input "true"
click at [985, 665] on label "False" at bounding box center [1011, 687] width 121 height 46
click at [977, 681] on input "False" at bounding box center [969, 687] width 15 height 12
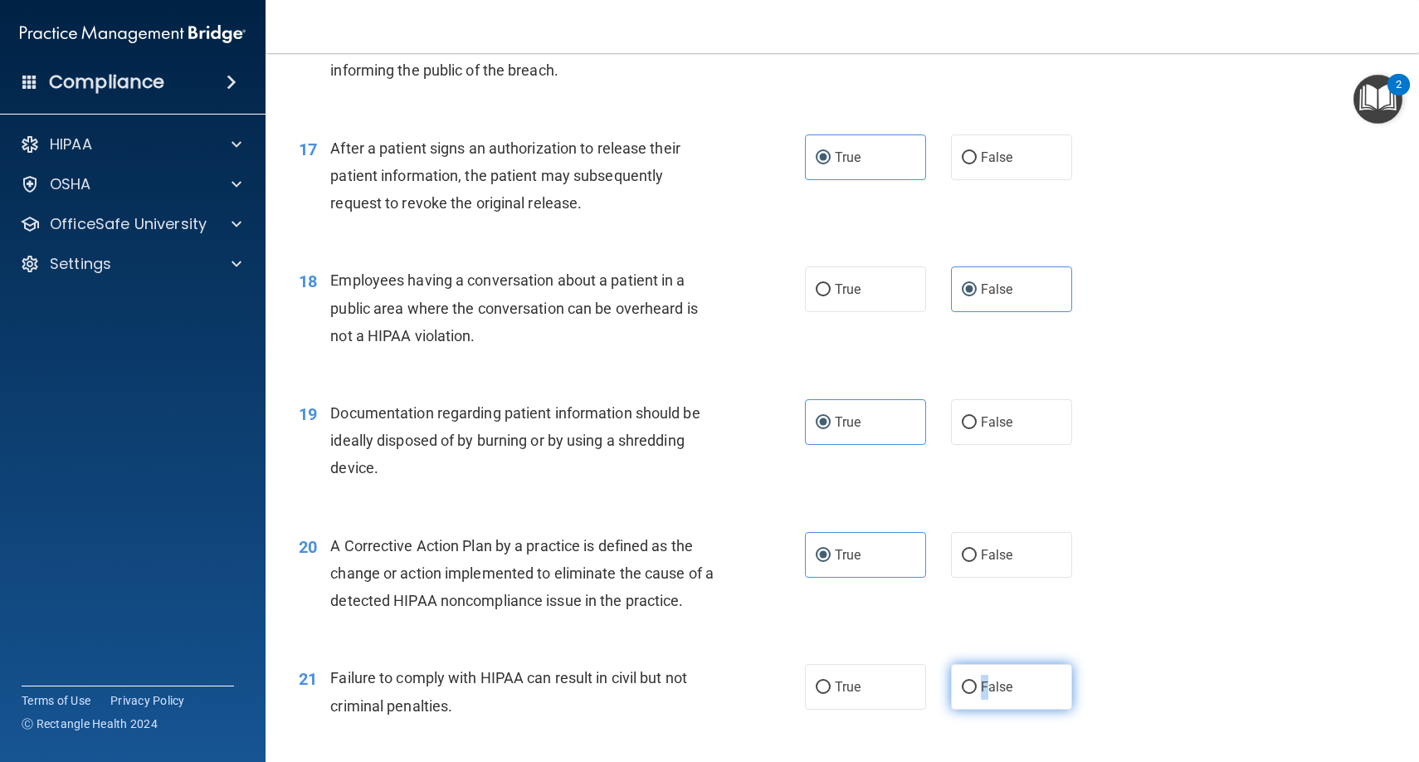
radio input "true"
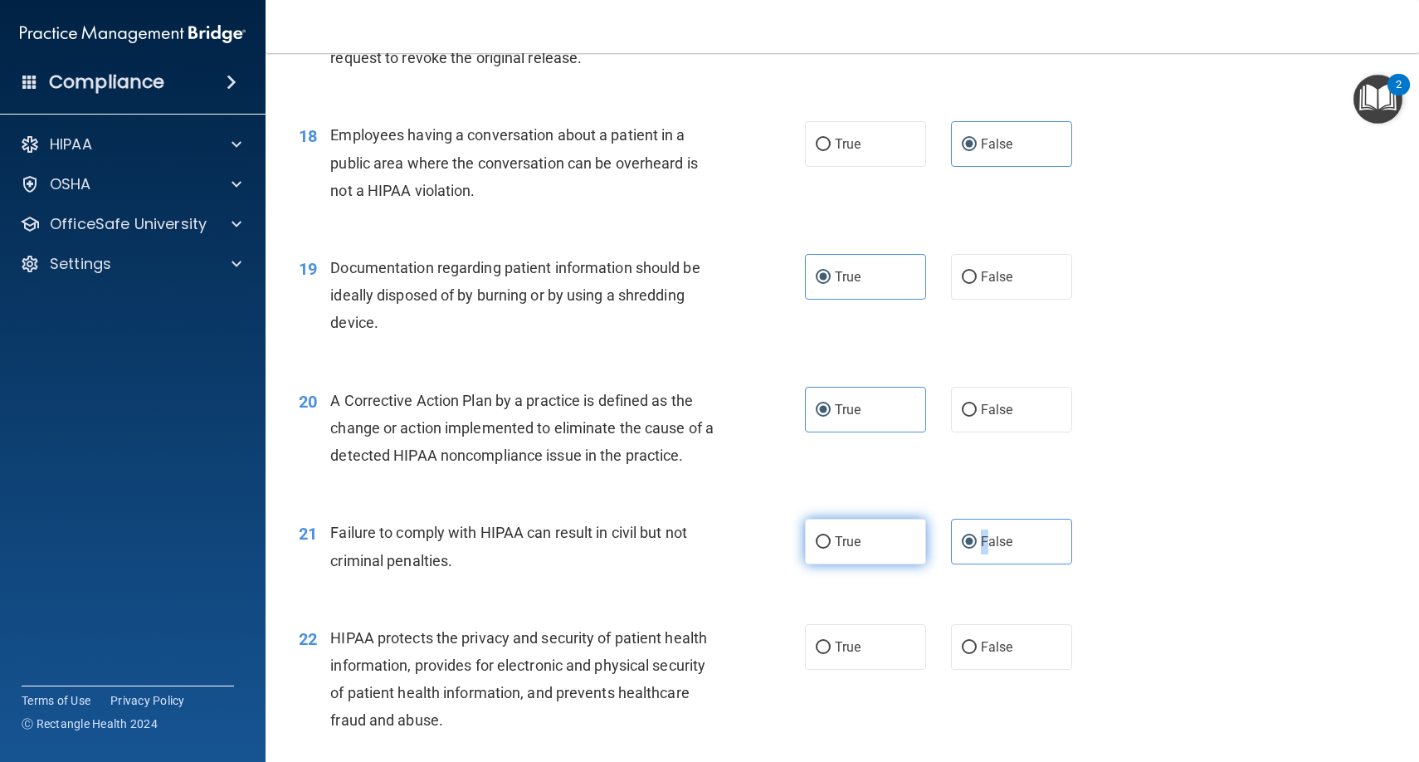
scroll to position [2246, 0]
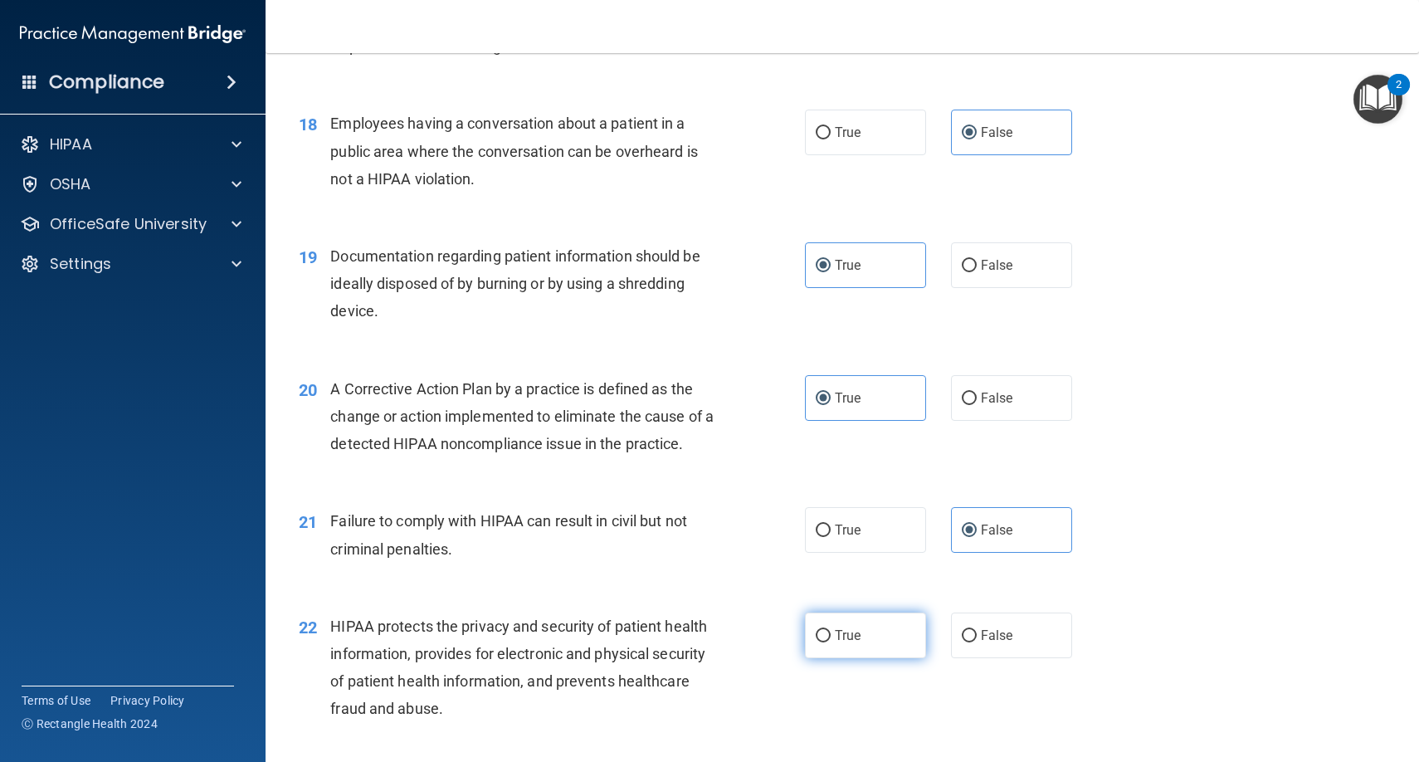
click at [860, 614] on label "True" at bounding box center [865, 635] width 121 height 46
click at [831, 630] on input "True" at bounding box center [823, 636] width 15 height 12
radio input "true"
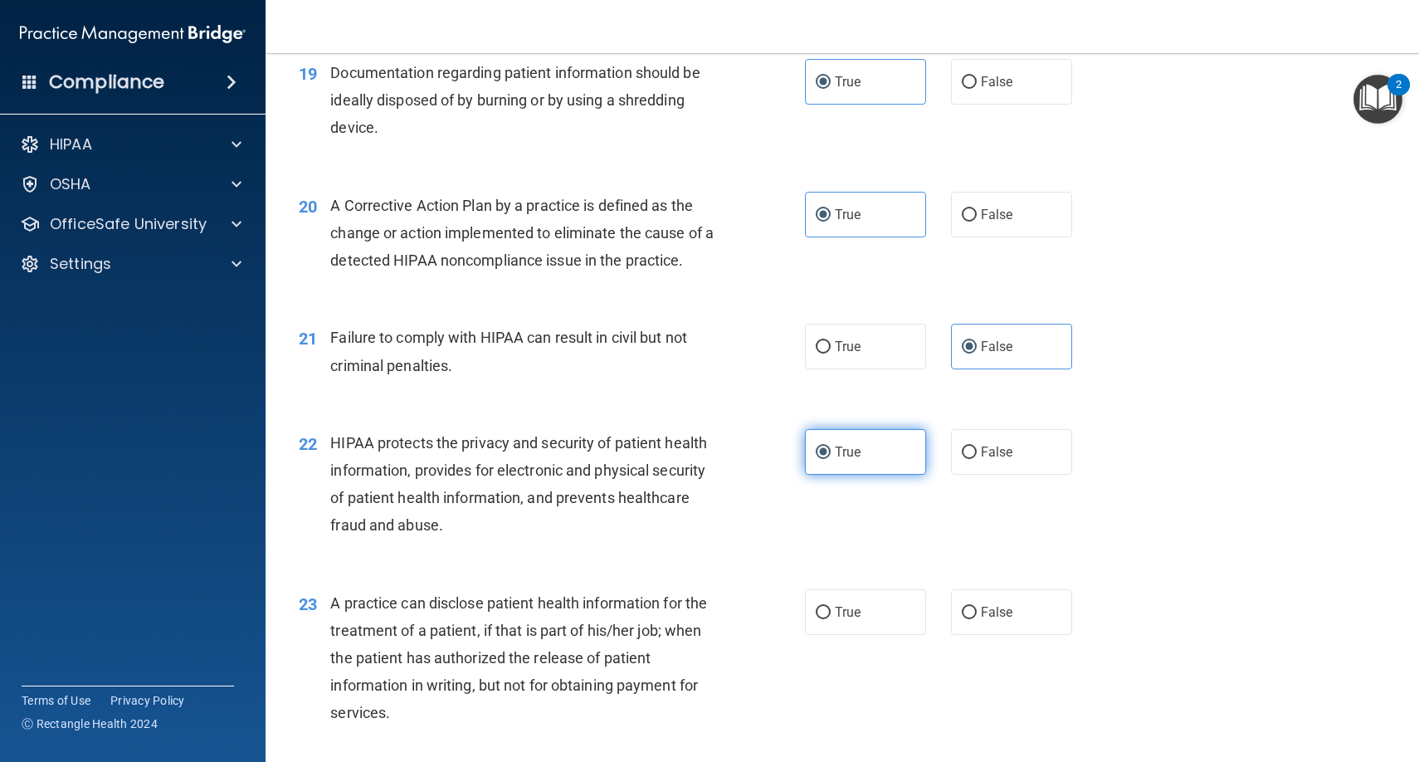
scroll to position [2522, 0]
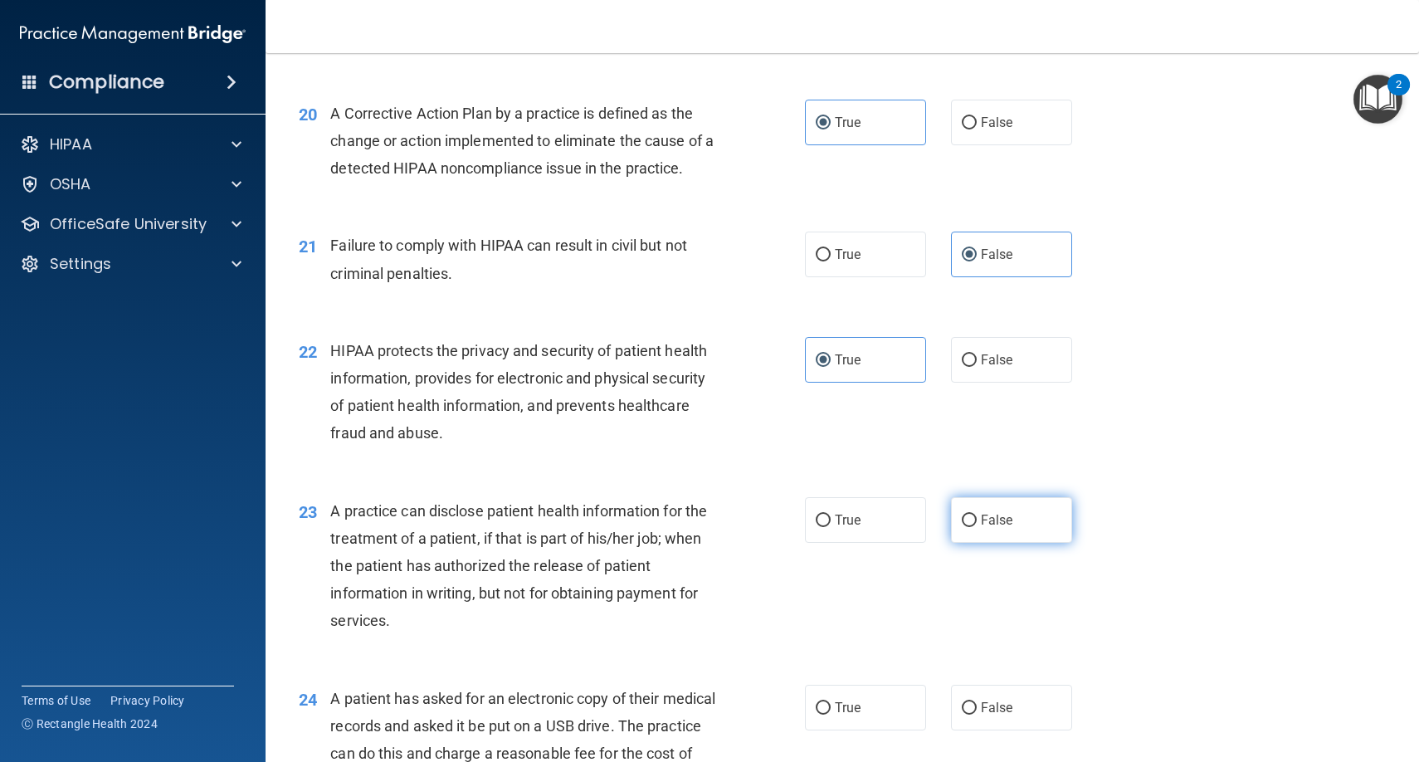
click at [978, 520] on label "False" at bounding box center [1011, 520] width 121 height 46
click at [977, 520] on input "False" at bounding box center [969, 520] width 15 height 12
radio input "true"
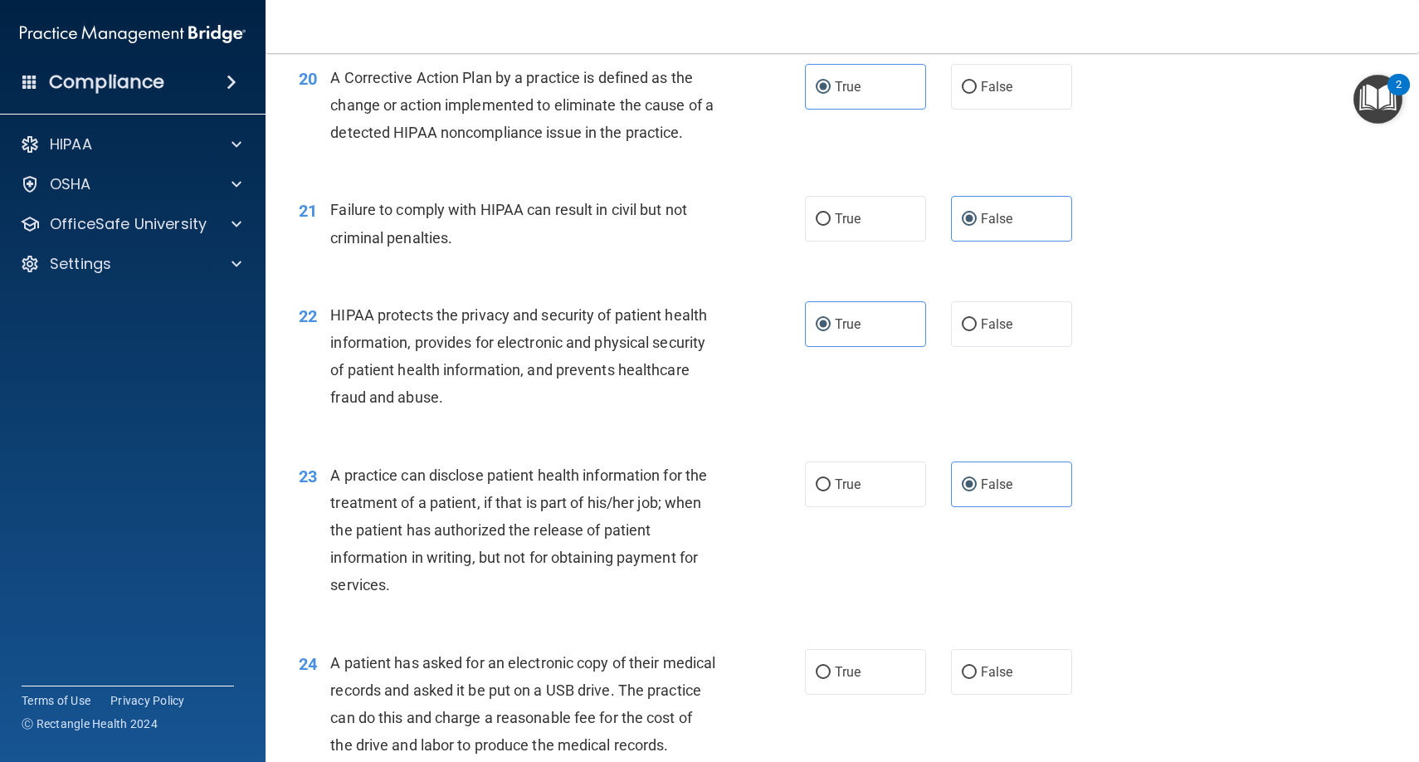
scroll to position [2559, 0]
click at [880, 660] on label "True" at bounding box center [865, 670] width 121 height 46
click at [831, 665] on input "True" at bounding box center [823, 671] width 15 height 12
radio input "true"
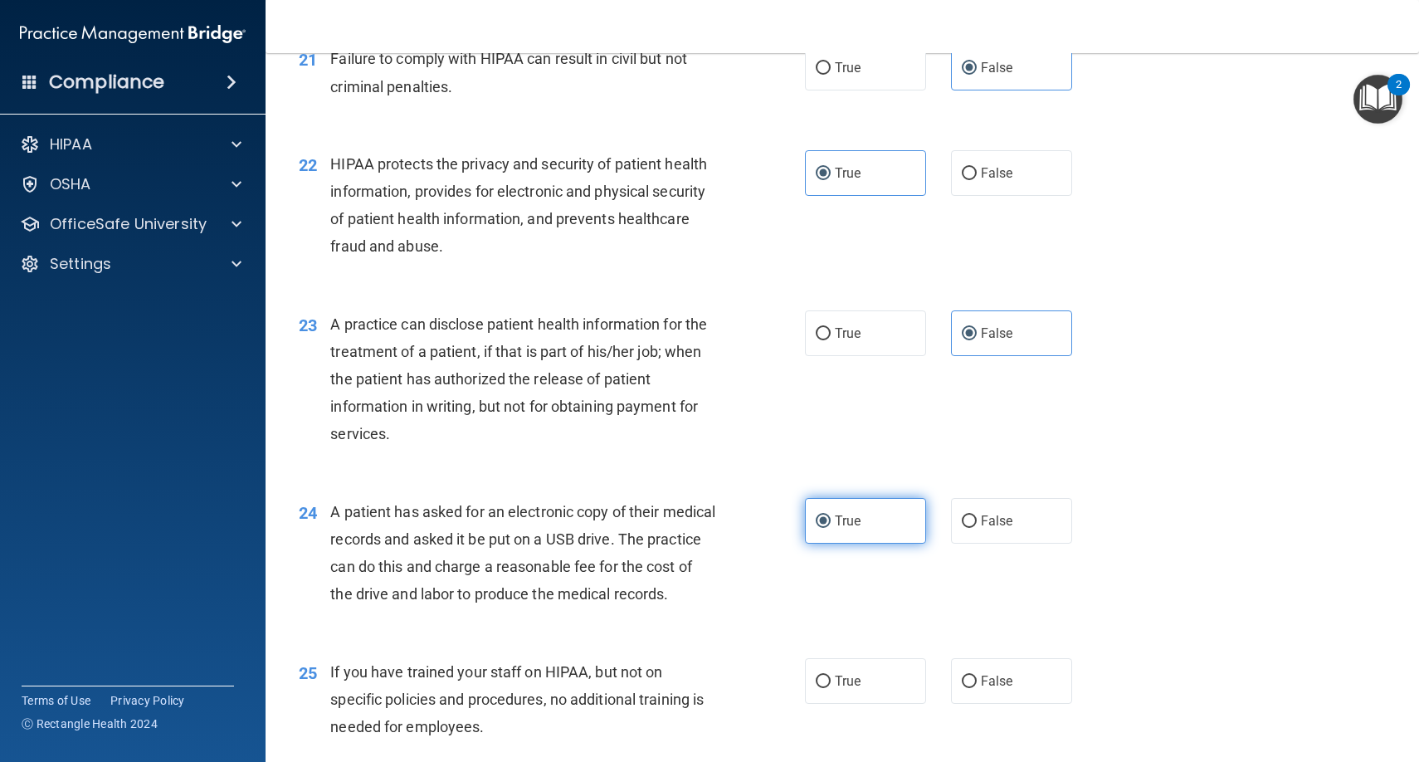
scroll to position [2752, 0]
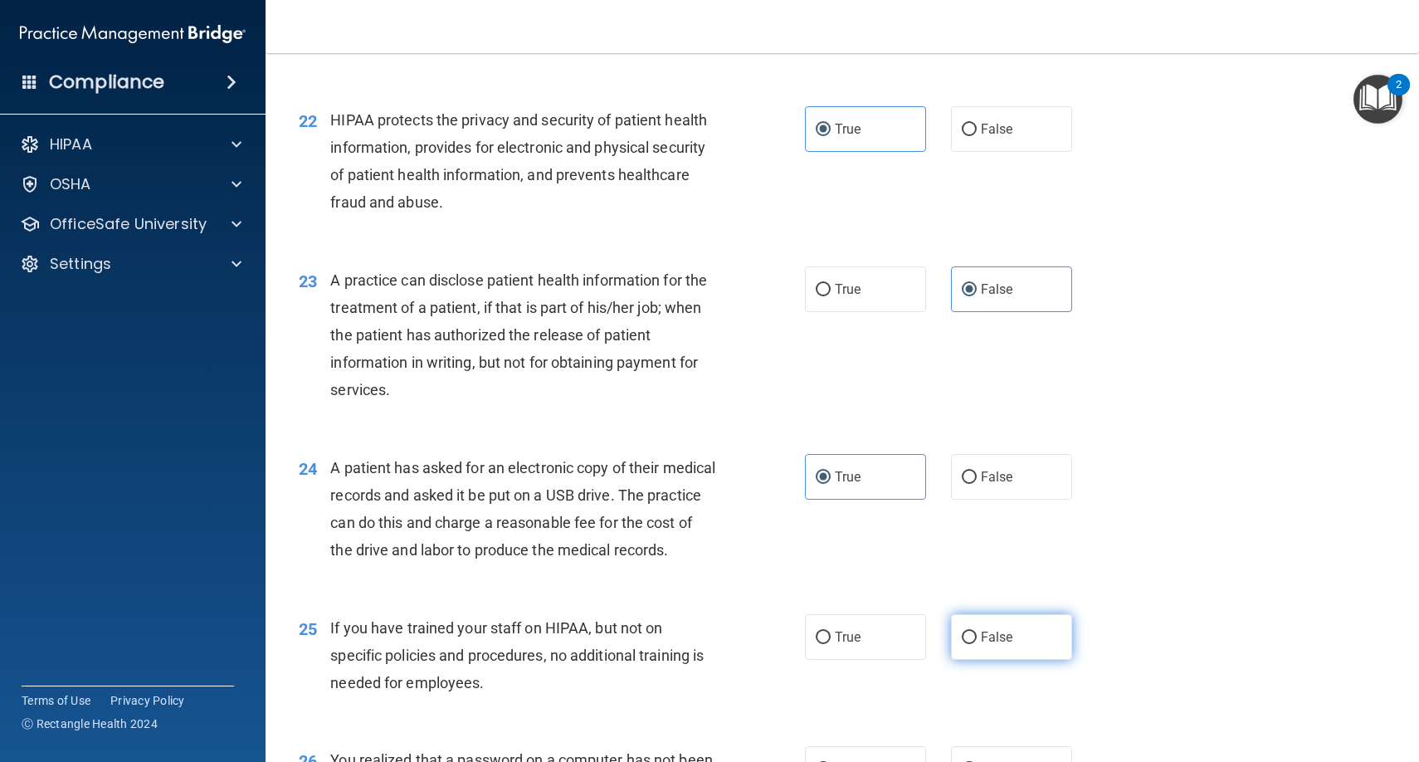
click at [977, 651] on label "False" at bounding box center [1011, 637] width 121 height 46
click at [977, 644] on input "False" at bounding box center [969, 637] width 15 height 12
radio input "true"
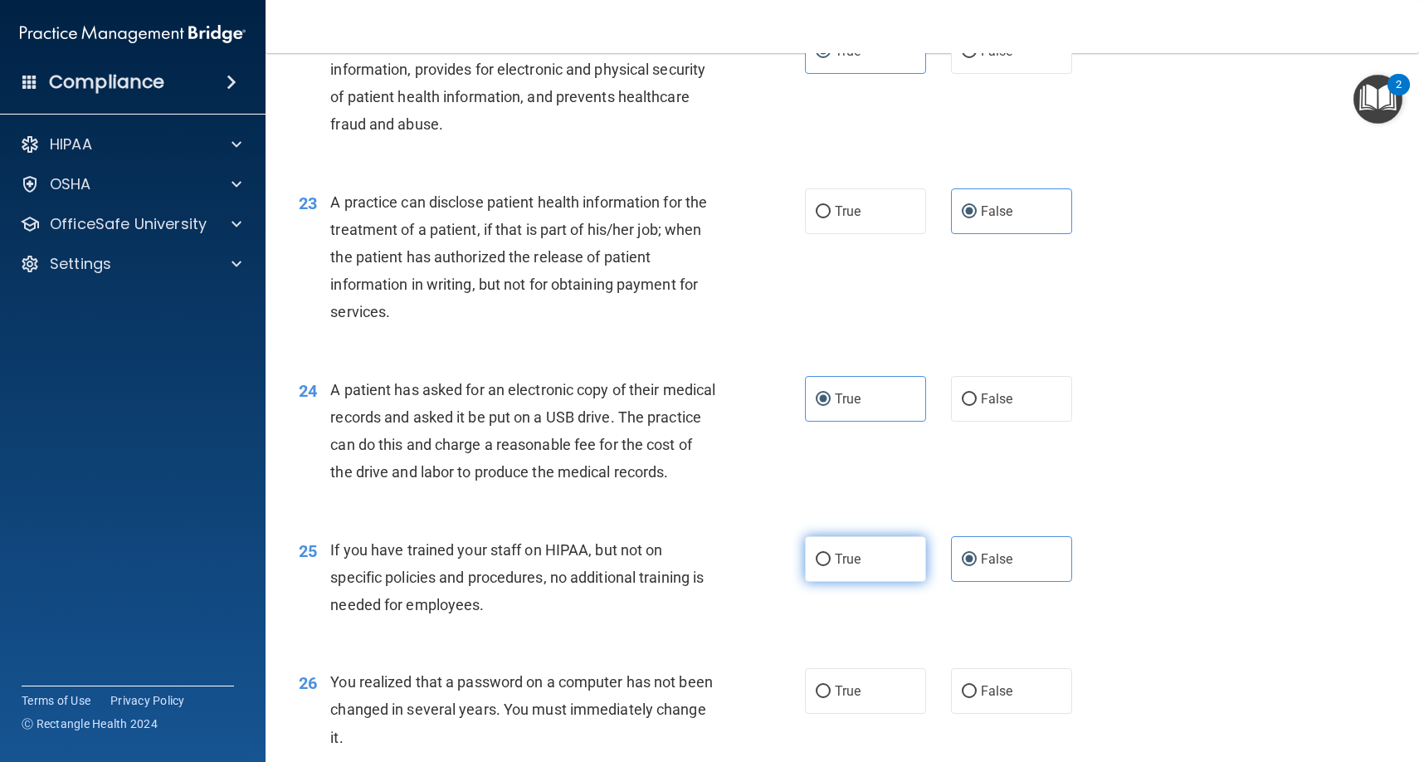
scroll to position [2839, 0]
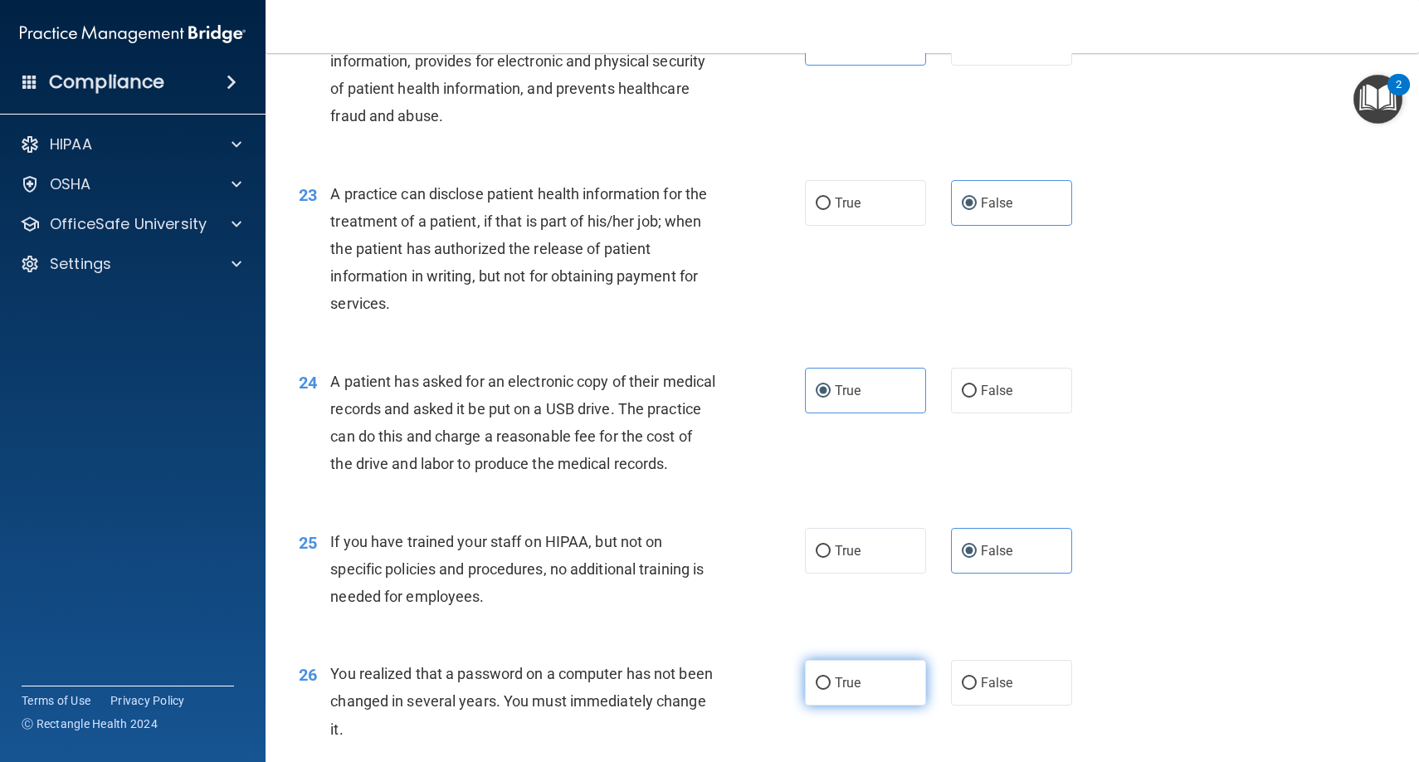
click at [860, 690] on span "True" at bounding box center [848, 683] width 26 height 16
click at [831, 690] on input "True" at bounding box center [823, 683] width 15 height 12
radio input "true"
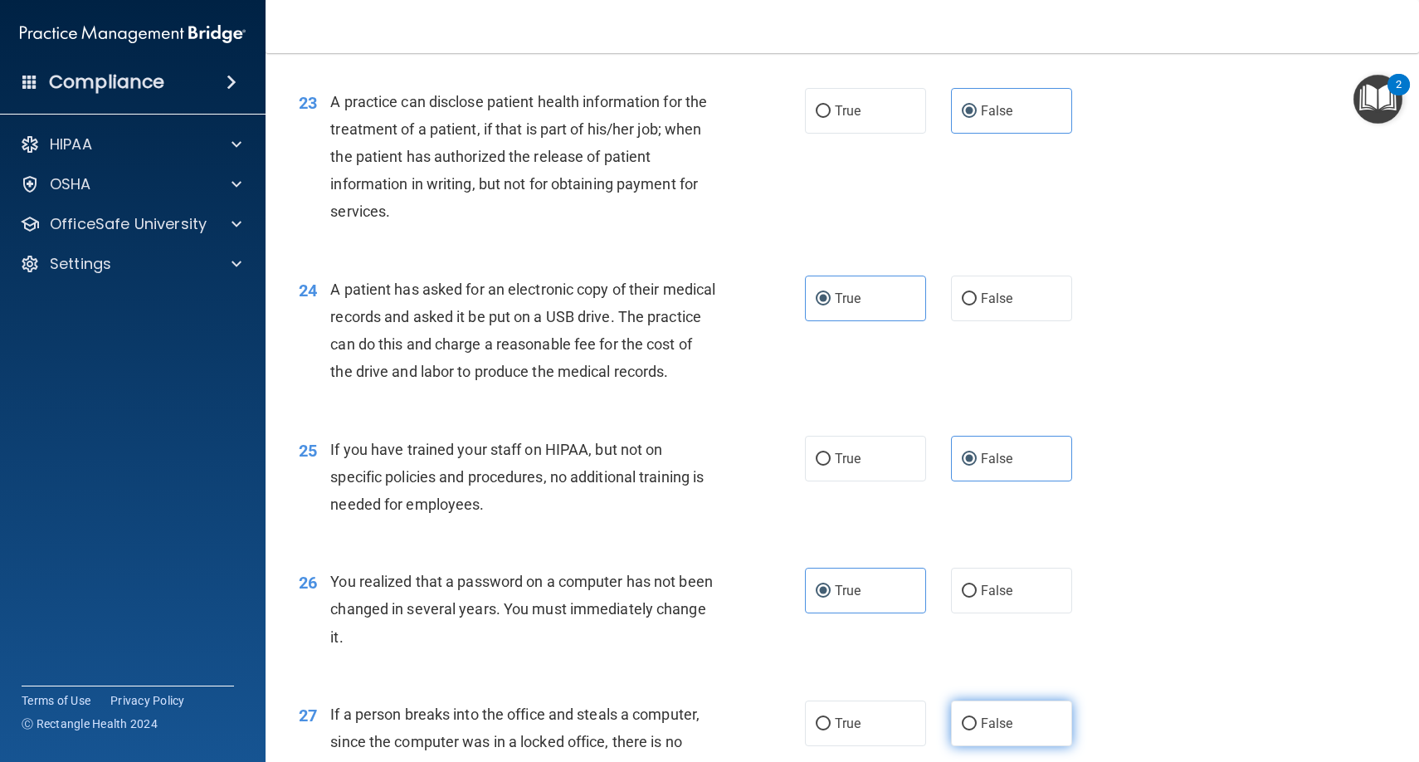
click at [982, 724] on label "False" at bounding box center [1011, 723] width 121 height 46
click at [977, 724] on input "False" at bounding box center [969, 724] width 15 height 12
radio input "true"
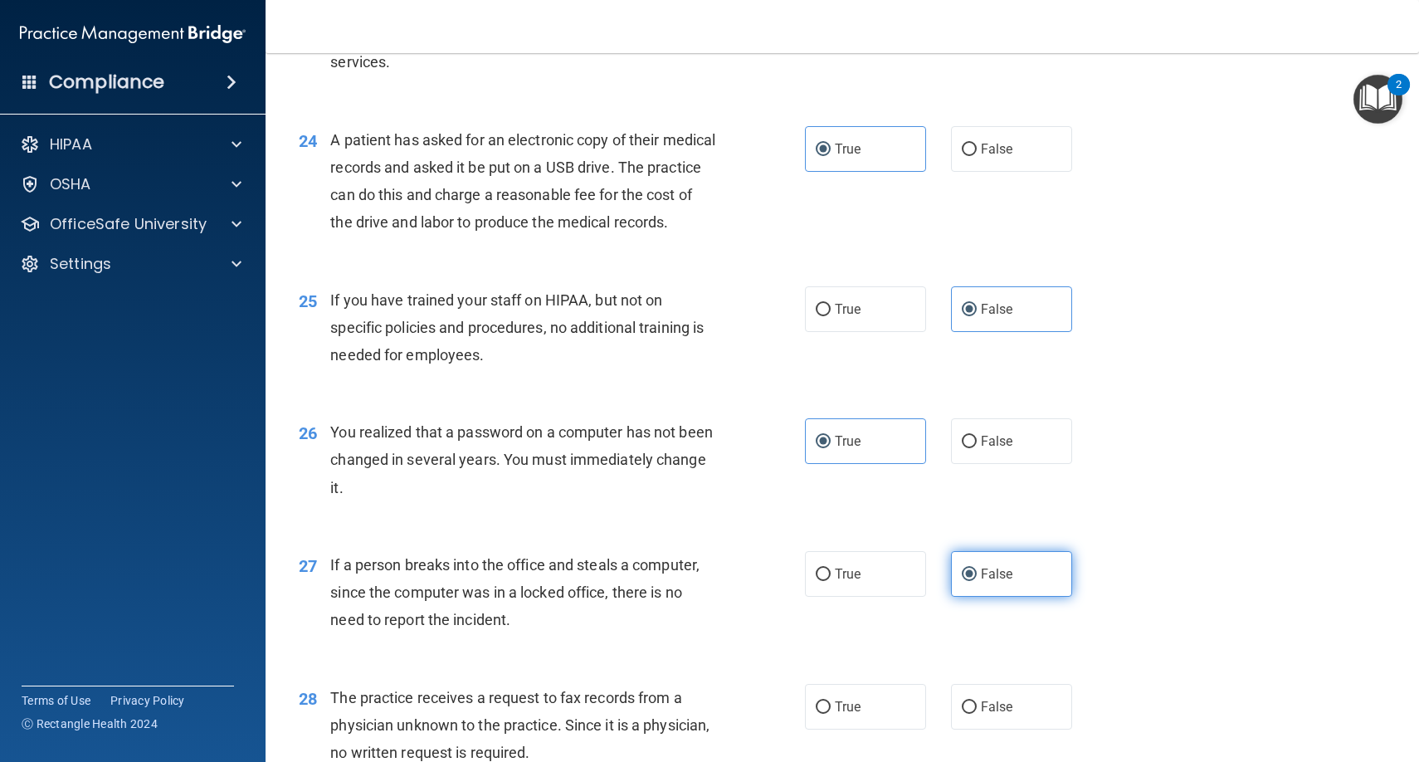
scroll to position [3132, 0]
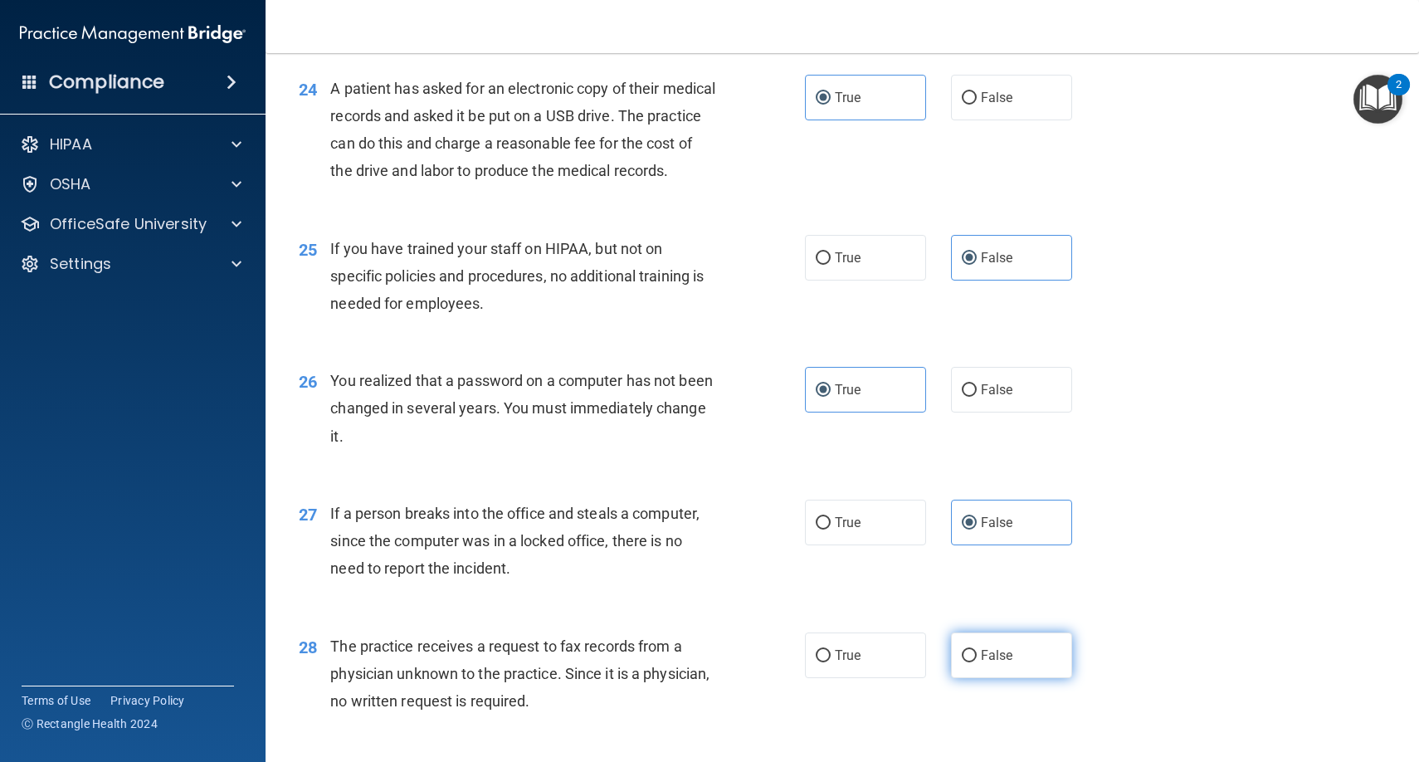
click at [991, 678] on label "False" at bounding box center [1011, 655] width 121 height 46
click at [977, 662] on input "False" at bounding box center [969, 656] width 15 height 12
radio input "true"
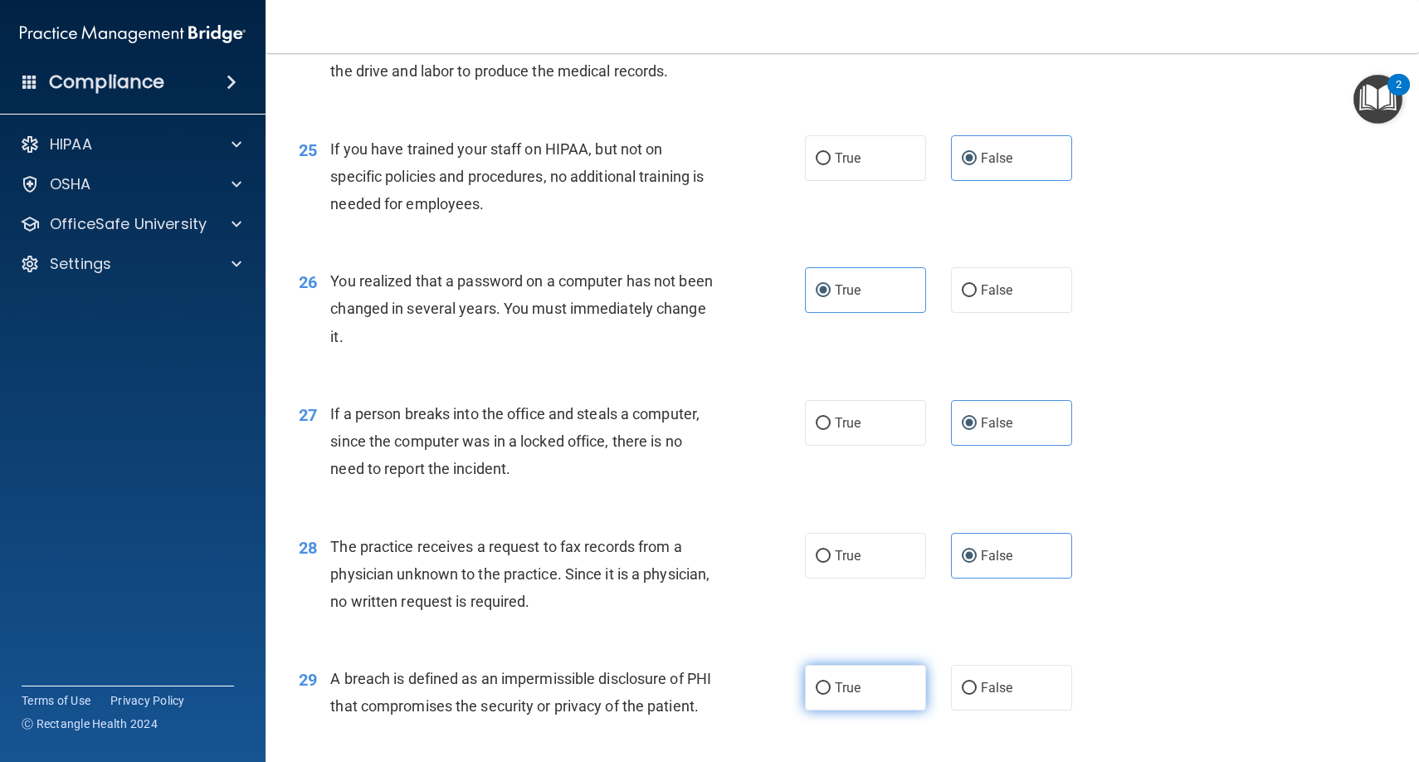
click at [892, 677] on label "True" at bounding box center [865, 688] width 121 height 46
click at [831, 682] on input "True" at bounding box center [823, 688] width 15 height 12
radio input "true"
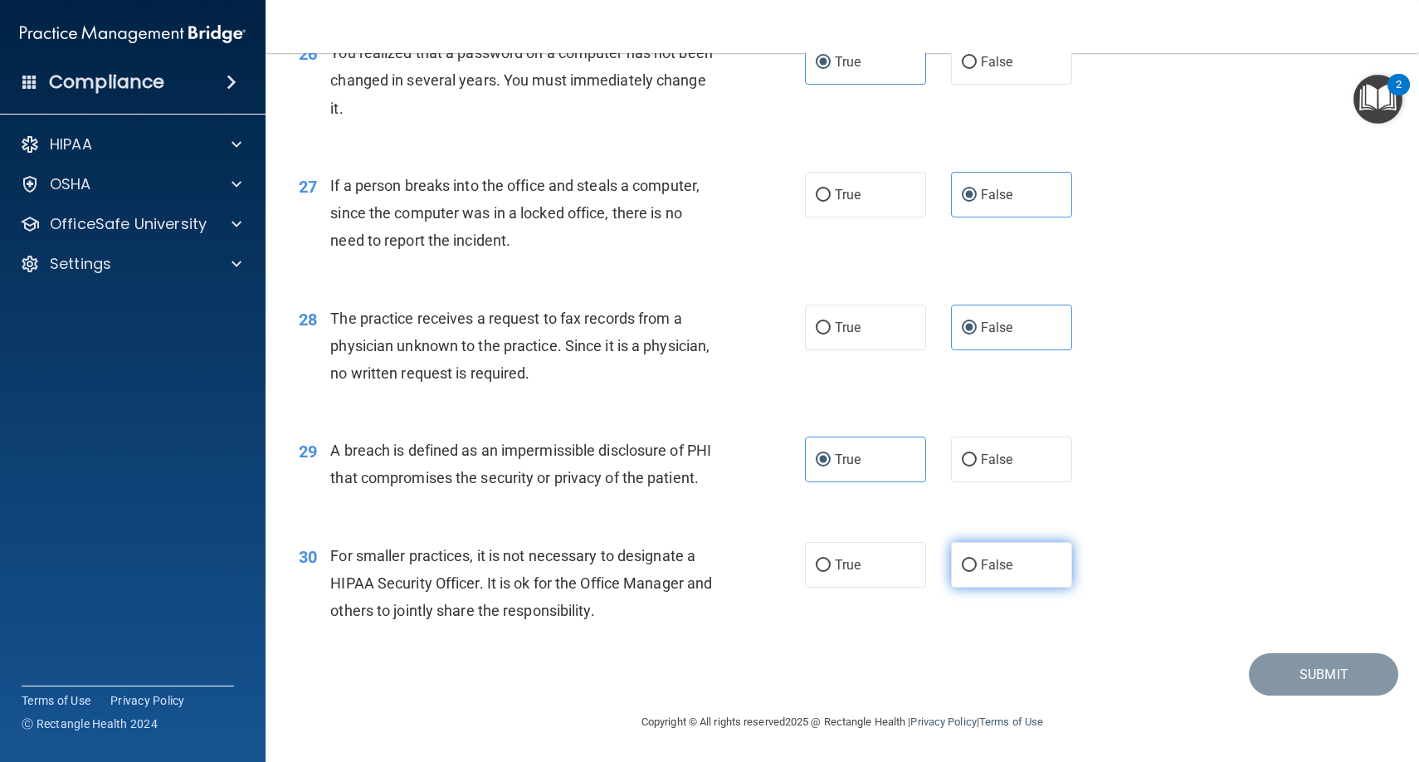
scroll to position [3497, 0]
click at [988, 568] on span "False" at bounding box center [997, 565] width 32 height 16
click at [977, 568] on input "False" at bounding box center [969, 565] width 15 height 12
radio input "true"
click at [1298, 671] on button "Submit" at bounding box center [1323, 674] width 149 height 42
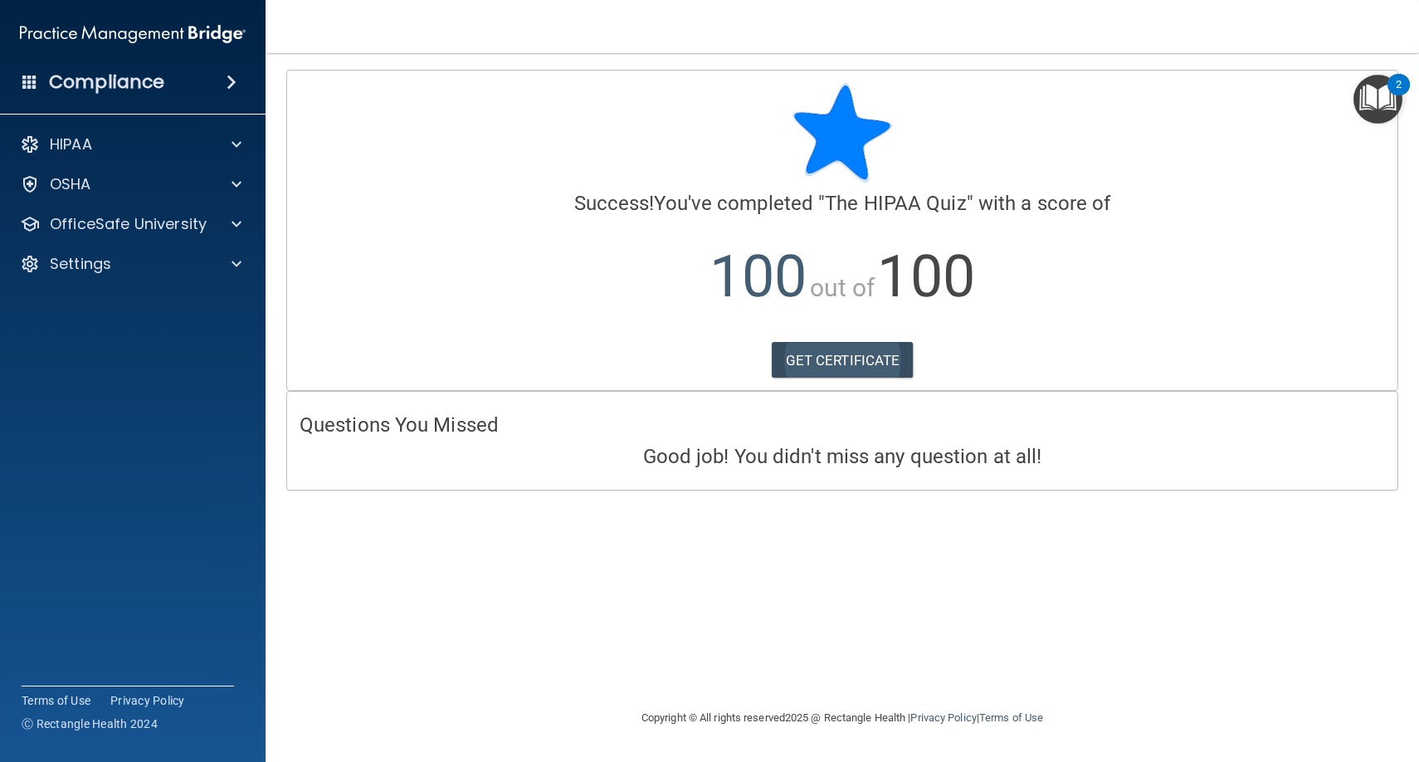
click at [829, 356] on link "GET CERTIFICATE" at bounding box center [843, 360] width 142 height 37
click at [238, 227] on span at bounding box center [237, 224] width 10 height 20
click at [202, 269] on div "HIPAA Training" at bounding box center [124, 264] width 227 height 17
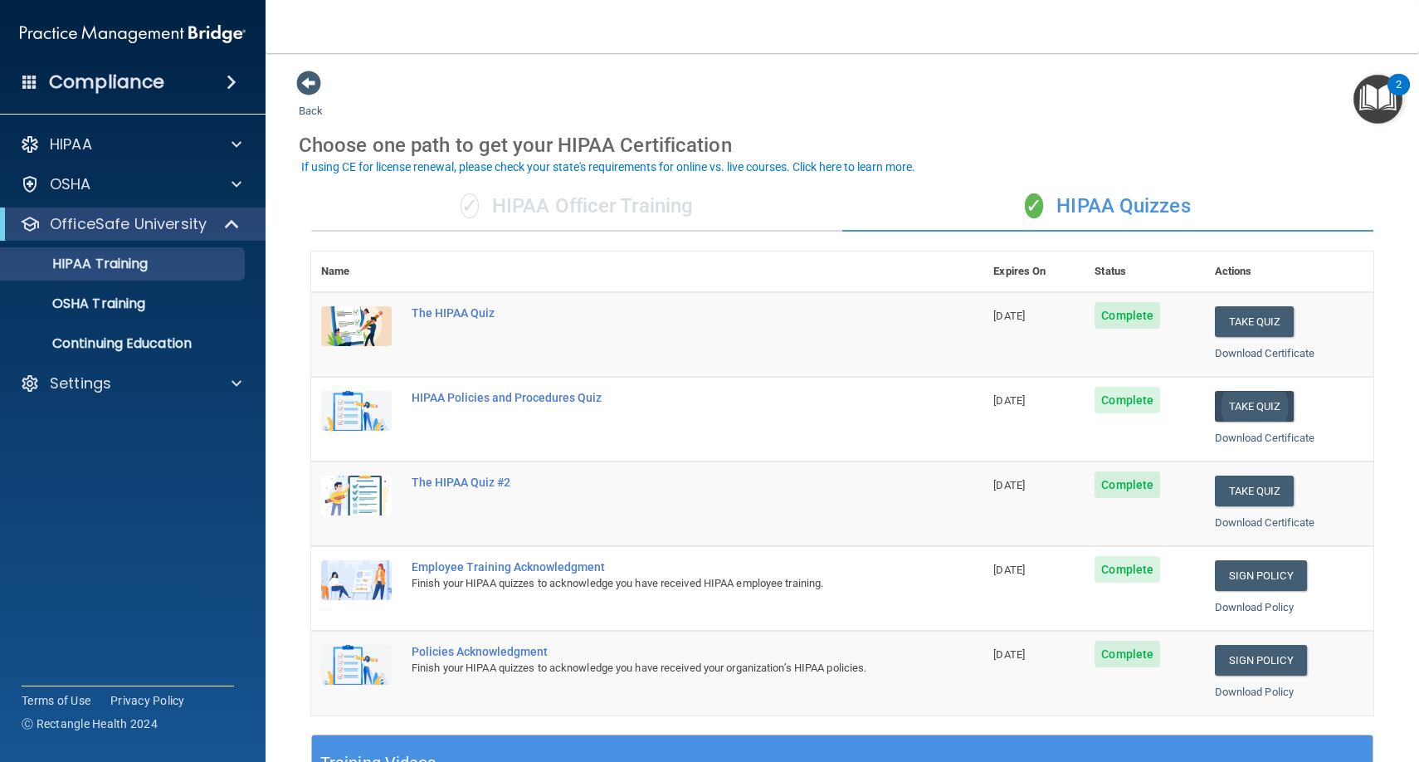
click at [1236, 401] on button "Take Quiz" at bounding box center [1255, 406] width 80 height 31
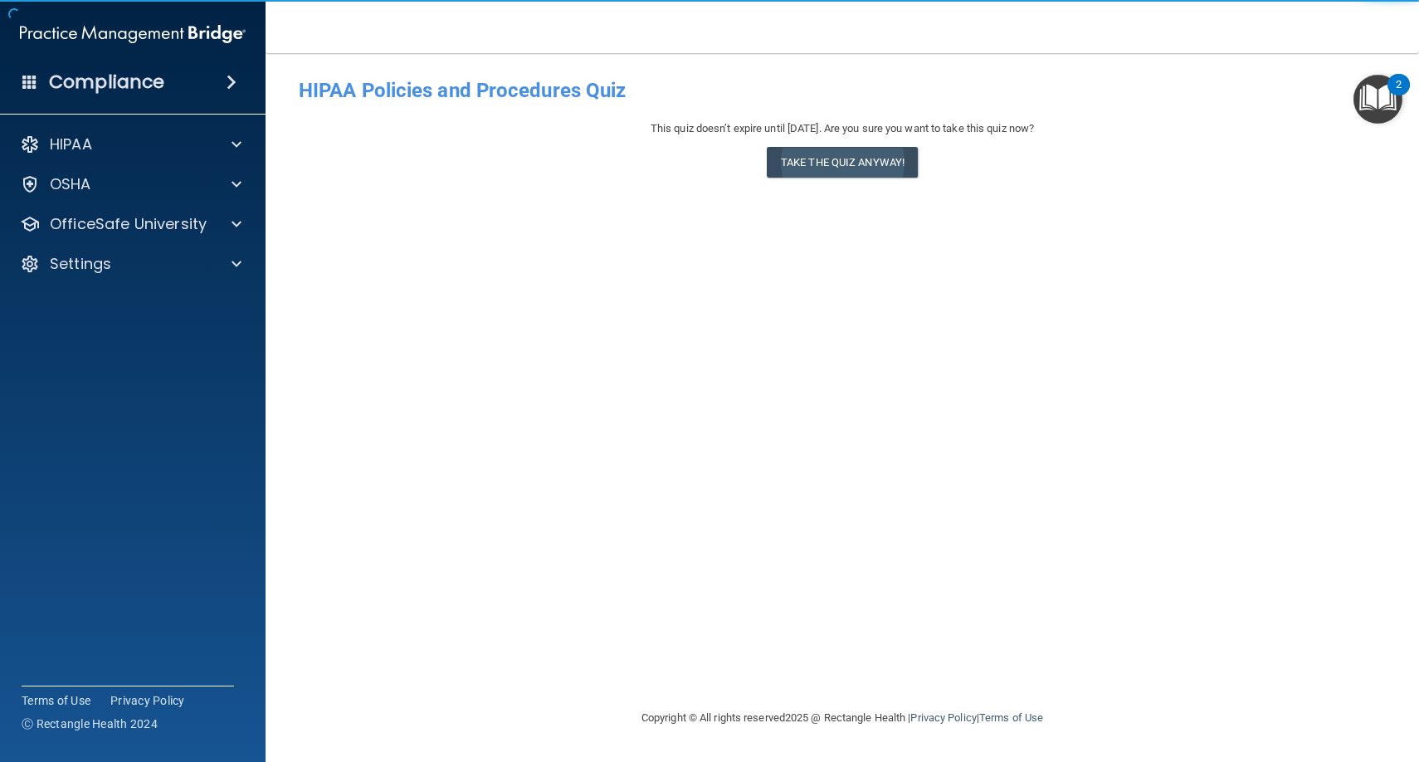
click at [869, 159] on button "Take the quiz anyway!" at bounding box center [842, 162] width 151 height 31
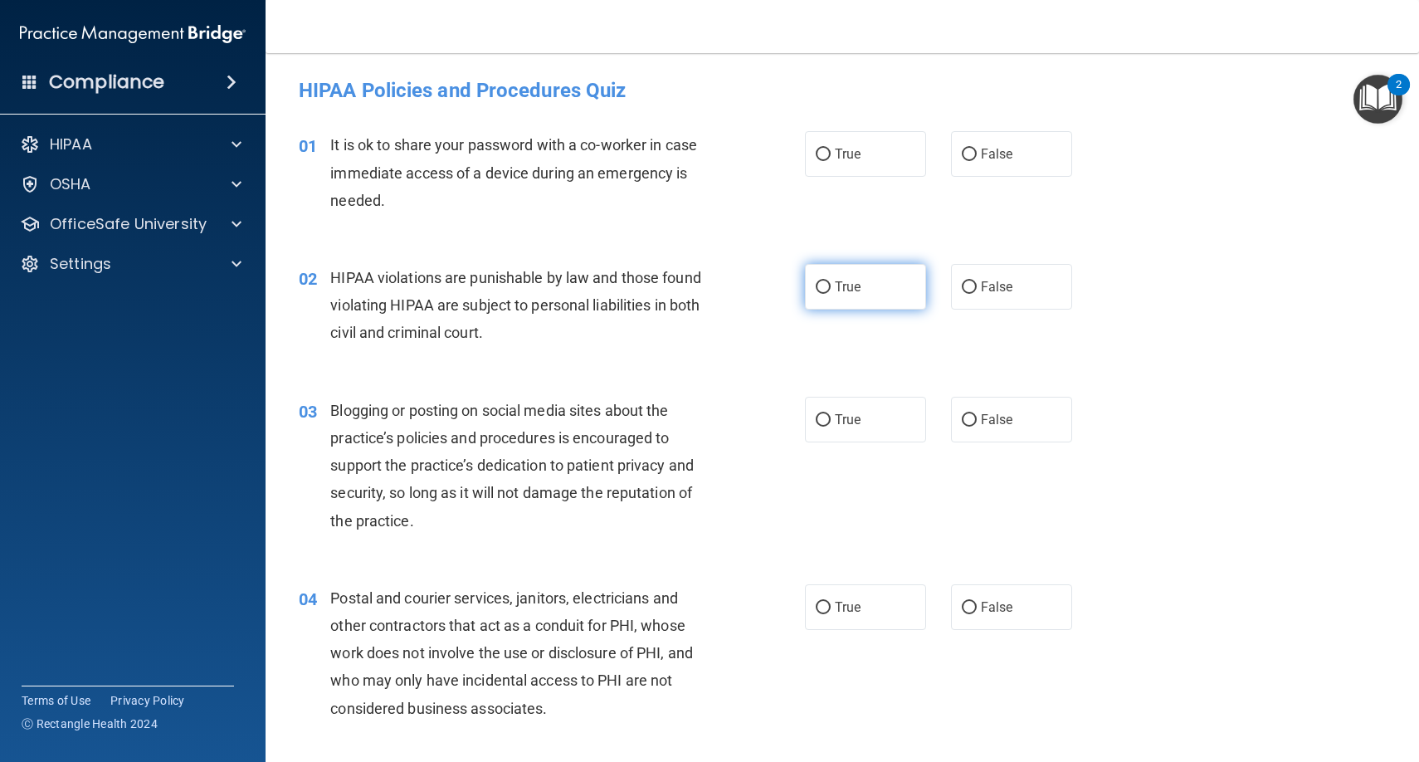
click at [819, 281] on input "True" at bounding box center [823, 287] width 15 height 12
radio input "true"
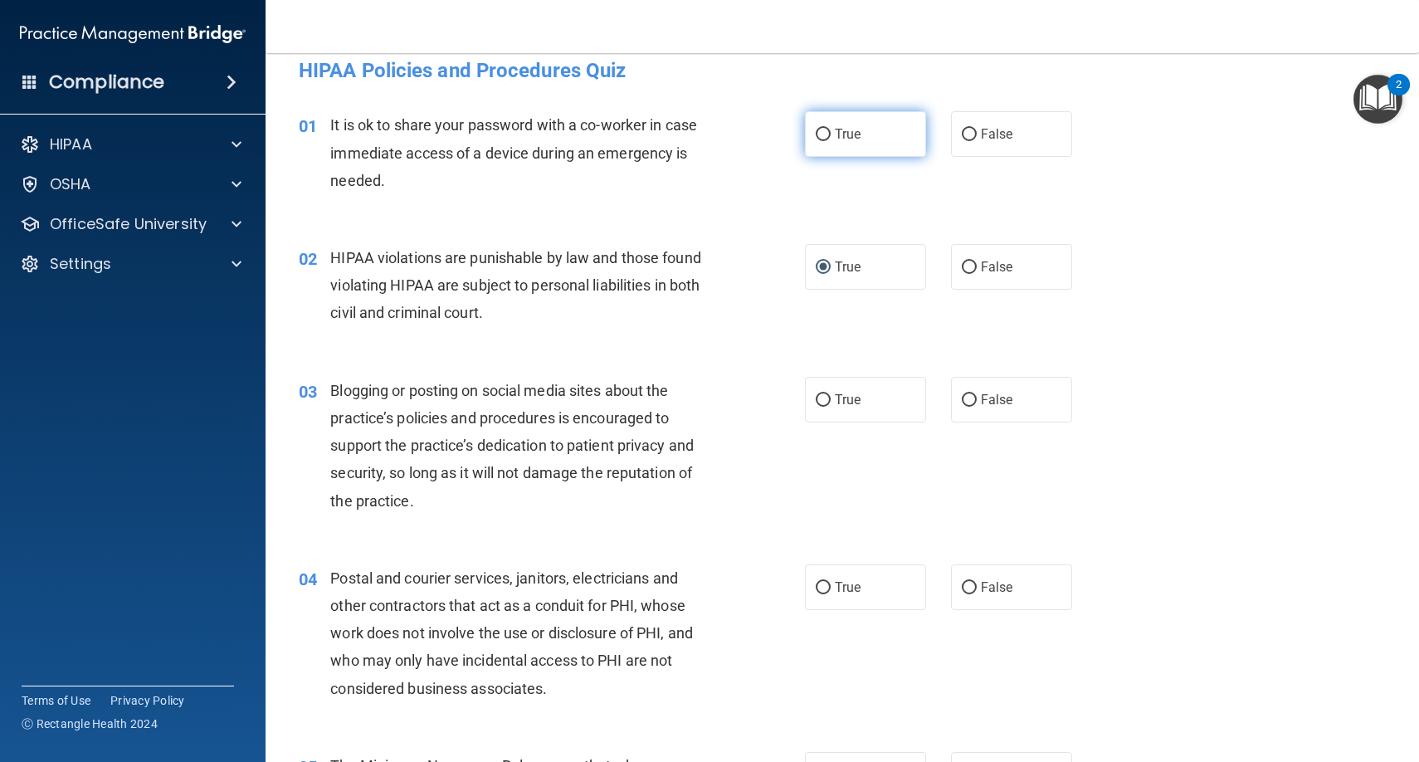
click at [826, 143] on label "True" at bounding box center [865, 134] width 121 height 46
click at [826, 141] on input "True" at bounding box center [823, 135] width 15 height 12
radio input "true"
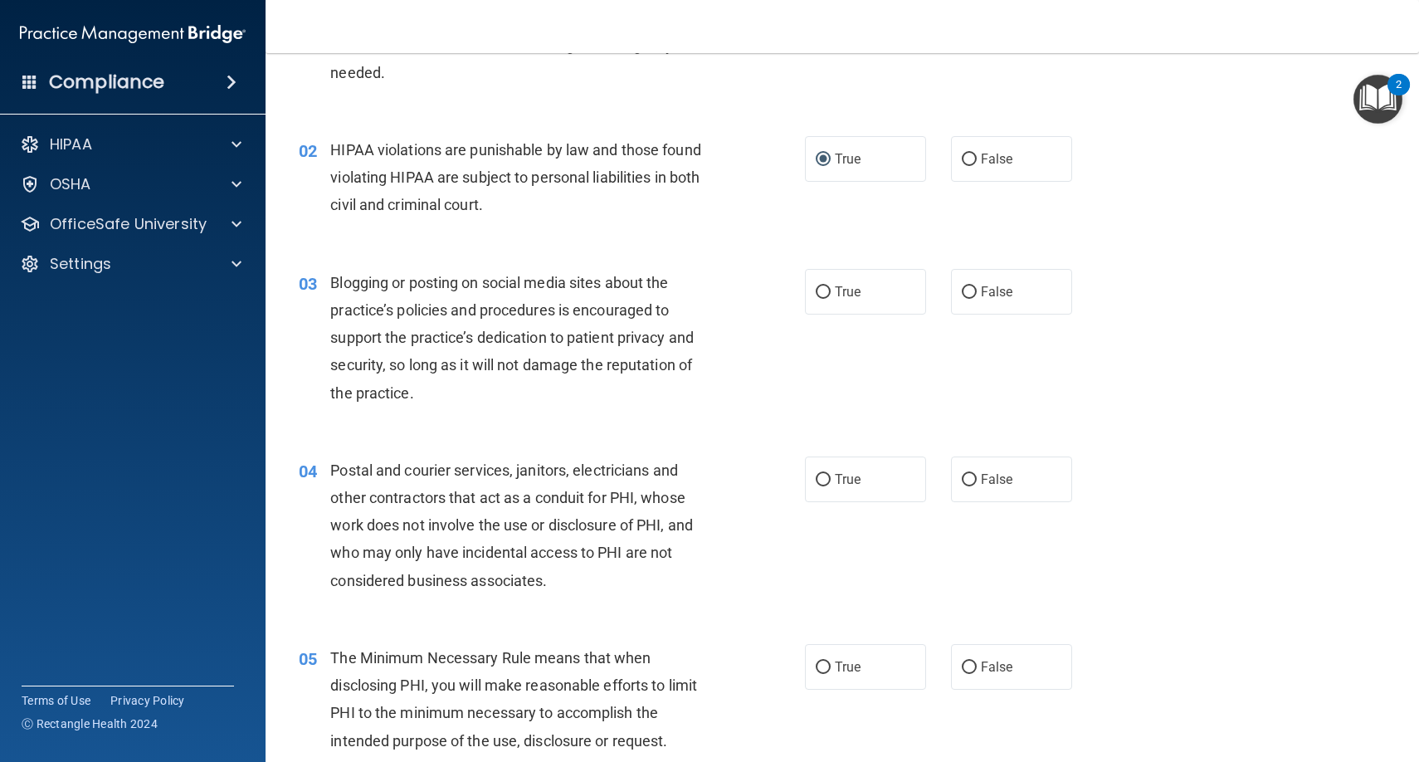
scroll to position [144, 0]
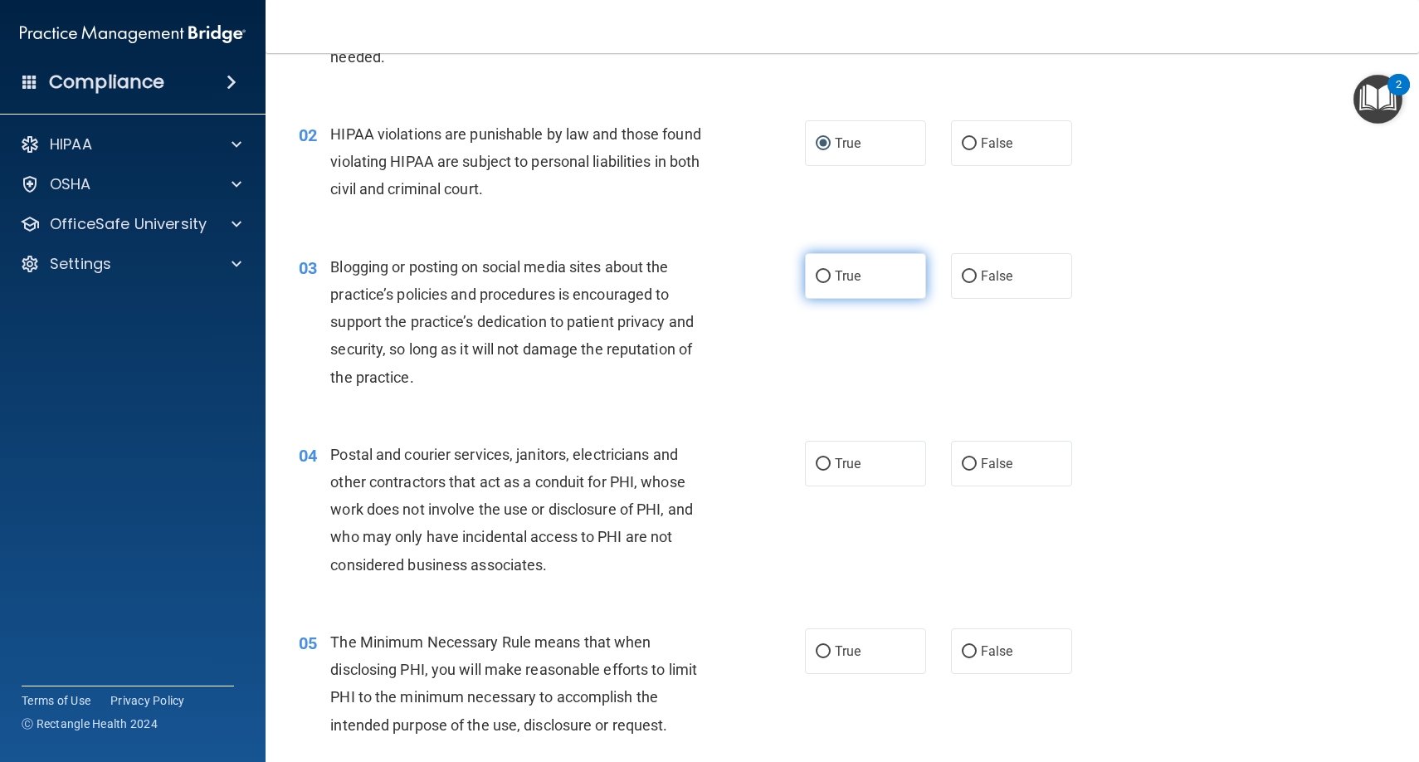
click at [824, 280] on input "True" at bounding box center [823, 277] width 15 height 12
radio input "true"
click at [836, 456] on span "True" at bounding box center [848, 464] width 26 height 16
click at [831, 458] on input "True" at bounding box center [823, 464] width 15 height 12
radio input "true"
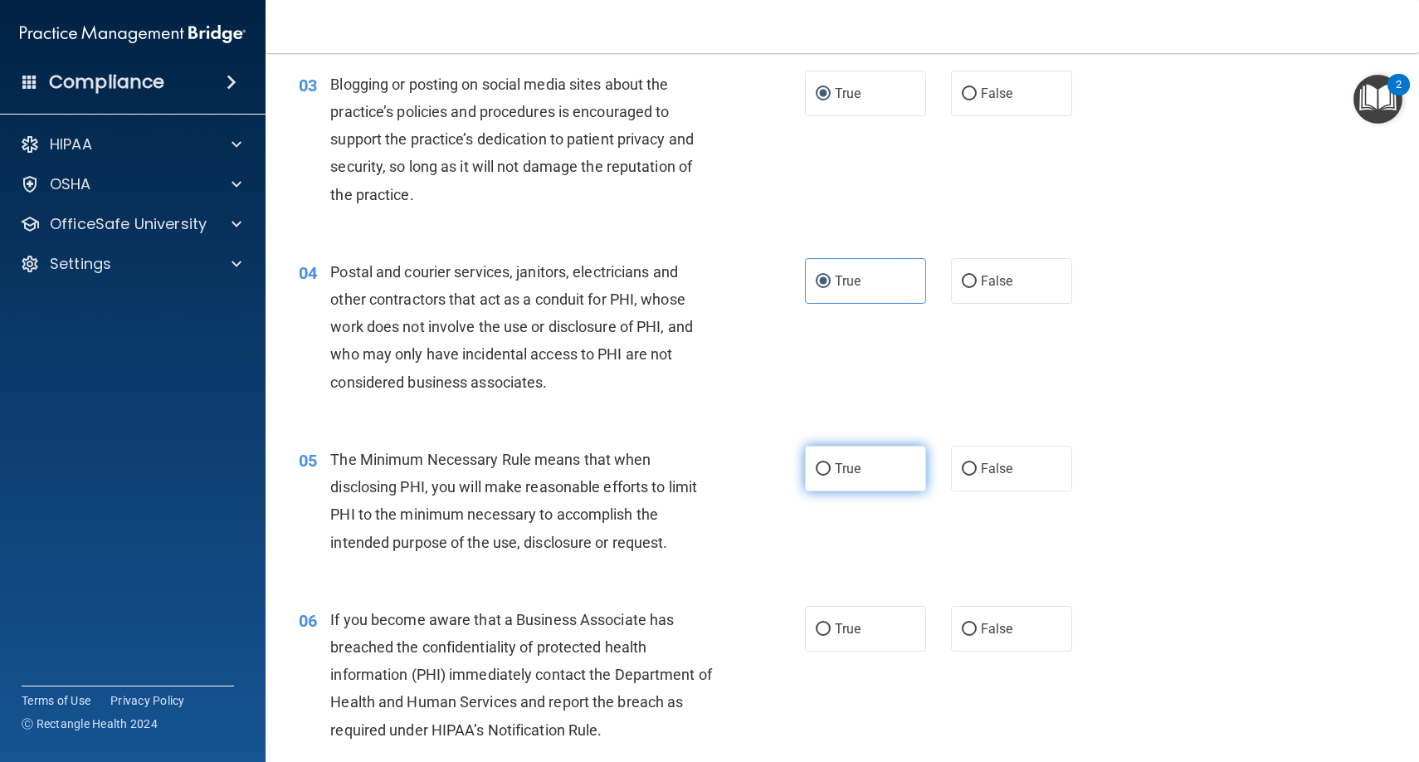
click at [836, 473] on label "True" at bounding box center [865, 469] width 121 height 46
click at [831, 473] on input "True" at bounding box center [823, 469] width 15 height 12
radio input "true"
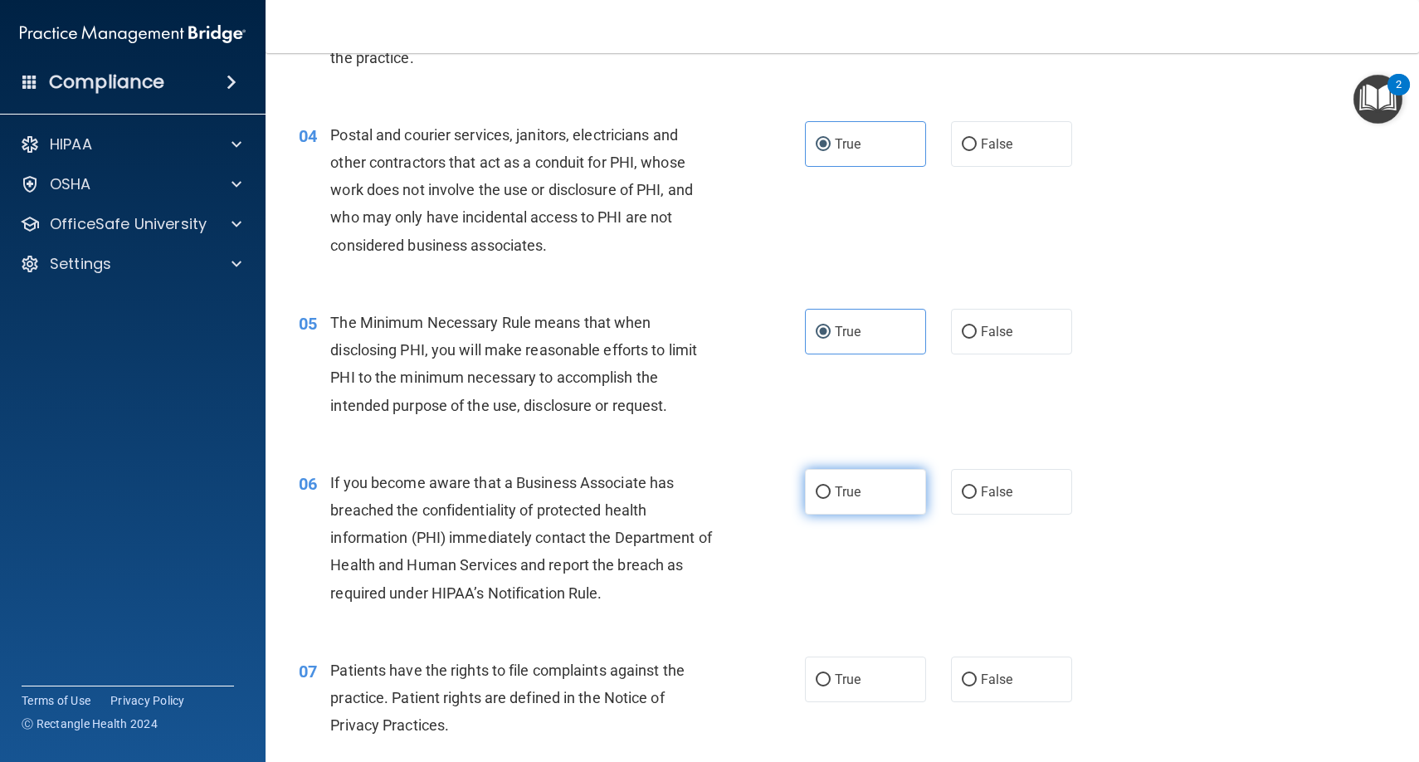
click at [835, 490] on span "True" at bounding box center [848, 492] width 26 height 16
click at [831, 490] on input "True" at bounding box center [823, 492] width 15 height 12
radio input "true"
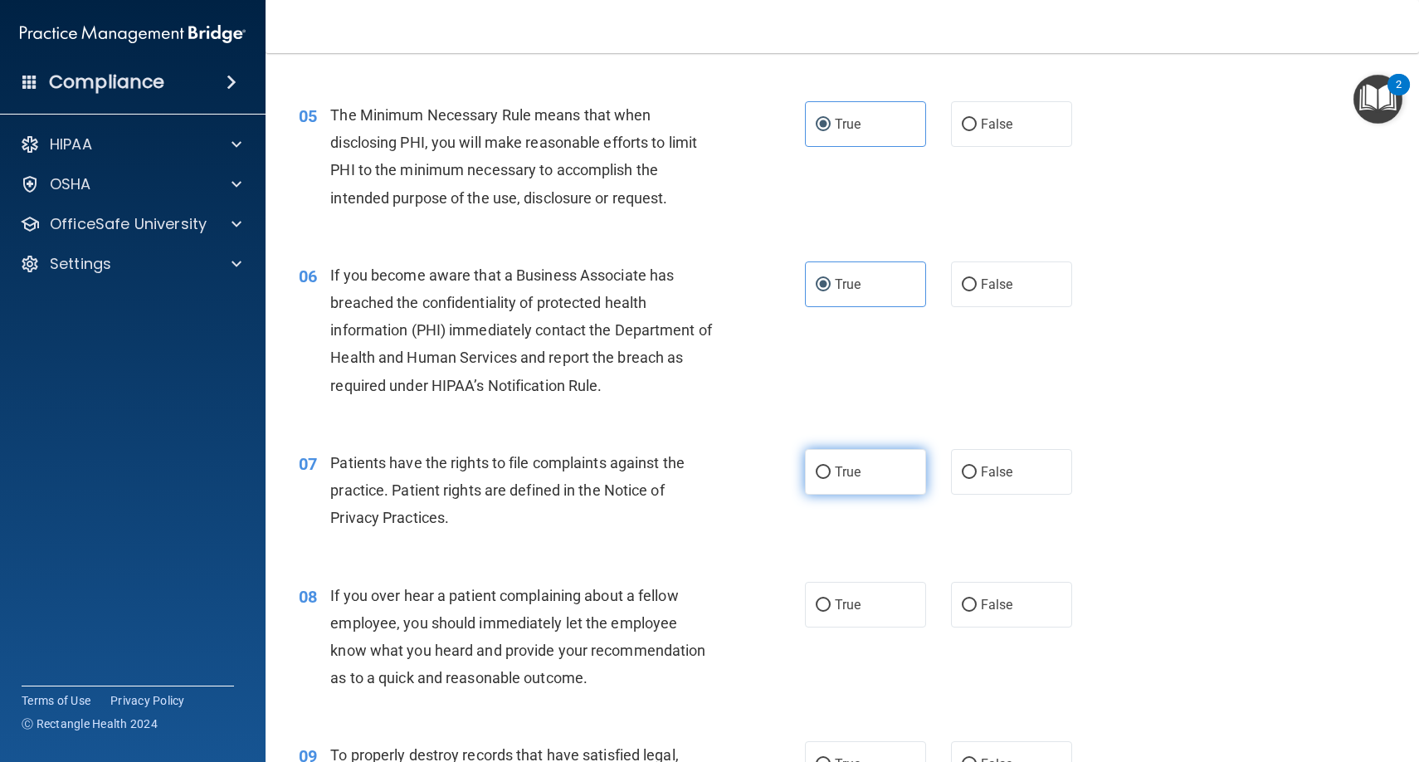
click at [833, 472] on label "True" at bounding box center [865, 472] width 121 height 46
click at [831, 472] on input "True" at bounding box center [823, 472] width 15 height 12
radio input "true"
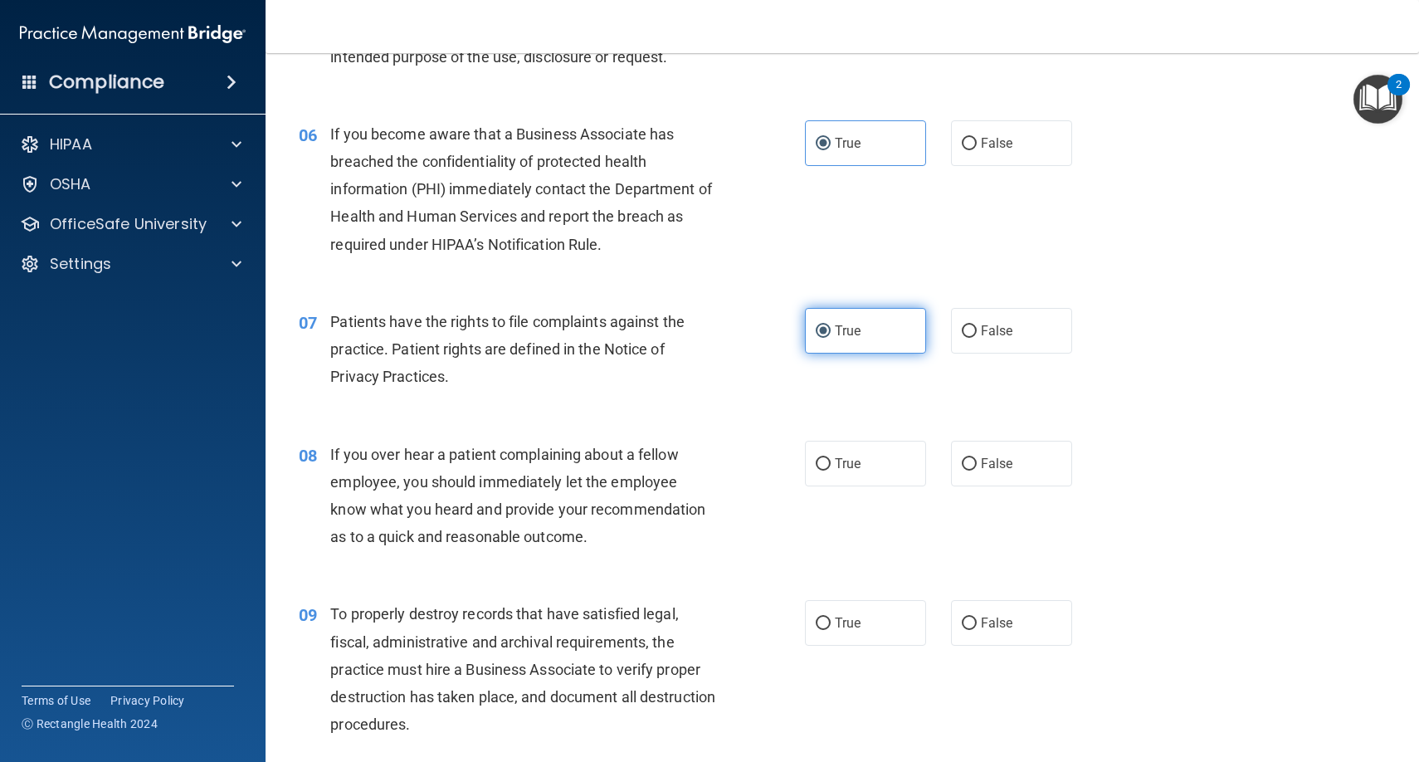
scroll to position [869, 0]
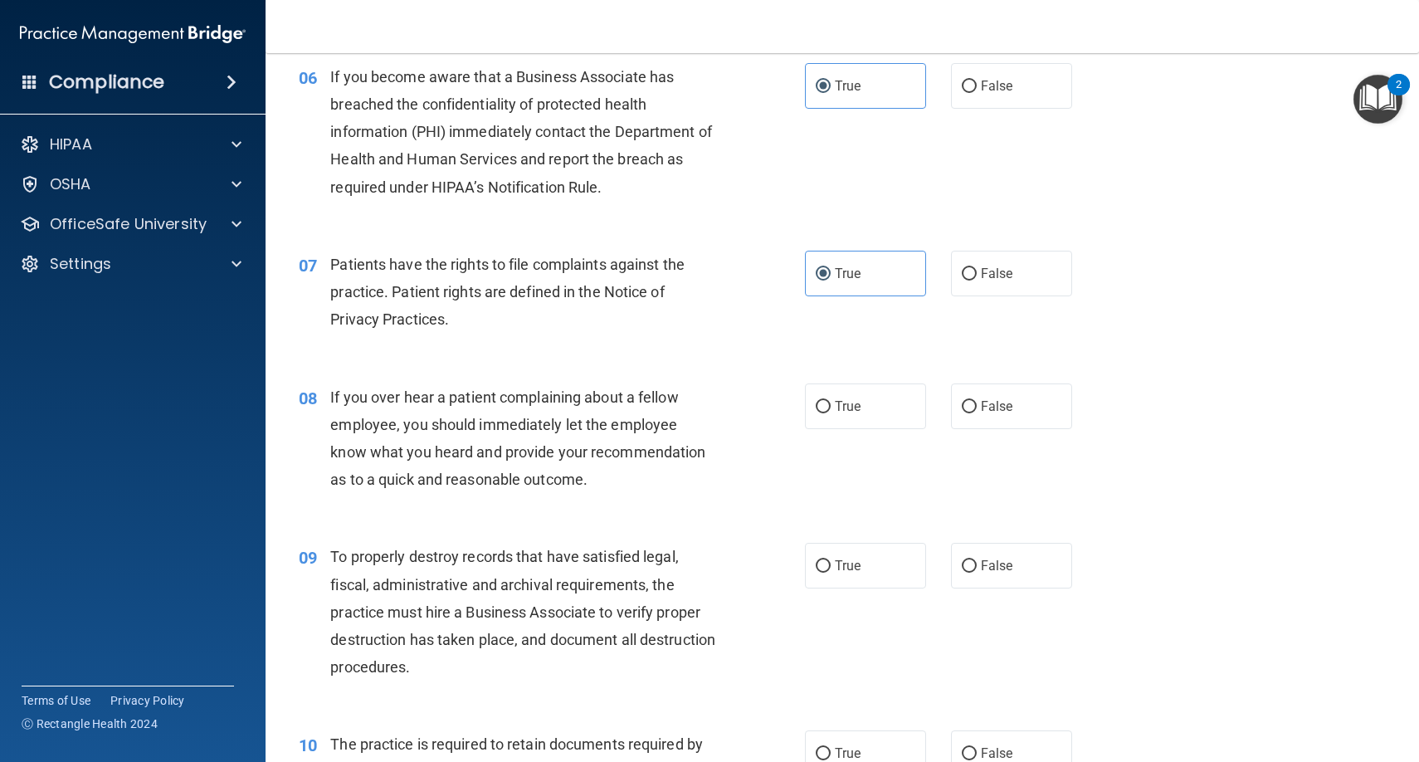
click at [833, 472] on div "08 If you over hear a patient complaining about a fellow employee, you should i…" at bounding box center [842, 443] width 1112 height 160
click at [833, 422] on label "True" at bounding box center [865, 406] width 121 height 46
click at [831, 413] on input "True" at bounding box center [823, 407] width 15 height 12
radio input "true"
click at [840, 532] on div "09 To properly destroy records that have satisfied legal, fiscal, administrativ…" at bounding box center [842, 616] width 1112 height 188
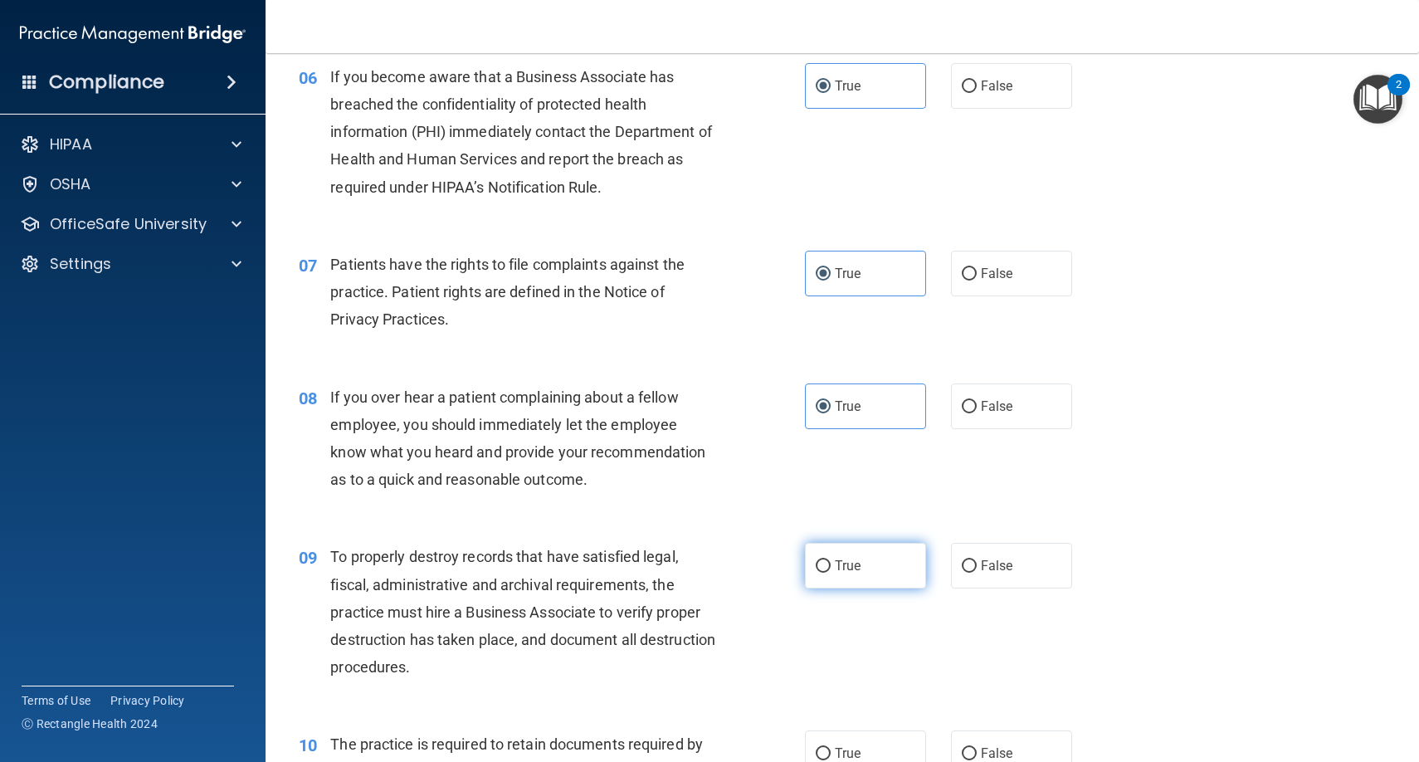
click at [840, 543] on label "True" at bounding box center [865, 566] width 121 height 46
click at [831, 560] on input "True" at bounding box center [823, 566] width 15 height 12
radio input "true"
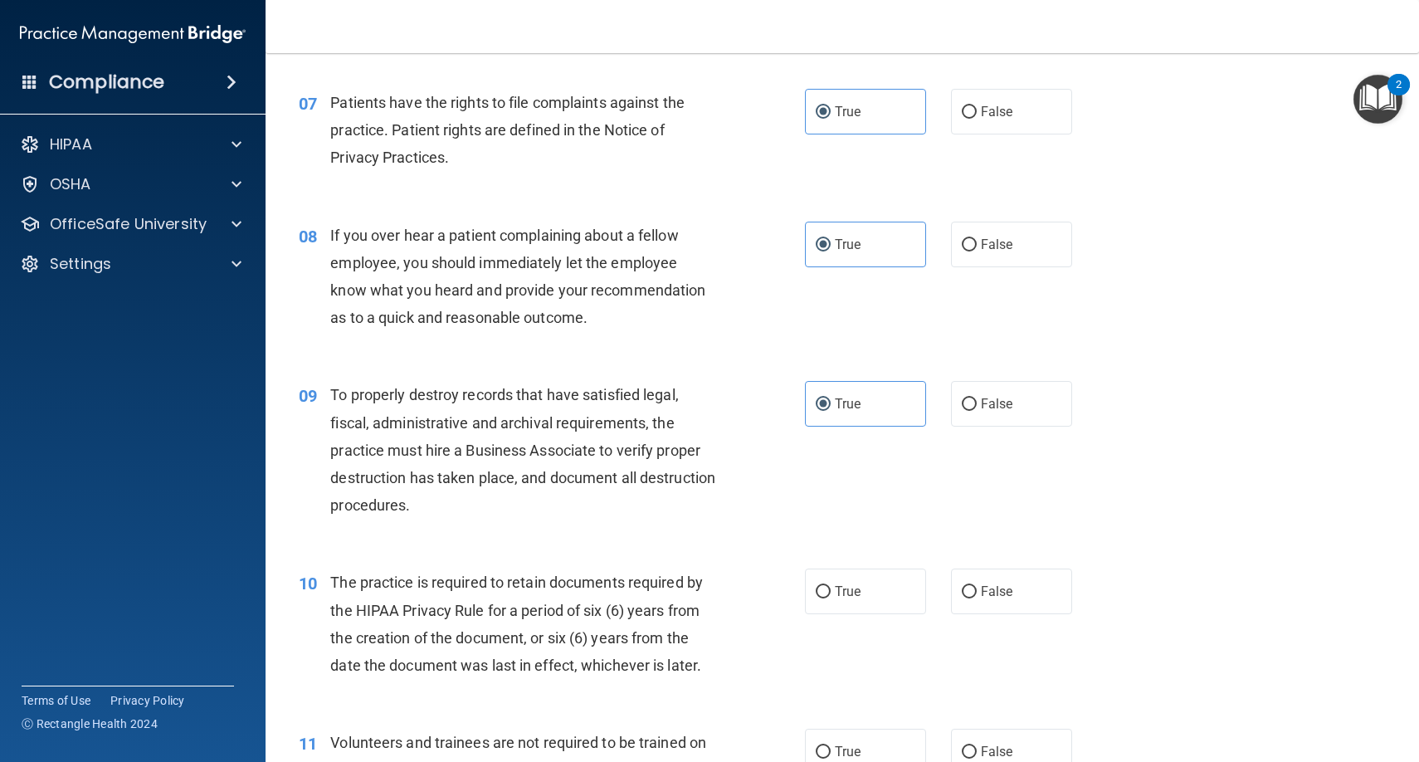
scroll to position [1156, 0]
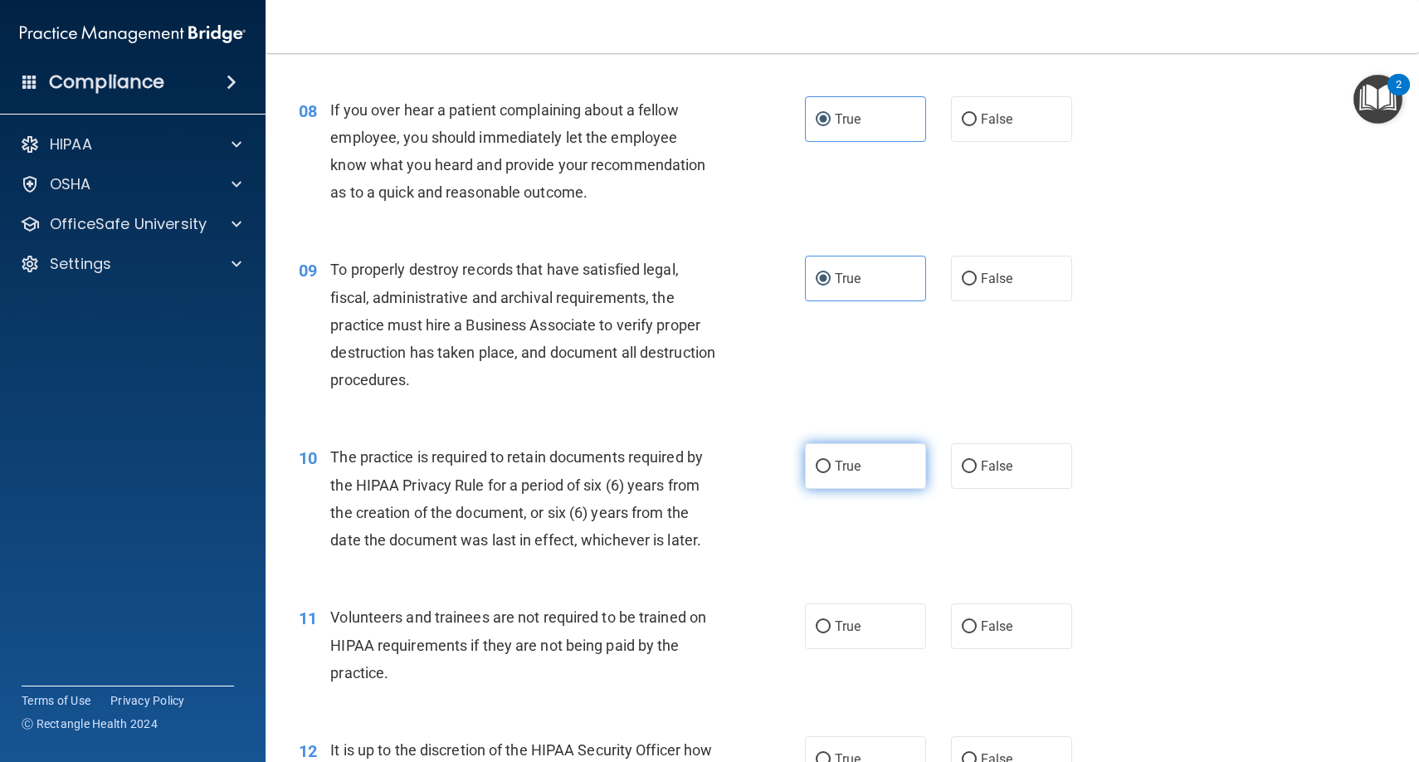
click at [842, 458] on span "True" at bounding box center [848, 466] width 26 height 16
click at [831, 461] on input "True" at bounding box center [823, 467] width 15 height 12
radio input "true"
click at [846, 636] on label "True" at bounding box center [865, 626] width 121 height 46
click at [831, 633] on input "True" at bounding box center [823, 627] width 15 height 12
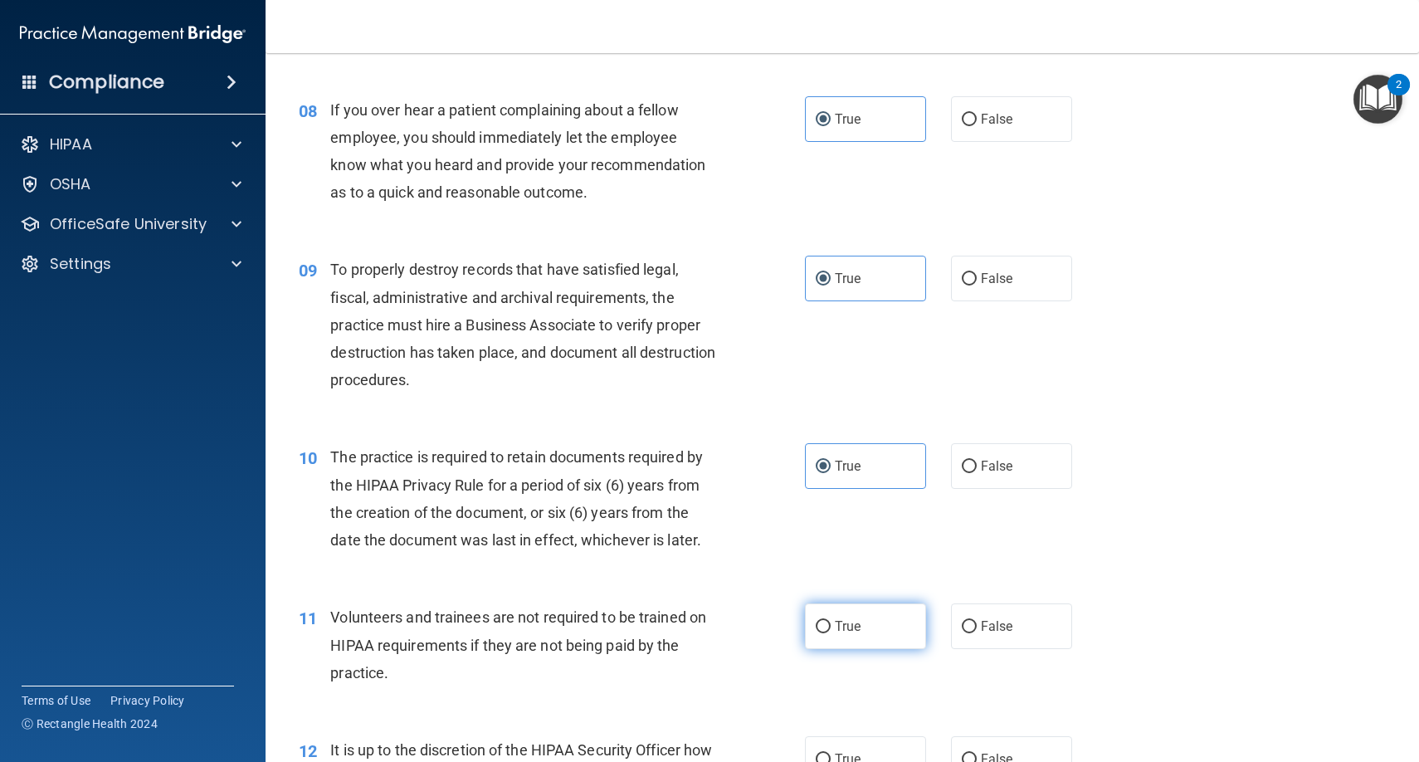
radio input "true"
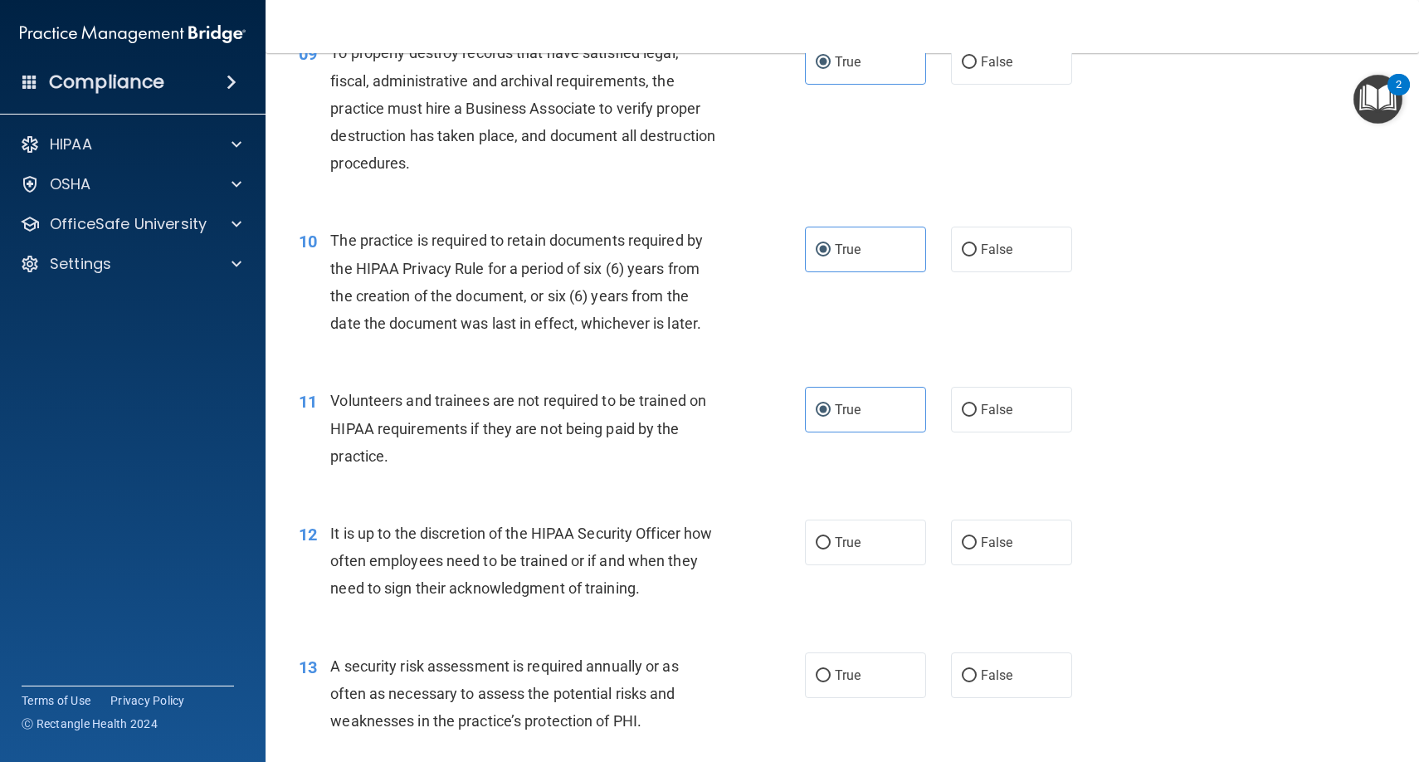
scroll to position [1379, 0]
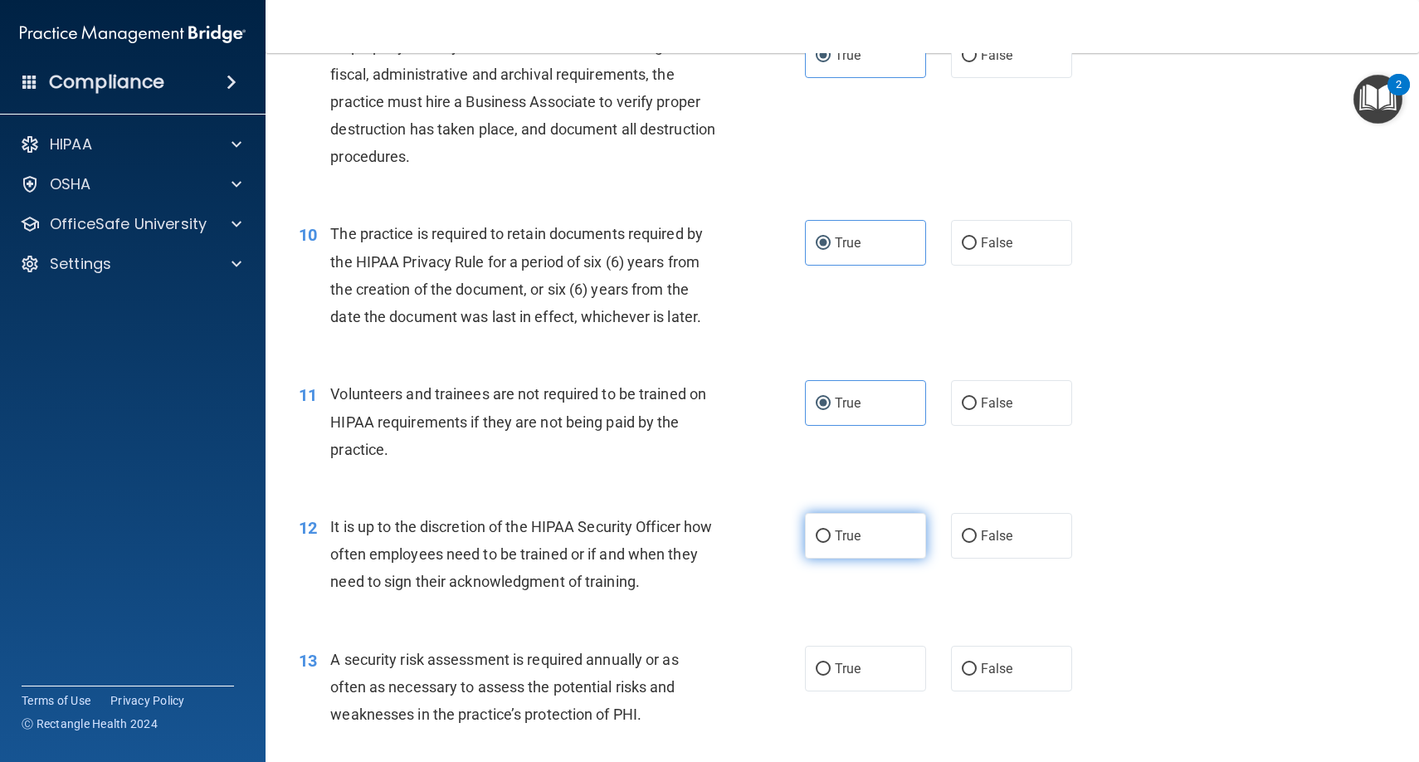
click at [845, 529] on span "True" at bounding box center [848, 536] width 26 height 16
click at [831, 530] on input "True" at bounding box center [823, 536] width 15 height 12
radio input "true"
click at [845, 646] on label "True" at bounding box center [865, 669] width 121 height 46
click at [831, 663] on input "True" at bounding box center [823, 669] width 15 height 12
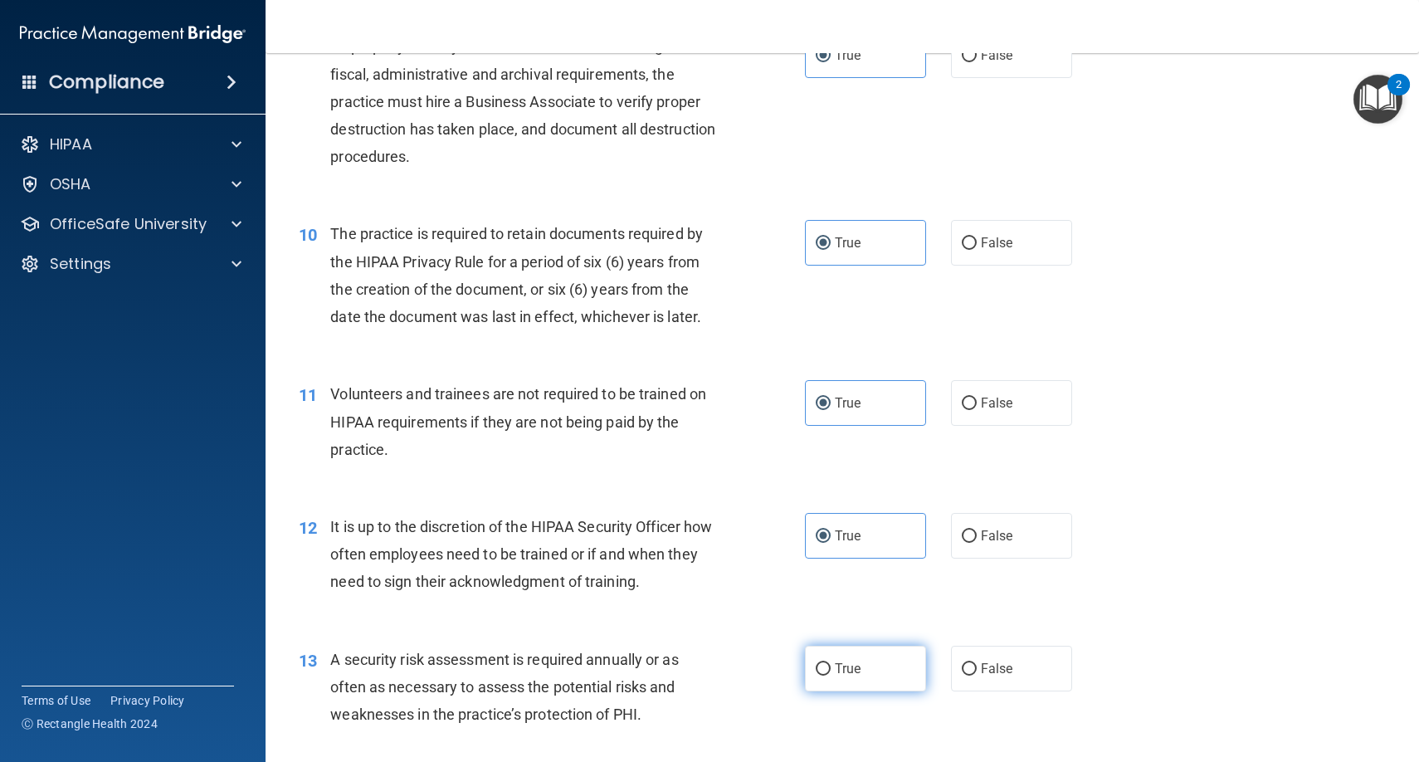
radio input "true"
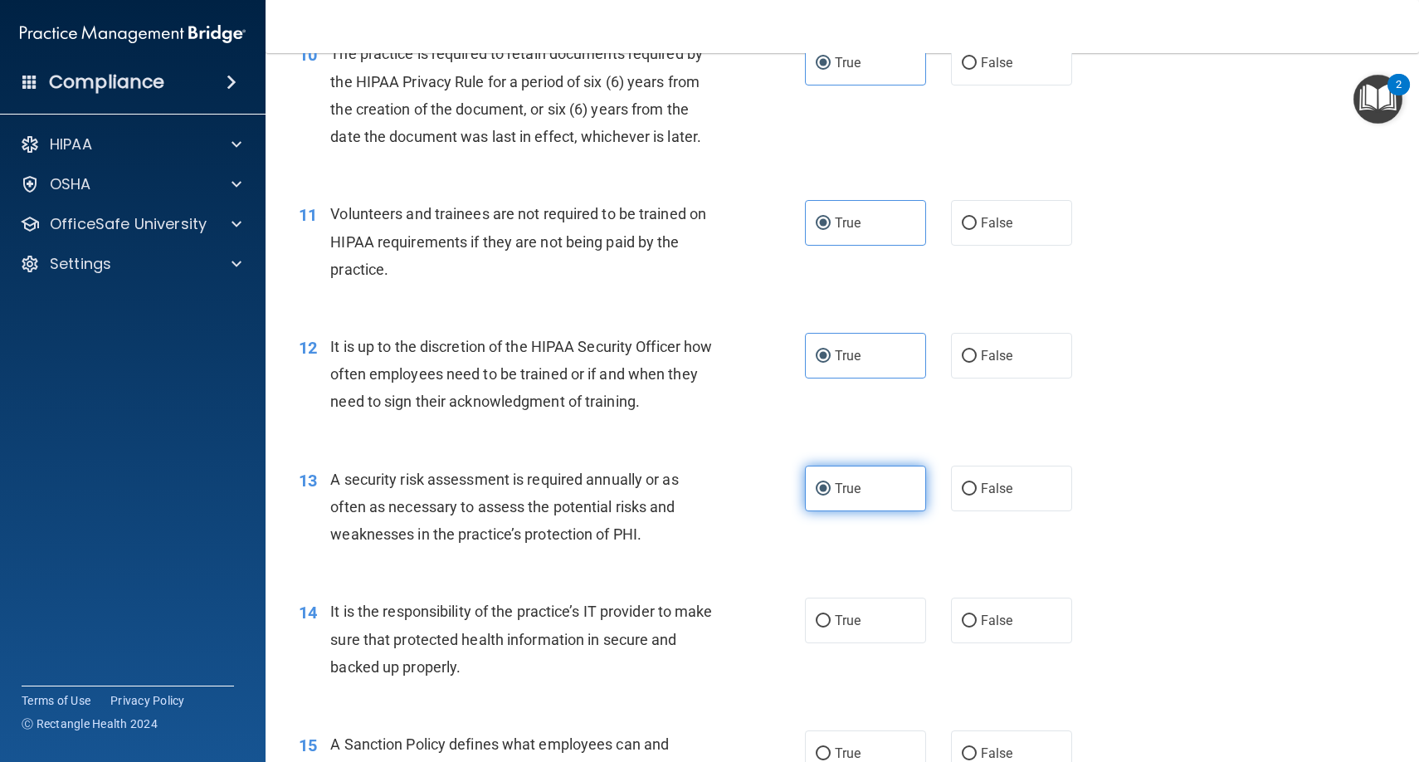
scroll to position [1741, 0]
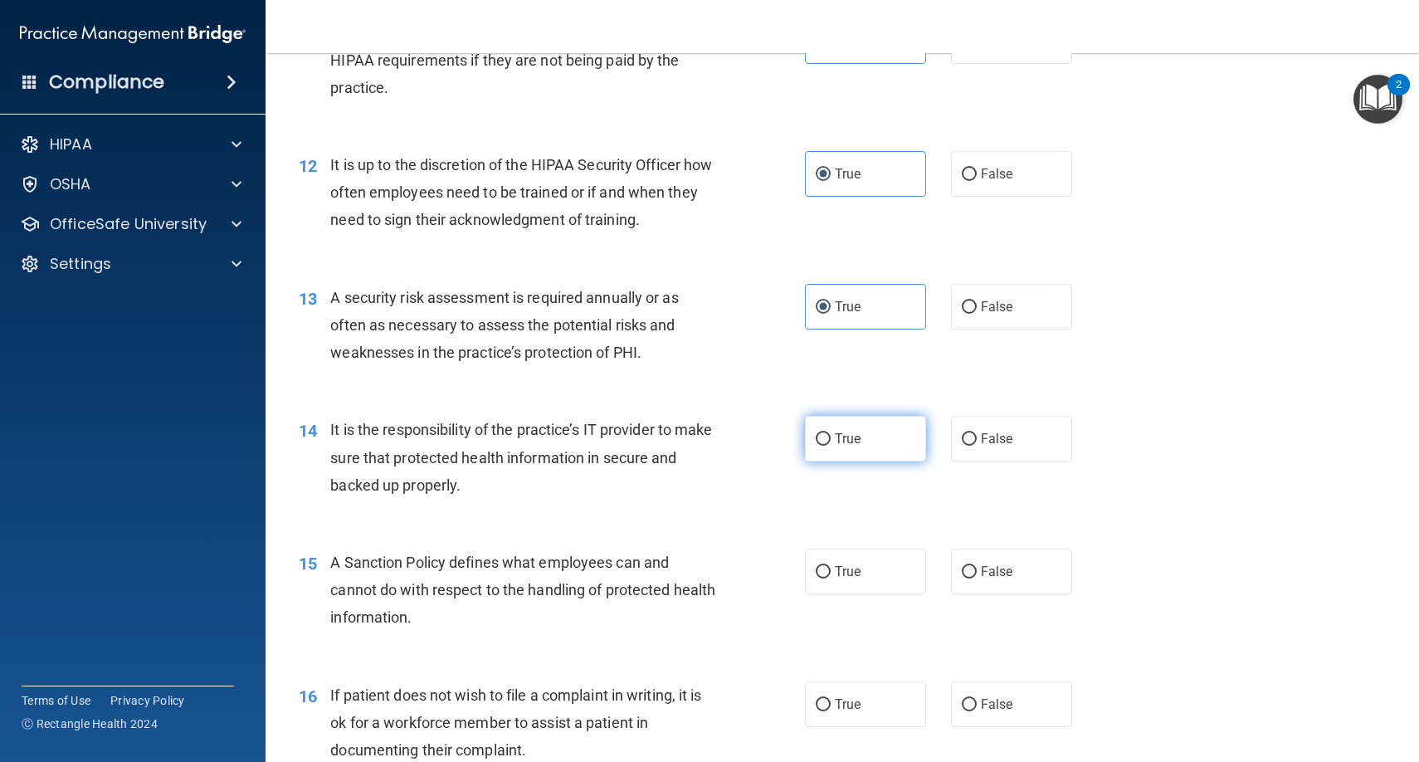
click at [831, 416] on label "True" at bounding box center [865, 439] width 121 height 46
click at [831, 433] on input "True" at bounding box center [823, 439] width 15 height 12
radio input "true"
click at [831, 564] on label "True" at bounding box center [865, 571] width 121 height 46
click at [831, 566] on input "True" at bounding box center [823, 572] width 15 height 12
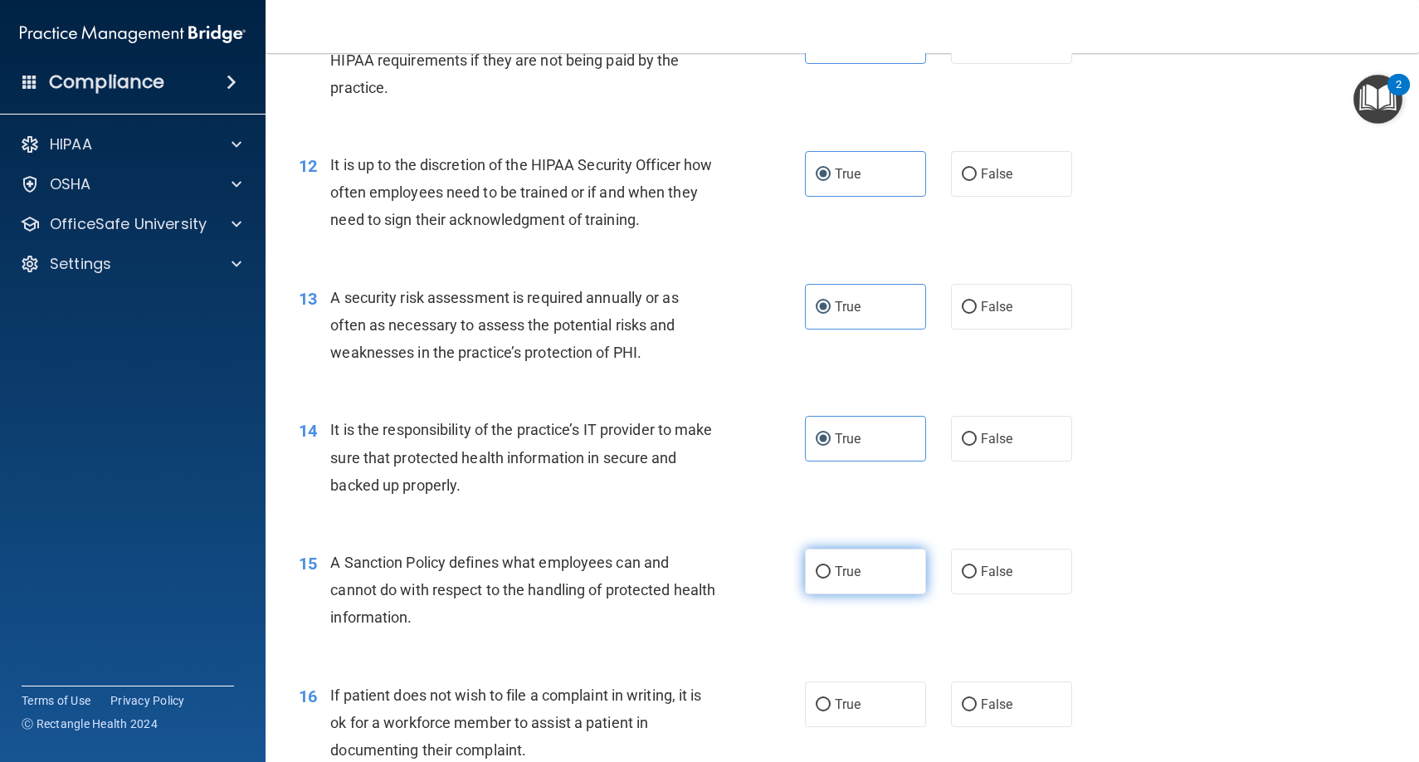
radio input "true"
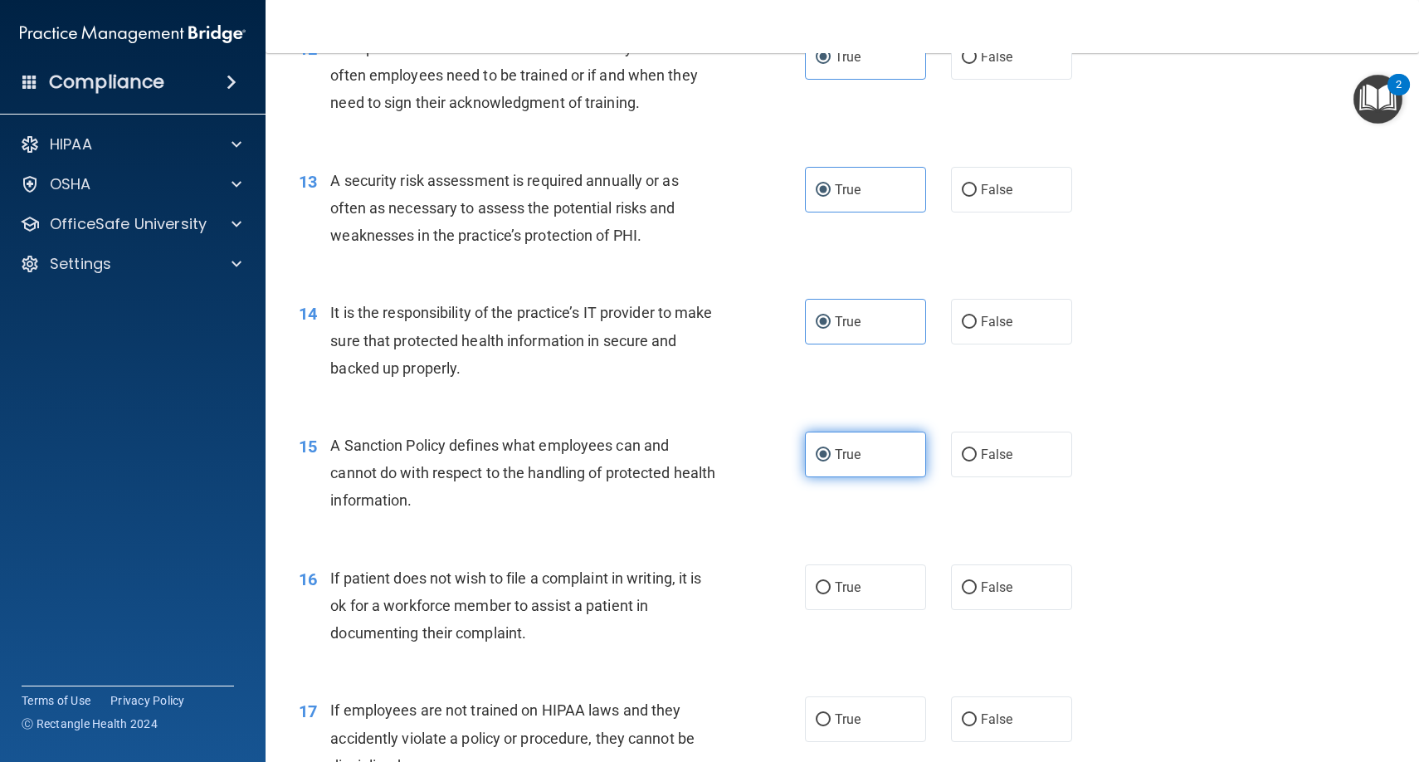
scroll to position [1859, 0]
click at [831, 546] on div "16 If patient does not wish to file a complaint in writing, it is ok for a work…" at bounding box center [842, 608] width 1112 height 133
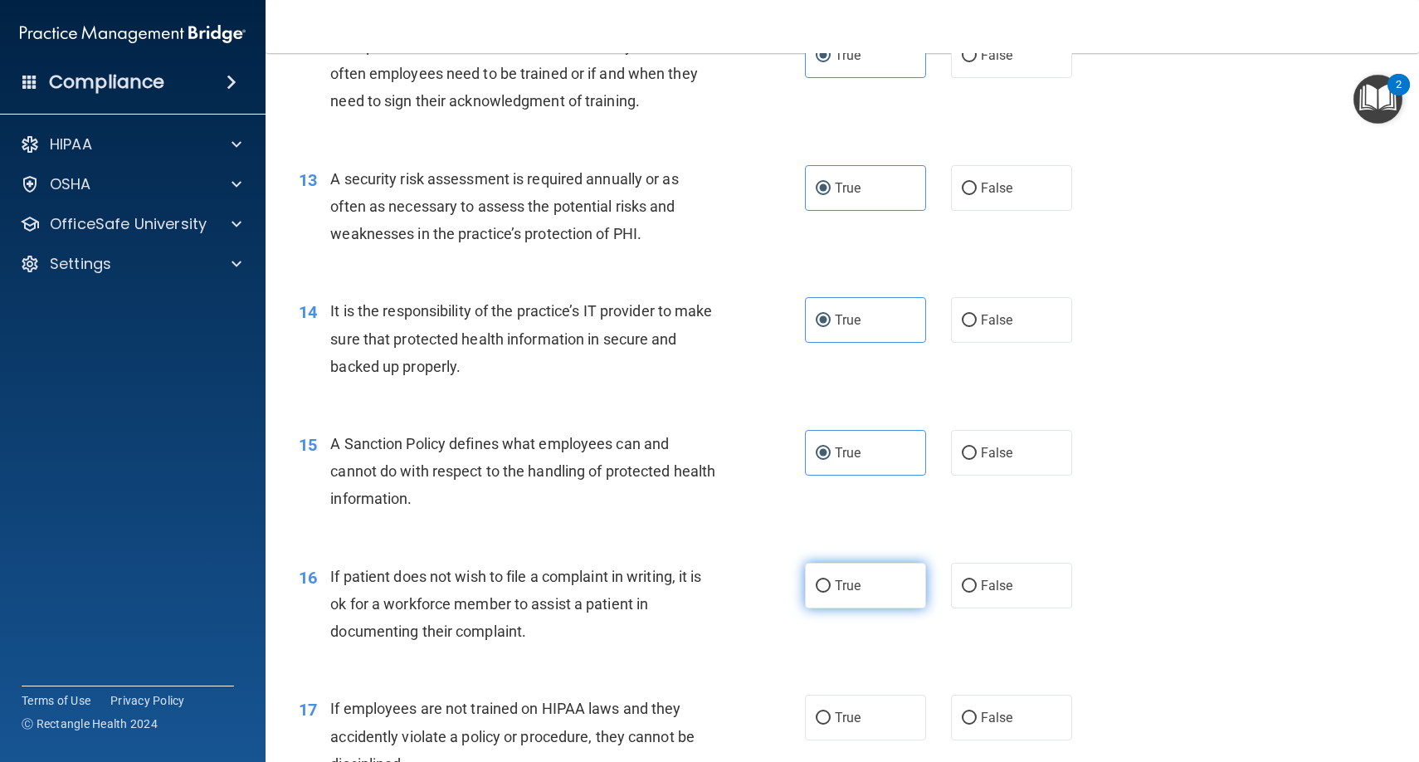
click at [831, 567] on label "True" at bounding box center [865, 586] width 121 height 46
click at [831, 580] on input "True" at bounding box center [823, 586] width 15 height 12
radio input "true"
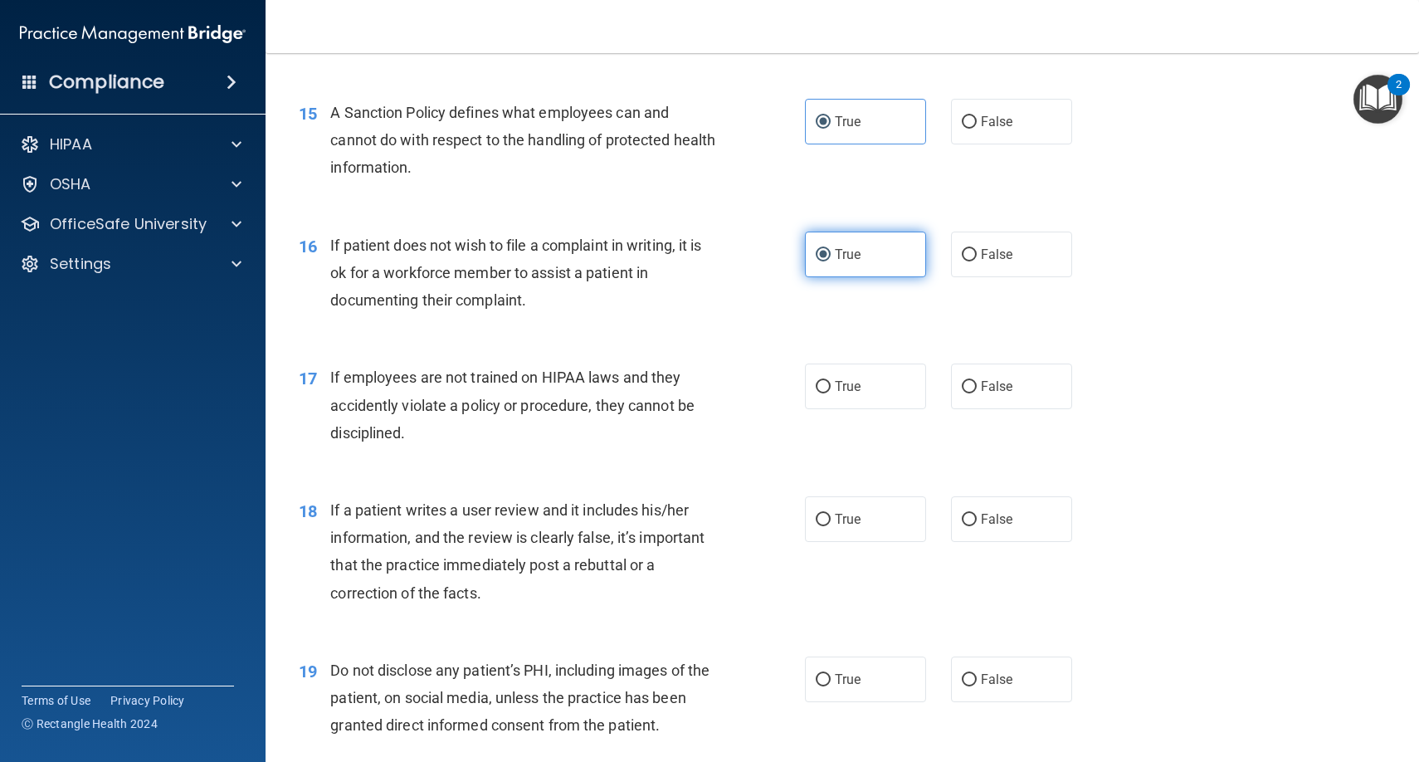
scroll to position [2300, 0]
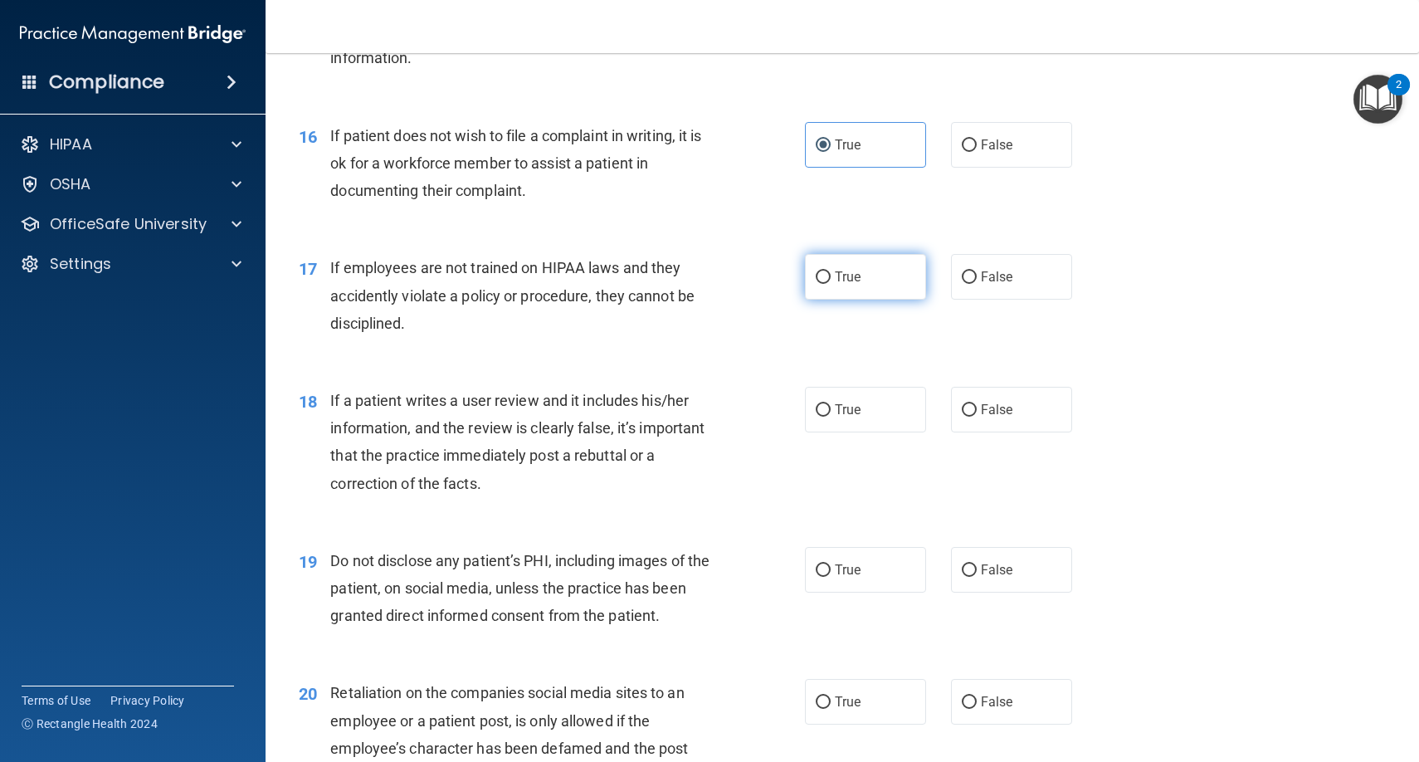
click at [831, 278] on label "True" at bounding box center [865, 277] width 121 height 46
click at [831, 278] on input "True" at bounding box center [823, 277] width 15 height 12
radio input "true"
click at [831, 366] on div "18 If a patient writes a user review and it includes his/her information, and t…" at bounding box center [842, 446] width 1112 height 160
click at [832, 398] on label "True" at bounding box center [865, 410] width 121 height 46
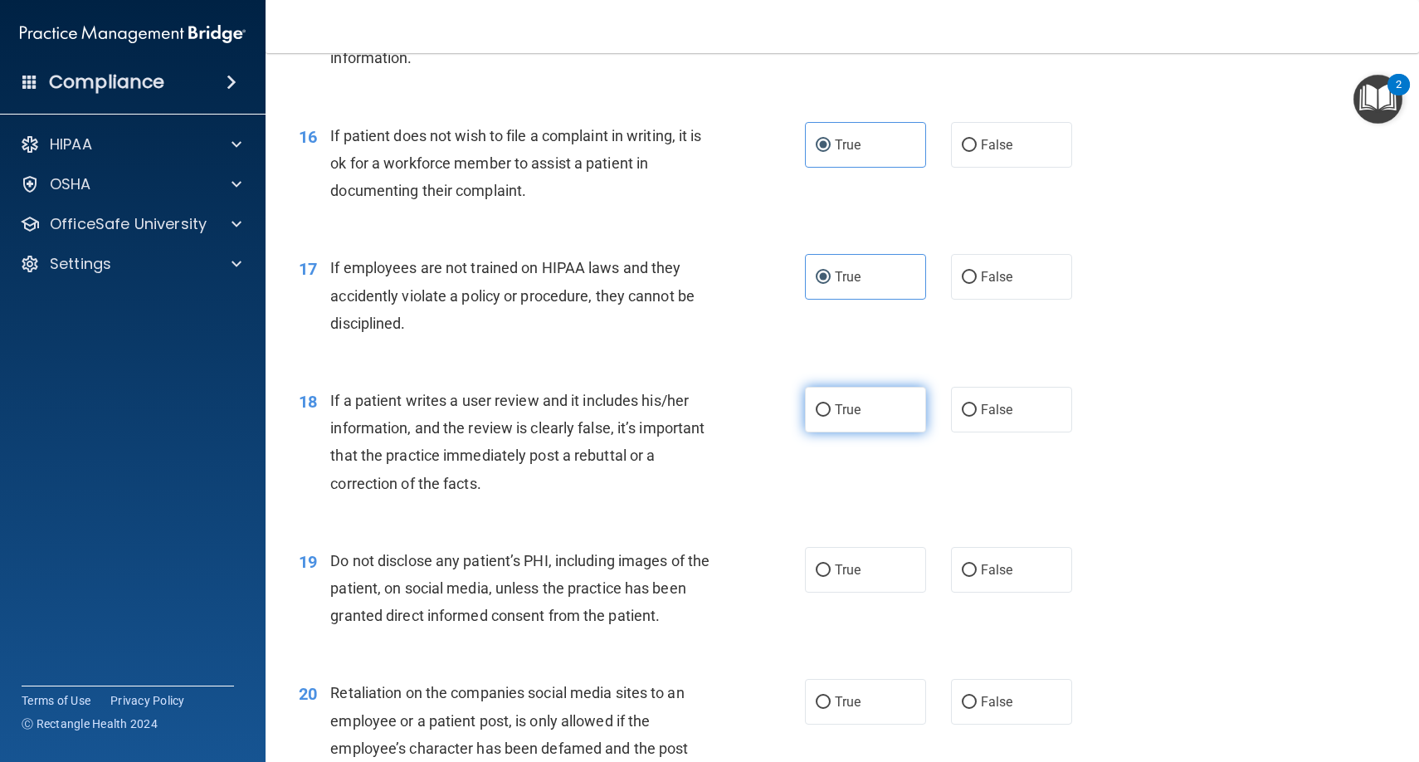
click at [831, 404] on input "True" at bounding box center [823, 410] width 15 height 12
radio input "true"
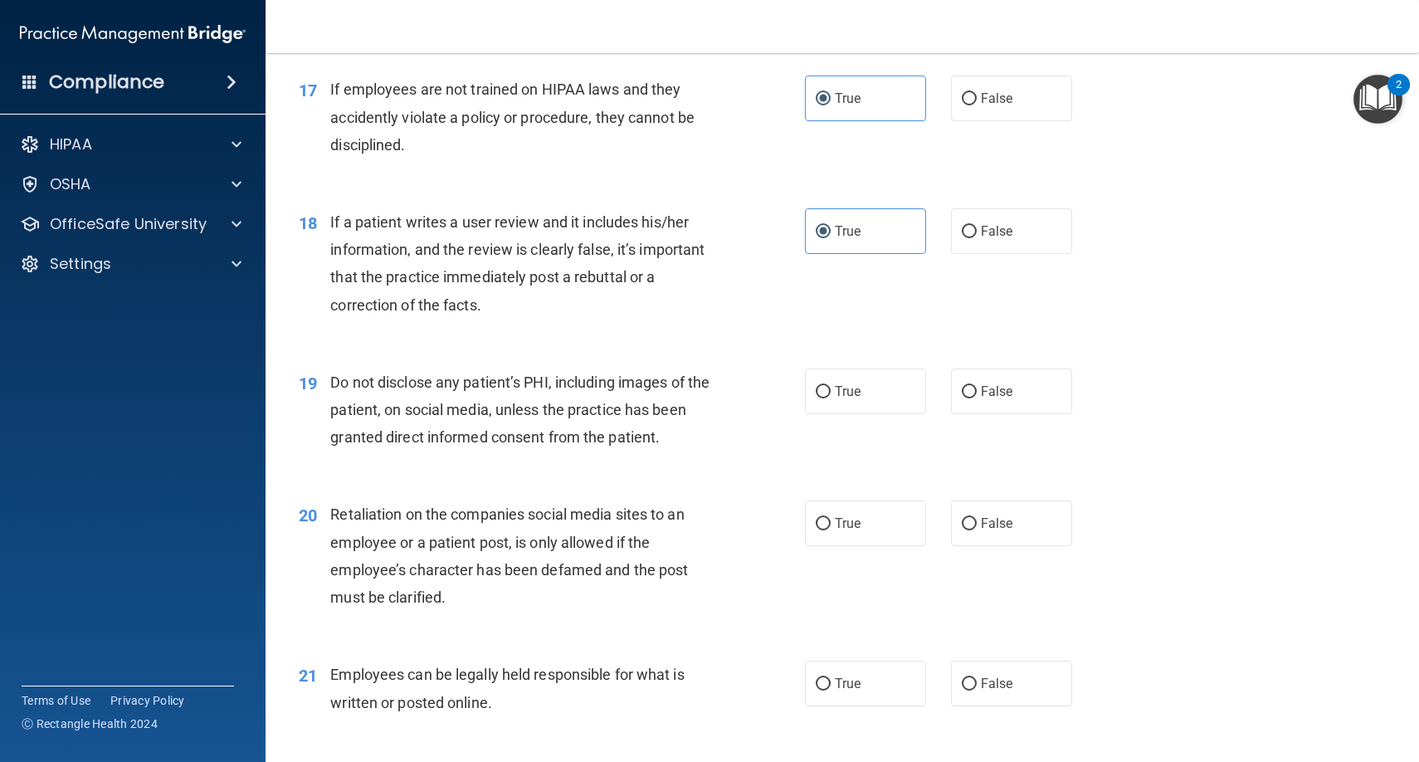
scroll to position [2537, 0]
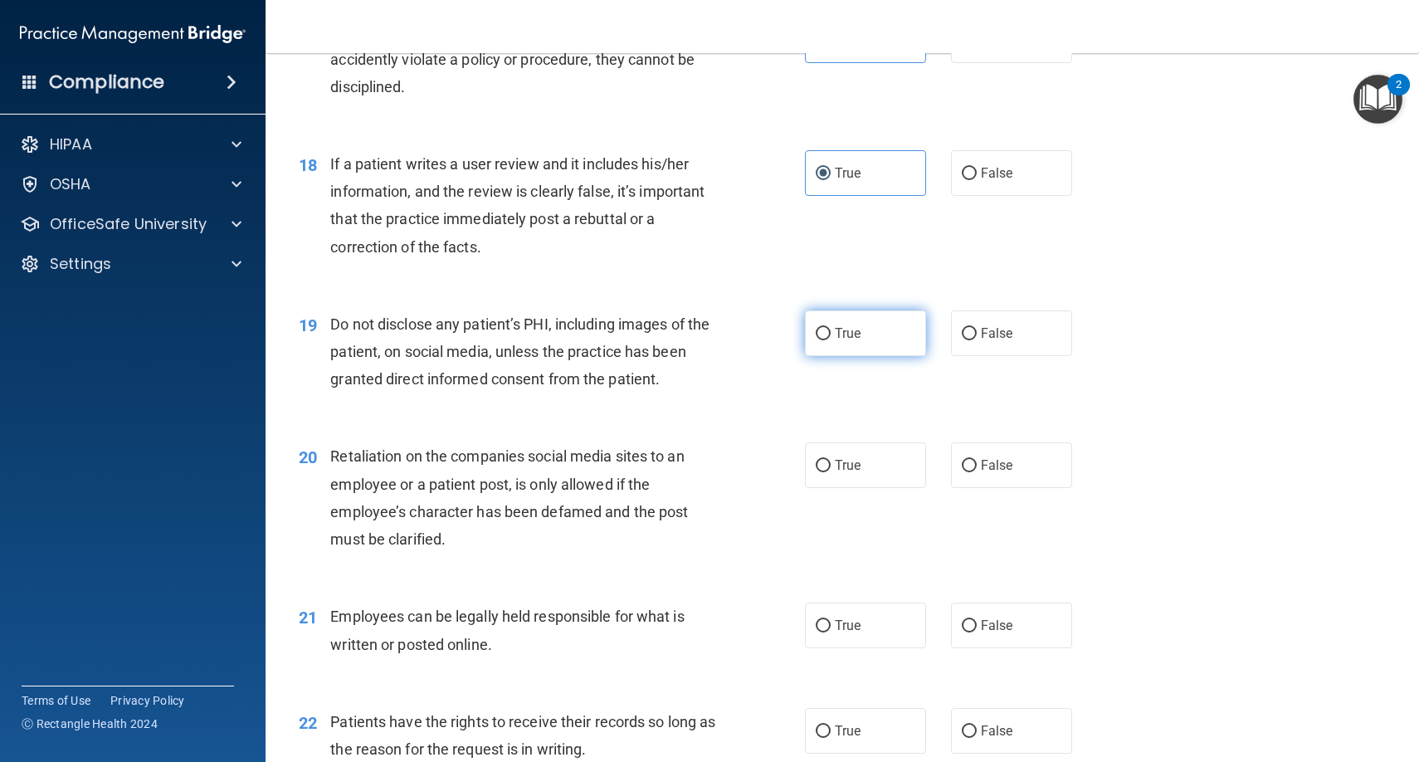
click at [838, 325] on span "True" at bounding box center [848, 333] width 26 height 16
click at [831, 328] on input "True" at bounding box center [823, 334] width 15 height 12
radio input "true"
click at [840, 442] on label "True" at bounding box center [865, 465] width 121 height 46
click at [831, 460] on input "True" at bounding box center [823, 466] width 15 height 12
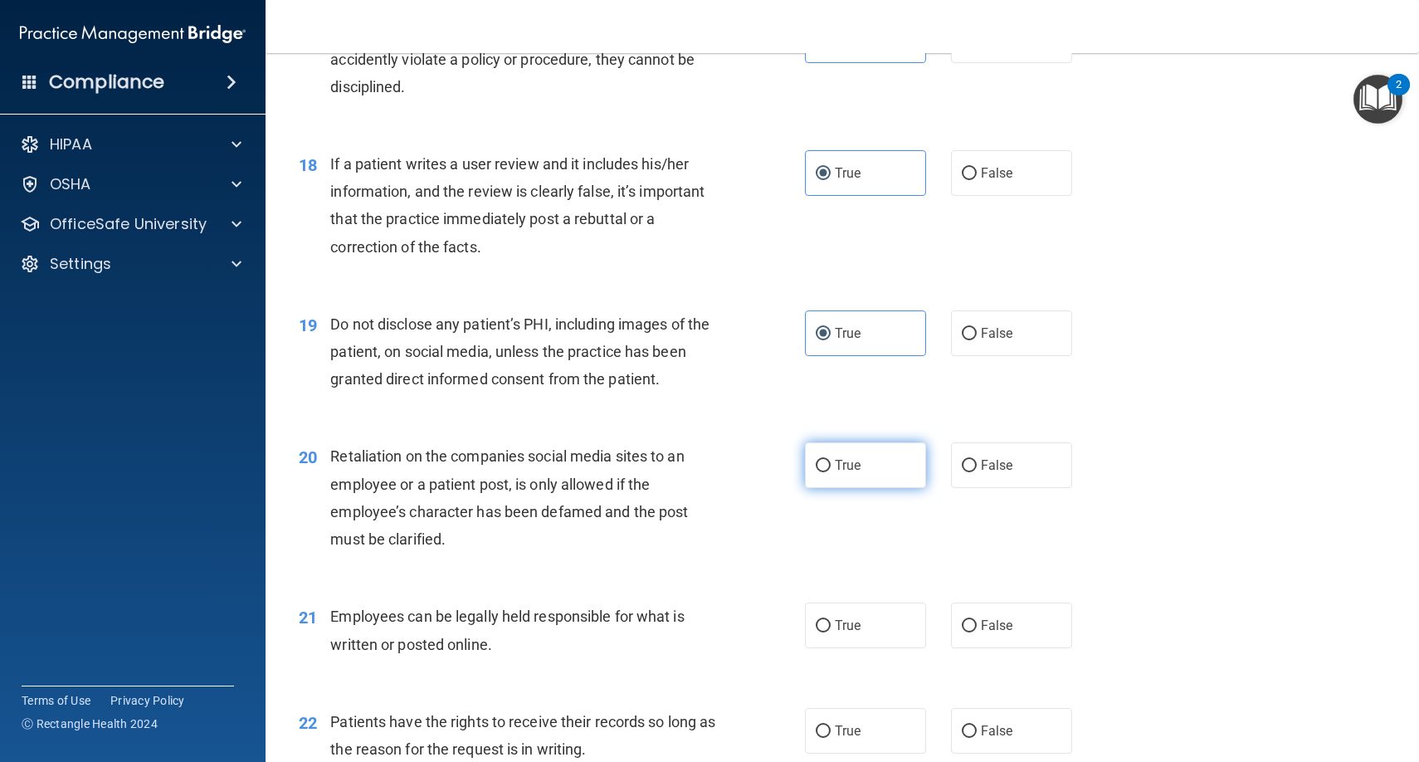
radio input "true"
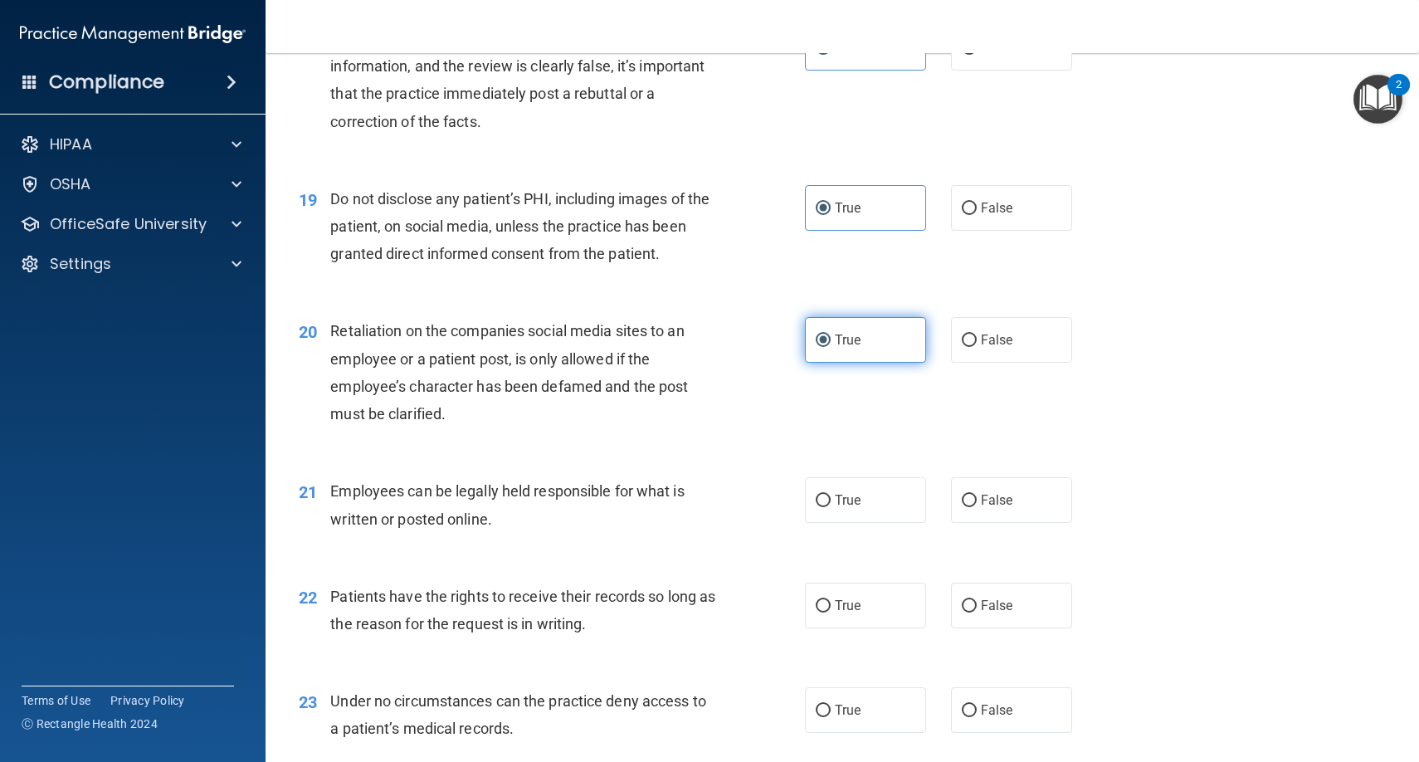
scroll to position [2707, 0]
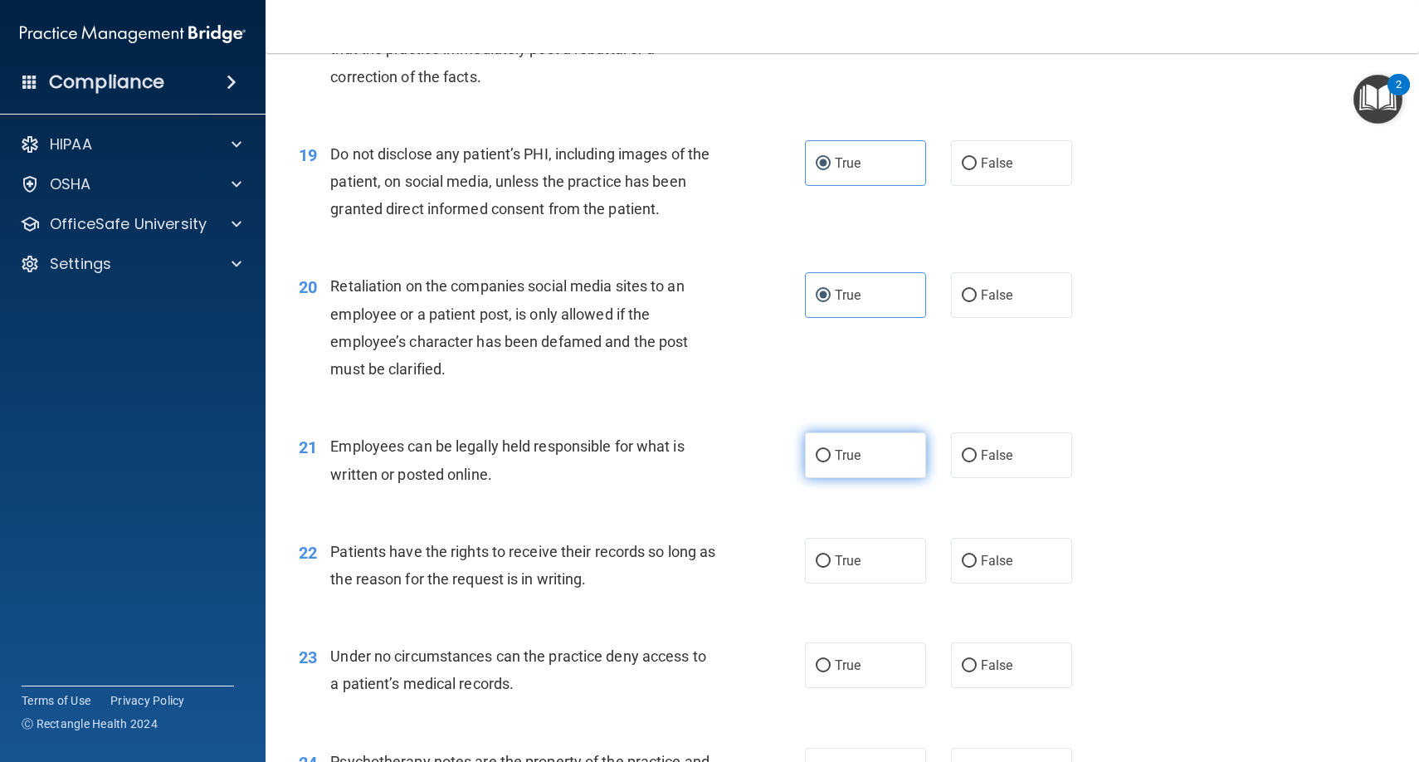
click at [840, 447] on span "True" at bounding box center [848, 455] width 26 height 16
click at [831, 450] on input "True" at bounding box center [823, 456] width 15 height 12
radio input "true"
click at [846, 553] on span "True" at bounding box center [848, 561] width 26 height 16
click at [831, 555] on input "True" at bounding box center [823, 561] width 15 height 12
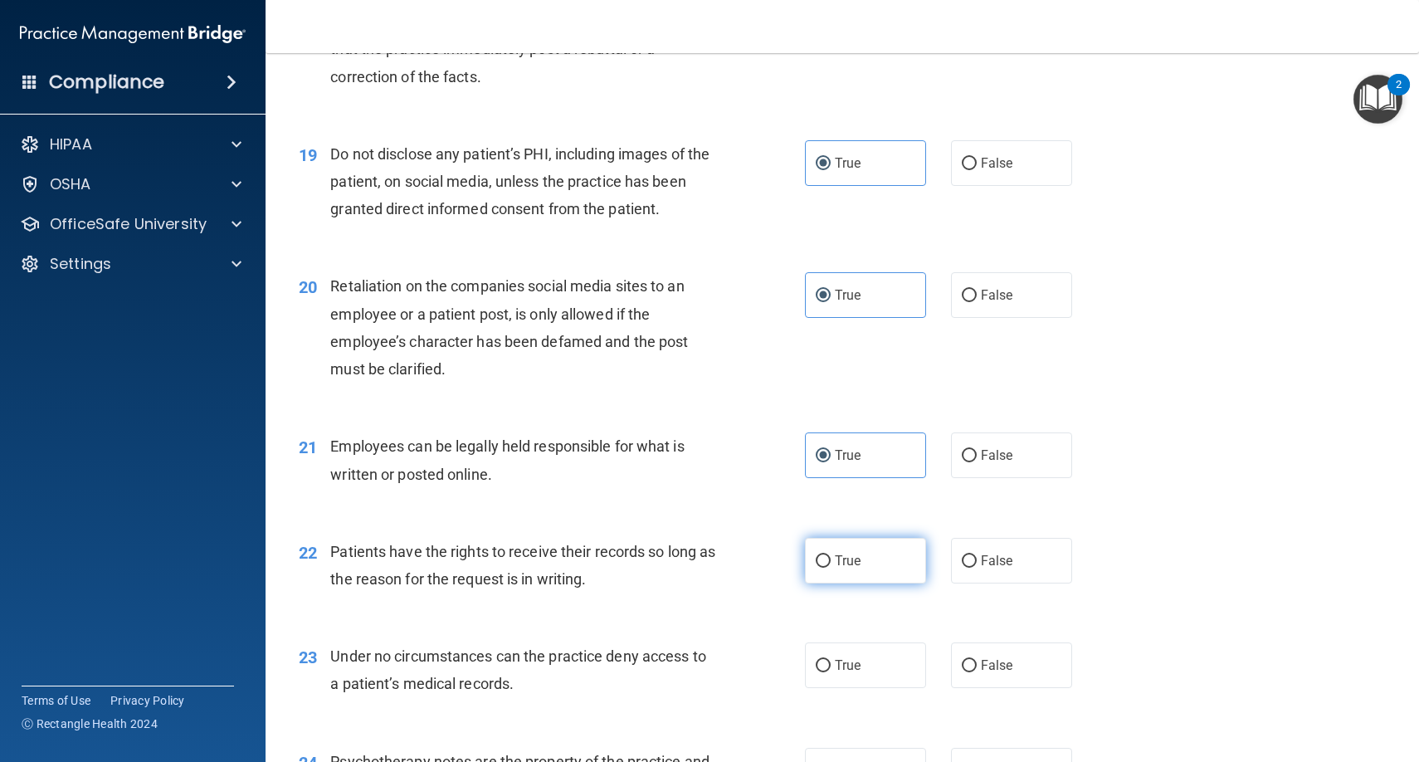
radio input "true"
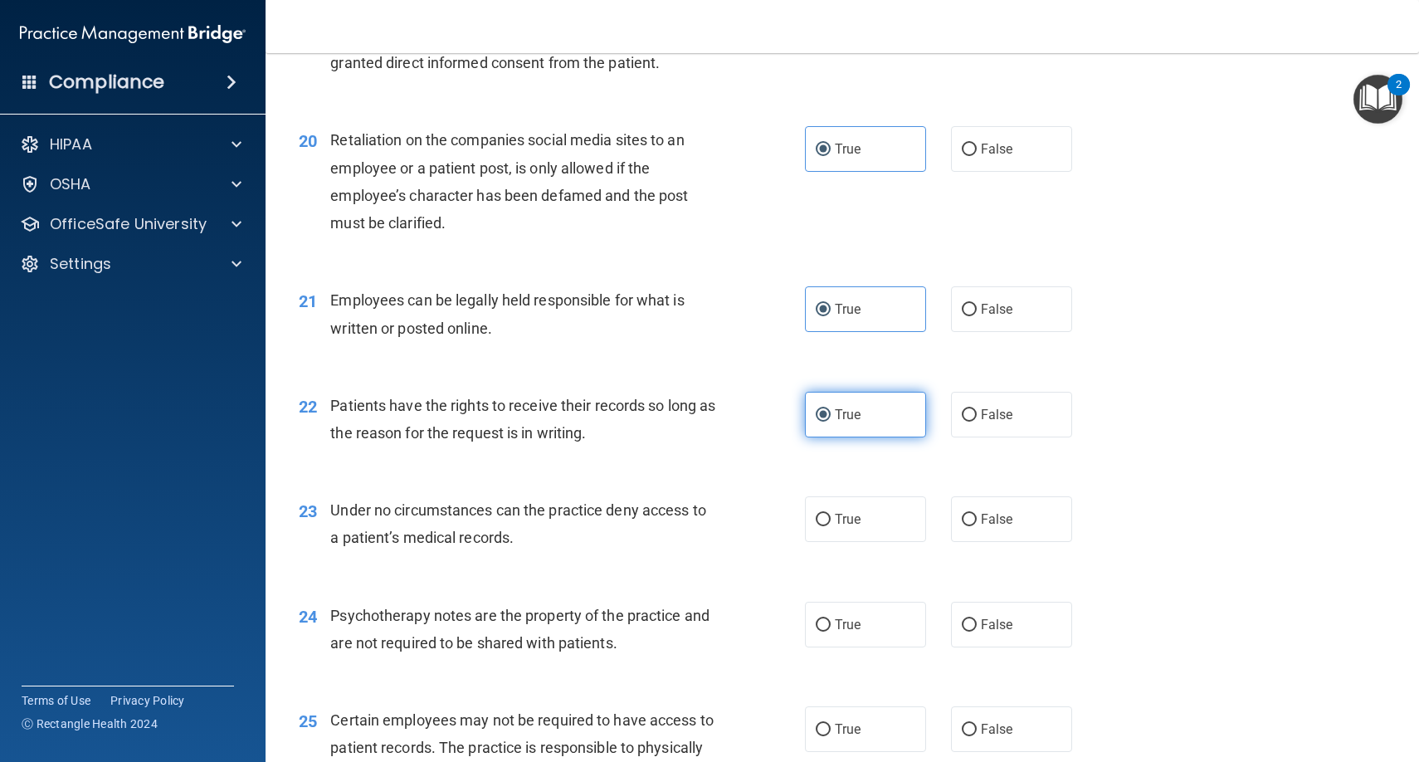
scroll to position [2858, 0]
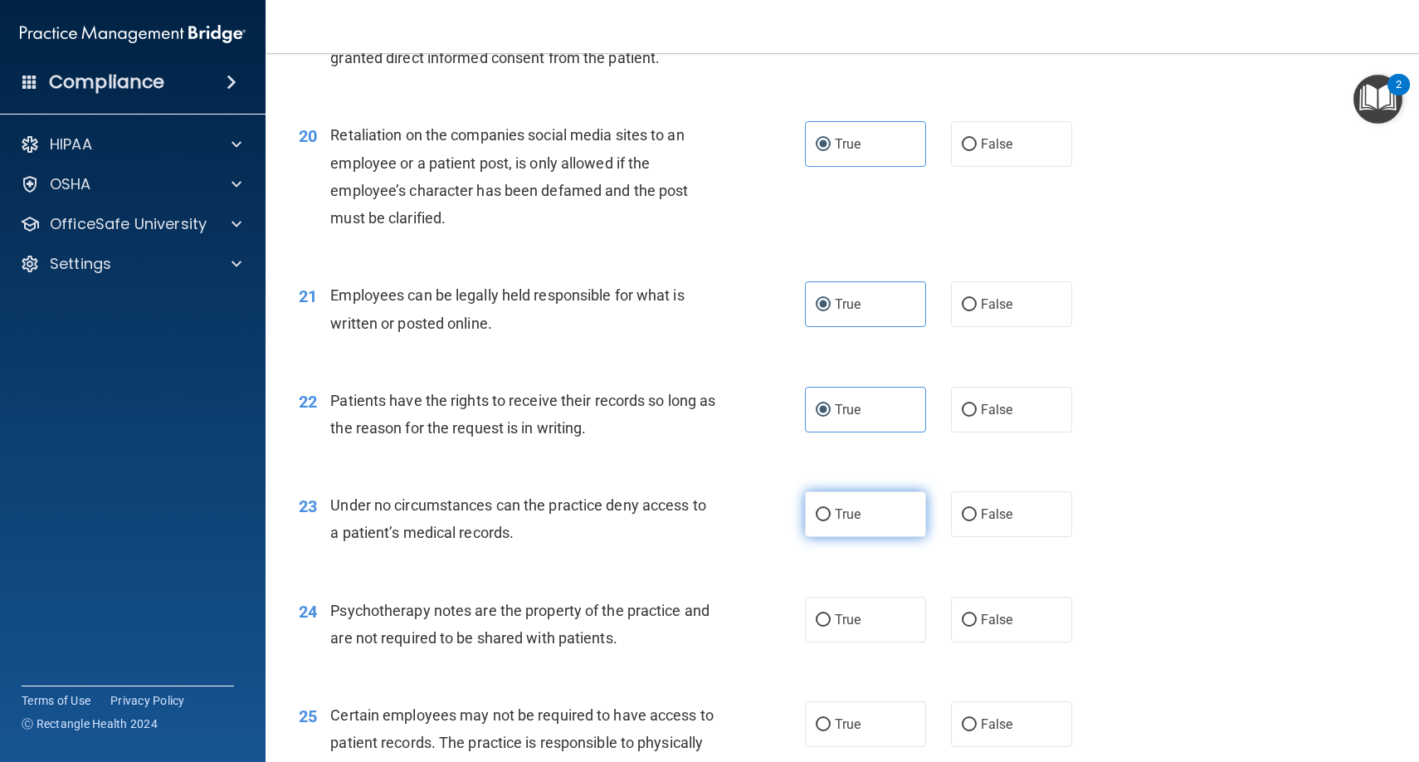
click at [846, 517] on label "True" at bounding box center [865, 514] width 121 height 46
click at [831, 517] on input "True" at bounding box center [823, 515] width 15 height 12
radio input "true"
click at [849, 612] on span "True" at bounding box center [848, 620] width 26 height 16
click at [831, 614] on input "True" at bounding box center [823, 620] width 15 height 12
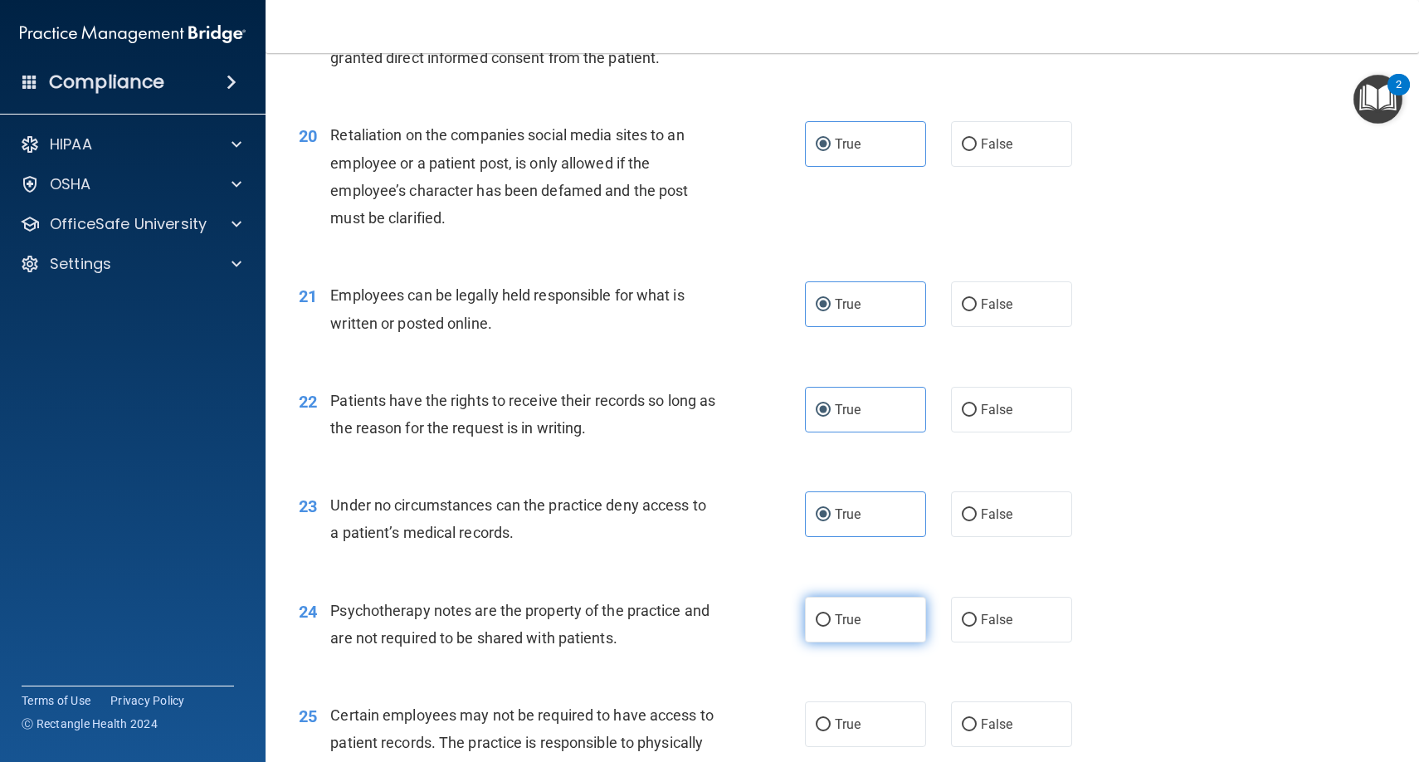
radio input "true"
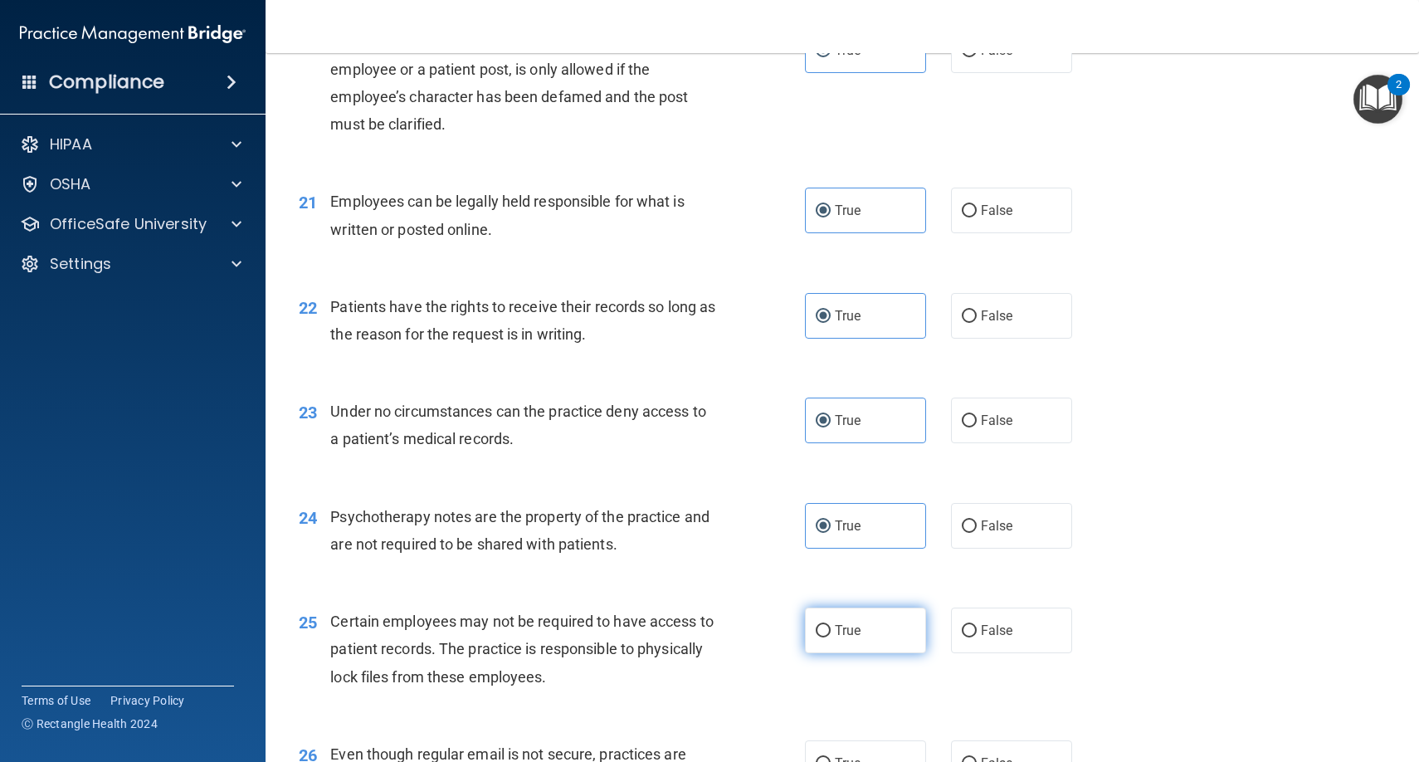
click at [849, 607] on label "True" at bounding box center [865, 630] width 121 height 46
click at [831, 625] on input "True" at bounding box center [823, 631] width 15 height 12
radio input "true"
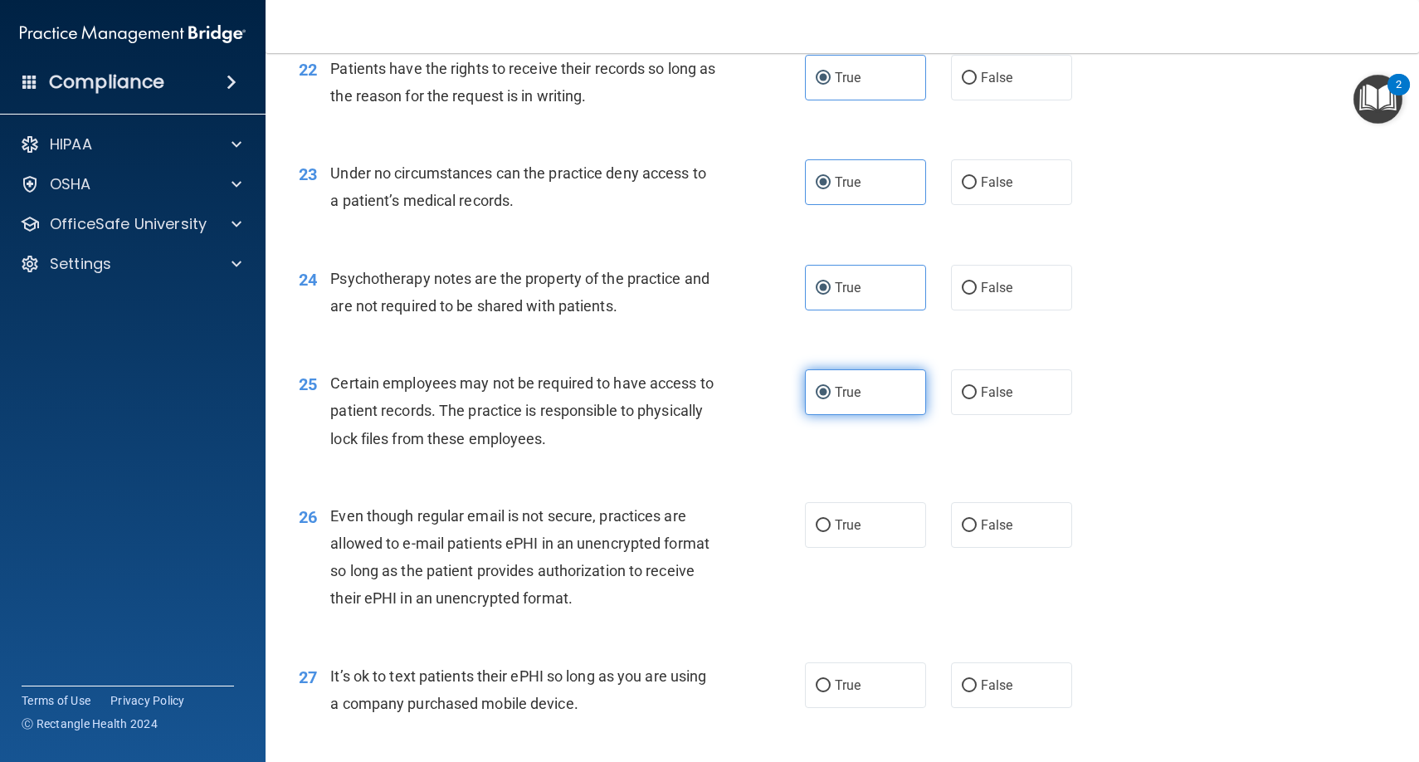
scroll to position [3230, 0]
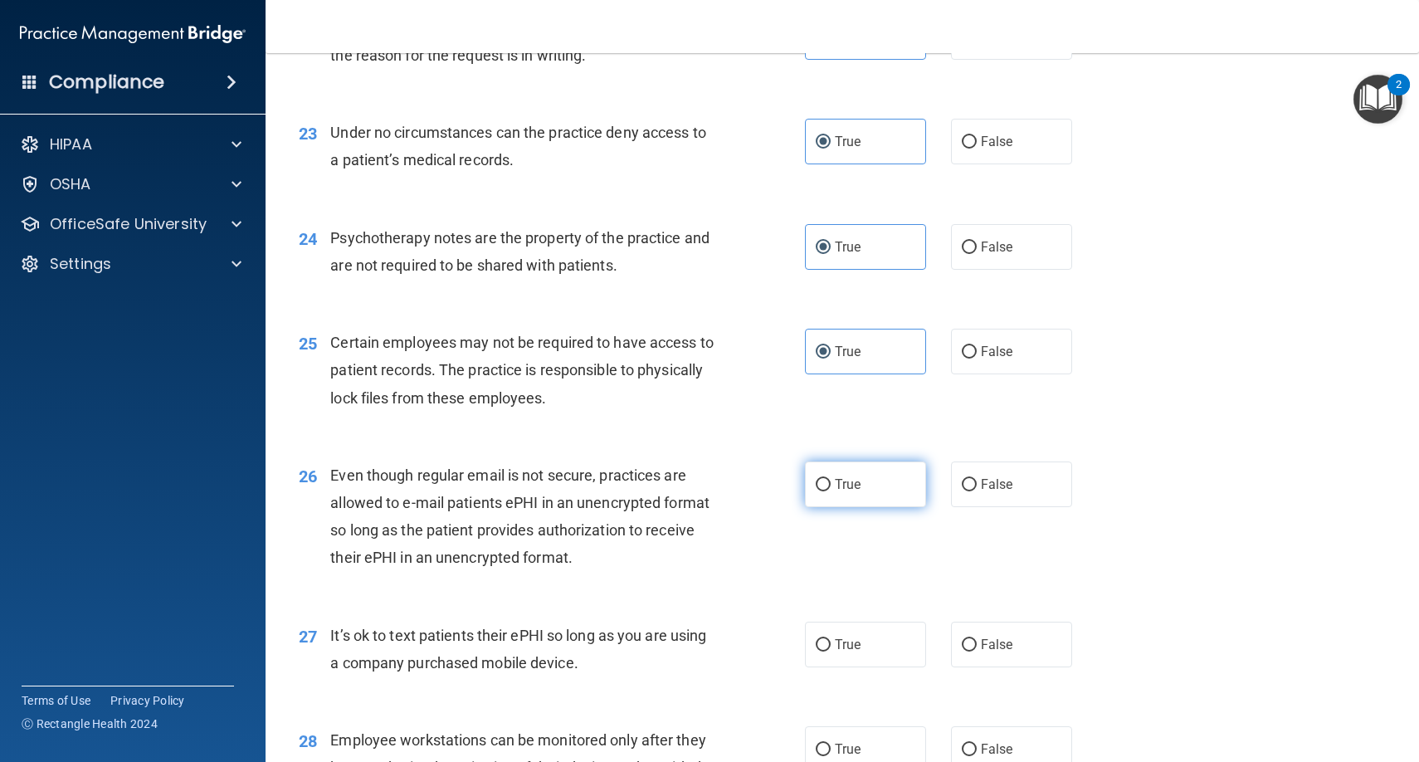
click at [842, 476] on span "True" at bounding box center [848, 484] width 26 height 16
click at [831, 479] on input "True" at bounding box center [823, 485] width 15 height 12
radio input "true"
click at [851, 636] on span "True" at bounding box center [848, 644] width 26 height 16
click at [831, 639] on input "True" at bounding box center [823, 645] width 15 height 12
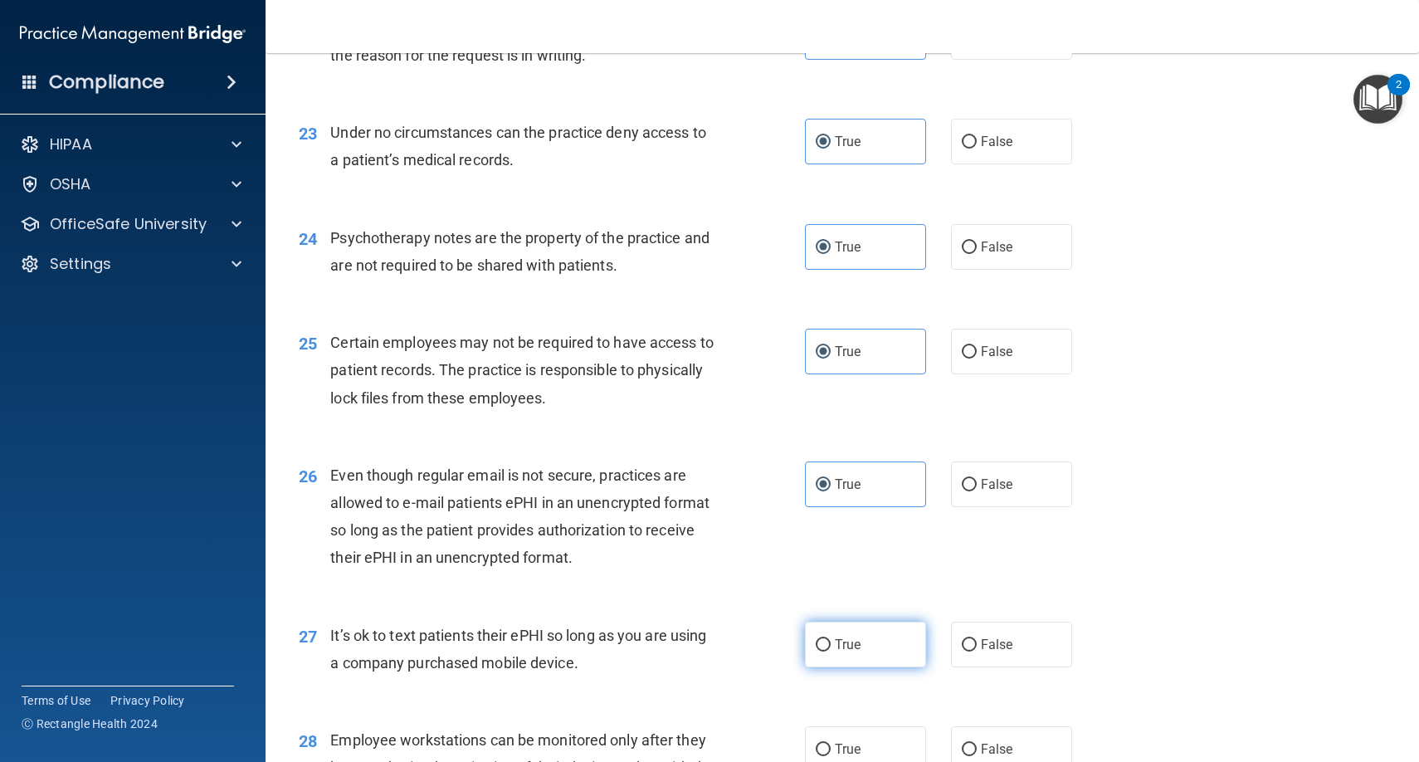
radio input "true"
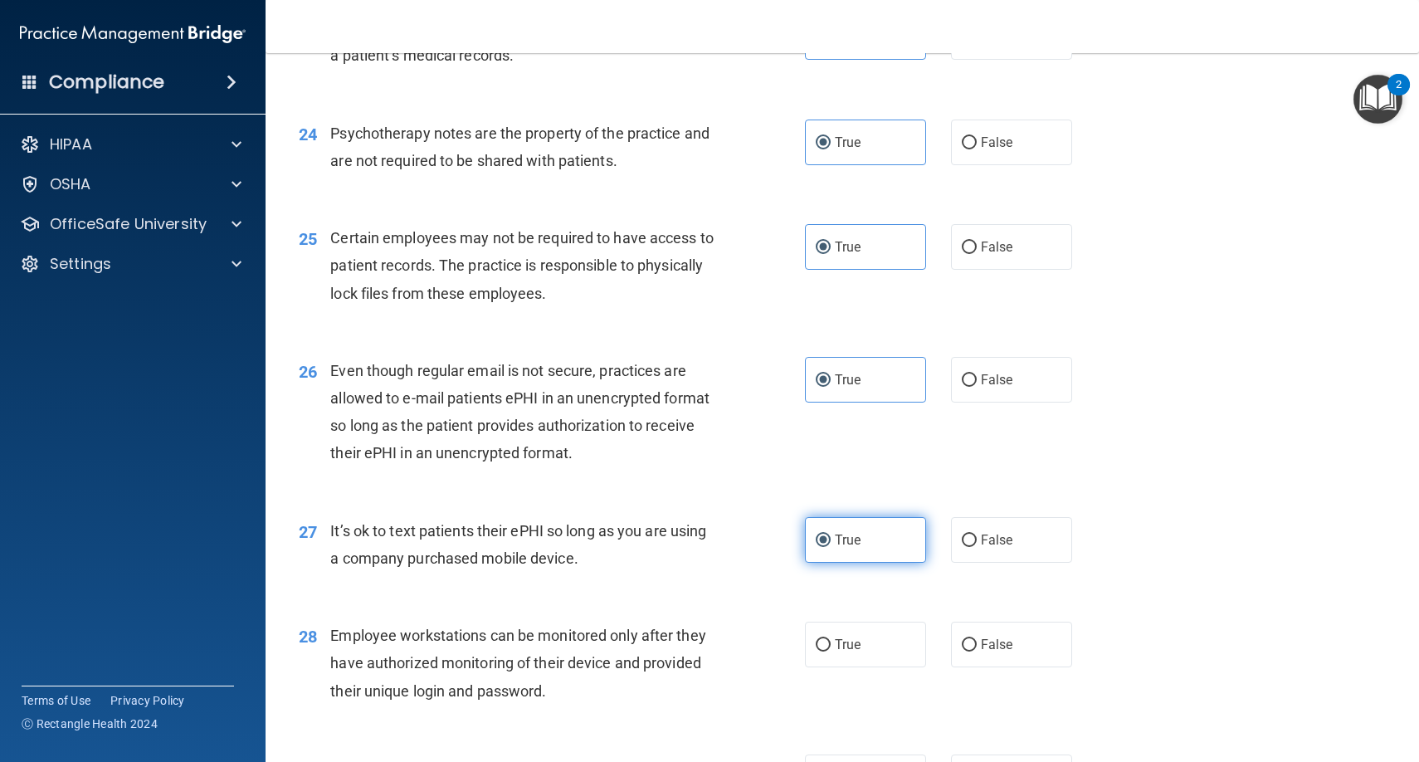
scroll to position [3395, 0]
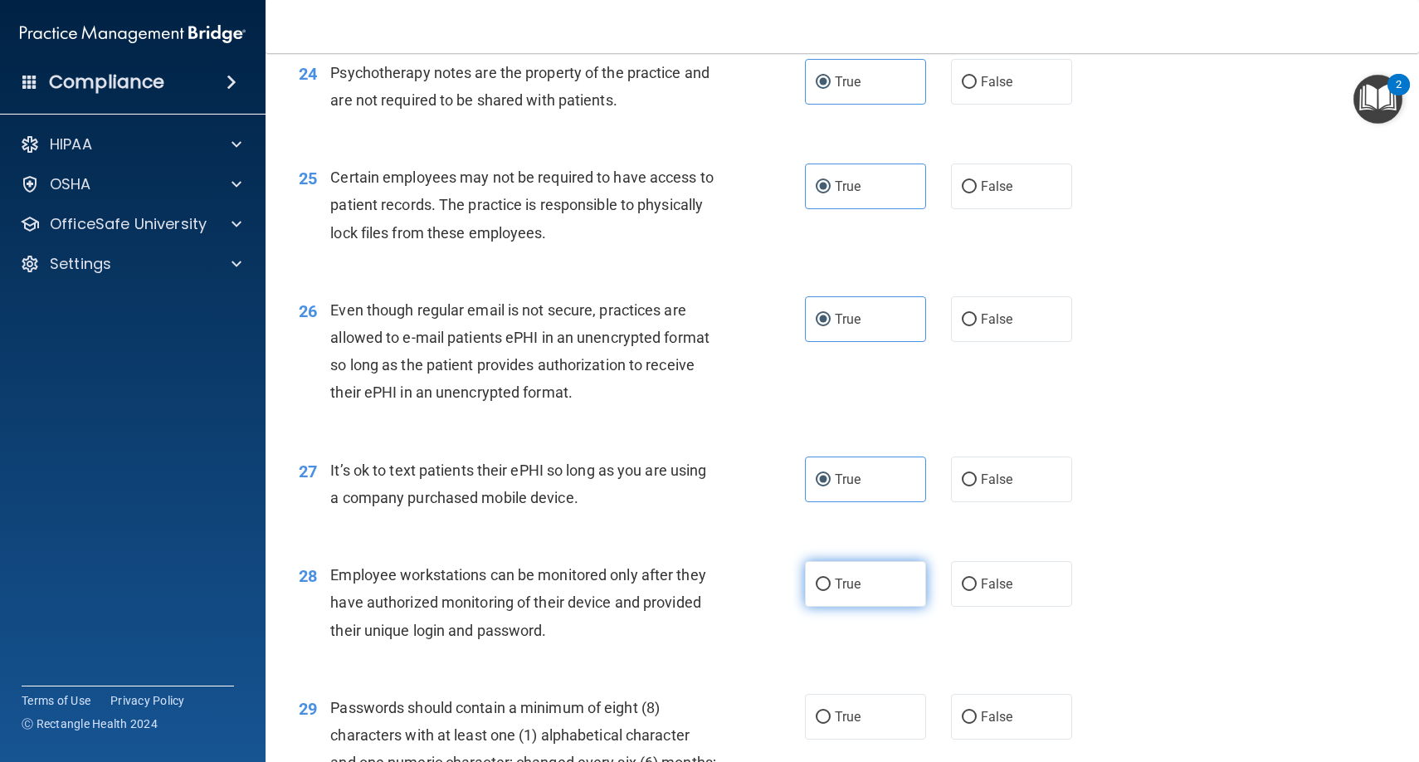
click at [848, 576] on span "True" at bounding box center [848, 584] width 26 height 16
click at [831, 578] on input "True" at bounding box center [823, 584] width 15 height 12
radio input "true"
click at [848, 694] on label "True" at bounding box center [865, 717] width 121 height 46
click at [831, 711] on input "True" at bounding box center [823, 717] width 15 height 12
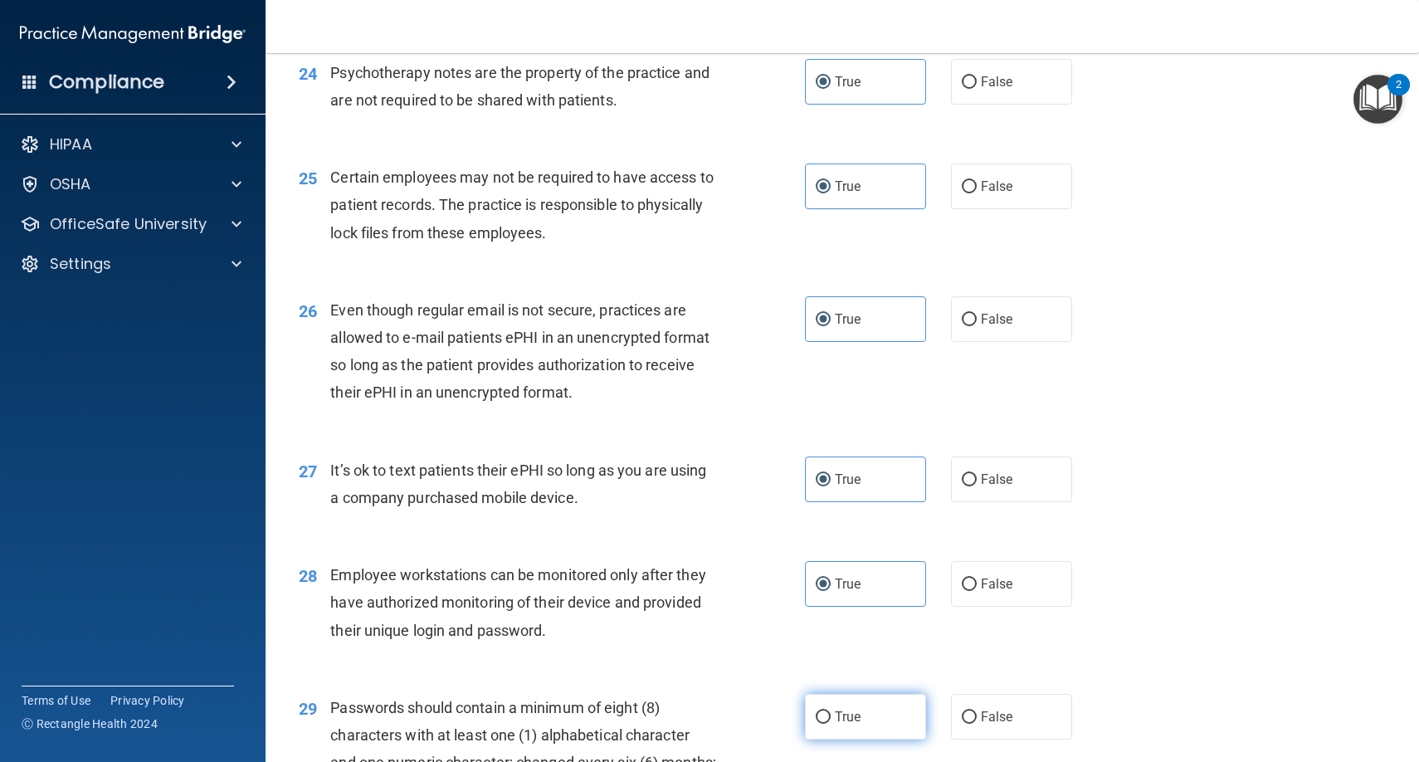
radio input "true"
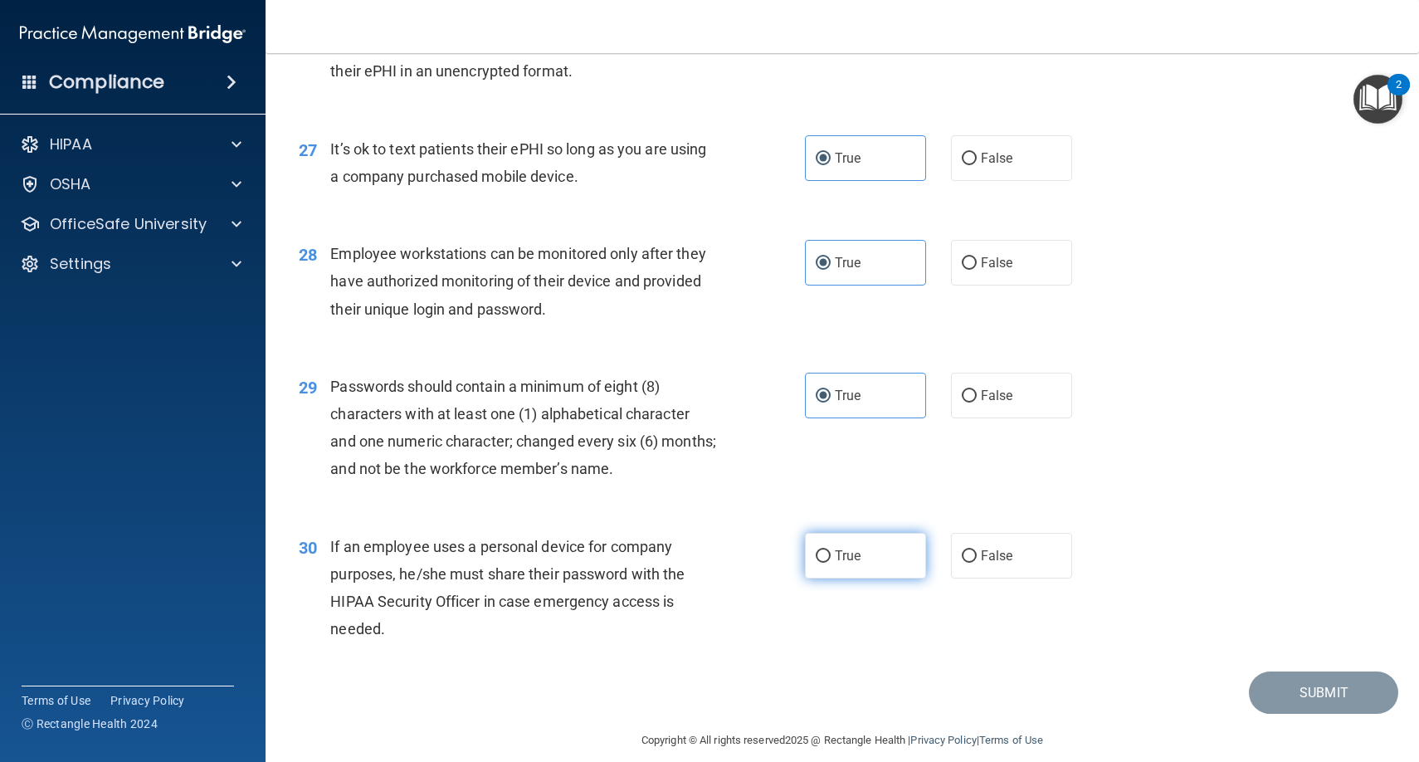
scroll to position [3716, 0]
click at [850, 548] on span "True" at bounding box center [848, 556] width 26 height 16
click at [831, 551] on input "True" at bounding box center [823, 557] width 15 height 12
radio input "true"
click at [1291, 672] on button "Submit" at bounding box center [1323, 693] width 149 height 42
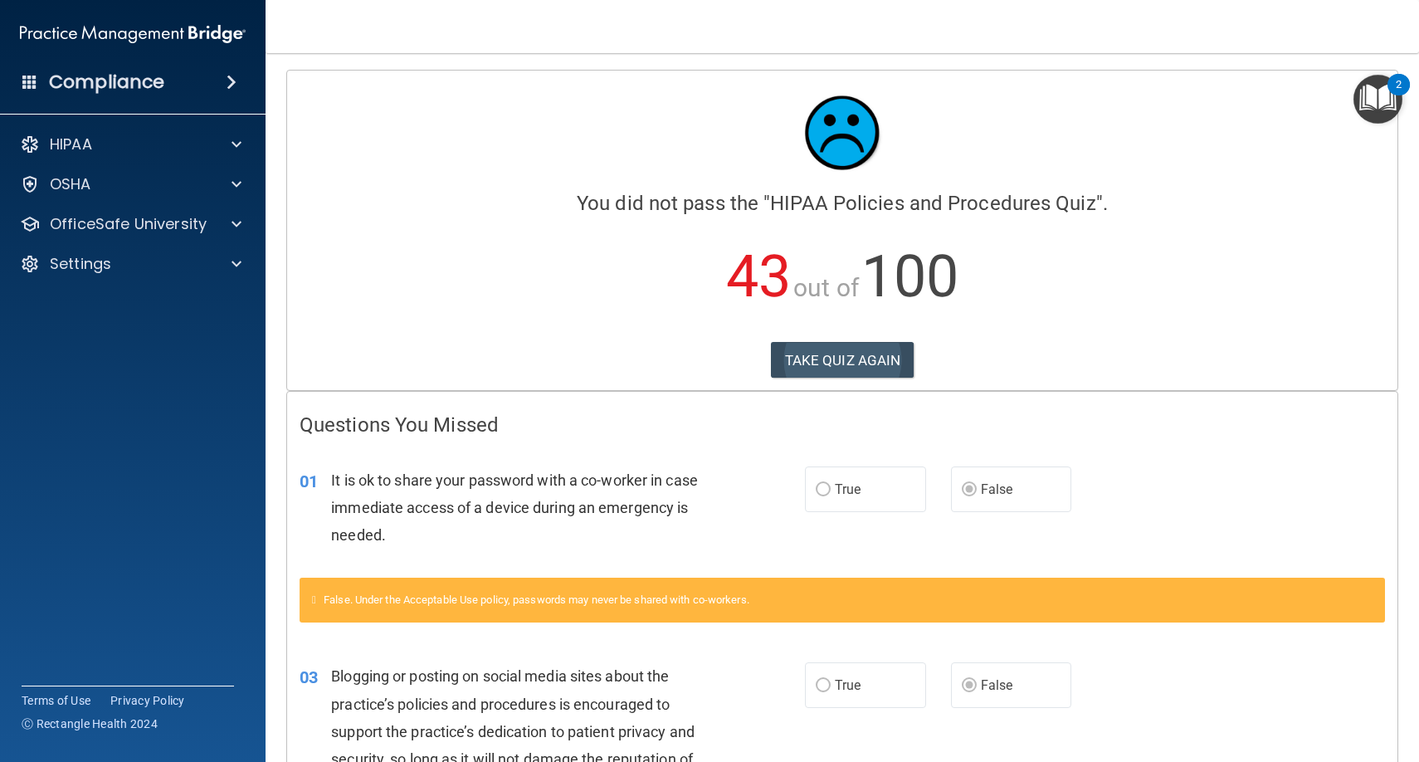
click at [837, 361] on button "TAKE QUIZ AGAIN" at bounding box center [843, 360] width 144 height 37
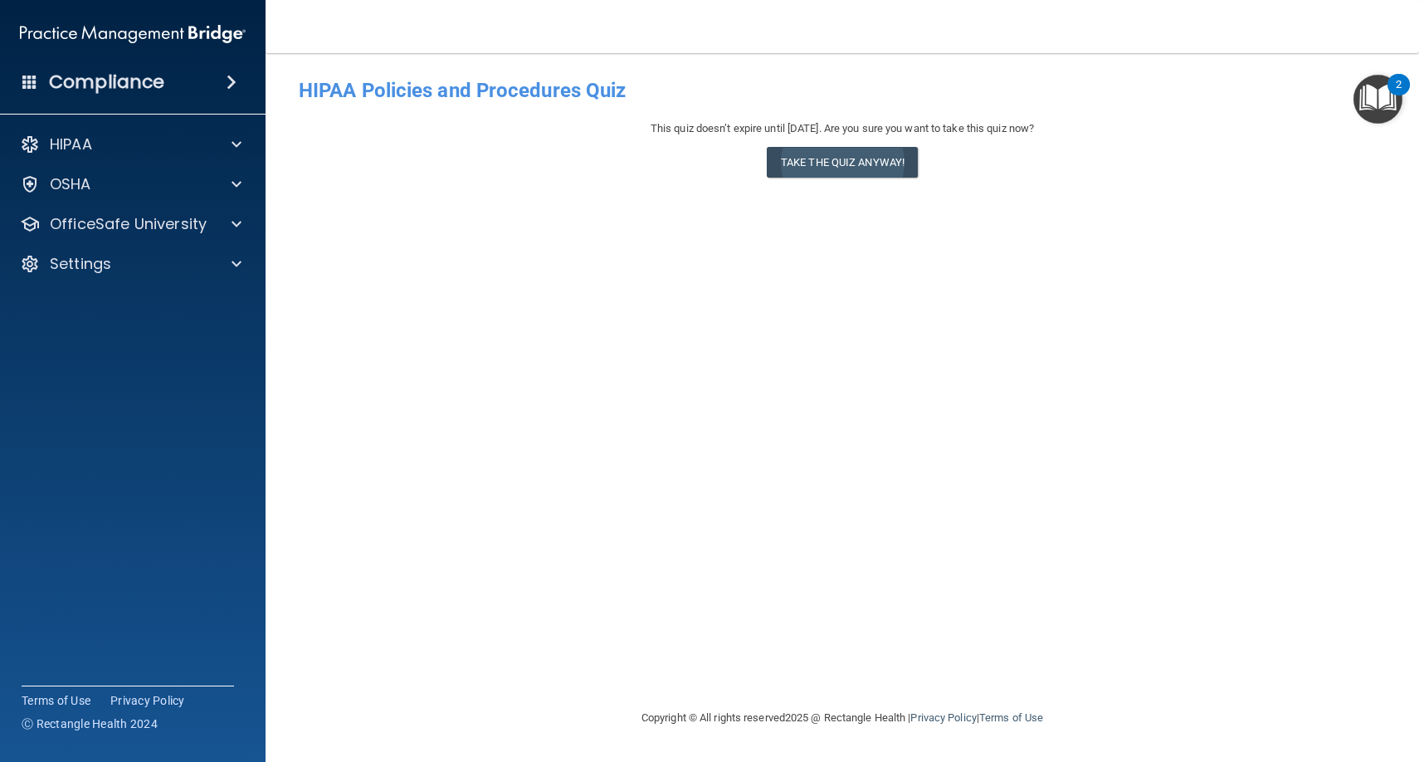
click at [835, 159] on button "Take the quiz anyway!" at bounding box center [842, 162] width 151 height 31
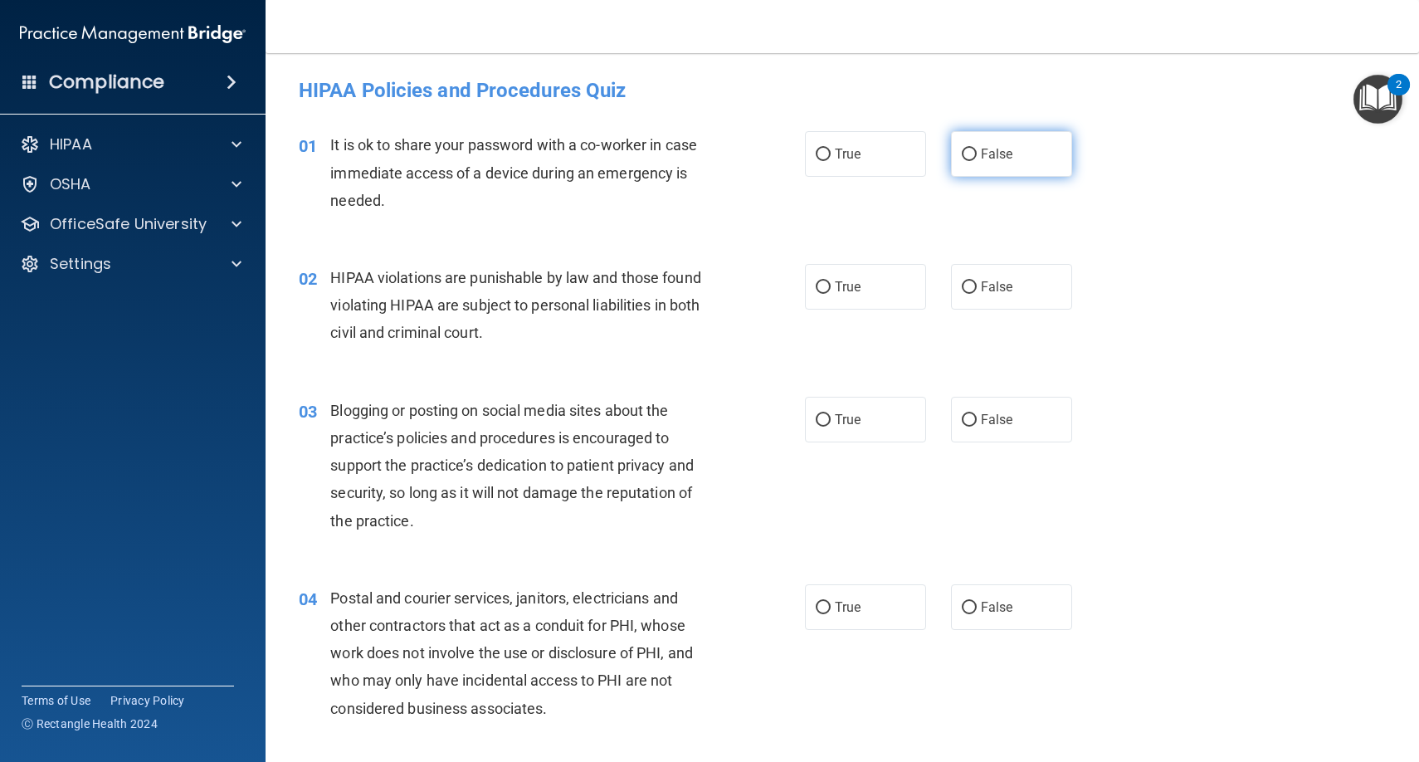
click at [970, 149] on input "False" at bounding box center [969, 155] width 15 height 12
radio input "true"
click at [853, 276] on label "True" at bounding box center [865, 287] width 121 height 46
click at [831, 281] on input "True" at bounding box center [823, 287] width 15 height 12
radio input "true"
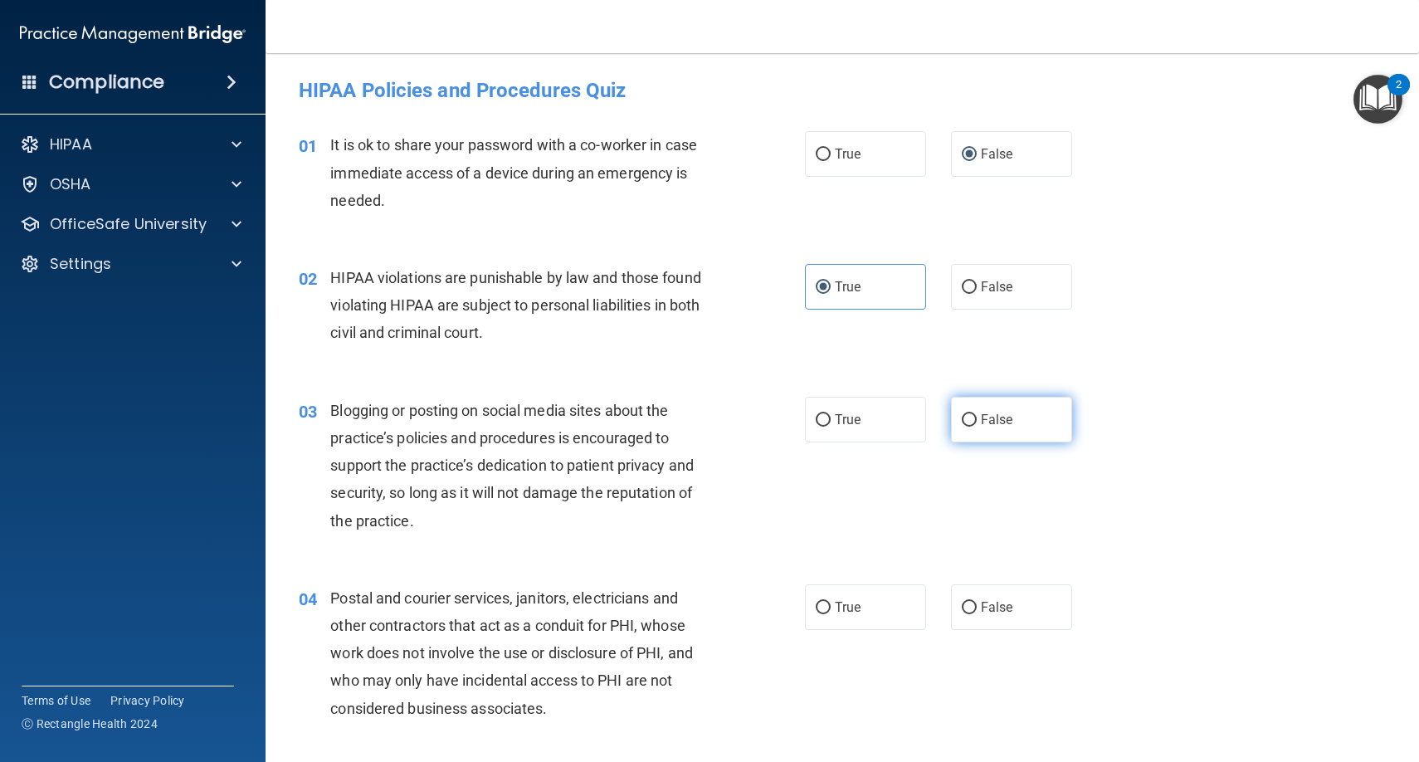
click at [989, 409] on label "False" at bounding box center [1011, 420] width 121 height 46
click at [977, 414] on input "False" at bounding box center [969, 420] width 15 height 12
radio input "true"
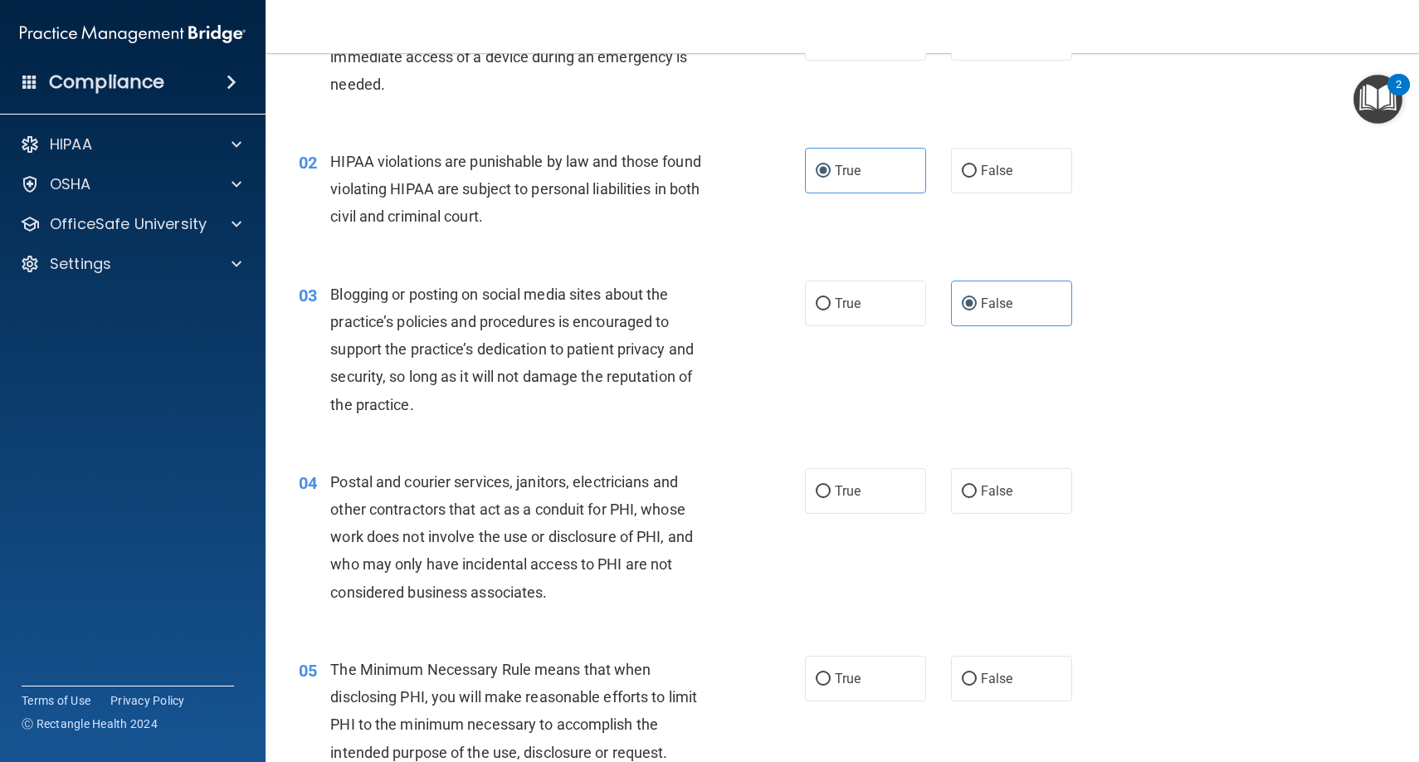
scroll to position [128, 0]
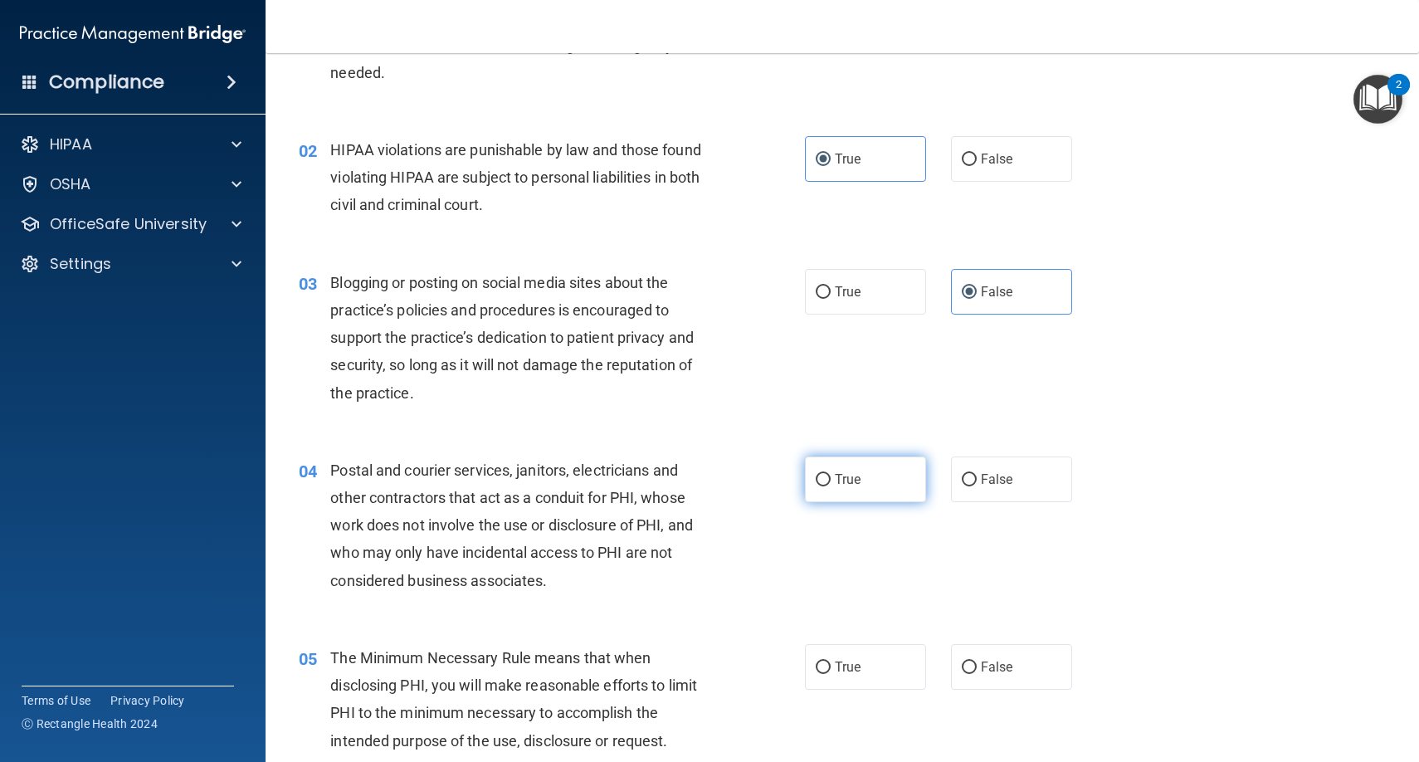
click at [873, 482] on label "True" at bounding box center [865, 479] width 121 height 46
click at [831, 482] on input "True" at bounding box center [823, 480] width 15 height 12
radio input "true"
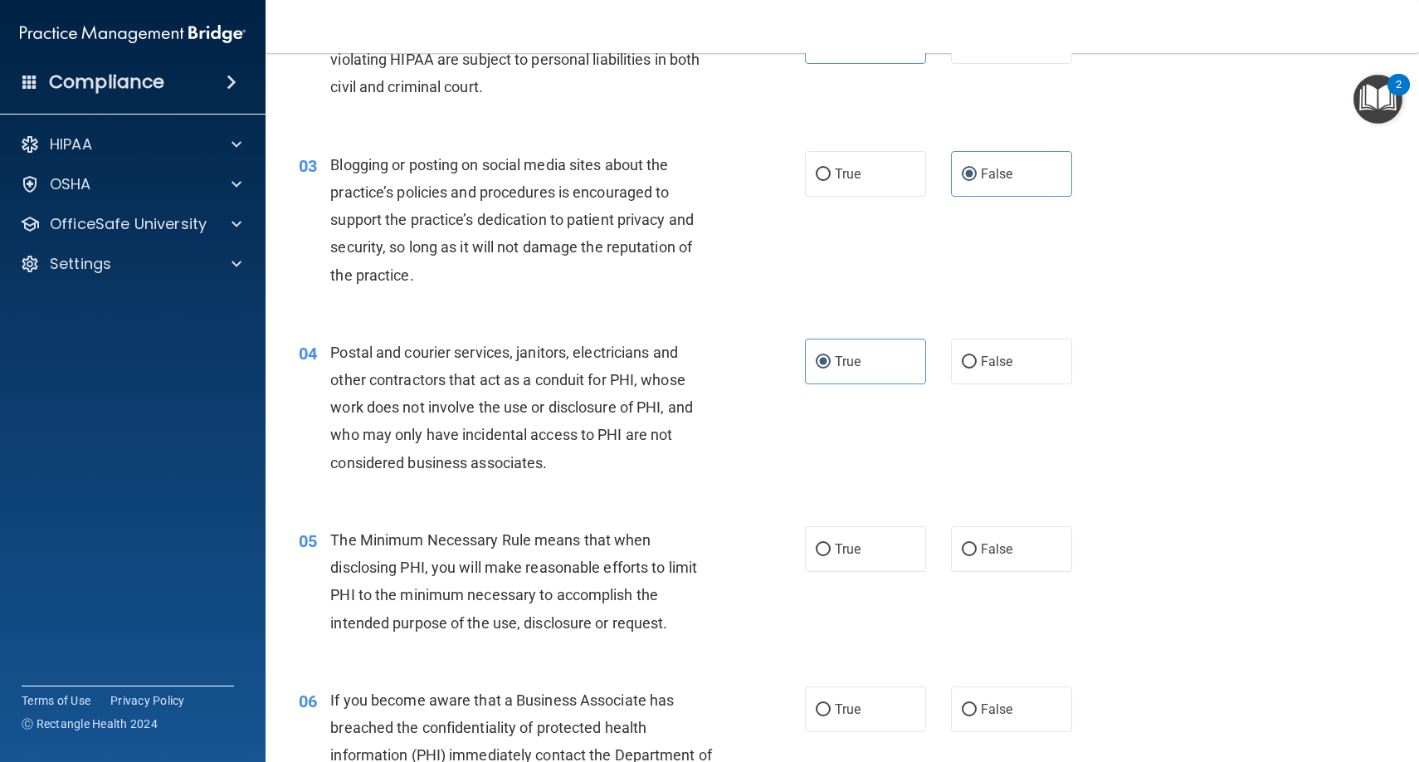
scroll to position [278, 0]
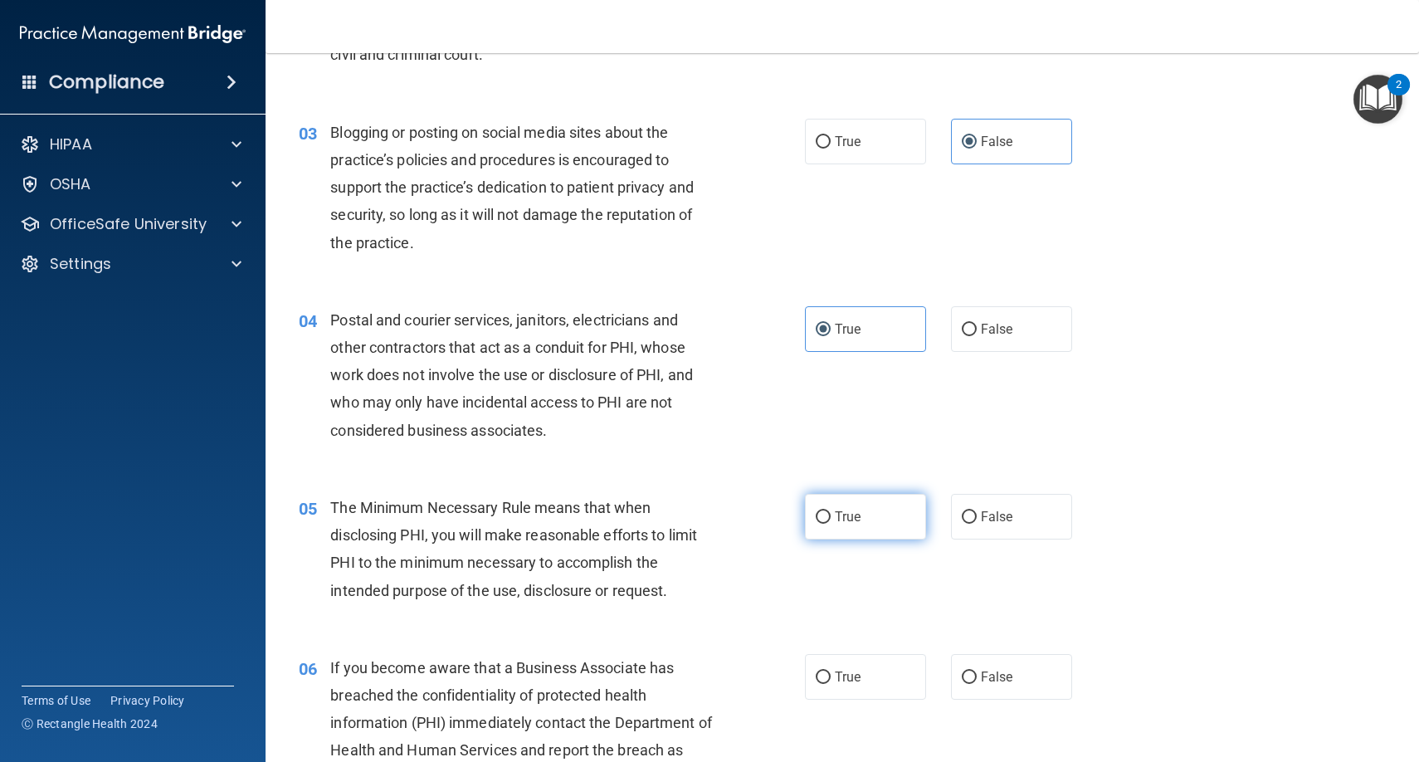
click at [856, 522] on label "True" at bounding box center [865, 517] width 121 height 46
click at [831, 522] on input "True" at bounding box center [823, 517] width 15 height 12
radio input "true"
click at [992, 681] on label "False" at bounding box center [1011, 677] width 121 height 46
click at [977, 681] on input "False" at bounding box center [969, 677] width 15 height 12
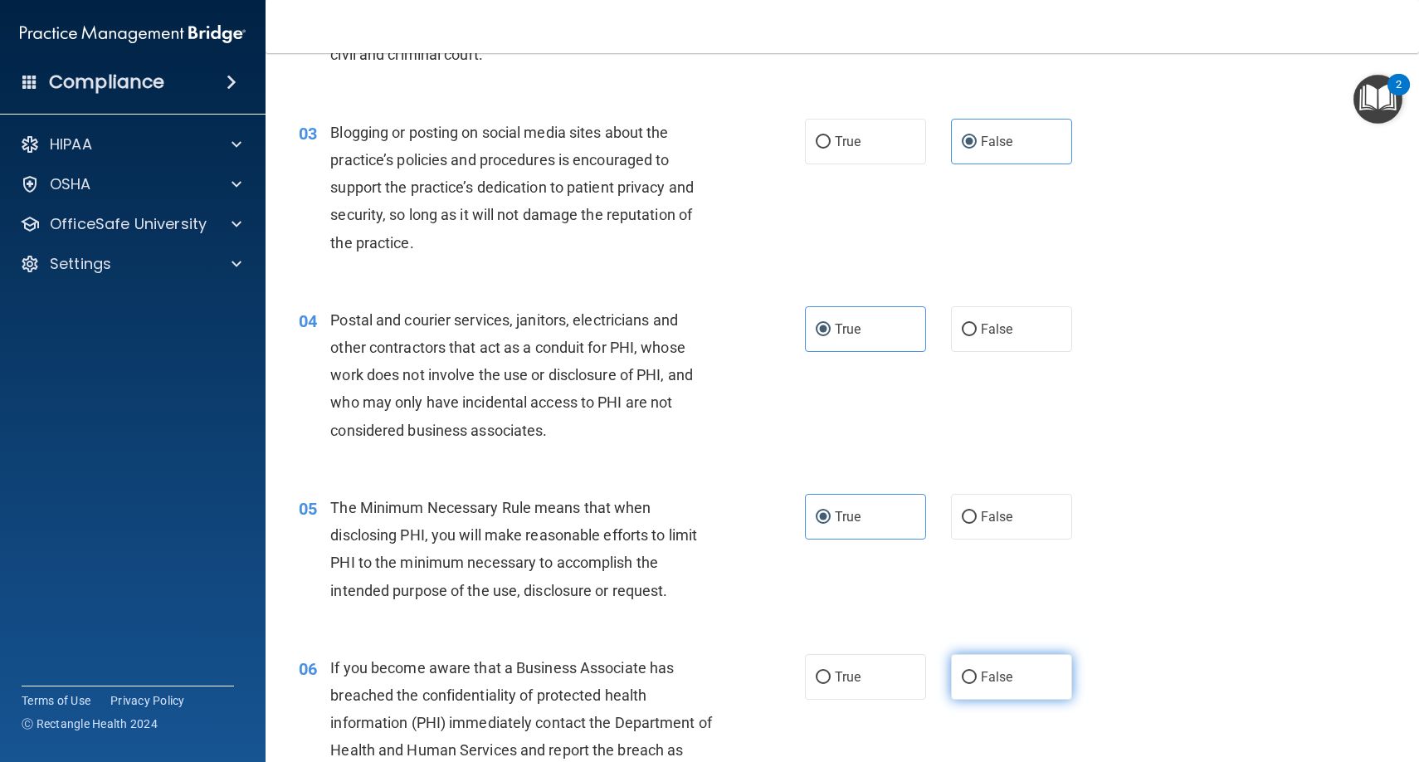
radio input "true"
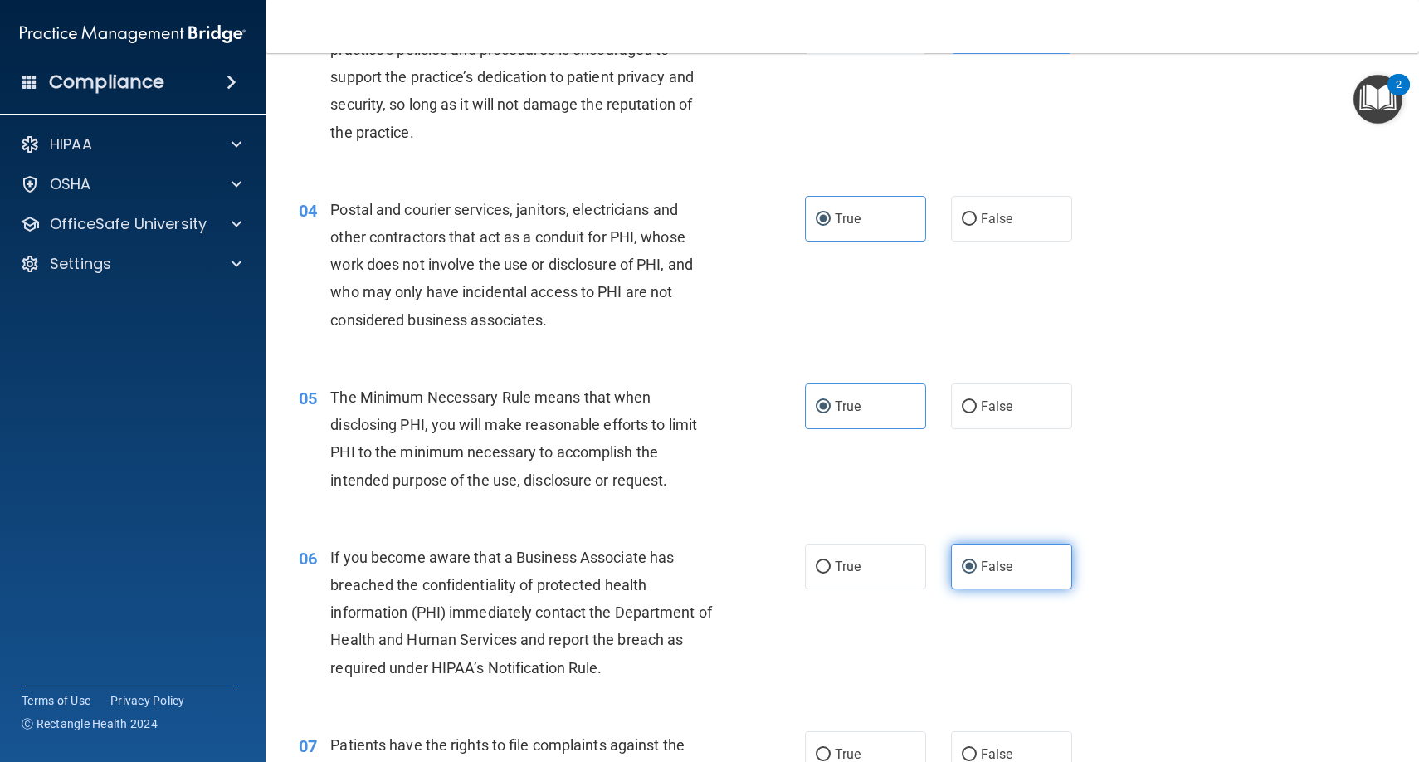
scroll to position [433, 0]
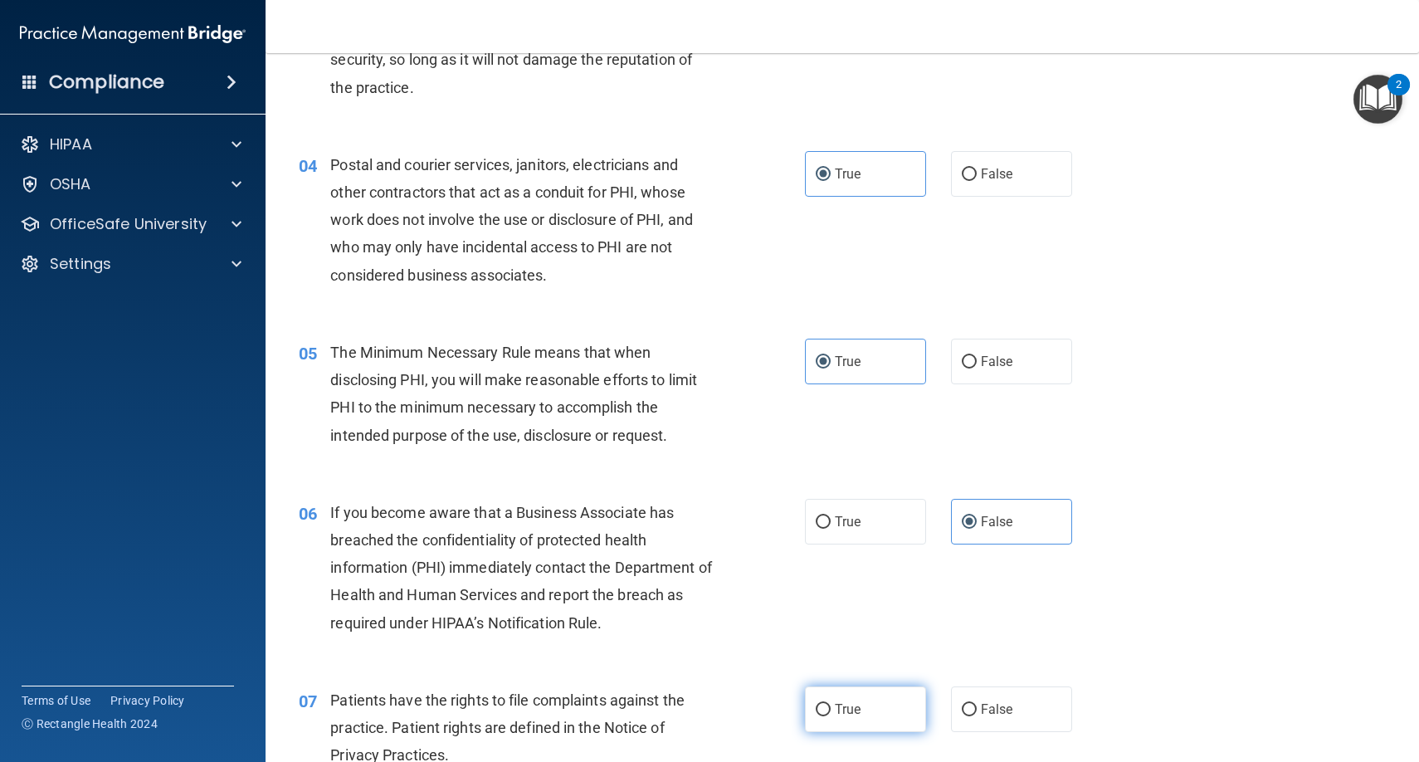
click at [870, 705] on label "True" at bounding box center [865, 709] width 121 height 46
click at [831, 705] on input "True" at bounding box center [823, 710] width 15 height 12
radio input "true"
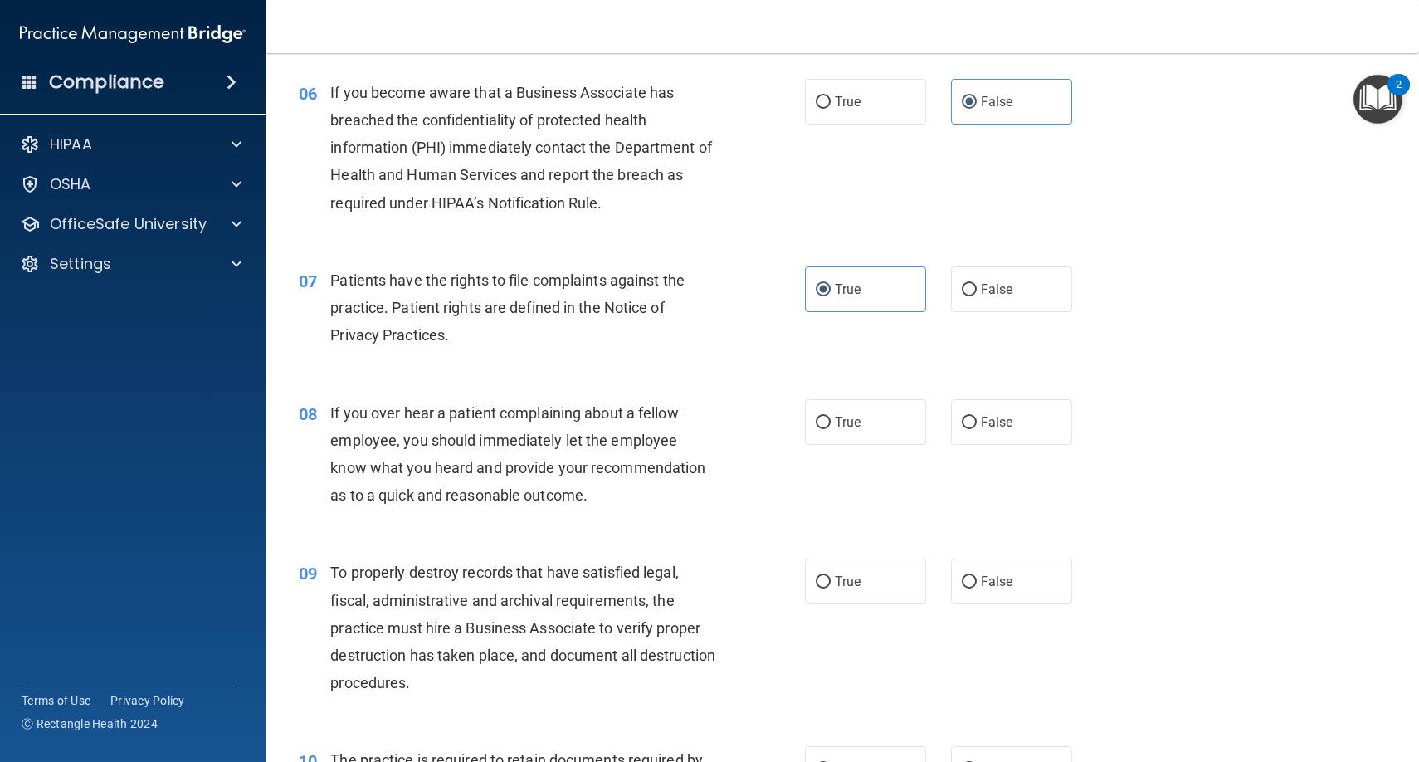
scroll to position [854, 0]
click at [992, 416] on span "False" at bounding box center [997, 421] width 32 height 16
click at [977, 416] on input "False" at bounding box center [969, 422] width 15 height 12
radio input "true"
click at [977, 569] on label "False" at bounding box center [1011, 581] width 121 height 46
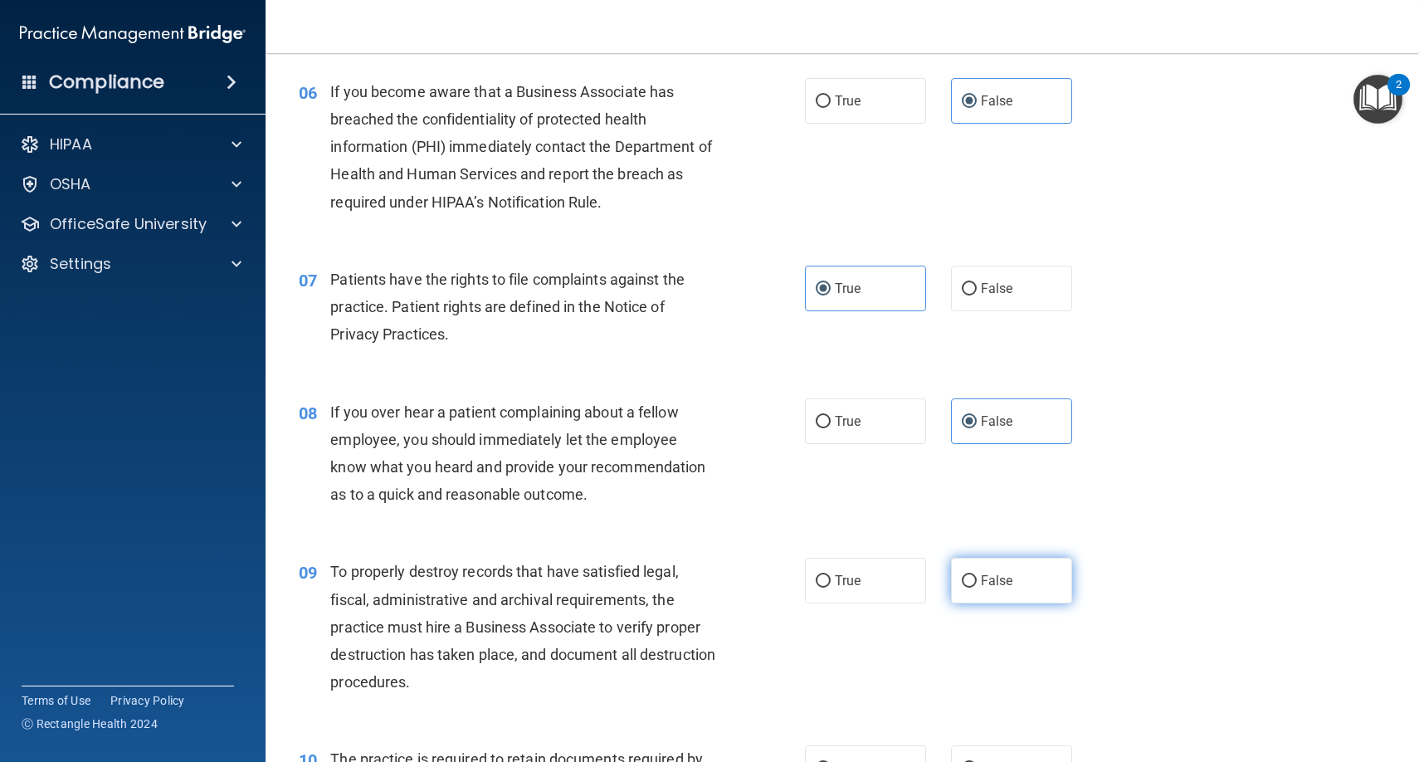
click at [977, 575] on input "False" at bounding box center [969, 581] width 15 height 12
radio input "true"
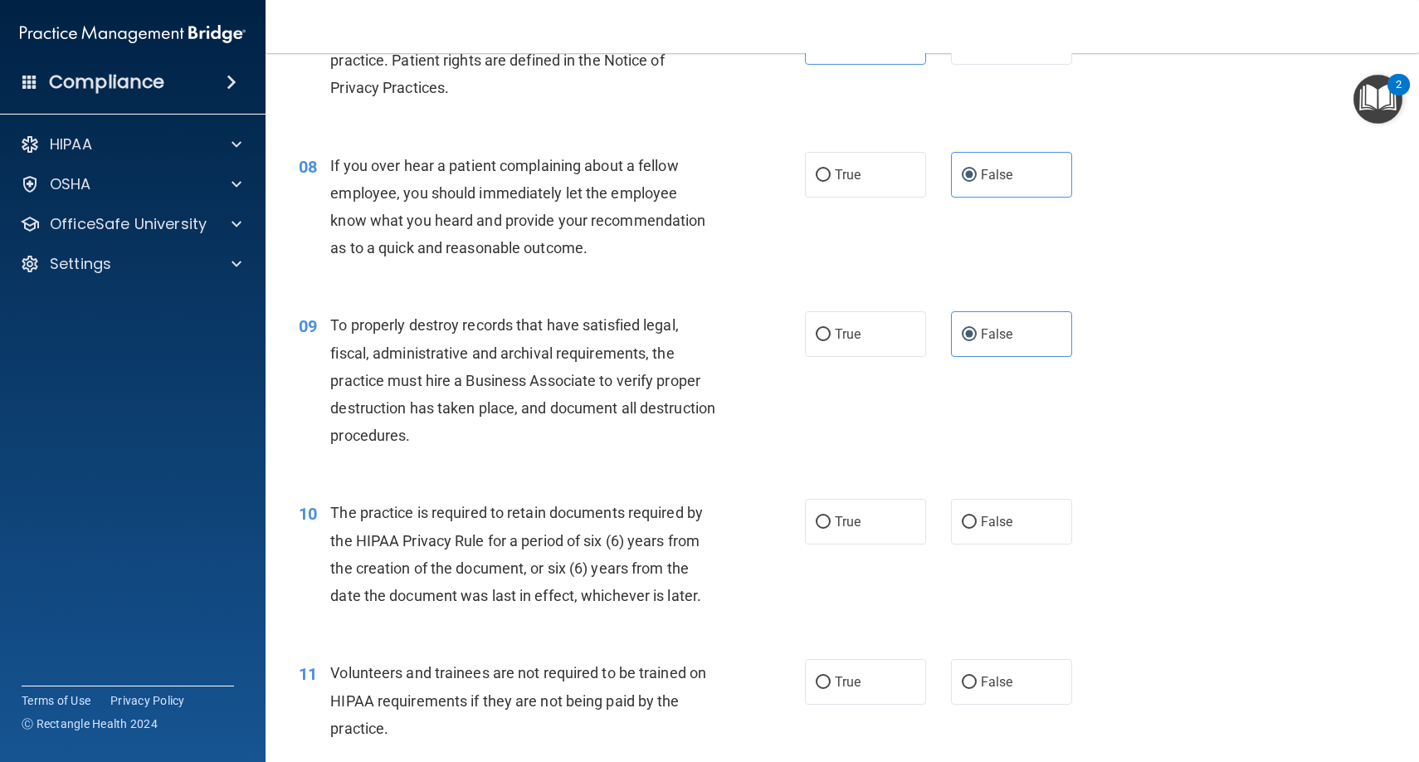
scroll to position [1101, 0]
click at [836, 525] on label "True" at bounding box center [865, 521] width 121 height 46
click at [831, 525] on input "True" at bounding box center [823, 521] width 15 height 12
radio input "true"
click at [973, 675] on input "False" at bounding box center [969, 681] width 15 height 12
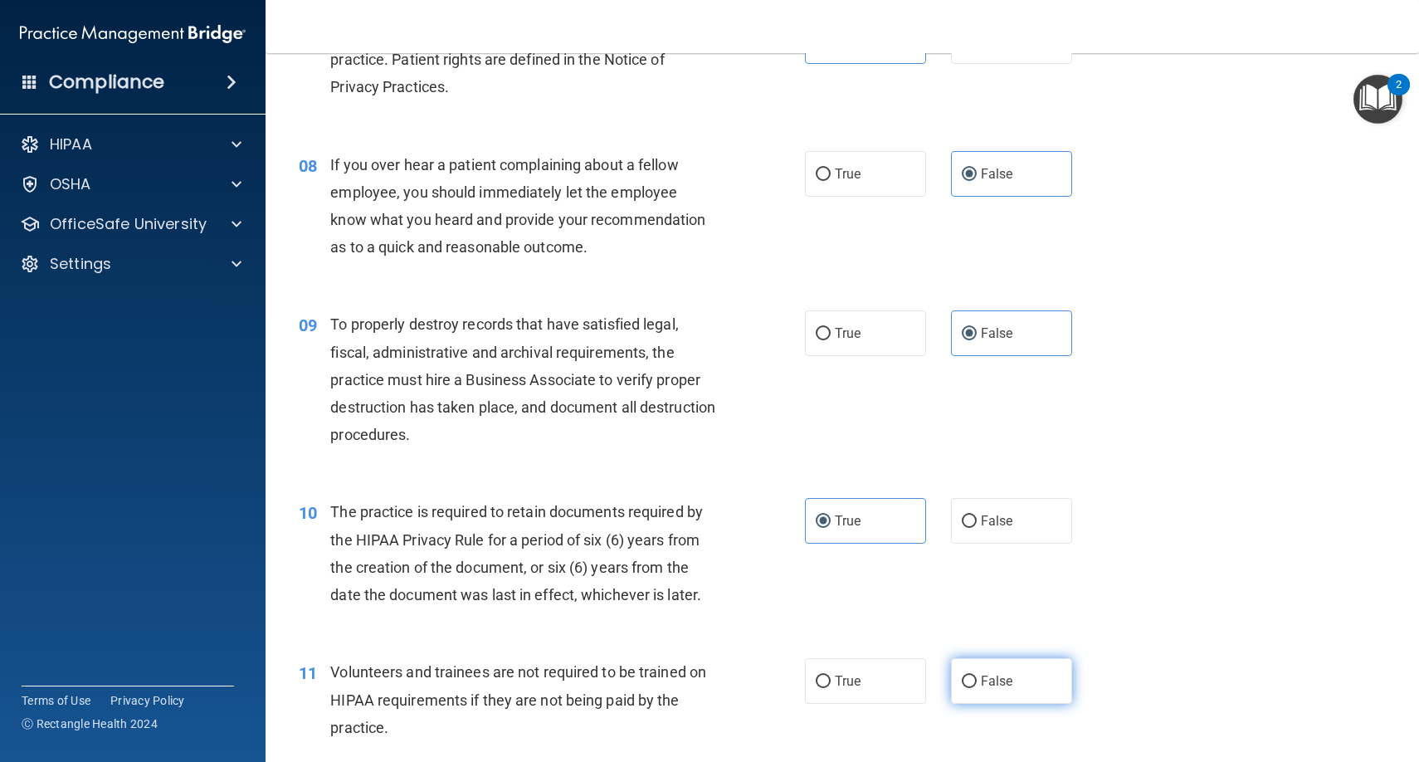
radio input "true"
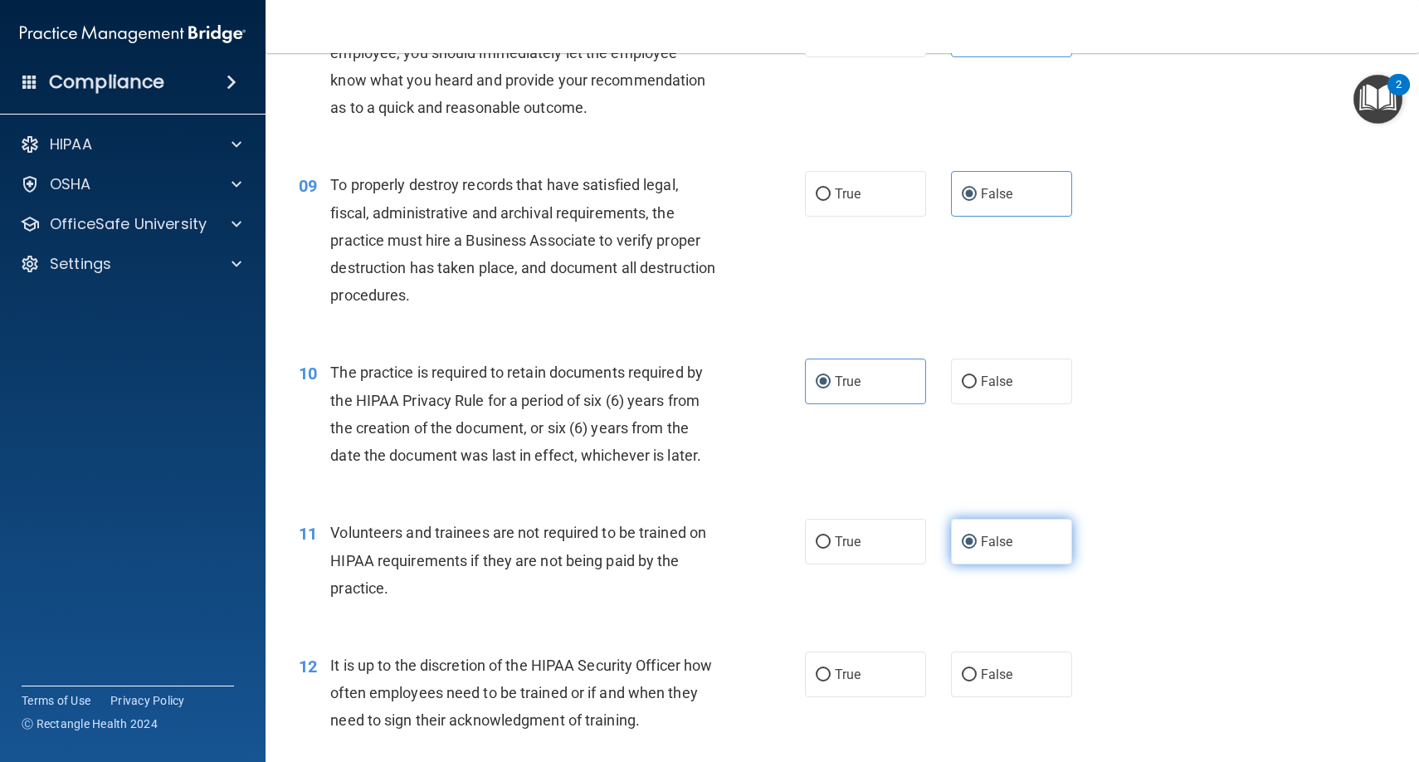
scroll to position [1270, 0]
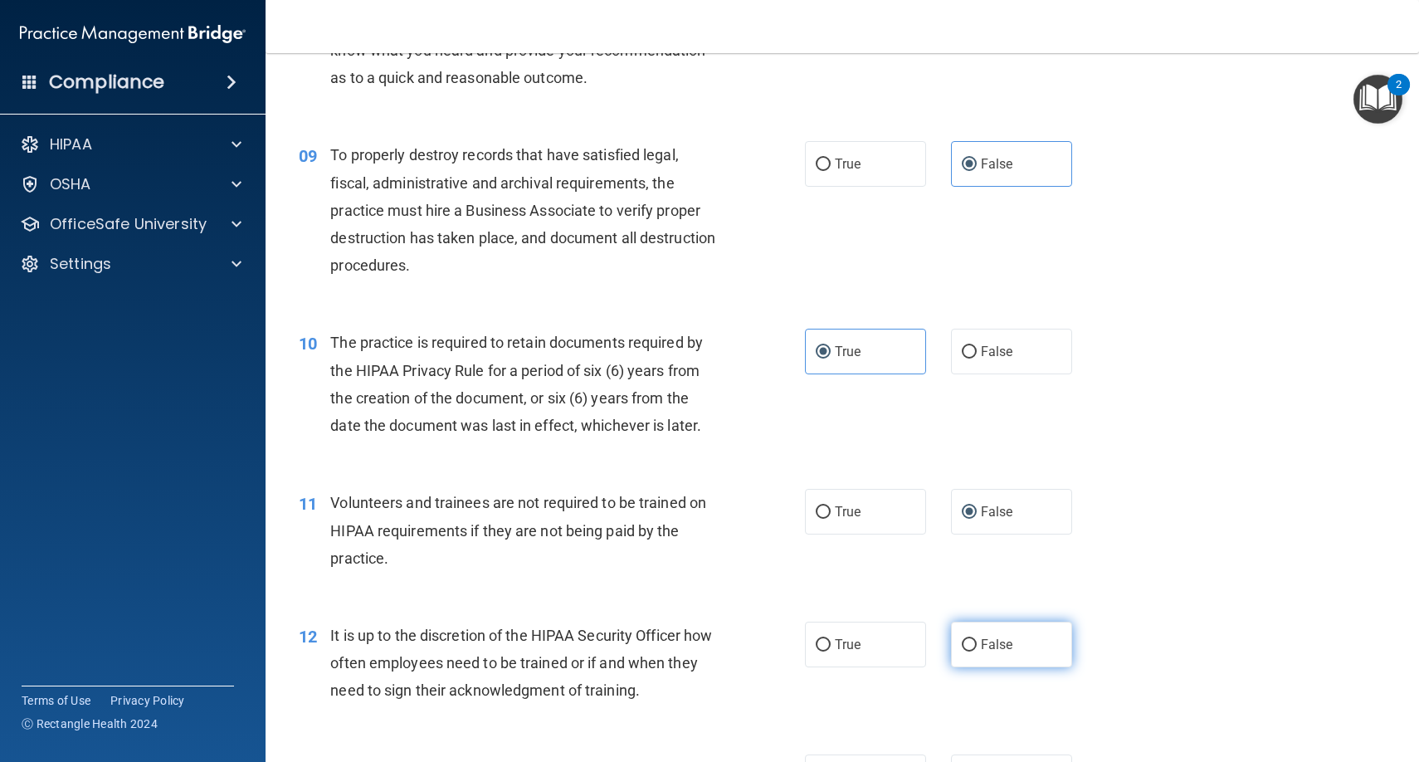
click at [968, 627] on label "False" at bounding box center [1011, 644] width 121 height 46
click at [968, 639] on input "False" at bounding box center [969, 645] width 15 height 12
radio input "true"
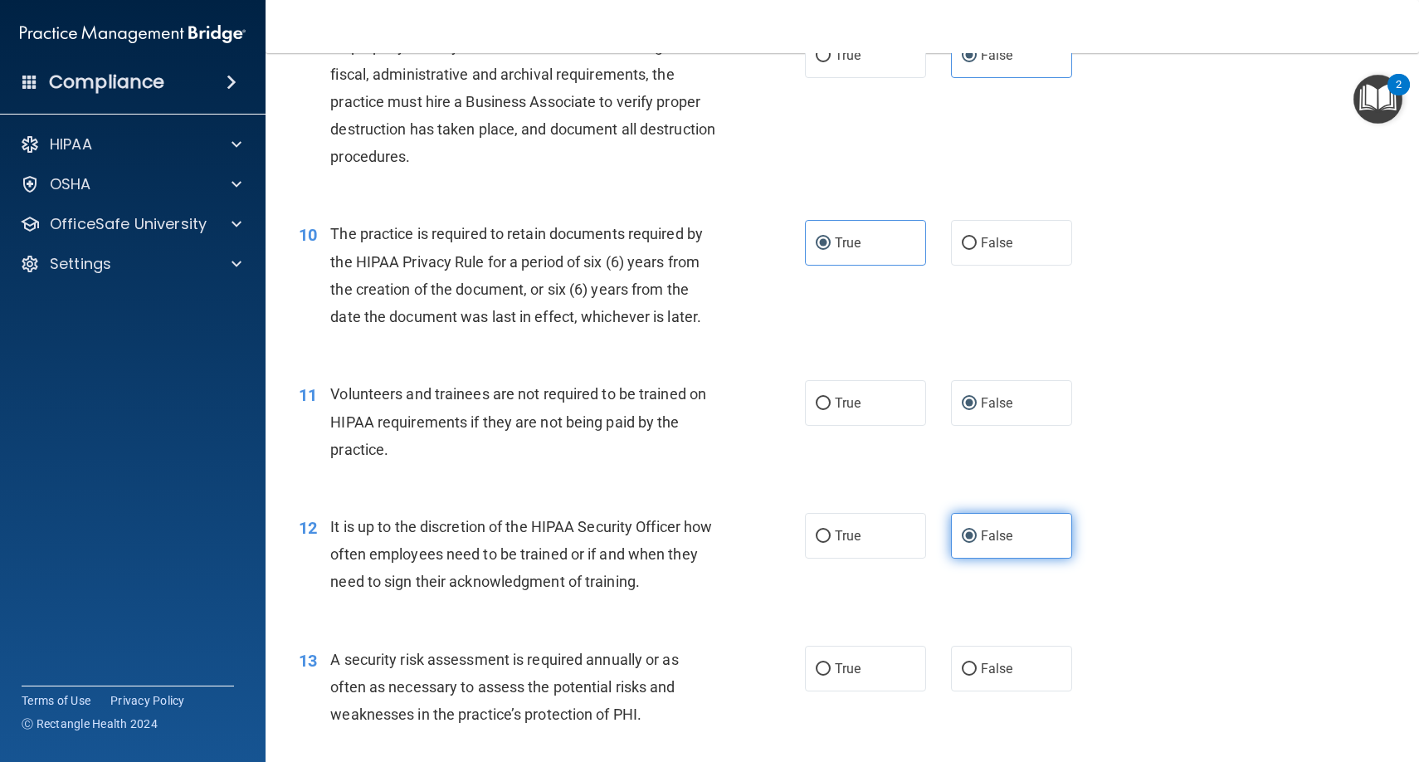
scroll to position [1513, 0]
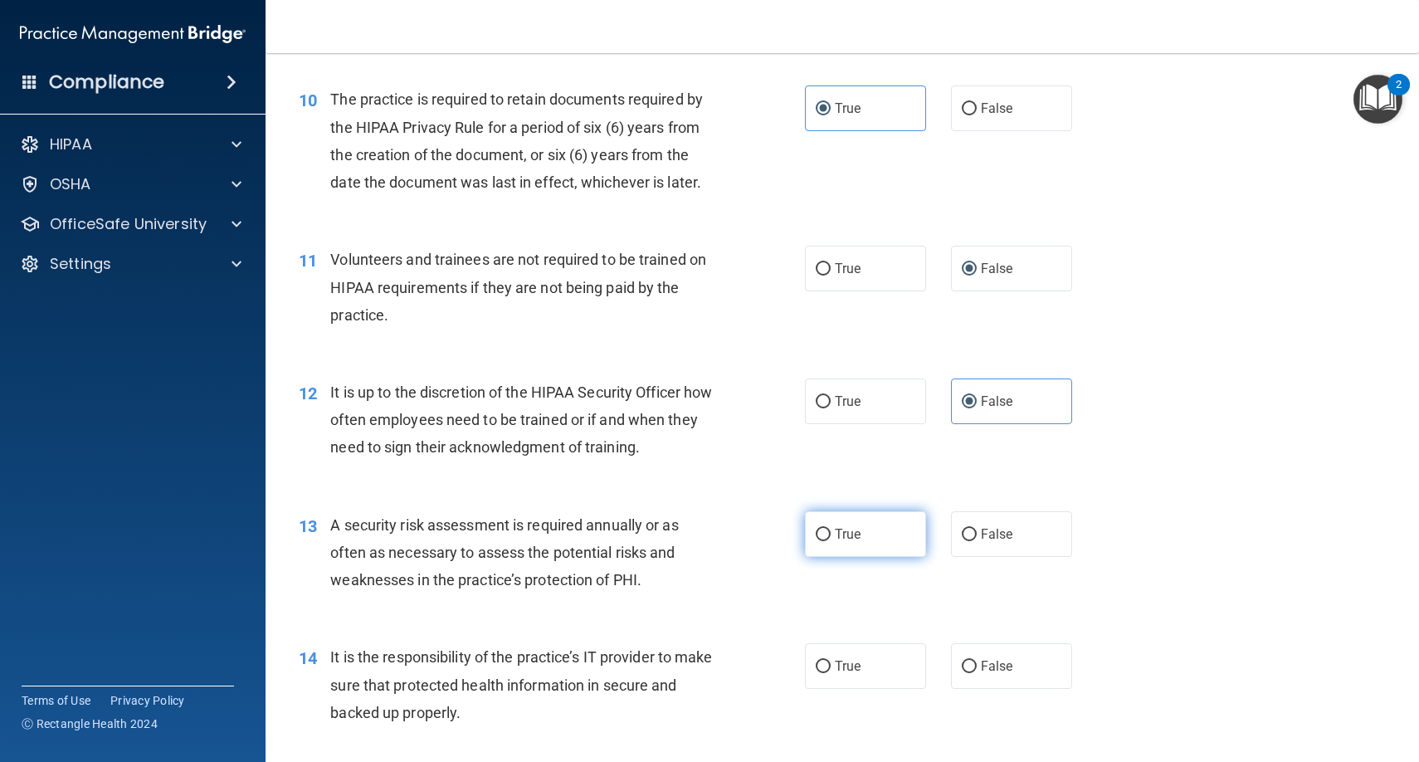
click at [876, 529] on label "True" at bounding box center [865, 534] width 121 height 46
click at [831, 529] on input "True" at bounding box center [823, 535] width 15 height 12
radio input "true"
click at [986, 648] on label "False" at bounding box center [1011, 666] width 121 height 46
click at [977, 660] on input "False" at bounding box center [969, 666] width 15 height 12
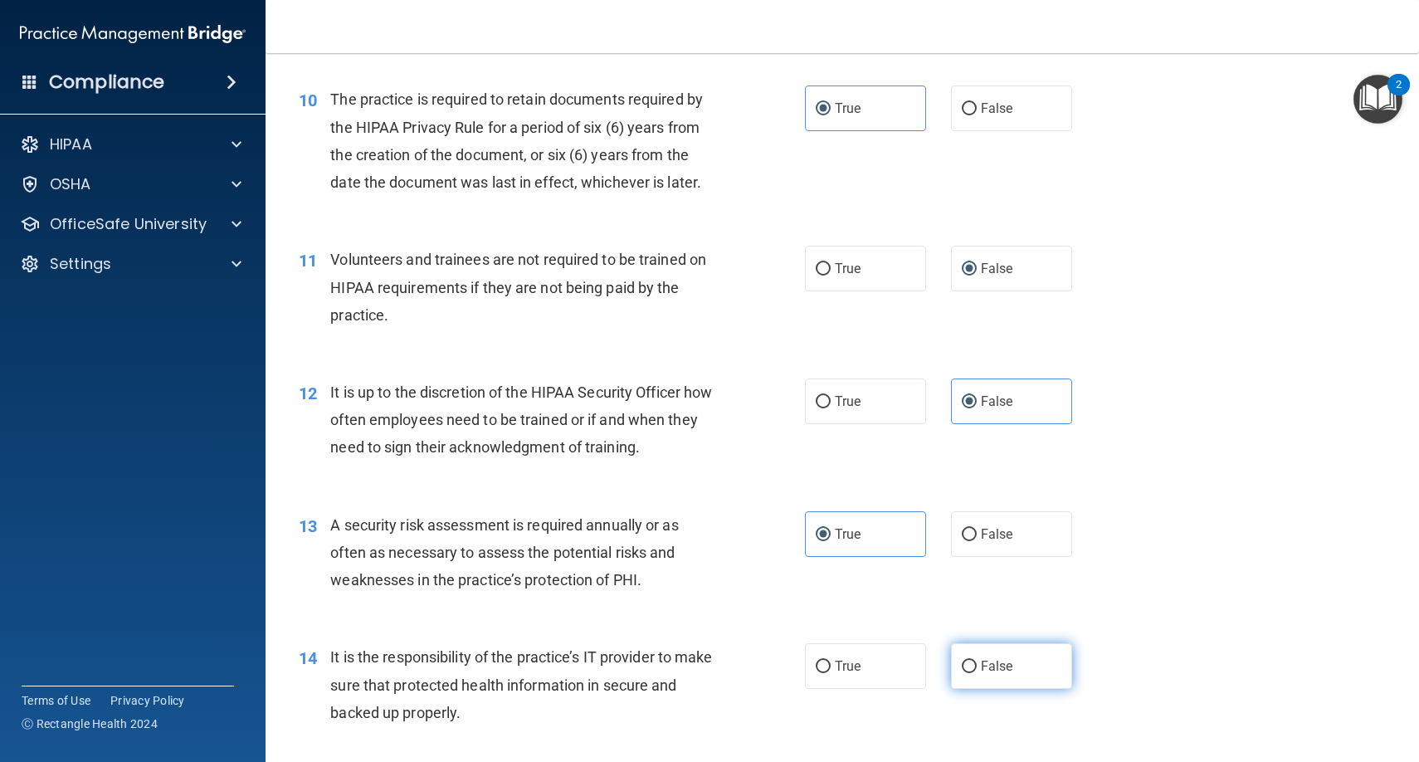
radio input "true"
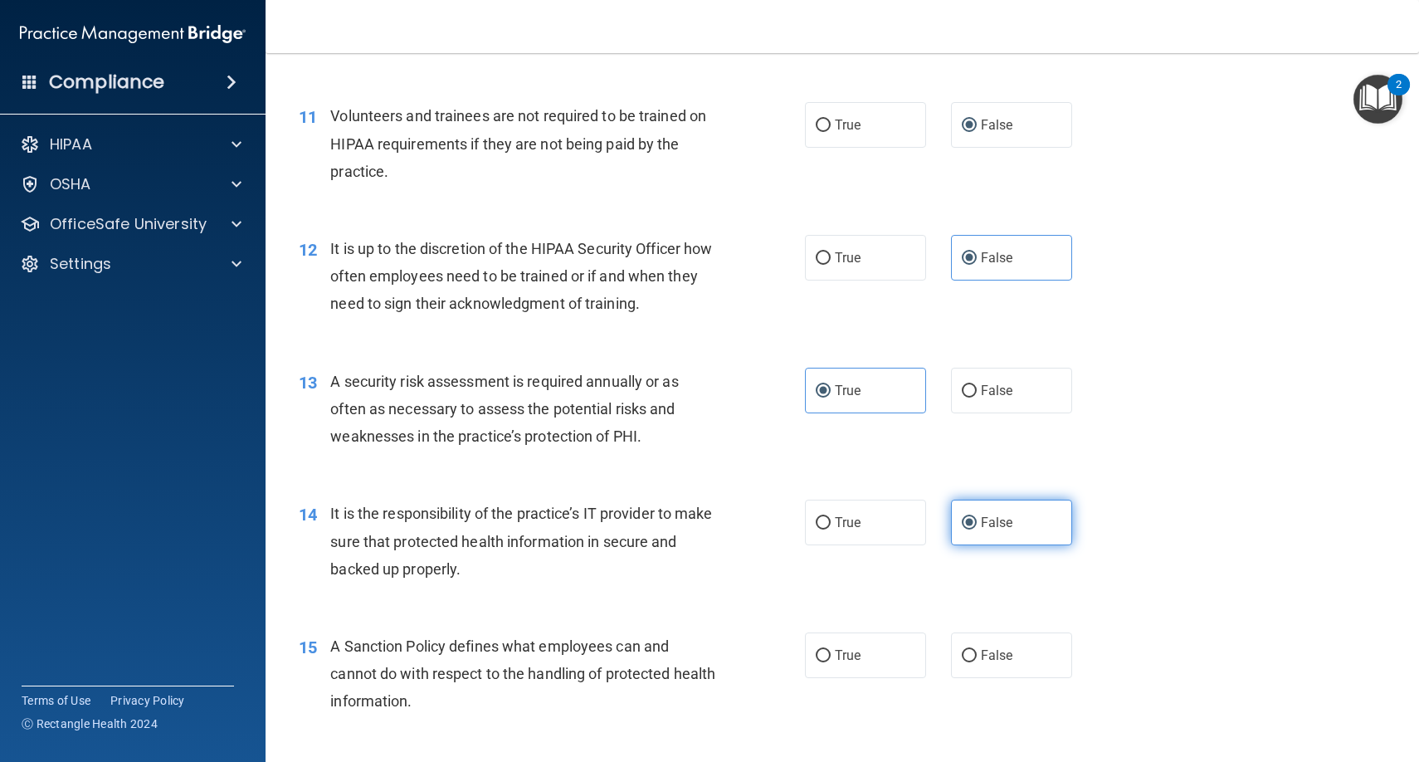
scroll to position [1720, 0]
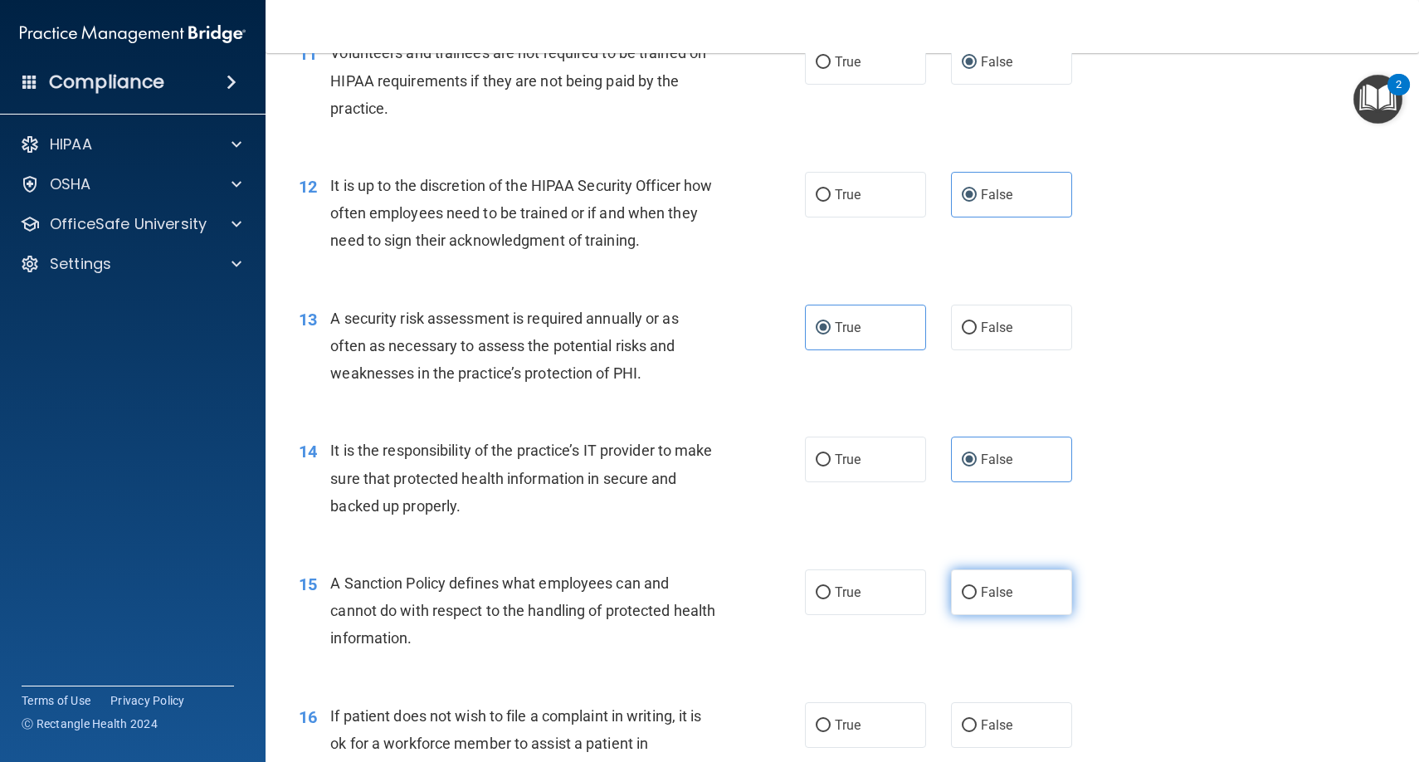
click at [982, 592] on label "False" at bounding box center [1011, 592] width 121 height 46
click at [977, 592] on input "False" at bounding box center [969, 593] width 15 height 12
radio input "true"
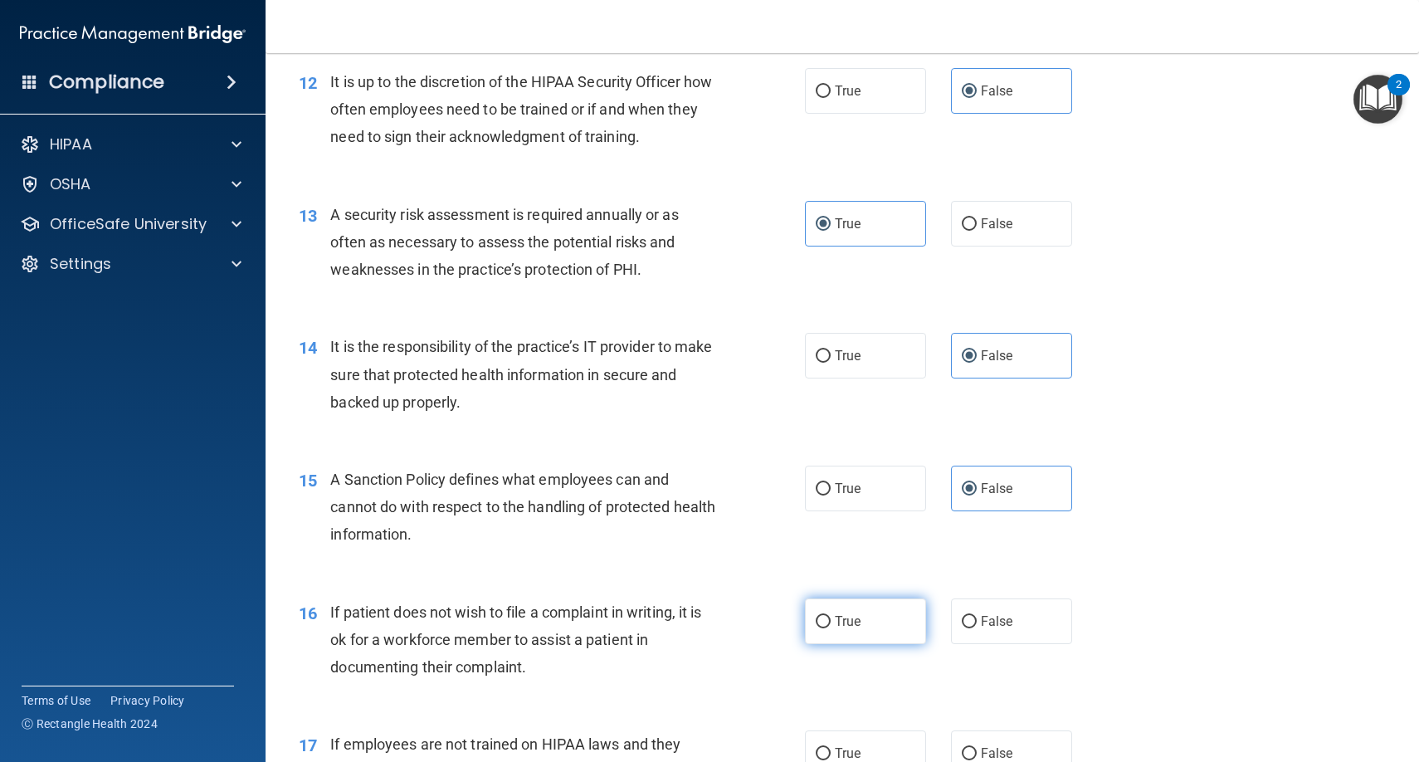
click at [811, 626] on label "True" at bounding box center [865, 621] width 121 height 46
click at [816, 626] on input "True" at bounding box center [823, 622] width 15 height 12
radio input "true"
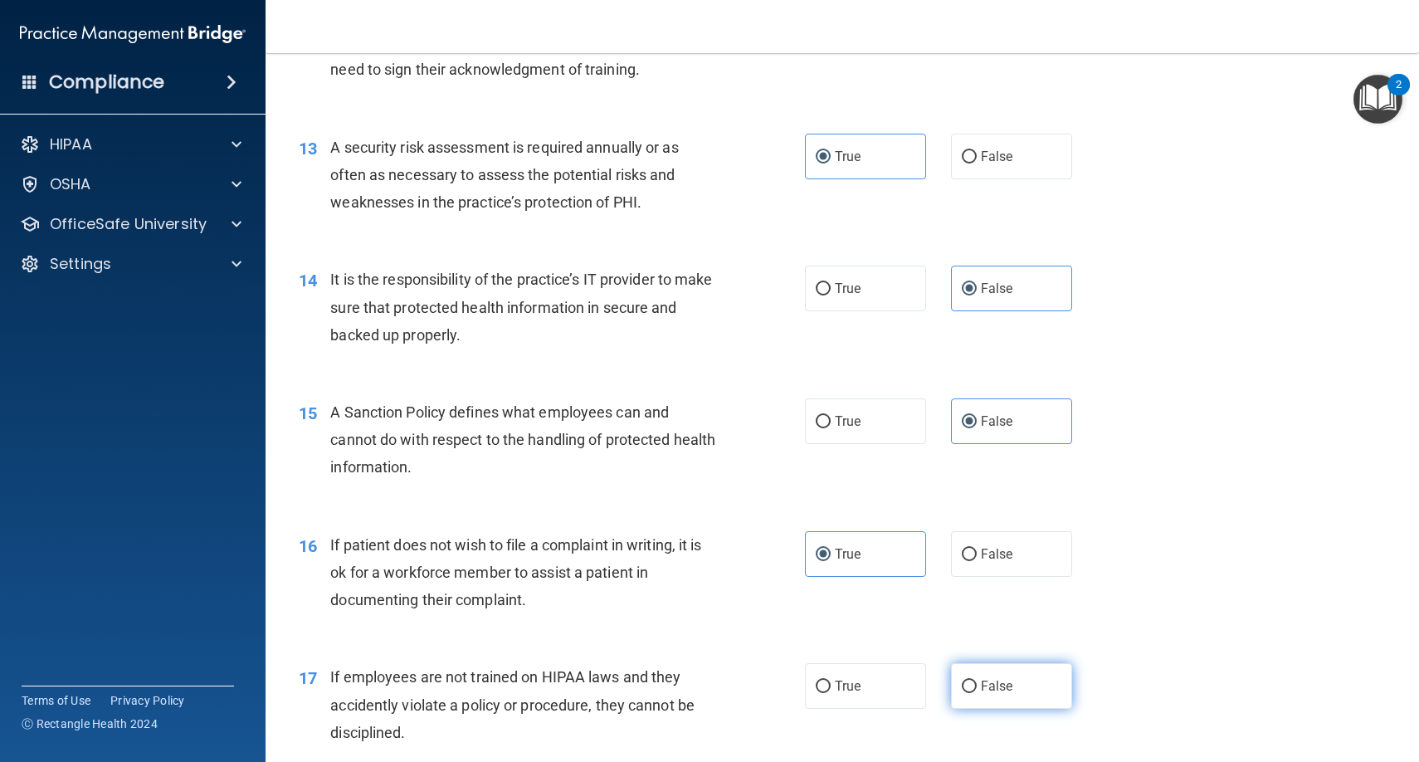
click at [982, 678] on span "False" at bounding box center [997, 686] width 32 height 16
click at [977, 680] on input "False" at bounding box center [969, 686] width 15 height 12
radio input "true"
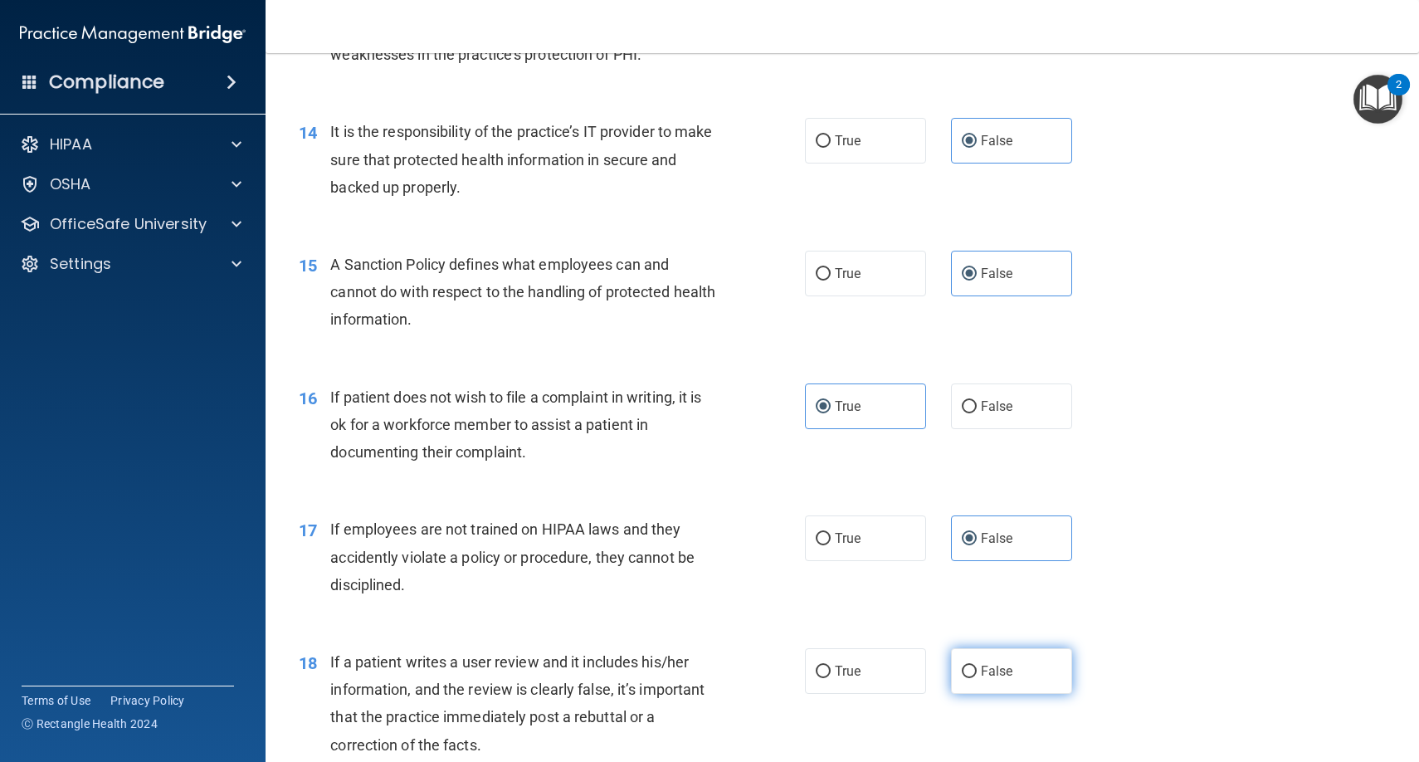
click at [982, 664] on span "False" at bounding box center [997, 671] width 32 height 16
click at [977, 665] on input "False" at bounding box center [969, 671] width 15 height 12
radio input "true"
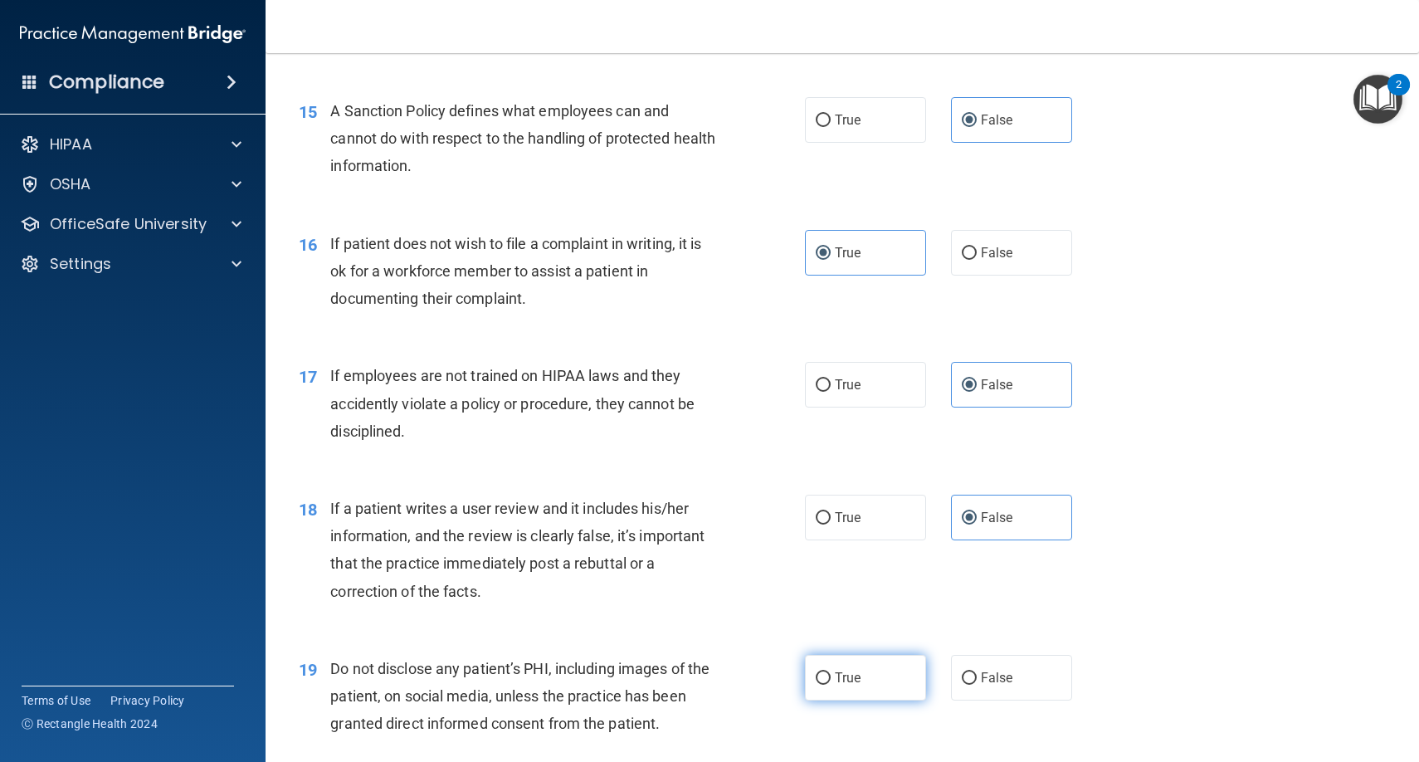
click at [896, 665] on label "True" at bounding box center [865, 678] width 121 height 46
click at [831, 672] on input "True" at bounding box center [823, 678] width 15 height 12
radio input "true"
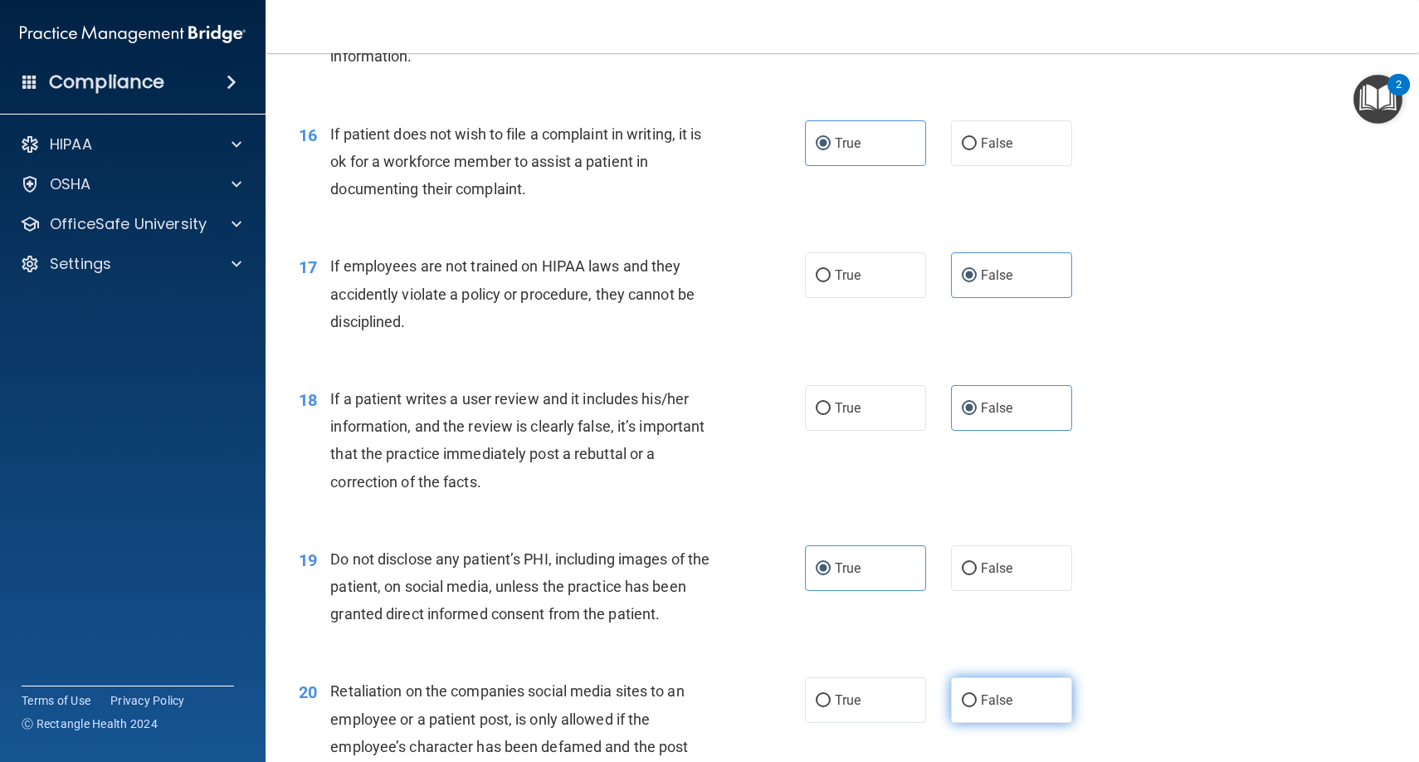
click at [962, 677] on label "False" at bounding box center [1011, 700] width 121 height 46
click at [962, 695] on input "False" at bounding box center [969, 701] width 15 height 12
radio input "true"
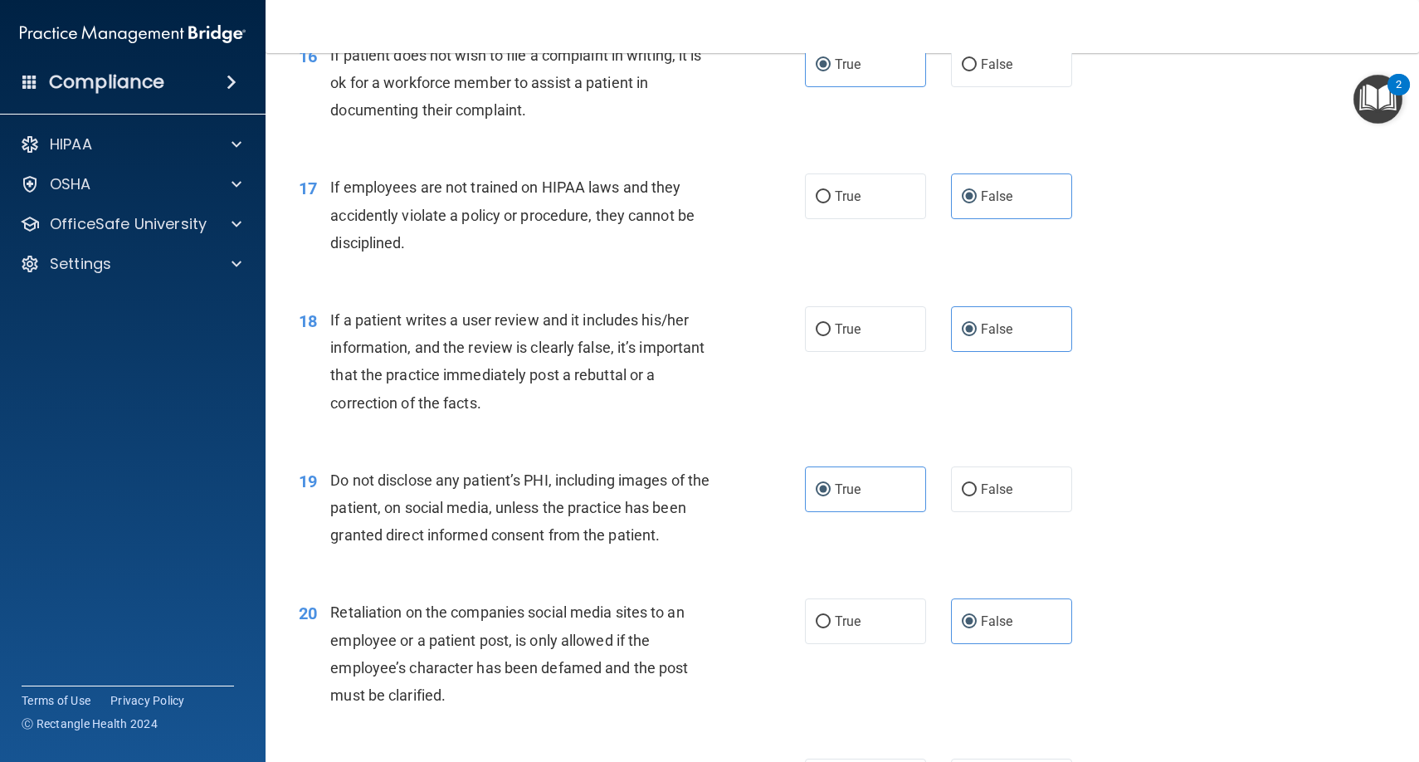
scroll to position [2440, 0]
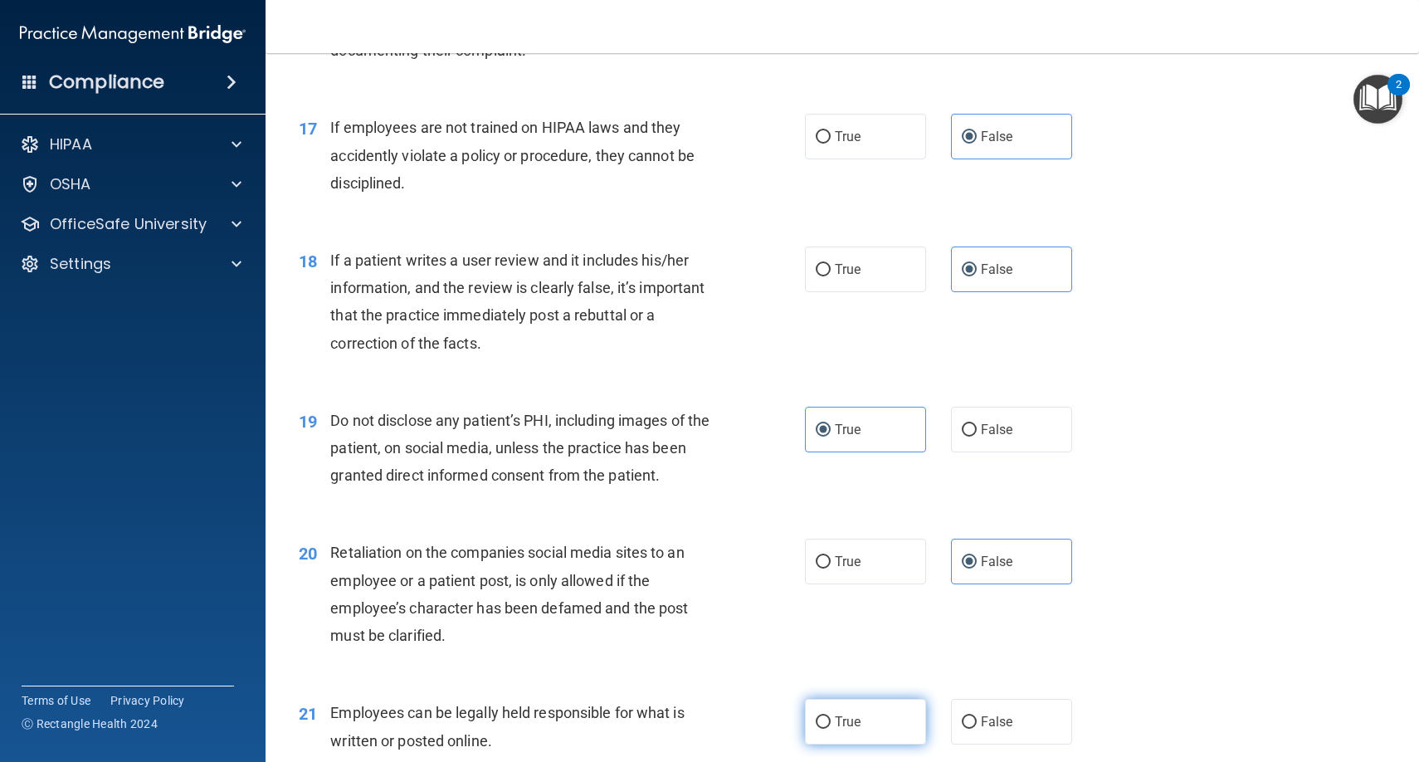
click at [886, 704] on label "True" at bounding box center [865, 722] width 121 height 46
click at [831, 716] on input "True" at bounding box center [823, 722] width 15 height 12
radio input "true"
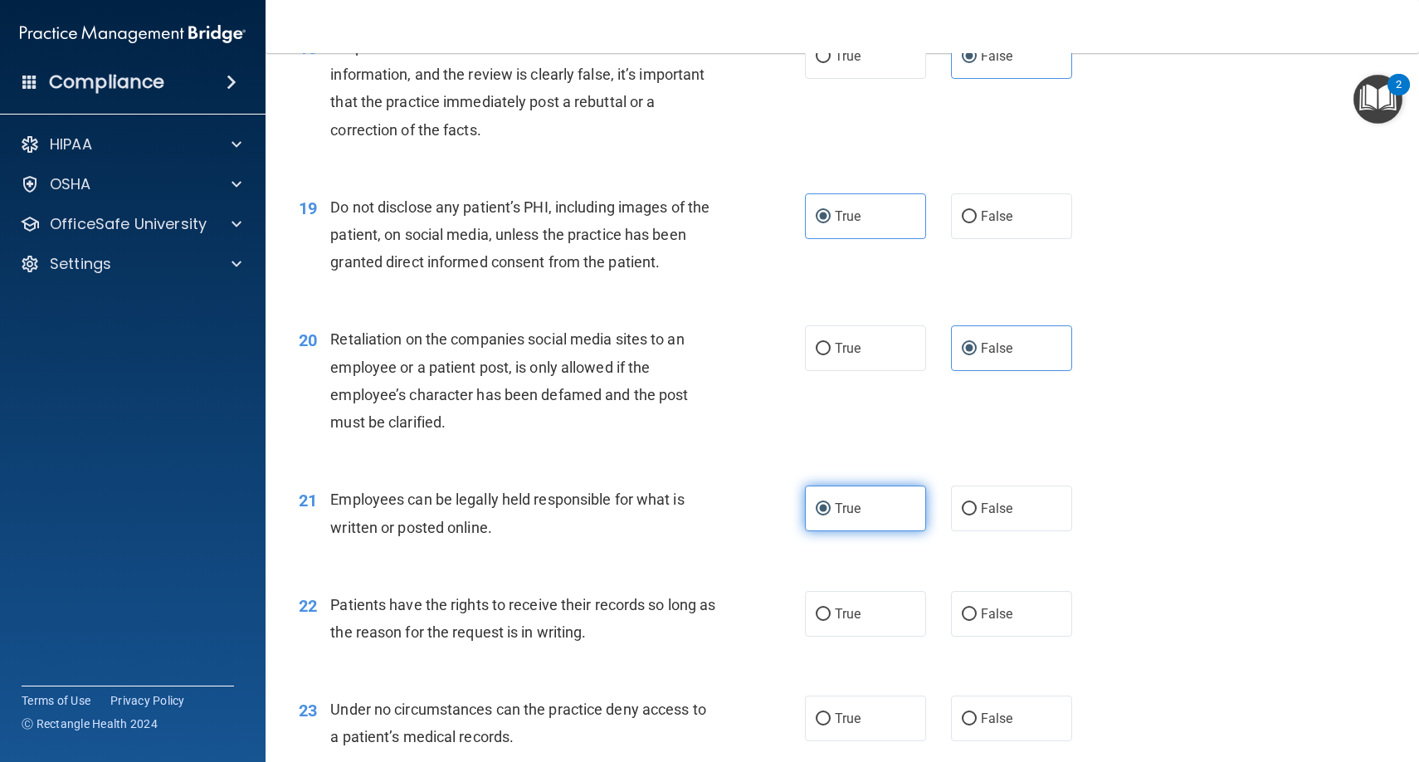
scroll to position [2741, 0]
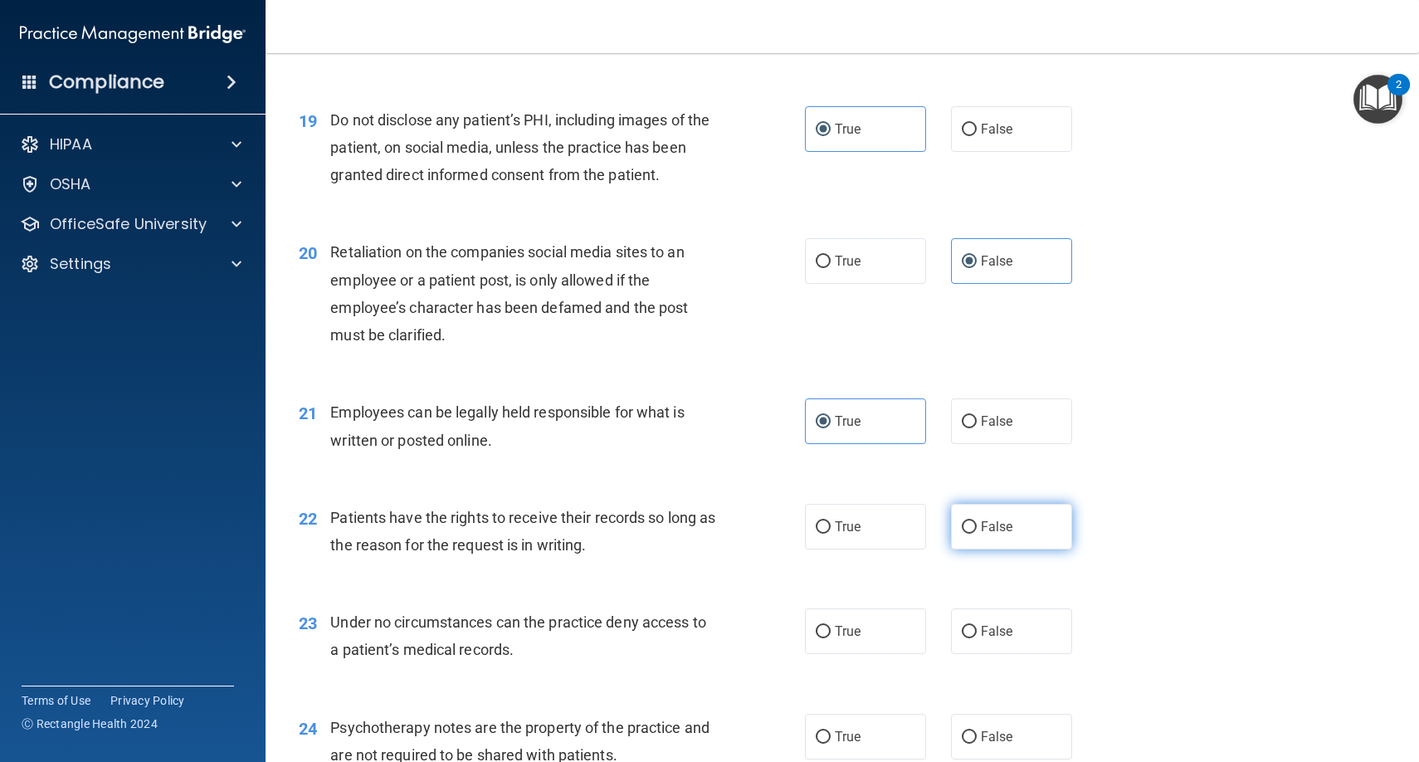
click at [982, 519] on span "False" at bounding box center [997, 527] width 32 height 16
click at [977, 521] on input "False" at bounding box center [969, 527] width 15 height 12
radio input "true"
click at [981, 623] on span "False" at bounding box center [997, 631] width 32 height 16
click at [977, 626] on input "False" at bounding box center [969, 632] width 15 height 12
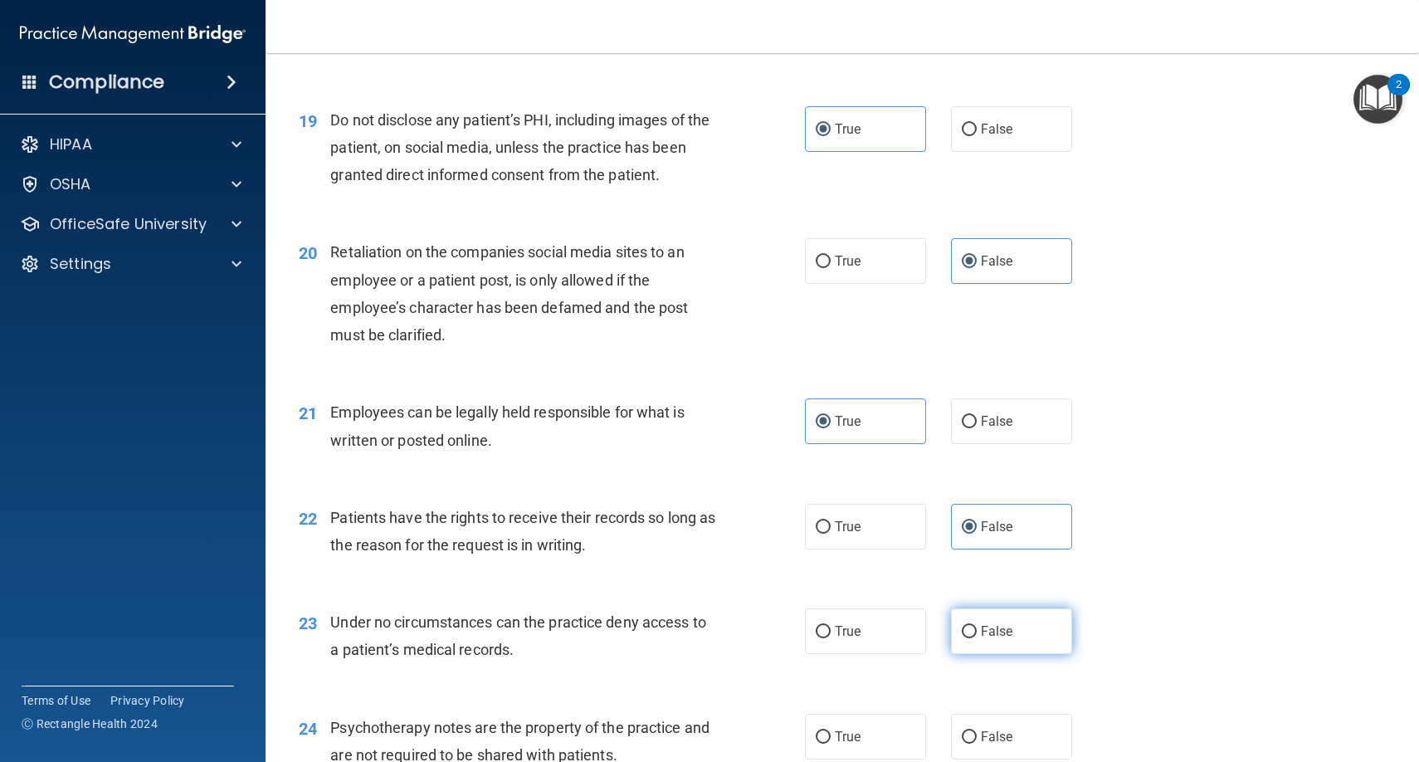
radio input "true"
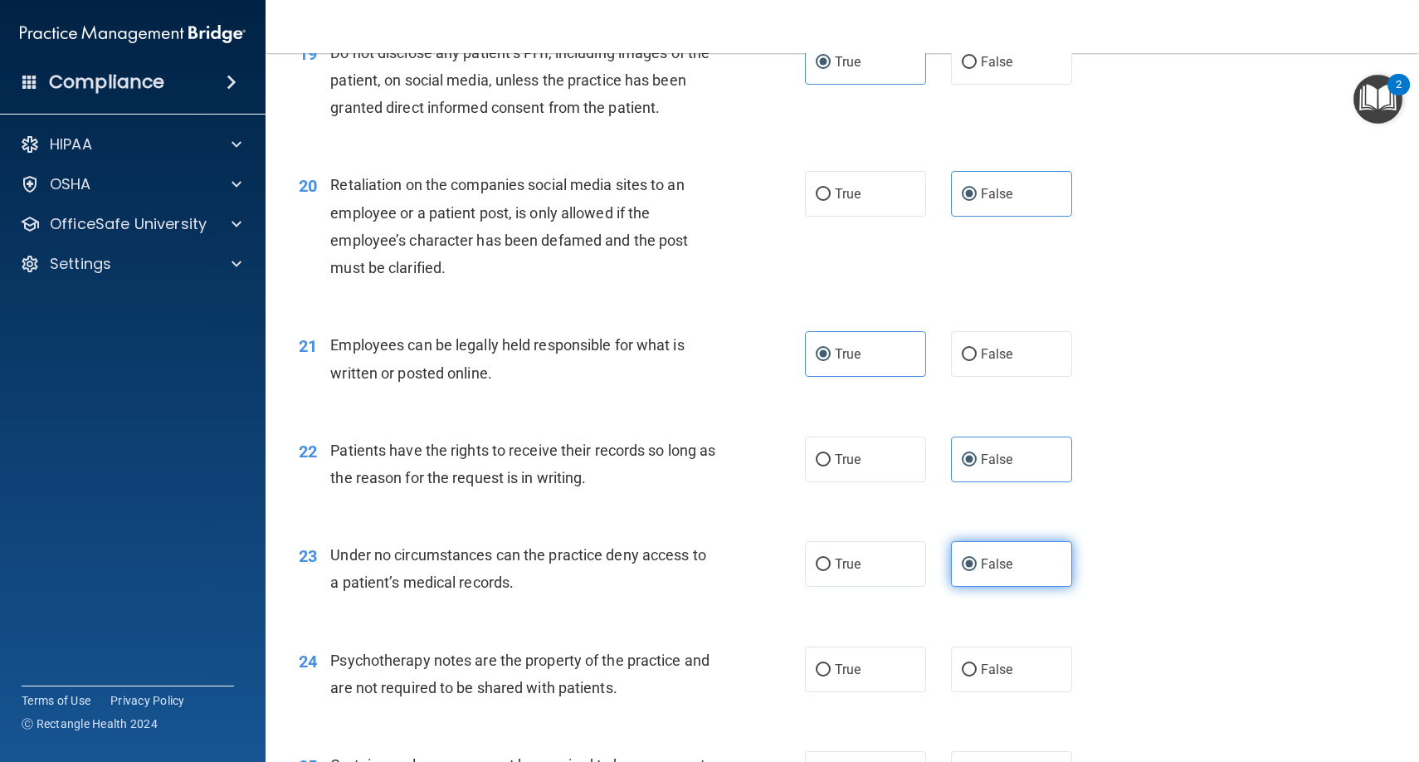
scroll to position [2823, 0]
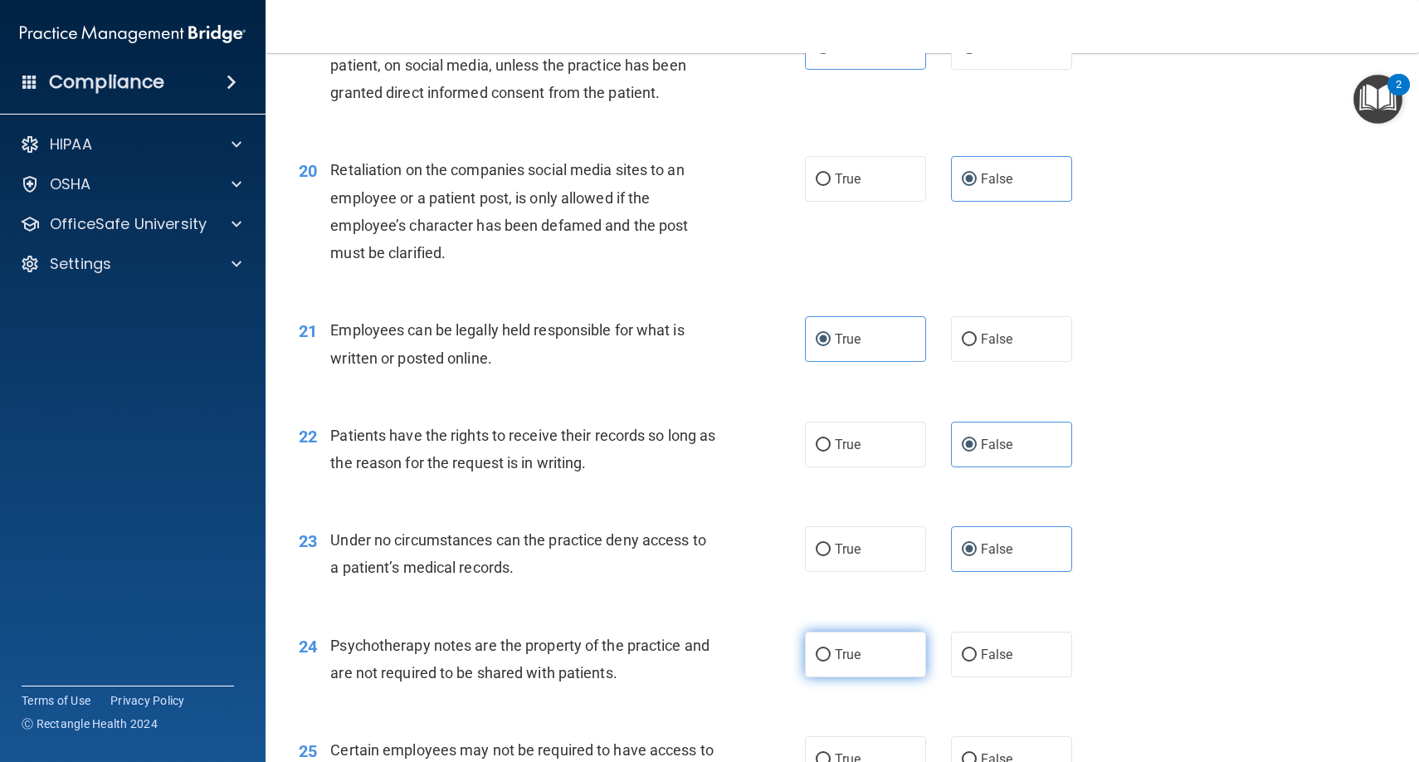
click at [877, 650] on label "True" at bounding box center [865, 654] width 121 height 46
click at [831, 650] on input "True" at bounding box center [823, 655] width 15 height 12
radio input "true"
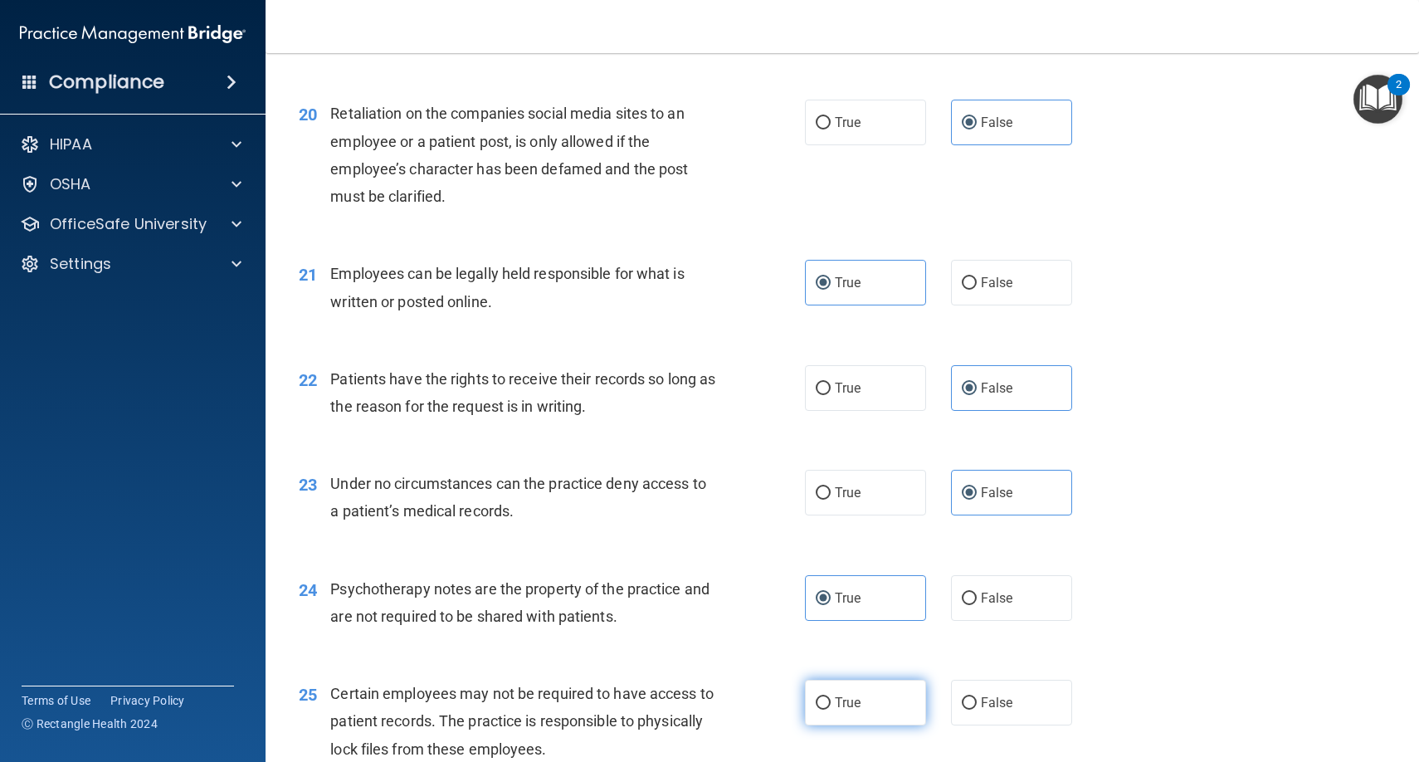
click at [877, 680] on label "True" at bounding box center [865, 703] width 121 height 46
click at [831, 697] on input "True" at bounding box center [823, 703] width 15 height 12
radio input "true"
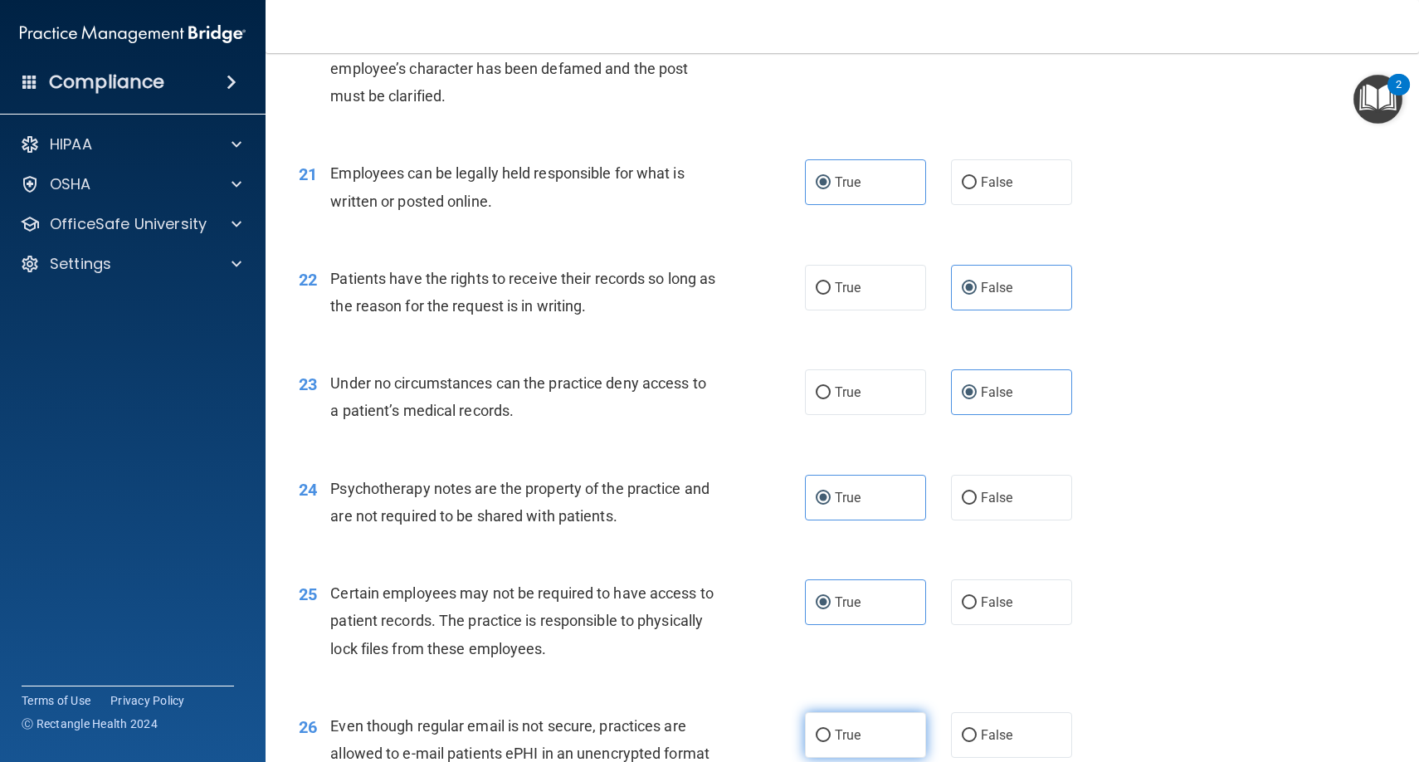
click at [874, 712] on label "True" at bounding box center [865, 735] width 121 height 46
click at [831, 729] on input "True" at bounding box center [823, 735] width 15 height 12
radio input "true"
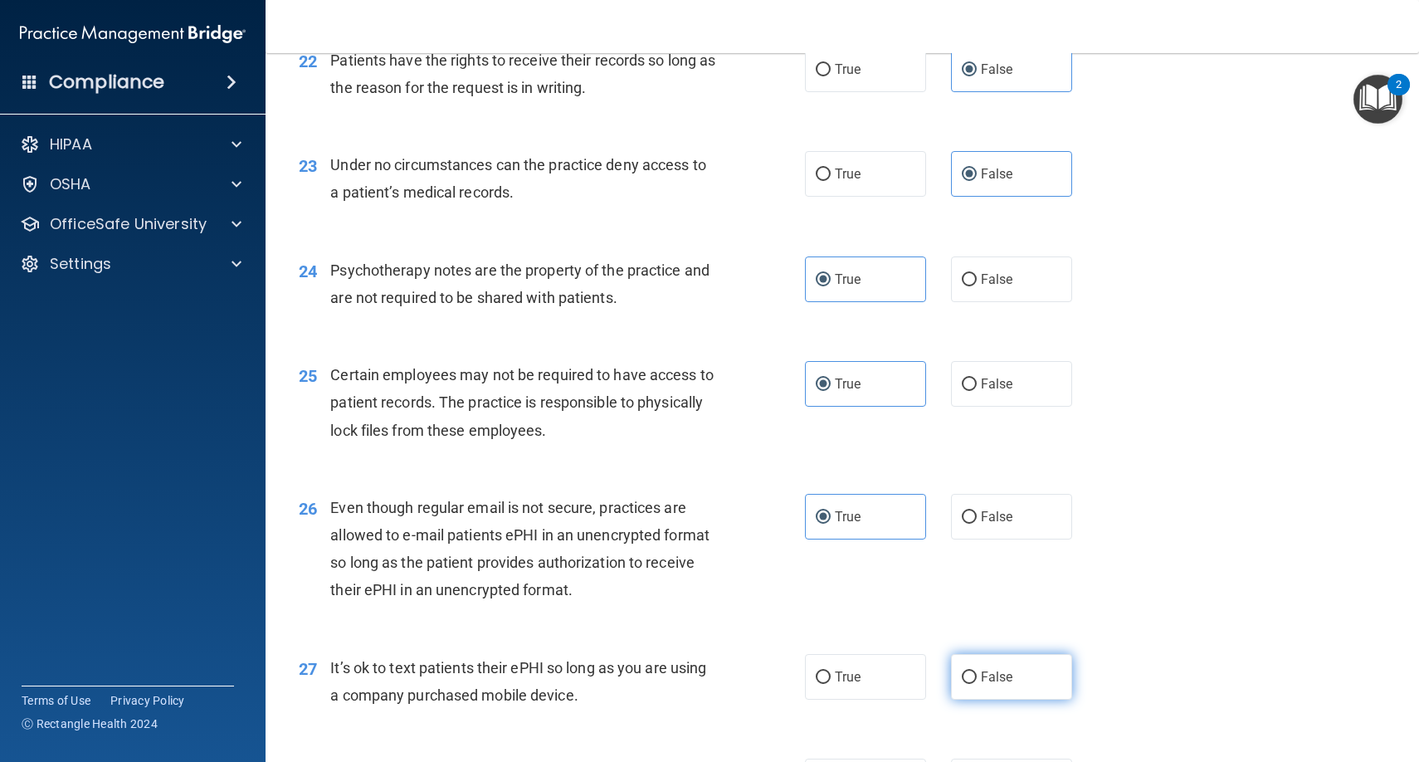
click at [996, 654] on label "False" at bounding box center [1011, 677] width 121 height 46
click at [977, 671] on input "False" at bounding box center [969, 677] width 15 height 12
radio input "true"
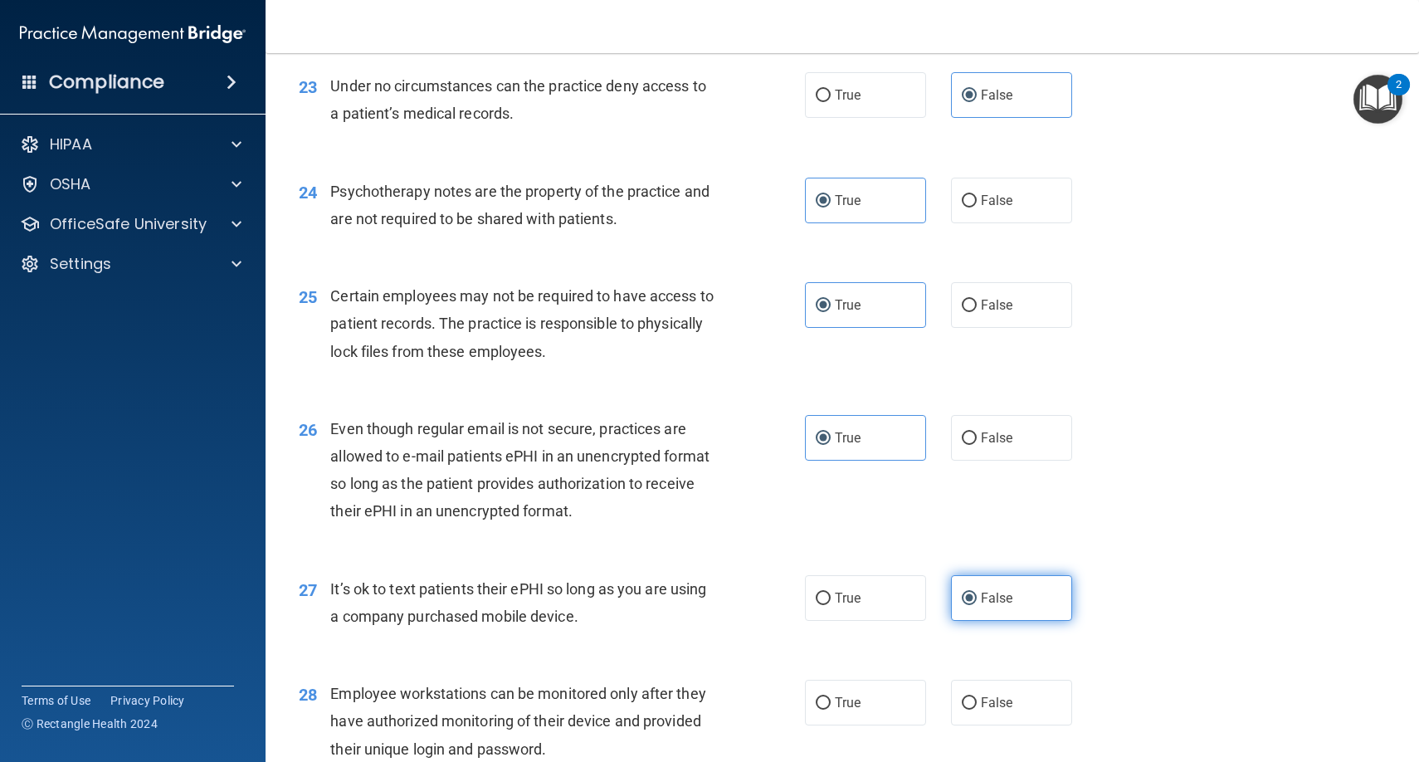
scroll to position [3286, 0]
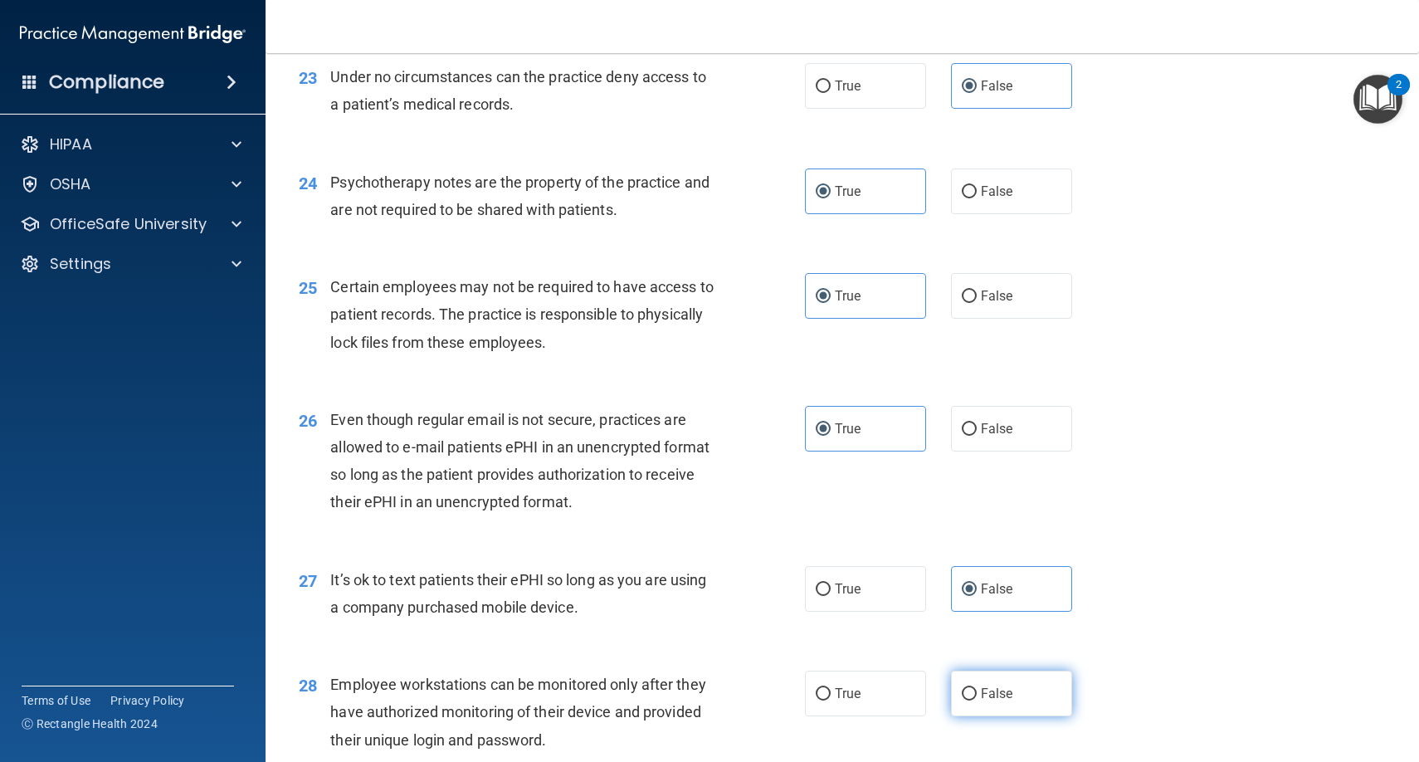
click at [991, 690] on label "False" at bounding box center [1011, 693] width 121 height 46
click at [977, 690] on input "False" at bounding box center [969, 694] width 15 height 12
radio input "true"
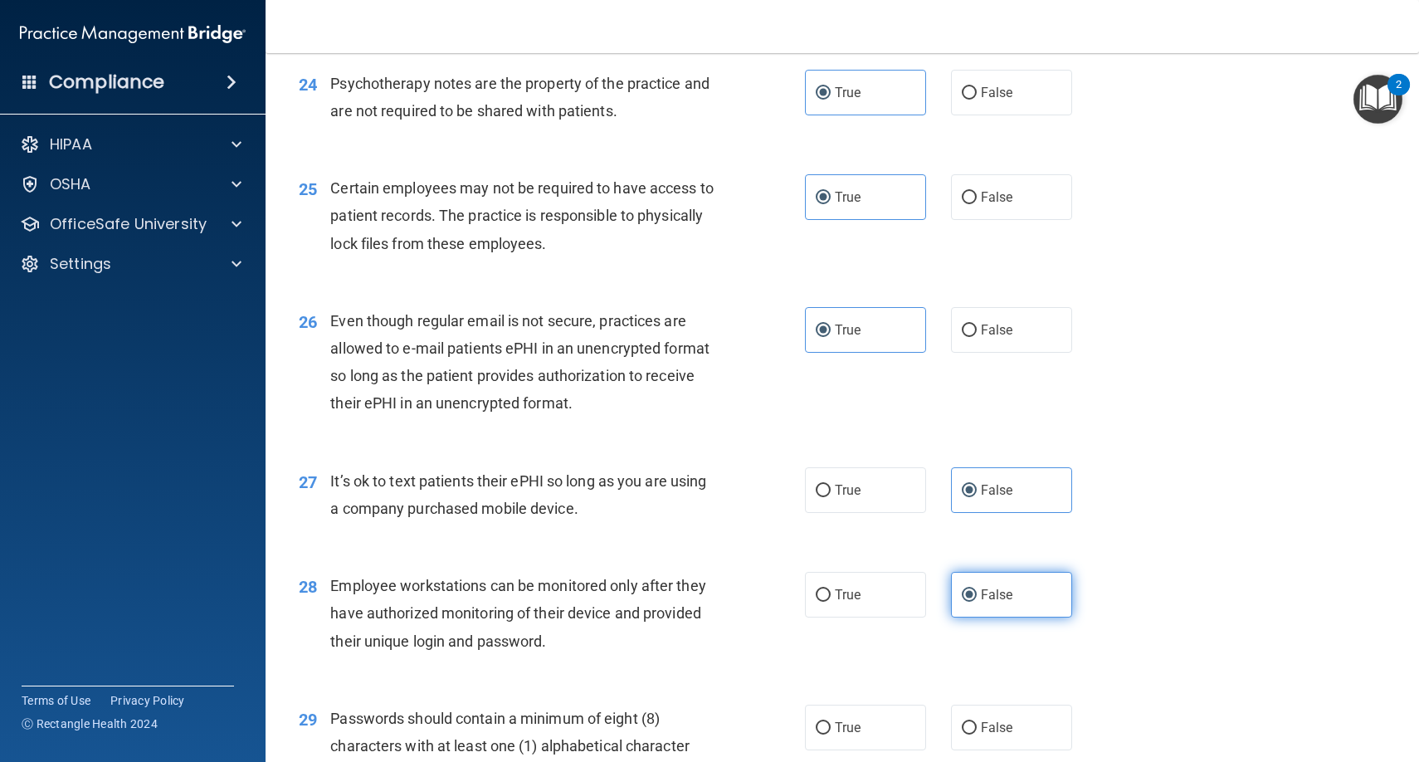
scroll to position [3430, 0]
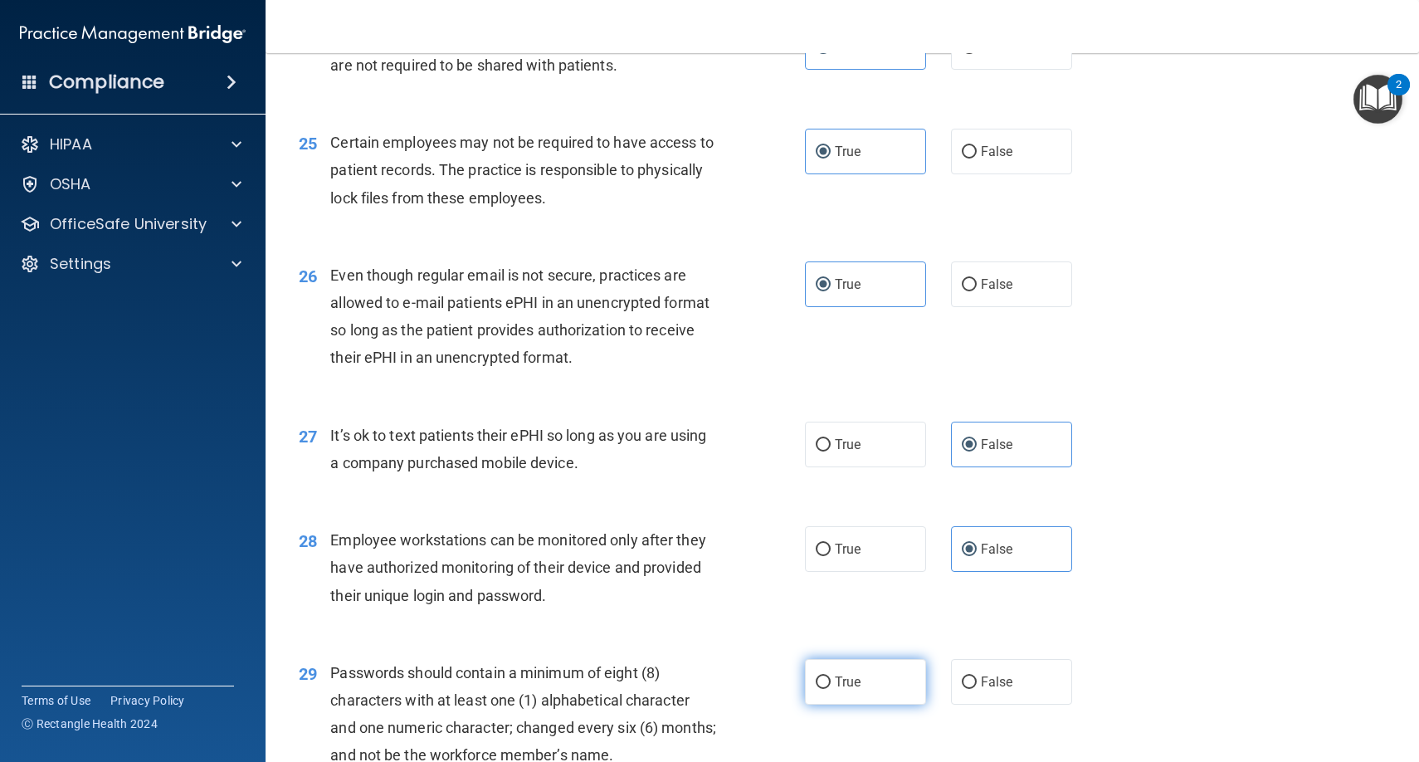
click at [892, 677] on label "True" at bounding box center [865, 682] width 121 height 46
click at [831, 677] on input "True" at bounding box center [823, 682] width 15 height 12
radio input "true"
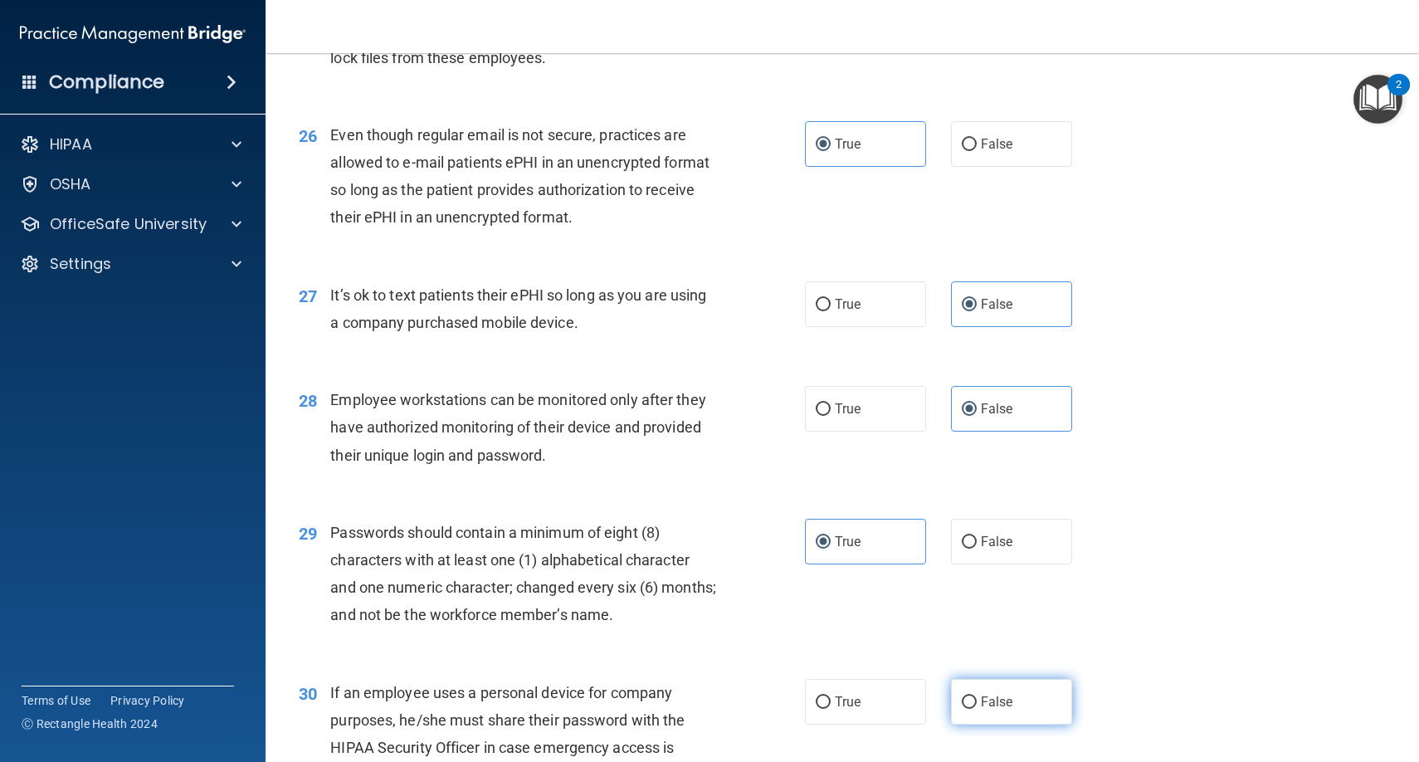
click at [991, 694] on span "False" at bounding box center [997, 702] width 32 height 16
click at [977, 696] on input "False" at bounding box center [969, 702] width 15 height 12
radio input "true"
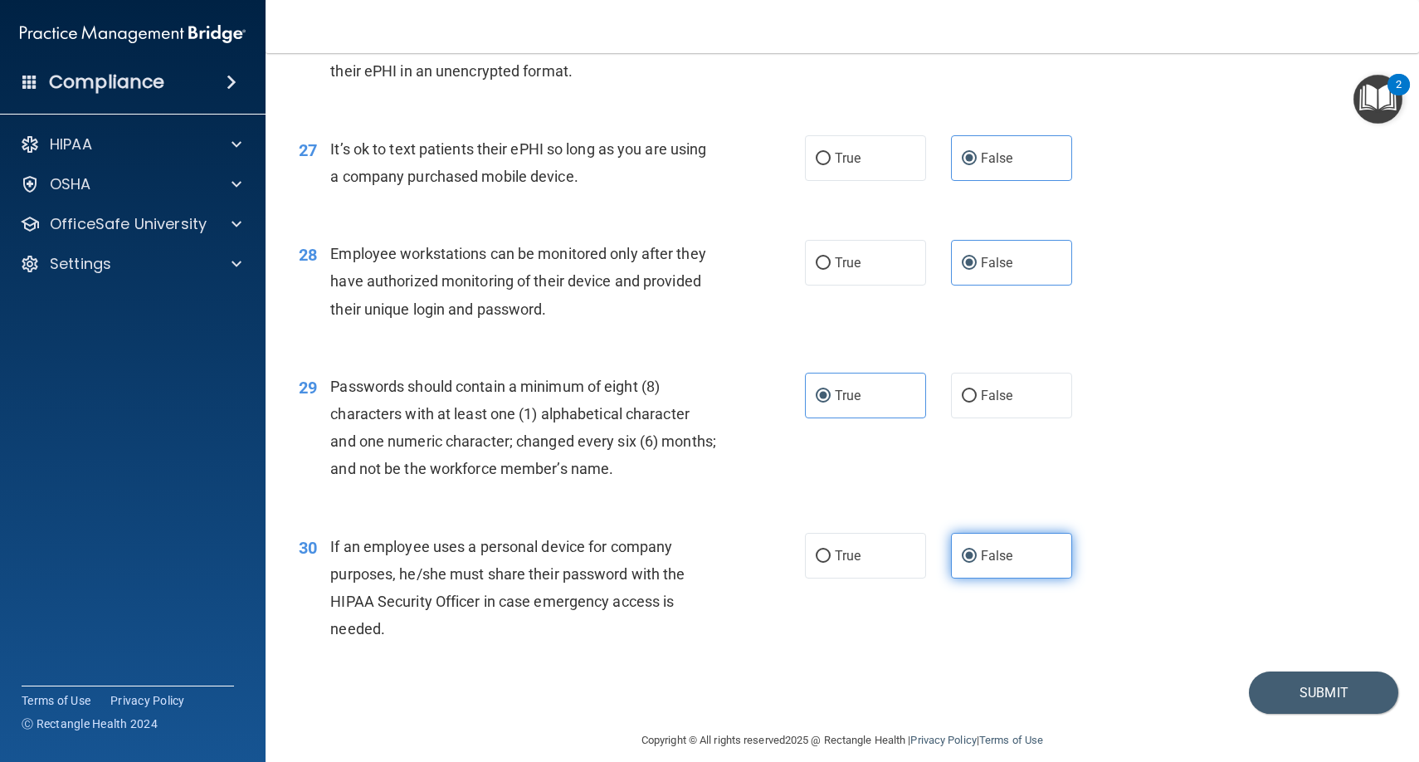
scroll to position [3716, 0]
click at [1313, 672] on button "Submit" at bounding box center [1323, 693] width 149 height 42
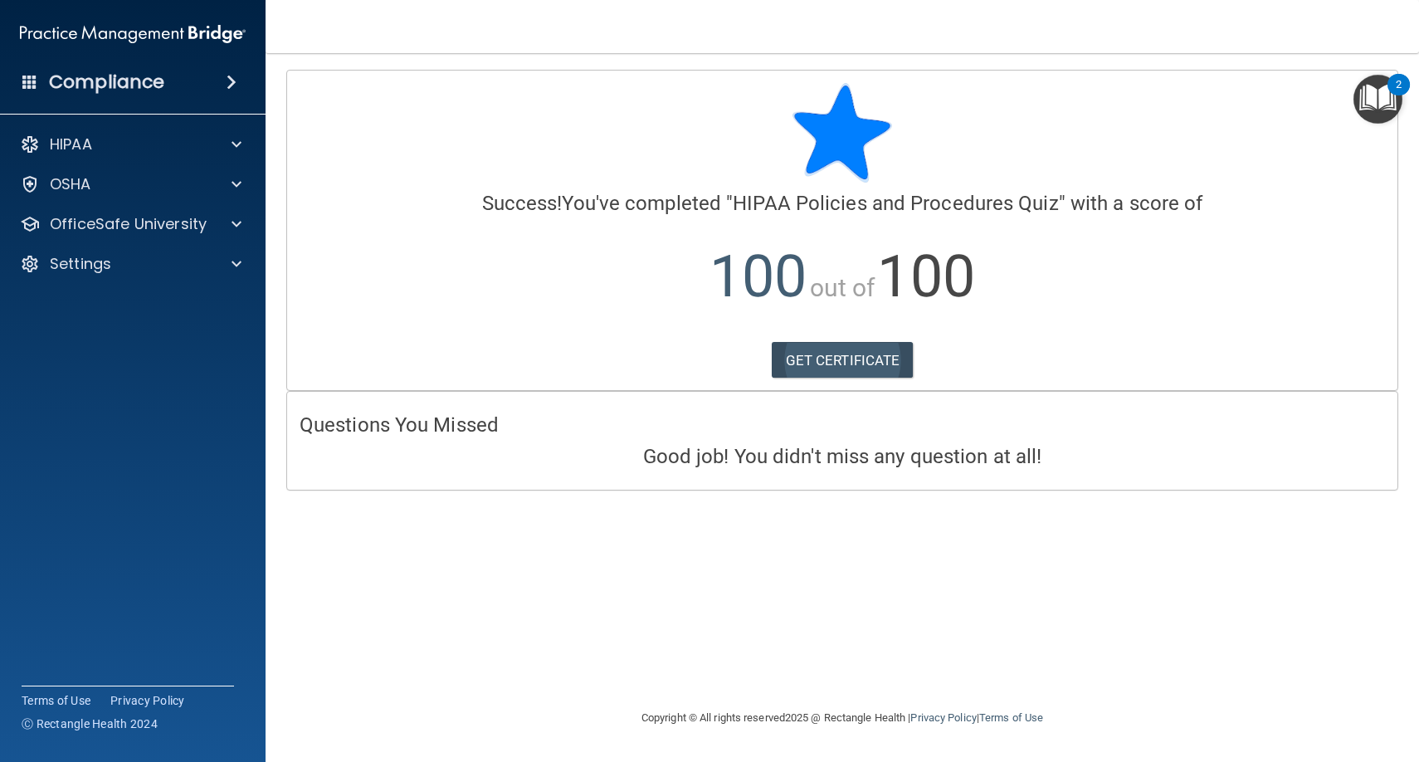
click at [890, 365] on link "GET CERTIFICATE" at bounding box center [843, 360] width 142 height 37
click at [232, 221] on span at bounding box center [237, 224] width 10 height 20
click at [230, 269] on div "HIPAA Training" at bounding box center [124, 264] width 227 height 17
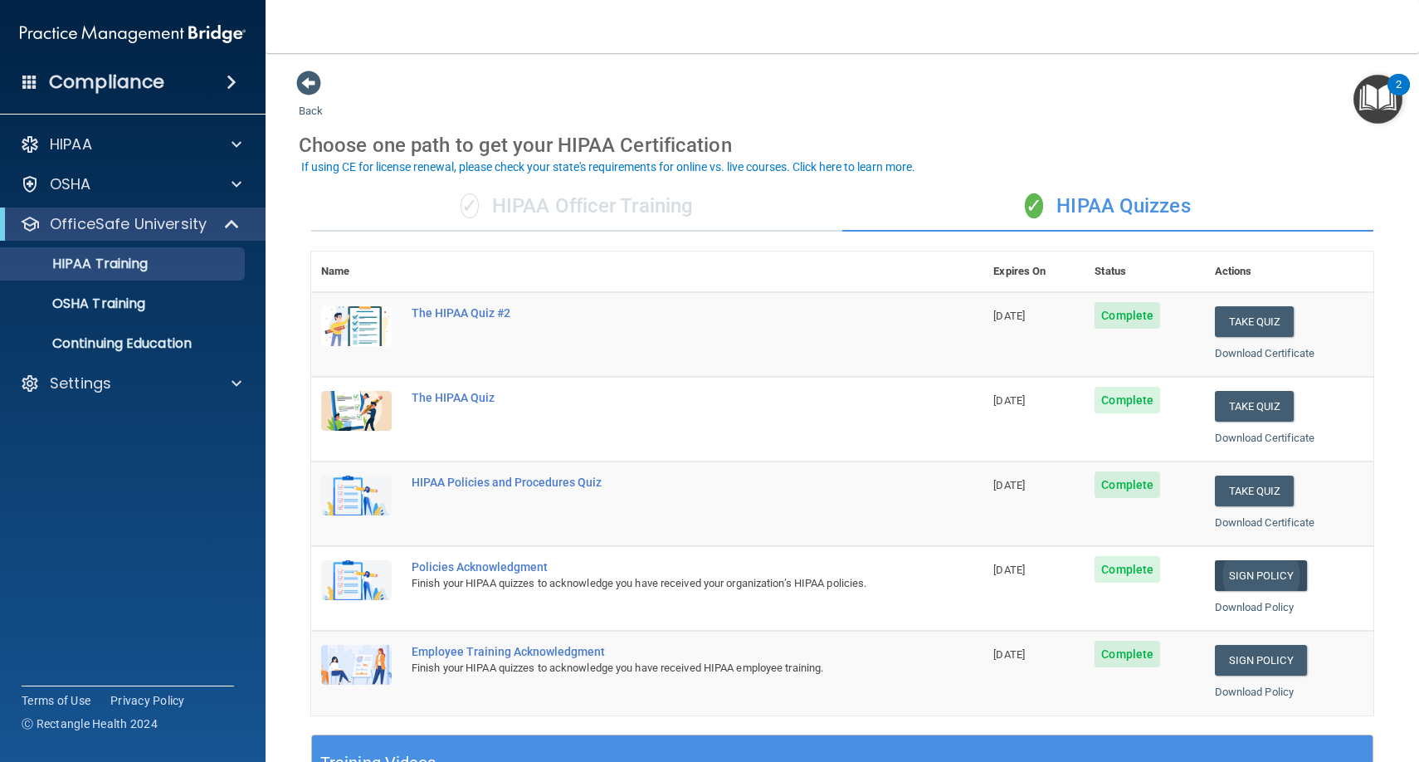
click at [1245, 562] on link "Sign Policy" at bounding box center [1261, 575] width 92 height 31
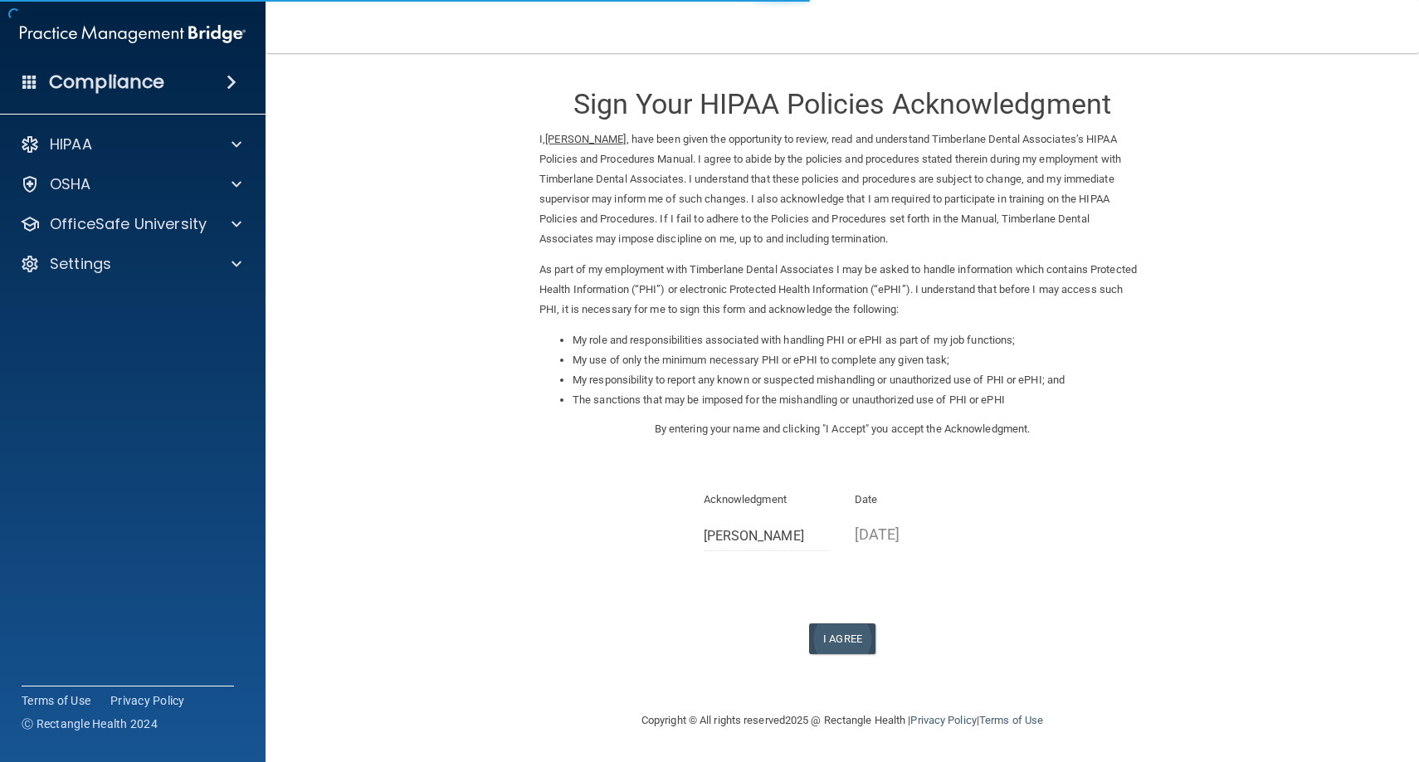
click at [829, 623] on button "I Agree" at bounding box center [842, 638] width 66 height 31
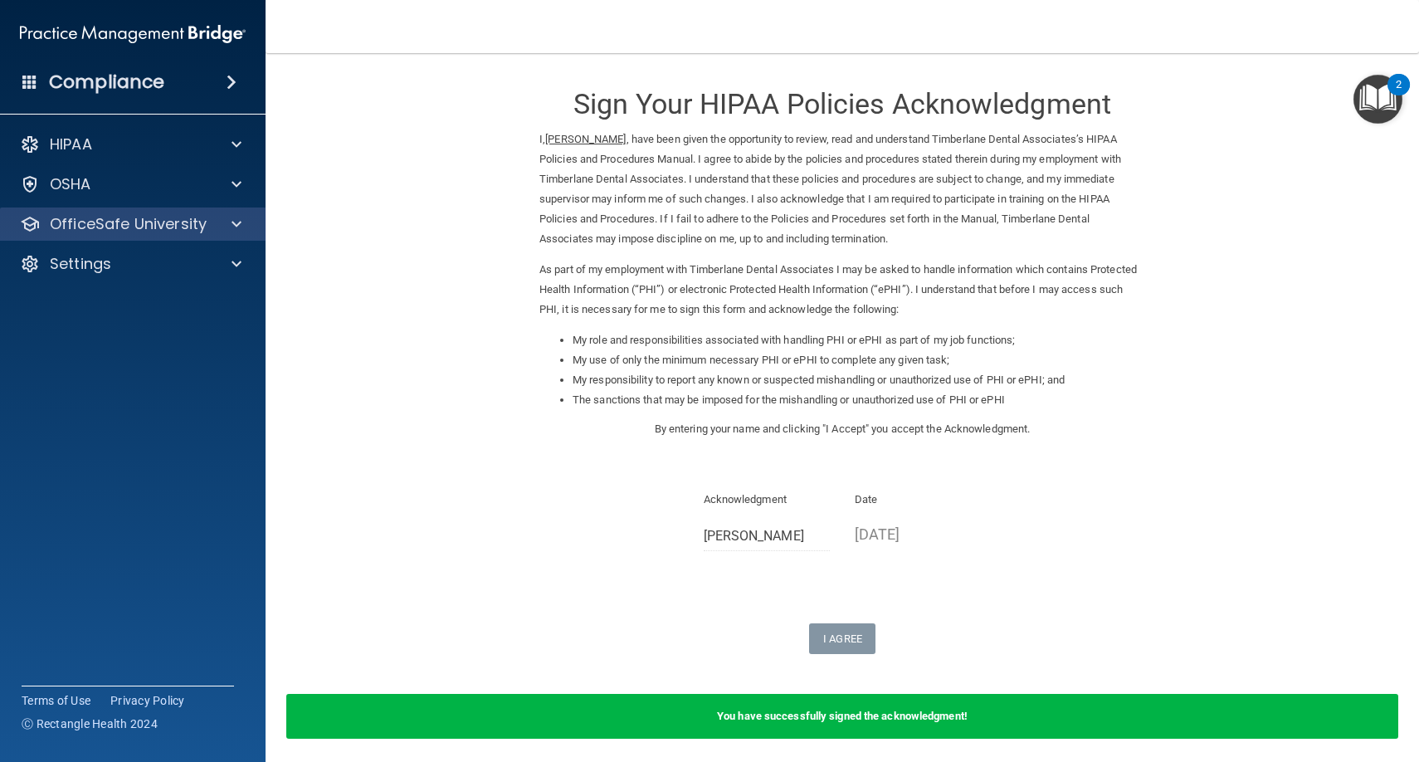
click at [237, 218] on span at bounding box center [237, 224] width 10 height 20
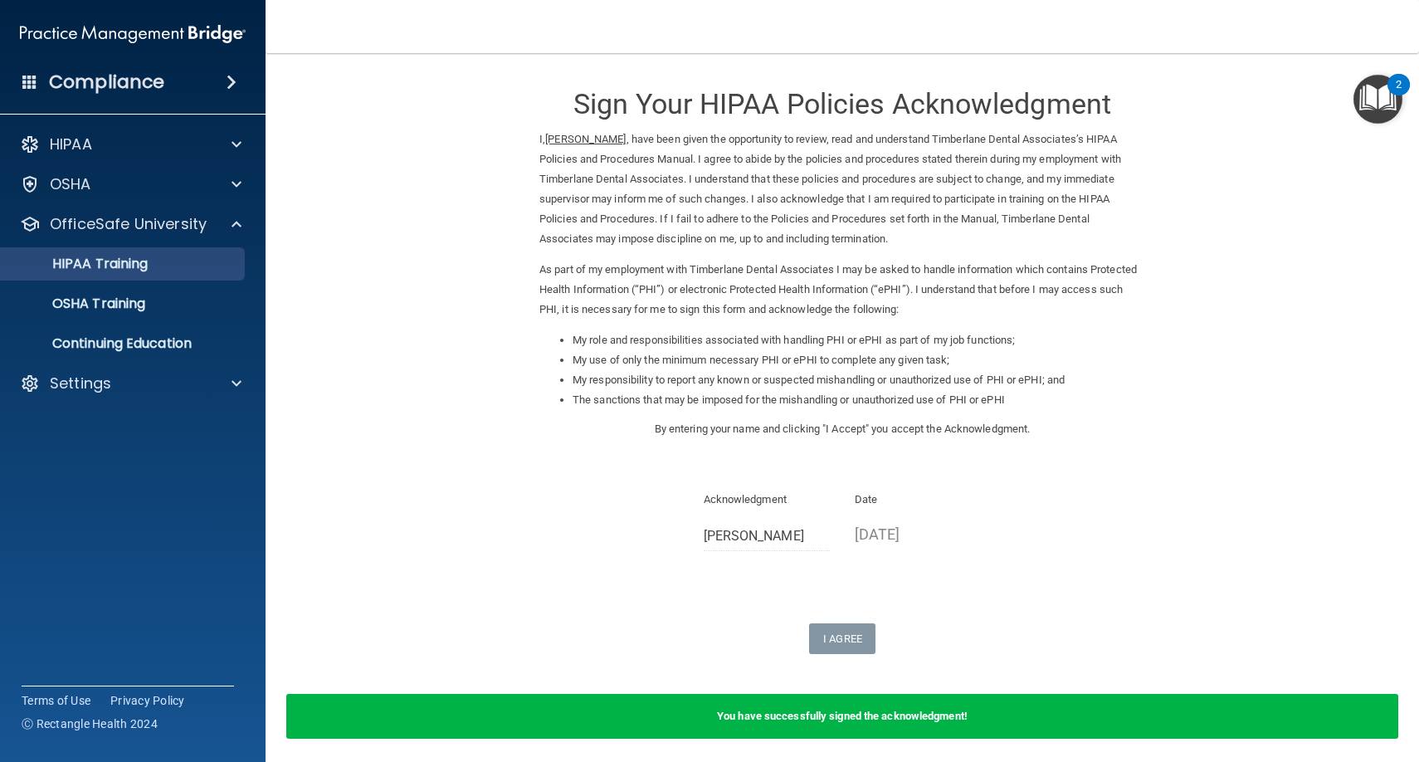
click at [215, 271] on div "HIPAA Training" at bounding box center [124, 264] width 227 height 17
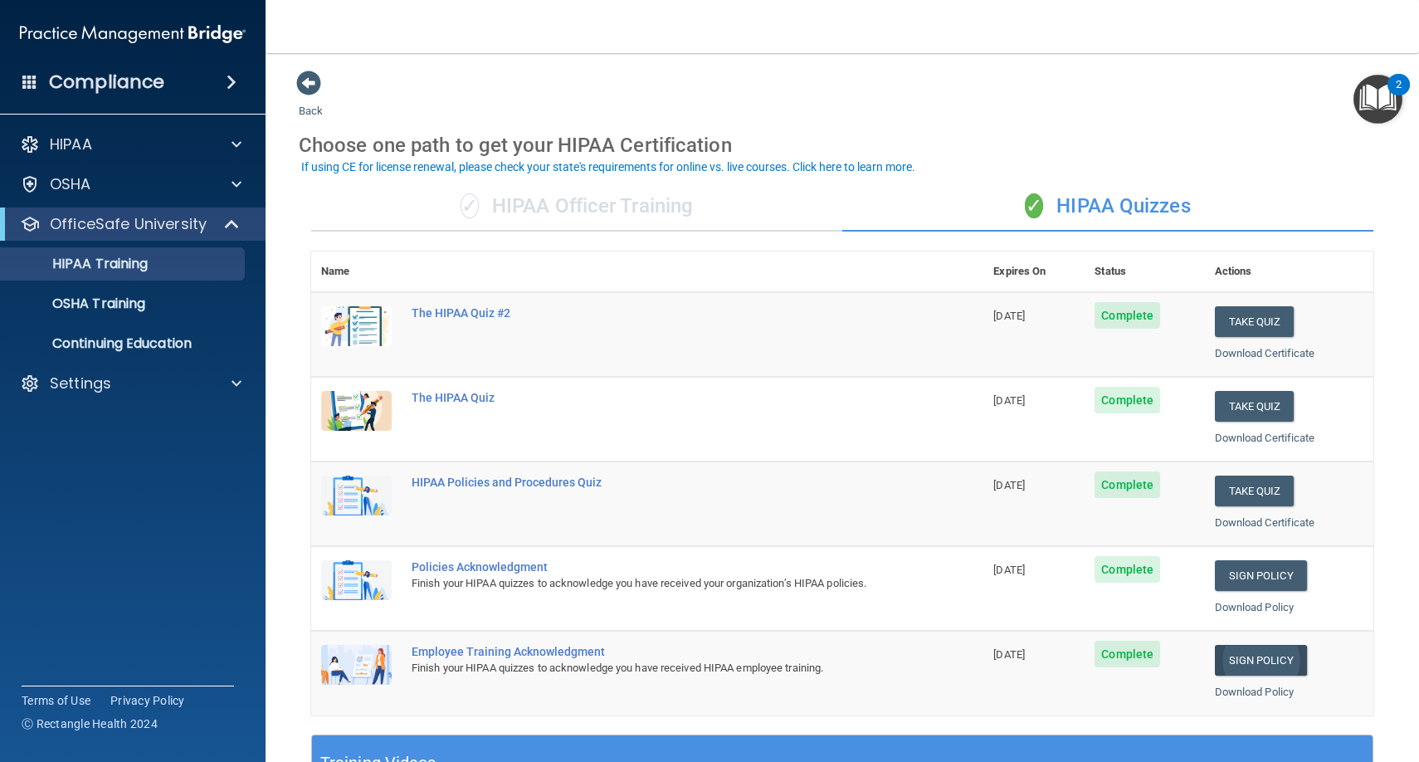
click at [1239, 646] on link "Sign Policy" at bounding box center [1261, 660] width 92 height 31
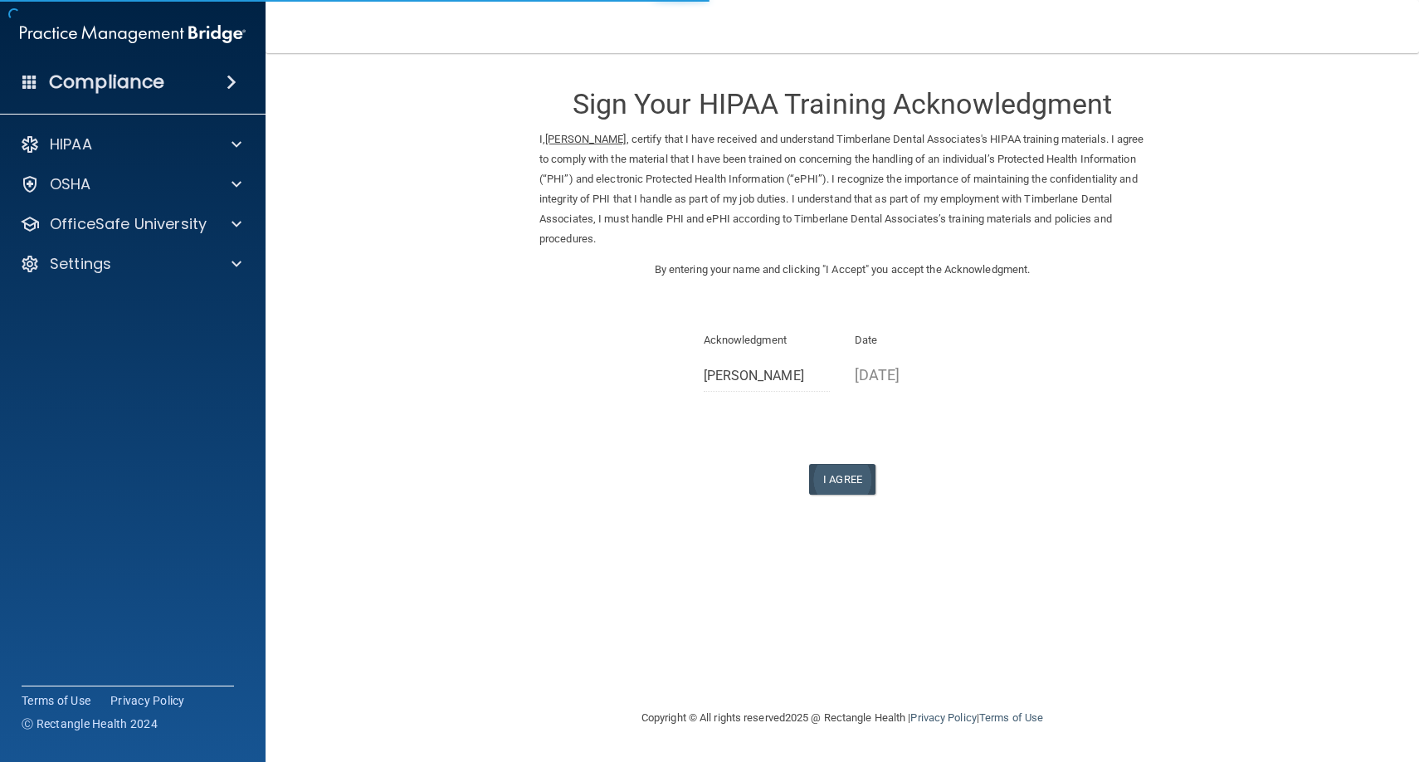
click at [853, 470] on button "I Agree" at bounding box center [842, 479] width 66 height 31
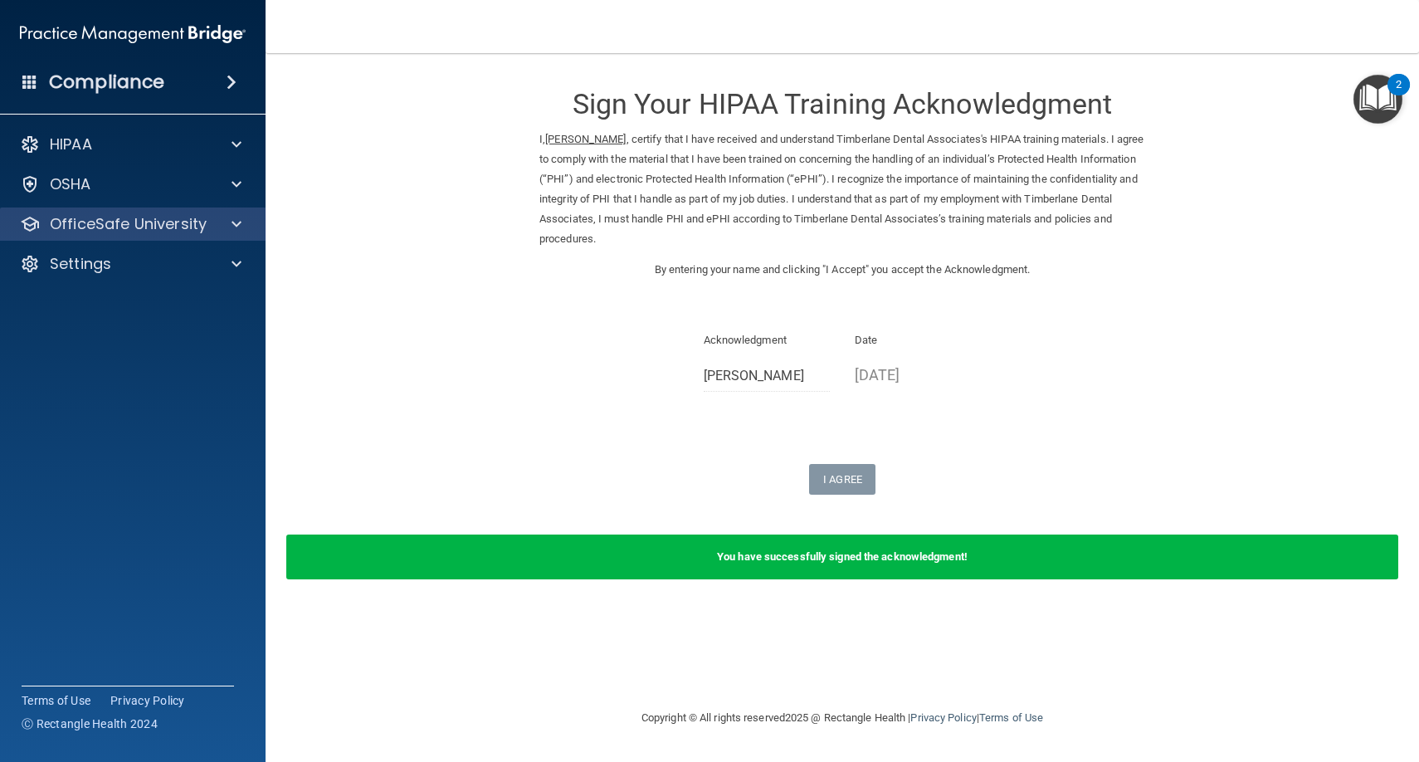
click at [217, 226] on div at bounding box center [233, 224] width 41 height 20
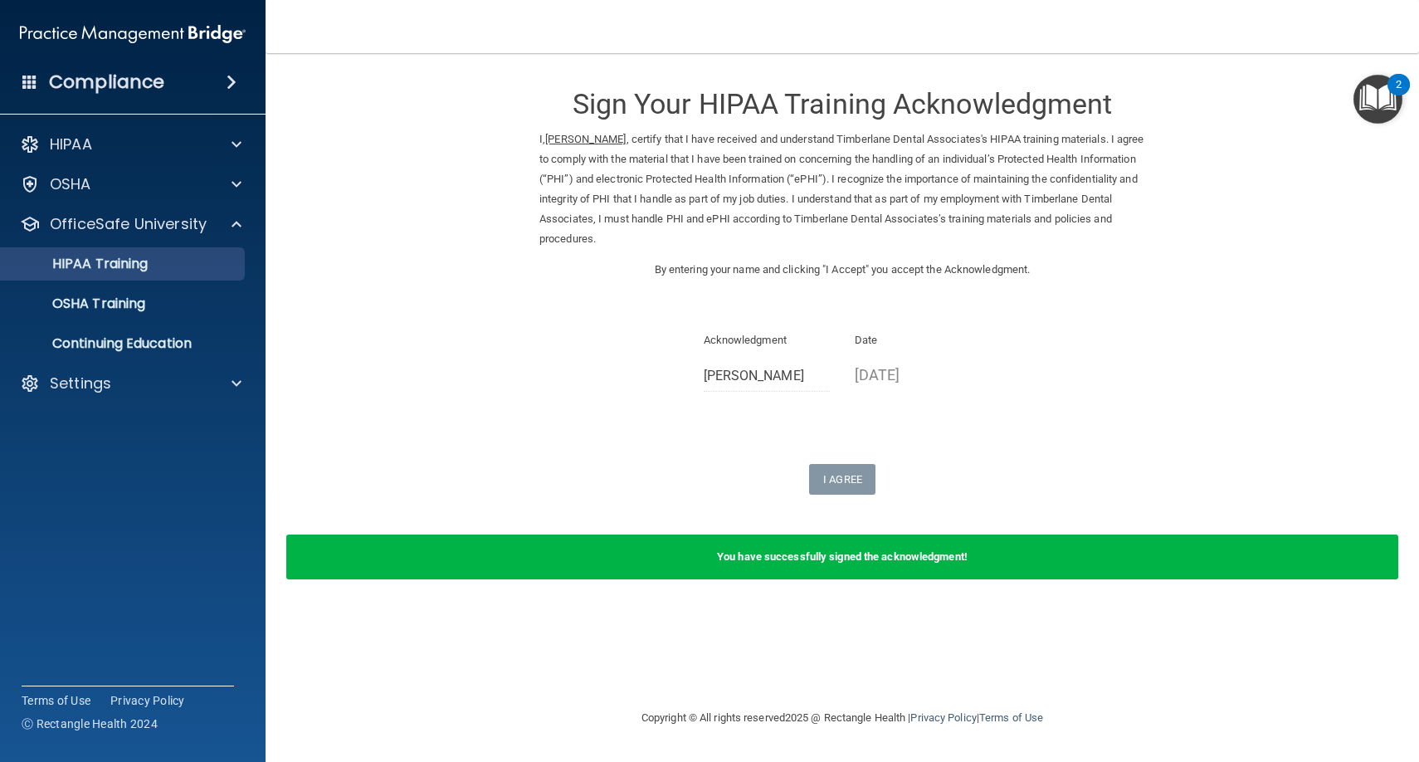
click at [233, 259] on div "HIPAA Training" at bounding box center [124, 264] width 227 height 17
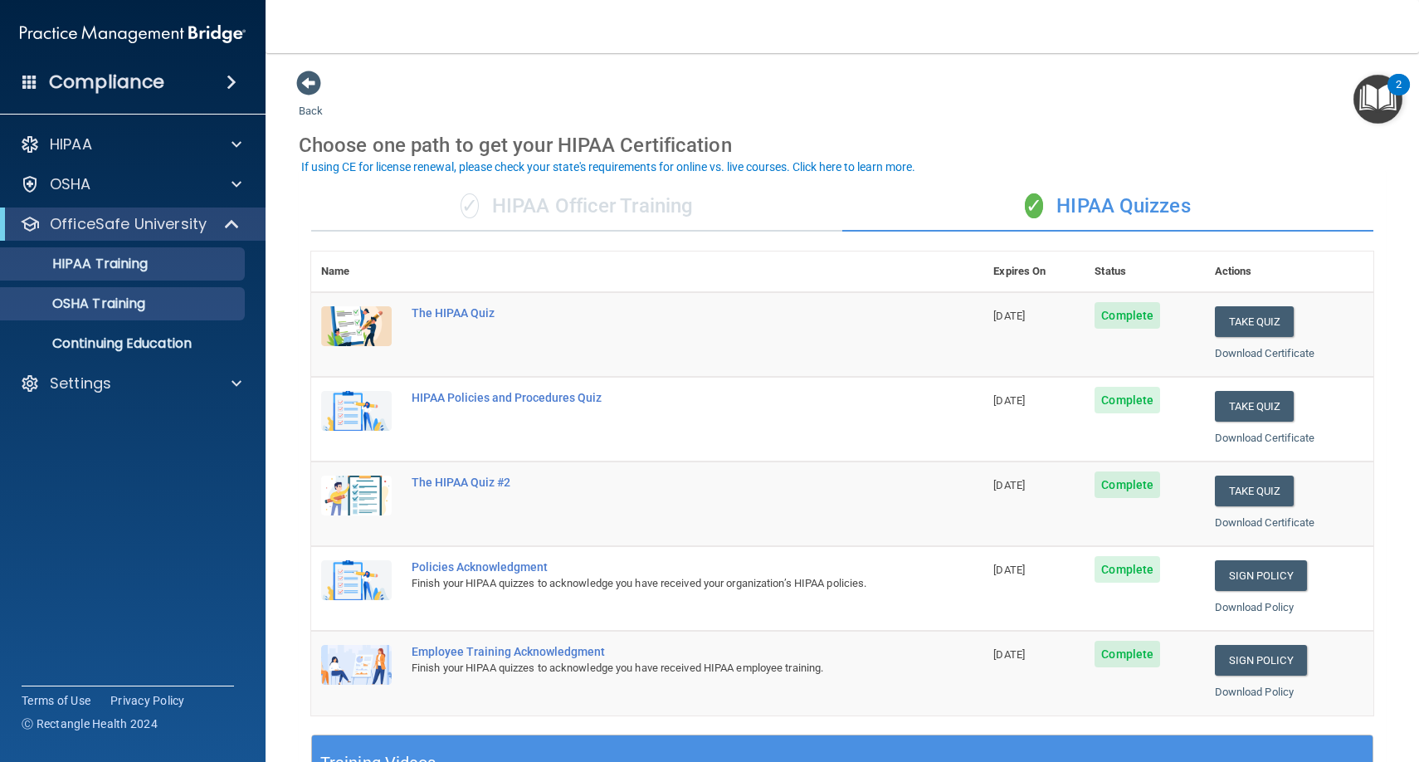
click at [172, 307] on div "OSHA Training" at bounding box center [124, 303] width 227 height 17
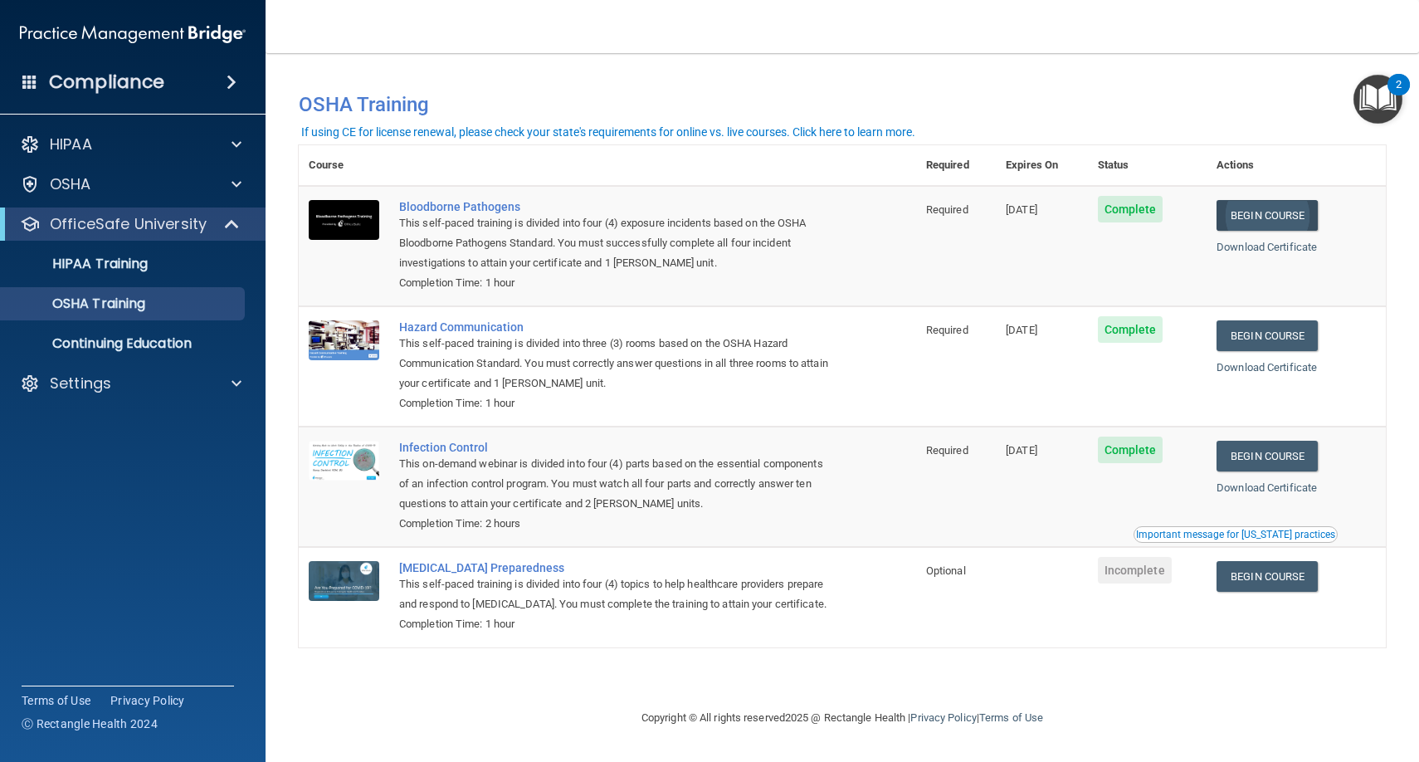
click at [1268, 212] on link "Begin Course" at bounding box center [1266, 215] width 101 height 31
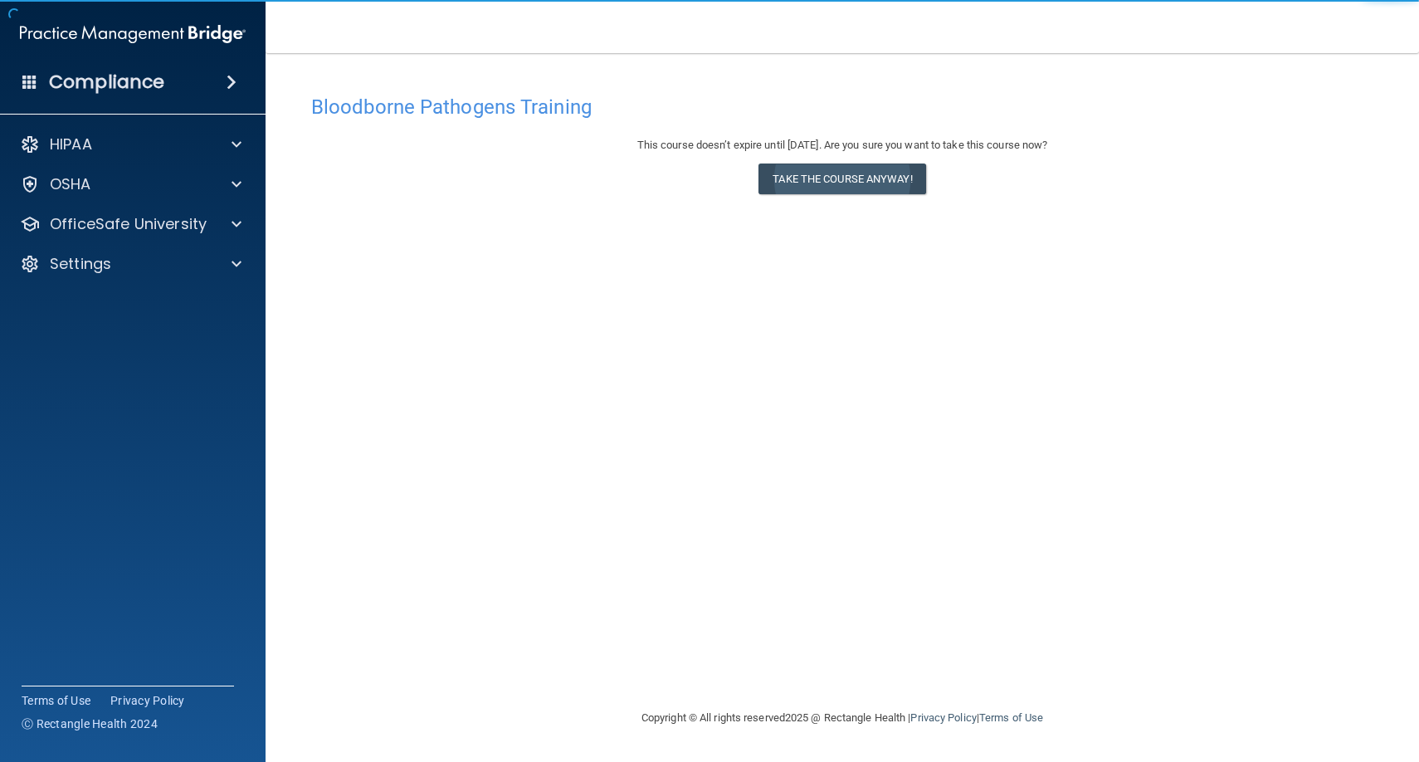
click at [850, 180] on button "Take the course anyway!" at bounding box center [841, 178] width 167 height 31
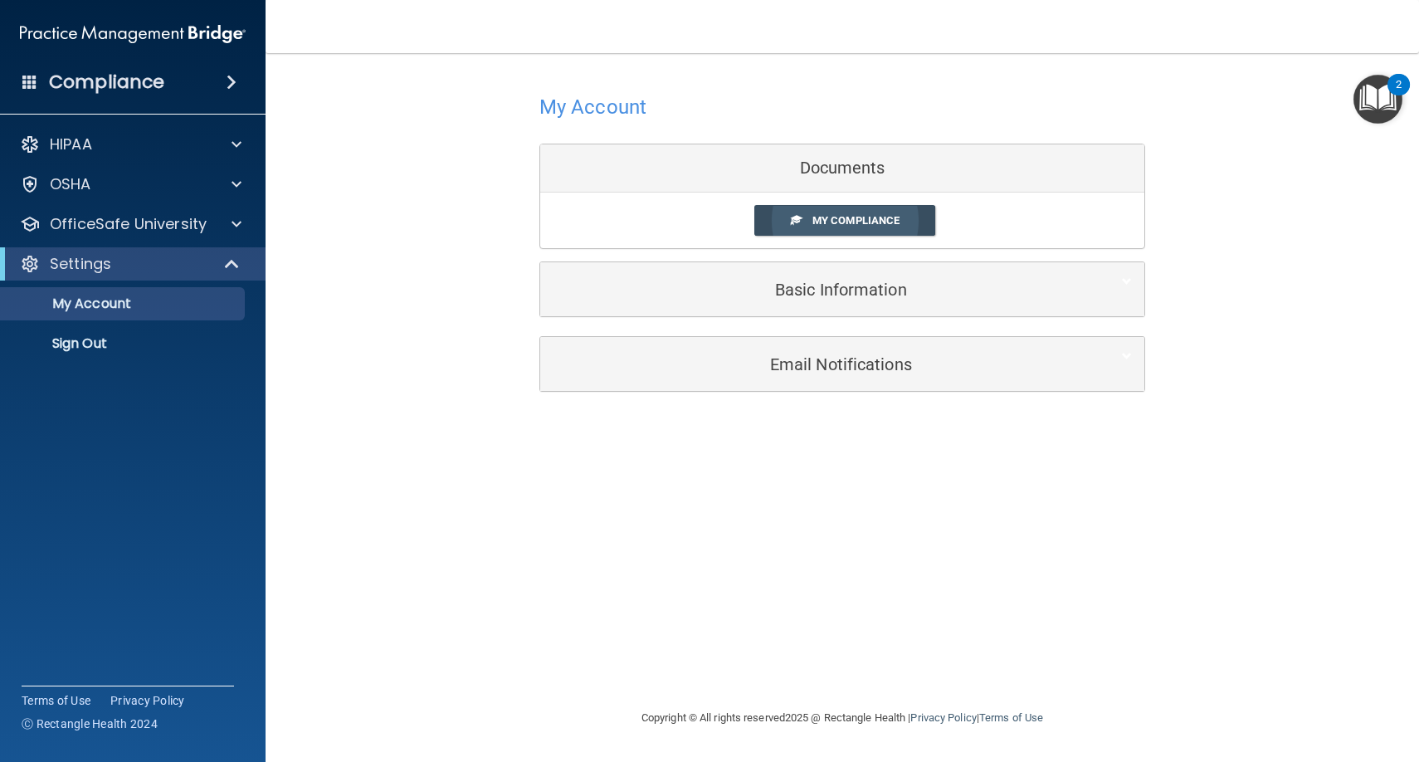
click at [831, 222] on span "My Compliance" at bounding box center [855, 220] width 87 height 12
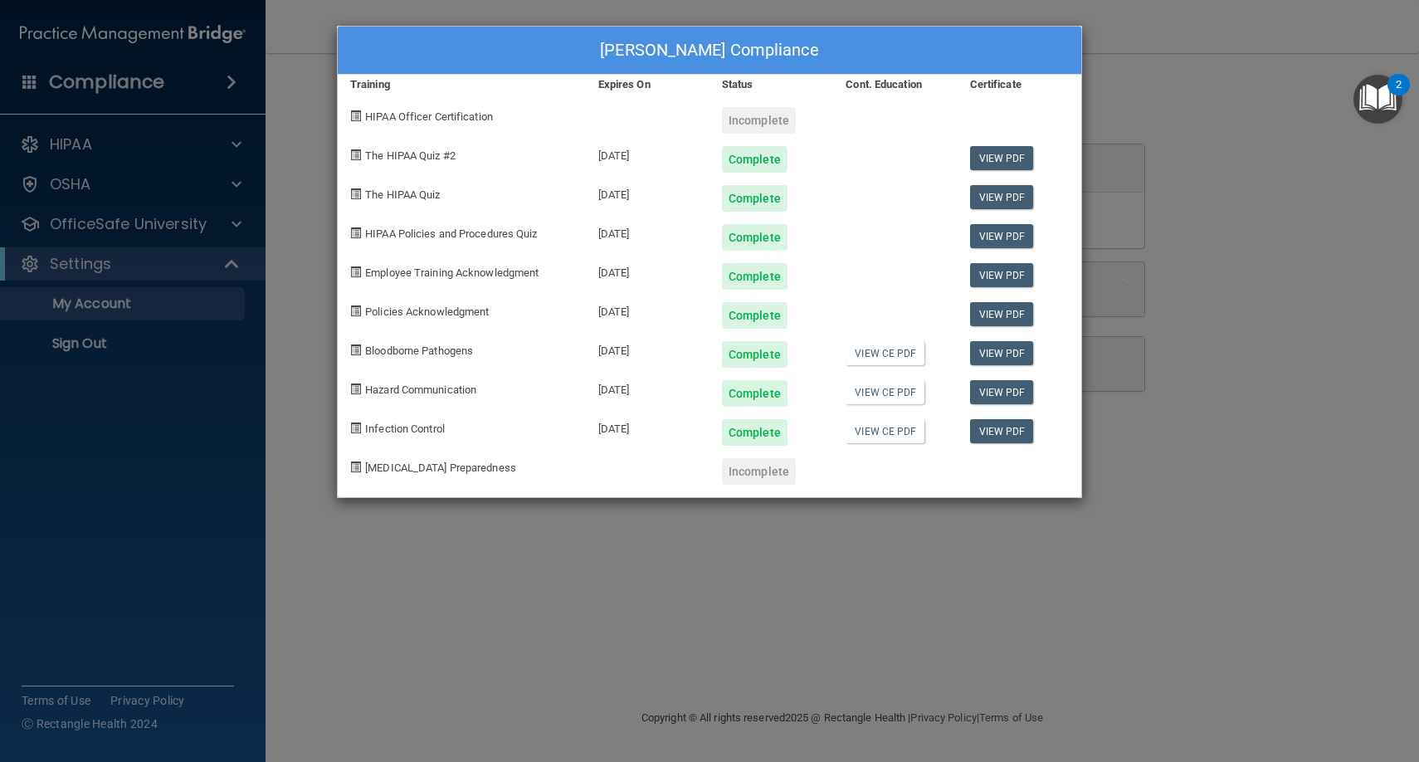
click at [234, 223] on div "[PERSON_NAME] Compliance Training Expires On Status Cont. Education Certificate…" at bounding box center [709, 381] width 1419 height 762
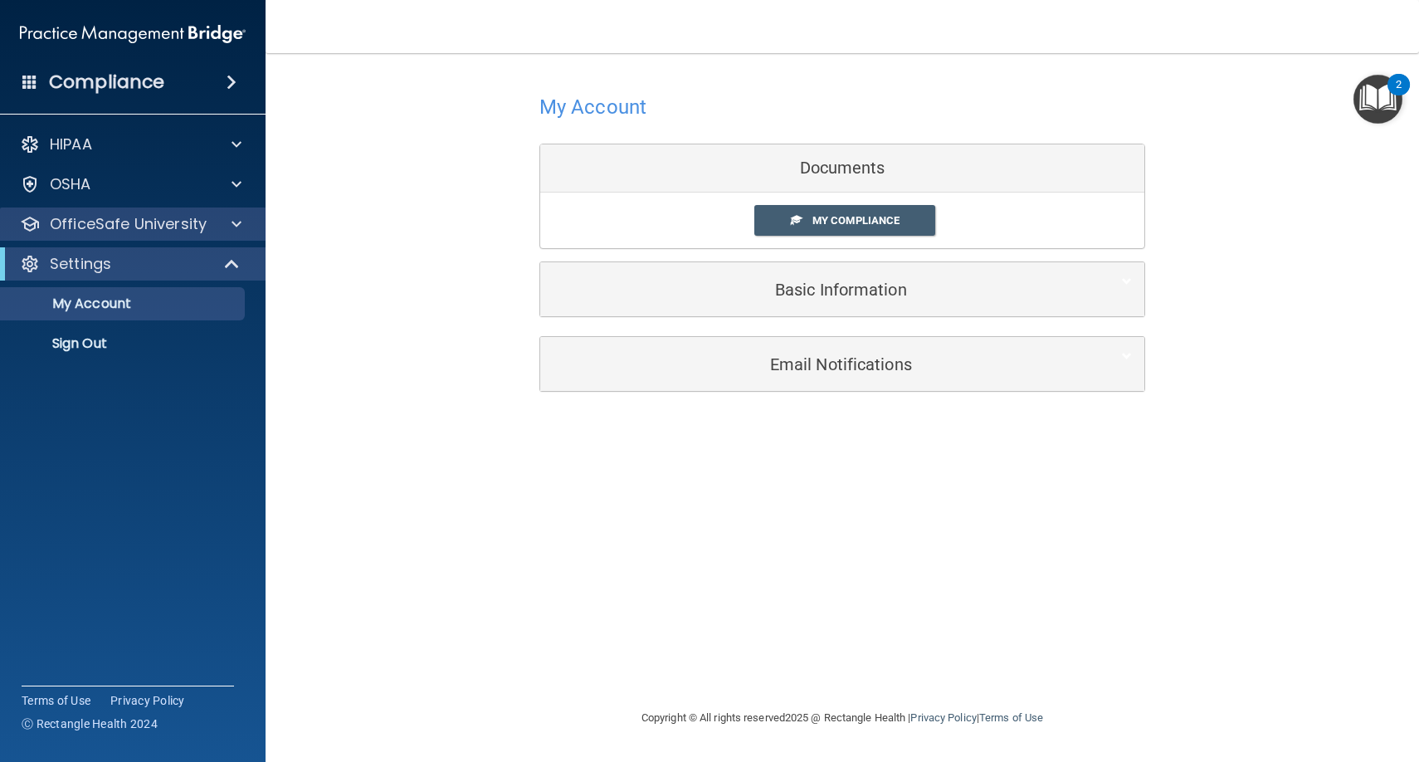
click at [235, 227] on span at bounding box center [237, 224] width 10 height 20
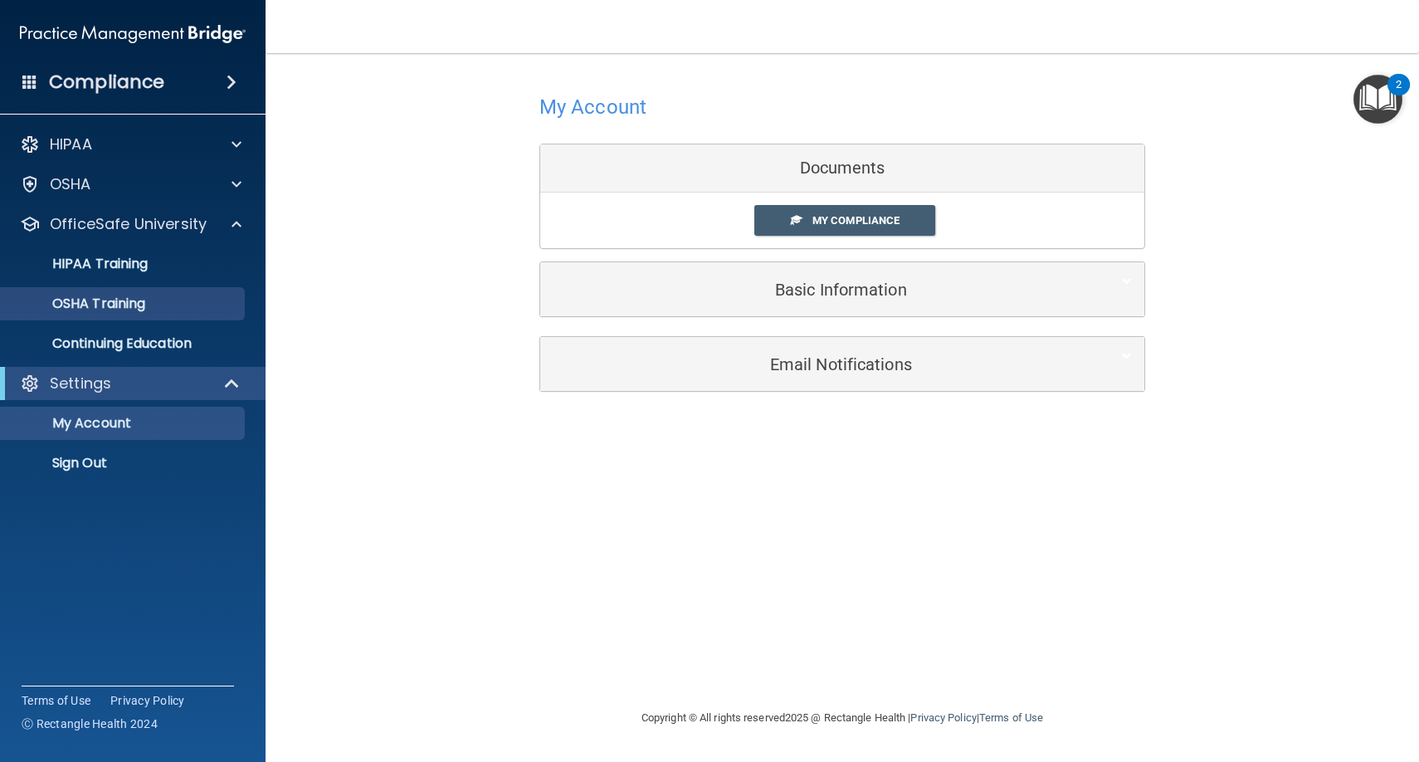
click at [190, 303] on div "OSHA Training" at bounding box center [124, 303] width 227 height 17
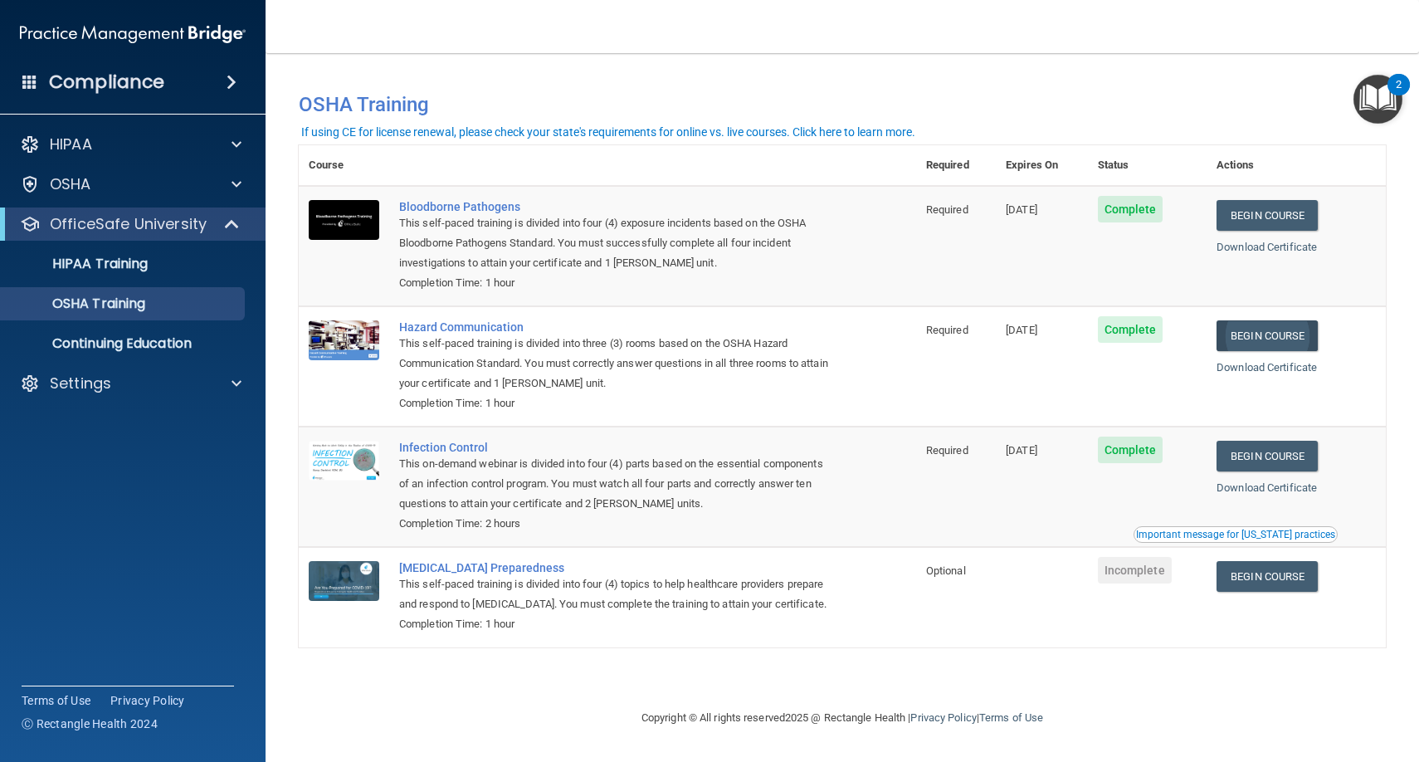
click at [1260, 335] on link "Begin Course" at bounding box center [1266, 335] width 101 height 31
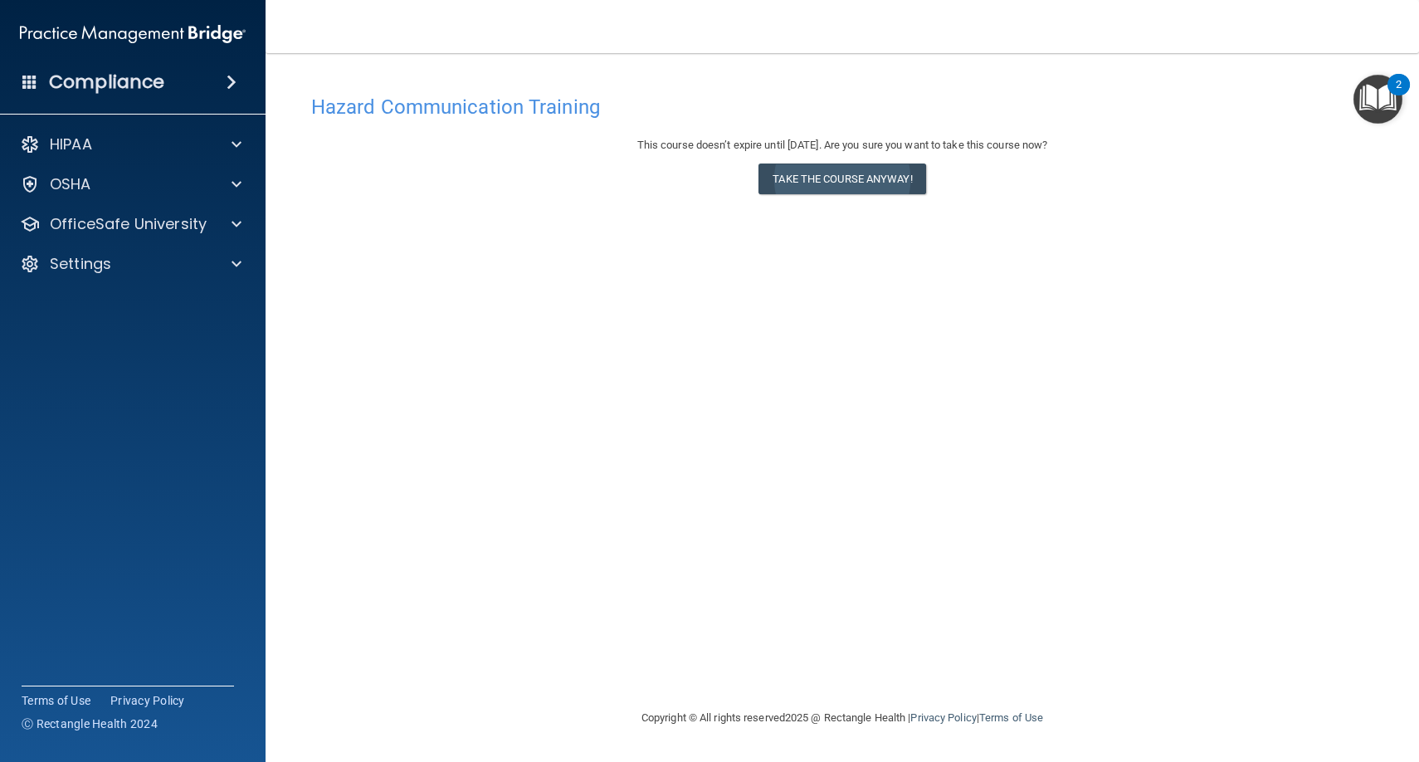
click at [854, 178] on button "Take the course anyway!" at bounding box center [841, 178] width 167 height 31
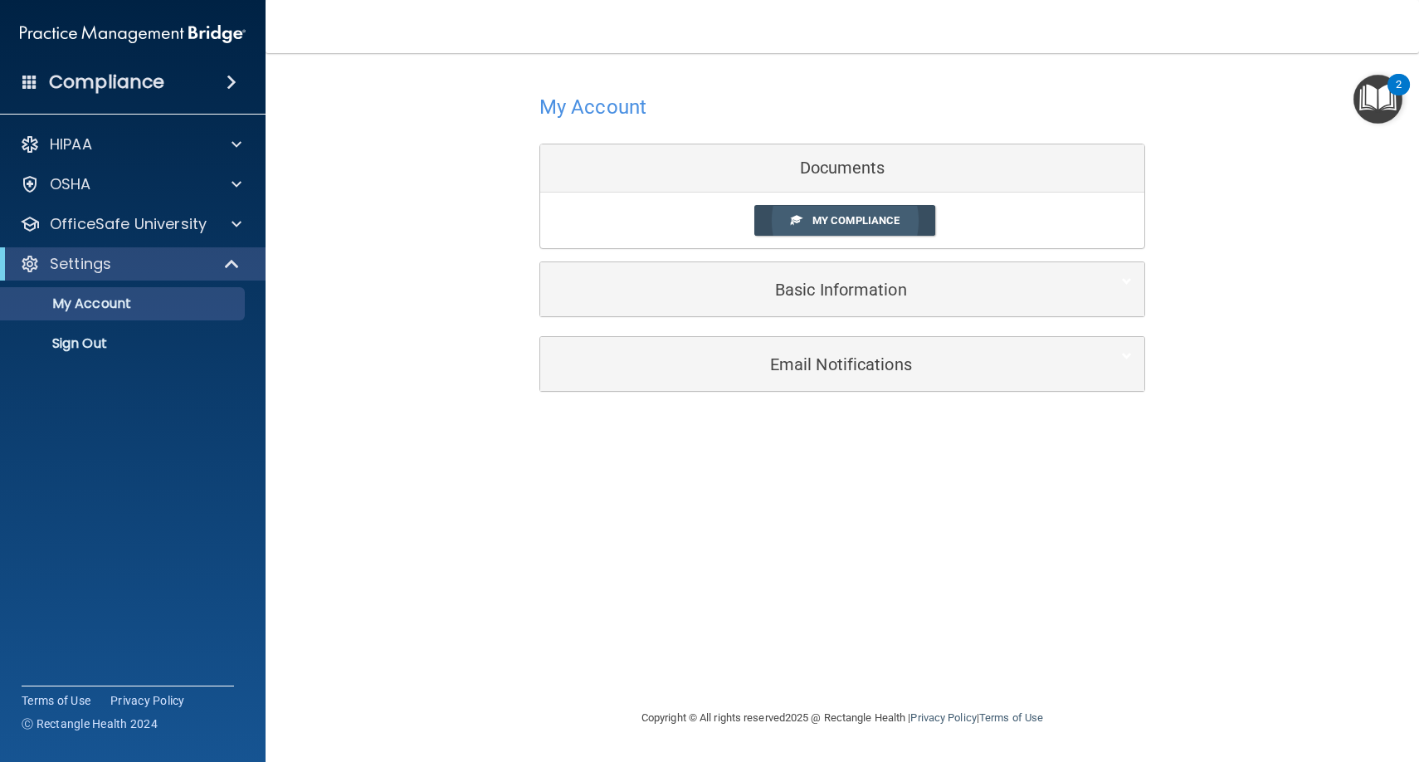
click at [820, 221] on span "My Compliance" at bounding box center [855, 220] width 87 height 12
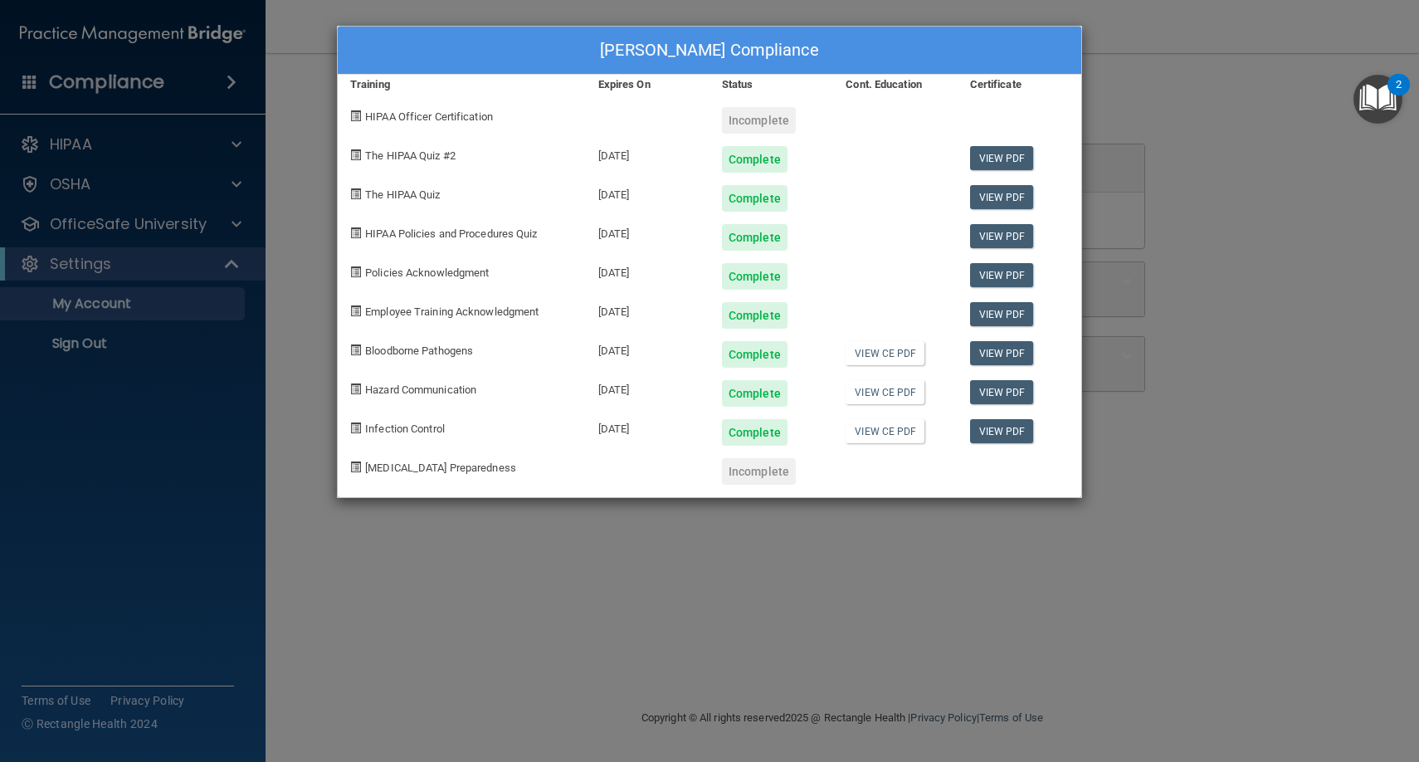
click at [236, 187] on div "[PERSON_NAME] Compliance Training Expires On Status Cont. Education Certificate…" at bounding box center [709, 381] width 1419 height 762
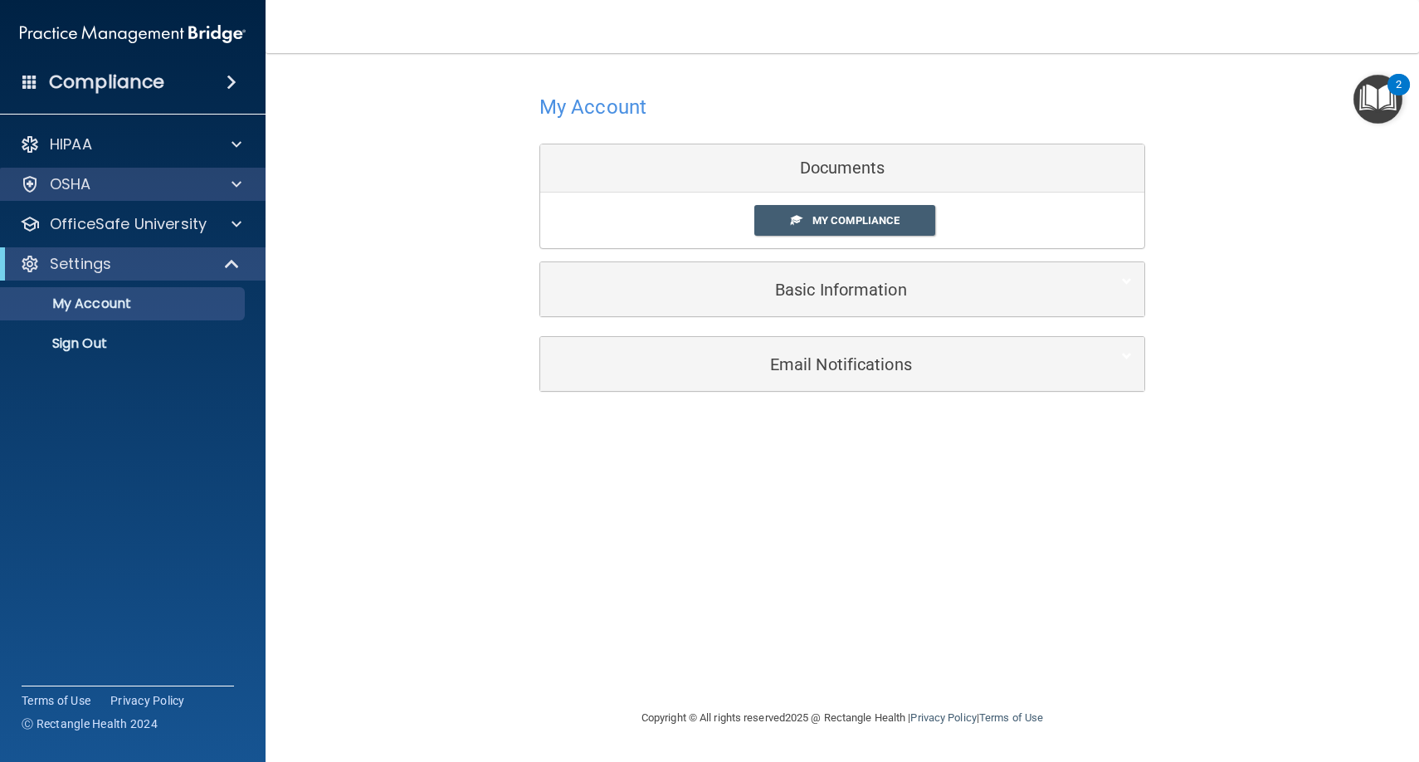
click at [236, 187] on span at bounding box center [237, 184] width 10 height 20
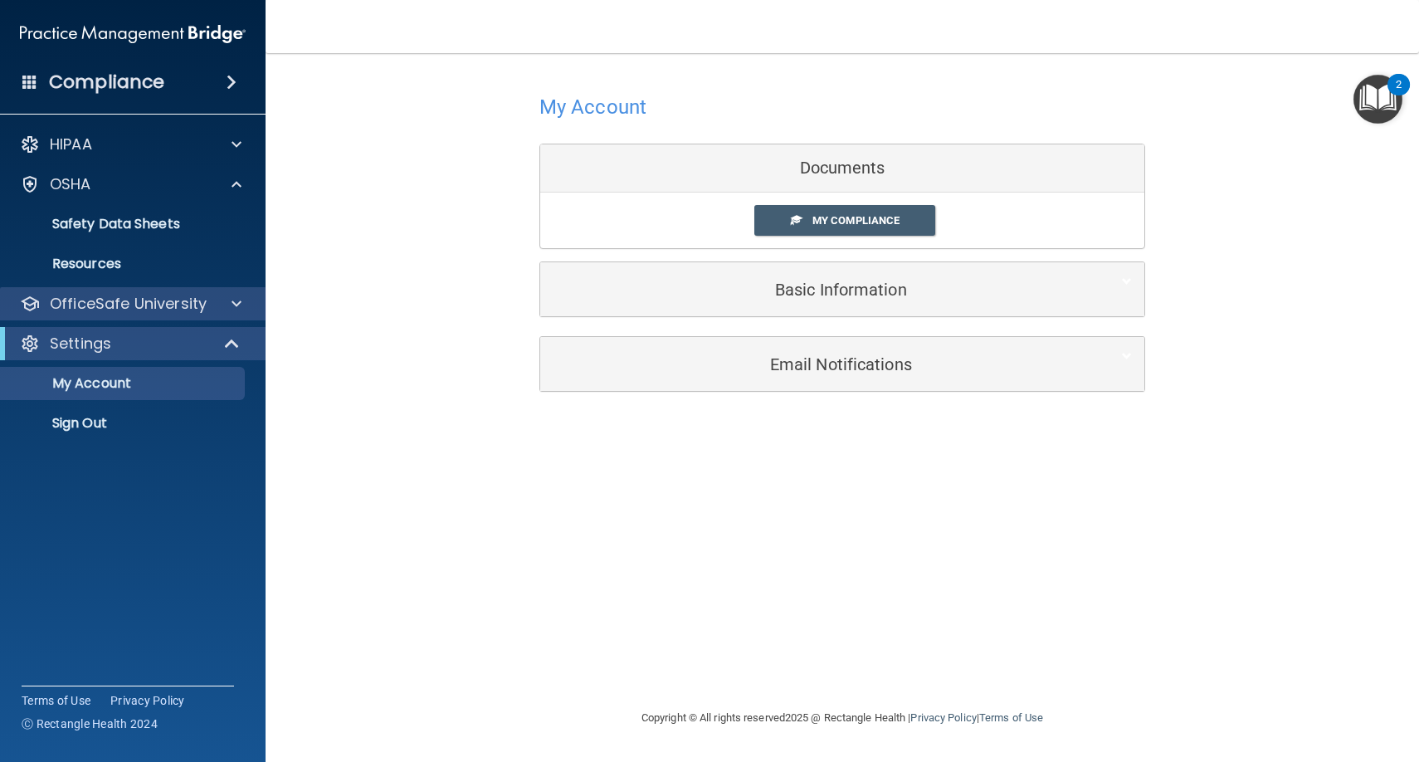
click at [227, 308] on div at bounding box center [233, 304] width 41 height 20
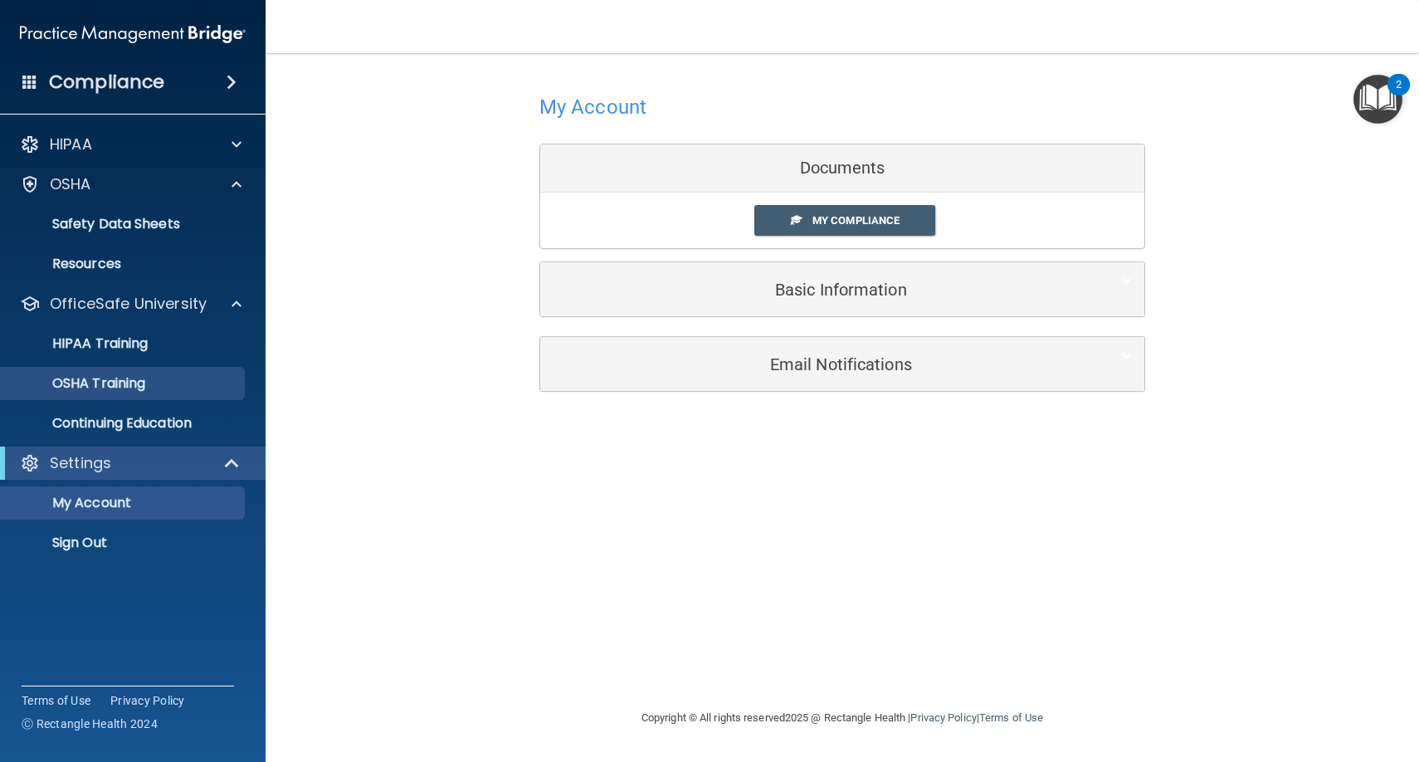
click at [165, 381] on div "OSHA Training" at bounding box center [124, 383] width 227 height 17
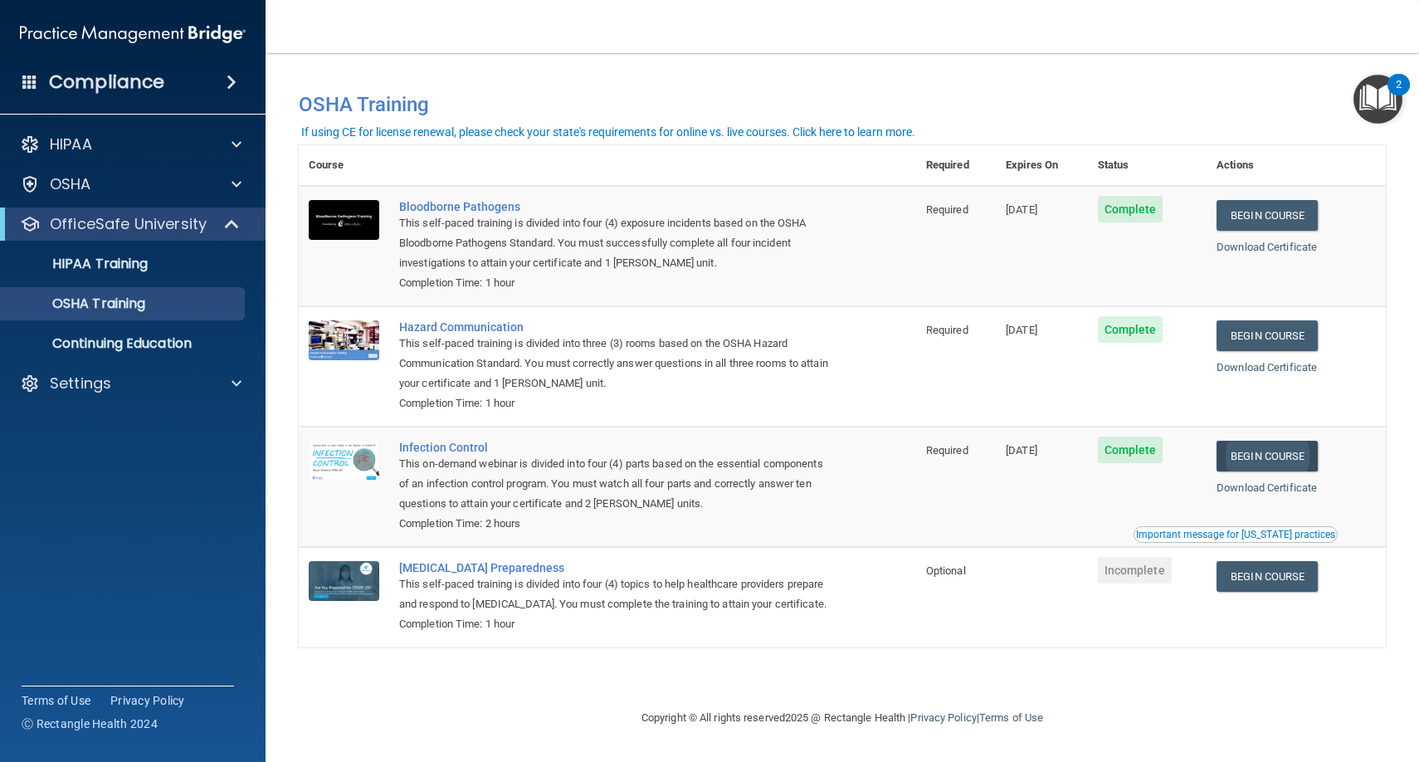
click at [1250, 445] on link "Begin Course" at bounding box center [1266, 456] width 101 height 31
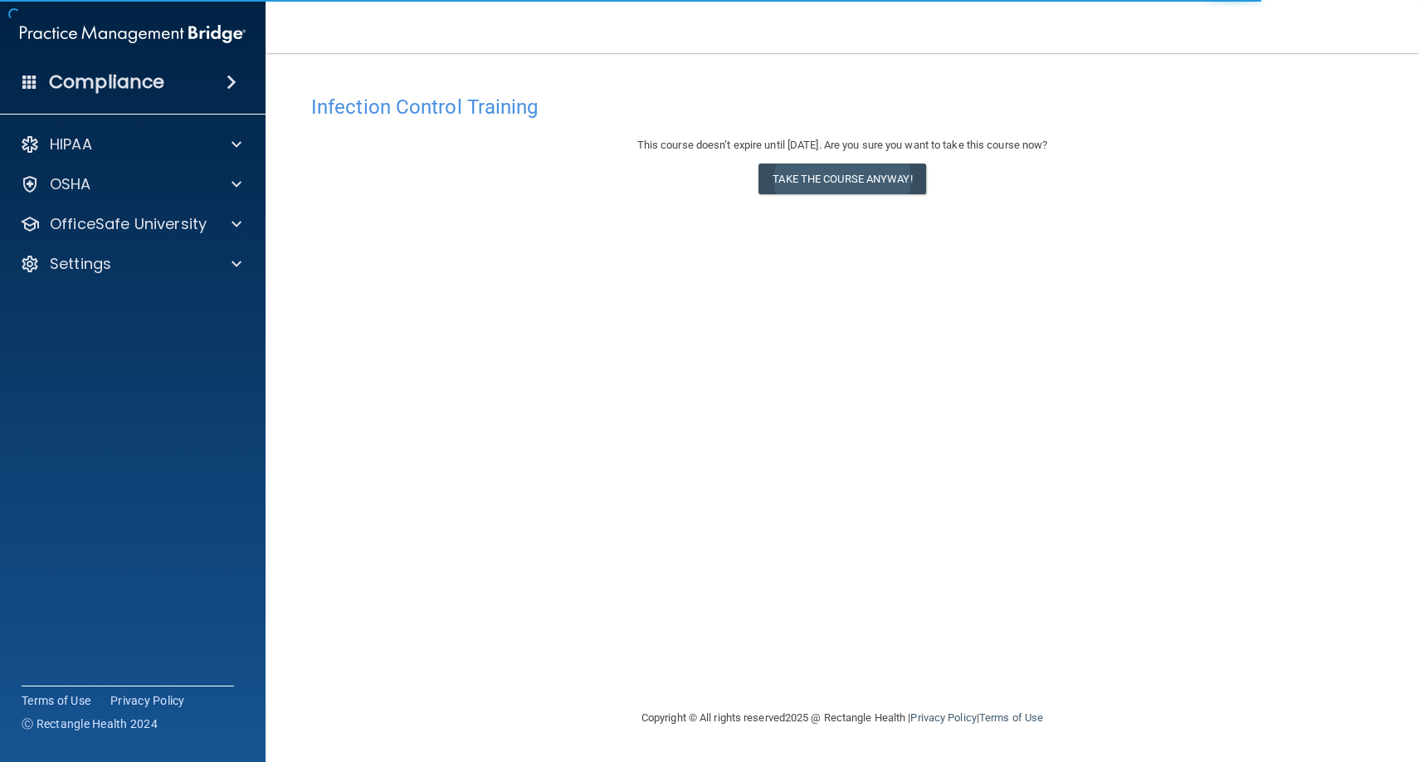
click at [802, 184] on button "Take the course anyway!" at bounding box center [841, 178] width 167 height 31
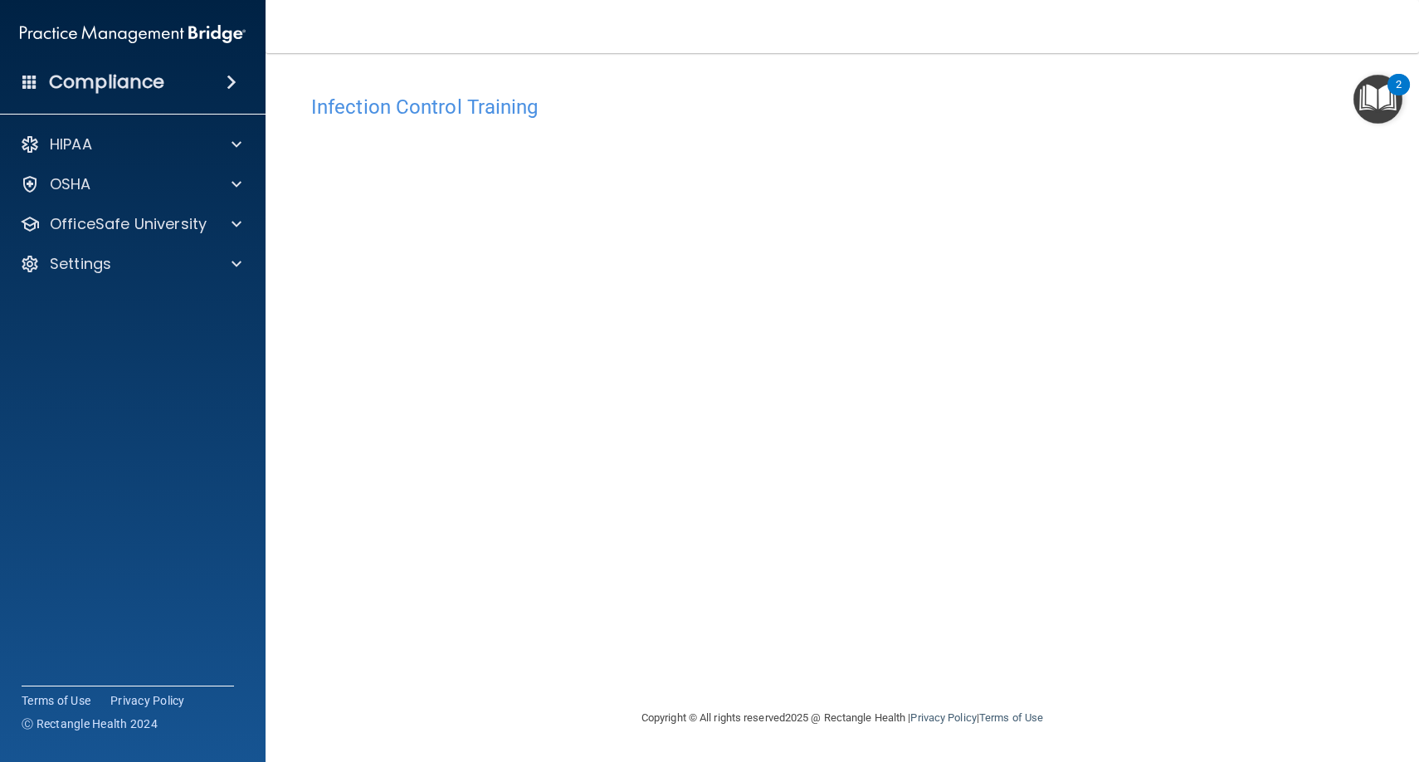
click at [151, 85] on h4 "Compliance" at bounding box center [106, 82] width 115 height 23
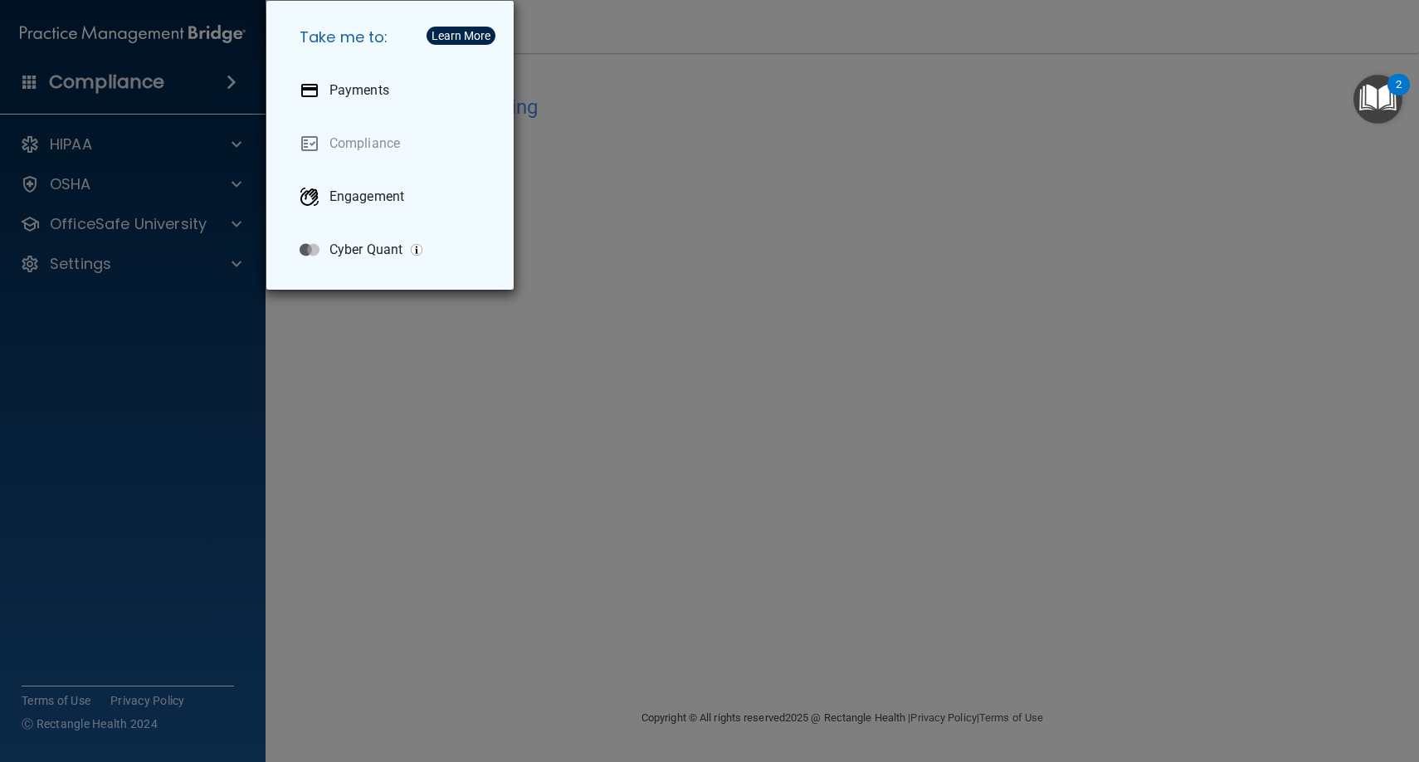
click at [233, 227] on div "Take me to: Payments Compliance Engagement Cyber Quant" at bounding box center [709, 381] width 1419 height 762
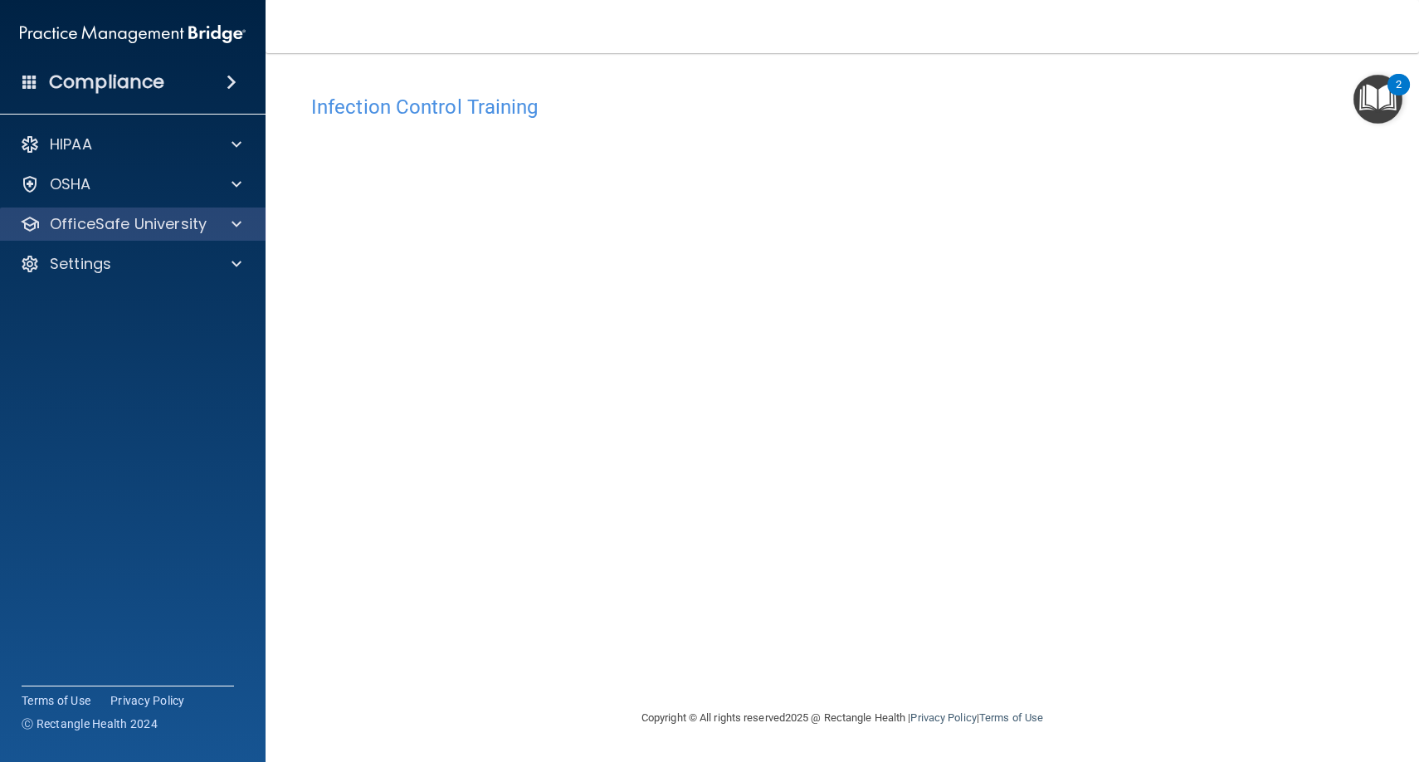
click at [234, 224] on span at bounding box center [237, 224] width 10 height 20
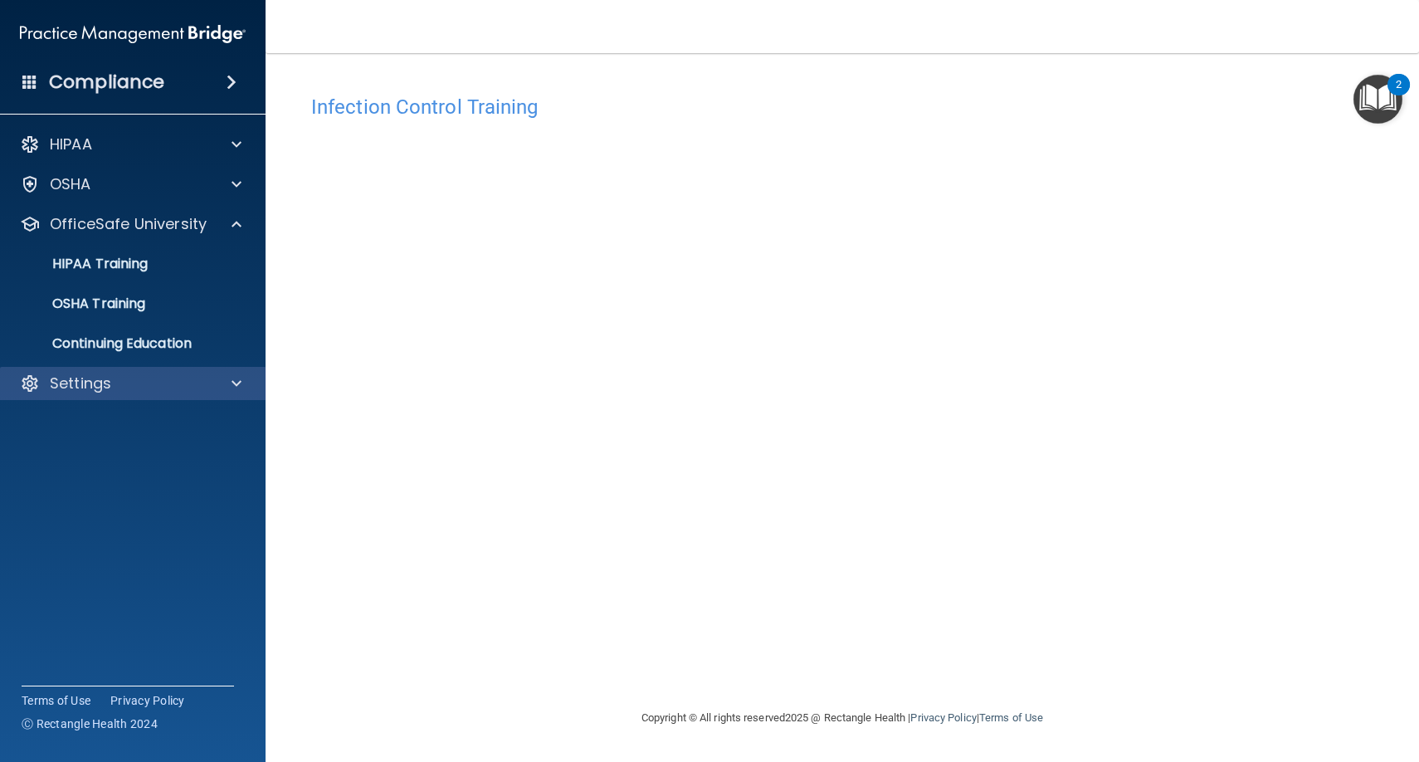
click at [232, 382] on span at bounding box center [237, 383] width 10 height 20
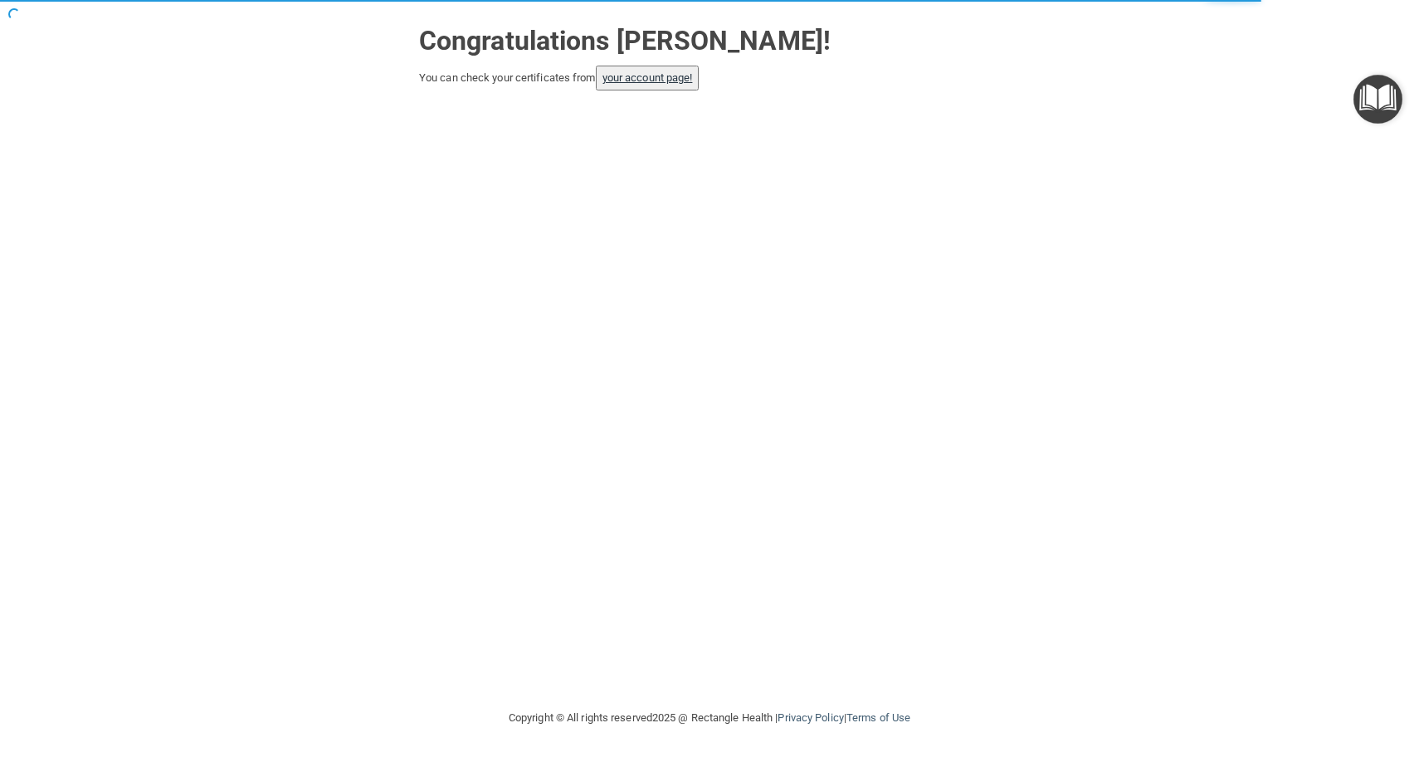
click at [659, 80] on link "your account page!" at bounding box center [647, 77] width 90 height 12
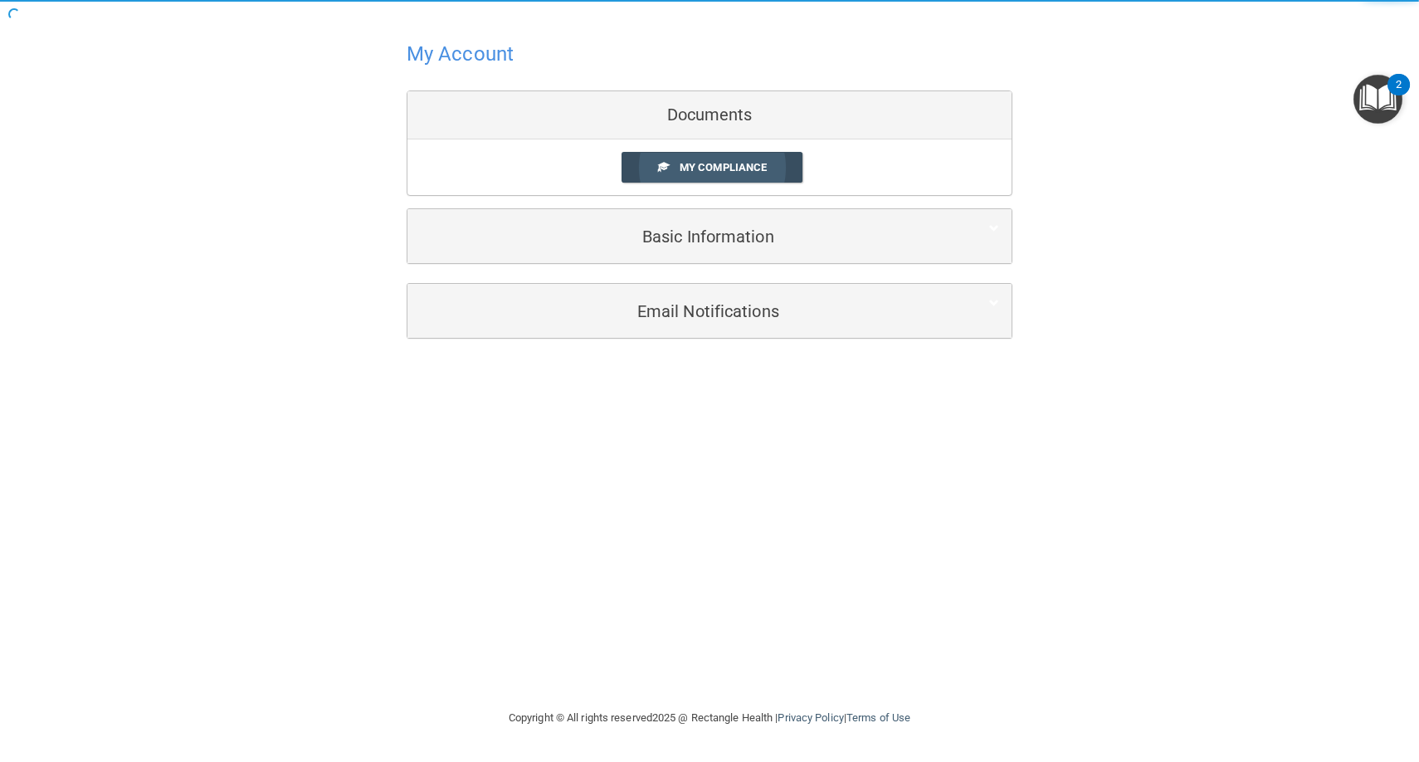
click at [695, 168] on span "My Compliance" at bounding box center [723, 167] width 87 height 12
